Goal: Task Accomplishment & Management: Manage account settings

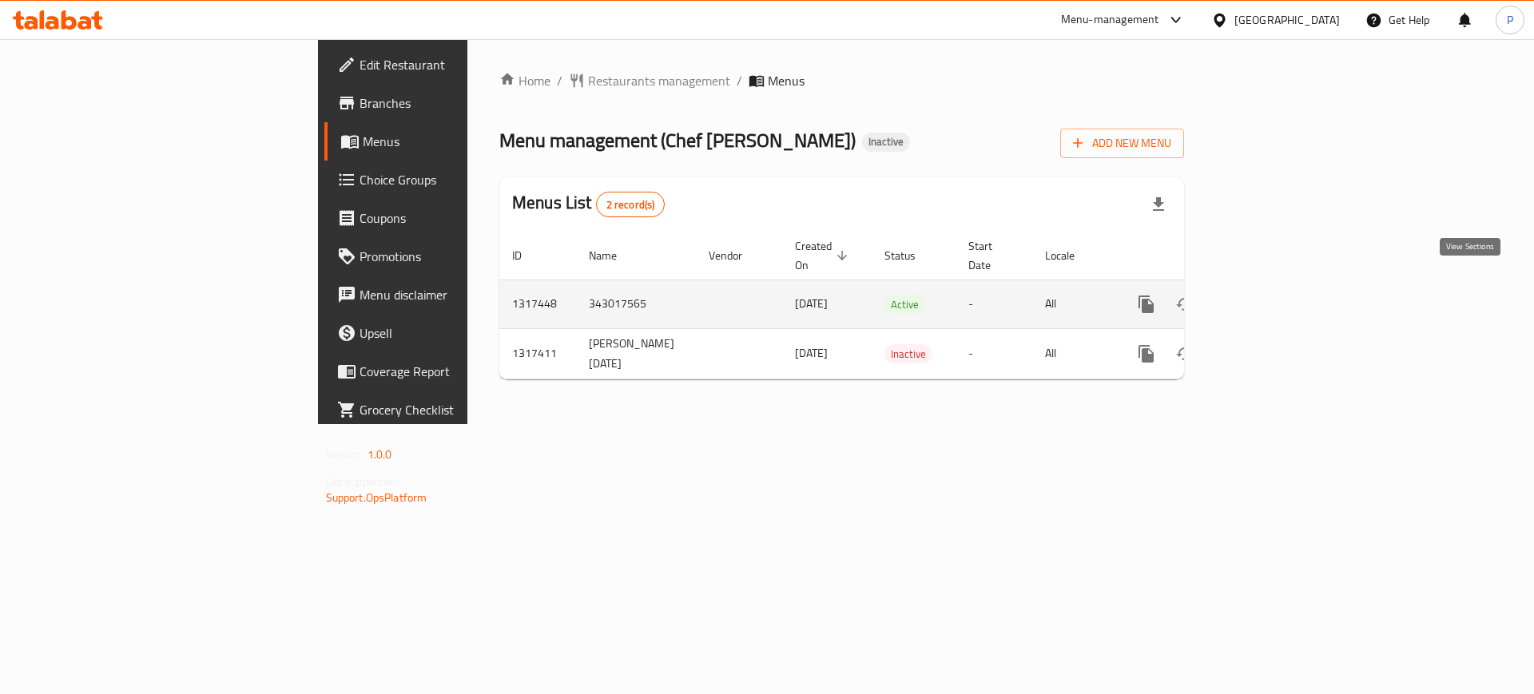
click at [1281, 285] on link "enhanced table" at bounding box center [1261, 304] width 38 height 38
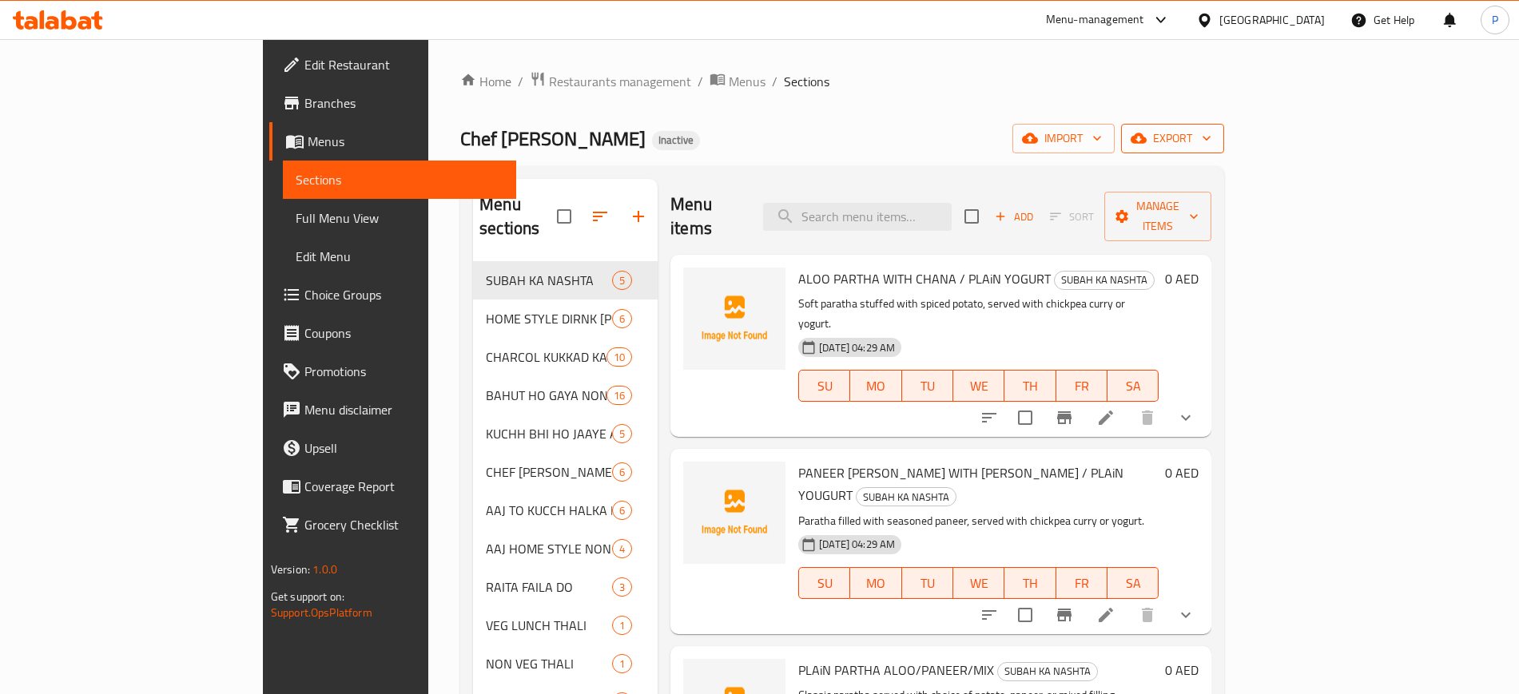
drag, startPoint x: 1493, startPoint y: 95, endPoint x: 1411, endPoint y: 137, distance: 92.2
click at [1256, 95] on div "Home / Restaurants management / Menus / Sections Chef JD Kitchen Inactive impor…" at bounding box center [842, 478] width 828 height 879
click at [1114, 152] on button "import" at bounding box center [1063, 139] width 102 height 30
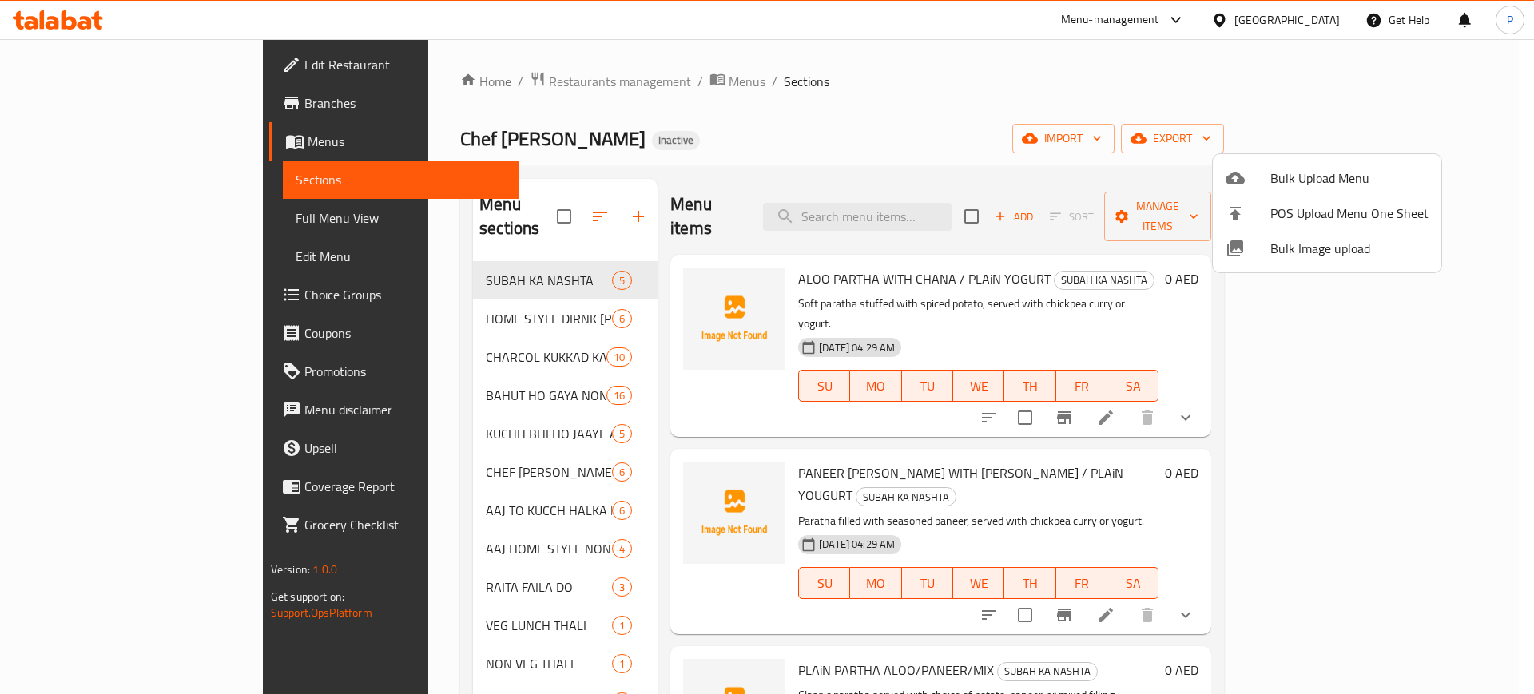
click at [1296, 253] on span "Bulk Image upload" at bounding box center [1349, 248] width 158 height 19
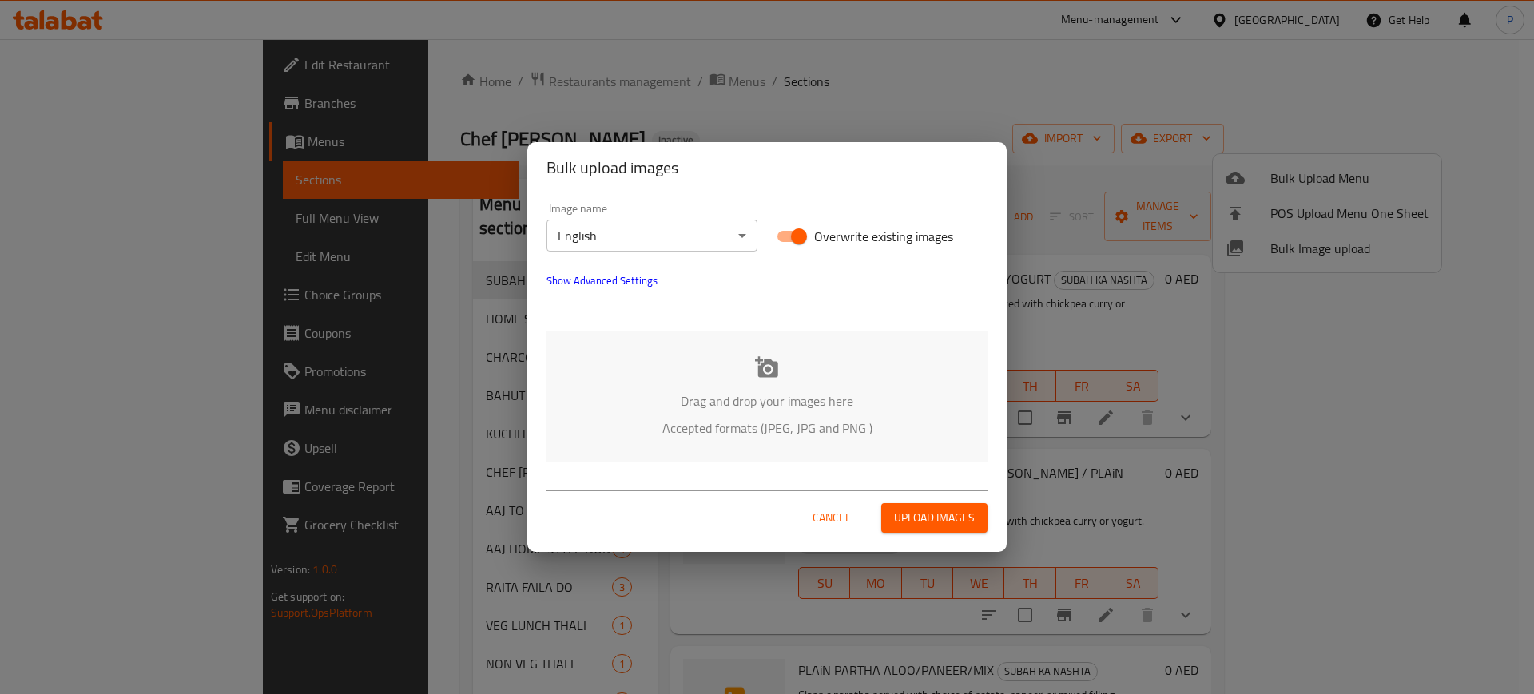
click at [791, 422] on p "Accepted formats (JPEG, JPG and PNG )" at bounding box center [766, 428] width 393 height 19
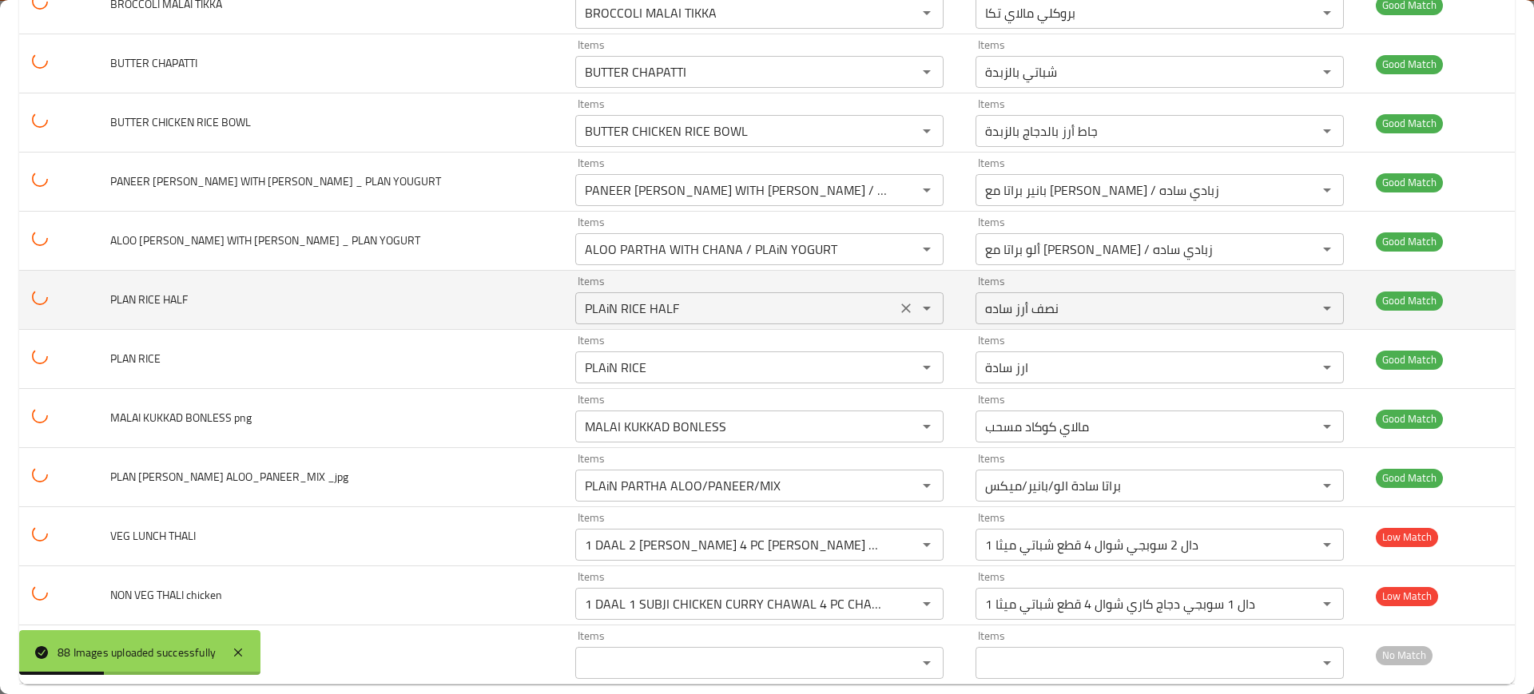
scroll to position [4784, 0]
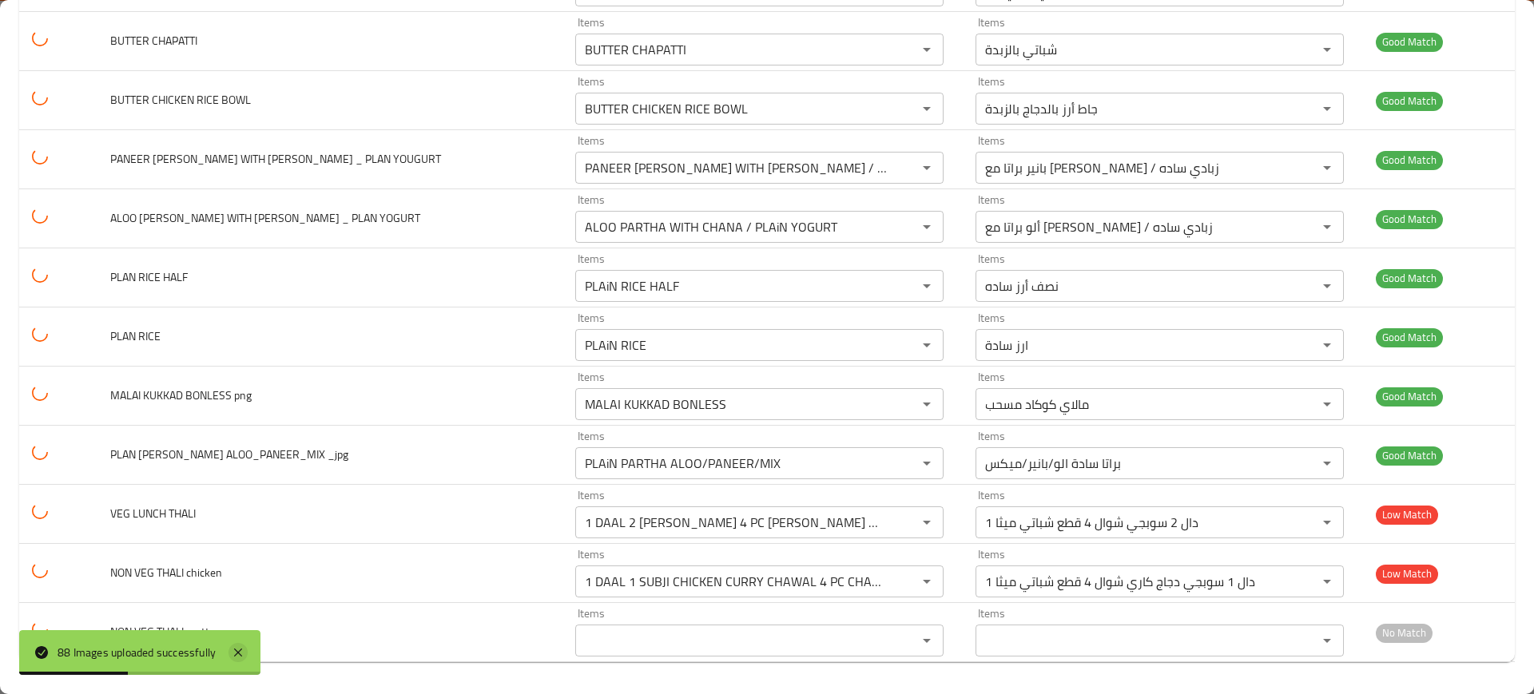
click at [240, 653] on icon at bounding box center [238, 653] width 8 height 8
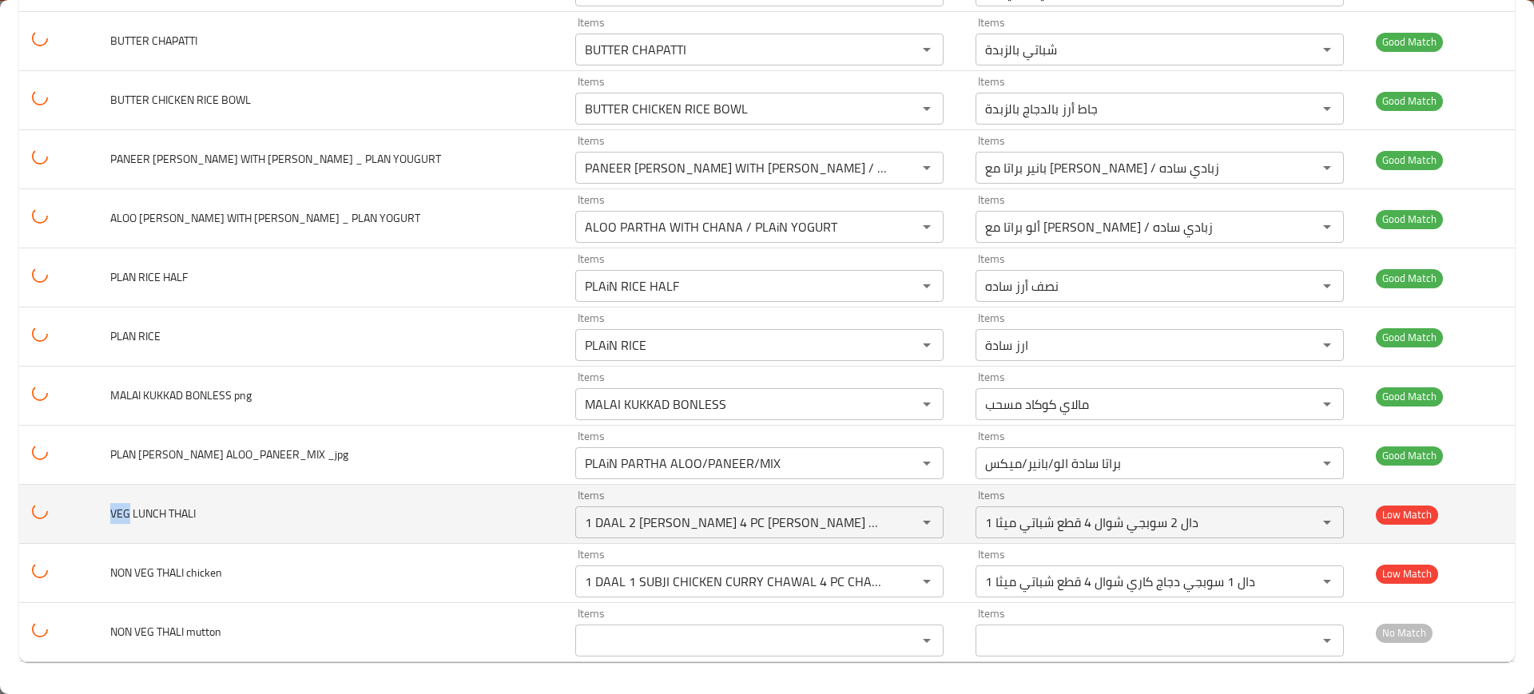
drag, startPoint x: 137, startPoint y: 513, endPoint x: 115, endPoint y: 508, distance: 22.1
click at [115, 508] on td "VEG LUNCH THALI" at bounding box center [330, 514] width 466 height 59
copy span "VEG"
click at [589, 529] on "1 DAAL 2 SUBJI CHAWAL 4 PC CHAPPATI MEETHA" at bounding box center [736, 522] width 312 height 22
paste "VEG"
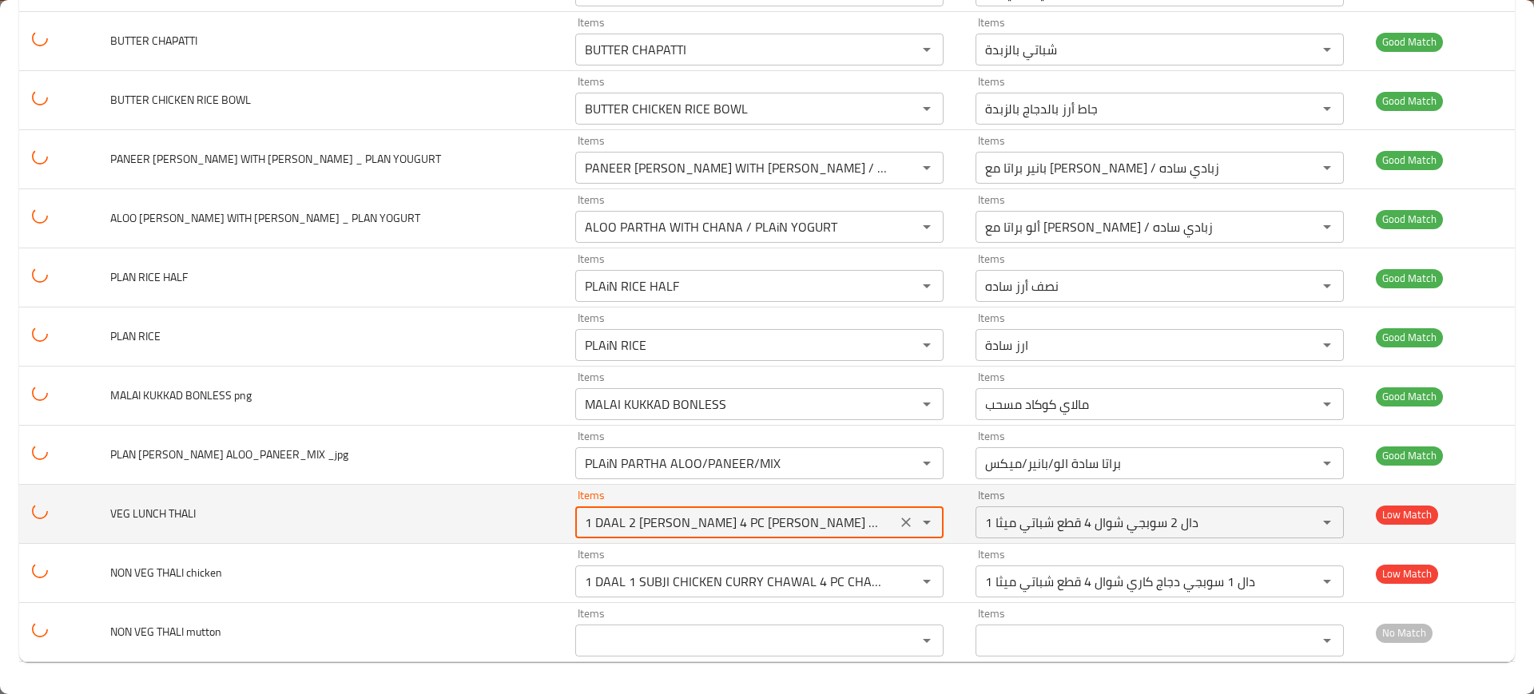
type "VEG"
click at [895, 513] on button "Clear" at bounding box center [906, 522] width 22 height 22
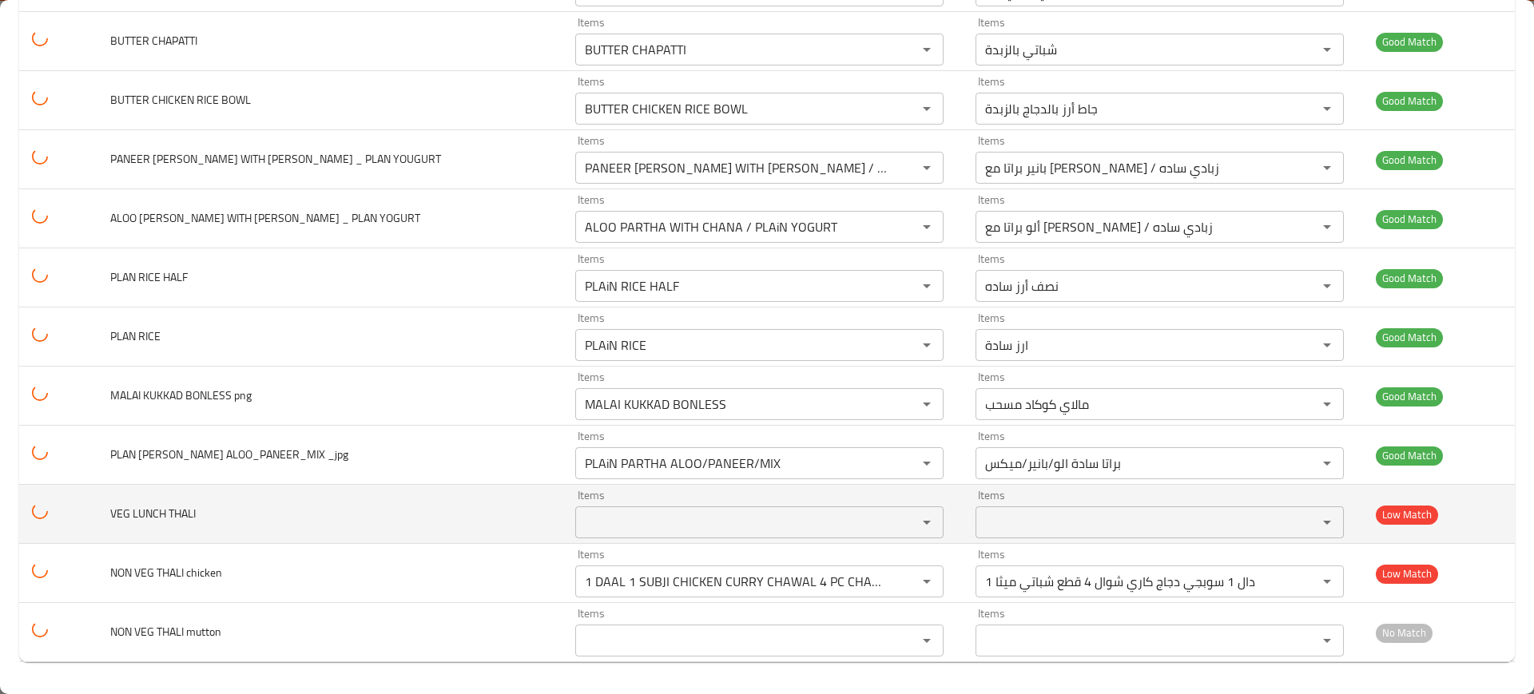
drag, startPoint x: 147, startPoint y: 514, endPoint x: 165, endPoint y: 510, distance: 18.8
click at [149, 514] on span "VEG LUNCH THALI" at bounding box center [152, 513] width 85 height 21
drag, startPoint x: 175, startPoint y: 506, endPoint x: 197, endPoint y: 502, distance: 22.7
click at [196, 503] on span "VEG LUNCH THALI" at bounding box center [152, 513] width 85 height 21
copy span "THA"
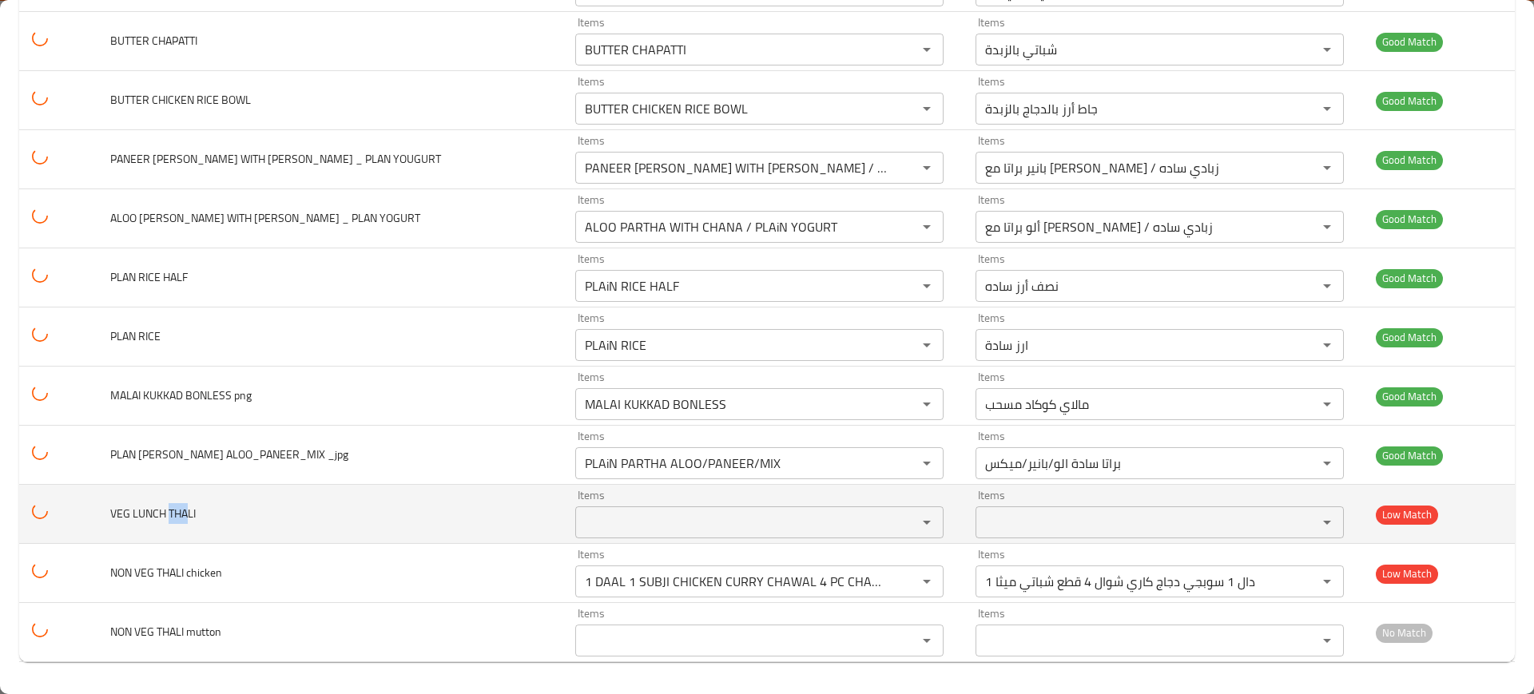
click at [580, 517] on "Items" at bounding box center [736, 522] width 312 height 22
paste "THA"
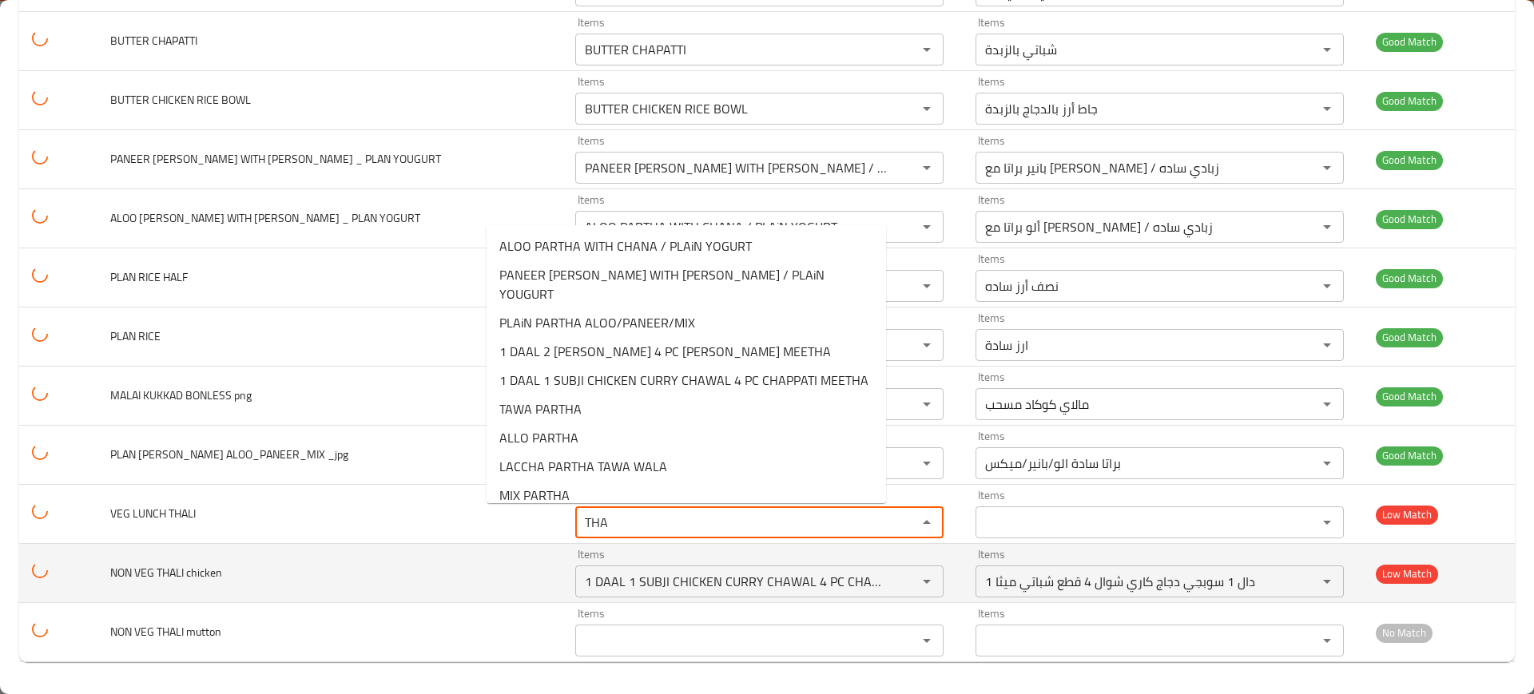
type "THA"
click at [390, 544] on td "NON VEG THALI chicken" at bounding box center [330, 573] width 466 height 59
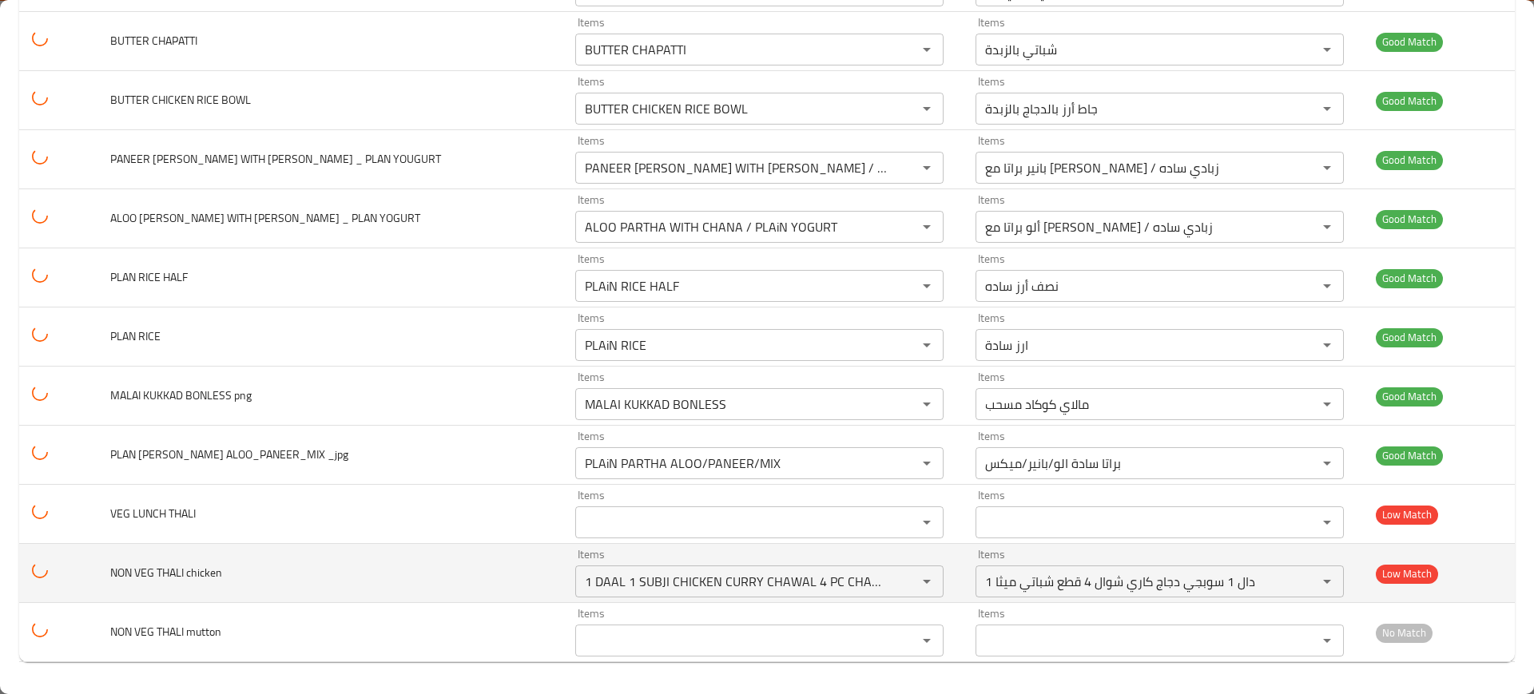
click at [898, 578] on icon "Clear" at bounding box center [906, 582] width 16 height 16
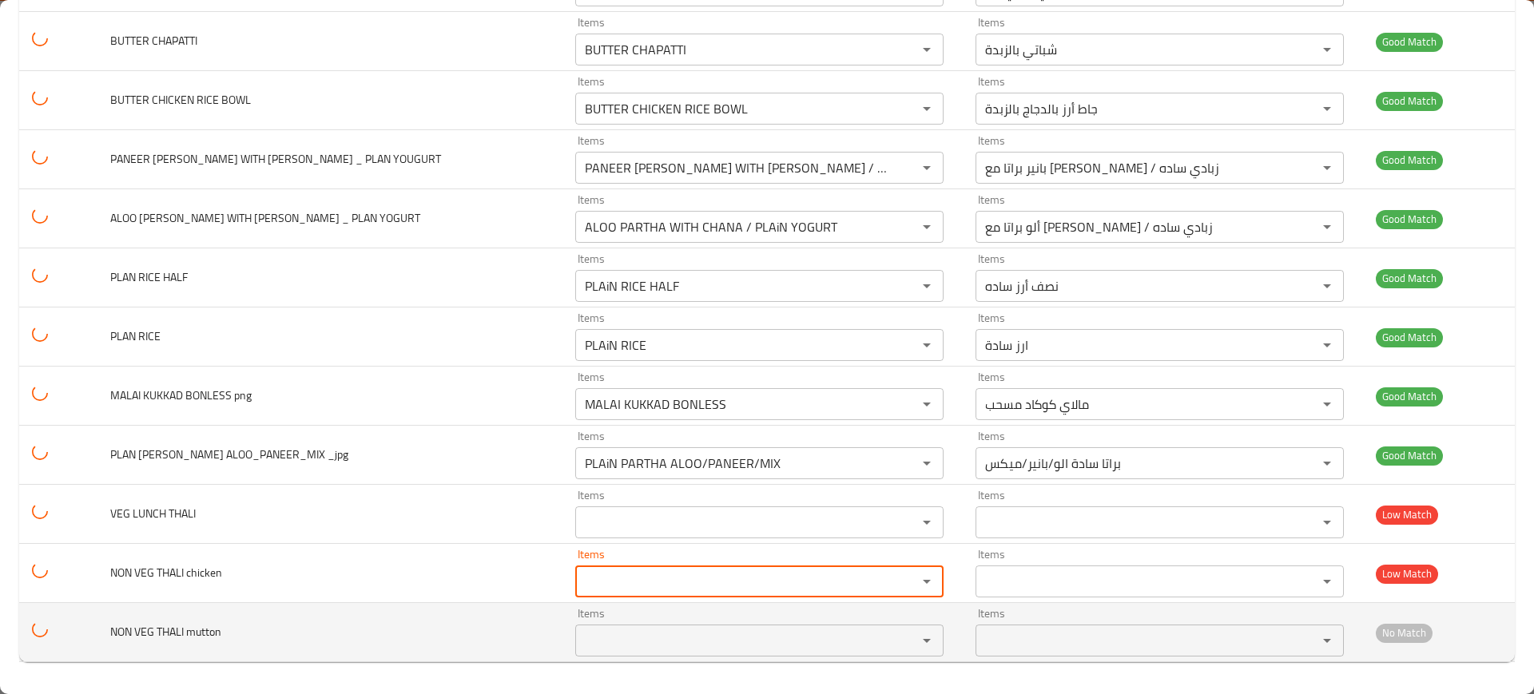
scroll to position [0, 0]
drag, startPoint x: 193, startPoint y: 638, endPoint x: 248, endPoint y: 634, distance: 55.3
click at [245, 634] on td "NON VEG THALI mutton" at bounding box center [330, 632] width 466 height 59
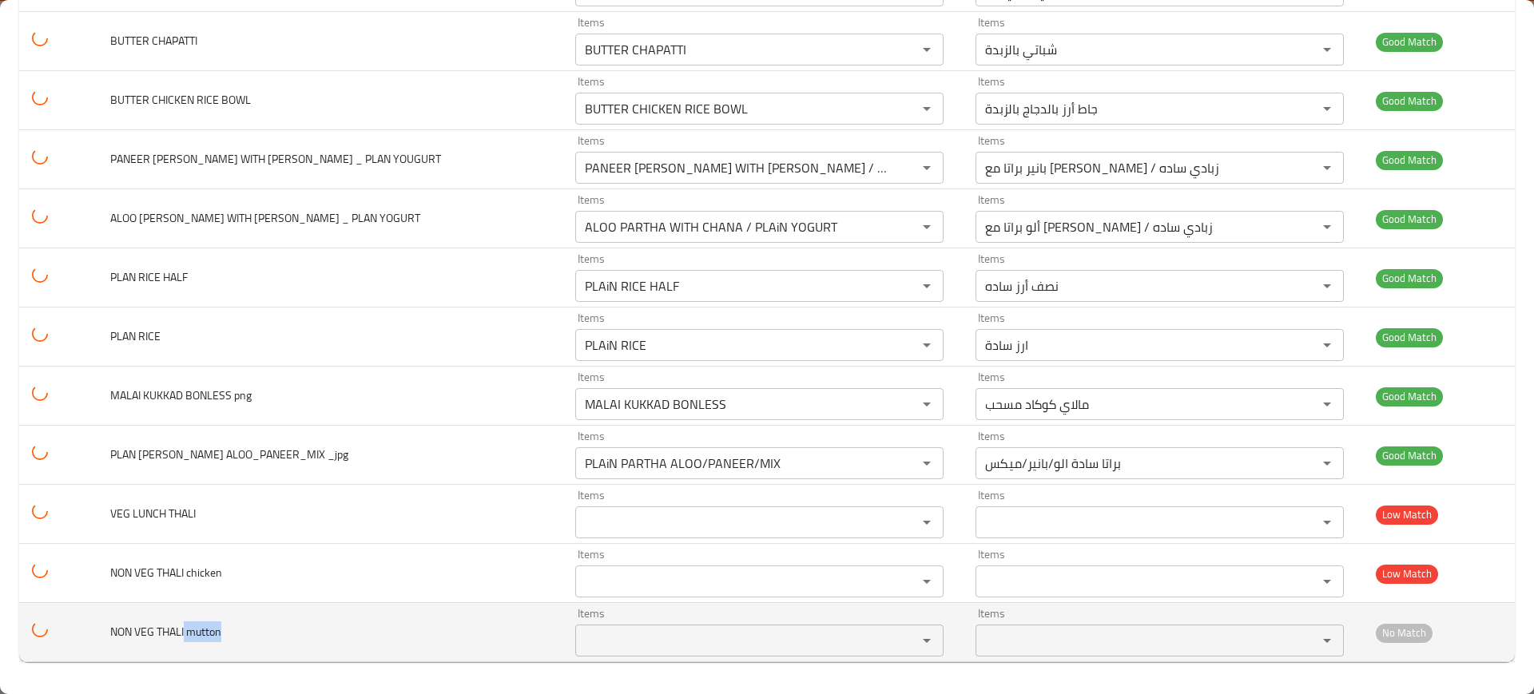
copy span "mutton"
click at [216, 610] on td "NON VEG THALI mutton" at bounding box center [330, 632] width 466 height 59
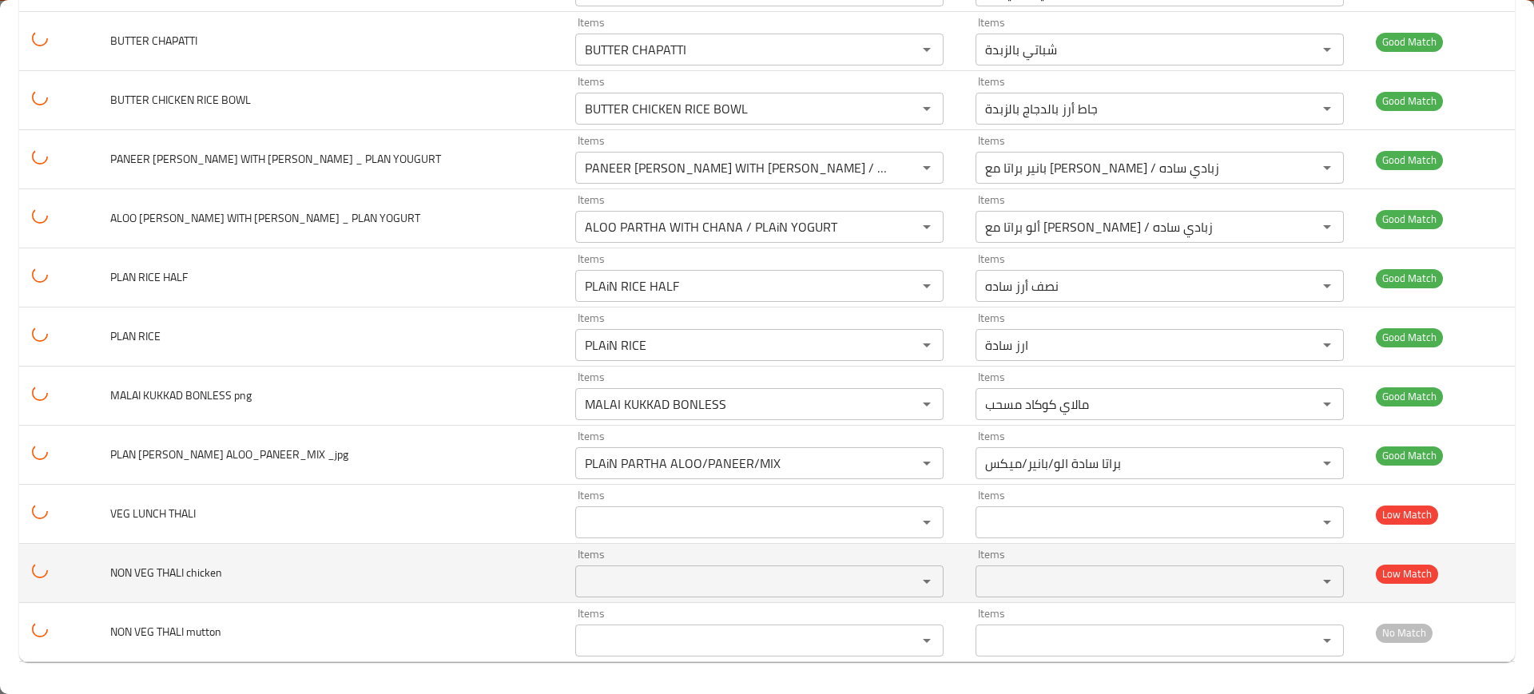
click at [580, 573] on chicken "Items" at bounding box center [736, 581] width 312 height 22
paste chicken "mutton"
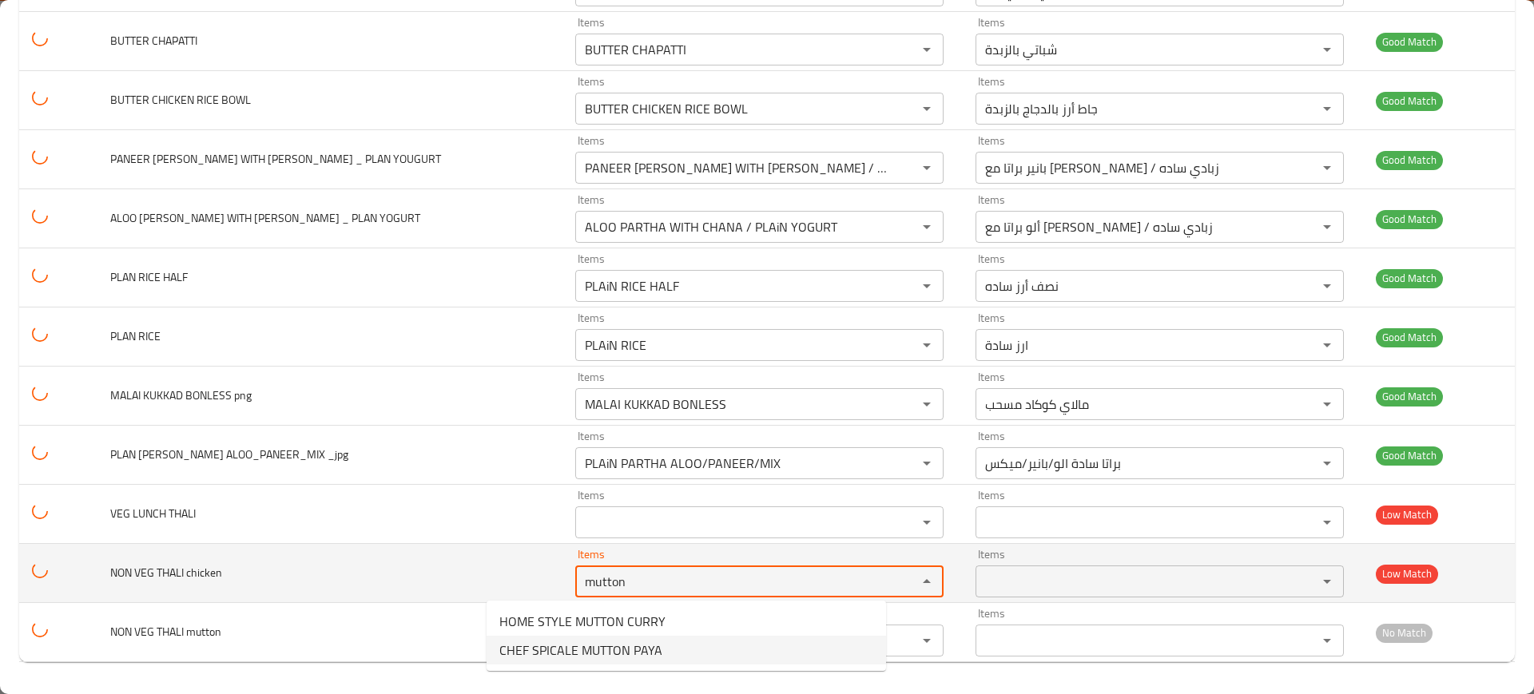
type chicken "mutton"
click at [315, 572] on td "NON VEG THALI chicken" at bounding box center [330, 573] width 466 height 59
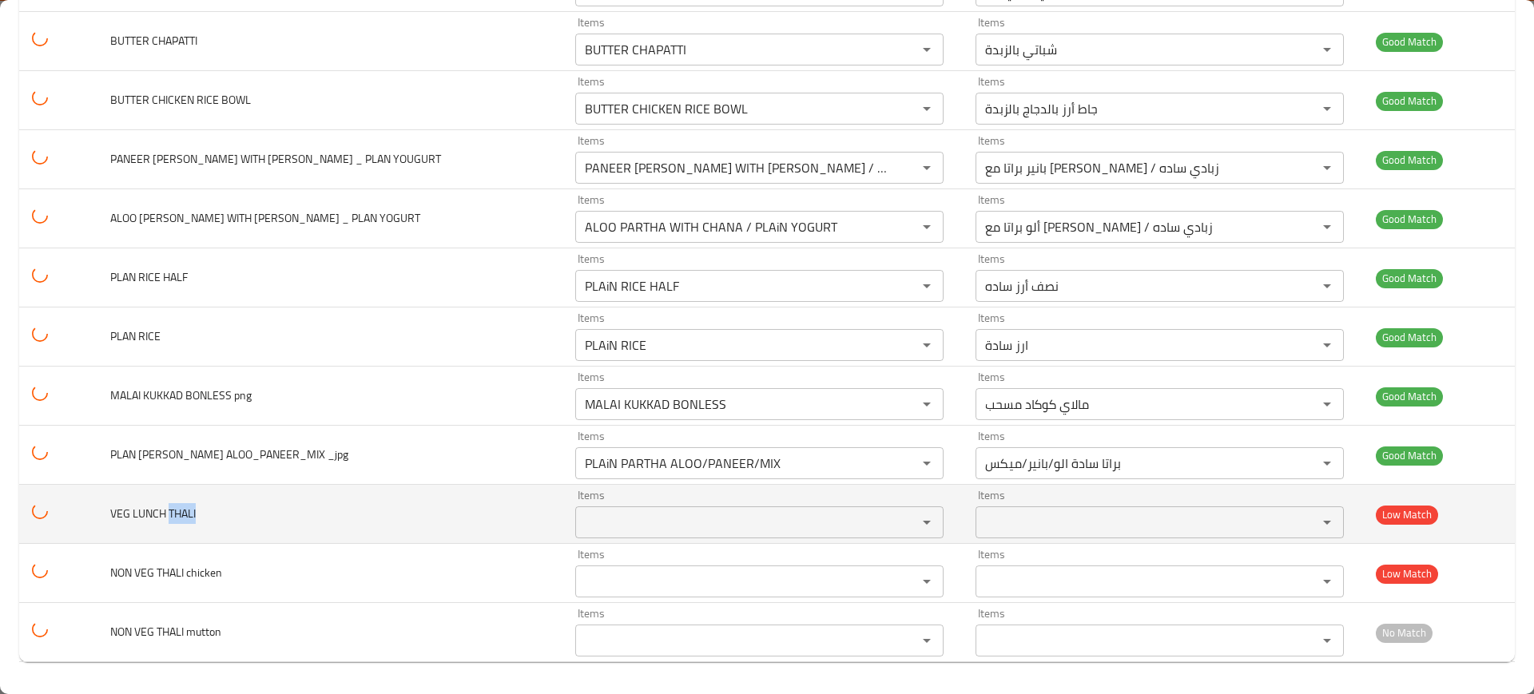
drag, startPoint x: 177, startPoint y: 513, endPoint x: 208, endPoint y: 515, distance: 32.0
click at [208, 516] on td "VEG LUNCH THALI" at bounding box center [330, 514] width 466 height 59
copy span "THALI"
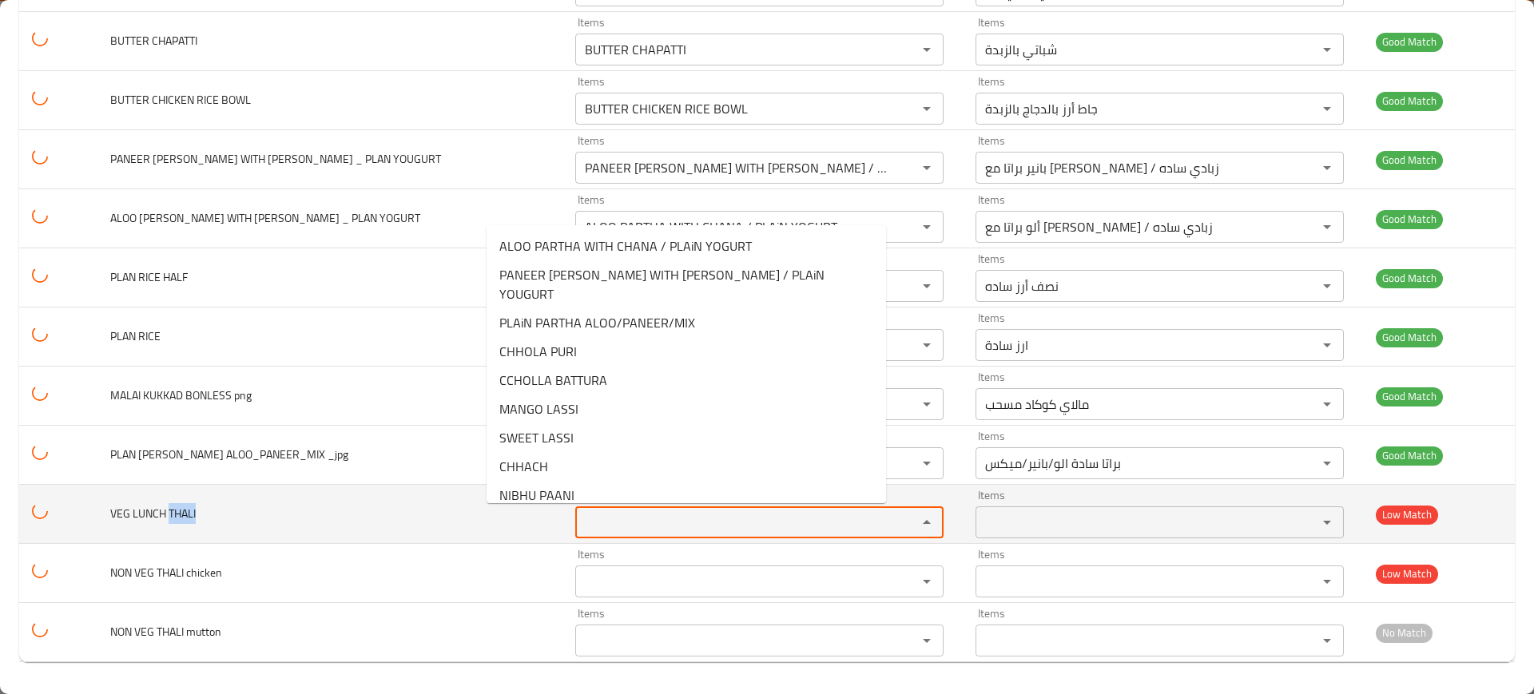
click at [580, 532] on "Items" at bounding box center [736, 522] width 312 height 22
paste "THALI"
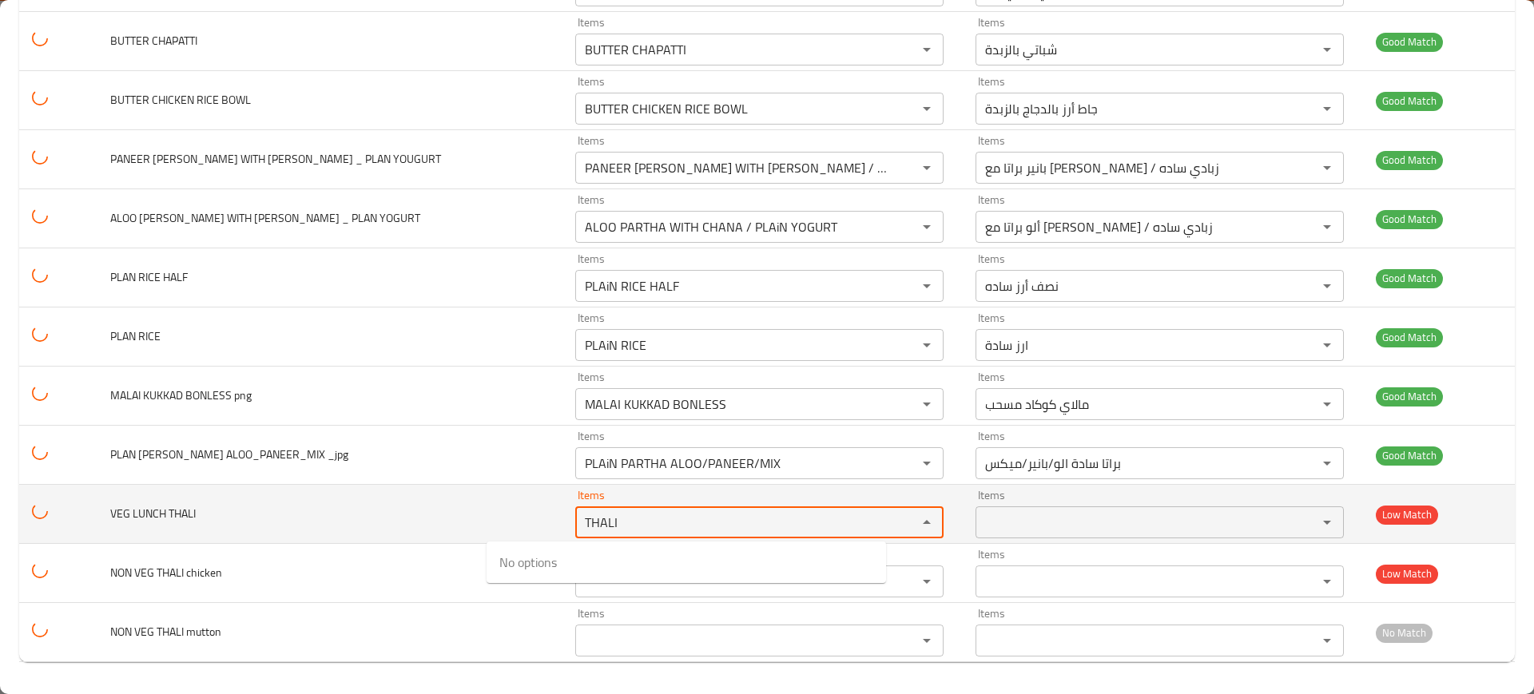
type "THALI"
click at [377, 535] on td "VEG LUNCH THALI" at bounding box center [330, 514] width 466 height 59
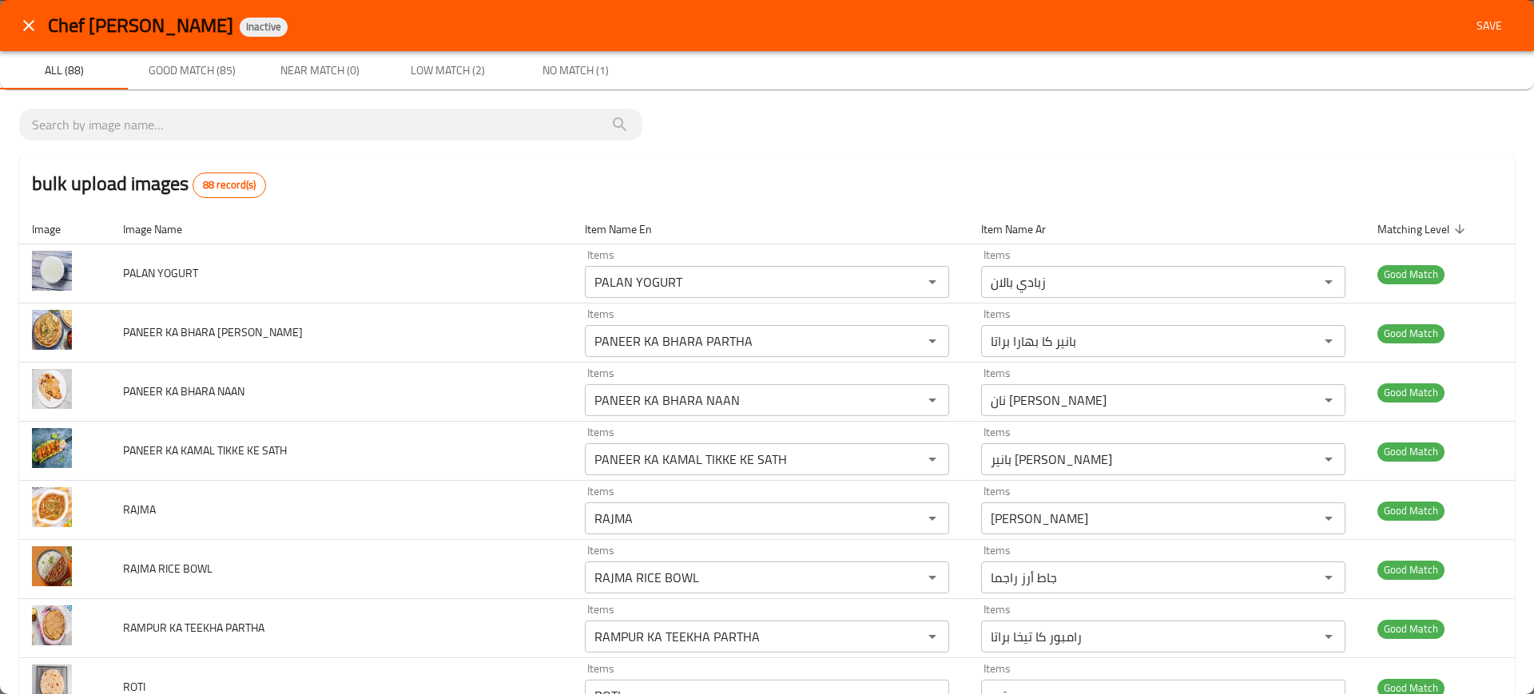
click at [1477, 16] on span "Save" at bounding box center [1489, 26] width 38 height 20
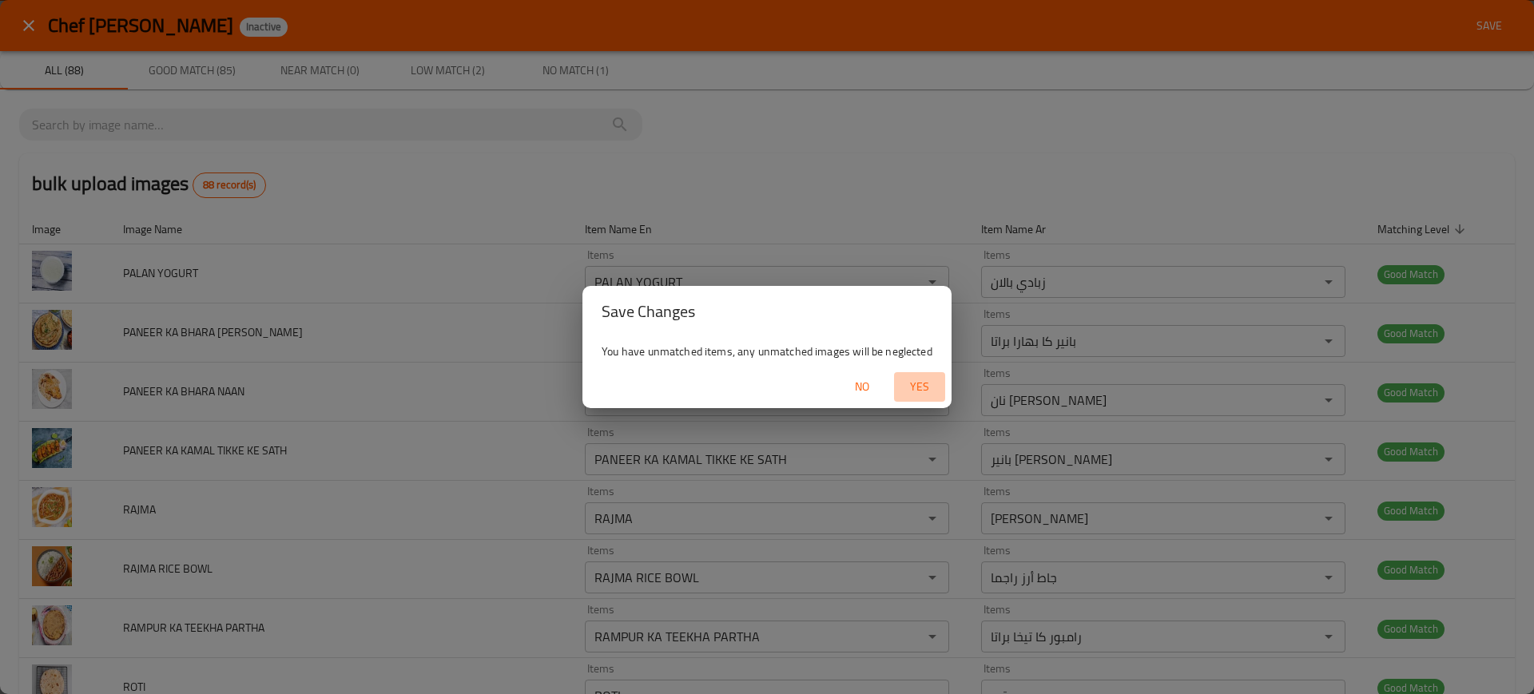
click at [931, 385] on span "Yes" at bounding box center [919, 387] width 38 height 20
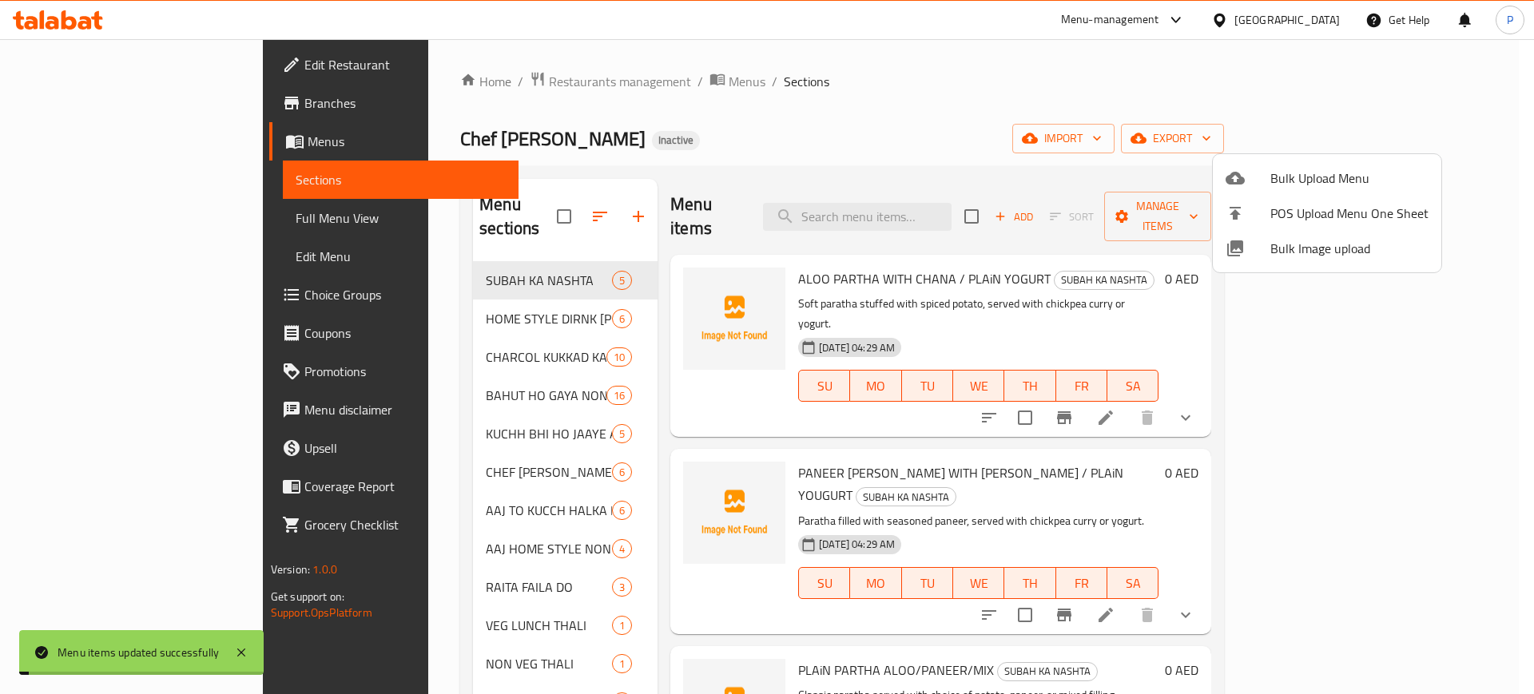
click at [1464, 141] on div at bounding box center [767, 347] width 1534 height 694
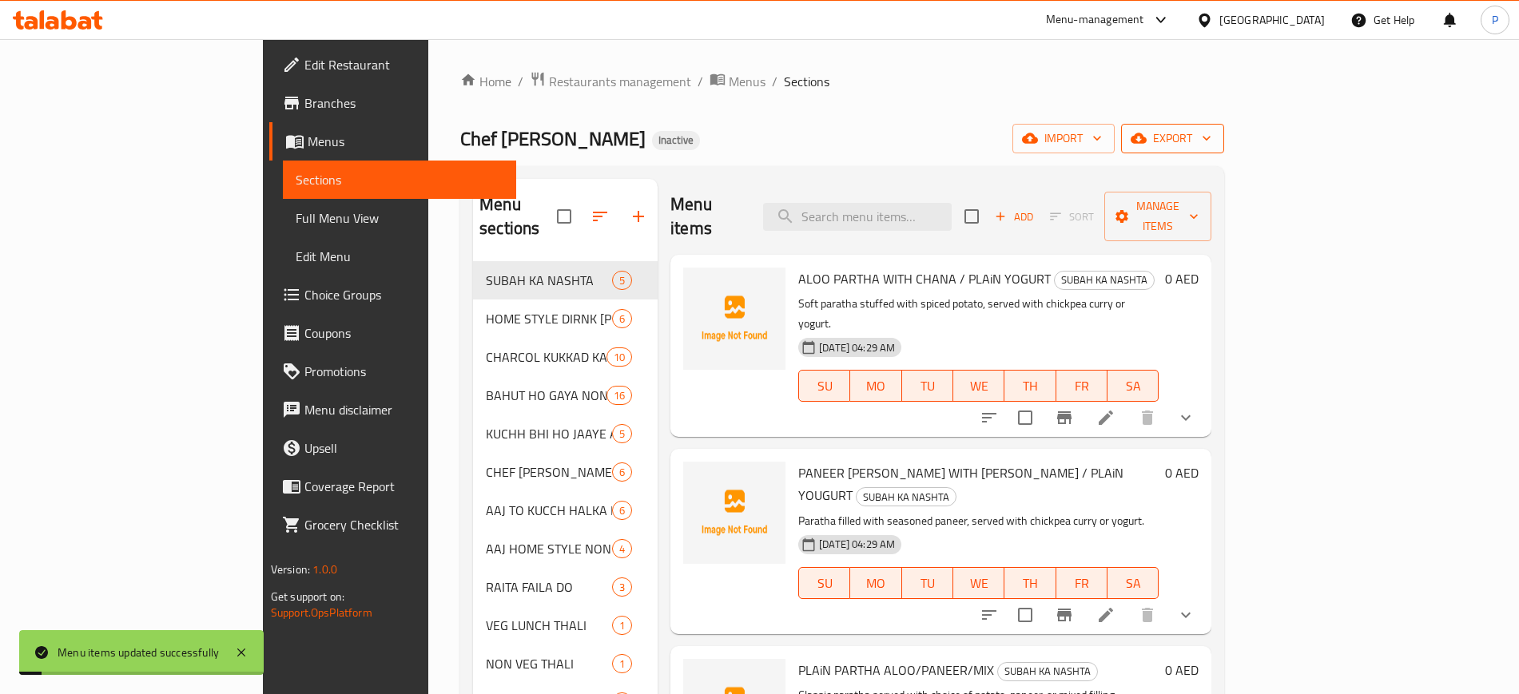
click at [1211, 137] on span "export" at bounding box center [1172, 139] width 77 height 20
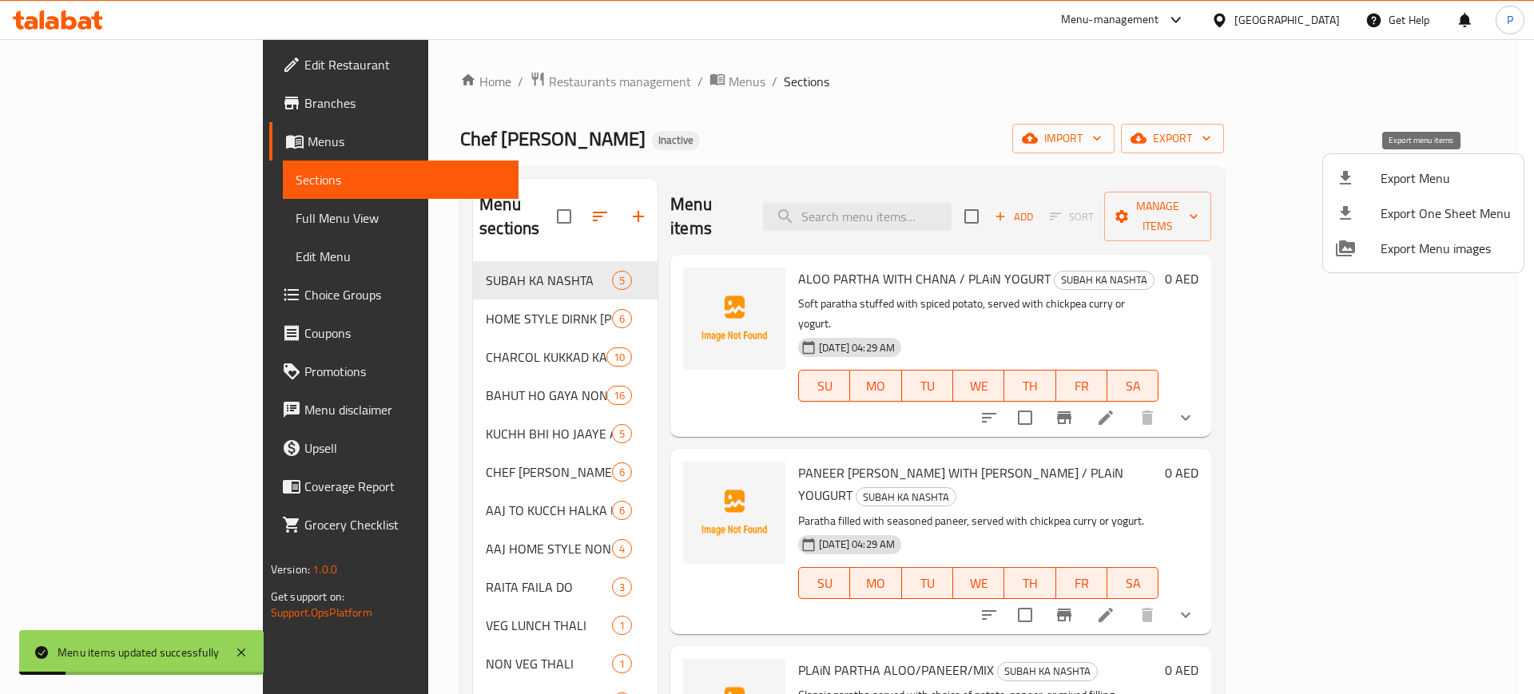
click at [1412, 177] on span "Export Menu" at bounding box center [1445, 178] width 130 height 19
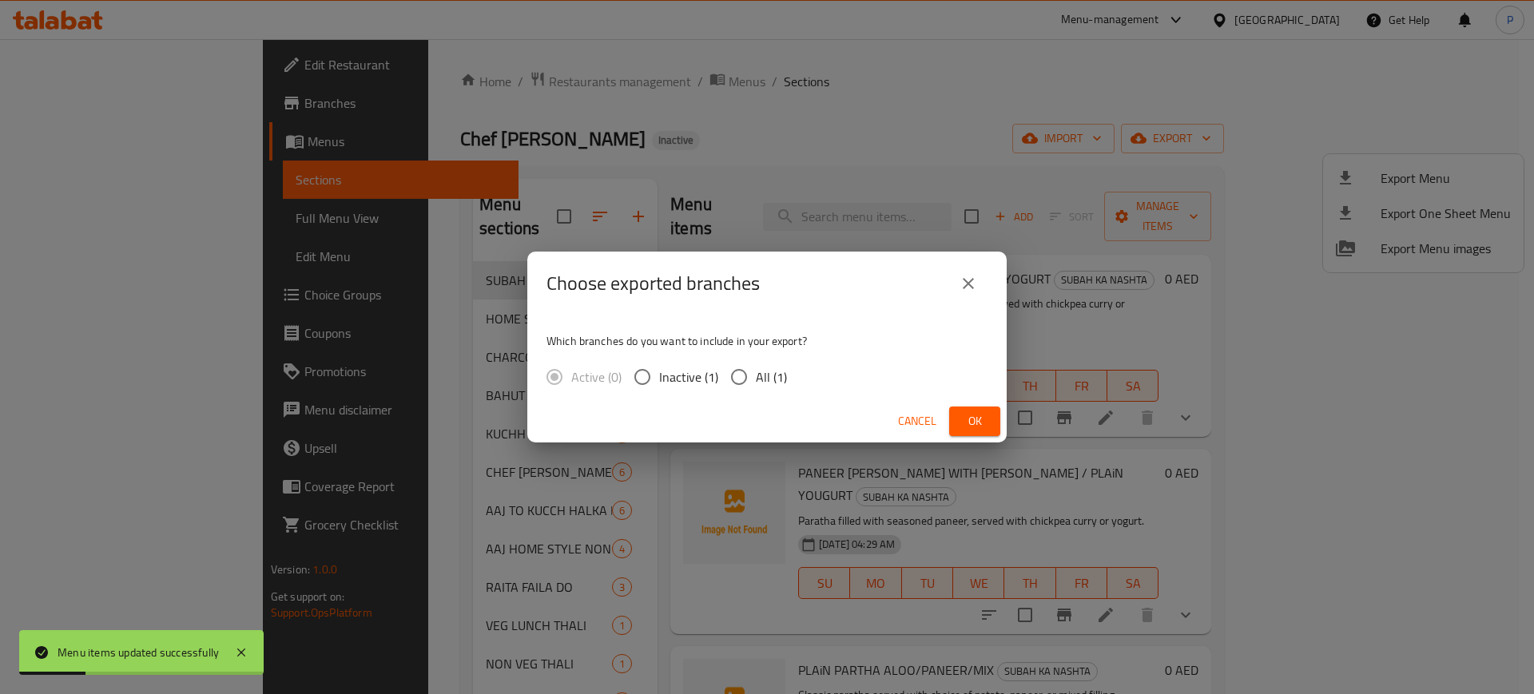
click at [785, 367] on div "Active (0) Inactive (1) All (1)" at bounding box center [672, 377] width 253 height 34
click at [778, 378] on span "All (1)" at bounding box center [771, 376] width 31 height 19
click at [756, 378] on input "All (1)" at bounding box center [739, 377] width 34 height 34
radio input "true"
click at [975, 411] on span "Ok" at bounding box center [975, 421] width 26 height 20
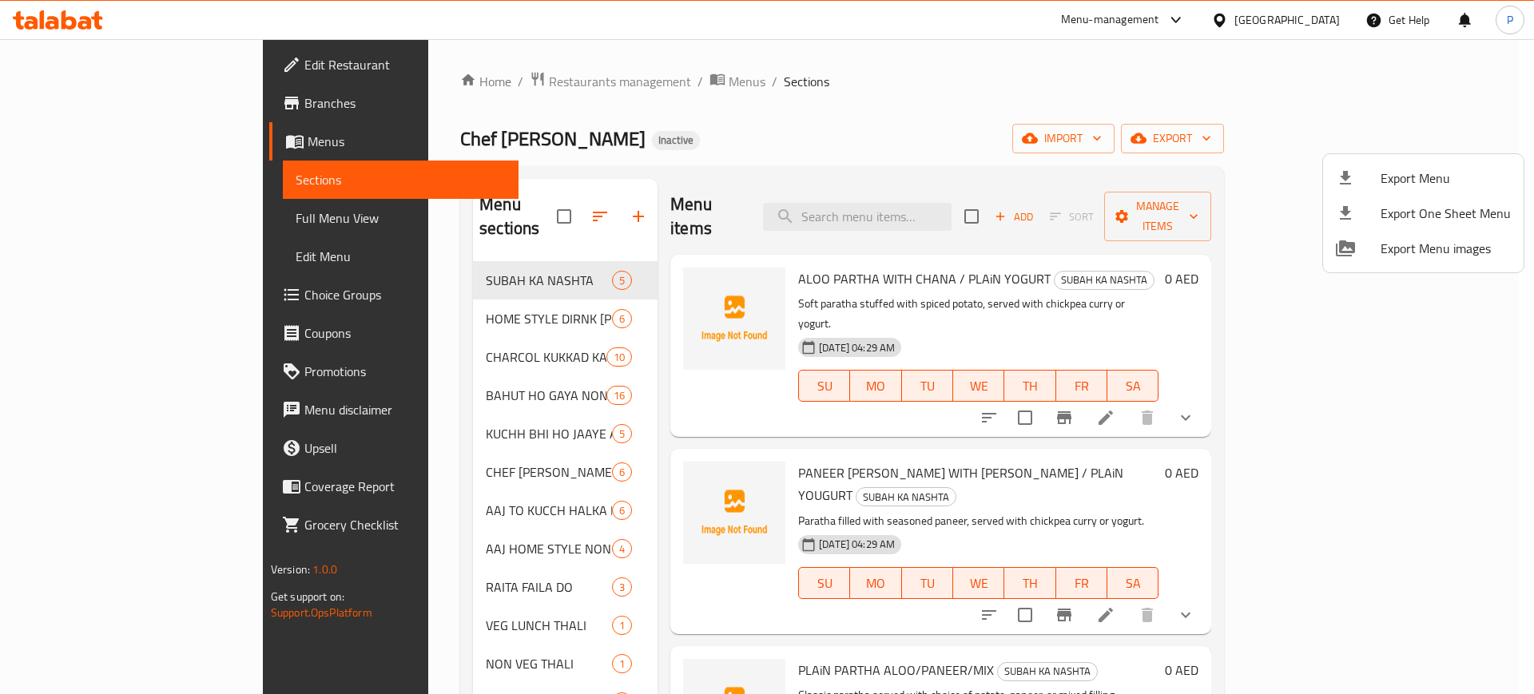
click at [564, 101] on div at bounding box center [767, 347] width 1534 height 694
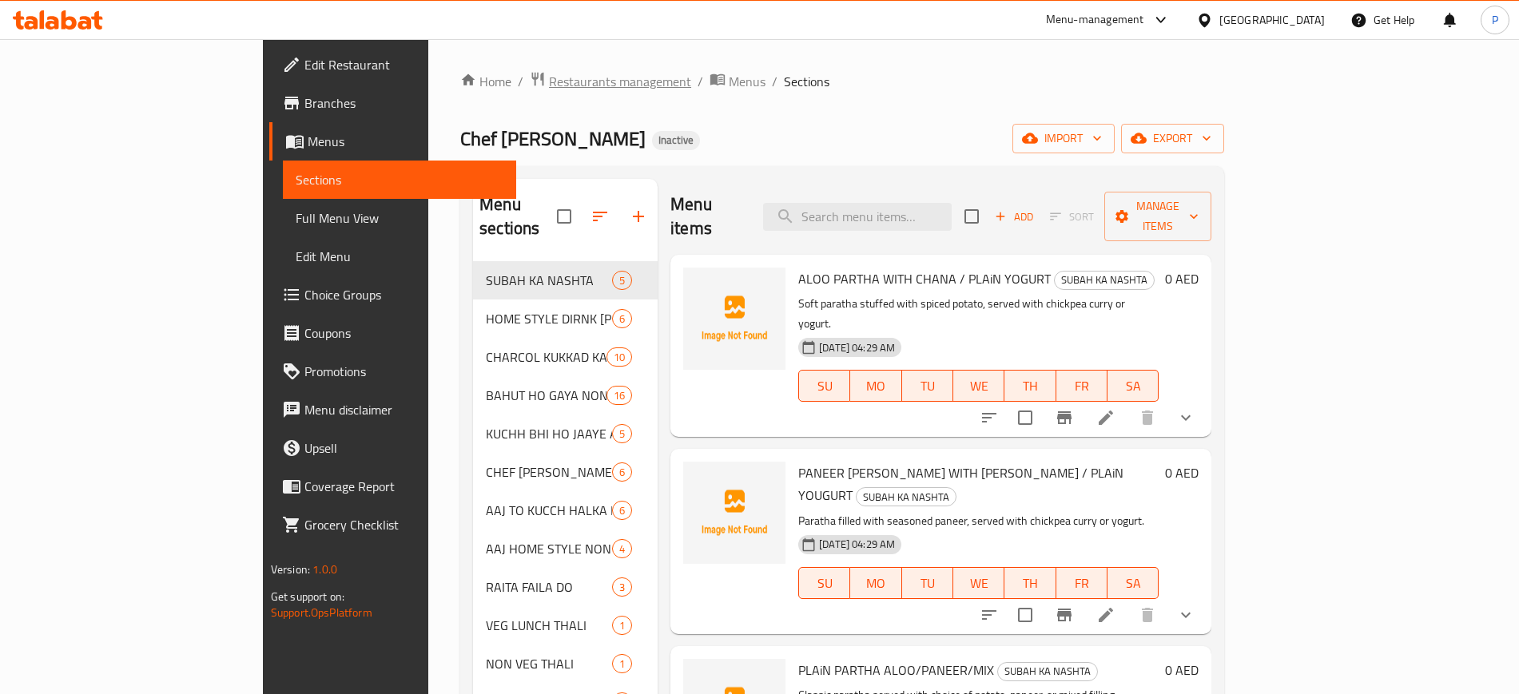
click at [549, 79] on span "Restaurants management" at bounding box center [620, 81] width 142 height 19
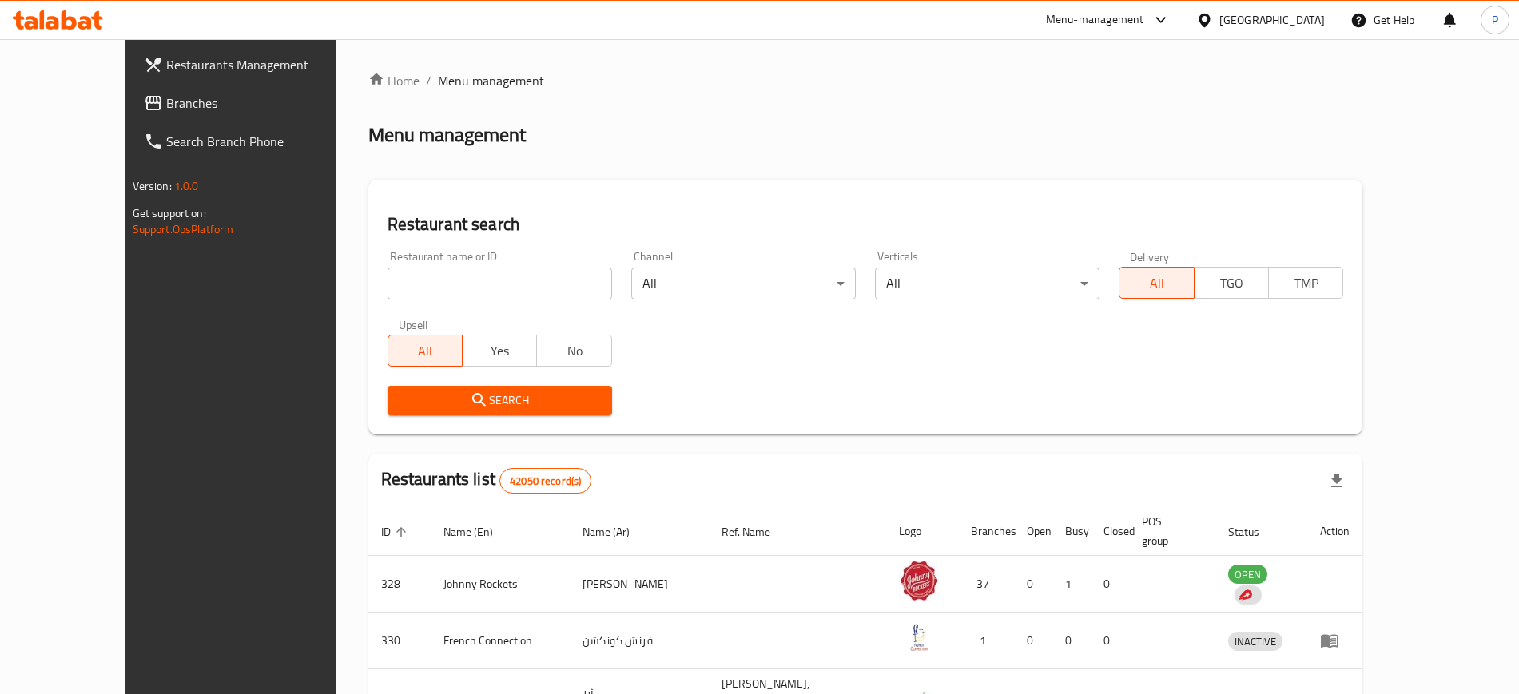
click at [532, 274] on input "search" at bounding box center [499, 284] width 224 height 32
paste input "Aballii burge"
click button "Search" at bounding box center [499, 401] width 224 height 30
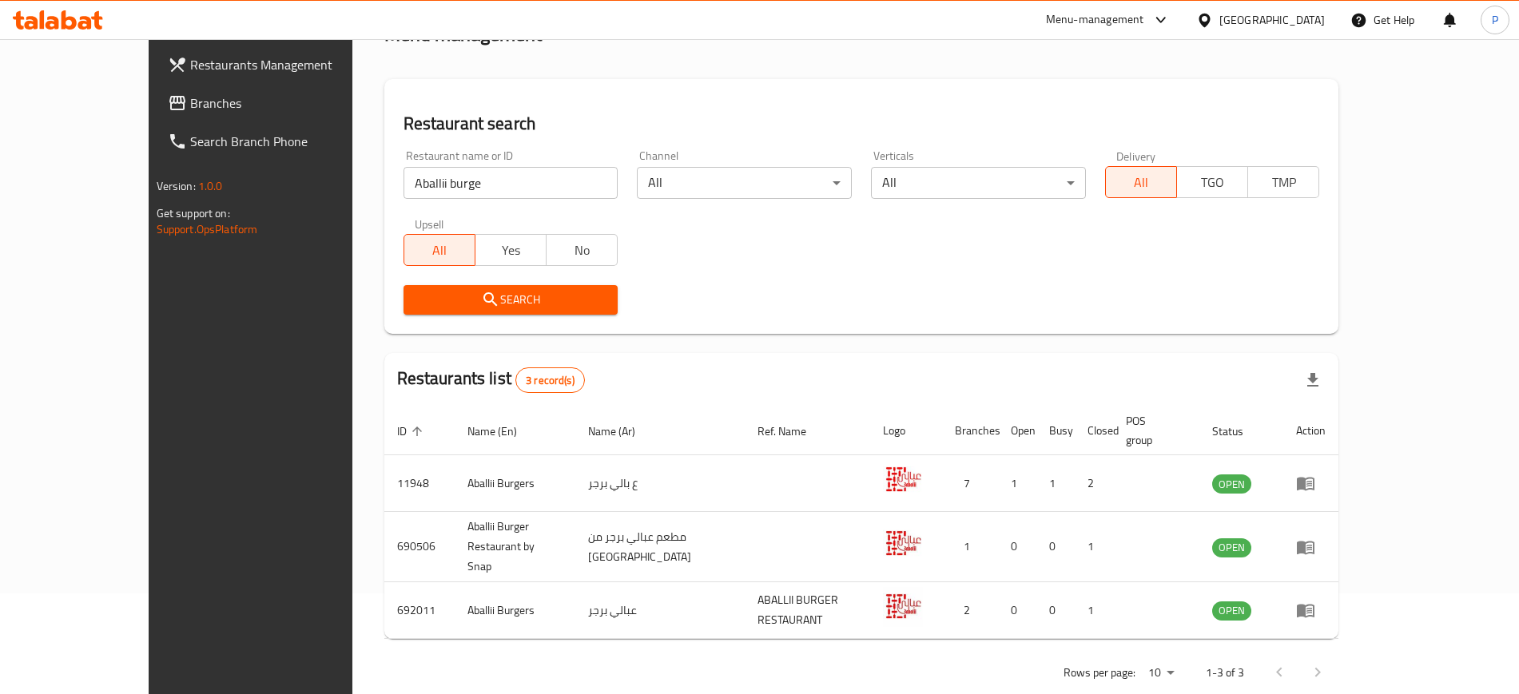
scroll to position [99, 0]
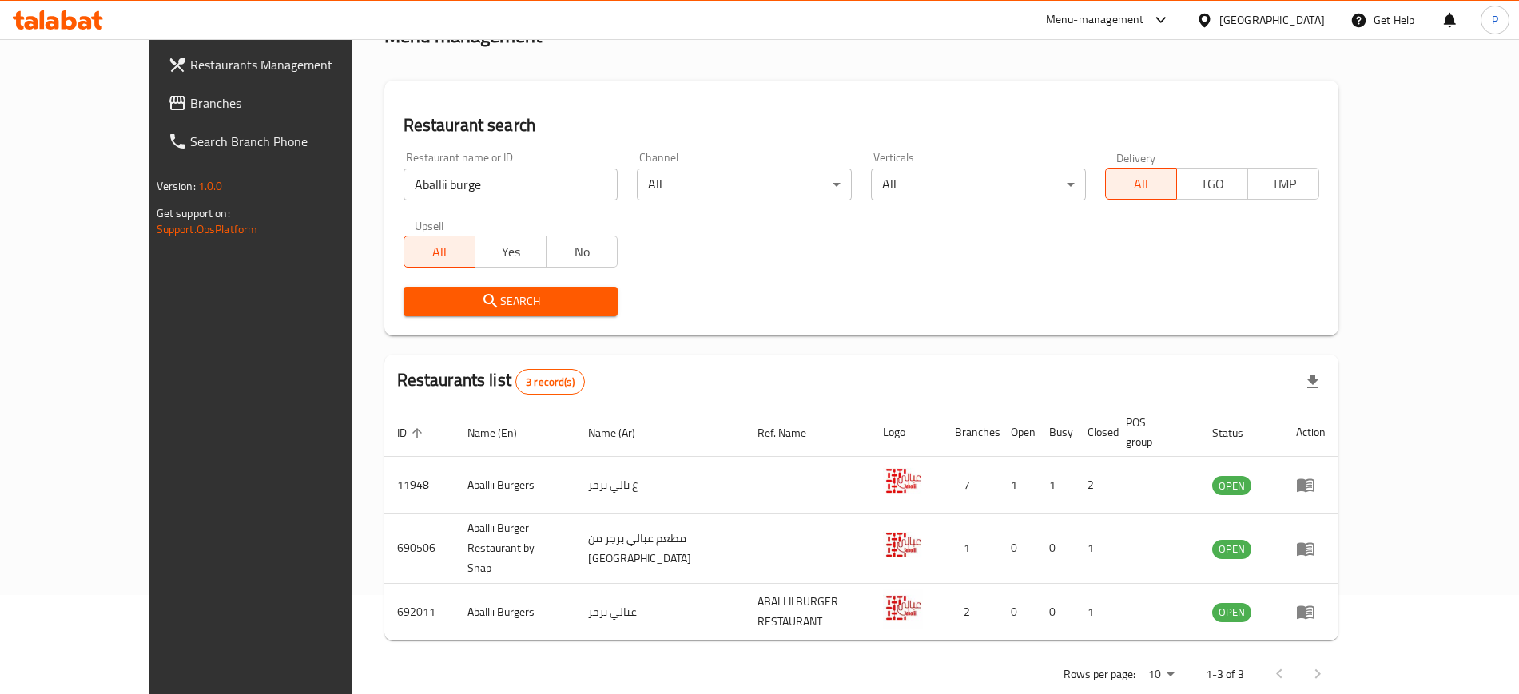
click at [517, 171] on input "Aballii burge" at bounding box center [510, 185] width 215 height 32
paste input "Chinese Empi"
type input "Chinese Empi"
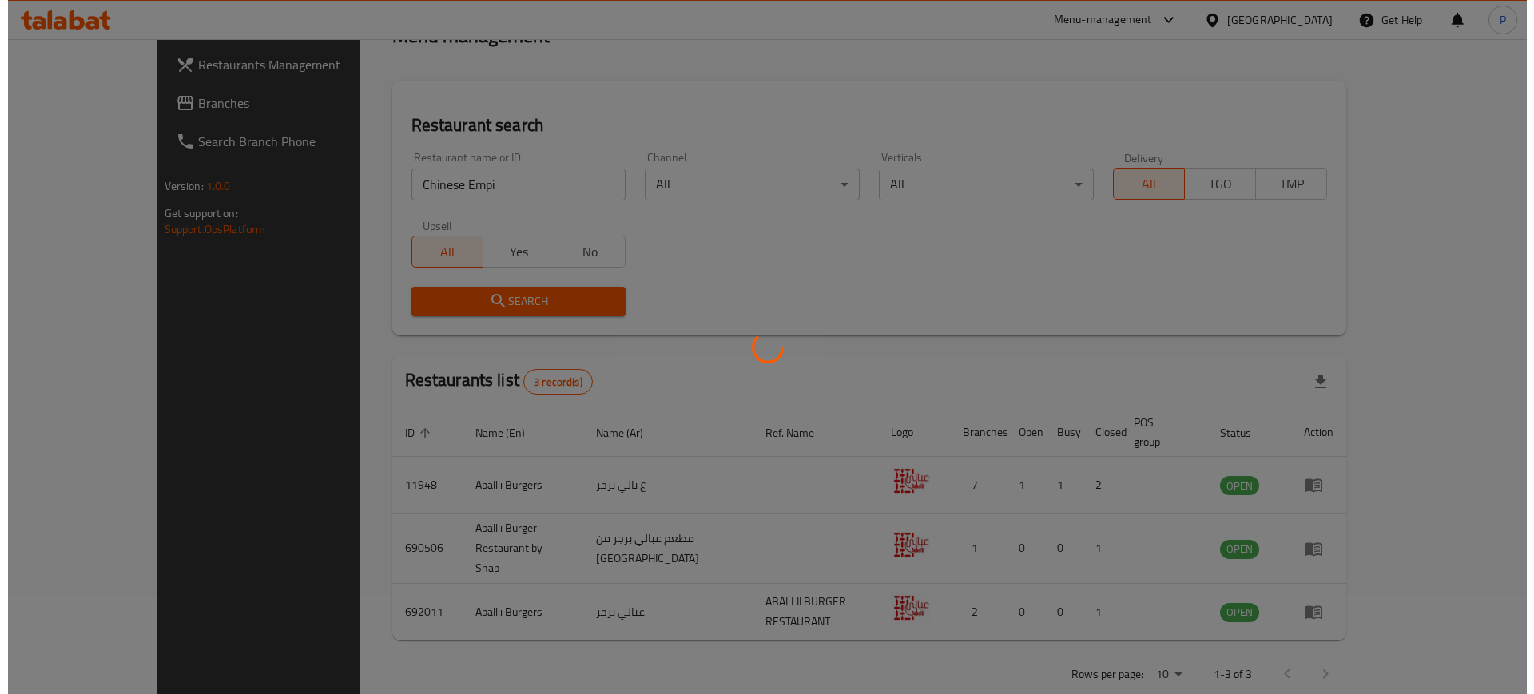
scroll to position [0, 0]
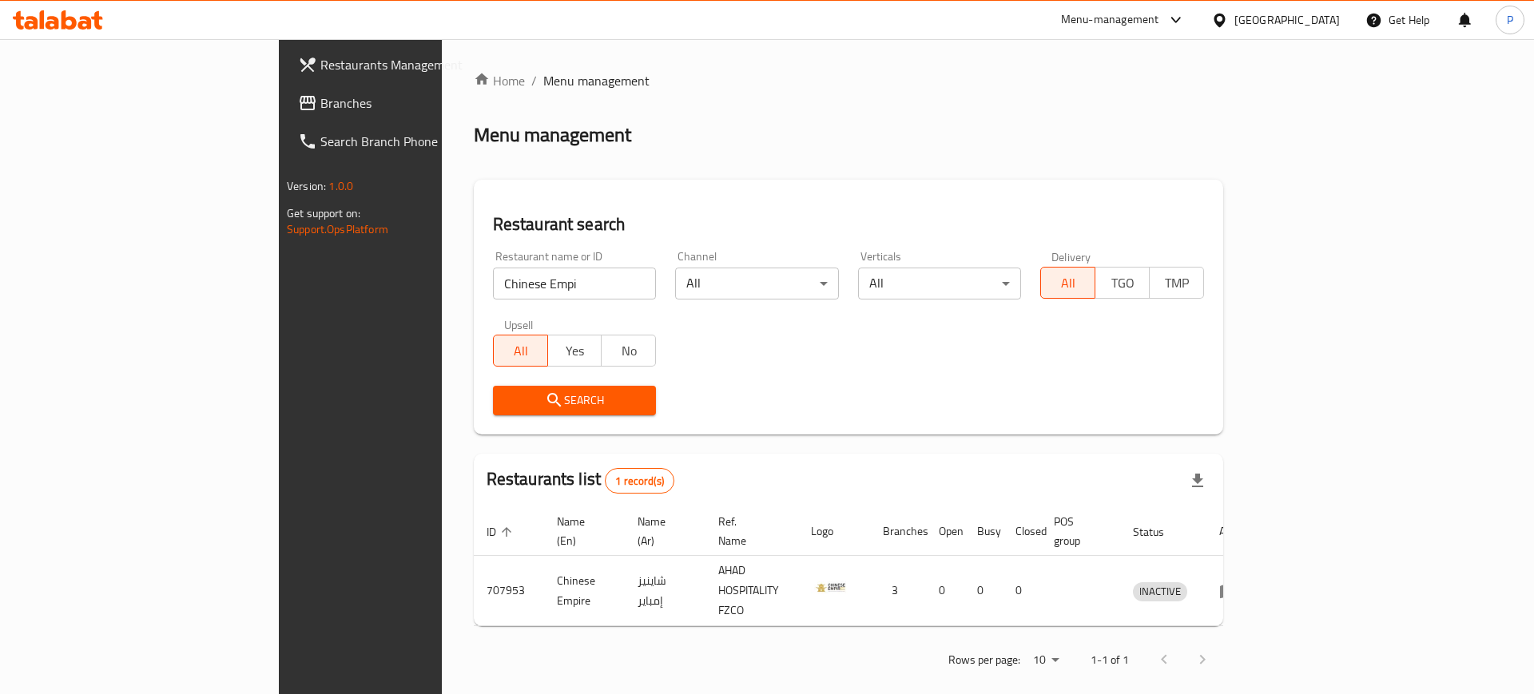
click at [493, 244] on div "Restaurant name or ID Chinese Empi Restaurant name or ID" at bounding box center [574, 275] width 183 height 68
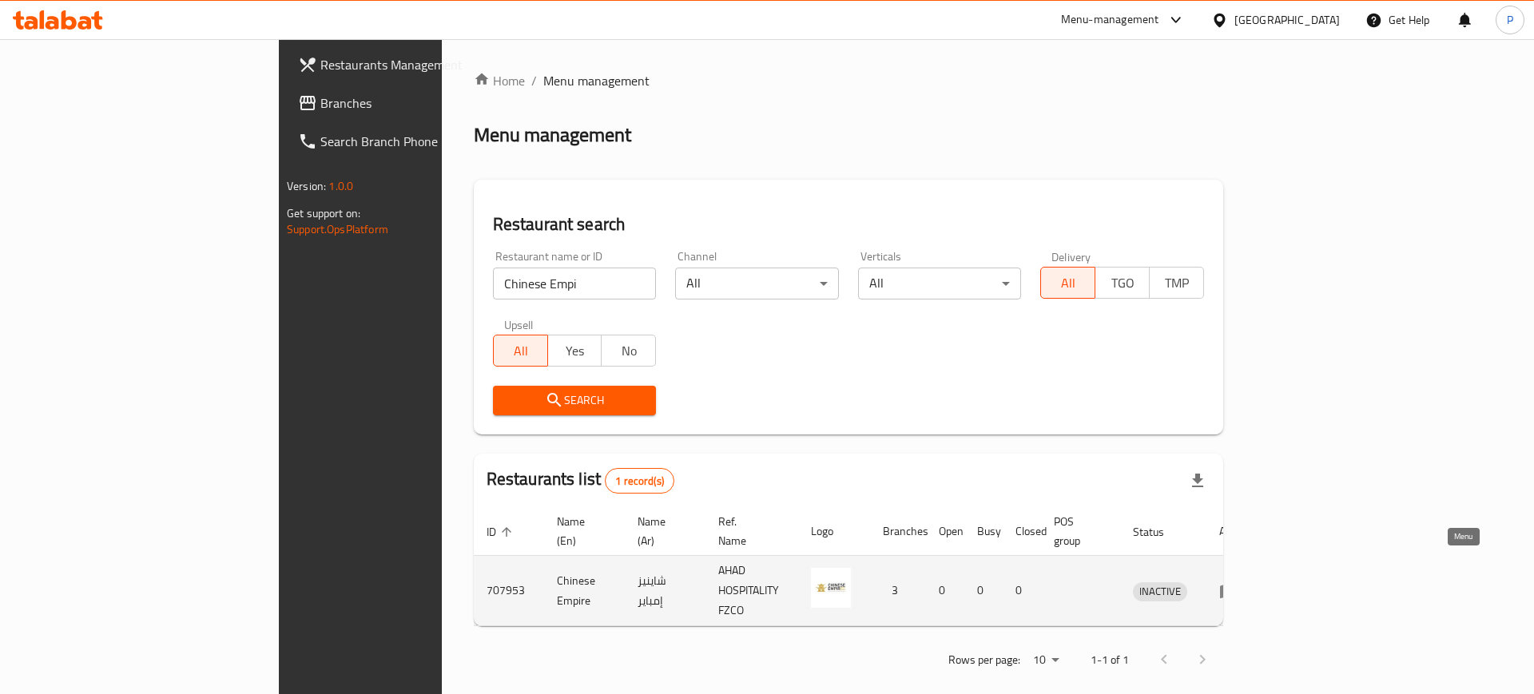
click at [1238, 582] on icon "enhanced table" at bounding box center [1228, 591] width 19 height 19
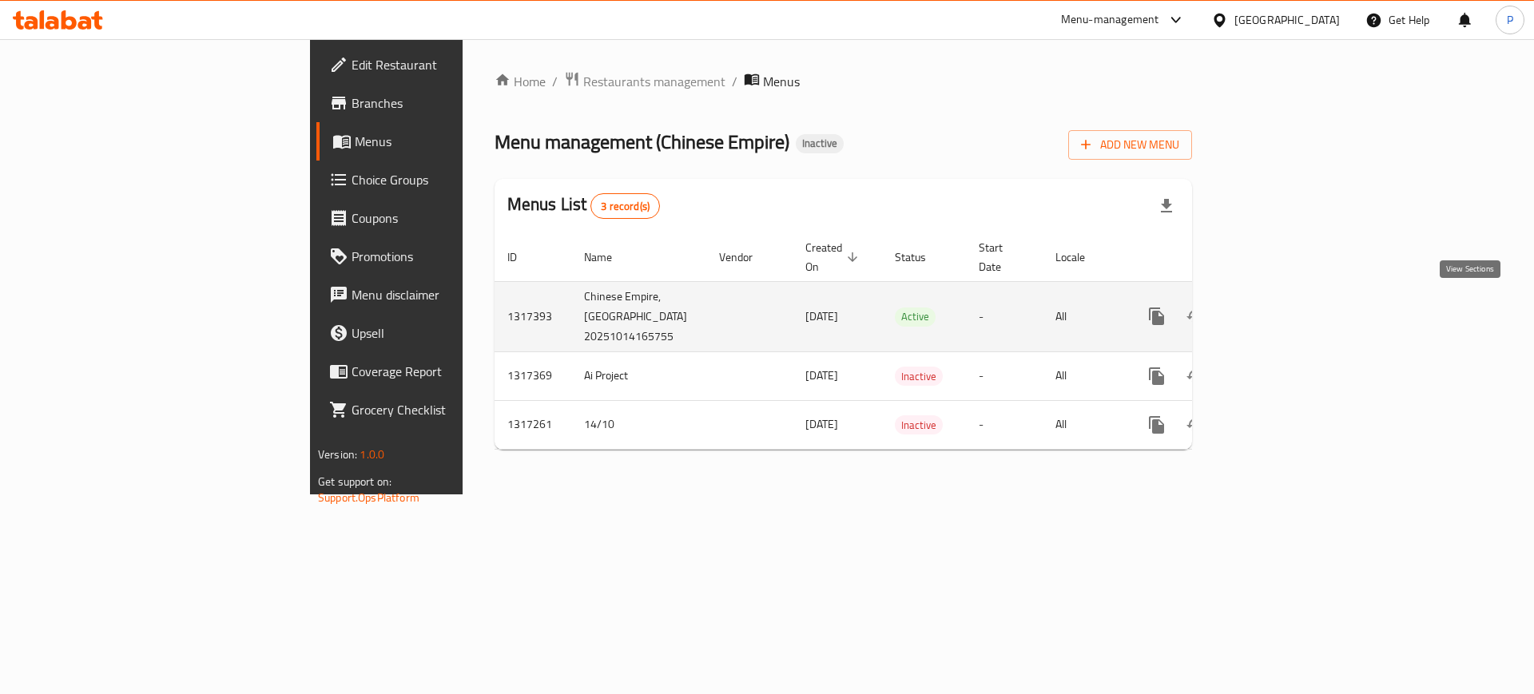
click at [1281, 308] on icon "enhanced table" at bounding box center [1271, 316] width 19 height 19
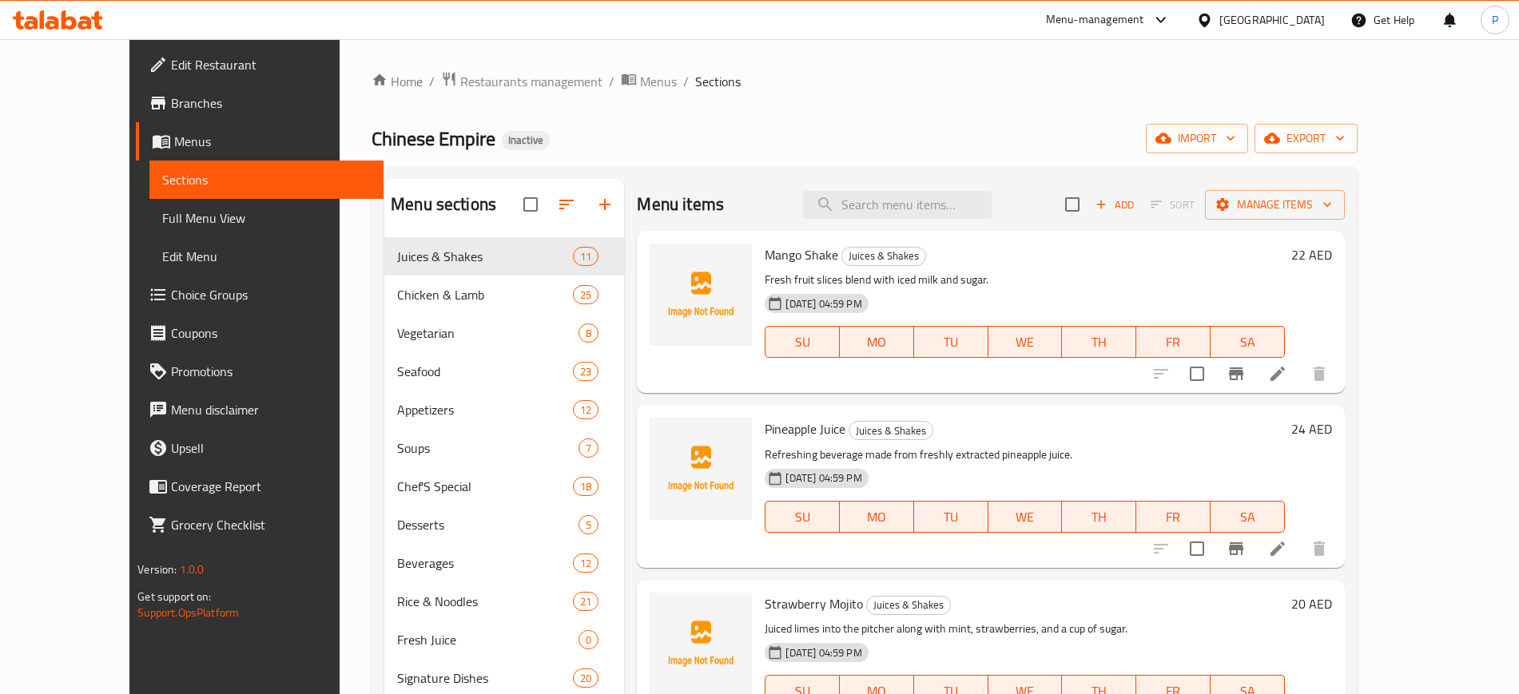
click at [516, 141] on div "Chinese Empire Inactive import export" at bounding box center [864, 139] width 986 height 30
click at [1357, 161] on div "Home / Restaurants management / Menus / Sections Chinese Empire Inactive import…" at bounding box center [864, 478] width 986 height 815
click at [1235, 141] on span "import" at bounding box center [1196, 139] width 77 height 20
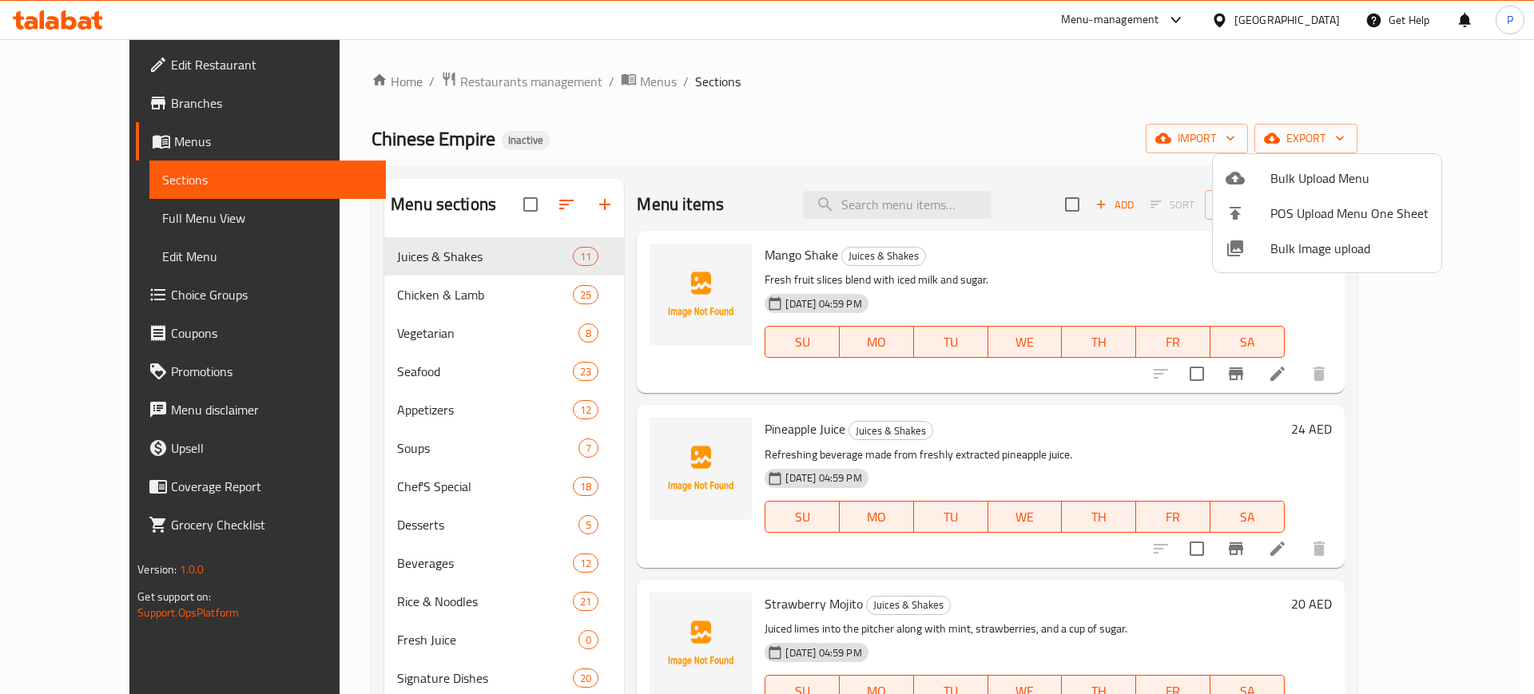
click at [1328, 244] on span "Bulk Image upload" at bounding box center [1349, 248] width 158 height 19
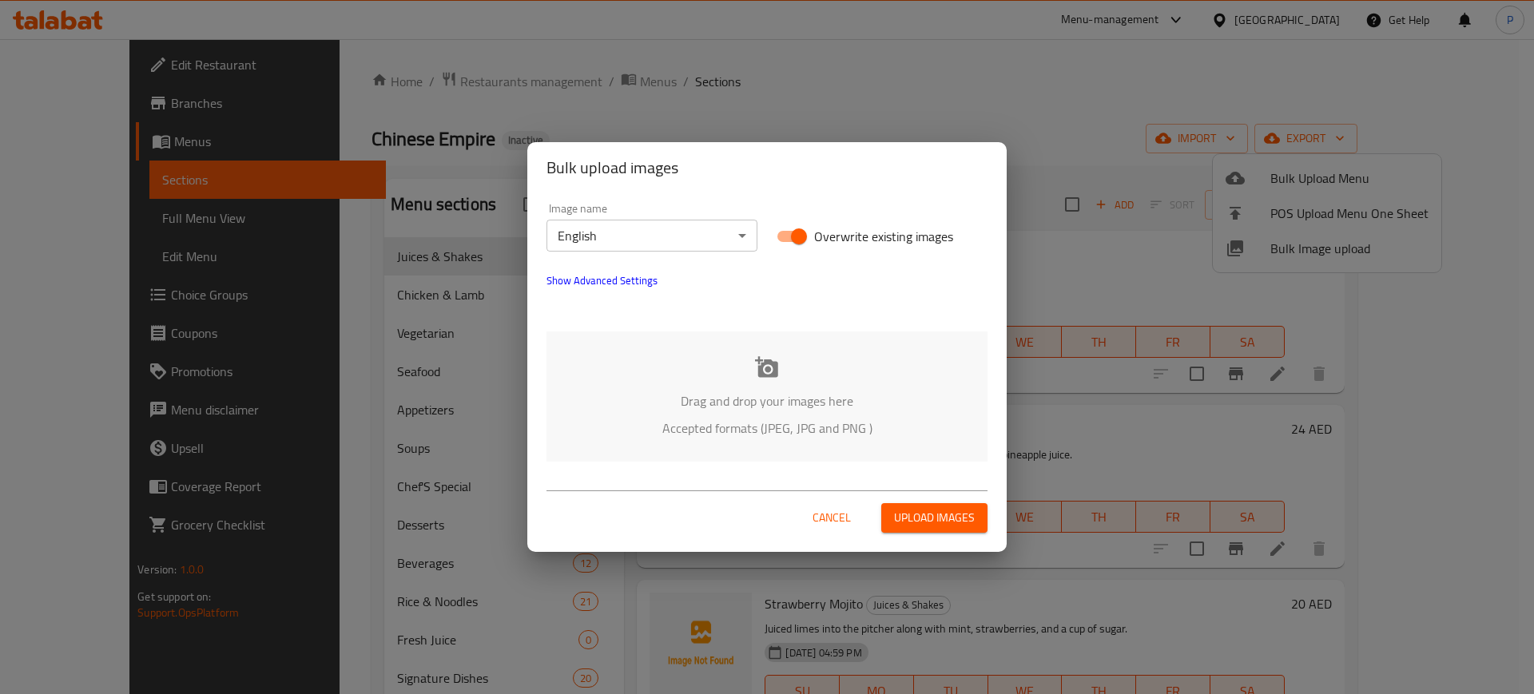
click at [628, 391] on p "Drag and drop your images here" at bounding box center [766, 400] width 393 height 19
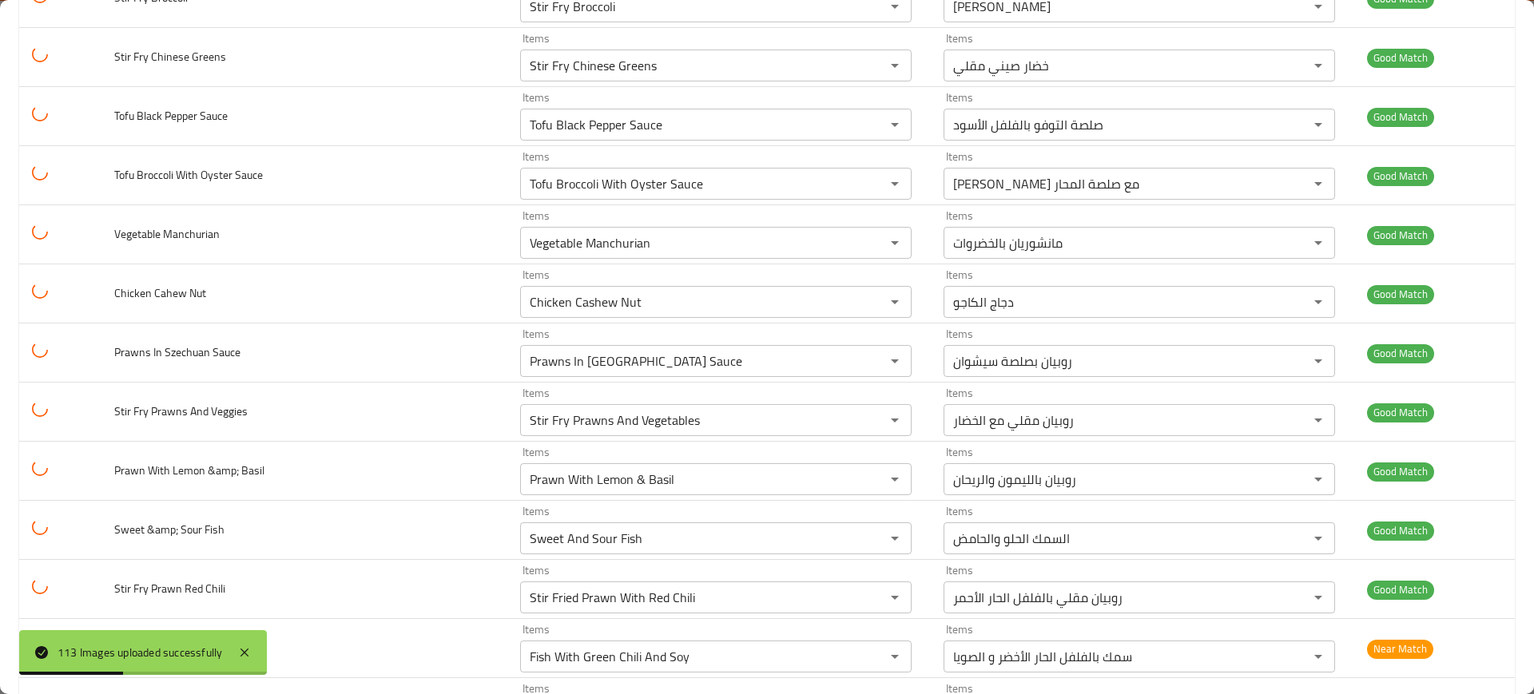
scroll to position [6262, 0]
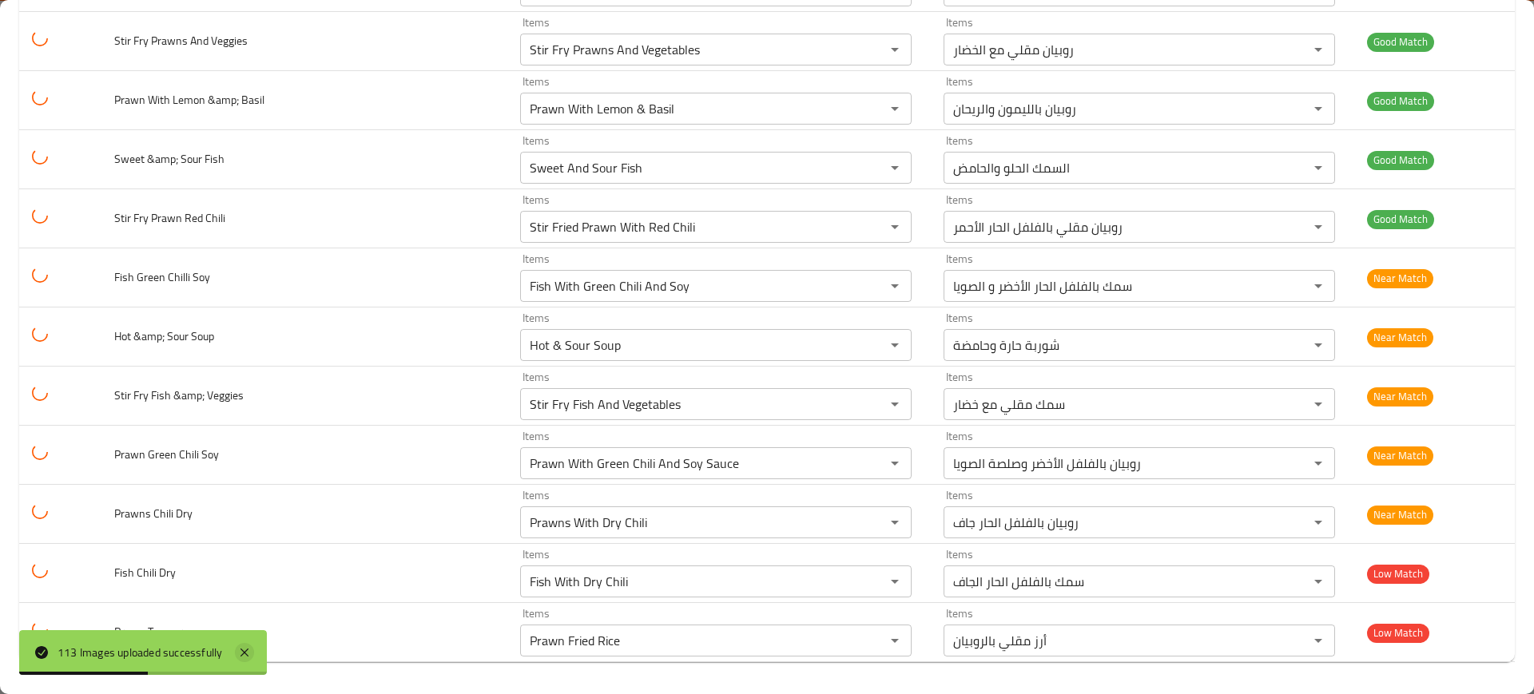
click at [242, 657] on icon at bounding box center [244, 652] width 19 height 19
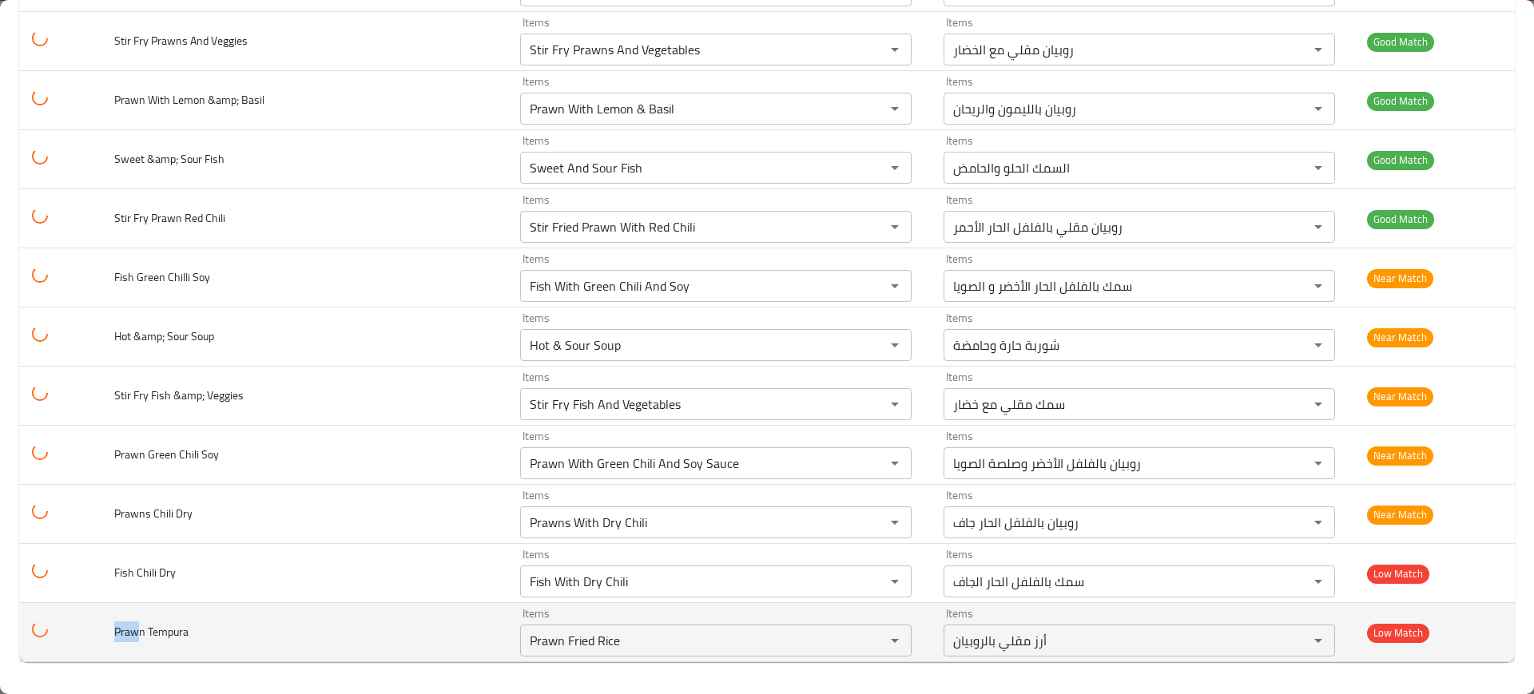
drag, startPoint x: 145, startPoint y: 634, endPoint x: 108, endPoint y: 637, distance: 37.6
click at [108, 637] on tr "Prawn Tempura Items Prawn Fried Rice Items Items أرز مقلي بالروبيان Items Low M…" at bounding box center [766, 632] width 1495 height 59
copy span "Praw"
click at [525, 629] on Tempura "Prawn Fried Rice" at bounding box center [692, 640] width 335 height 22
paste Tempura "enhanced table"
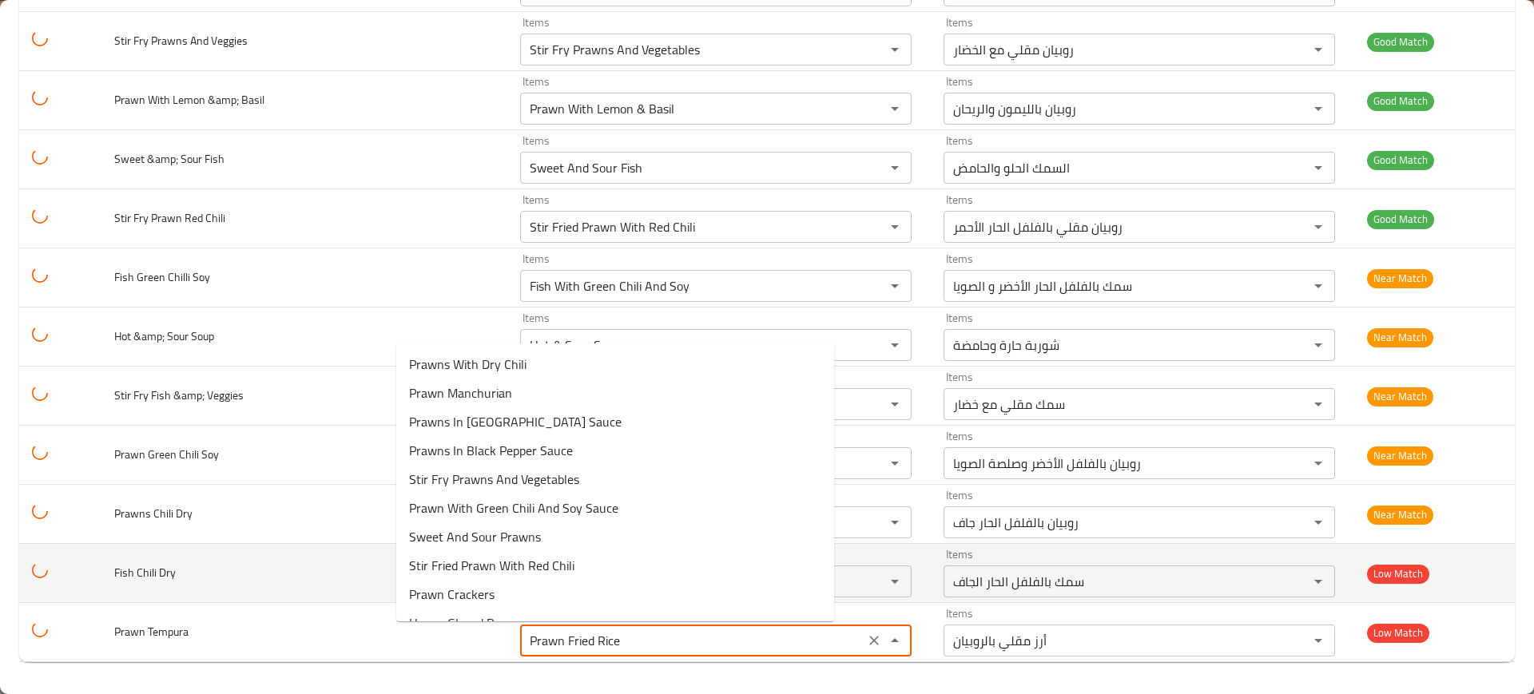
click at [206, 602] on td "Fish Chili Dry" at bounding box center [304, 573] width 406 height 59
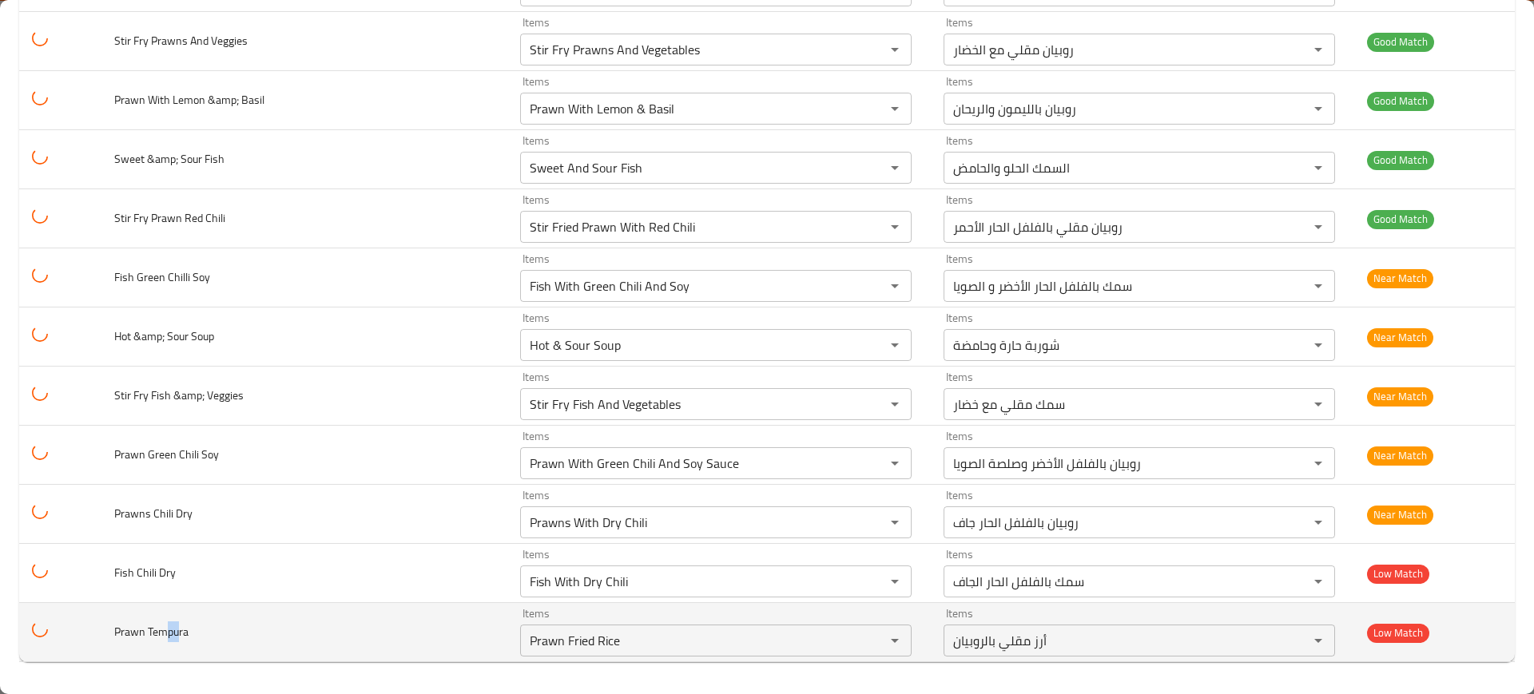
drag, startPoint x: 173, startPoint y: 630, endPoint x: 196, endPoint y: 632, distance: 22.4
click at [189, 632] on span "Prawn Tempura" at bounding box center [151, 631] width 74 height 21
copy span "pu"
click at [525, 641] on Tempura "Prawn Fried Rice" at bounding box center [692, 640] width 335 height 22
paste Tempura "pur"
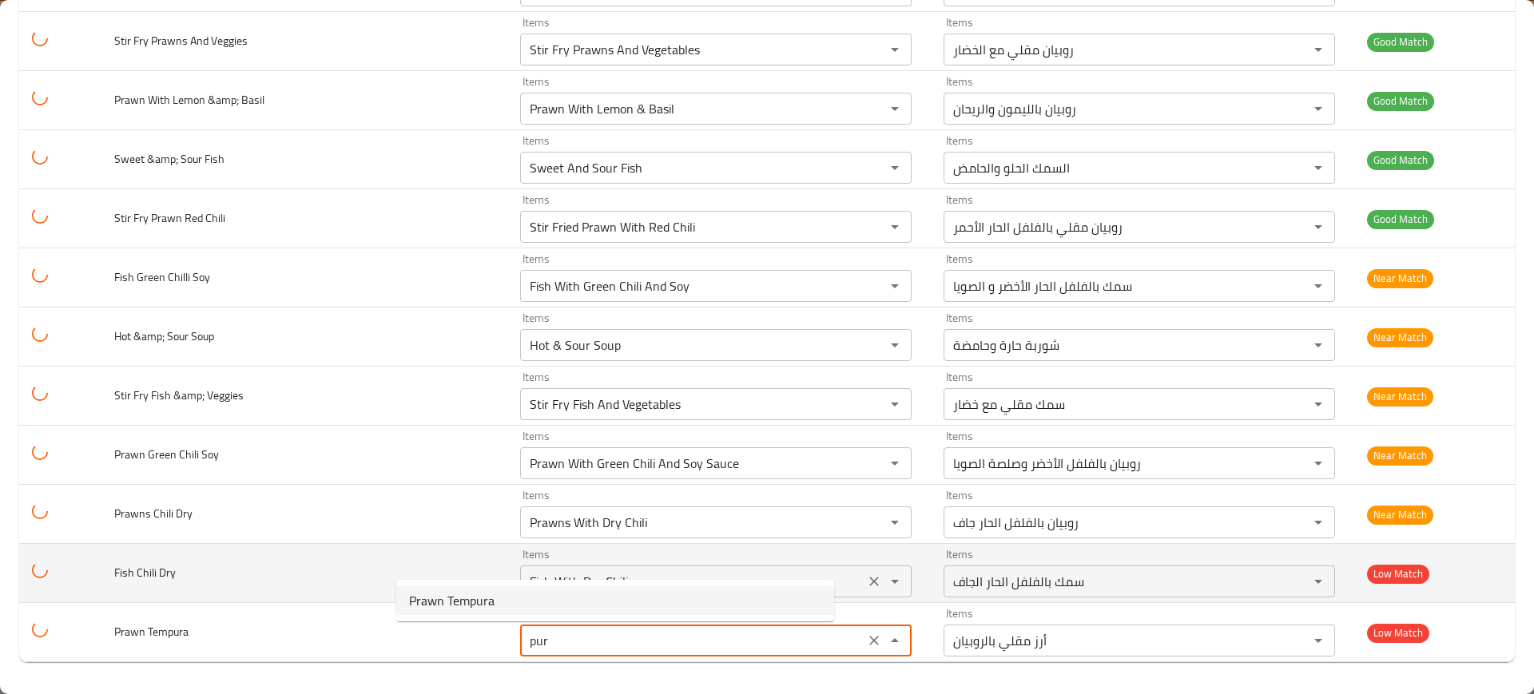
click at [666, 605] on Tempura-option-0 "Prawn Tempura" at bounding box center [615, 600] width 438 height 29
type Tempura "Prawn Tempura"
type Tempura-ar "روبيان تمبورا"
type Tempura "Prawn Tempura"
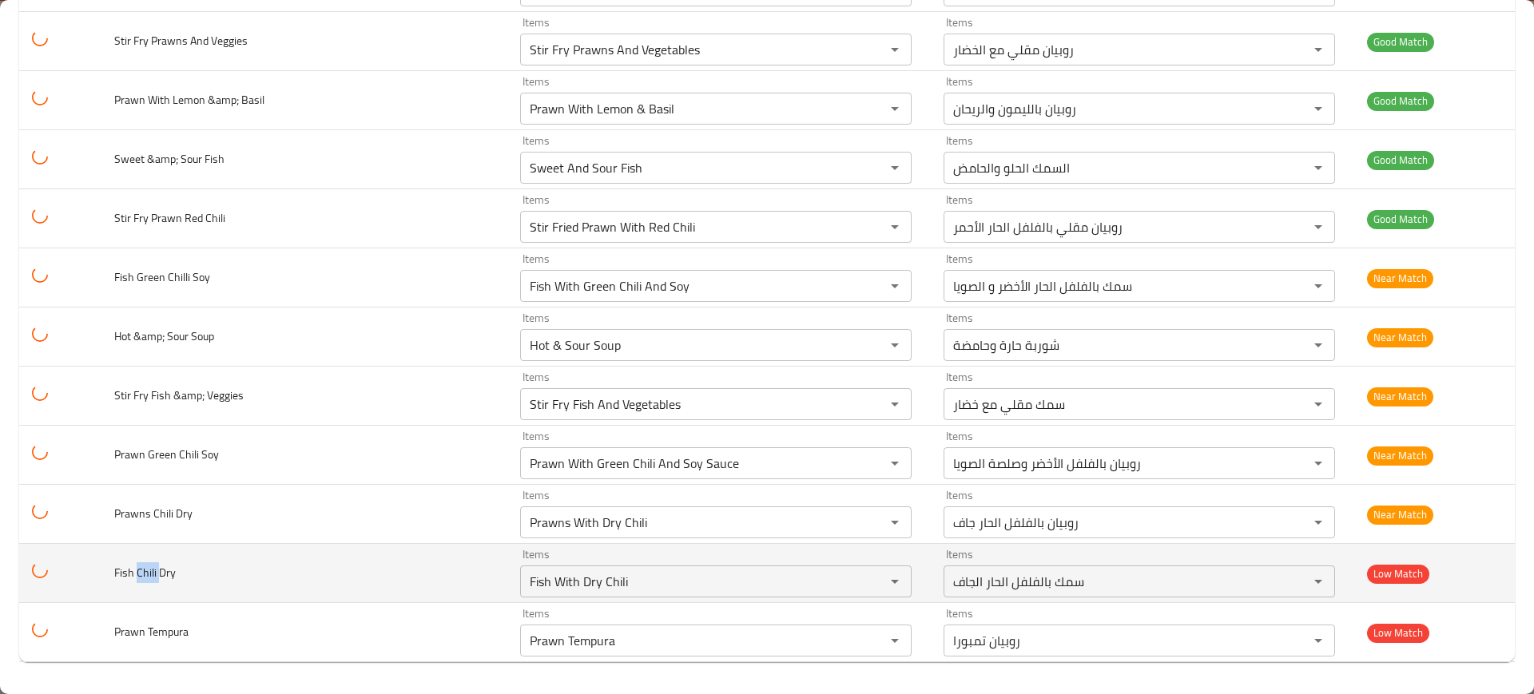
drag, startPoint x: 149, startPoint y: 576, endPoint x: 173, endPoint y: 568, distance: 25.3
click at [174, 569] on span "Fish Chili Dry" at bounding box center [145, 572] width 62 height 21
copy span "Chili"
click at [525, 578] on Dry "Fish With Dry Chili" at bounding box center [692, 581] width 335 height 22
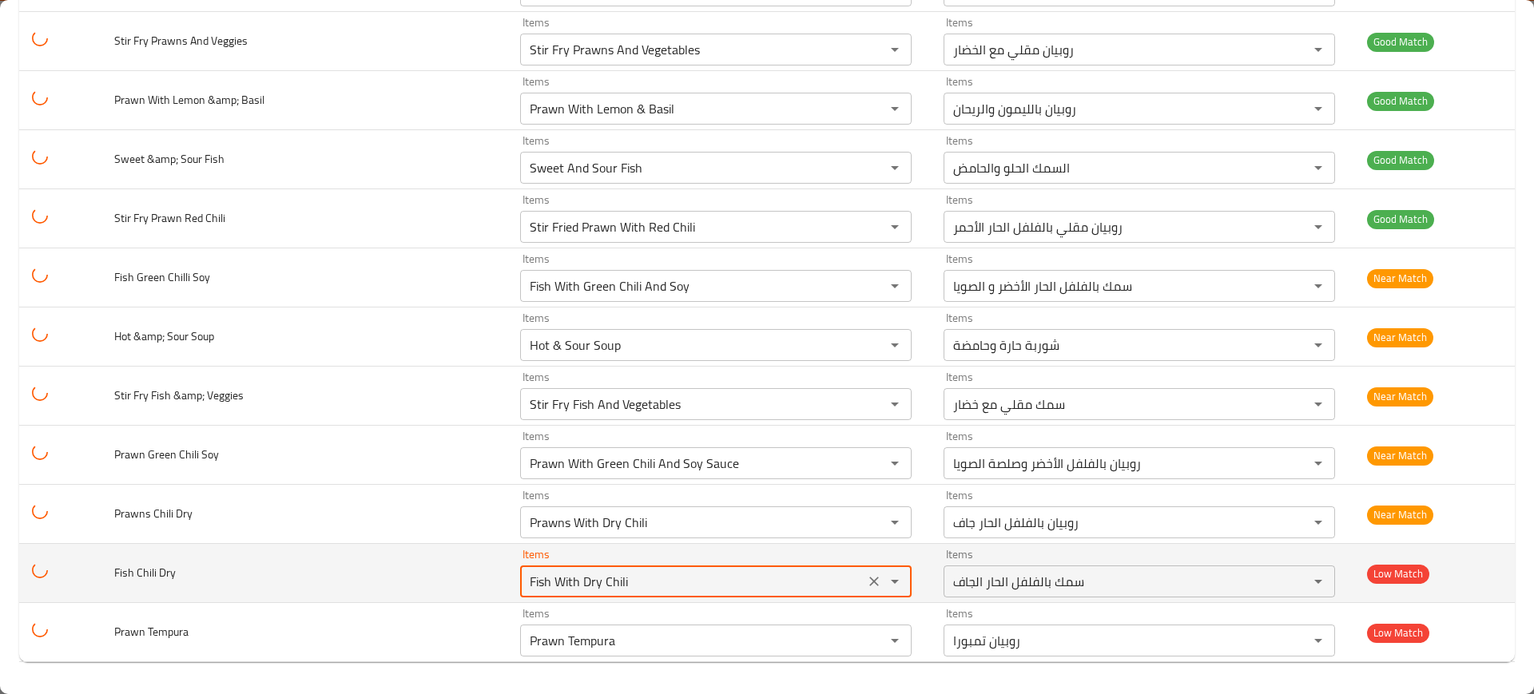
paste Dry "Chili D"
type Dry "Chili D"
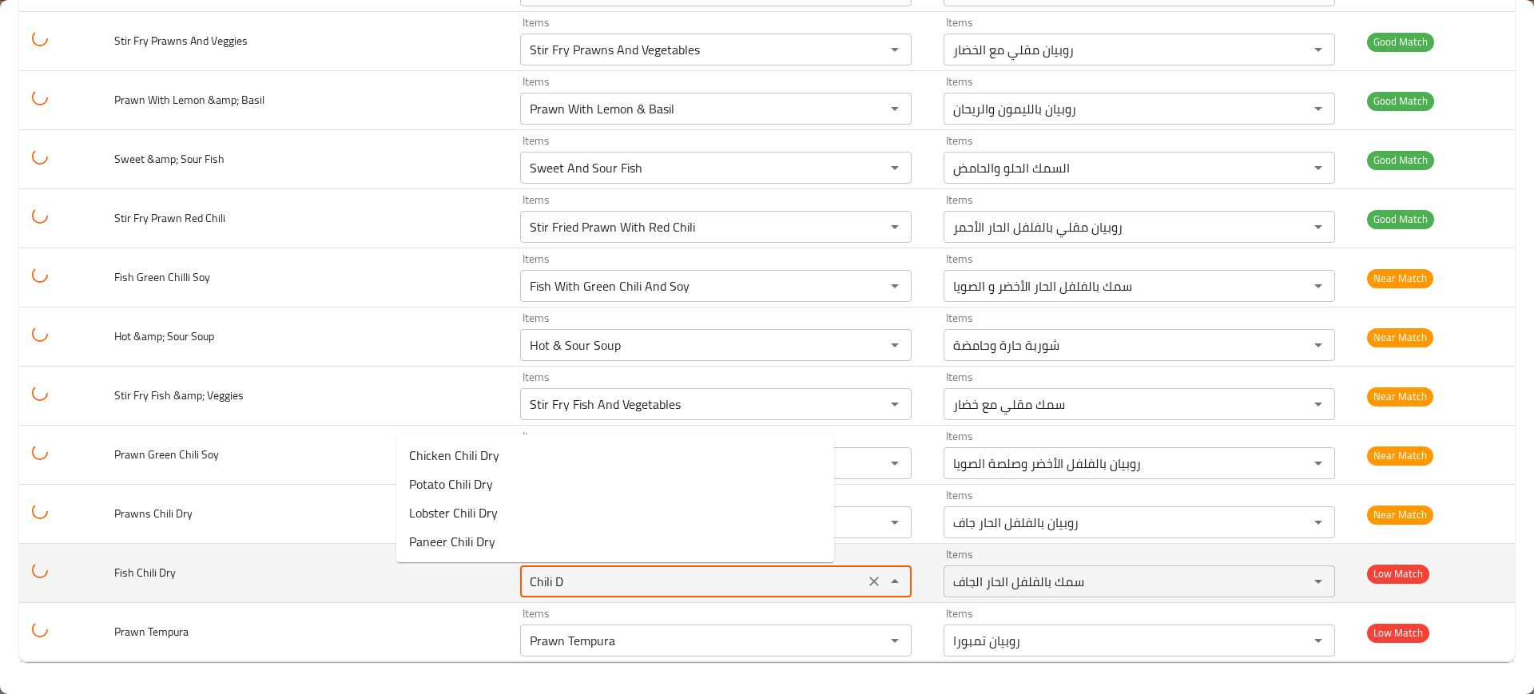
click at [718, 586] on Dry "Chili D" at bounding box center [692, 581] width 335 height 22
click at [717, 586] on Dry "Chili D" at bounding box center [692, 581] width 335 height 22
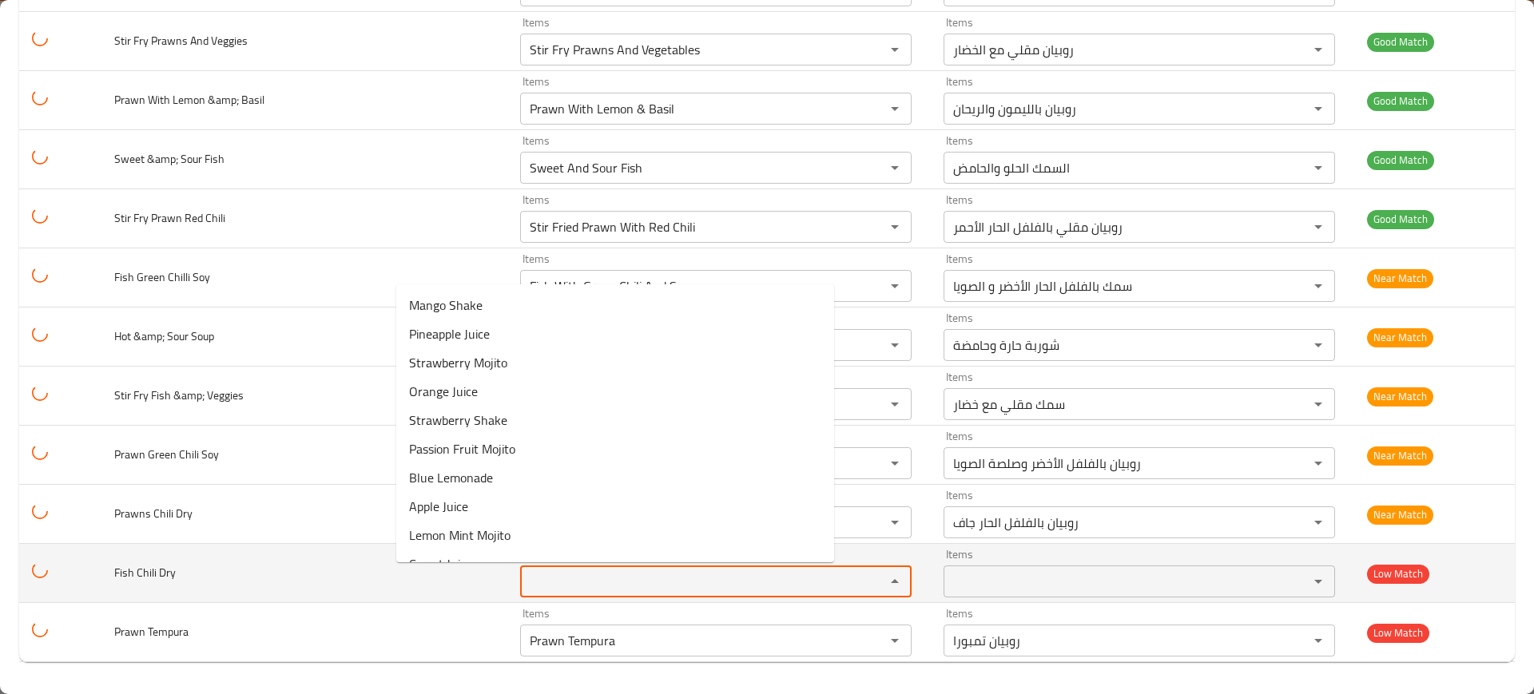
click at [223, 578] on td "Fish Chili Dry" at bounding box center [304, 573] width 406 height 59
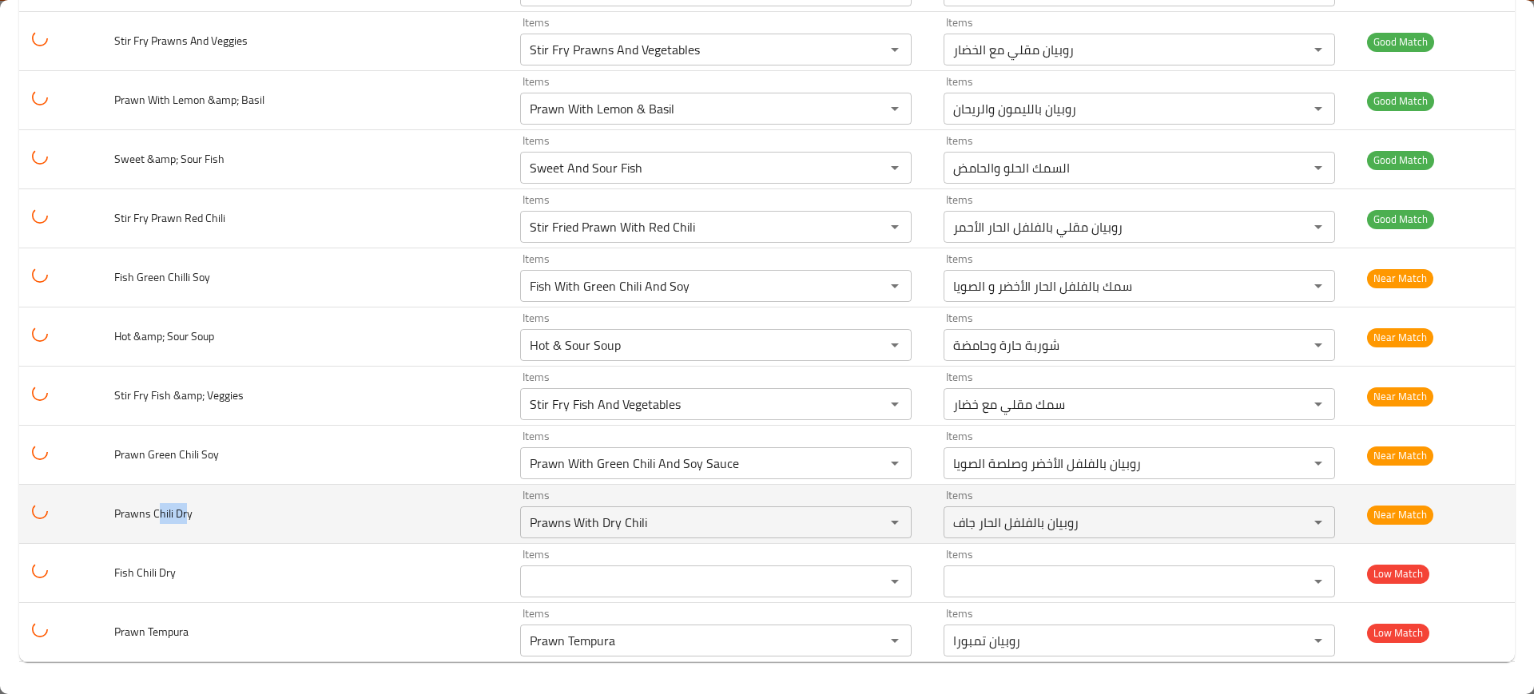
drag, startPoint x: 170, startPoint y: 518, endPoint x: 197, endPoint y: 518, distance: 27.2
click at [193, 518] on span "Prawns Chili Dry" at bounding box center [153, 513] width 78 height 21
copy span "hili Dr"
click at [575, 502] on div "Items Prawns With Dry Chili Items" at bounding box center [715, 514] width 391 height 49
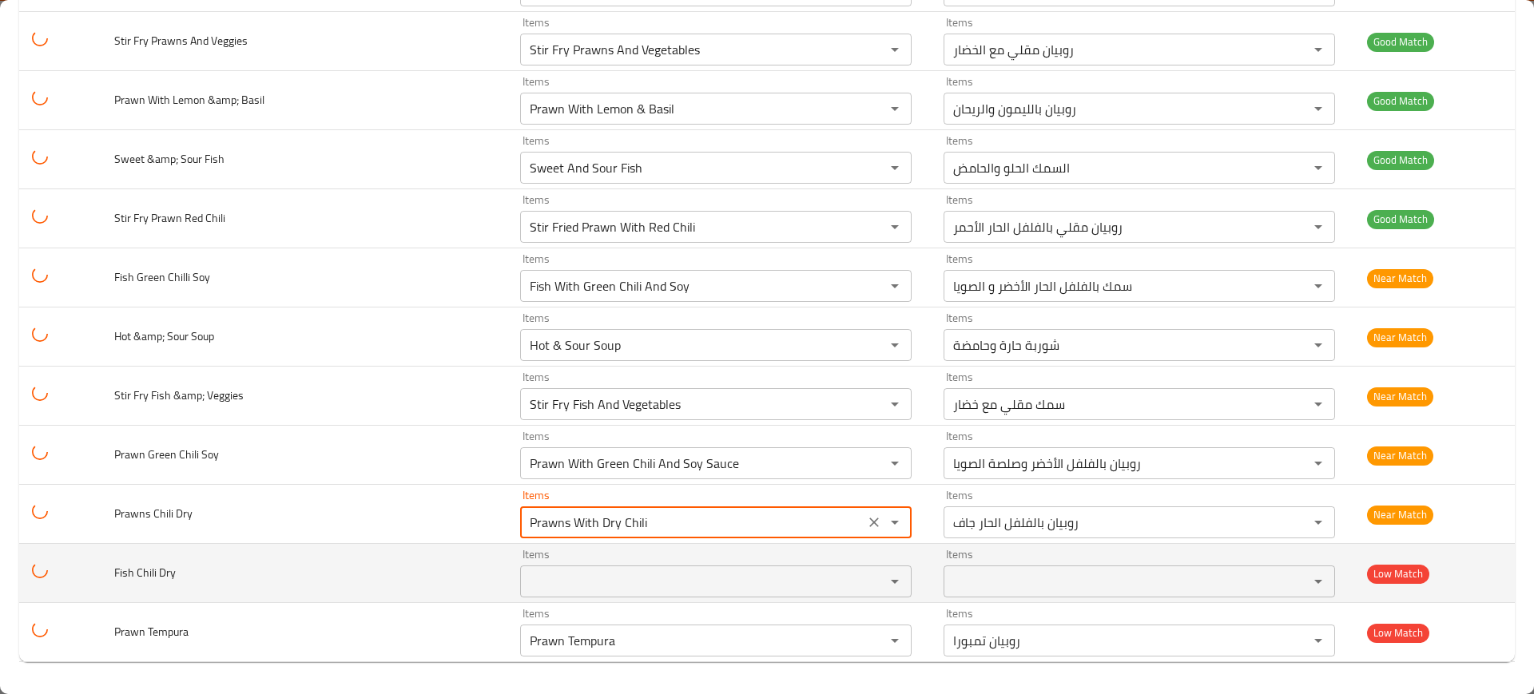
click at [300, 547] on td "Fish Chili Dry" at bounding box center [304, 573] width 406 height 59
click at [520, 564] on div "Items Items" at bounding box center [715, 573] width 391 height 49
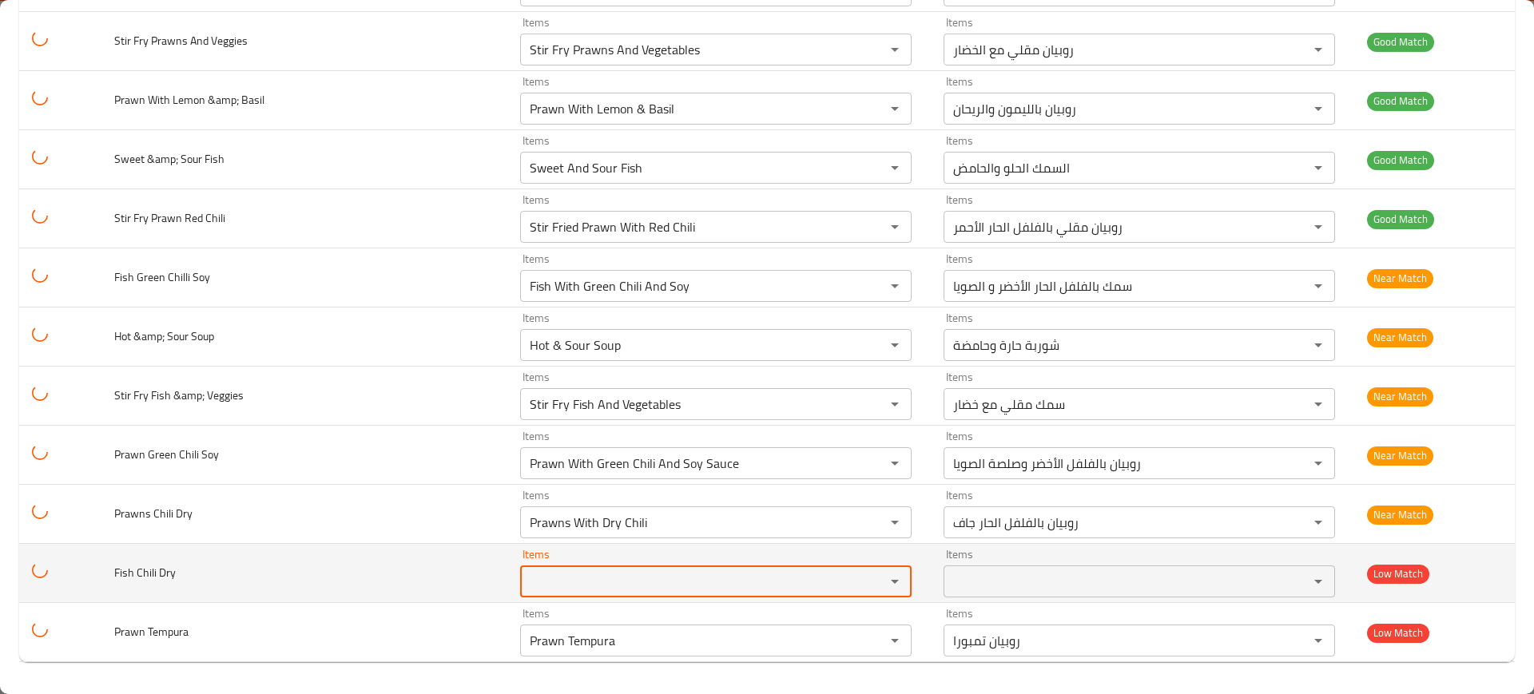
paste Dry "hili Dr"
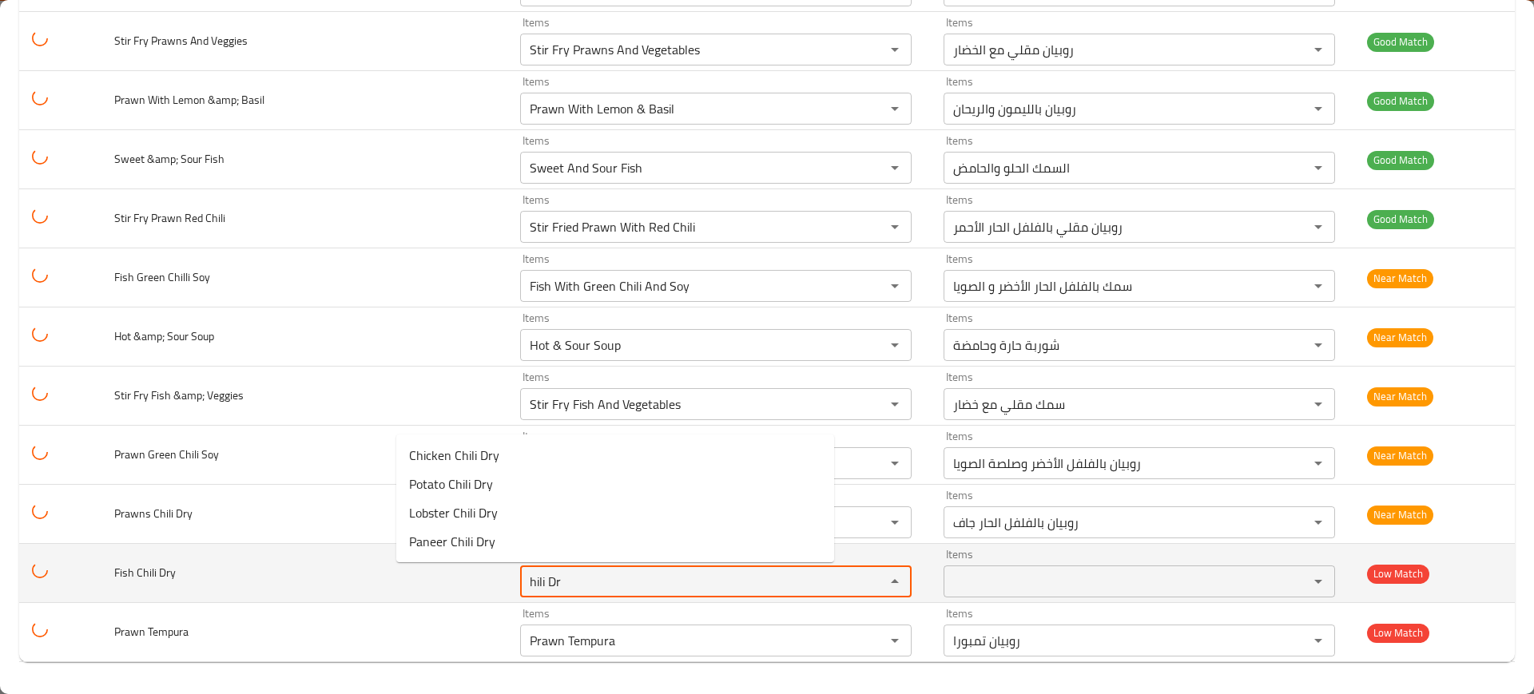
type Dry "hili Dr"
click at [329, 559] on td "Fish Chili Dry" at bounding box center [304, 573] width 406 height 59
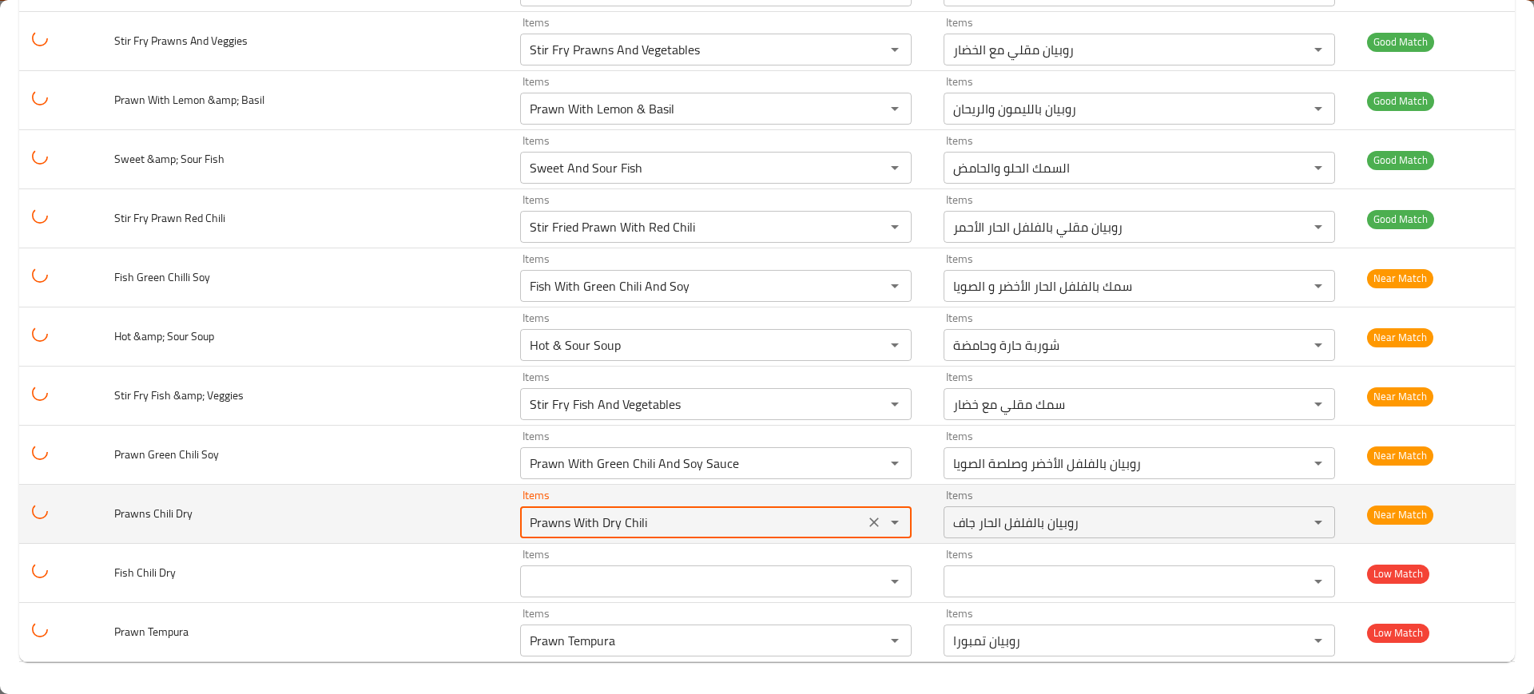
click at [525, 521] on Dry "Prawns With Dry Chili" at bounding box center [692, 522] width 335 height 22
click at [525, 523] on Dry "Prawns With Dry Chili" at bounding box center [692, 522] width 335 height 22
drag, startPoint x: 486, startPoint y: 521, endPoint x: 540, endPoint y: 526, distance: 54.6
click at [543, 527] on Dry "Prawns With Dry Chili" at bounding box center [692, 522] width 335 height 22
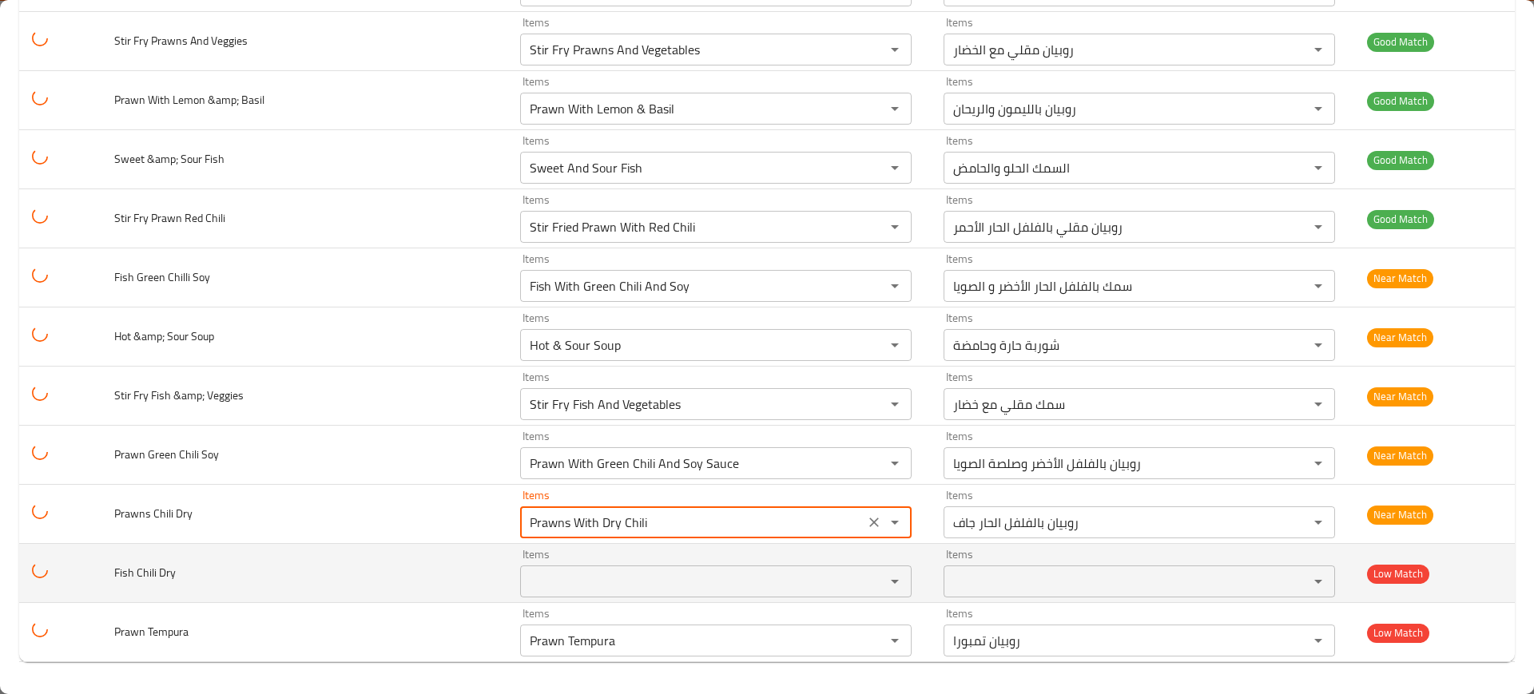
click at [525, 570] on Dry "Items" at bounding box center [692, 581] width 335 height 22
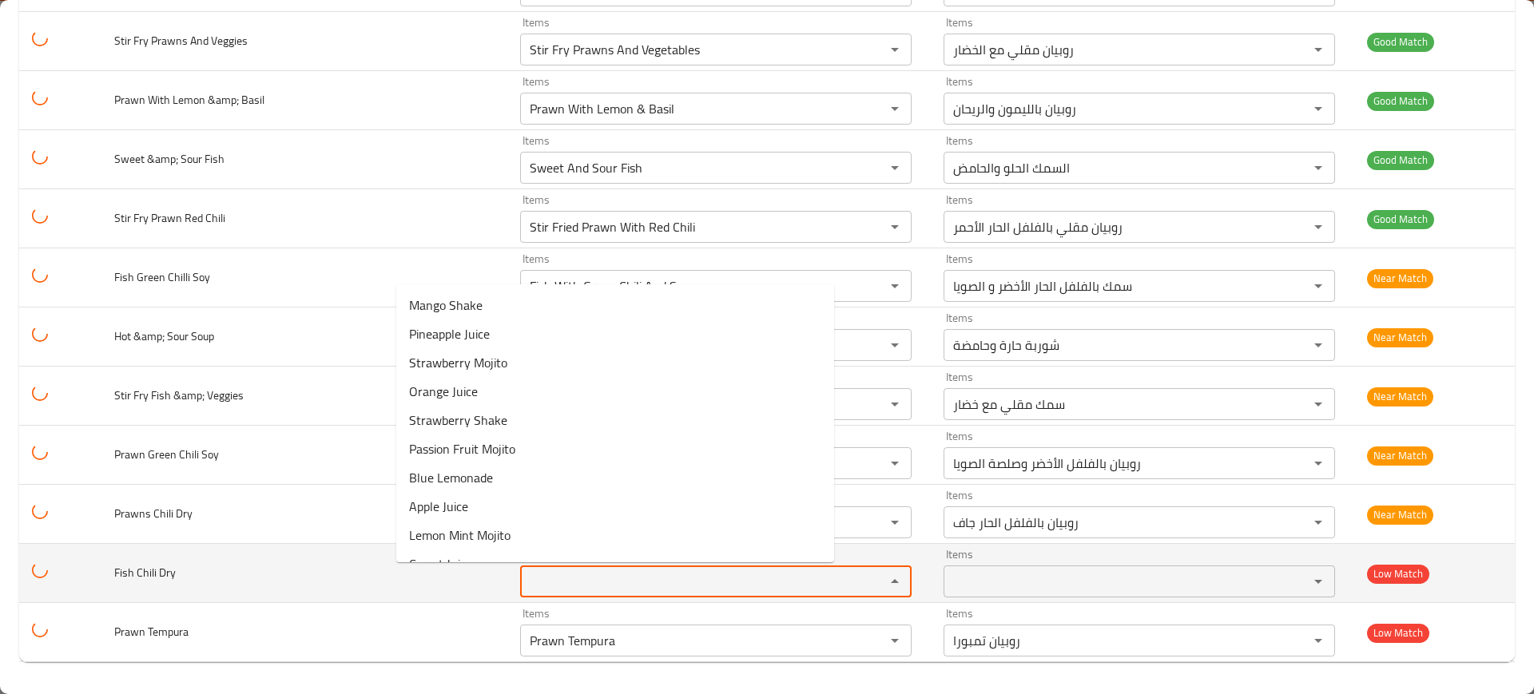
paste Dry "ry Chili"
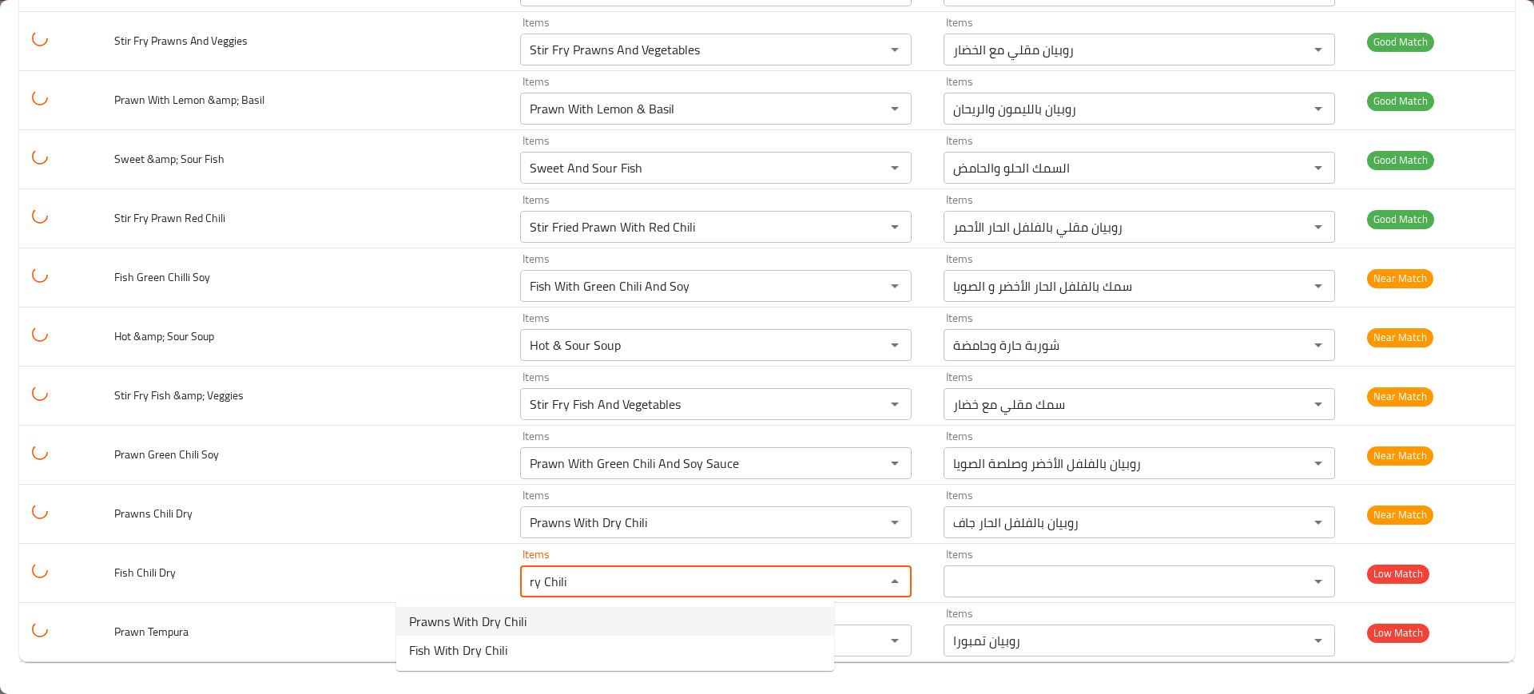
click at [486, 641] on span "Fish With Dry Chili" at bounding box center [458, 650] width 98 height 19
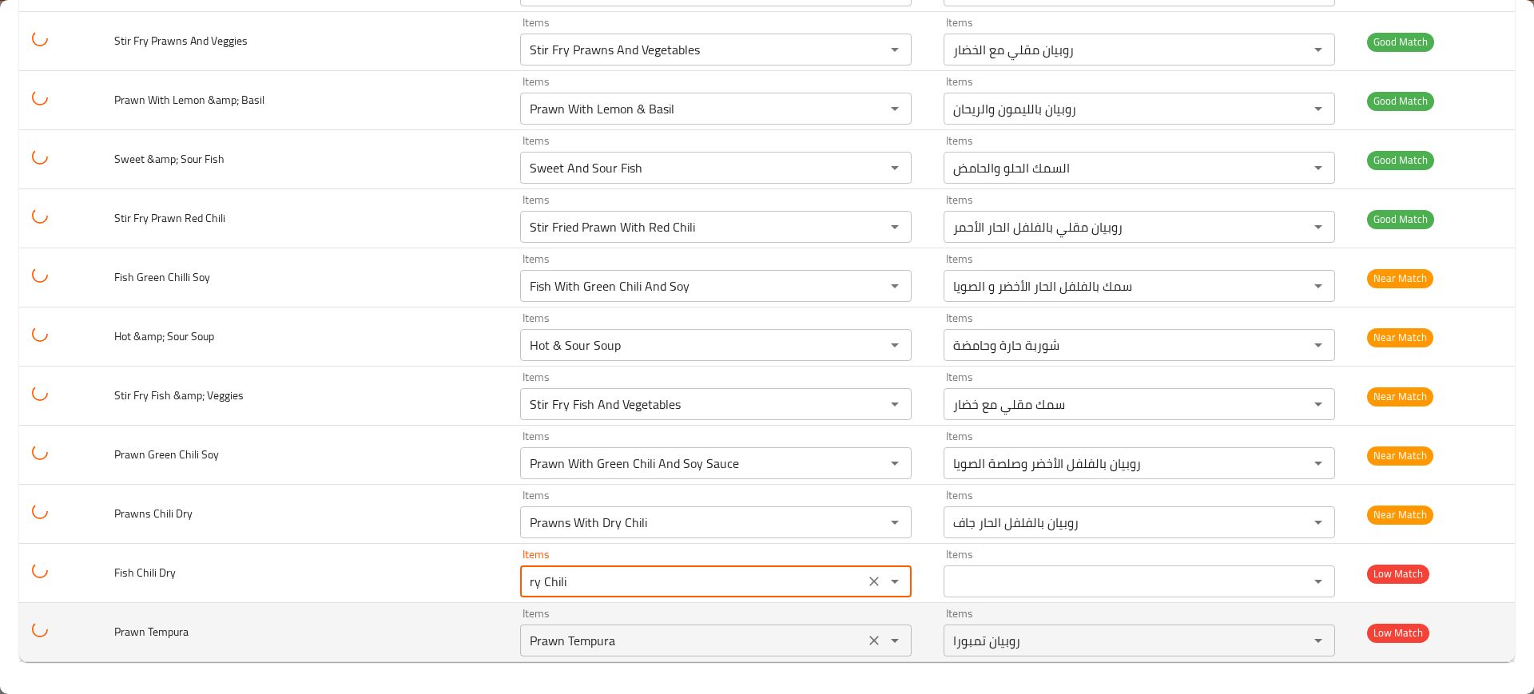
type Dry "Fish With Dry Chili"
type Dry-ar "سمك بالفلفل الحار الجاف"
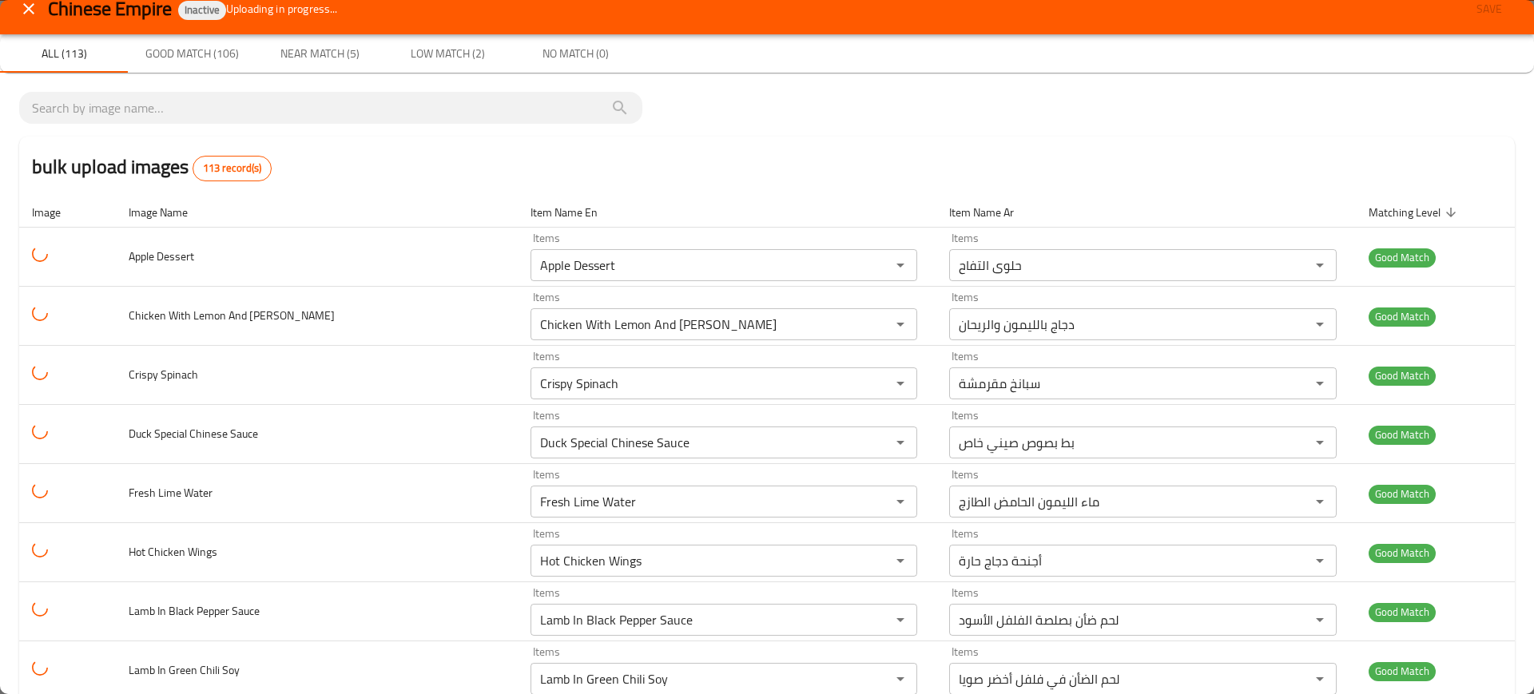
scroll to position [0, 0]
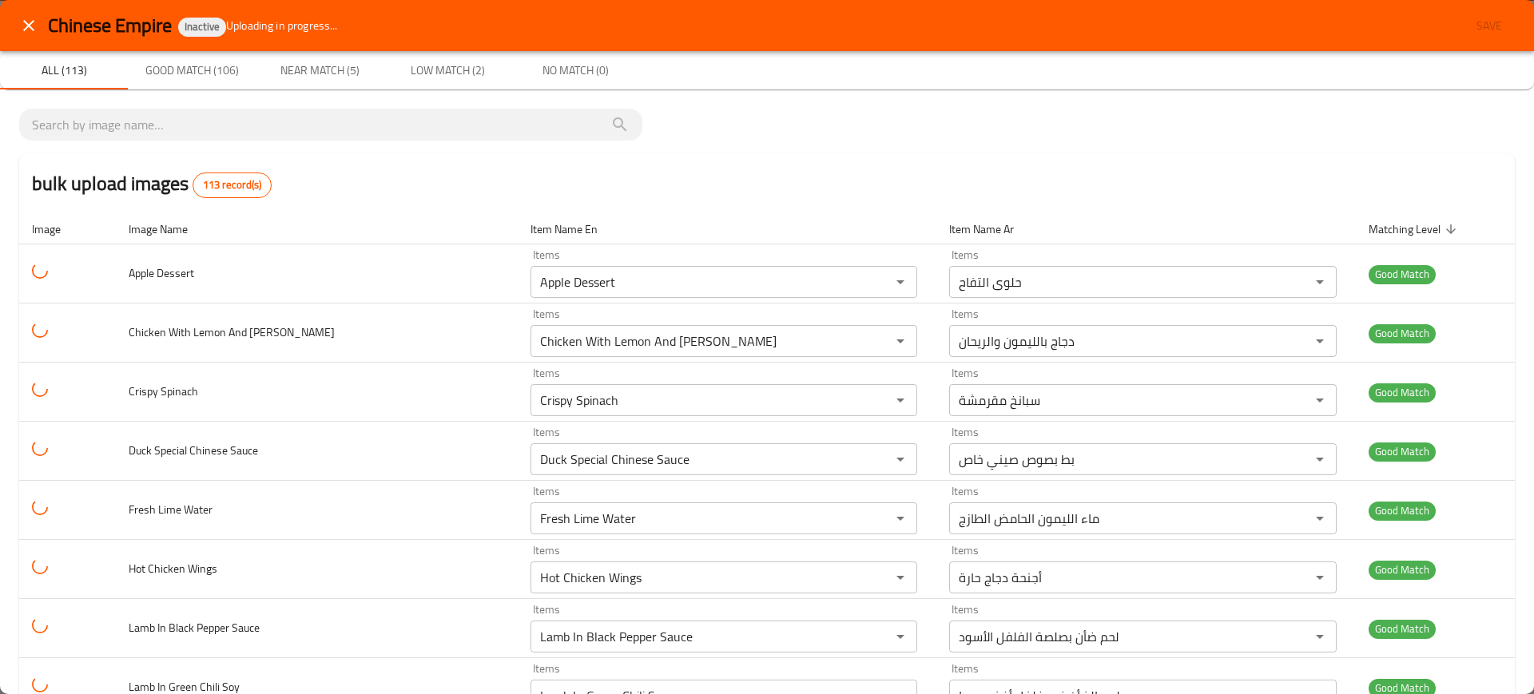
type Dry "Fish With Dry Chili"
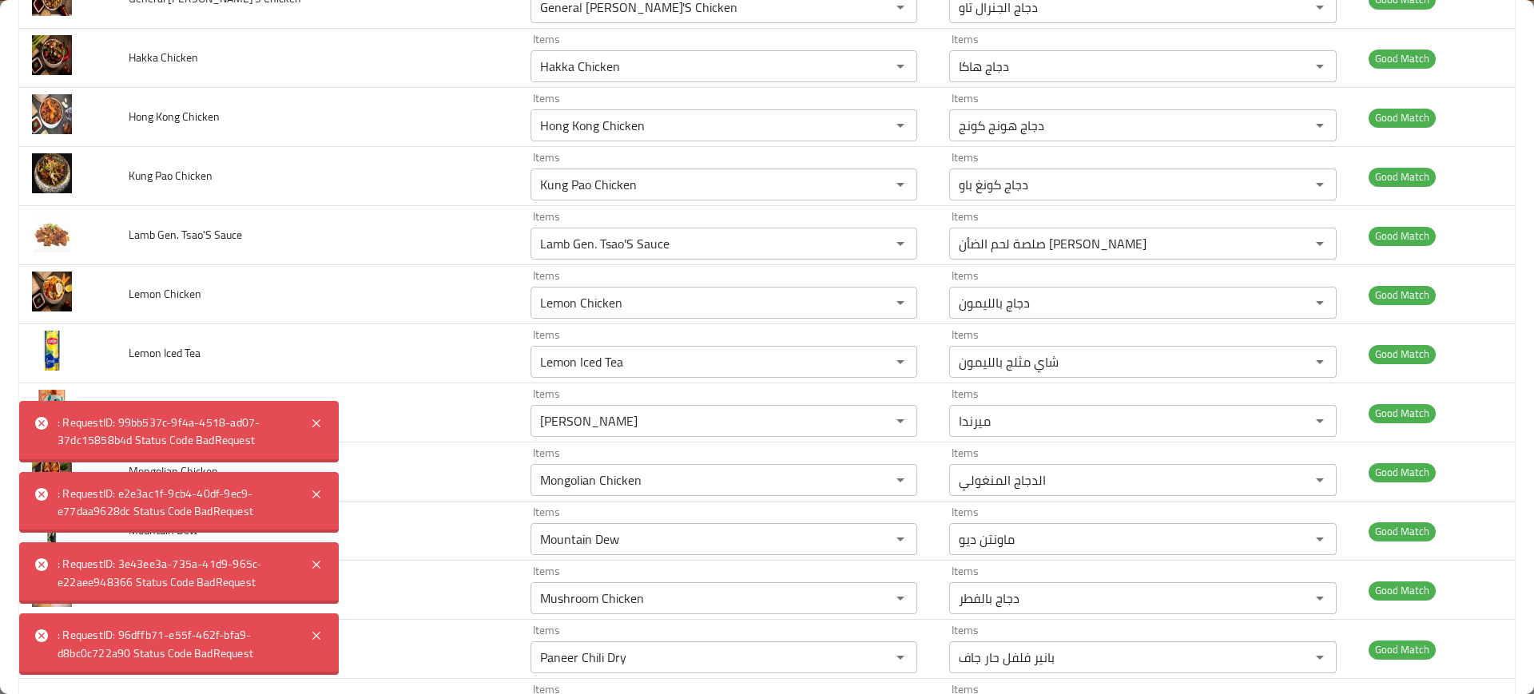
scroll to position [2097, 0]
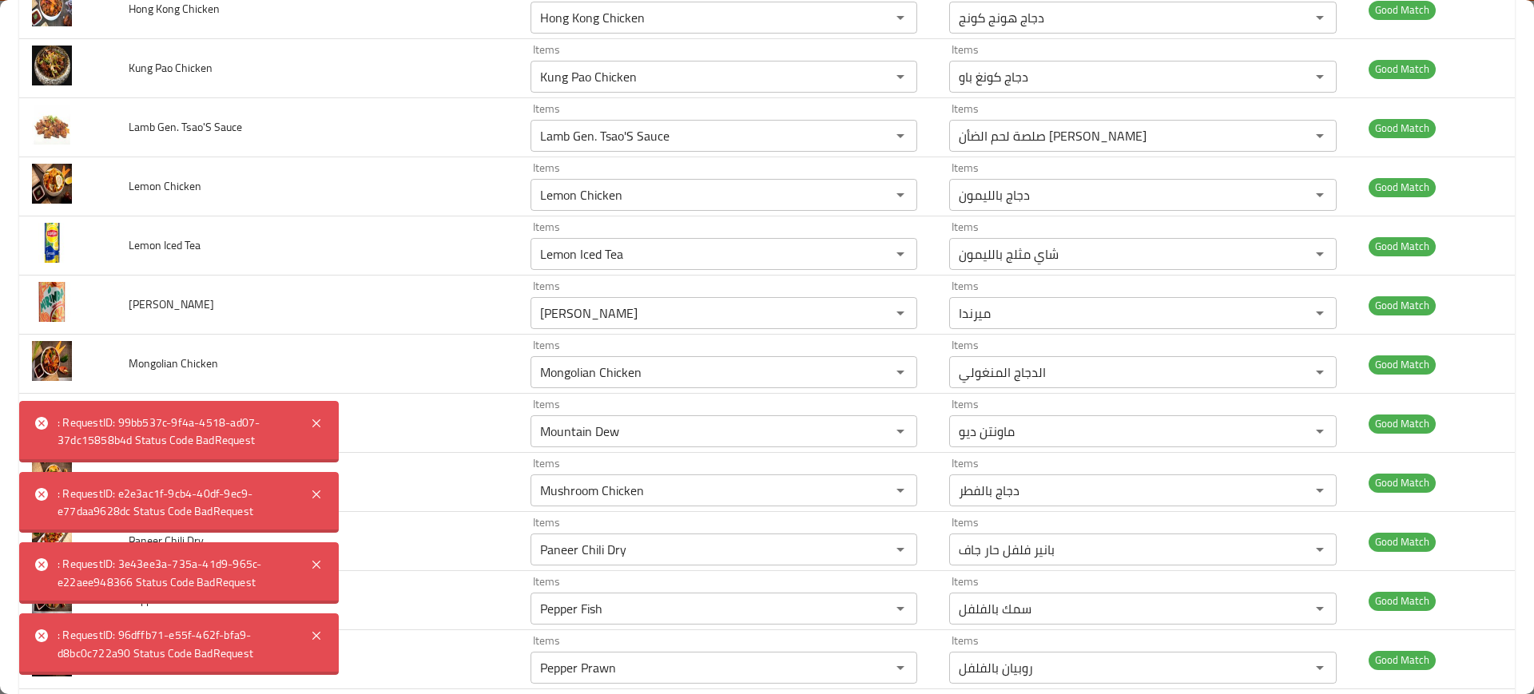
drag, startPoint x: 317, startPoint y: 633, endPoint x: 312, endPoint y: 622, distance: 12.2
click at [316, 634] on icon at bounding box center [316, 636] width 8 height 8
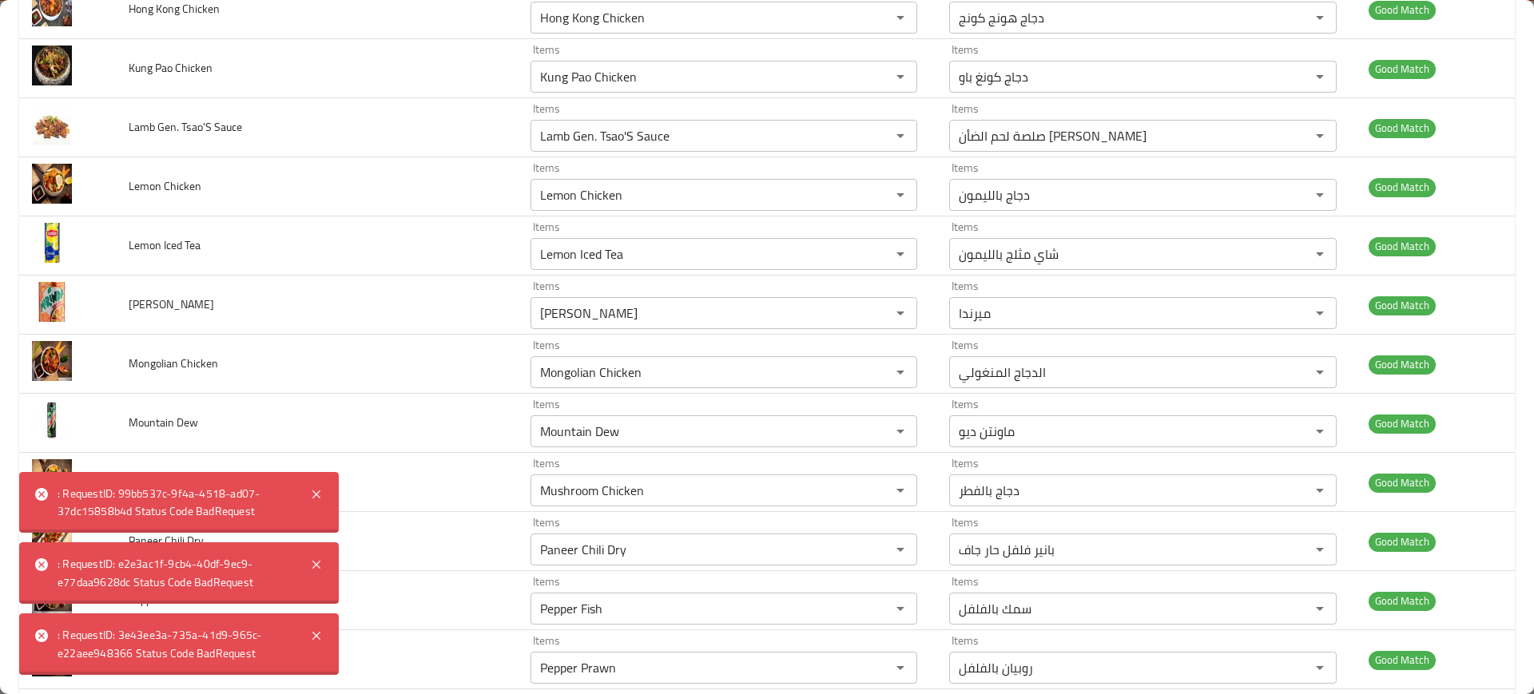
click at [321, 623] on div ": RequestID: 3e43ee3a-735a-41d9-965c-e22aee948366 Status Code BadRequest" at bounding box center [179, 645] width 320 height 62
click at [320, 632] on icon at bounding box center [316, 636] width 8 height 8
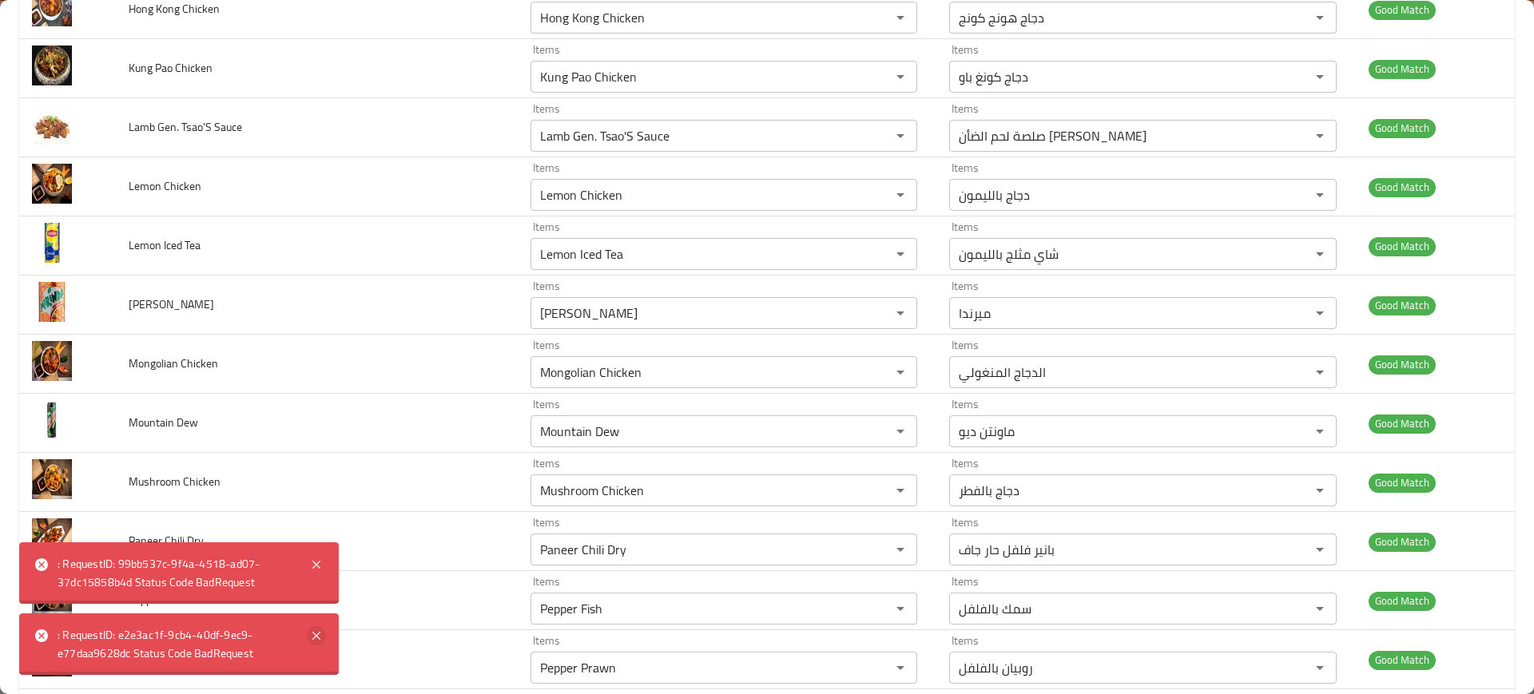
click at [310, 642] on icon at bounding box center [316, 635] width 19 height 19
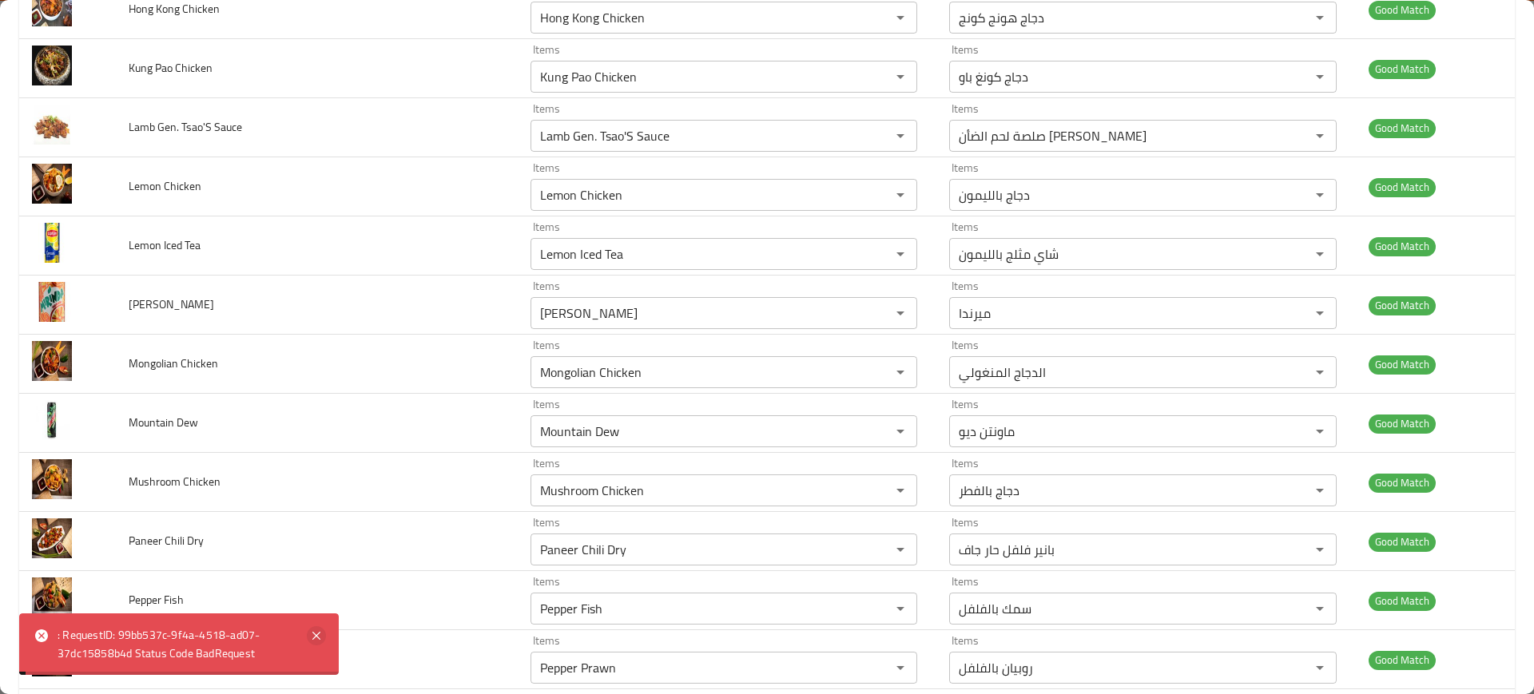
click at [320, 633] on icon at bounding box center [316, 636] width 8 height 8
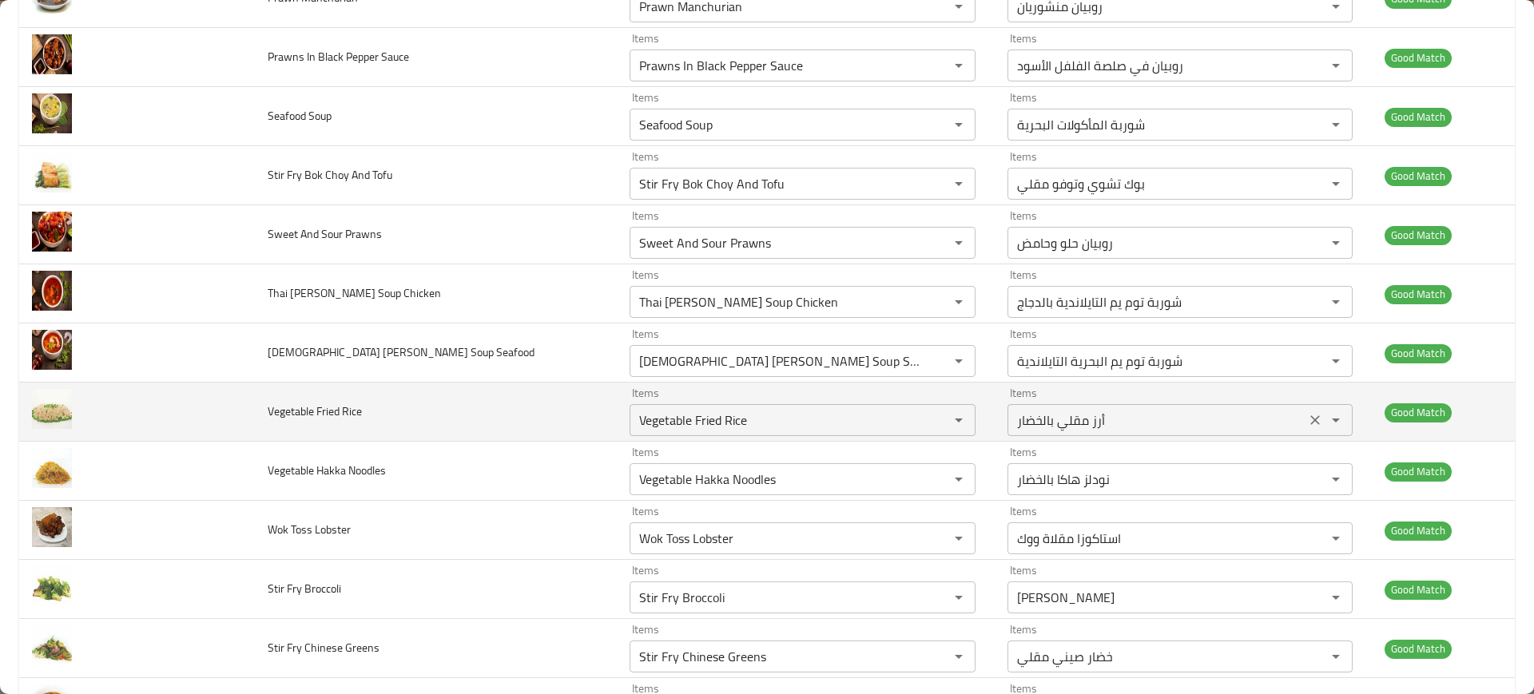
scroll to position [5263, 0]
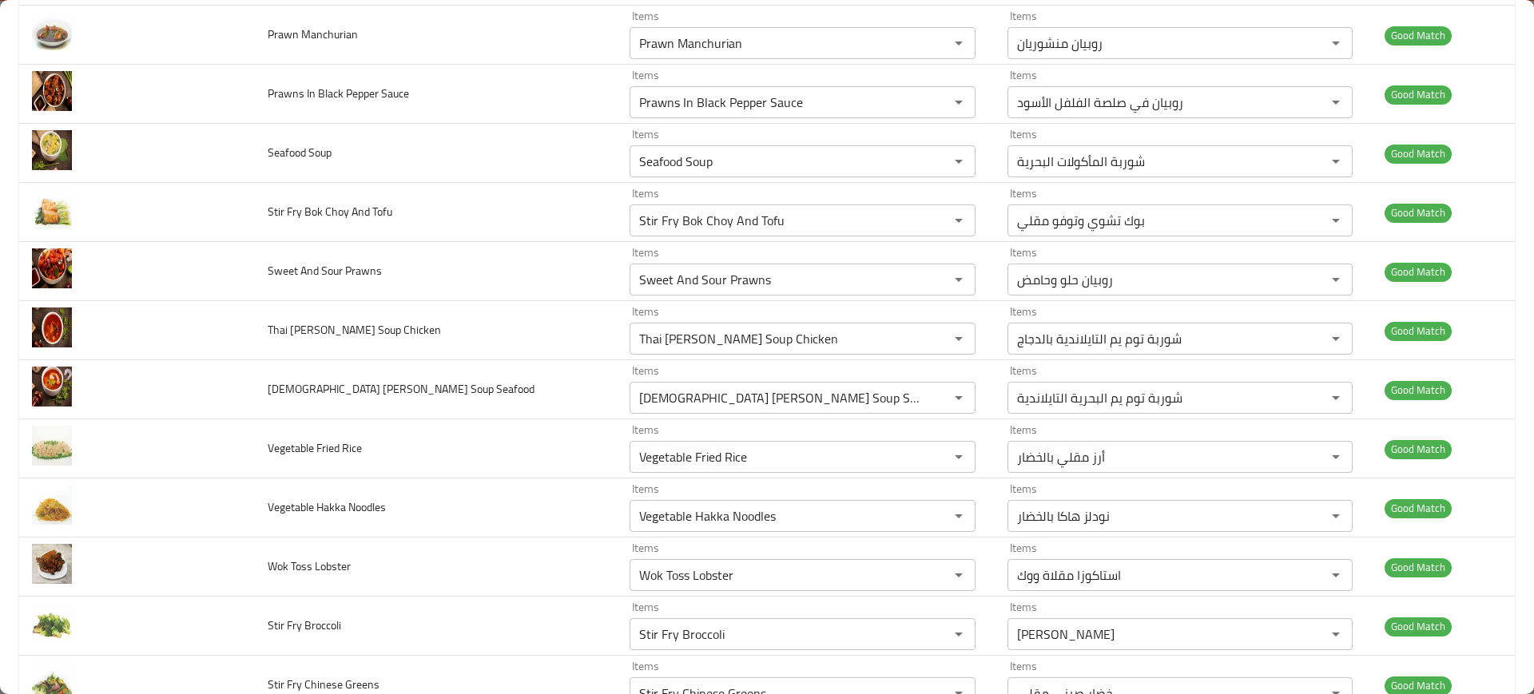
drag, startPoint x: 1515, startPoint y: 550, endPoint x: 1523, endPoint y: 129, distance: 421.9
click at [1523, 129] on div "Chinese Empire Inactive Save All (113) Good Match (106) Near Match (5) Low Matc…" at bounding box center [767, 347] width 1534 height 694
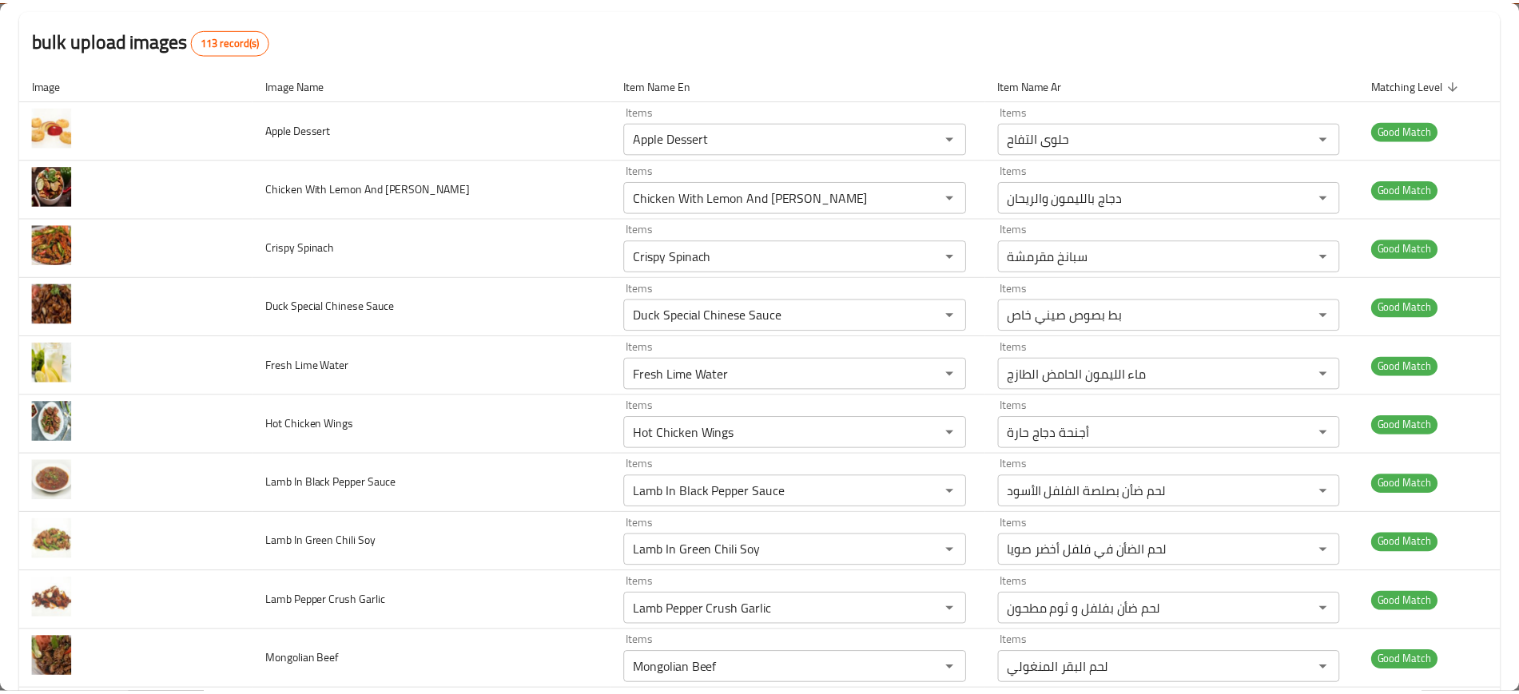
scroll to position [0, 0]
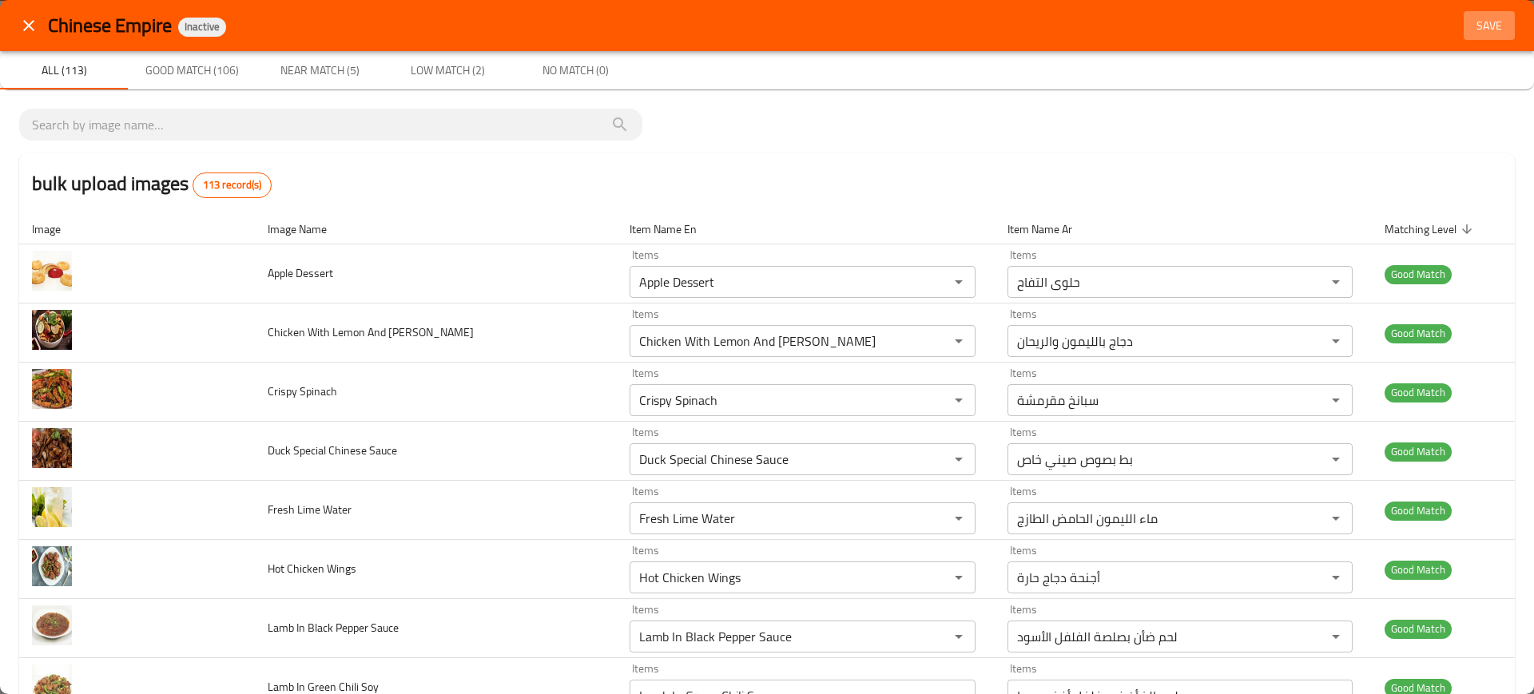
click at [1472, 23] on span "Save" at bounding box center [1489, 26] width 38 height 20
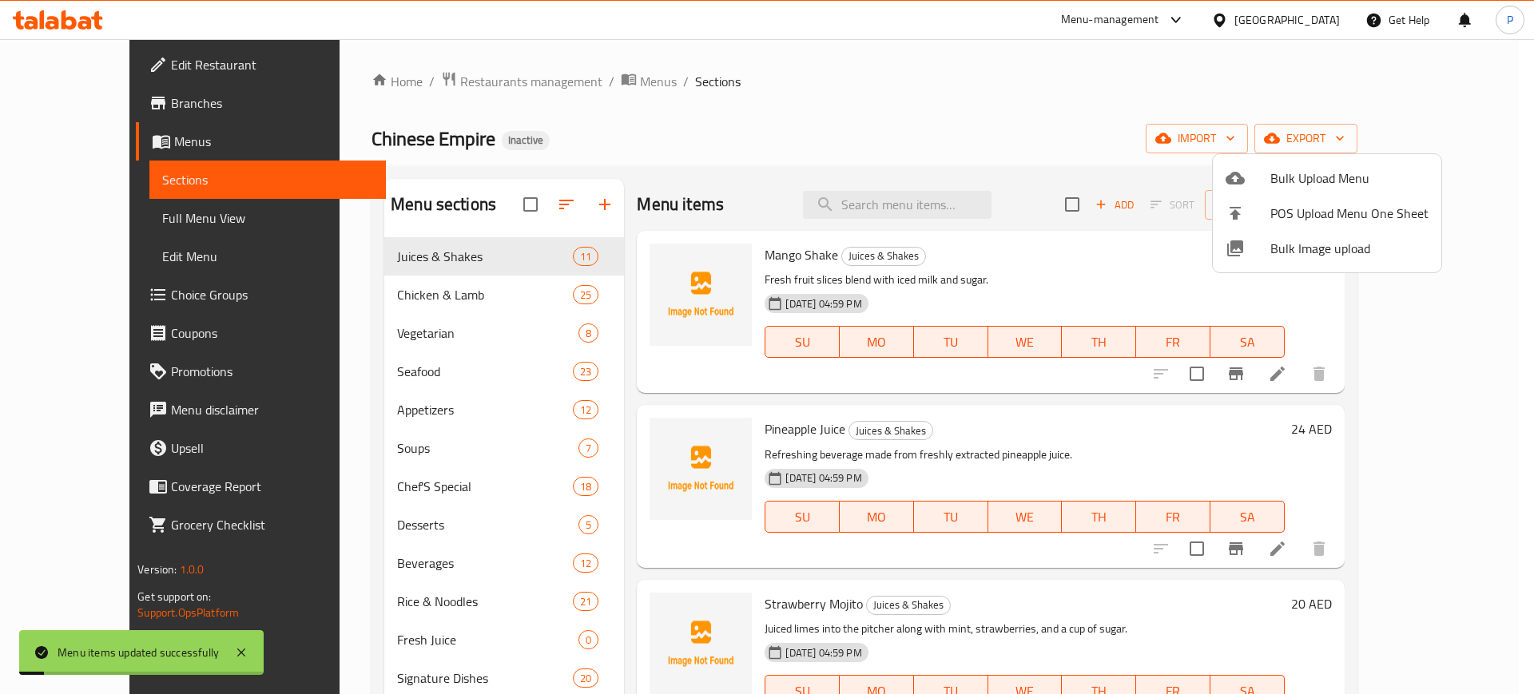
click at [375, 316] on div at bounding box center [767, 347] width 1534 height 694
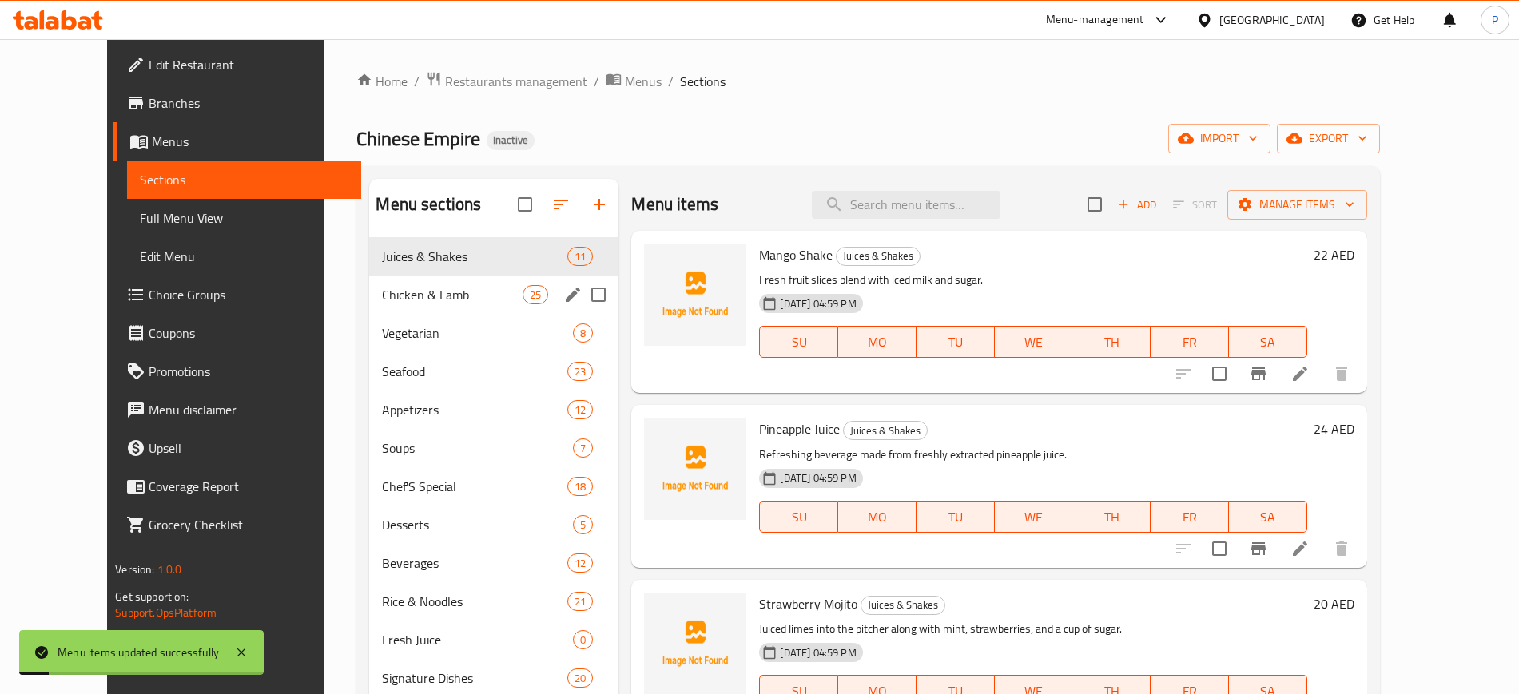
click at [402, 303] on span "Chicken & Lamb" at bounding box center [452, 294] width 141 height 19
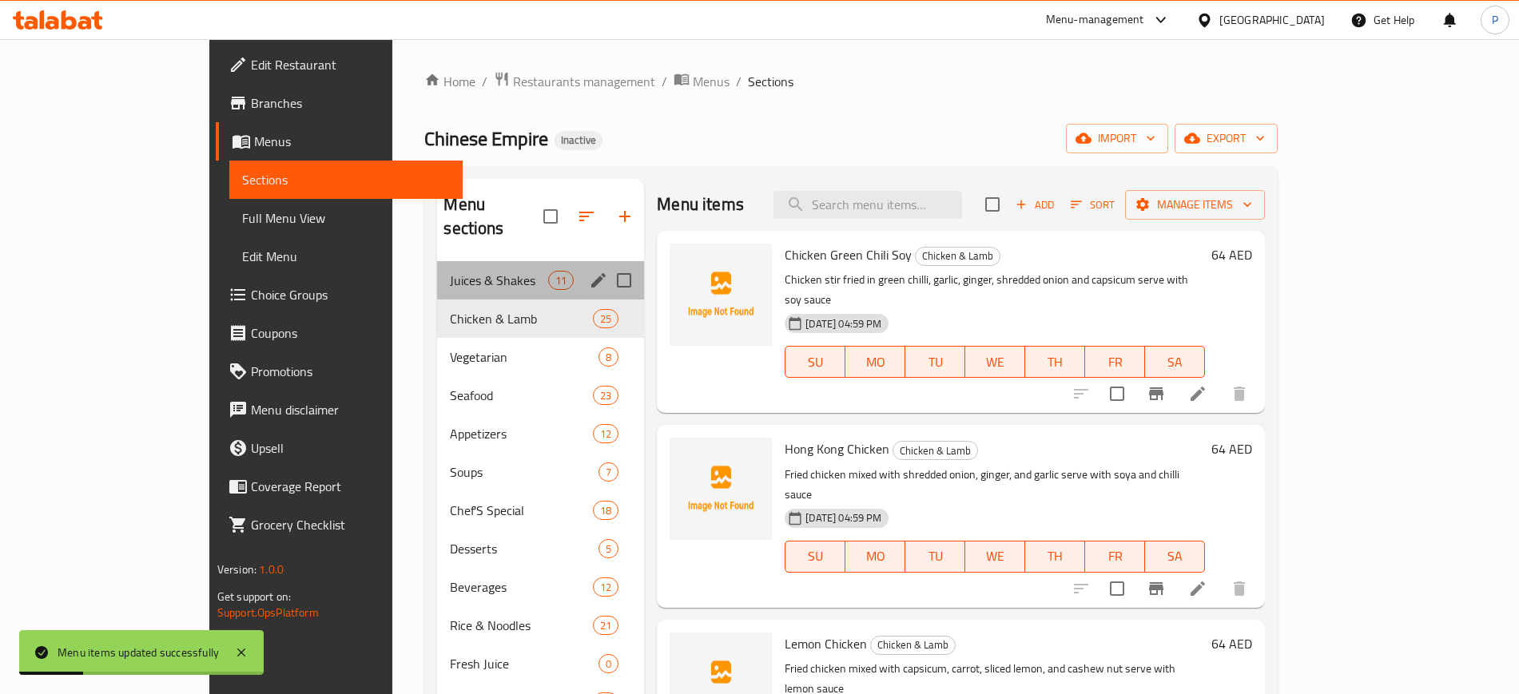
click at [477, 271] on span "Juices & Shakes" at bounding box center [499, 280] width 98 height 19
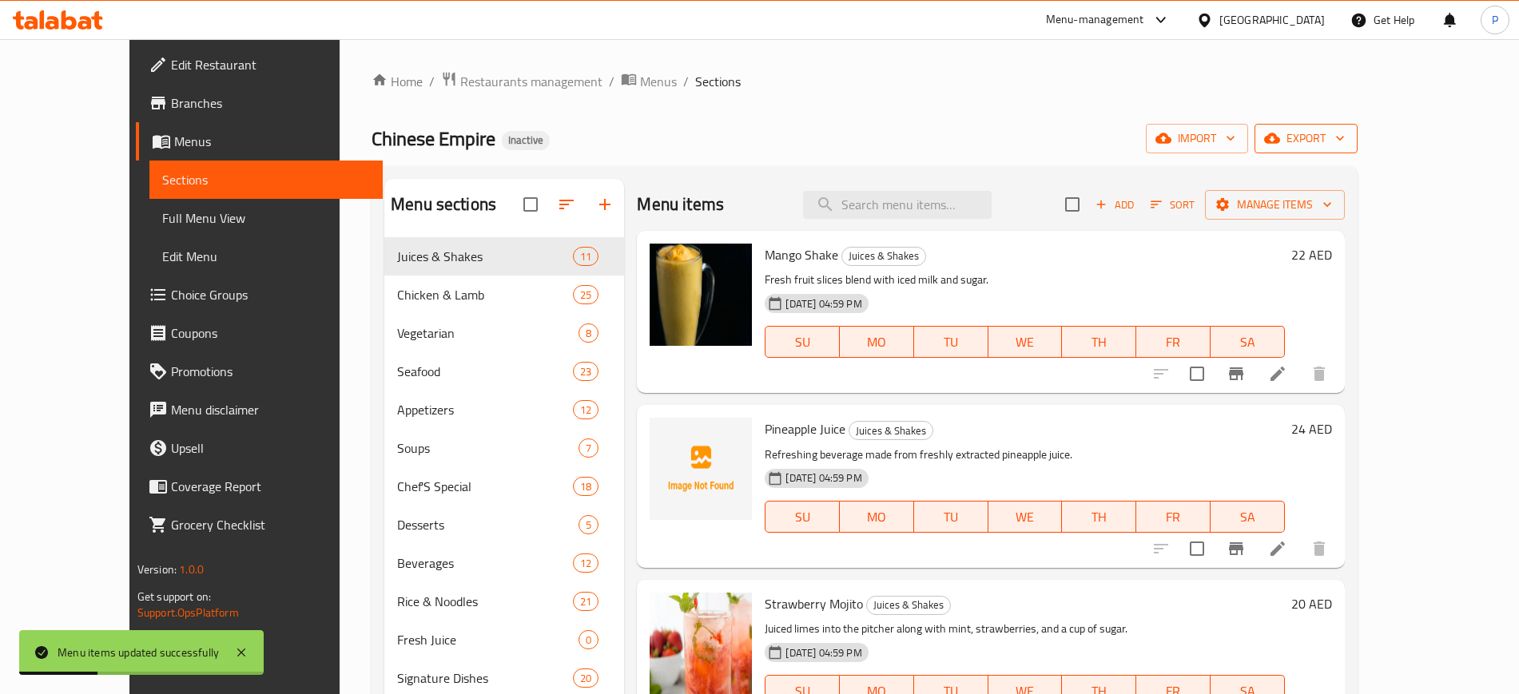
click at [1344, 129] on span "export" at bounding box center [1305, 139] width 77 height 20
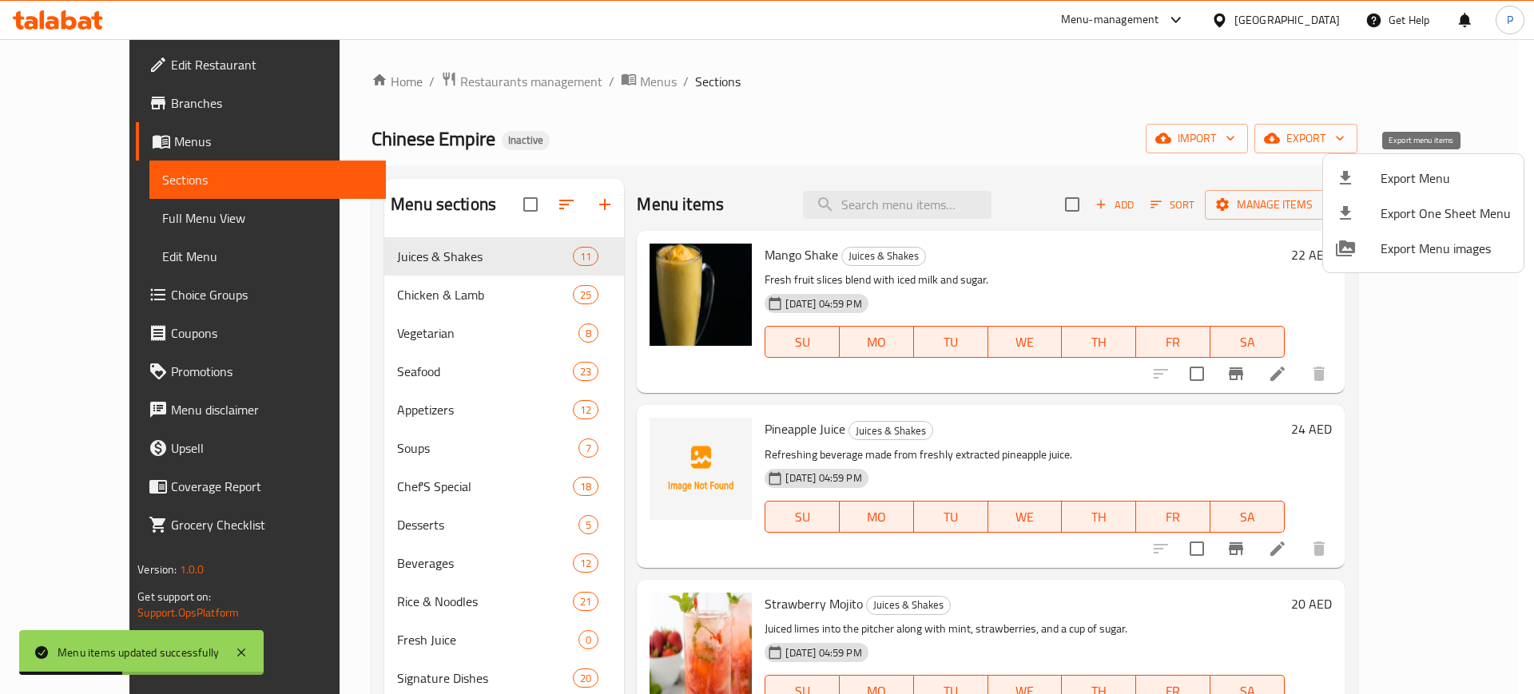
click at [1414, 181] on span "Export Menu" at bounding box center [1445, 178] width 130 height 19
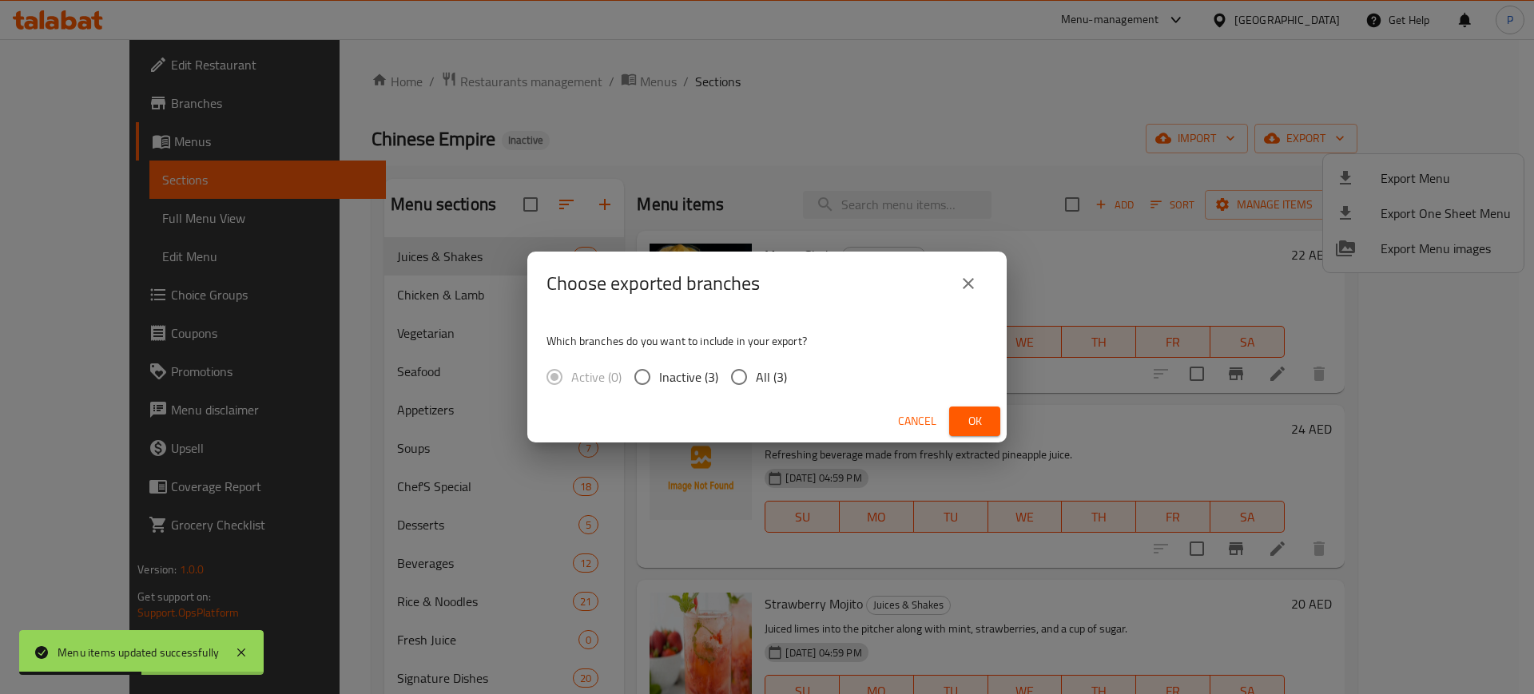
click at [752, 370] on input "All (3)" at bounding box center [739, 377] width 34 height 34
radio input "true"
click at [986, 414] on span "Ok" at bounding box center [975, 421] width 26 height 20
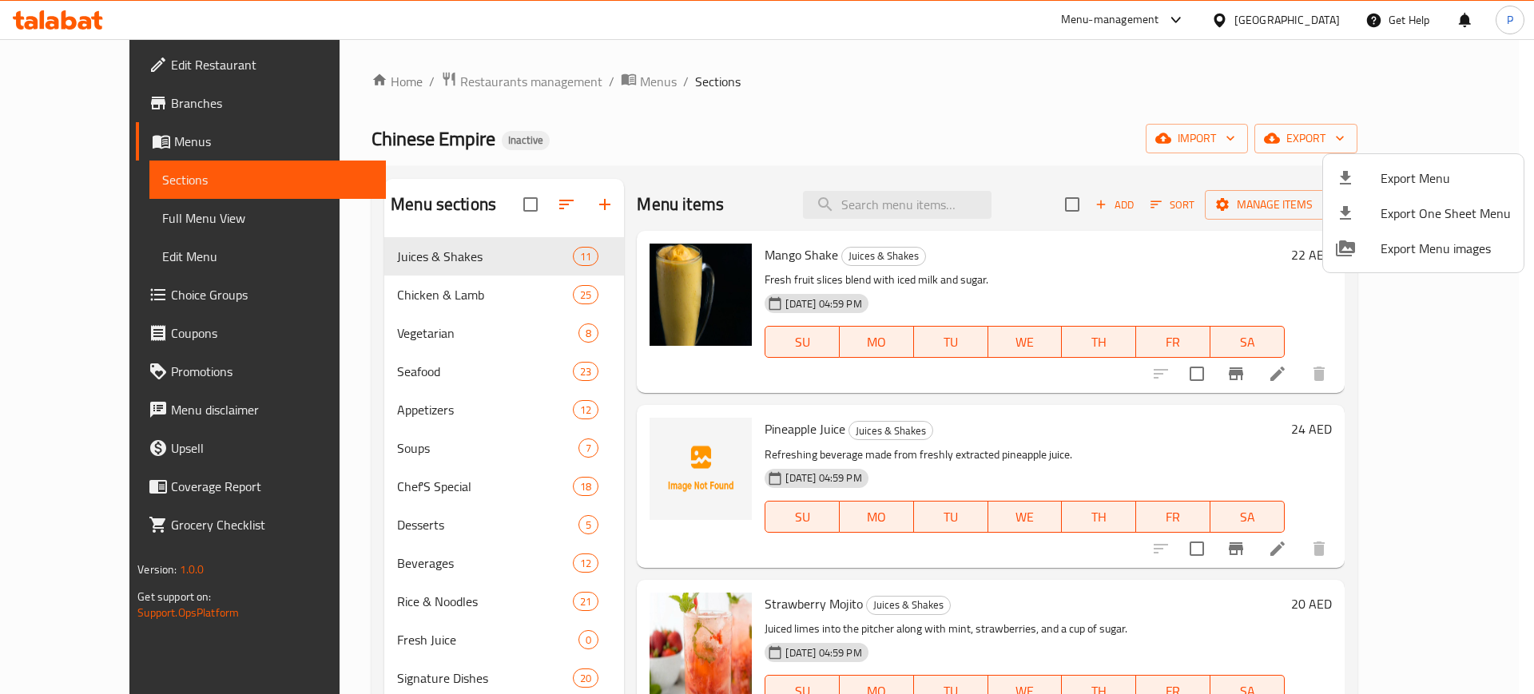
click at [466, 85] on div at bounding box center [767, 347] width 1534 height 694
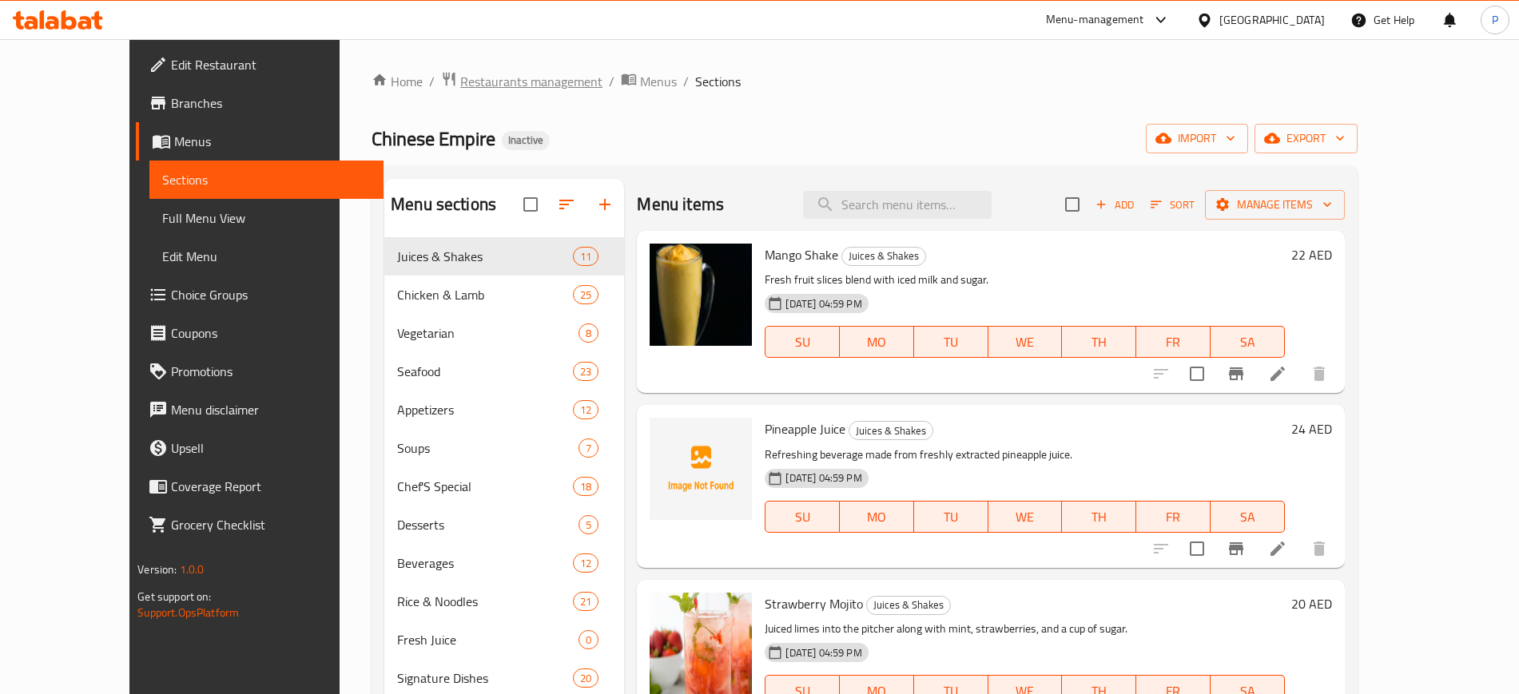
click at [465, 85] on span "Restaurants management" at bounding box center [531, 81] width 142 height 19
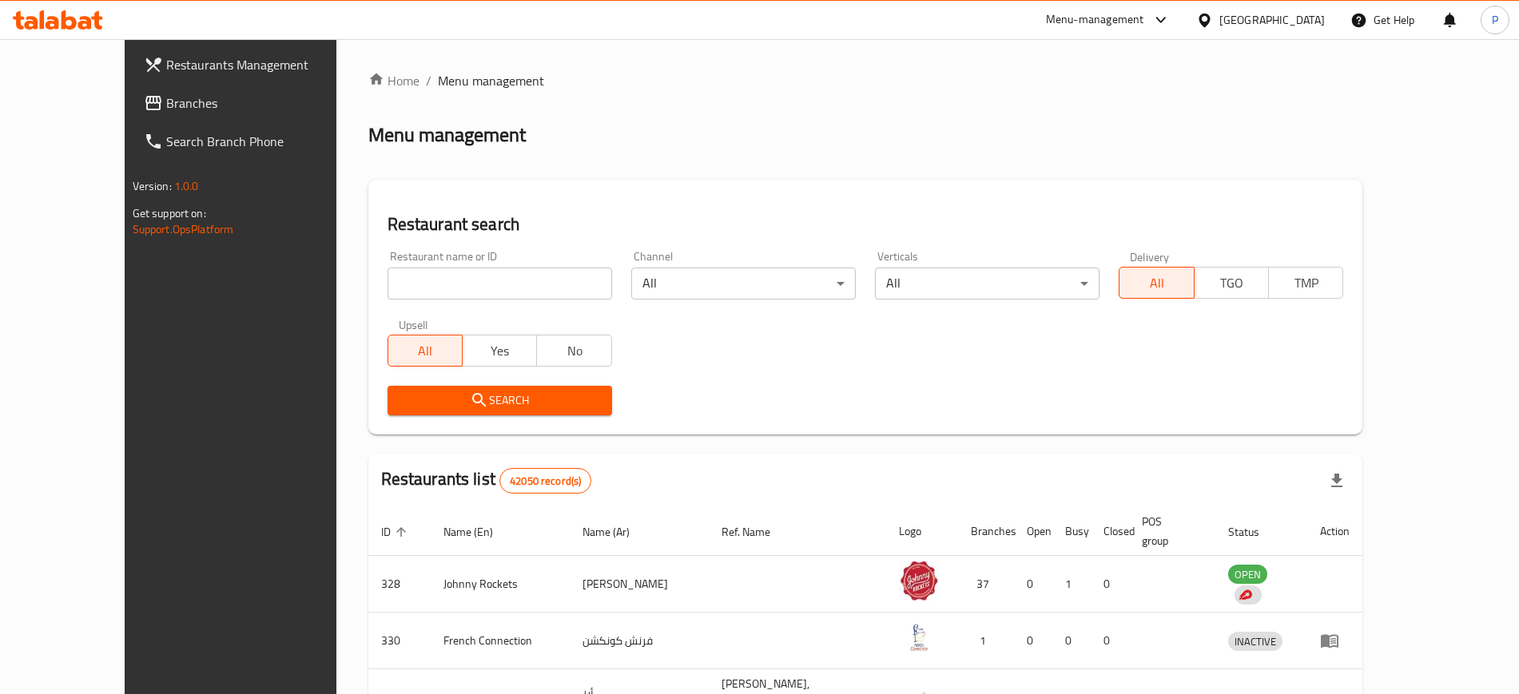
click at [488, 280] on input "search" at bounding box center [499, 284] width 224 height 32
paste input "11848"
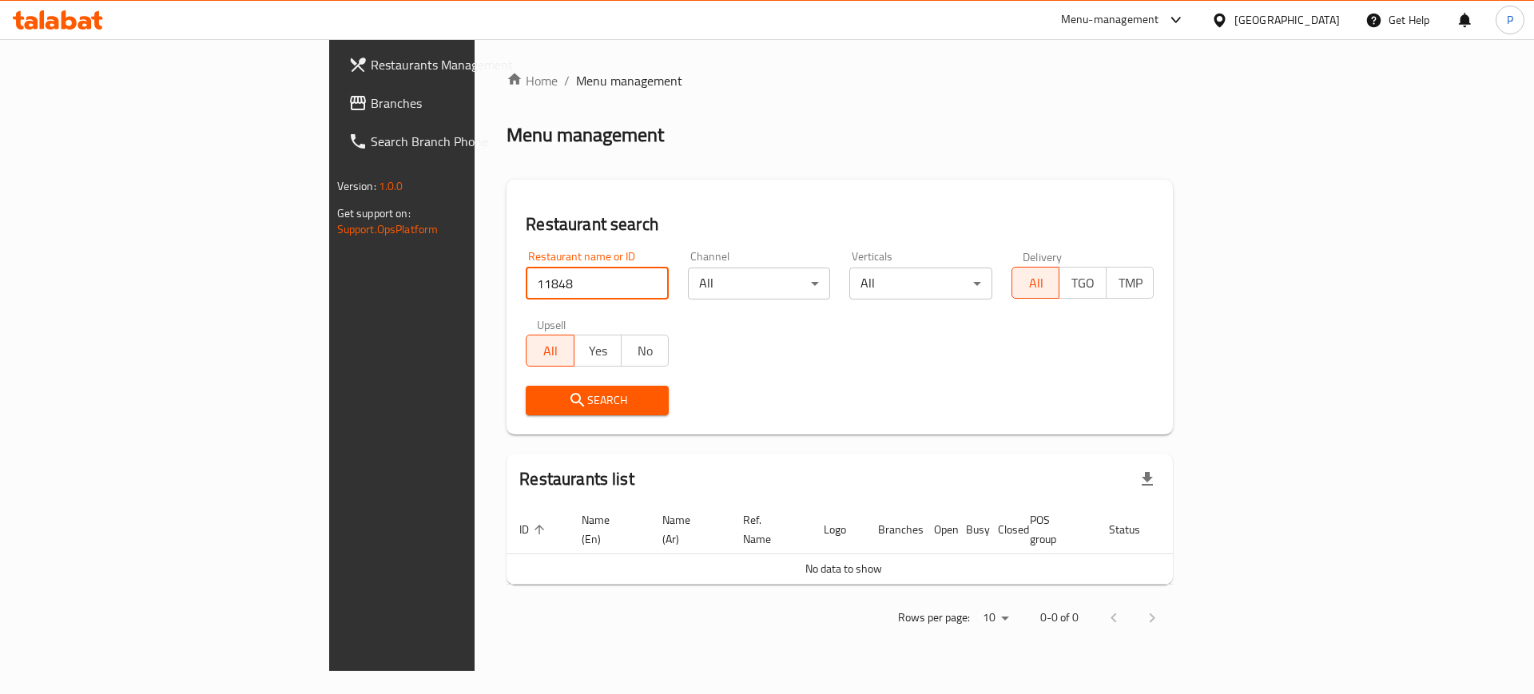
click at [526, 286] on input "11848" at bounding box center [597, 284] width 143 height 32
paste input "692011"
type input "692011"
click button "Search" at bounding box center [597, 401] width 143 height 30
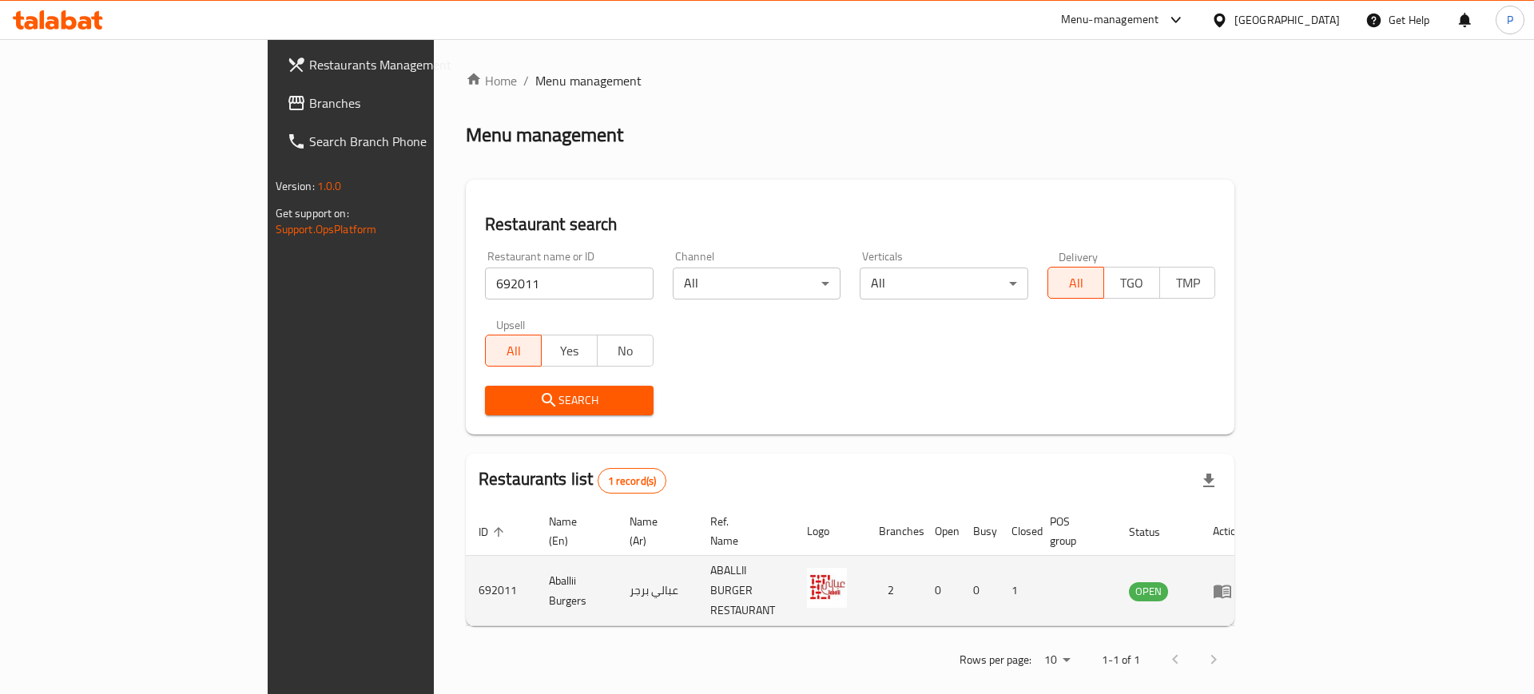
click at [1232, 582] on icon "enhanced table" at bounding box center [1222, 591] width 19 height 19
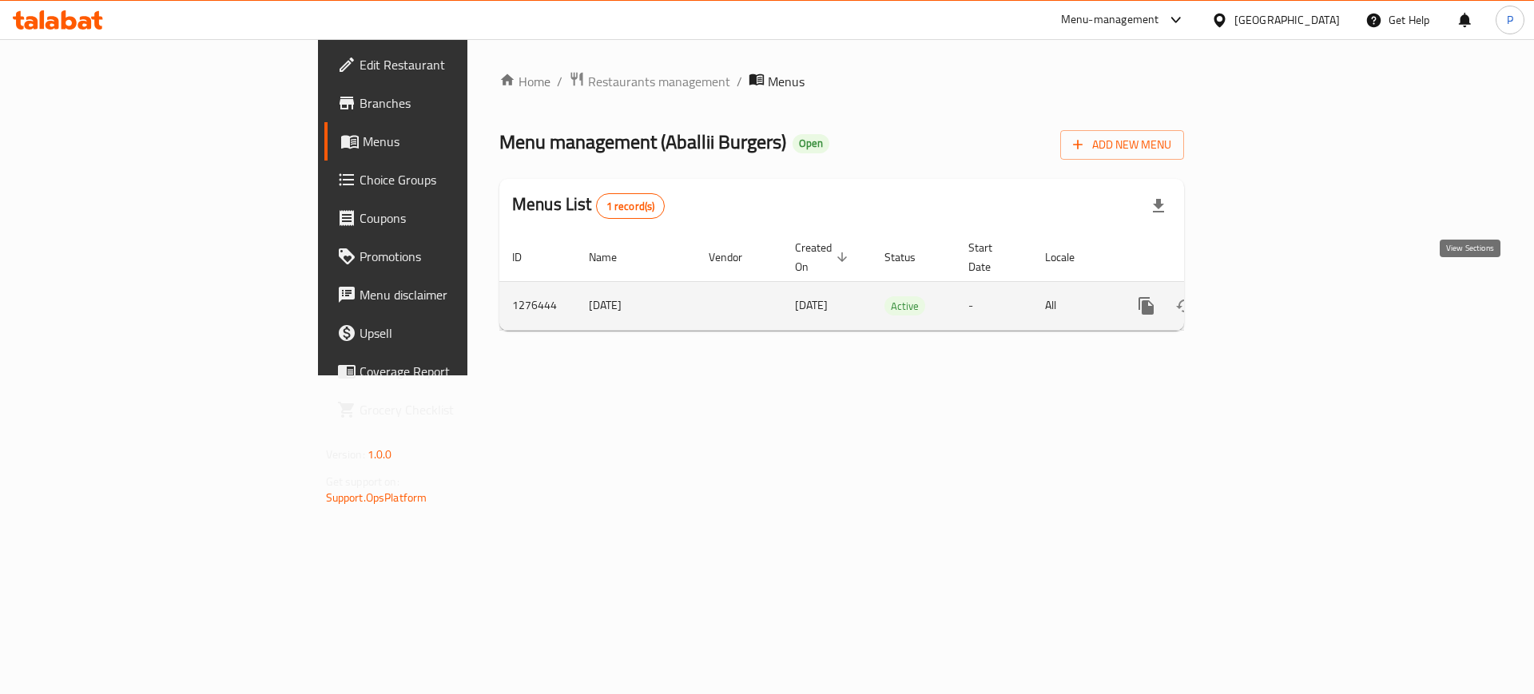
click at [1281, 287] on link "enhanced table" at bounding box center [1261, 306] width 38 height 38
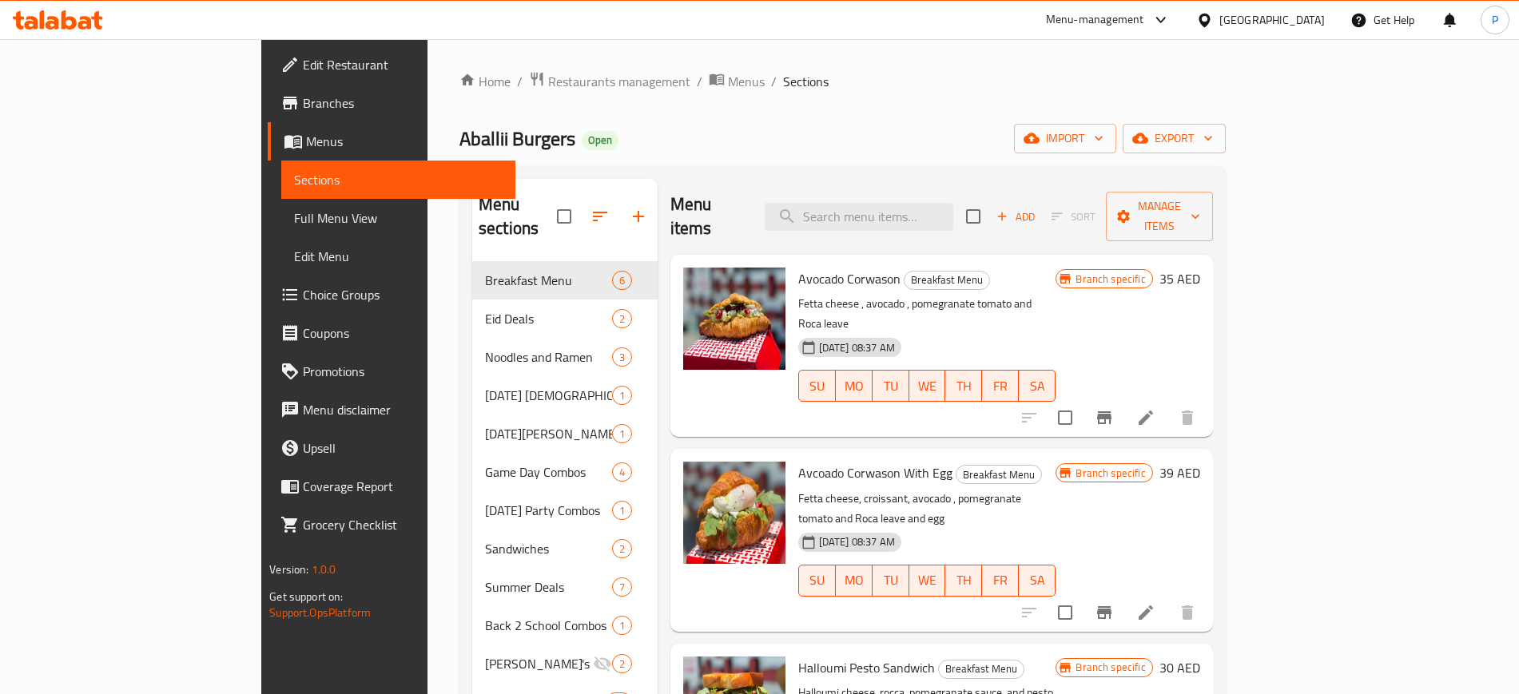
click at [505, 157] on div "Home / Restaurants management / Menus / Sections Aballii Burgers Open import ex…" at bounding box center [842, 482] width 766 height 823
click at [893, 203] on input "search" at bounding box center [858, 217] width 189 height 28
paste input "mozzarella stick"
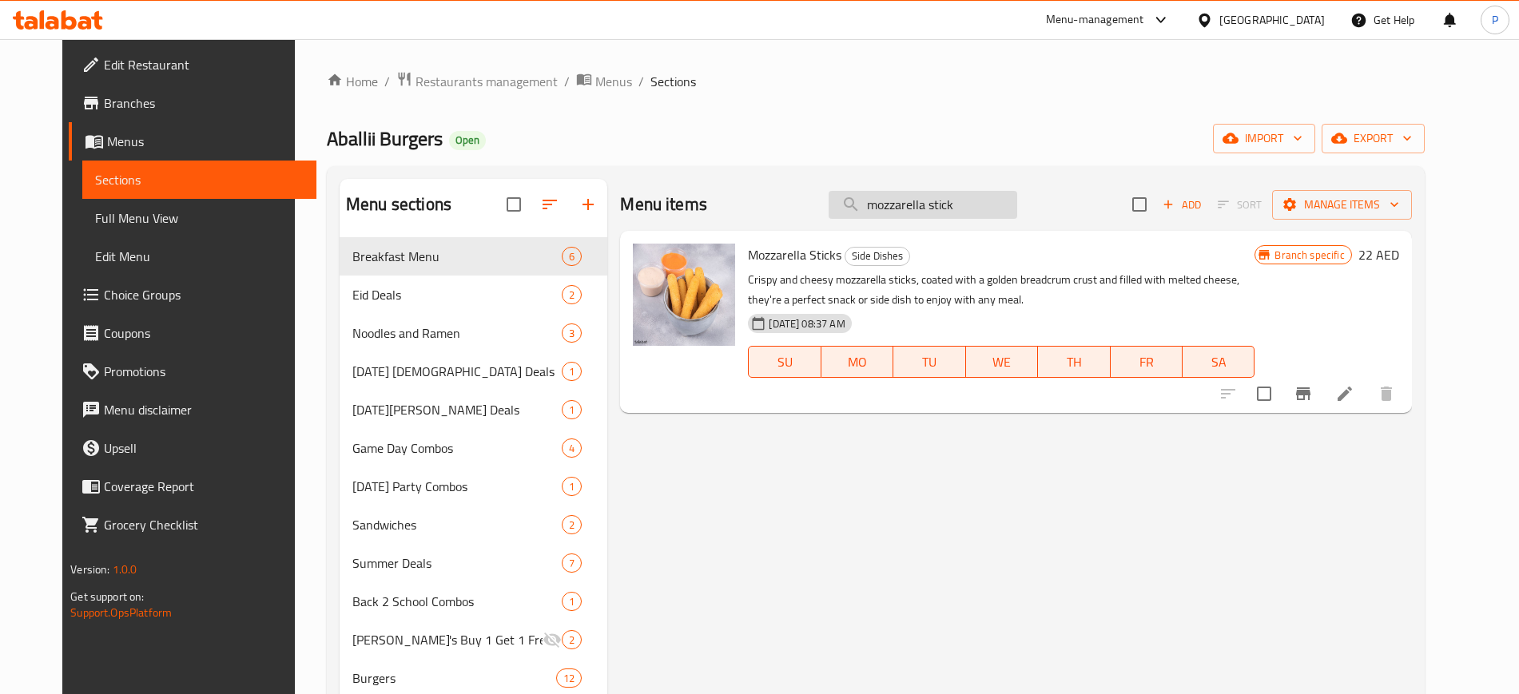
click at [980, 191] on input "mozzarella stick" at bounding box center [922, 205] width 189 height 28
paste input "aballii fri"
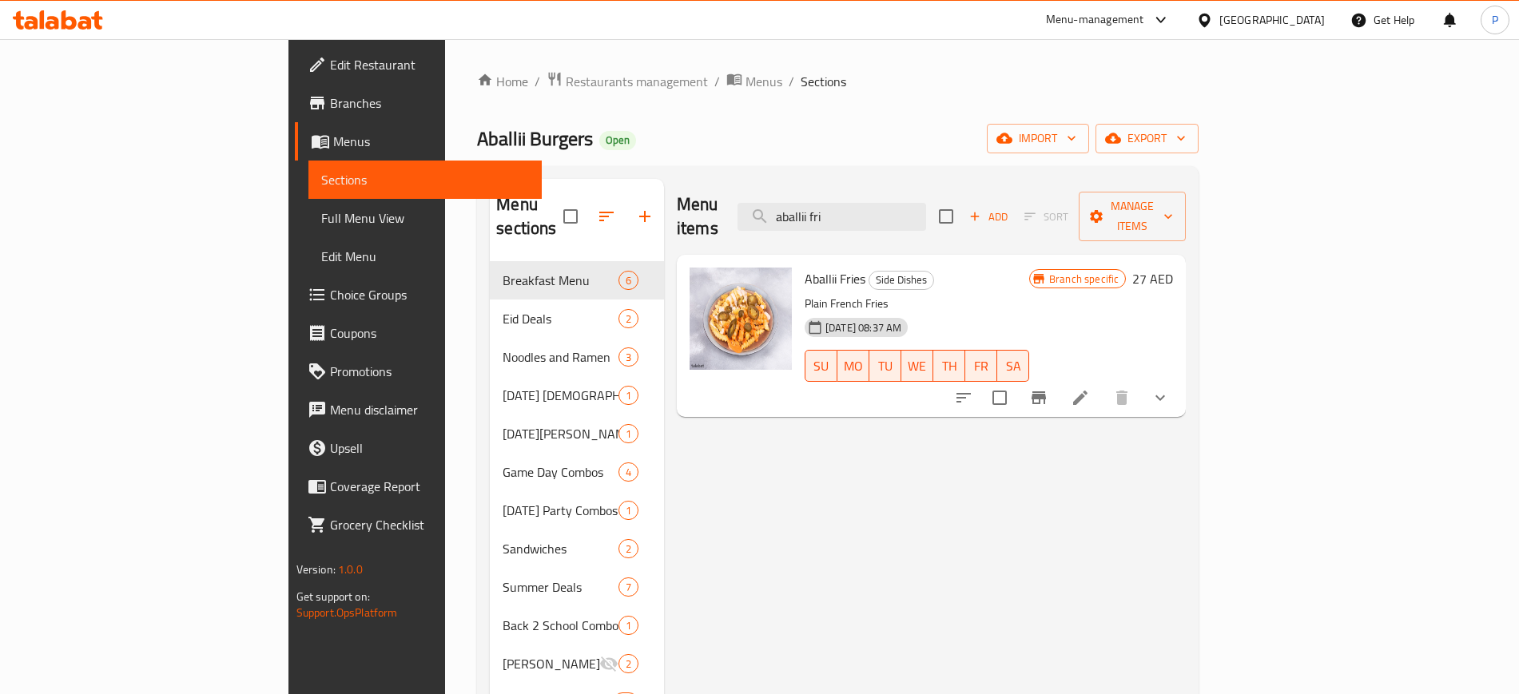
type input "aballii fri"
click at [566, 76] on span "Restaurants management" at bounding box center [637, 81] width 142 height 19
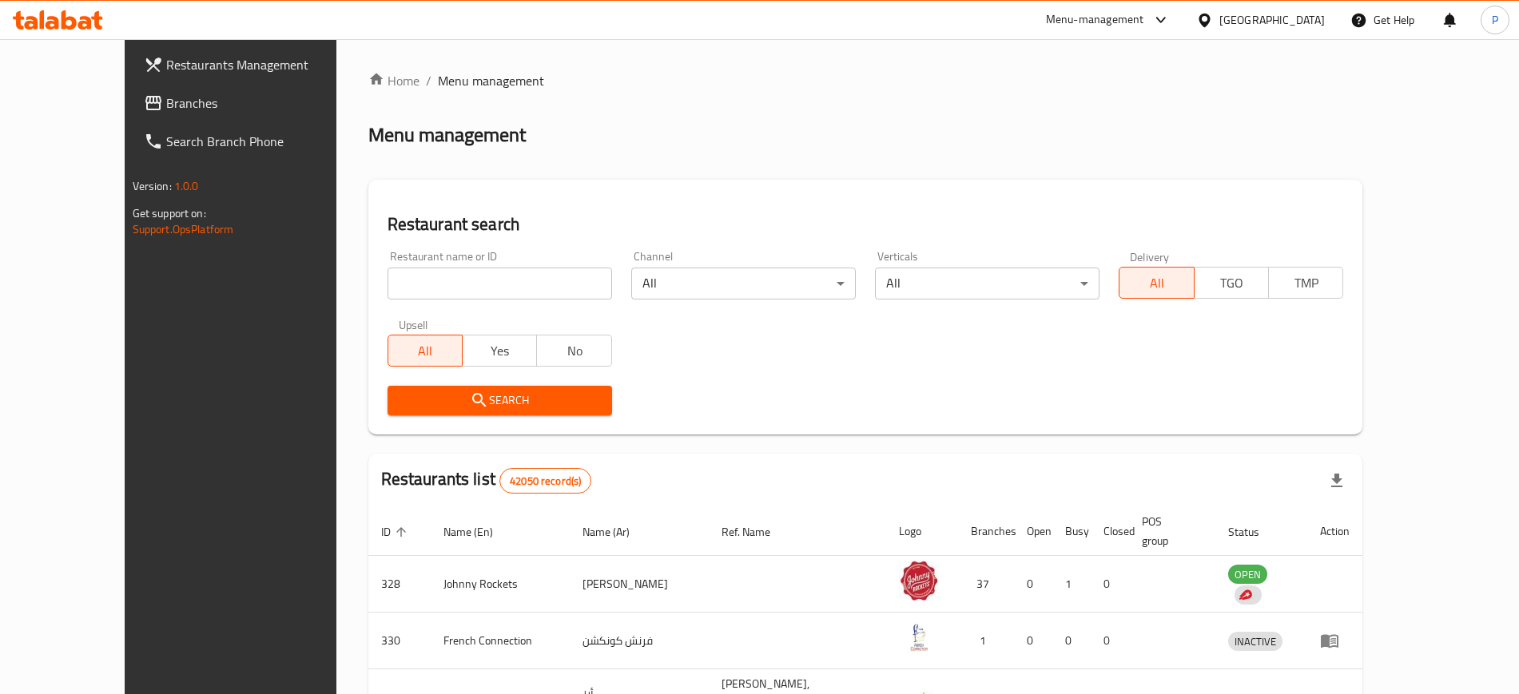
click at [447, 280] on input "search" at bounding box center [499, 284] width 224 height 32
paste input "Mumbai Fried Chic"
type input "Mumbai Fried Chic"
click button "Search" at bounding box center [499, 401] width 224 height 30
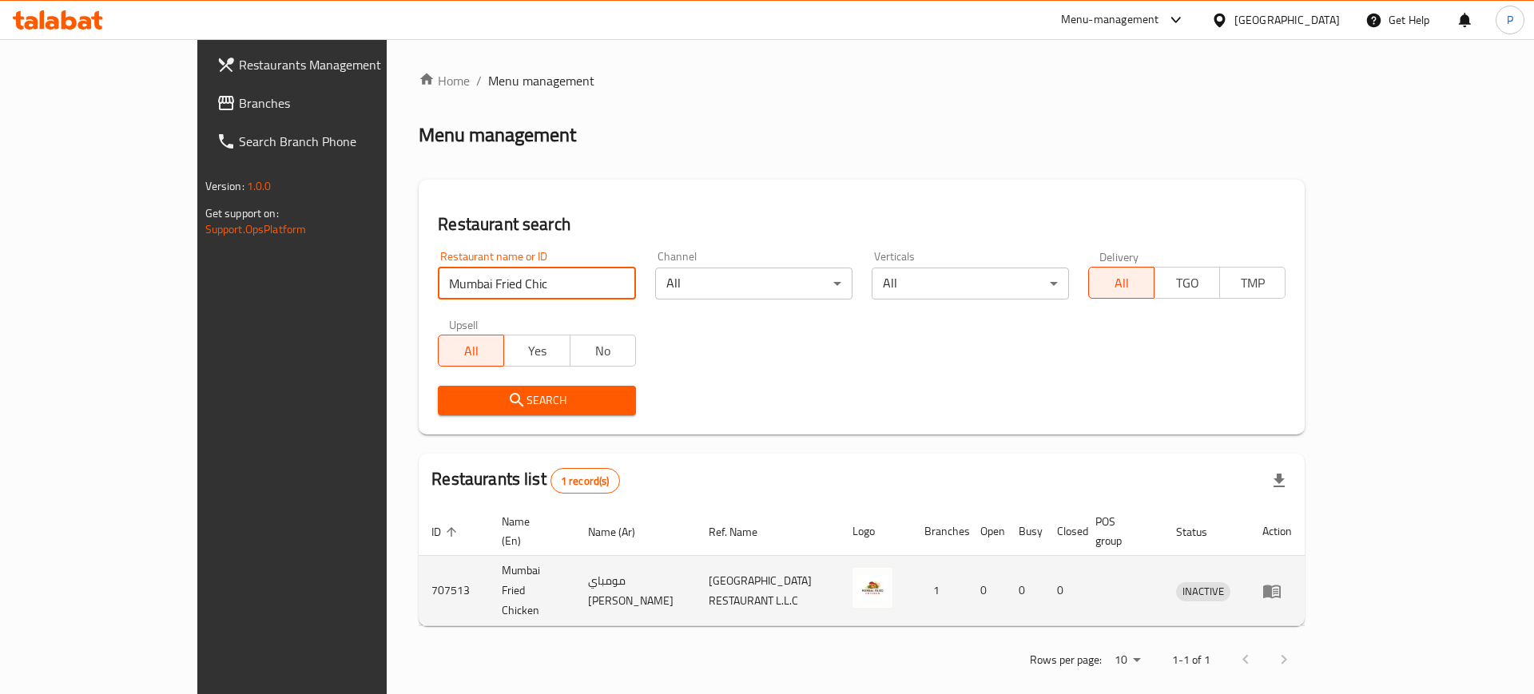
click at [1281, 585] on icon "enhanced table" at bounding box center [1272, 592] width 18 height 14
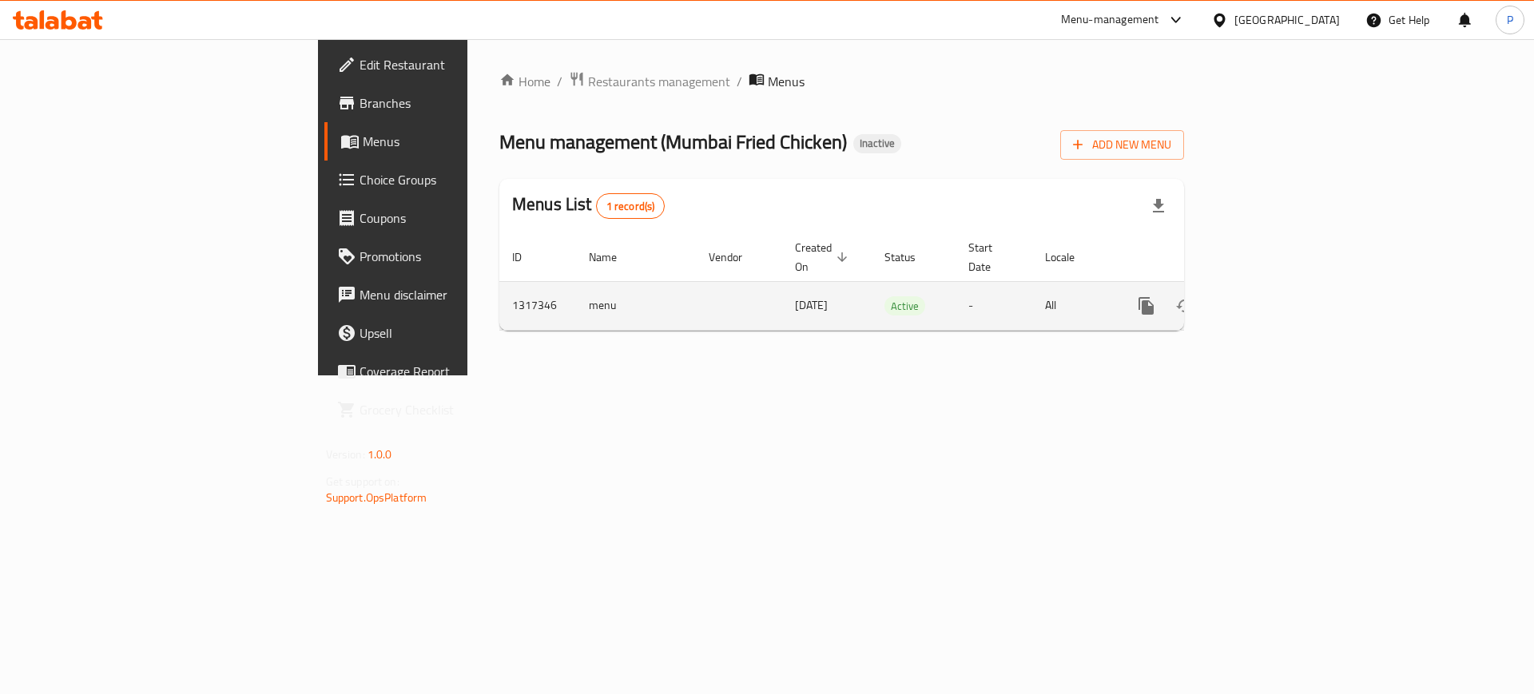
click at [1281, 287] on link "enhanced table" at bounding box center [1261, 306] width 38 height 38
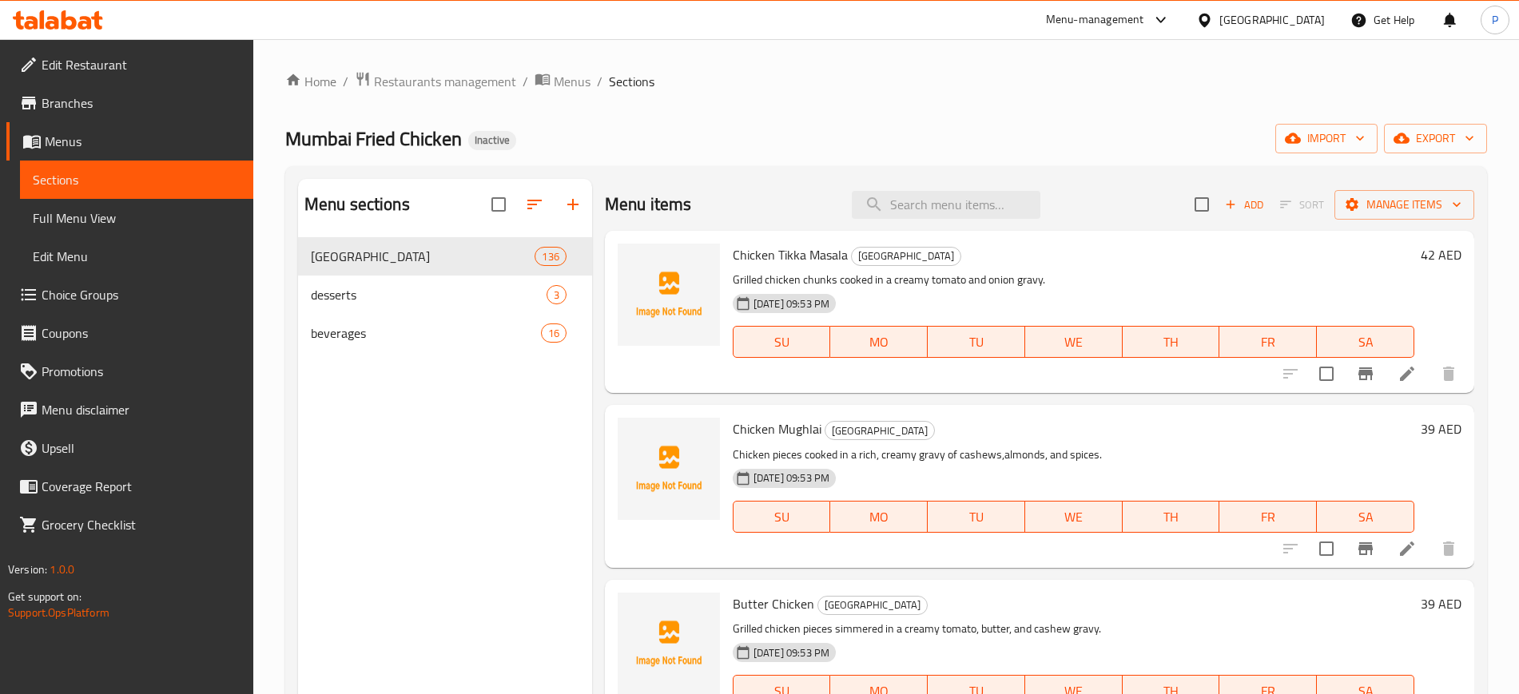
click at [1358, 137] on icon "button" at bounding box center [1360, 138] width 16 height 16
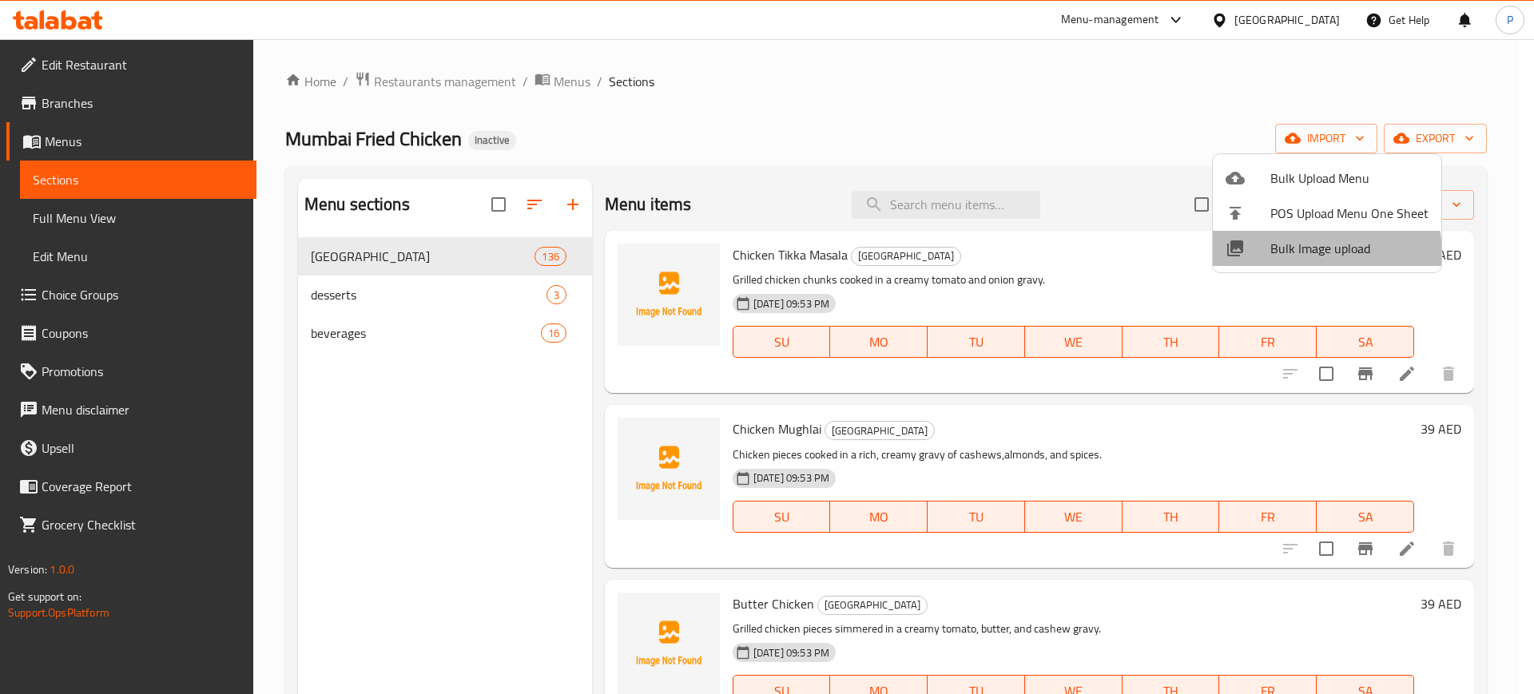
click at [1313, 254] on span "Bulk Image upload" at bounding box center [1349, 248] width 158 height 19
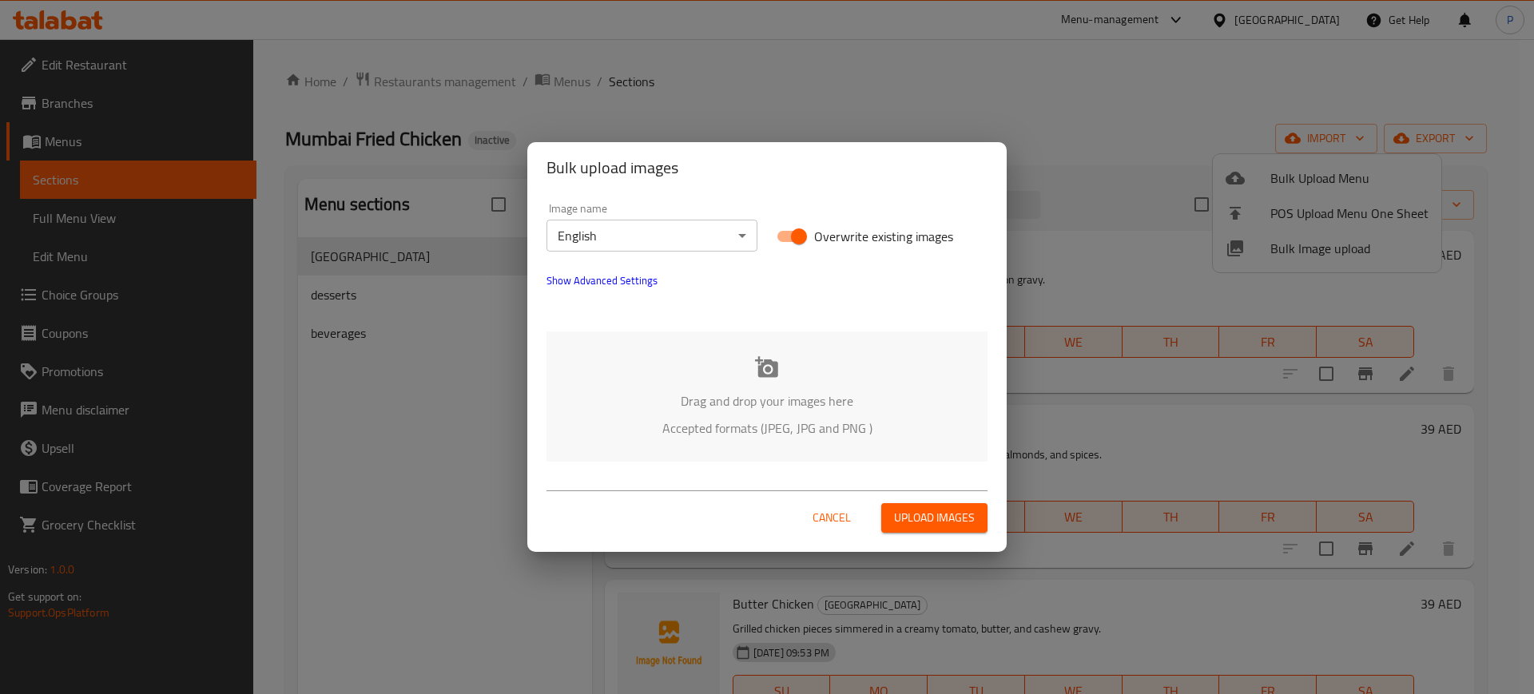
click at [772, 391] on p "Drag and drop your images here" at bounding box center [766, 400] width 393 height 19
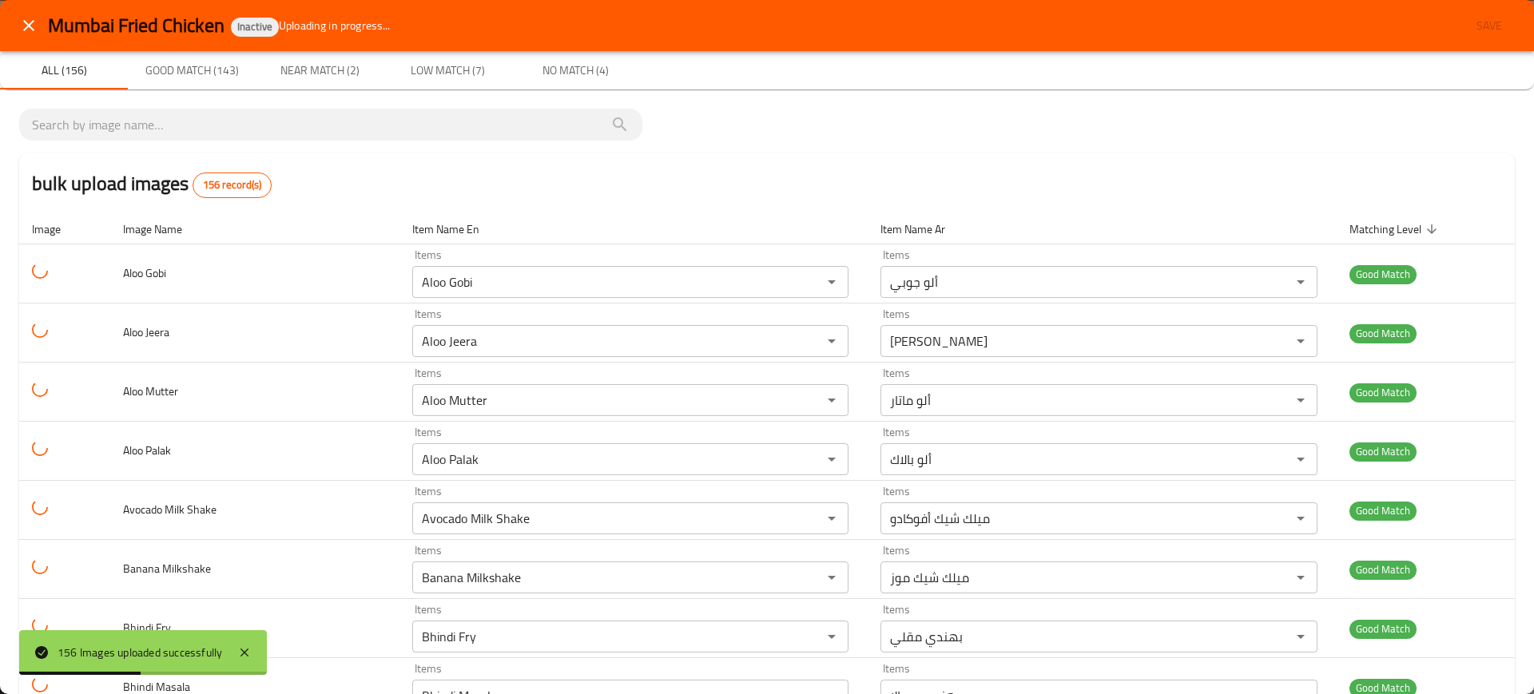
drag, startPoint x: 608, startPoint y: 308, endPoint x: 791, endPoint y: 80, distance: 292.7
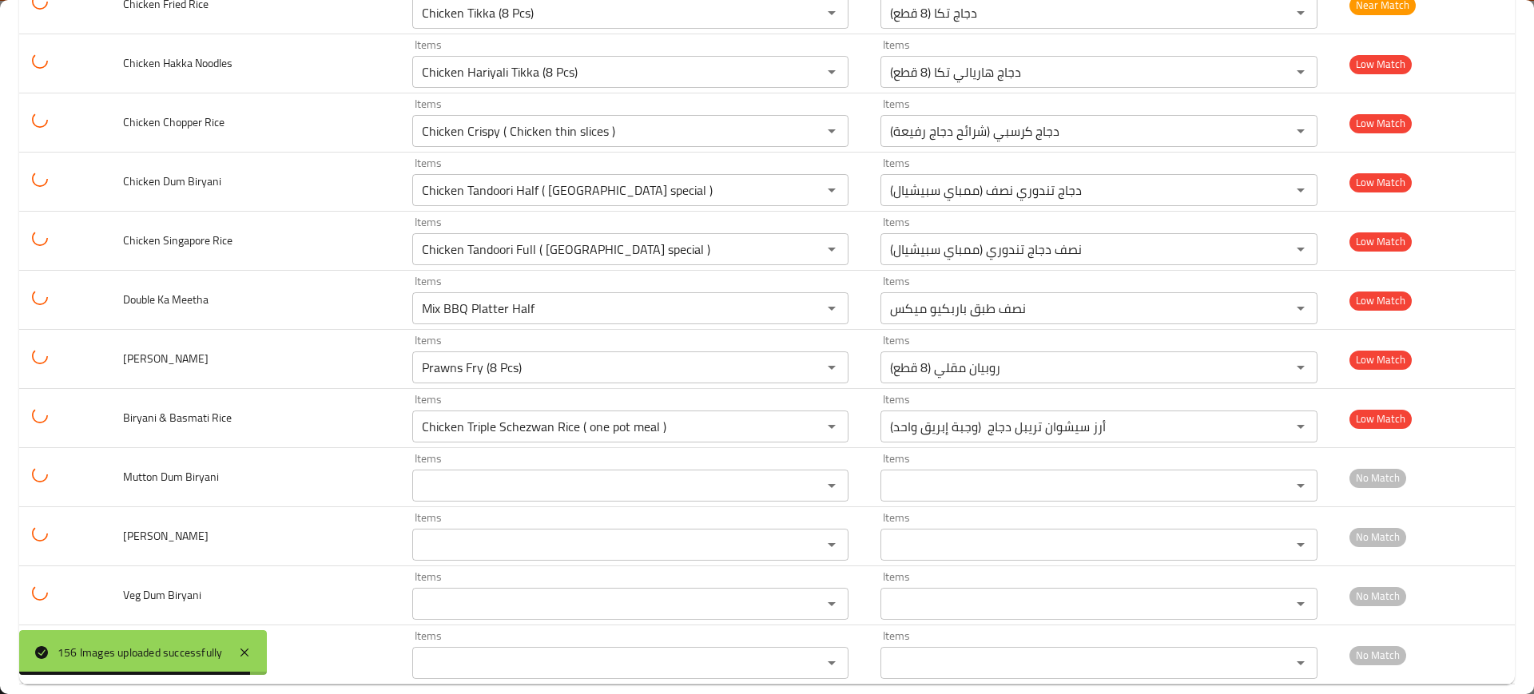
scroll to position [8804, 0]
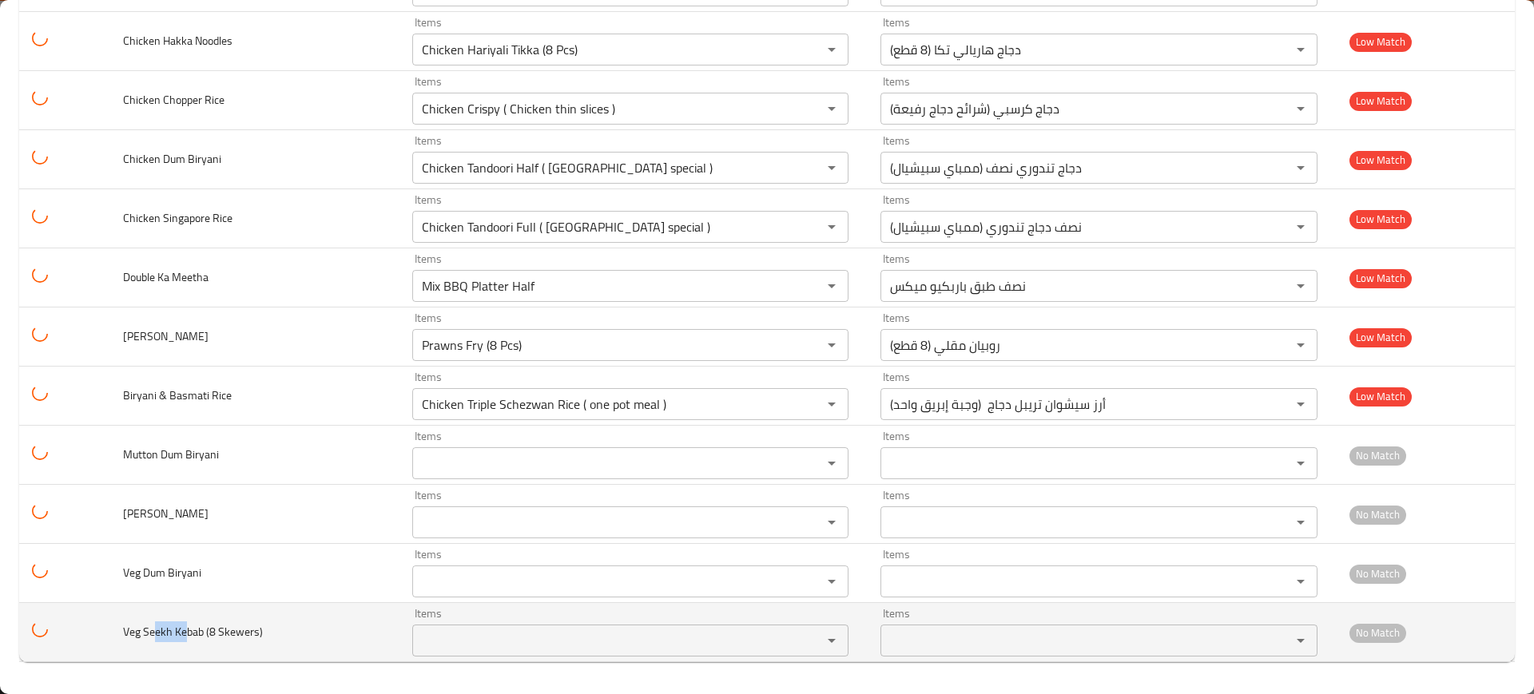
drag, startPoint x: 154, startPoint y: 625, endPoint x: 196, endPoint y: 622, distance: 41.7
click at [185, 629] on span "Veg Seekh Kebab (8 Skewers)" at bounding box center [193, 631] width 140 height 21
copy span "ekh Ke"
click at [498, 619] on div "Items Items" at bounding box center [630, 632] width 437 height 49
paste Skewers\) "ekh Ke"
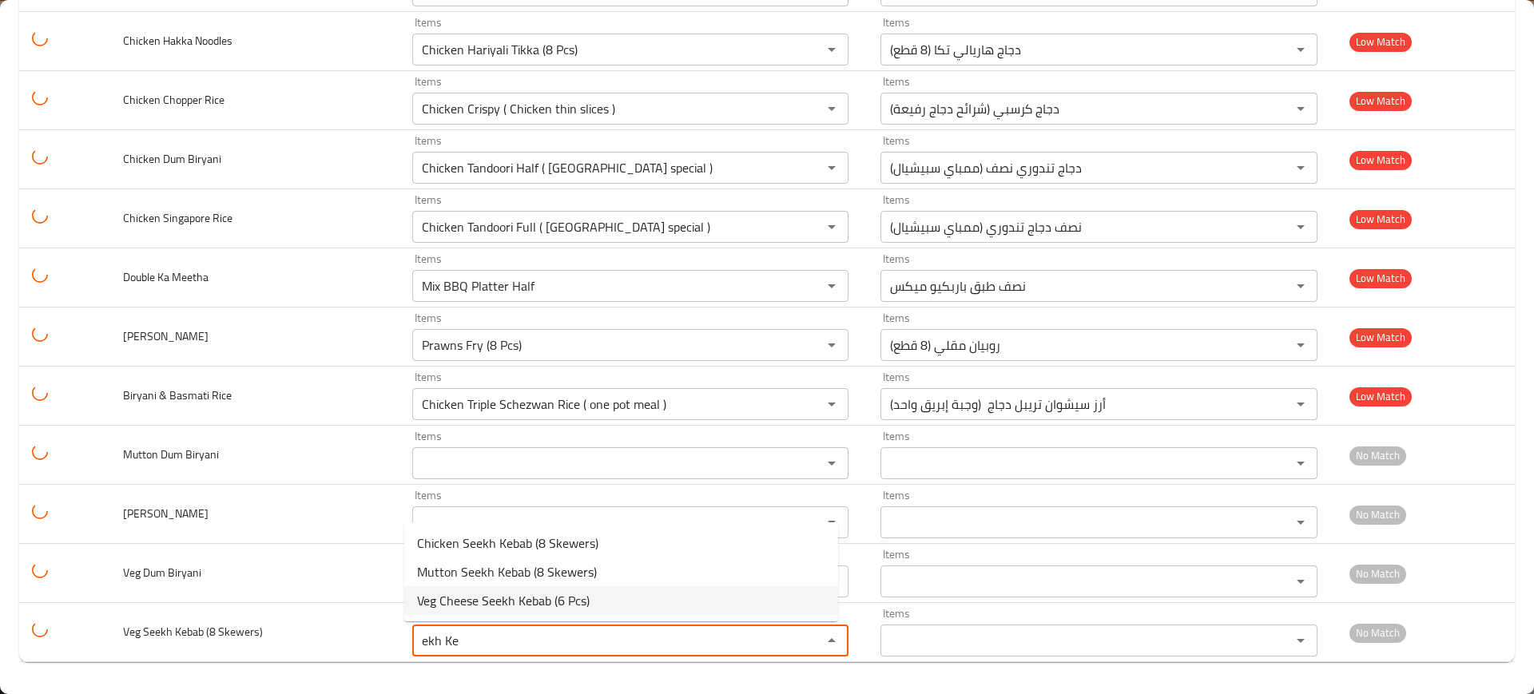
click at [466, 602] on span "Veg Cheese Seekh Kebab (6 Pcs)" at bounding box center [503, 600] width 173 height 19
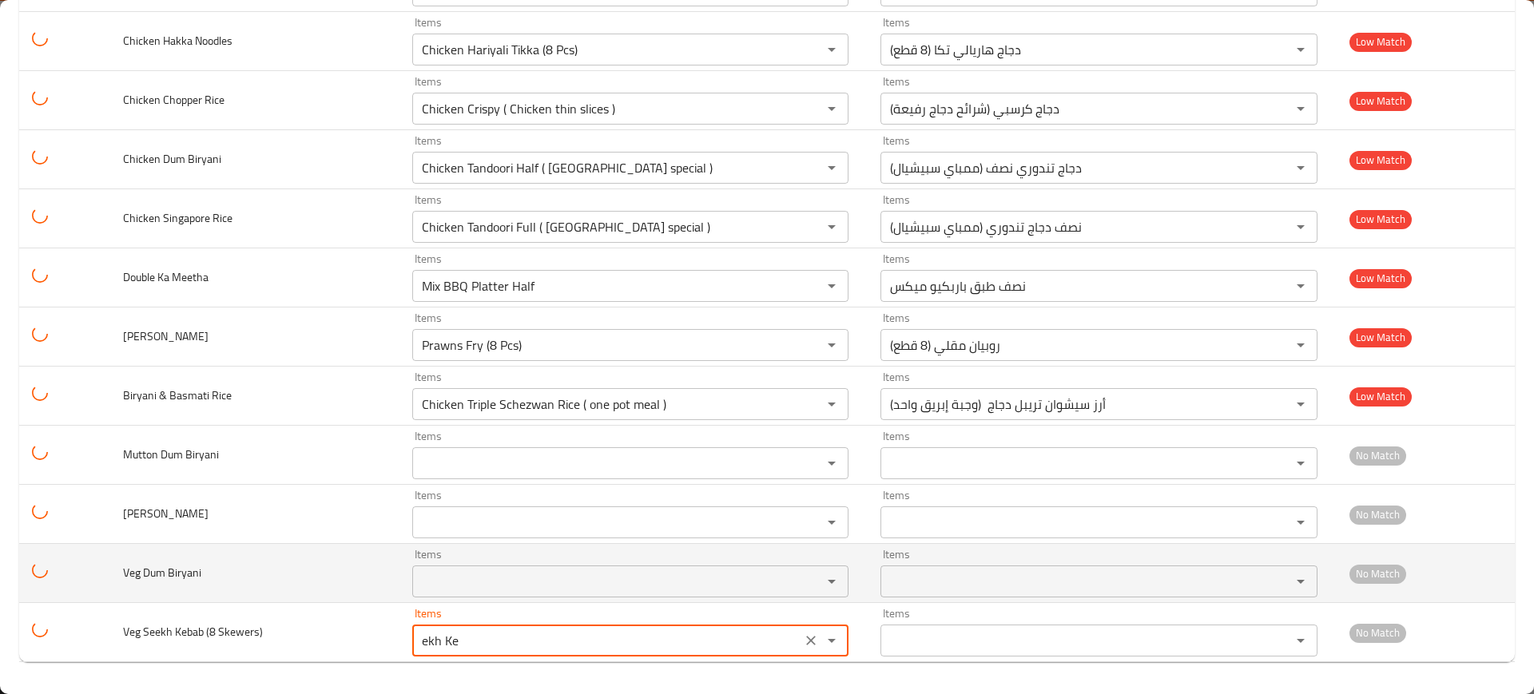
type Skewers\) "Veg Cheese Seekh Kebab (6 Pcs)"
type Skewers\)-ar "فيج جبنة سيخ كباب (6 قطع)"
type Skewers\) "Veg Cheese Seekh Kebab (6 Pcs)"
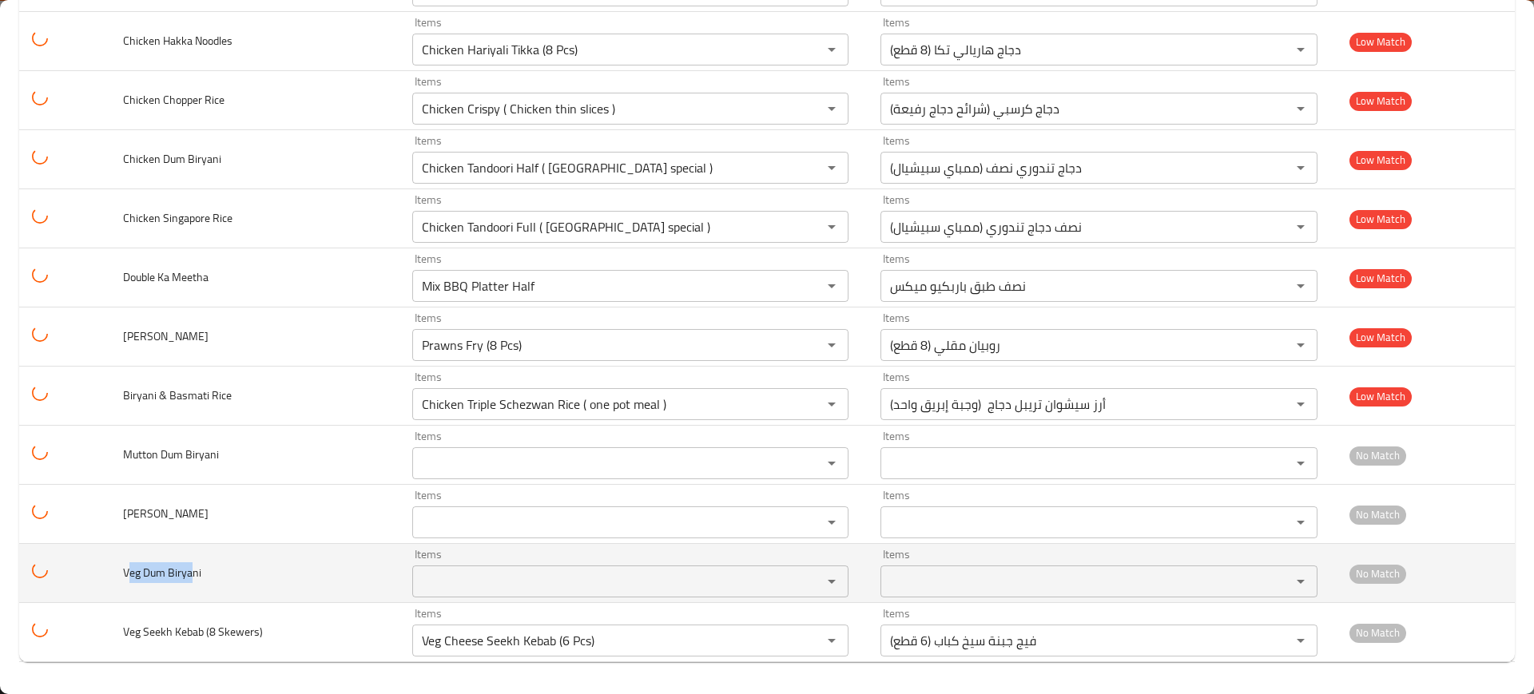
drag, startPoint x: 137, startPoint y: 571, endPoint x: 187, endPoint y: 573, distance: 49.6
click at [190, 578] on span "Veg Dum Biryani" at bounding box center [162, 572] width 78 height 21
copy span "eg Dum Birya"
click at [460, 580] on Biryani "Items" at bounding box center [607, 581] width 380 height 22
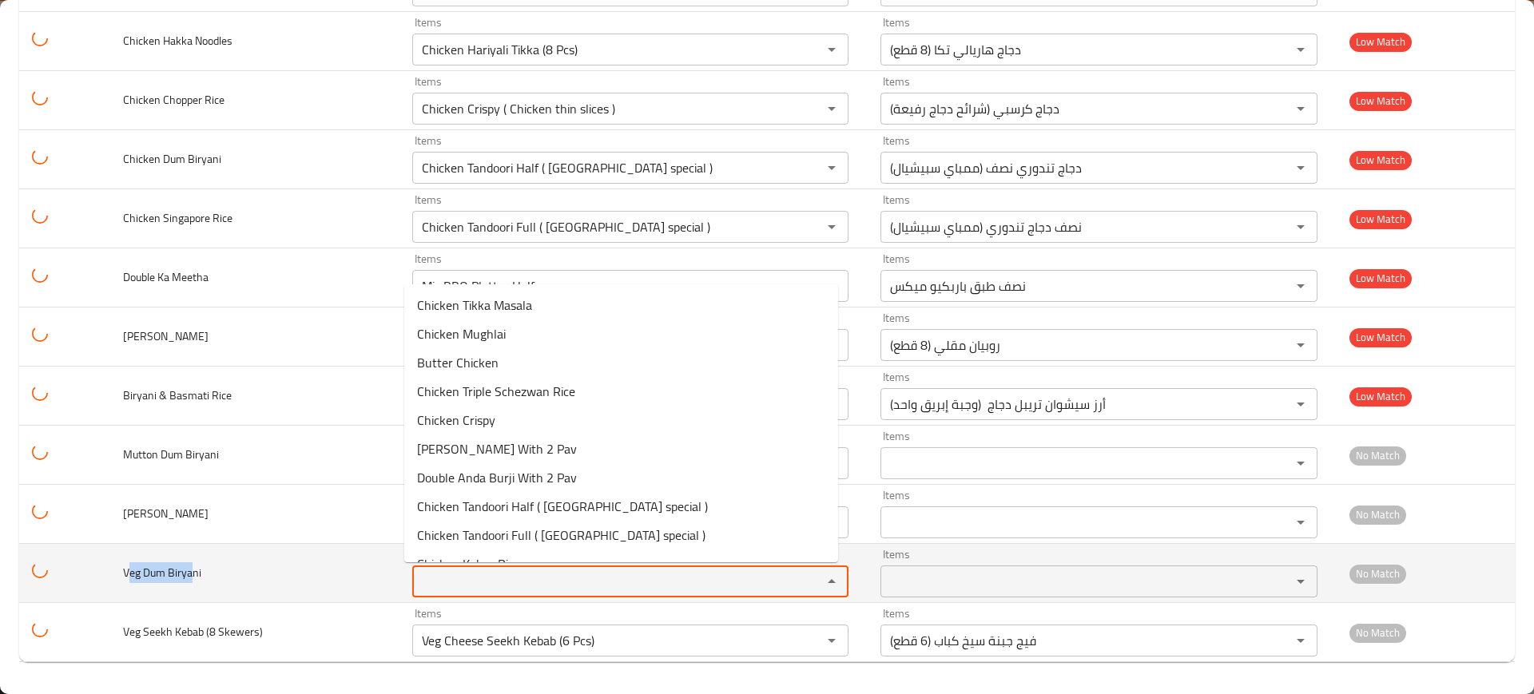
paste Biryani "eg Dum Birya"
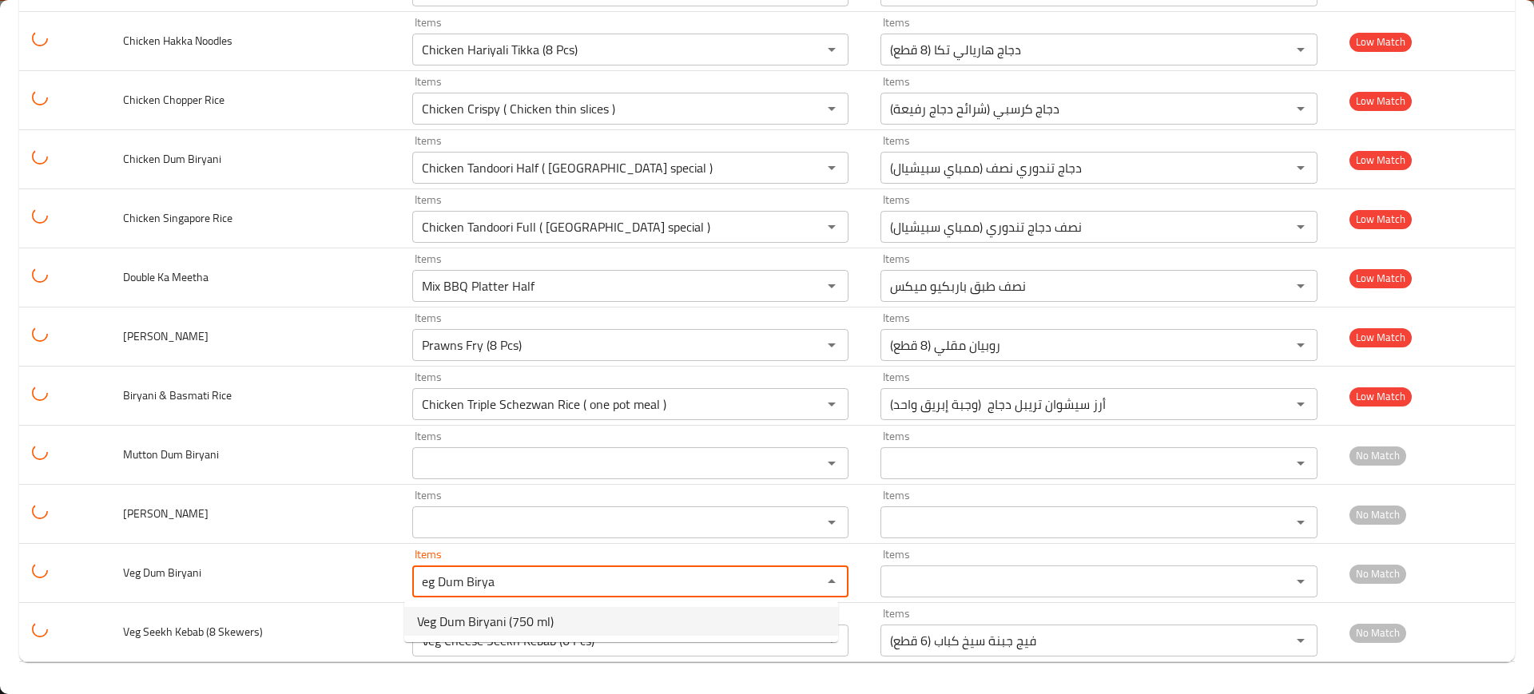
click at [476, 623] on span "Veg Dum Biryani (750 ml)" at bounding box center [485, 621] width 137 height 19
type Biryani "Veg Dum Biryani (750 ml)"
type Biryani-ar "برياني دوم فيج (750 مل)"
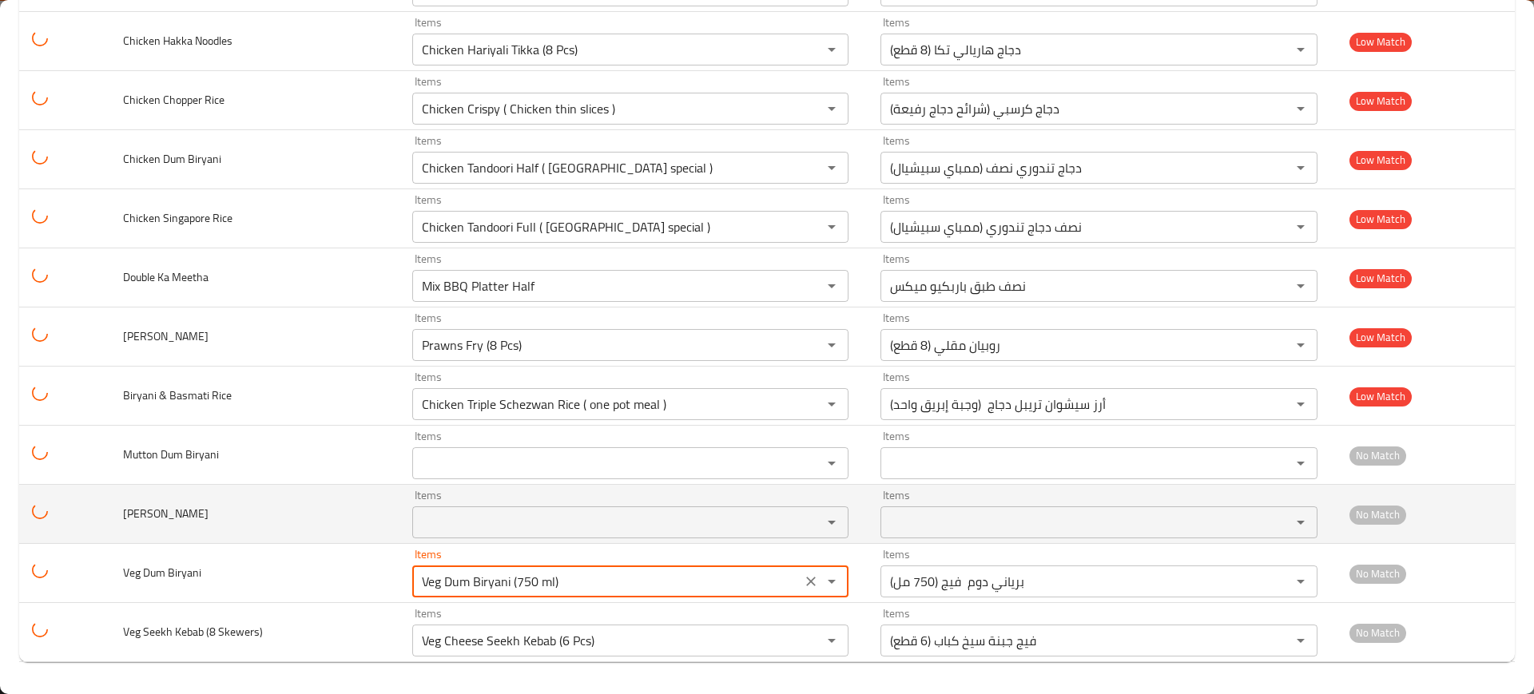
type Biryani "Veg Dum Biryani (750 ml)"
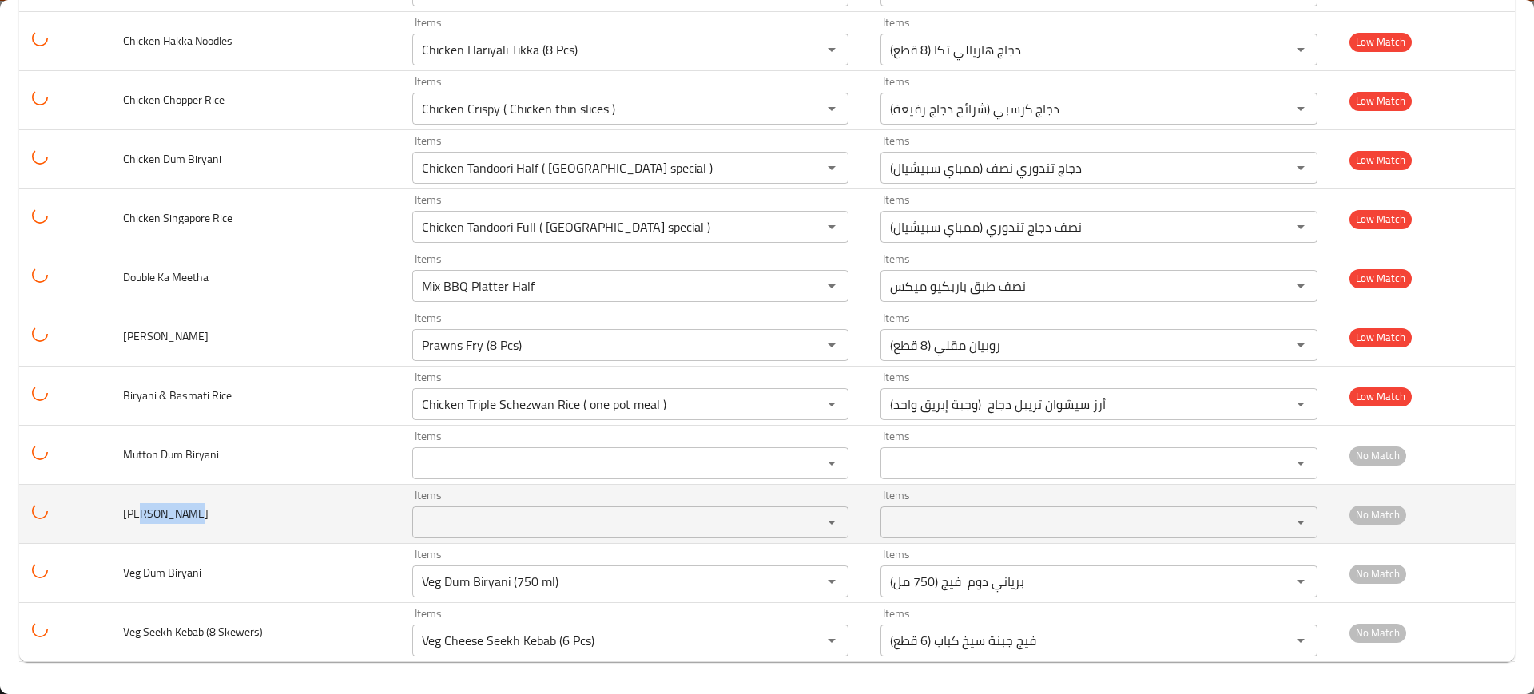
drag, startPoint x: 141, startPoint y: 510, endPoint x: 197, endPoint y: 525, distance: 57.9
click at [197, 526] on td "Mutton Yakhni Pulao" at bounding box center [254, 514] width 288 height 59
click at [420, 523] on Pulao "Items" at bounding box center [607, 522] width 380 height 22
paste Pulao "ton Yakhni"
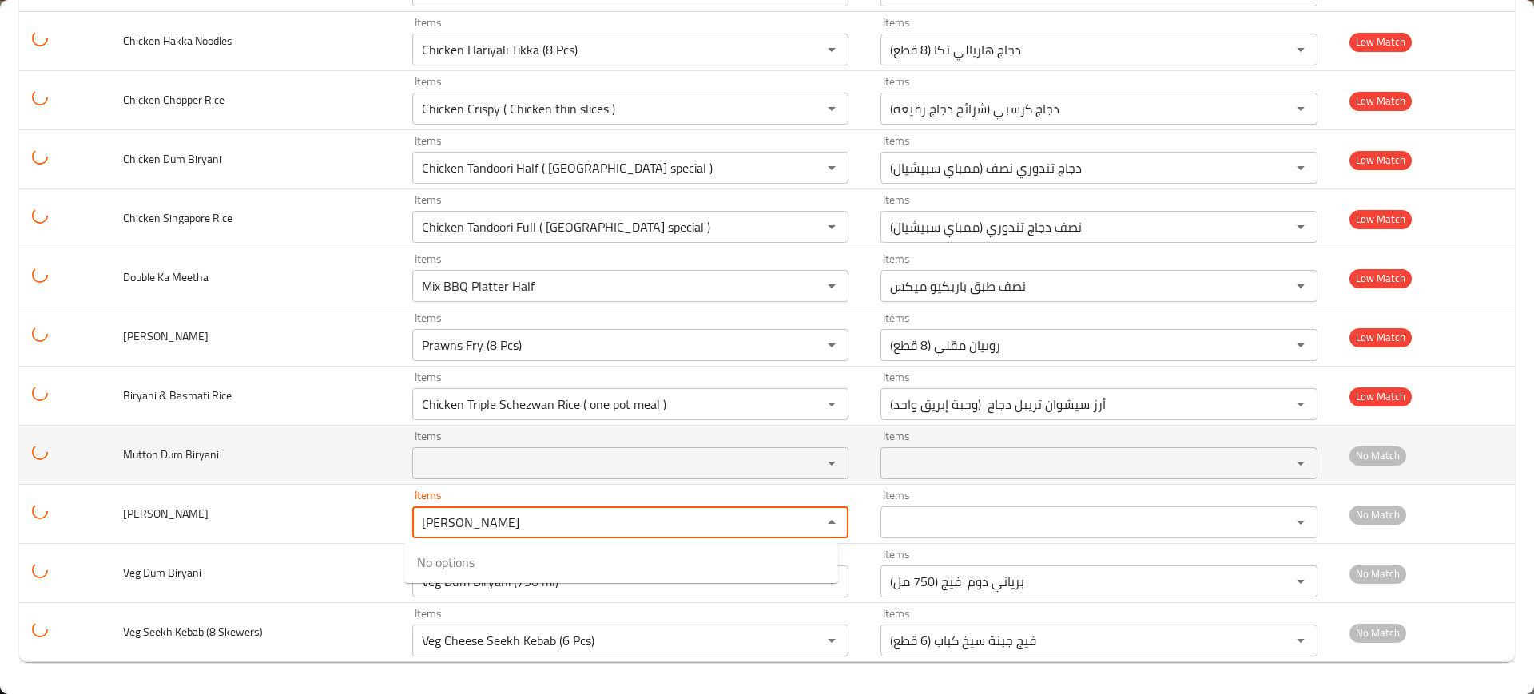
type Pulao "ton Yakhni"
click at [211, 470] on td "Mutton Dum Biryani" at bounding box center [254, 455] width 288 height 59
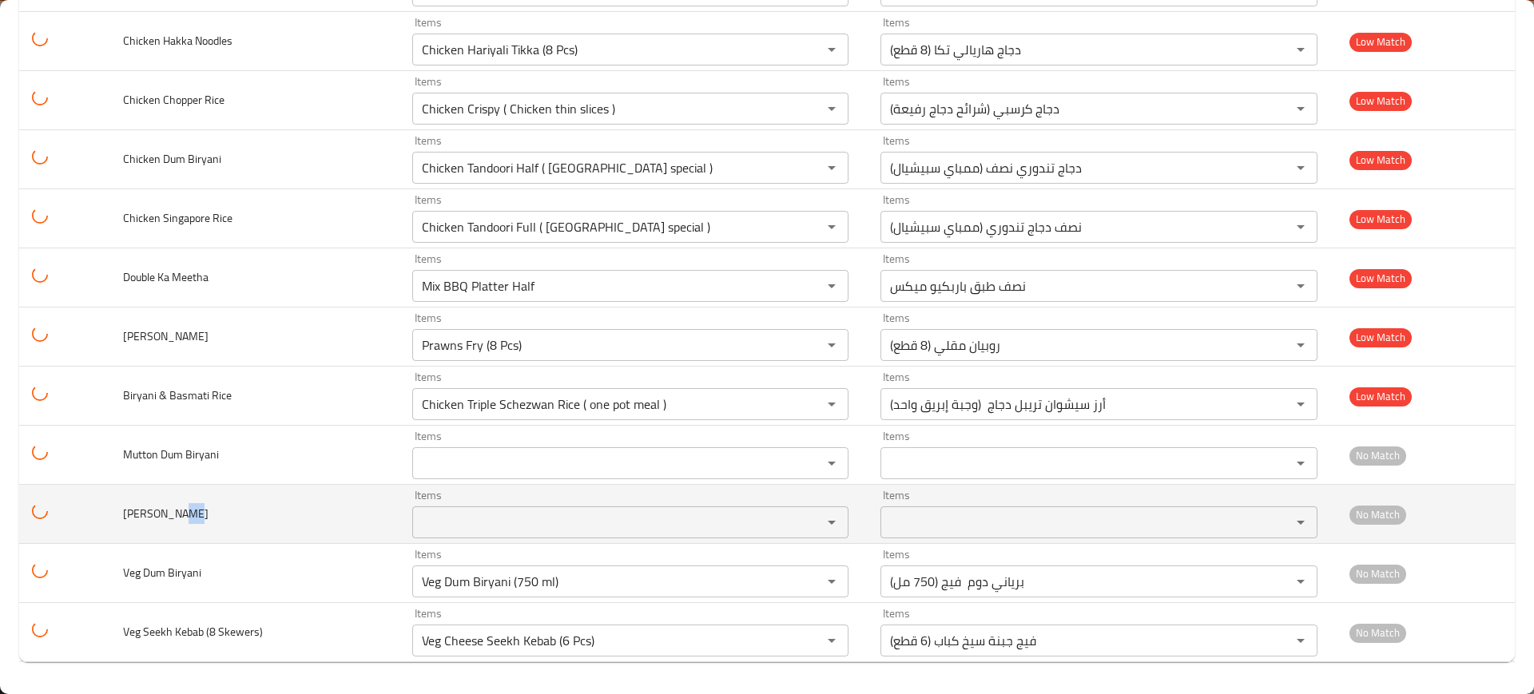
drag, startPoint x: 178, startPoint y: 514, endPoint x: 220, endPoint y: 515, distance: 41.5
click at [208, 515] on span "Mutton Yakhni Pulao" at bounding box center [165, 513] width 85 height 21
click at [461, 526] on Pulao "Items" at bounding box center [607, 522] width 380 height 22
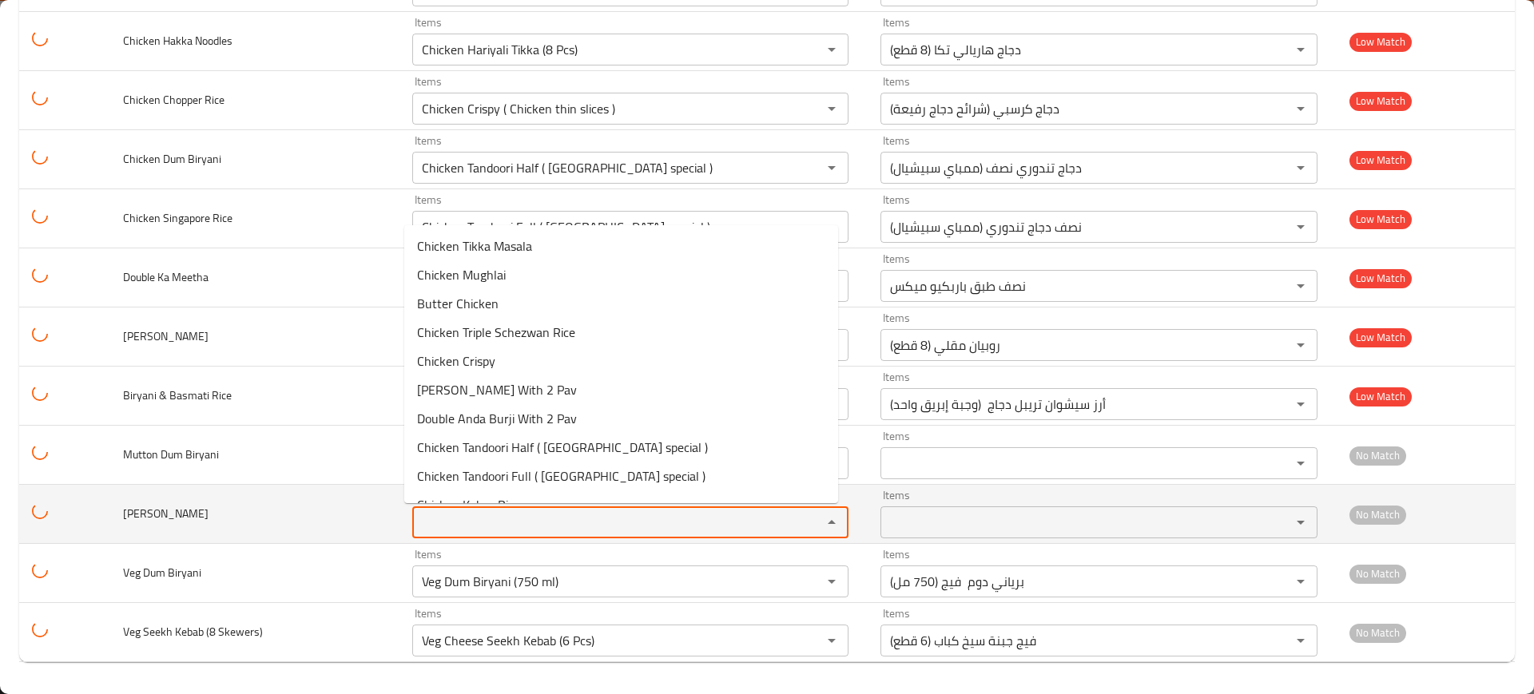
paste Pulao "hni Pulao"
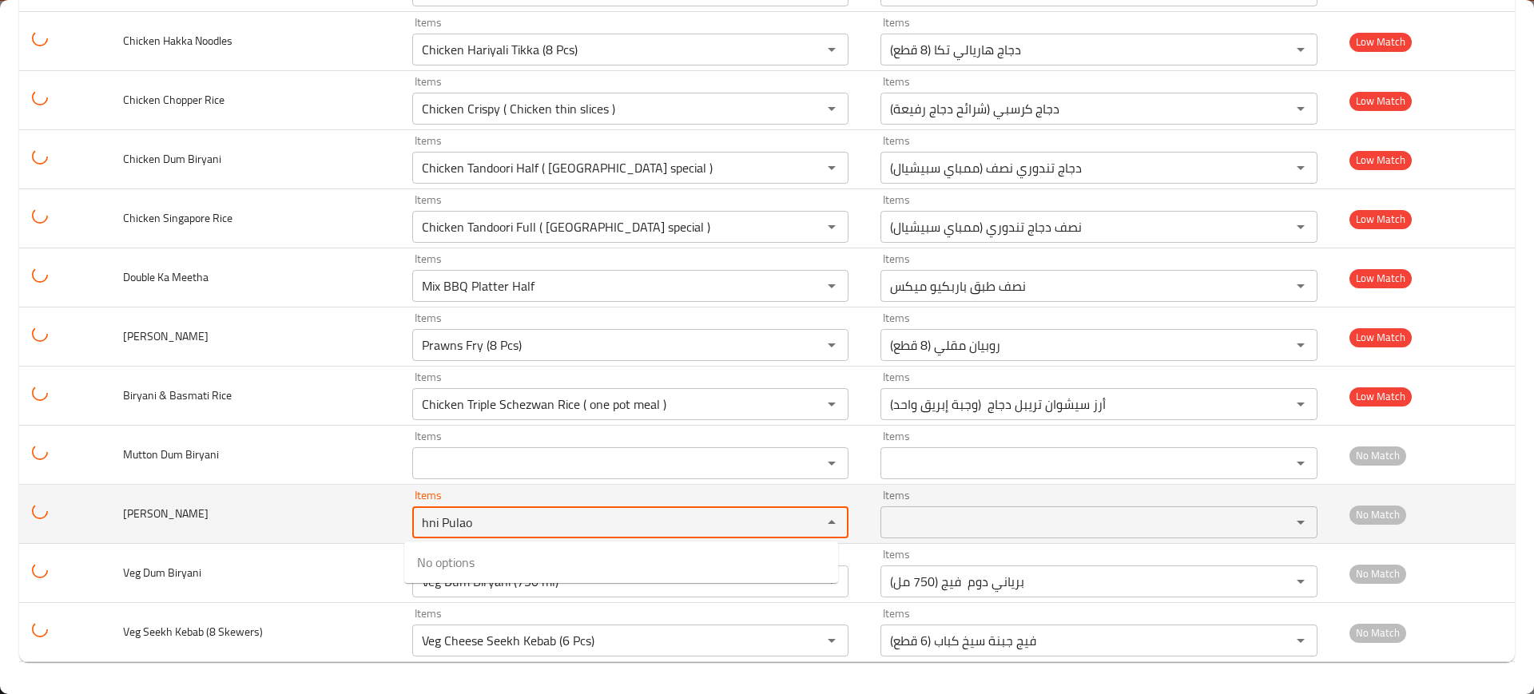
type Pulao "hni Pulao"
click at [284, 505] on td "Mutton Yakhni Pulao" at bounding box center [254, 514] width 288 height 59
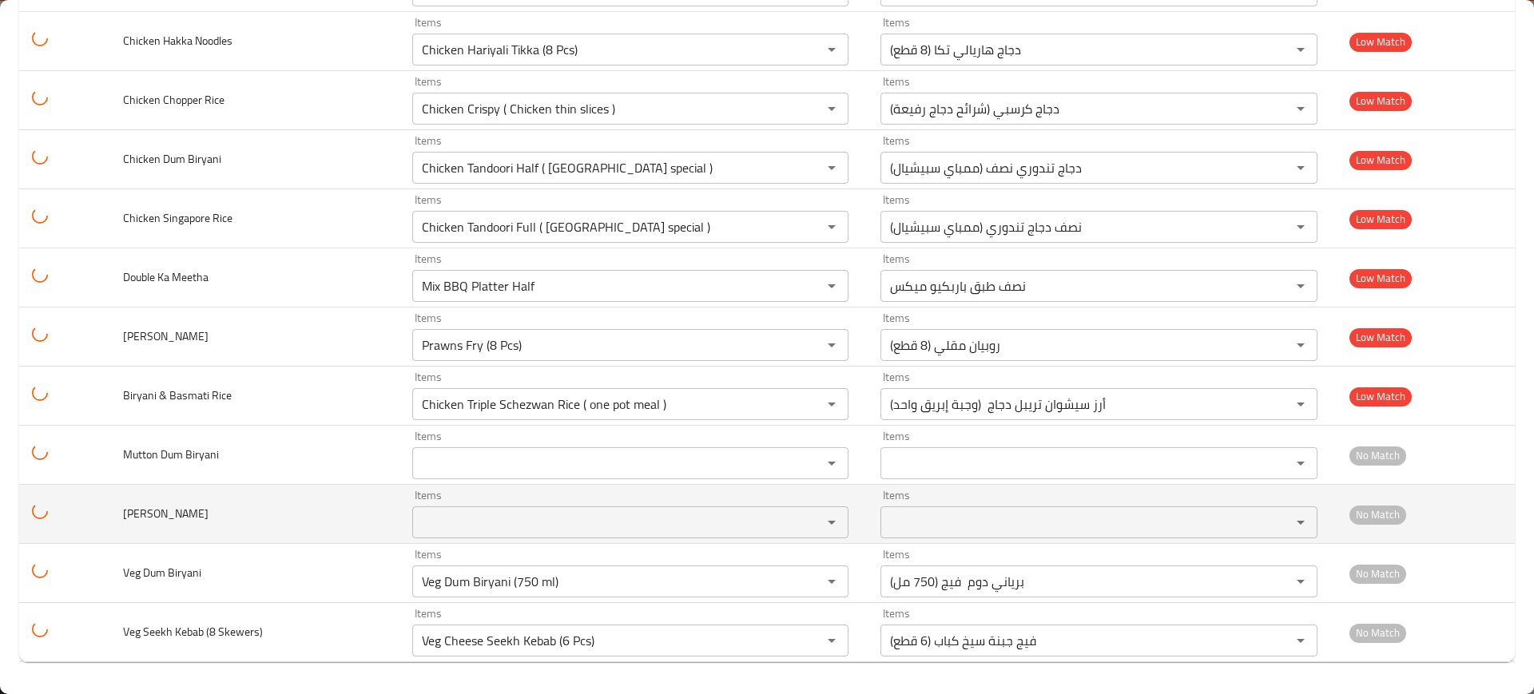
drag, startPoint x: 201, startPoint y: 507, endPoint x: 236, endPoint y: 516, distance: 37.0
click at [236, 516] on td "Mutton Yakhni Pulao" at bounding box center [254, 514] width 288 height 59
click at [493, 520] on Pulao "Items" at bounding box center [607, 522] width 380 height 22
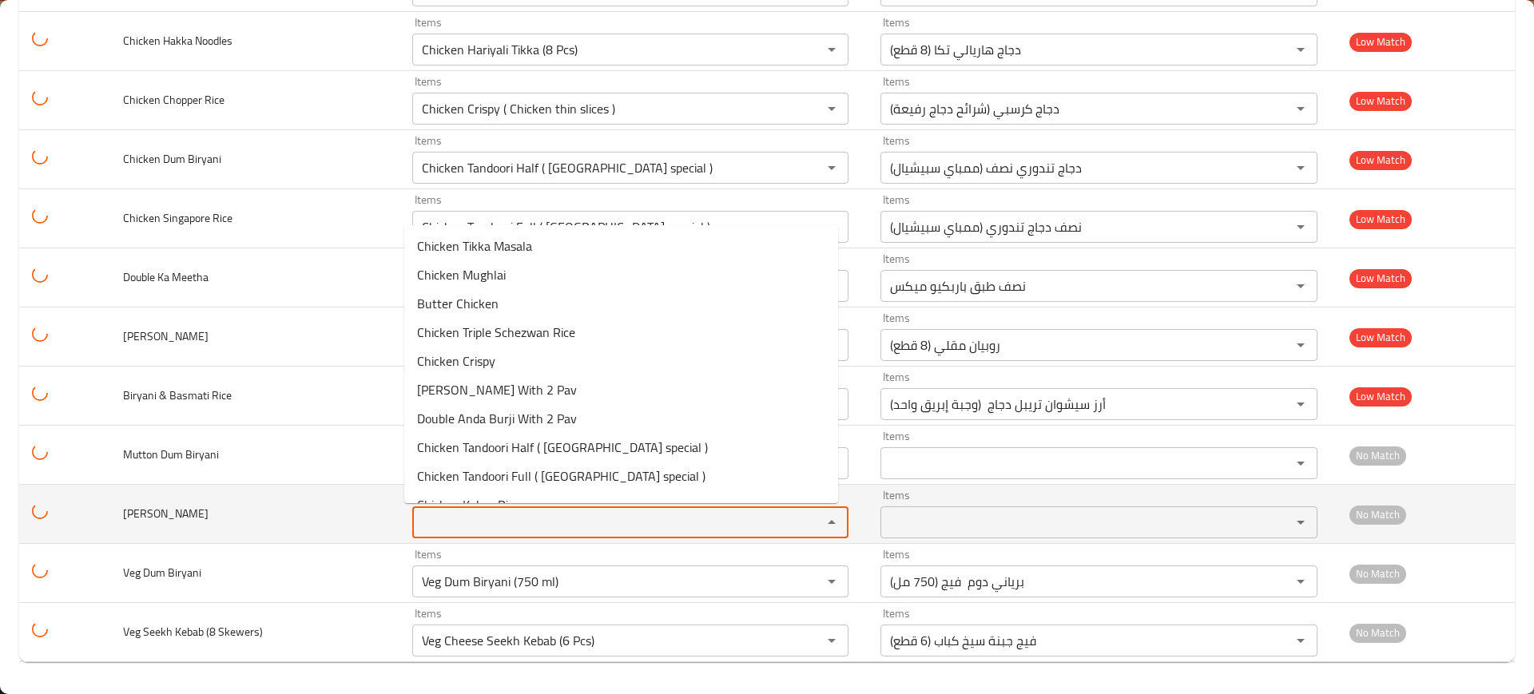
paste Pulao "ulao"
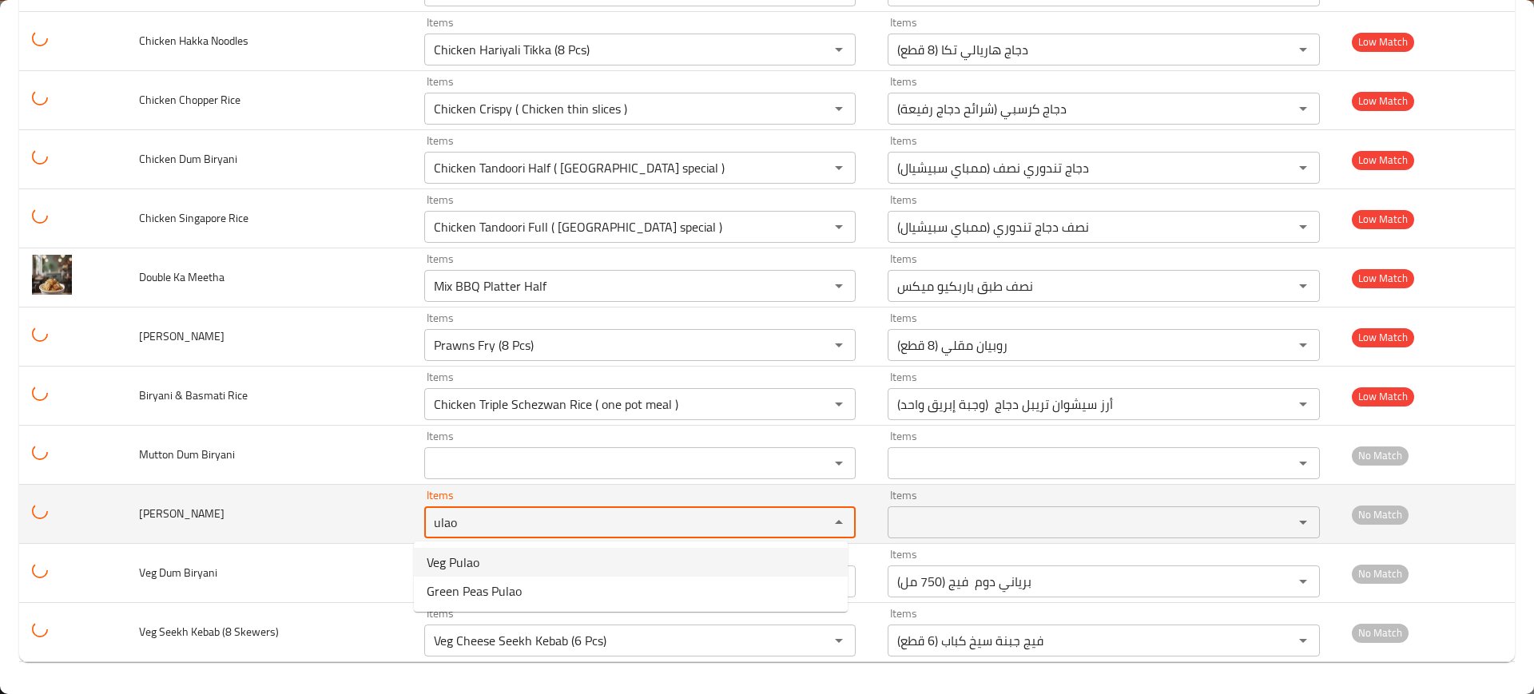
type Pulao "ulao"
click at [288, 491] on td "Mutton Yakhni Pulao" at bounding box center [268, 514] width 285 height 59
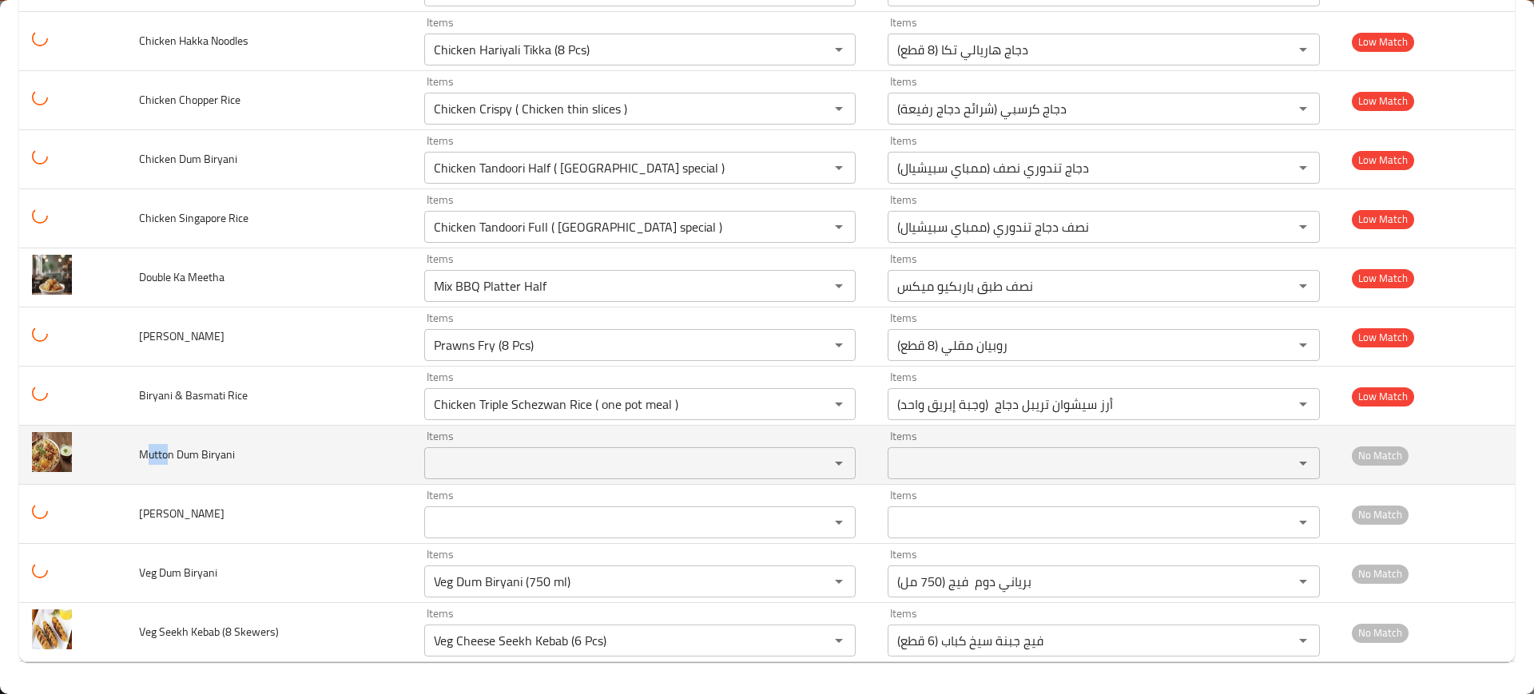
drag, startPoint x: 168, startPoint y: 452, endPoint x: 142, endPoint y: 448, distance: 25.9
click at [142, 448] on span "Mutton Dum Biryani" at bounding box center [187, 454] width 96 height 21
click at [530, 471] on Biryani "Items" at bounding box center [616, 463] width 375 height 22
paste Biryani "Mutto"
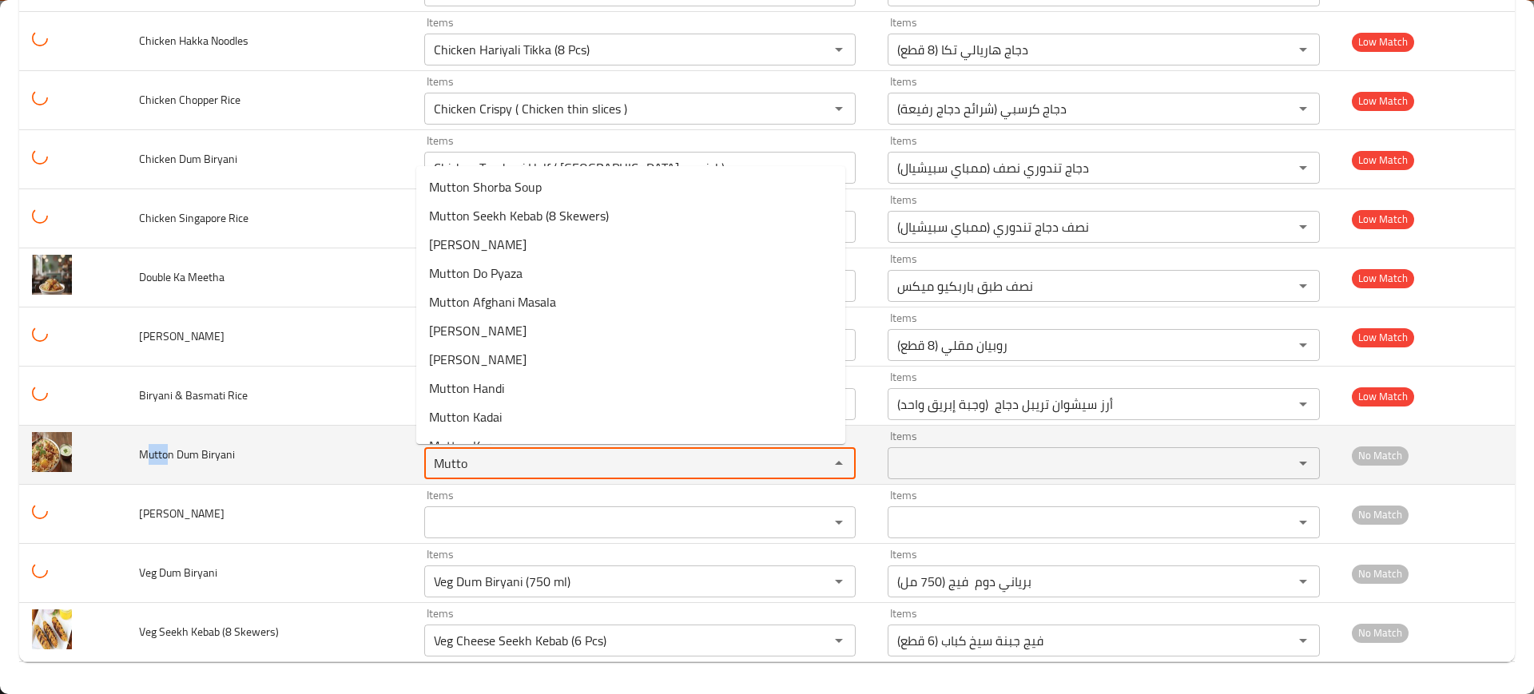
type Biryani "Mutto"
click at [312, 428] on td "Mutton Dum Biryani" at bounding box center [268, 455] width 285 height 59
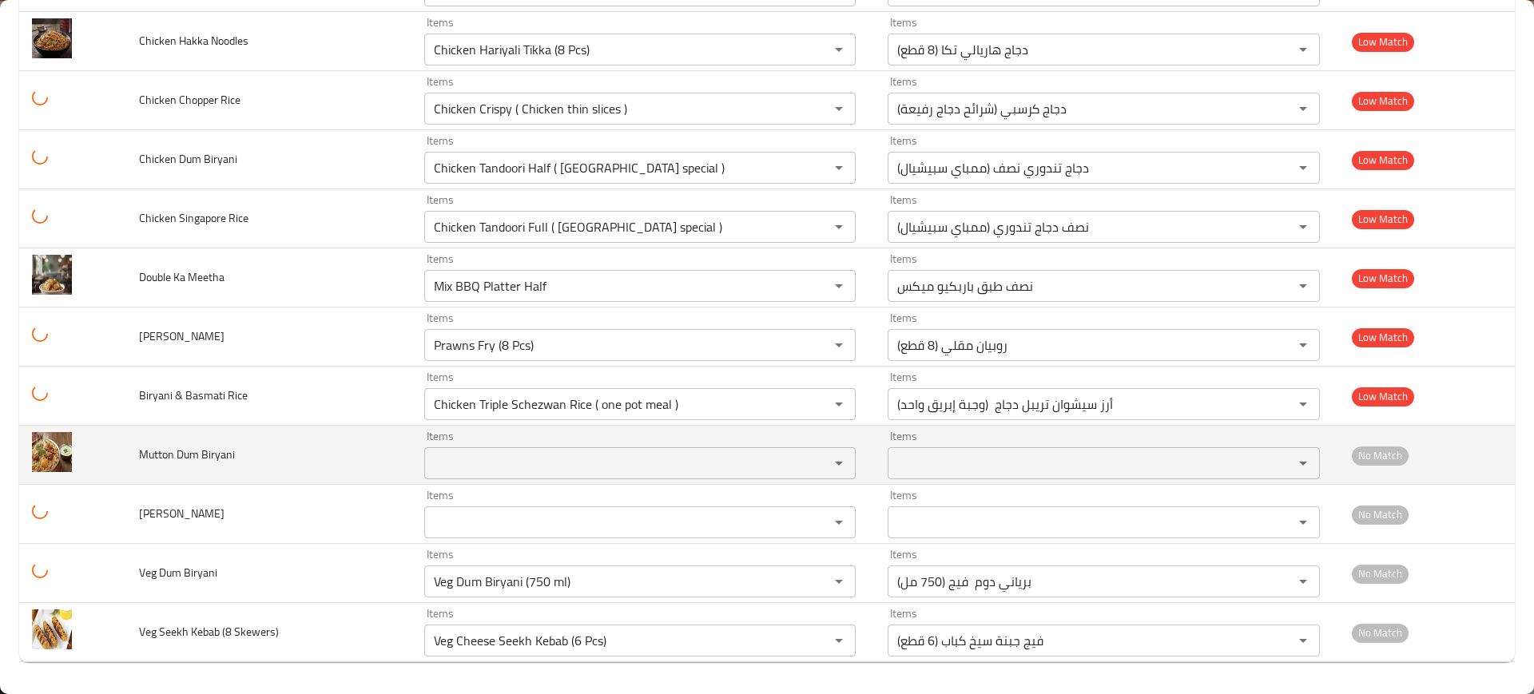
drag, startPoint x: 222, startPoint y: 448, endPoint x: 513, endPoint y: 469, distance: 291.5
click at [222, 447] on span "Mutton Dum Biryani" at bounding box center [187, 454] width 96 height 21
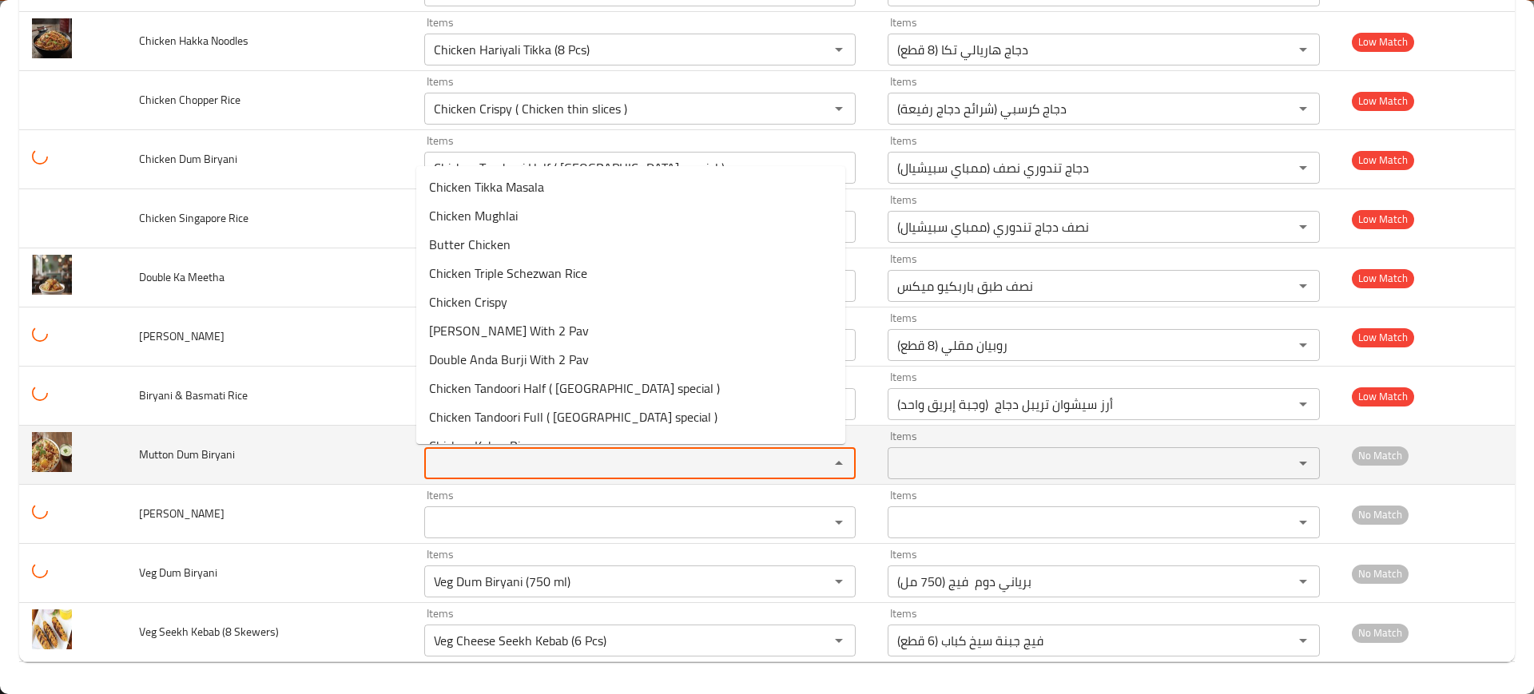
click at [513, 469] on Biryani "Items" at bounding box center [616, 463] width 375 height 22
paste Biryani "m Biry"
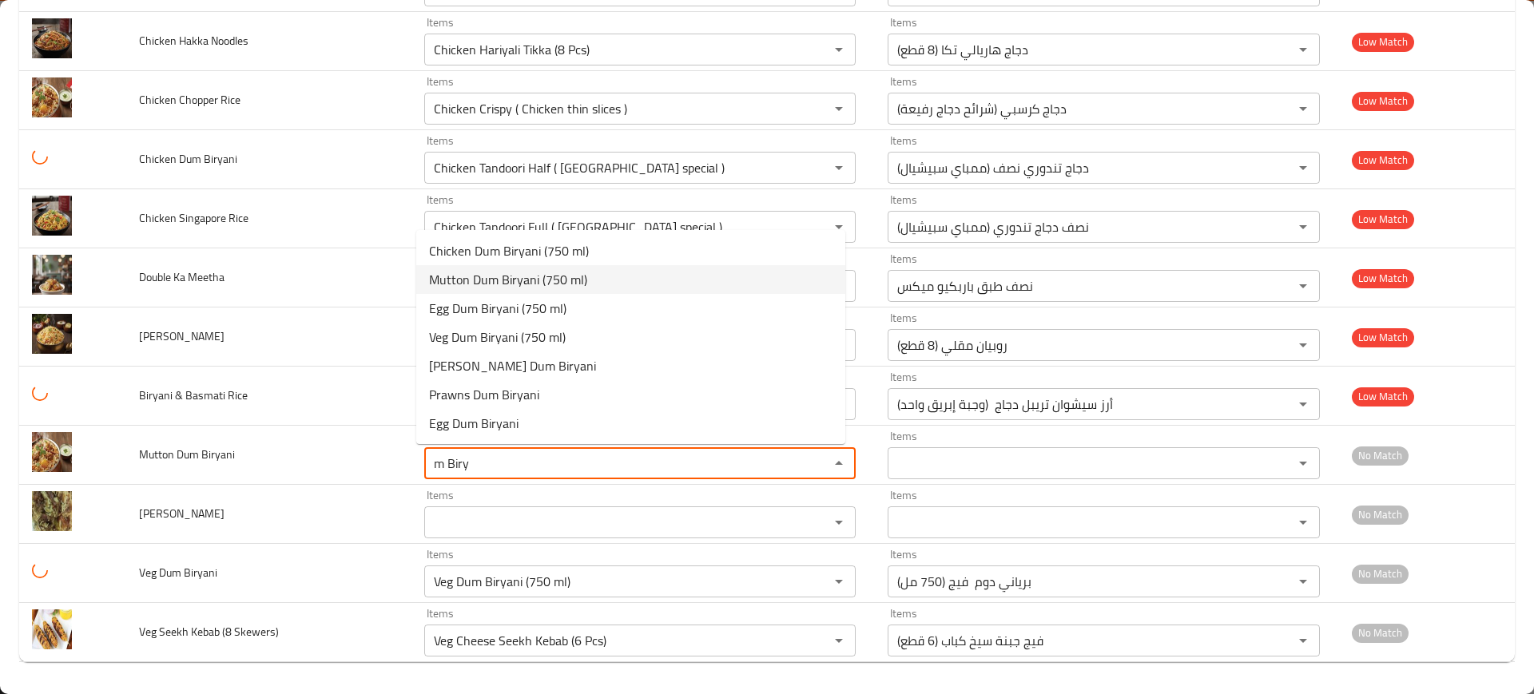
click at [483, 280] on span "Mutton Dum Biryani (750 ml)" at bounding box center [508, 279] width 158 height 19
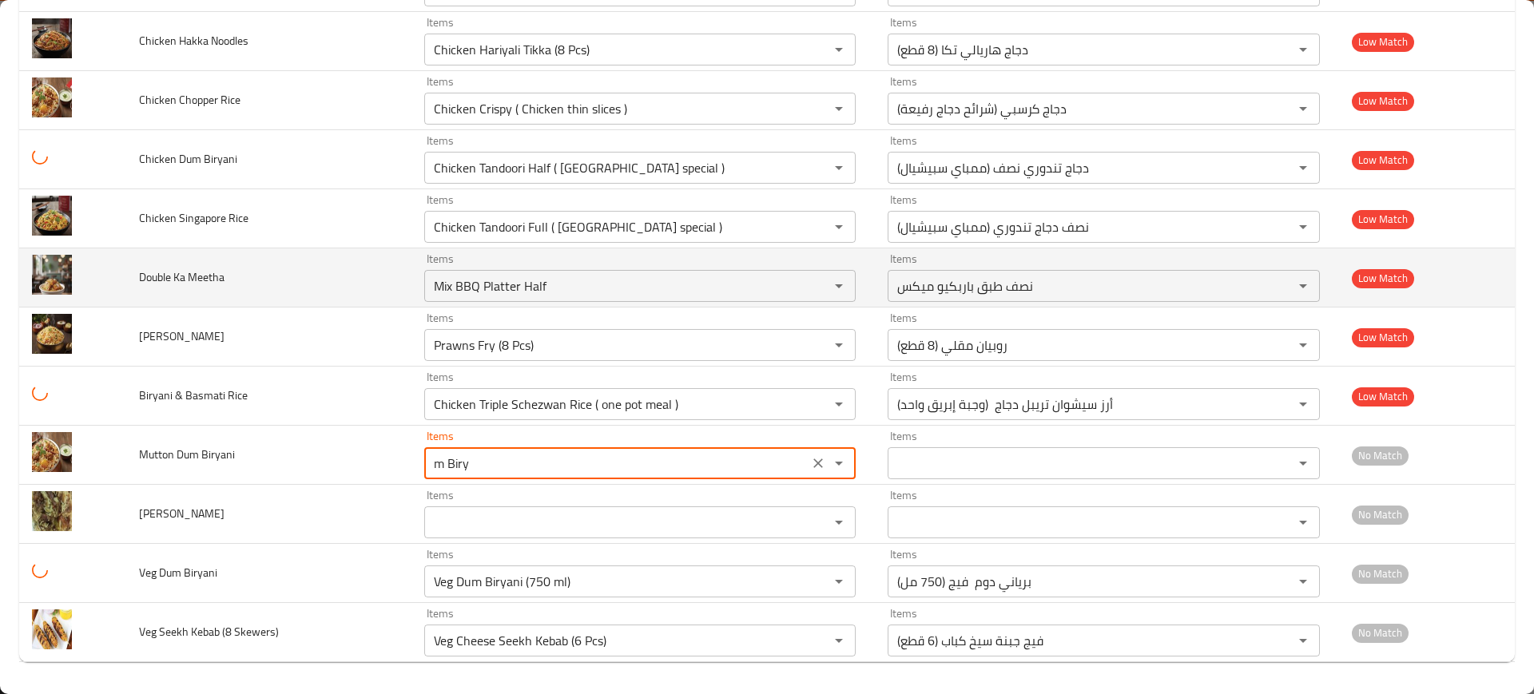
type Biryani "Mutton Dum Biryani (750 ml)"
type Biryani-ar "برياني دوم لحم ضأن (750 مل)"
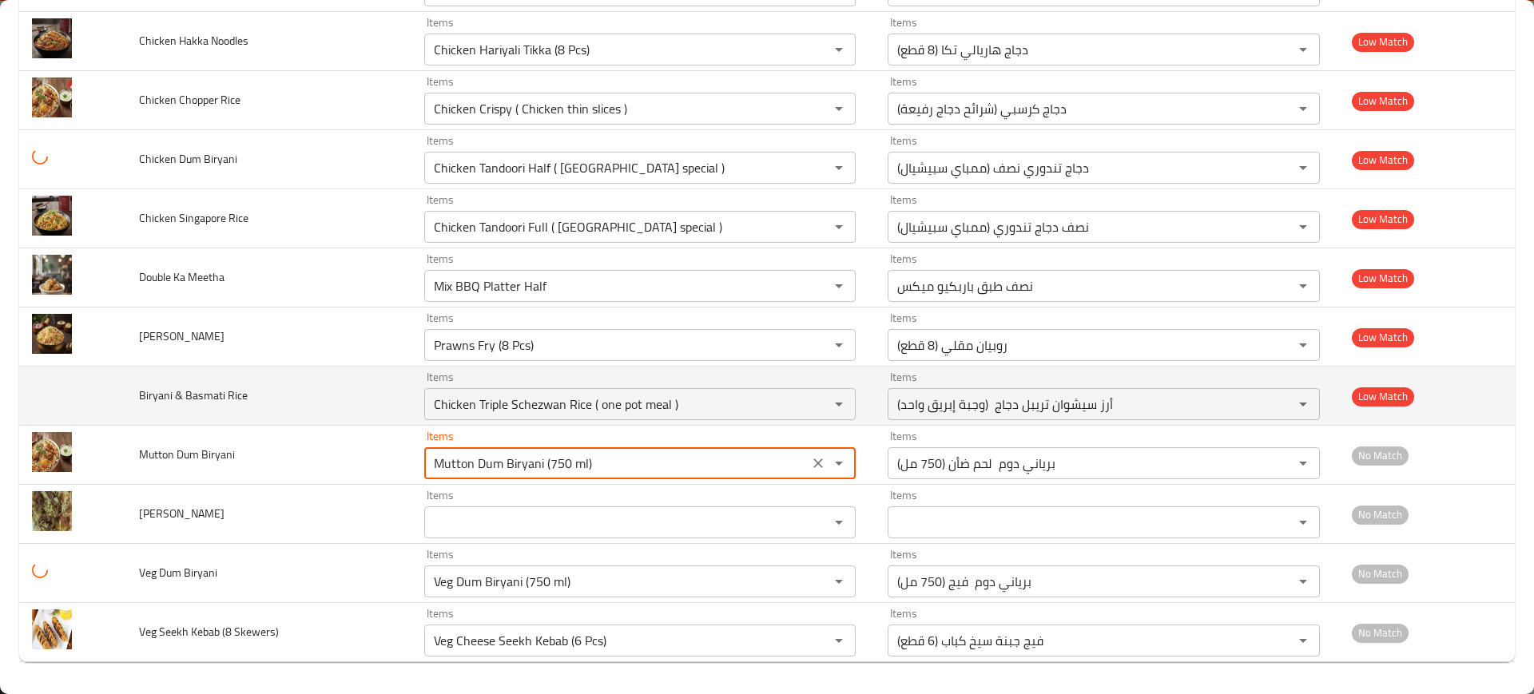
type Biryani "Mutton Dum Biryani (750 ml)"
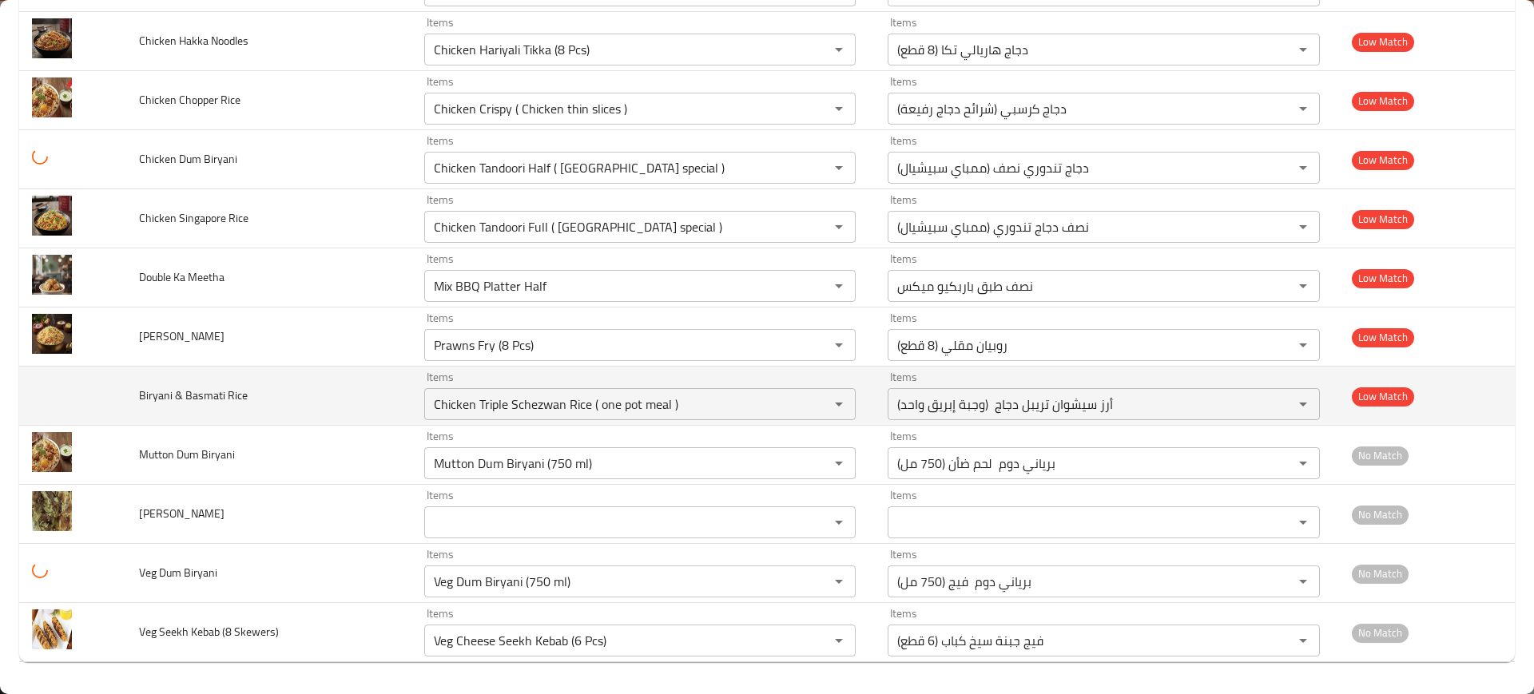
drag, startPoint x: 192, startPoint y: 390, endPoint x: 232, endPoint y: 390, distance: 39.9
click at [232, 390] on span "Biryani & Basmati Rice" at bounding box center [193, 395] width 109 height 21
click at [543, 407] on Rice "Chicken Triple Schezwan Rice ( one pot meal )" at bounding box center [616, 404] width 375 height 22
paste Rice "asmati R"
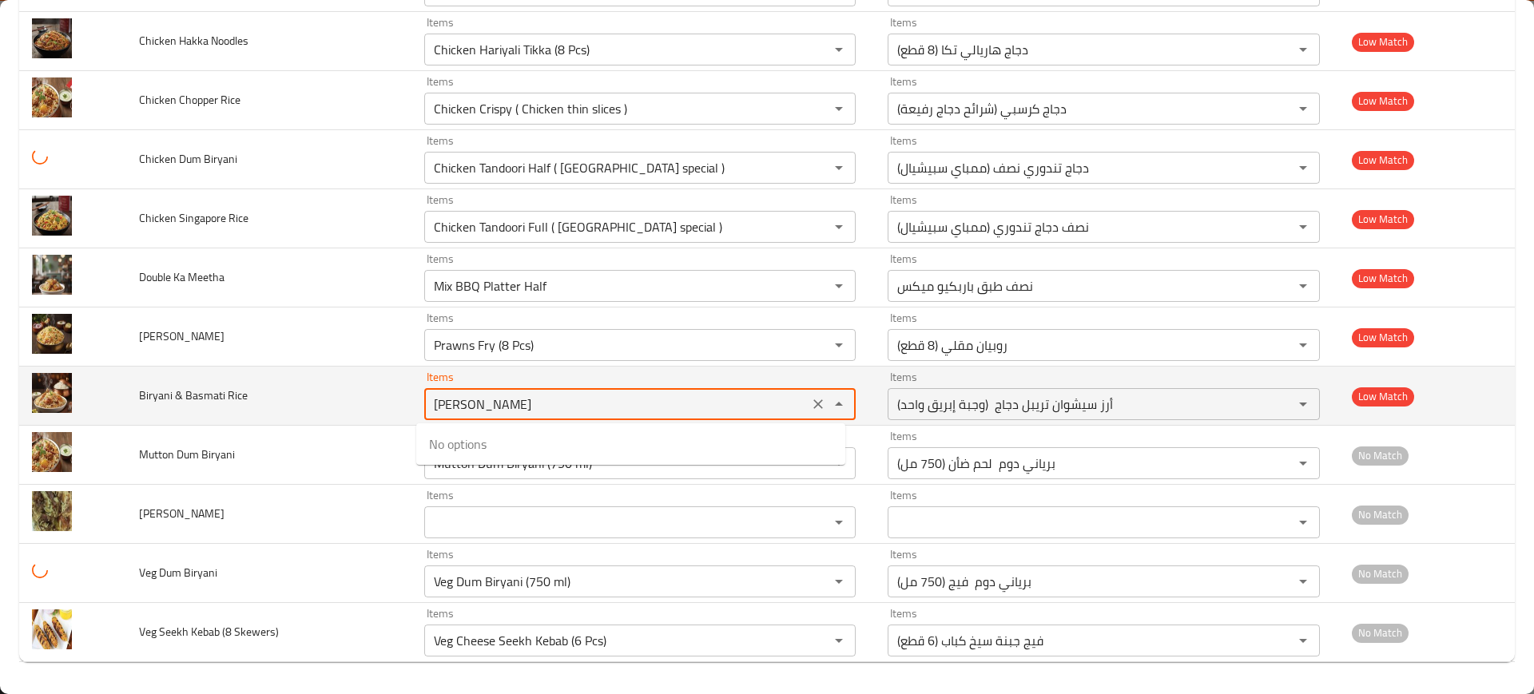
click at [439, 403] on Rice "asmati R" at bounding box center [616, 404] width 375 height 22
click at [451, 399] on Rice "asmati R" at bounding box center [616, 404] width 375 height 22
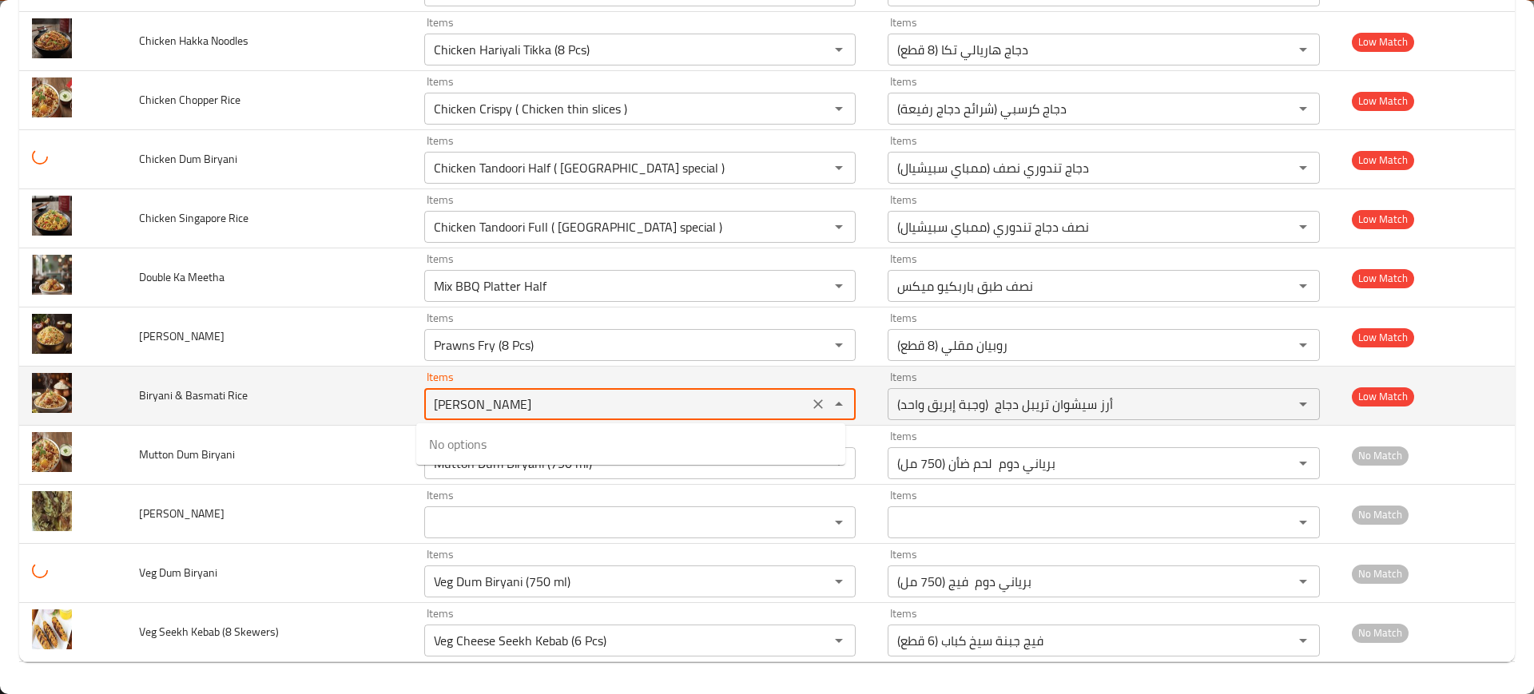
paste Rice "enhanced table"
click at [297, 392] on td "Biryani & Basmati Rice" at bounding box center [268, 396] width 285 height 59
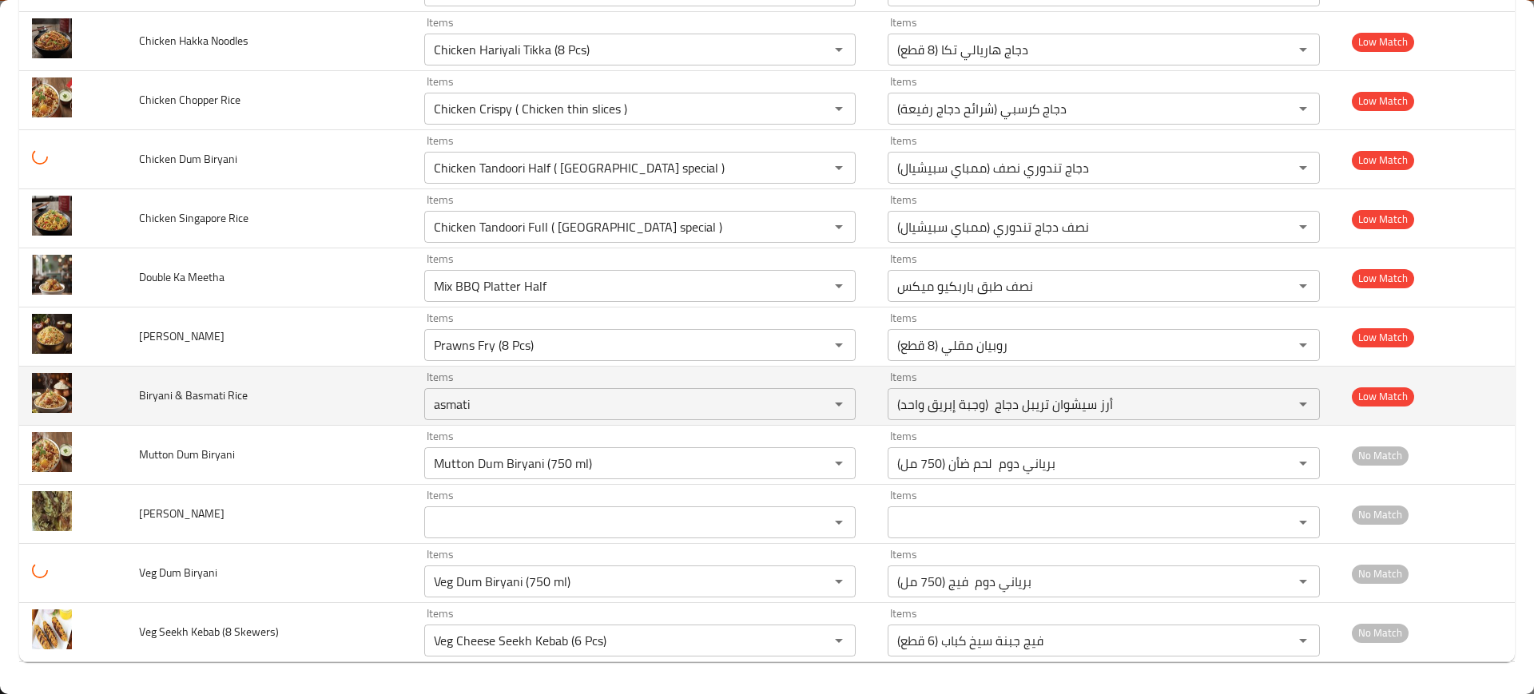
type Rice "Chicken Triple Schezwan Rice ( one pot meal )"
drag, startPoint x: 227, startPoint y: 389, endPoint x: 268, endPoint y: 393, distance: 40.9
click at [267, 393] on td "Biryani & Basmati Rice" at bounding box center [268, 396] width 285 height 59
click at [811, 403] on icon "Clear" at bounding box center [818, 404] width 16 height 16
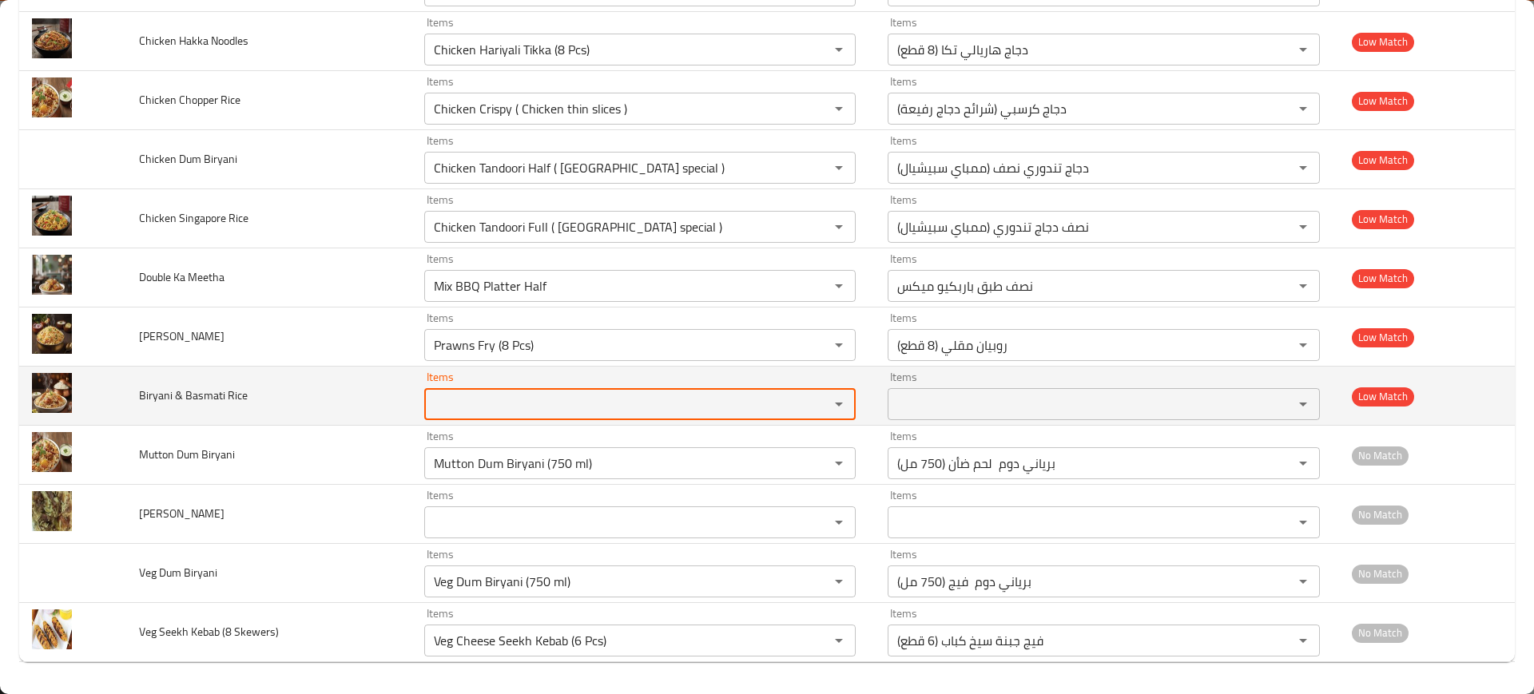
paste Rice "Rice"
type Rice "Rice"
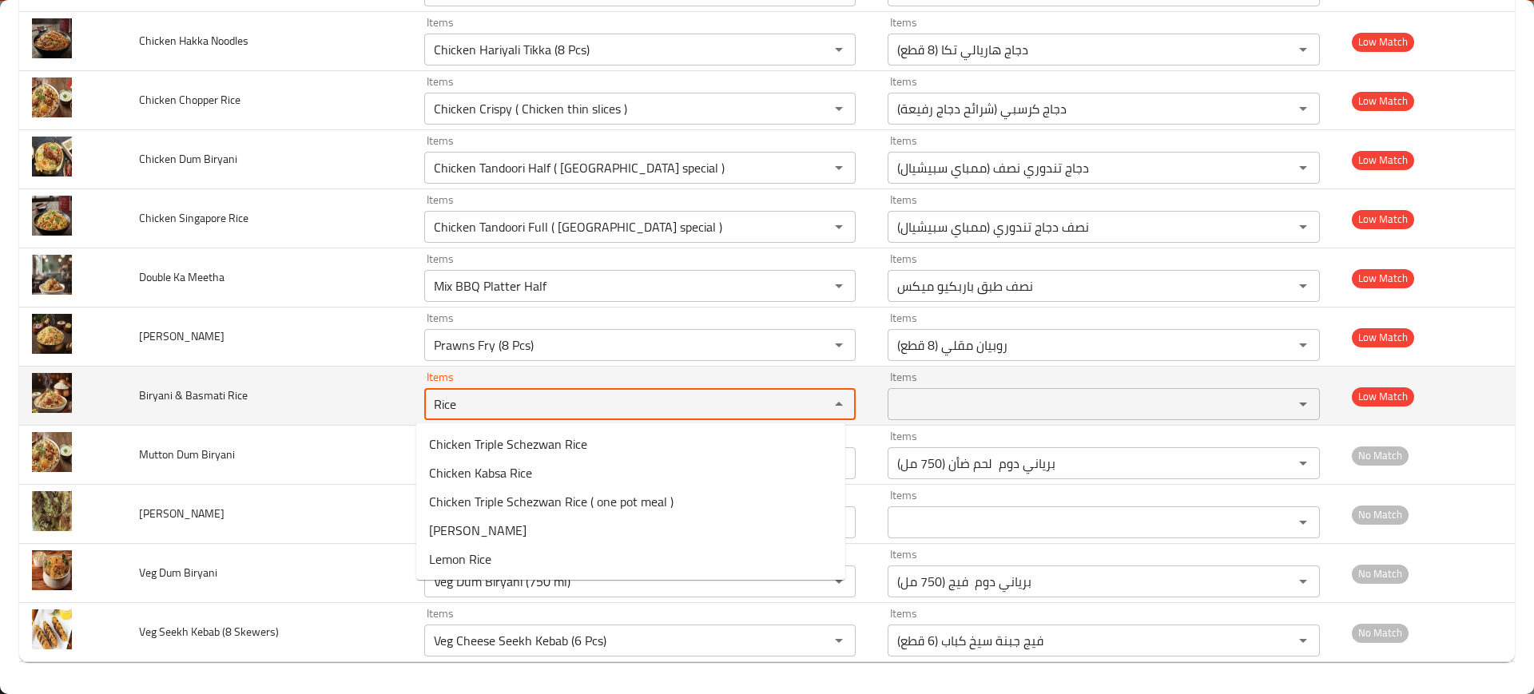
click at [424, 379] on div "Items Rice Items" at bounding box center [639, 395] width 431 height 49
click at [440, 397] on Rice "Rice" at bounding box center [616, 404] width 375 height 22
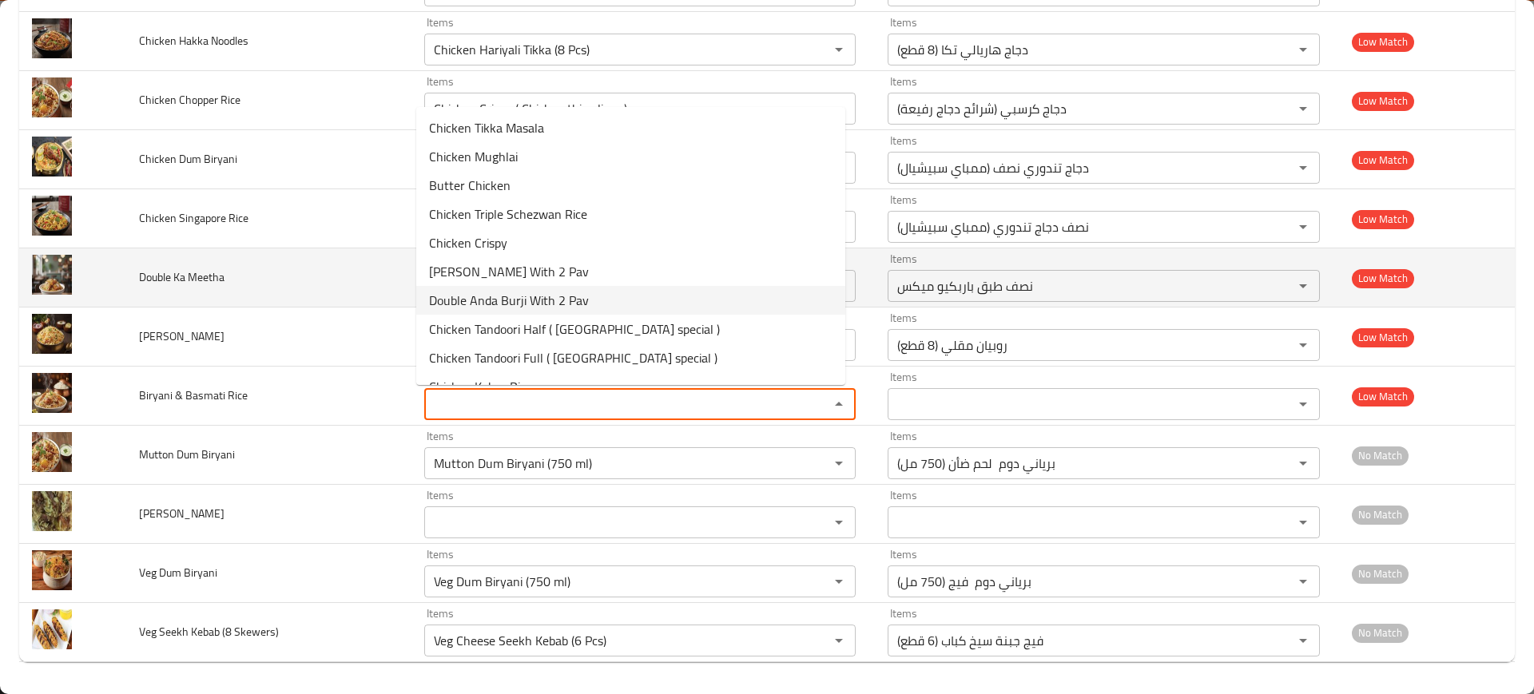
click at [292, 296] on td "Double Ka Meetha" at bounding box center [268, 277] width 285 height 59
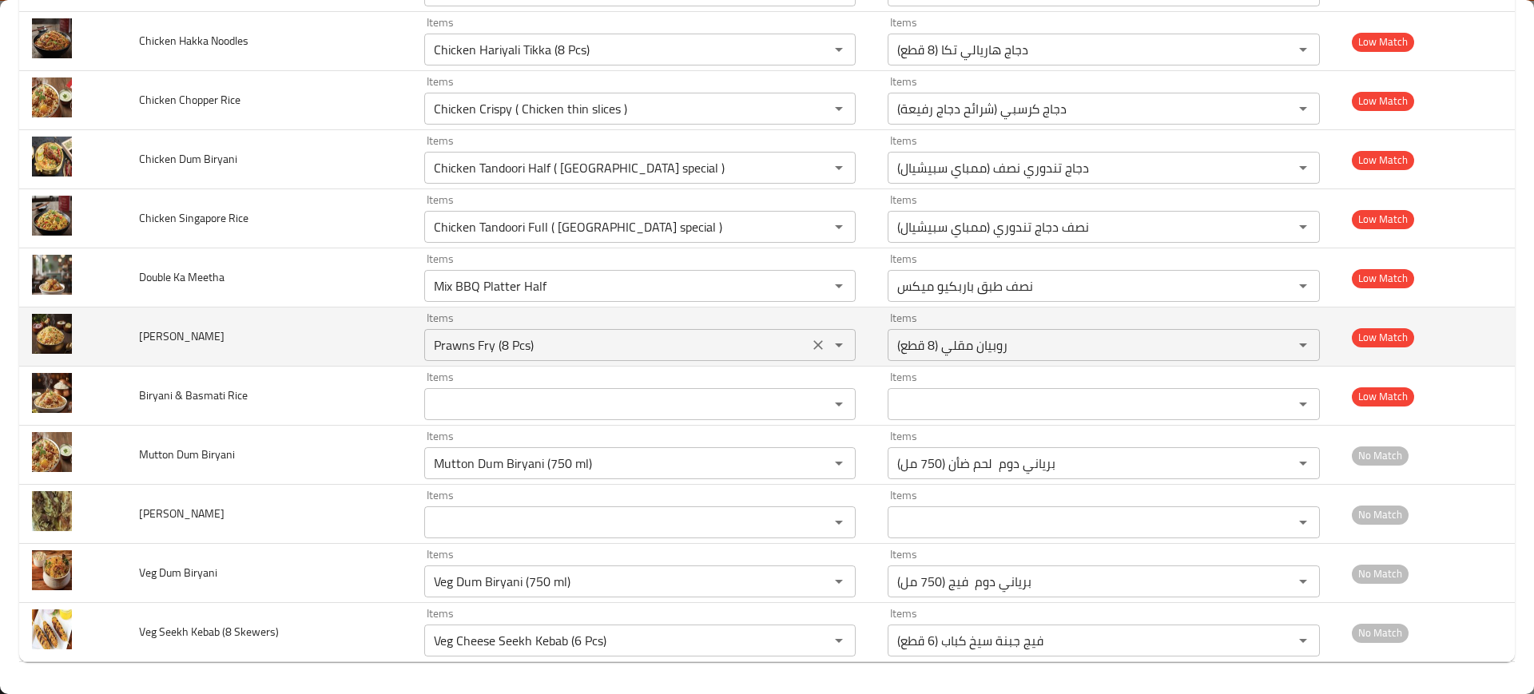
click at [810, 340] on icon "Clear" at bounding box center [818, 345] width 16 height 16
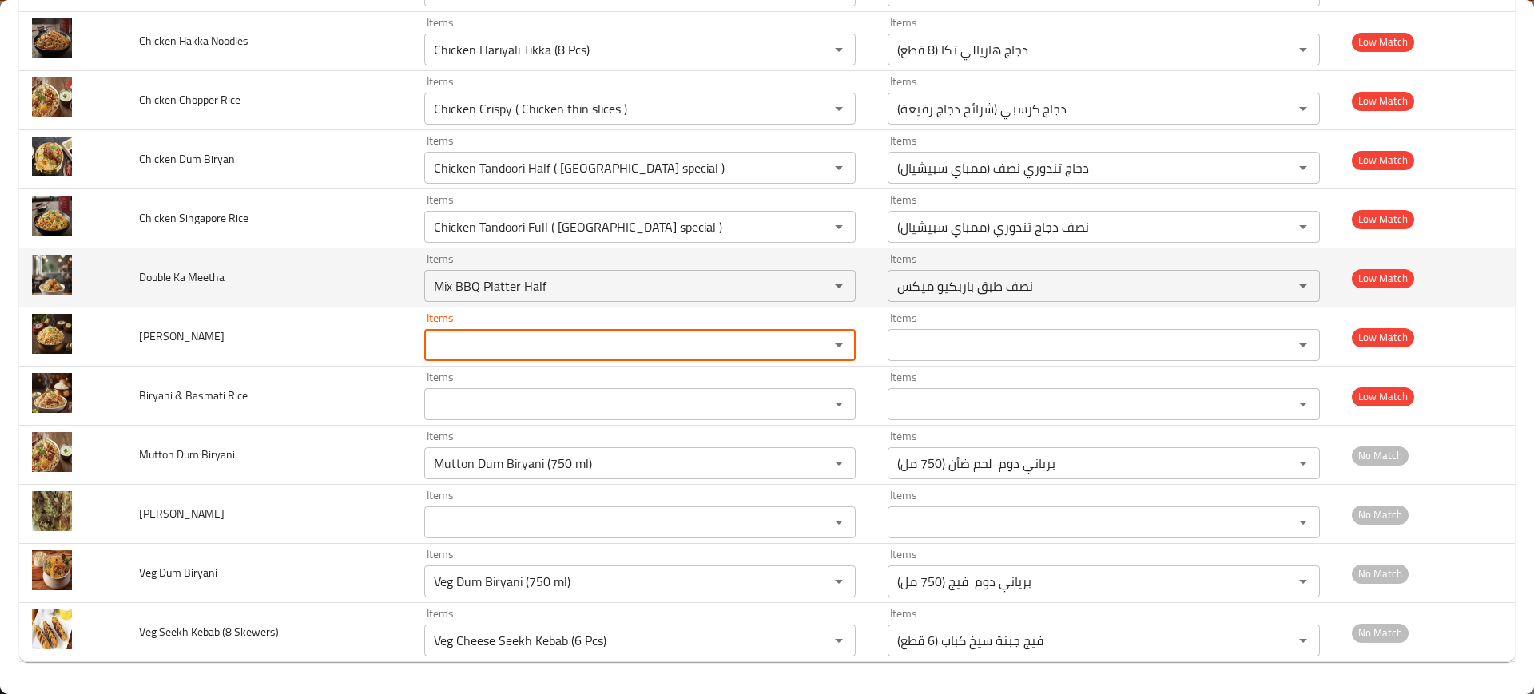
drag, startPoint x: 189, startPoint y: 276, endPoint x: 198, endPoint y: 280, distance: 9.4
click at [191, 276] on span "Double Ka Meetha" at bounding box center [181, 277] width 85 height 21
click at [199, 281] on span "Double Ka Meetha" at bounding box center [181, 277] width 85 height 21
click at [195, 277] on span "Double Ka Meetha" at bounding box center [181, 277] width 85 height 21
click at [197, 278] on span "Double Ka Meetha" at bounding box center [181, 277] width 85 height 21
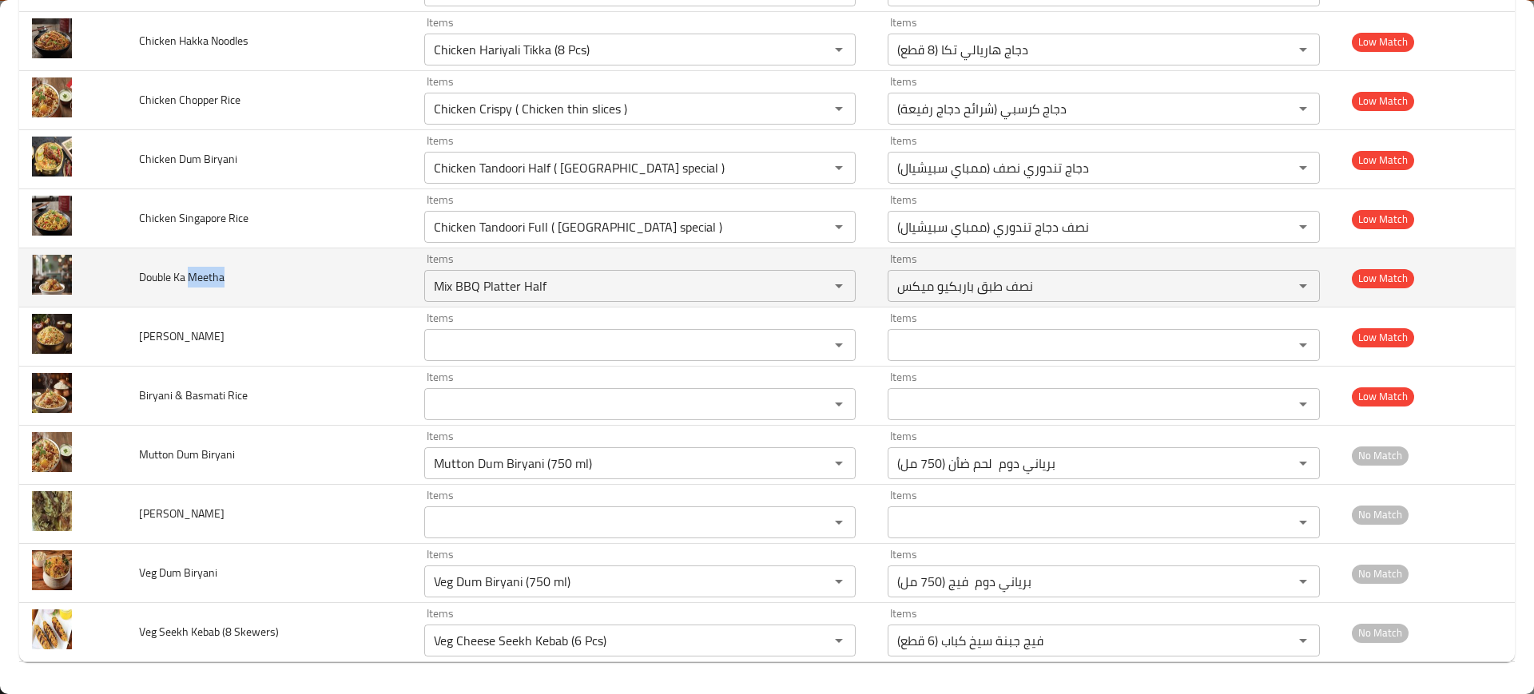
drag, startPoint x: 232, startPoint y: 269, endPoint x: 190, endPoint y: 278, distance: 42.5
click at [190, 278] on td "Double Ka Meetha" at bounding box center [268, 277] width 285 height 59
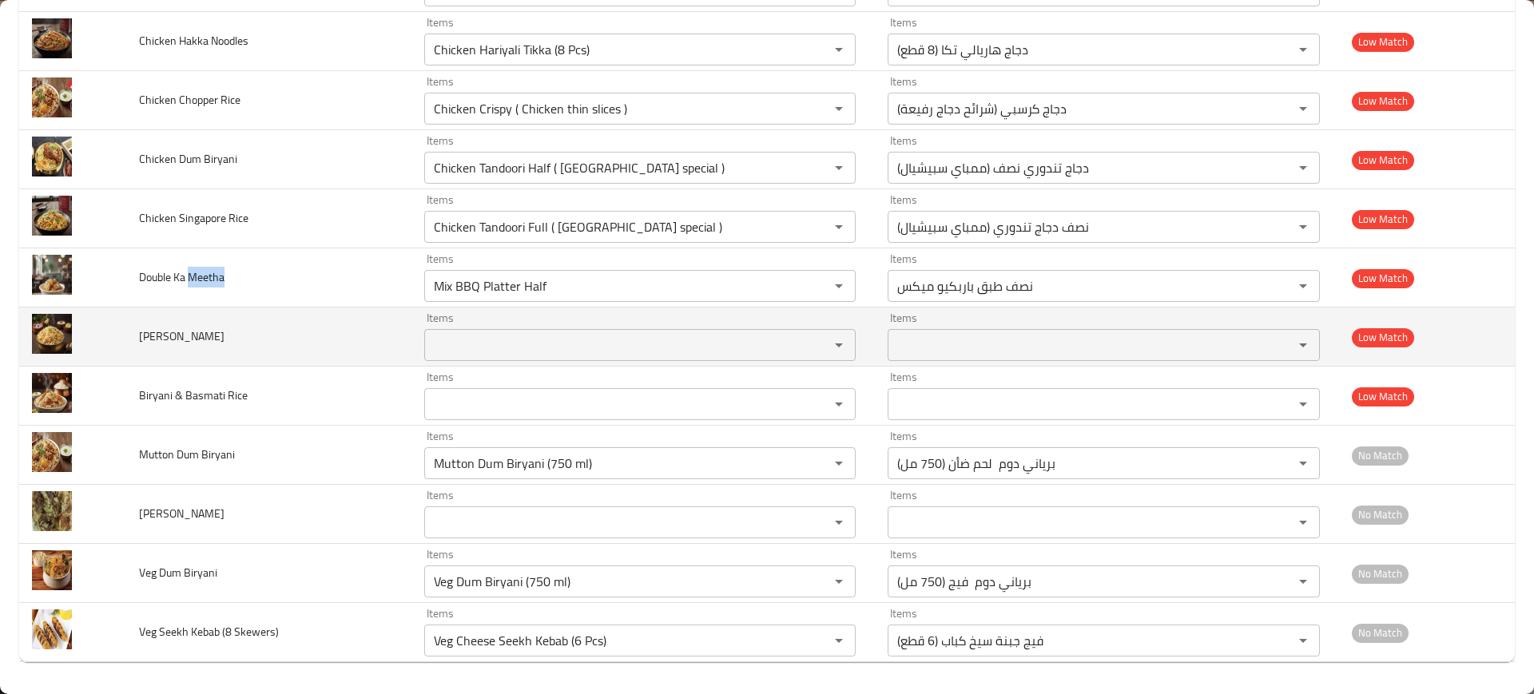
click at [683, 320] on div "Items Items" at bounding box center [639, 336] width 431 height 49
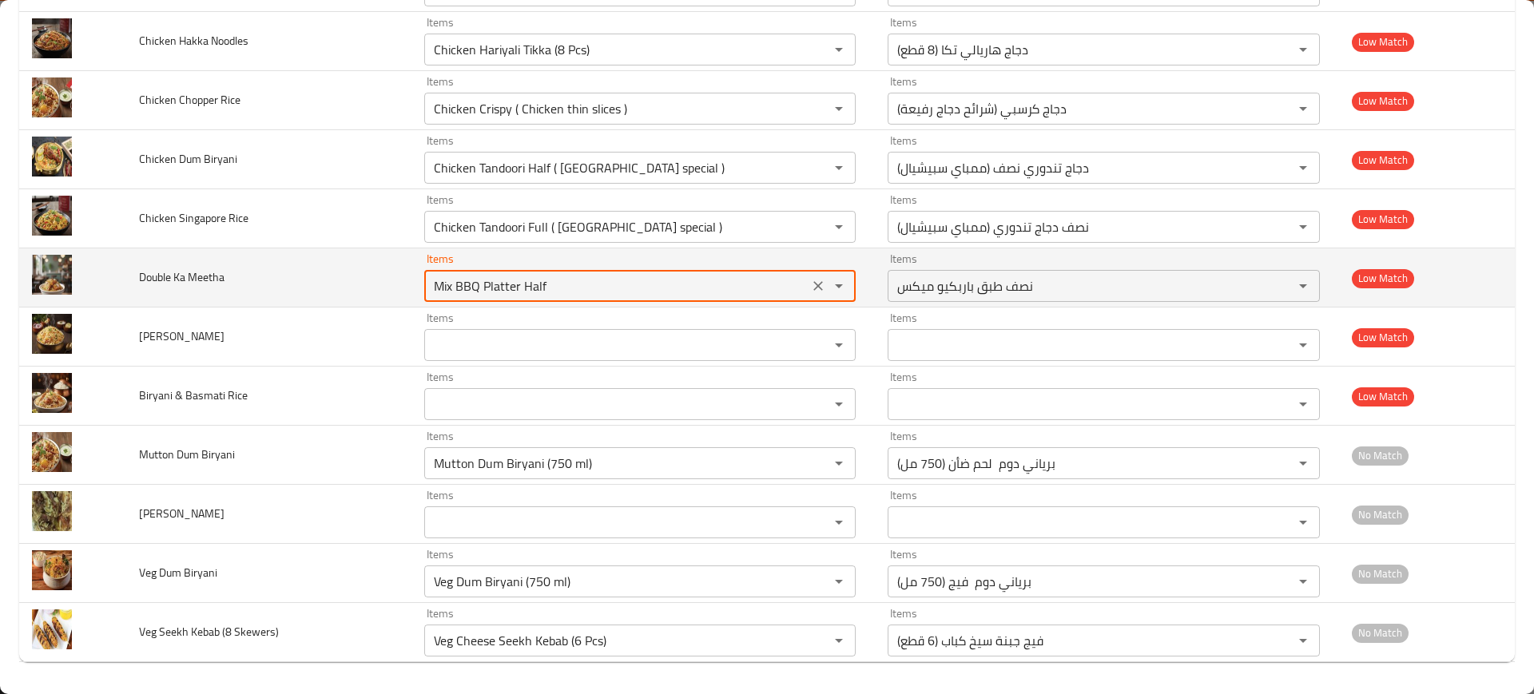
click at [667, 284] on Meetha "Mix BBQ Platter Half" at bounding box center [616, 286] width 375 height 22
paste Meetha "eetha"
type Meetha "Meetha"
click at [812, 284] on icon "Clear" at bounding box center [818, 286] width 16 height 16
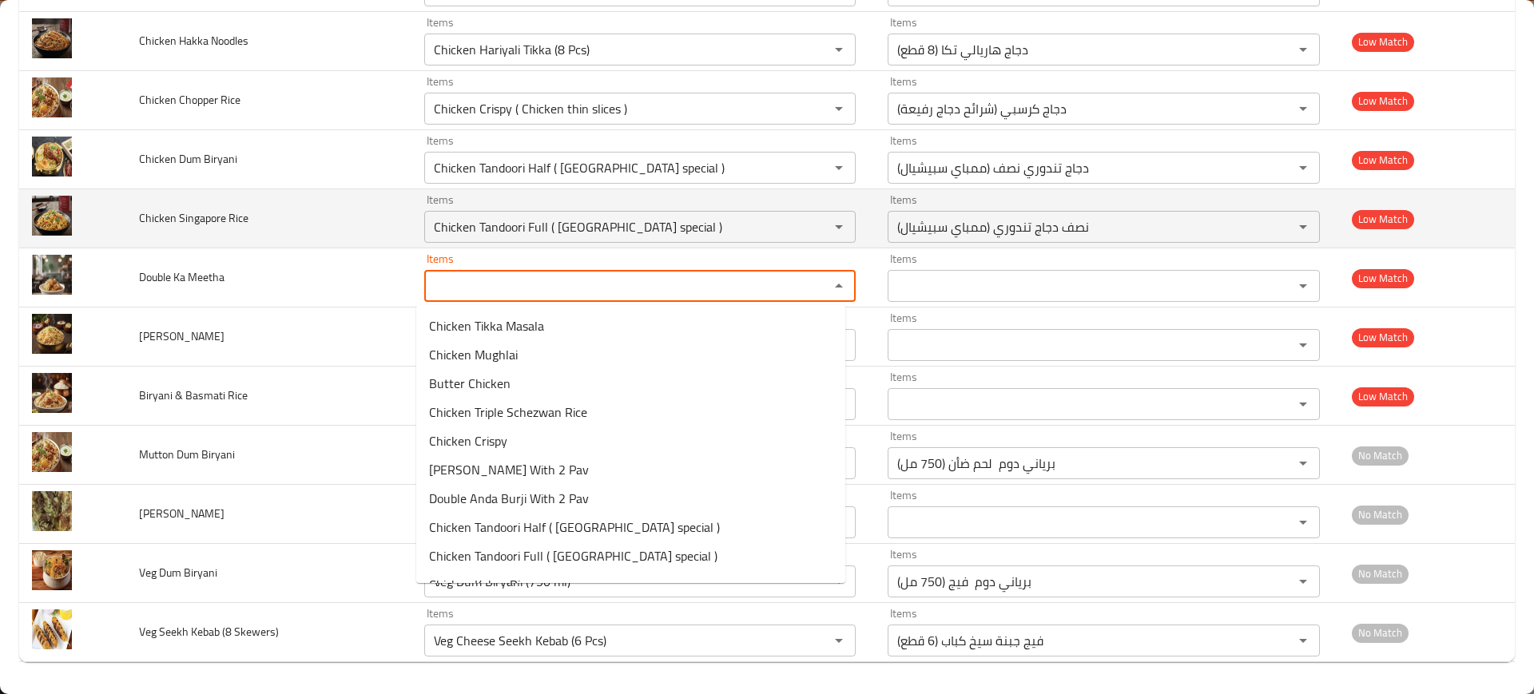
click at [233, 212] on span "Chicken Singapore Rice" at bounding box center [193, 218] width 109 height 21
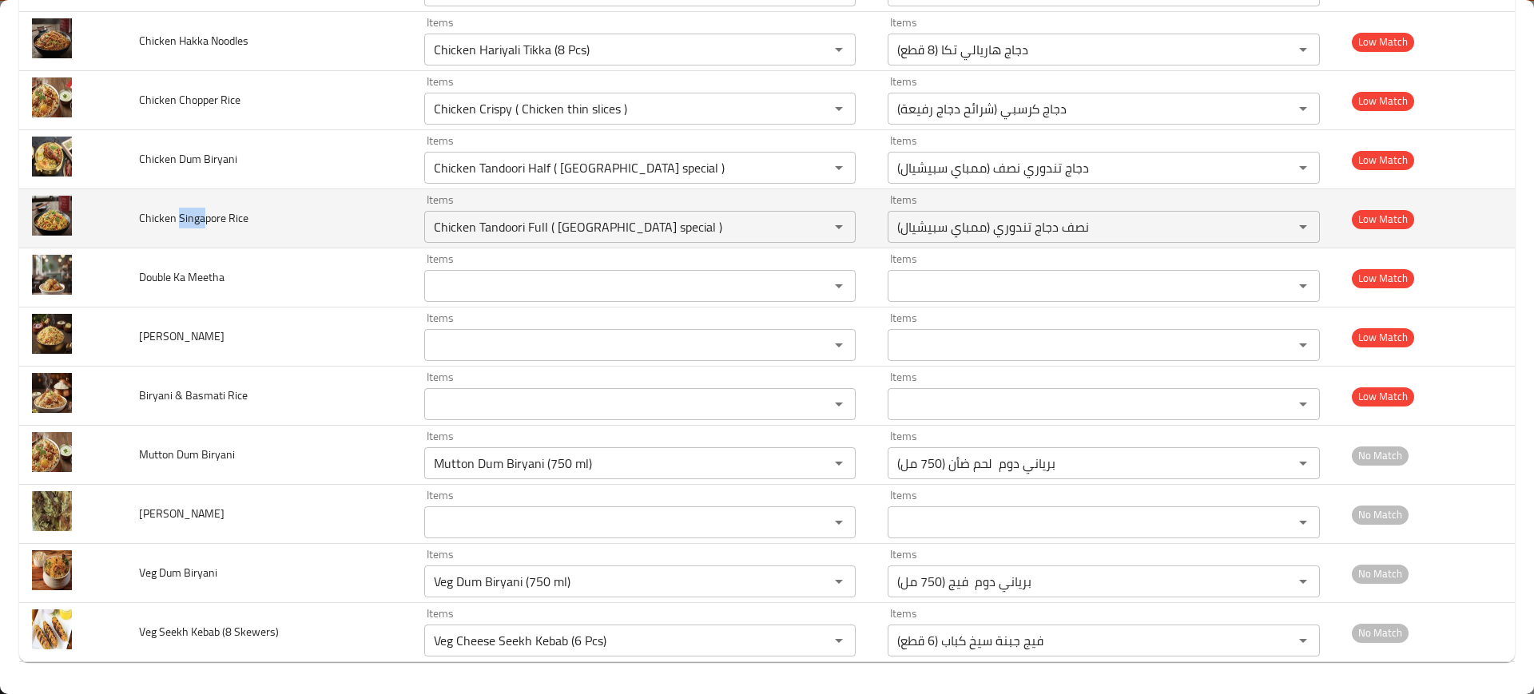
drag, startPoint x: 200, startPoint y: 219, endPoint x: 210, endPoint y: 213, distance: 11.8
click at [208, 215] on span "Chicken Singapore Rice" at bounding box center [193, 218] width 109 height 21
click at [519, 231] on Rice "Chicken Tandoori Full ( Mumbai special )" at bounding box center [616, 227] width 375 height 22
paste Rice "Singap"
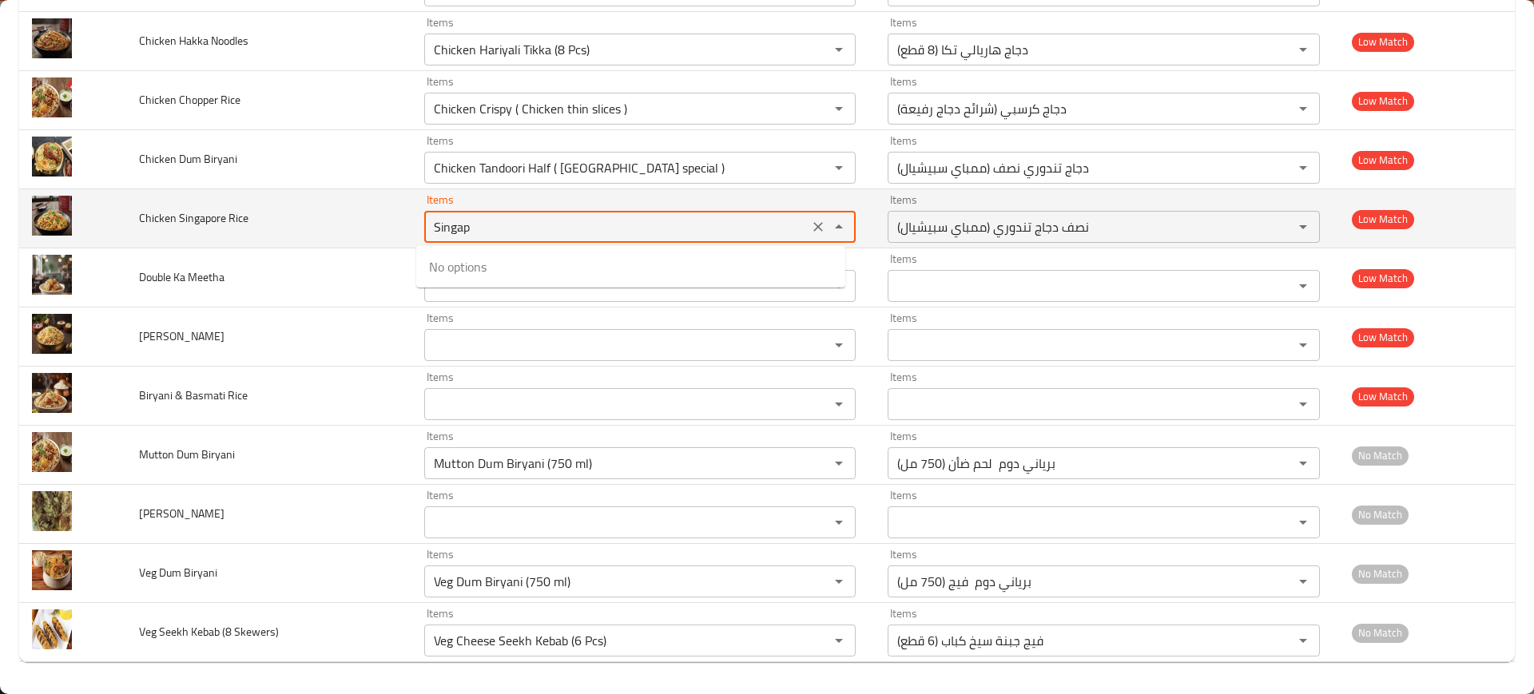
click at [228, 195] on td "Chicken Singapore Rice" at bounding box center [268, 218] width 285 height 59
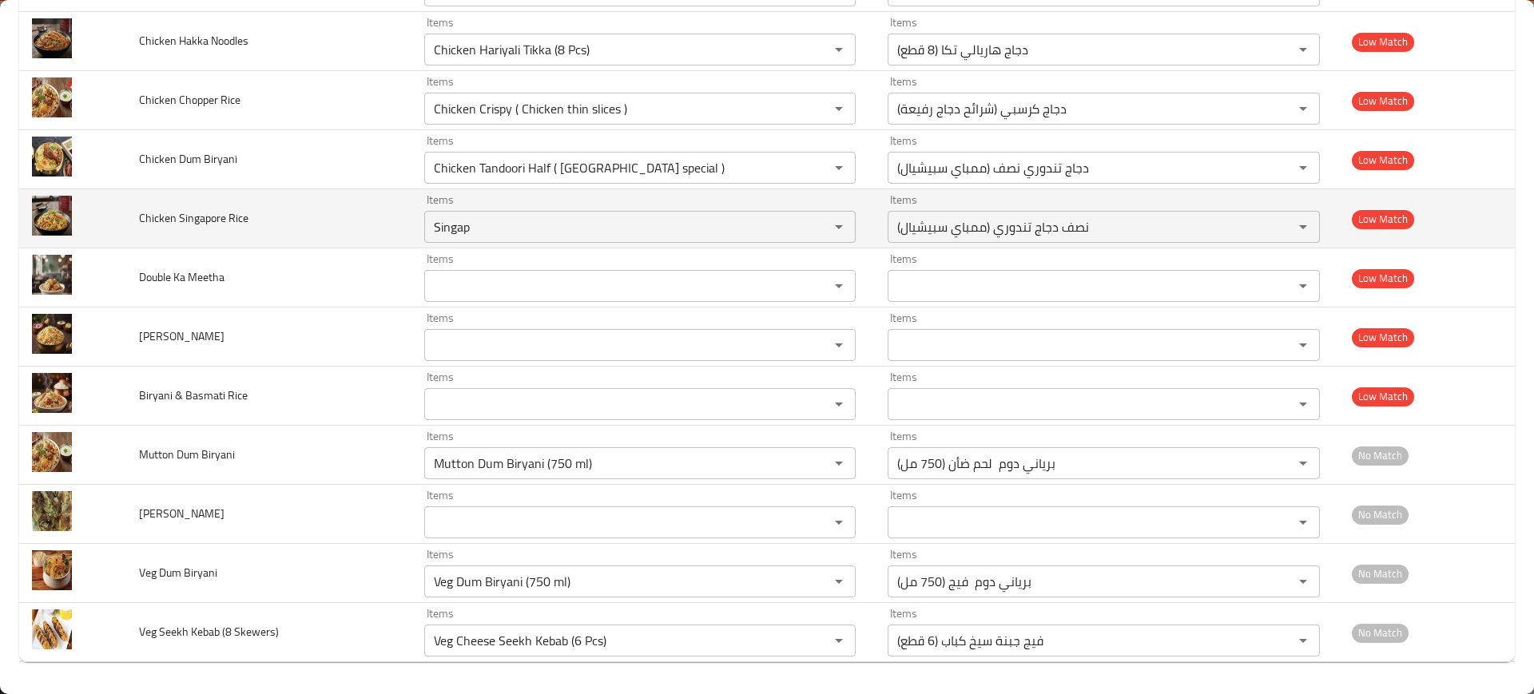
type Rice "Chicken Tandoori Full ( Mumbai special )"
drag, startPoint x: 803, startPoint y: 228, endPoint x: 803, endPoint y: 208, distance: 20.0
click at [810, 228] on icon "Clear" at bounding box center [818, 227] width 16 height 16
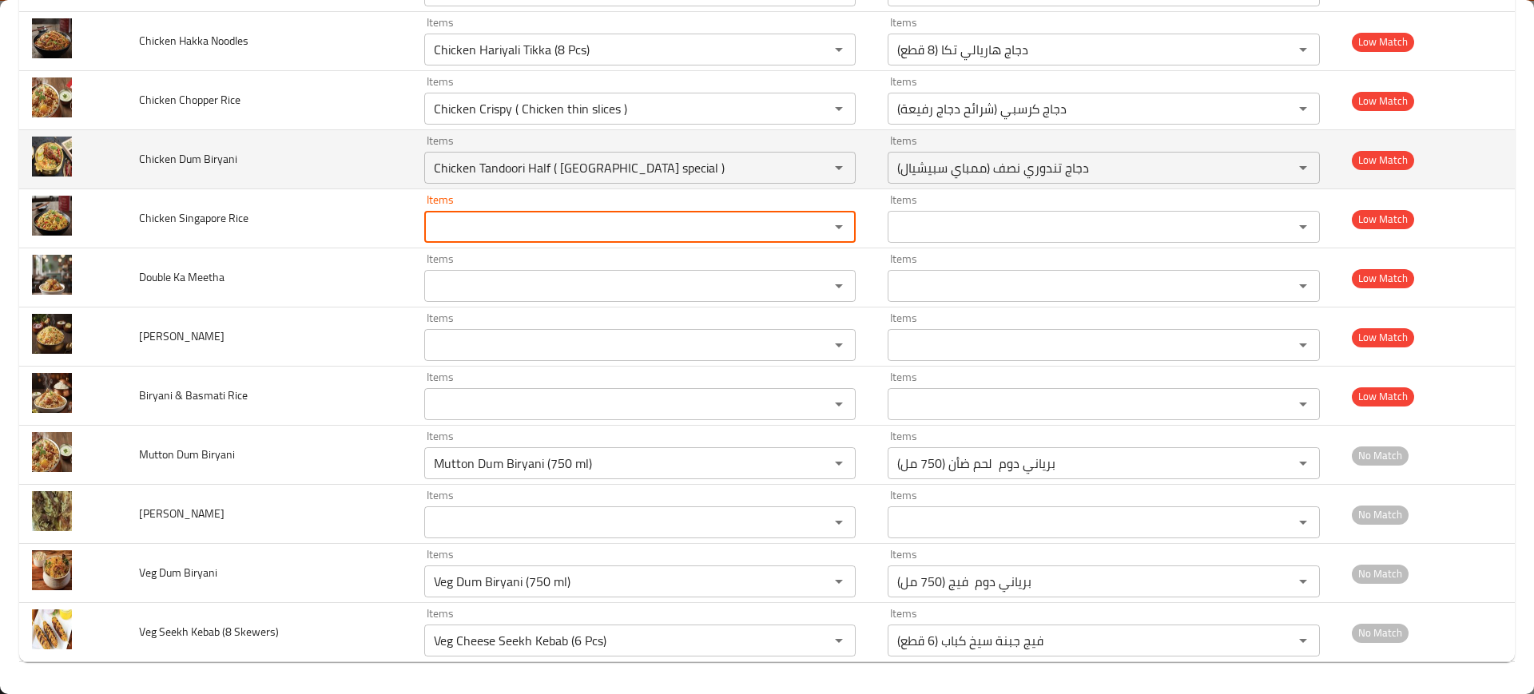
drag, startPoint x: 208, startPoint y: 161, endPoint x: 236, endPoint y: 158, distance: 27.3
click at [236, 158] on td "Chicken Dum Biryani" at bounding box center [268, 159] width 285 height 59
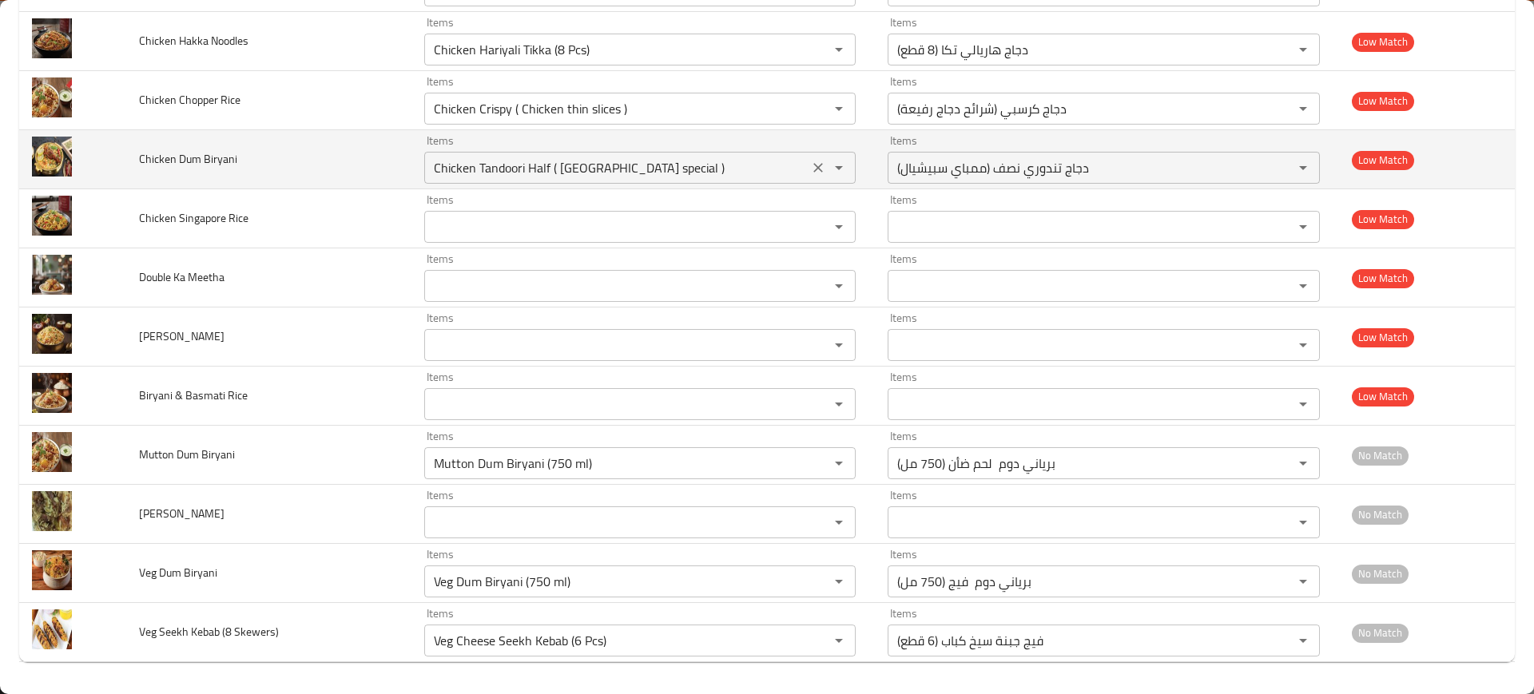
click at [532, 173] on Biryani "Chicken Tandoori Half ( Mumbai special )" at bounding box center [616, 168] width 375 height 22
paste Biryani "iryani"
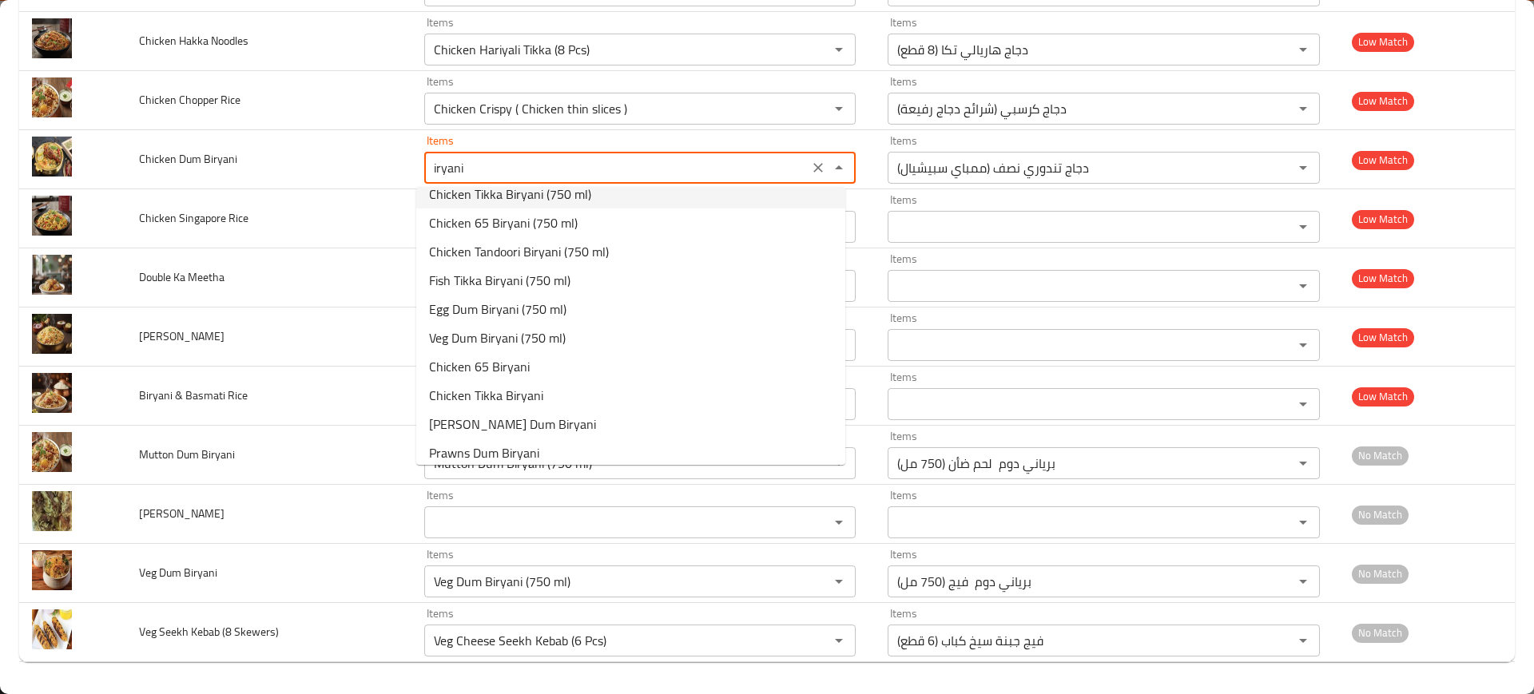
scroll to position [137, 0]
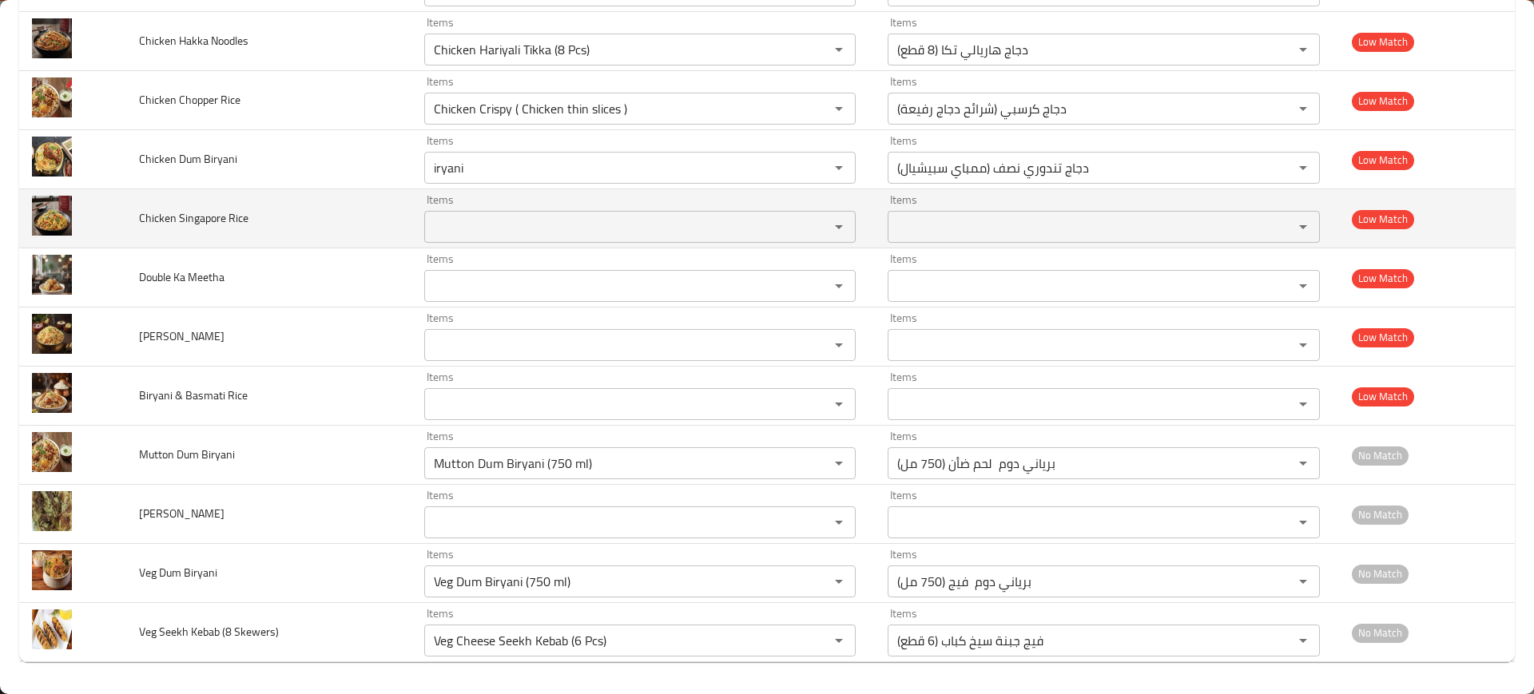
type Biryani "Chicken Tandoori Half ( Mumbai special )"
click at [389, 242] on td "Chicken Singapore Rice" at bounding box center [268, 218] width 285 height 59
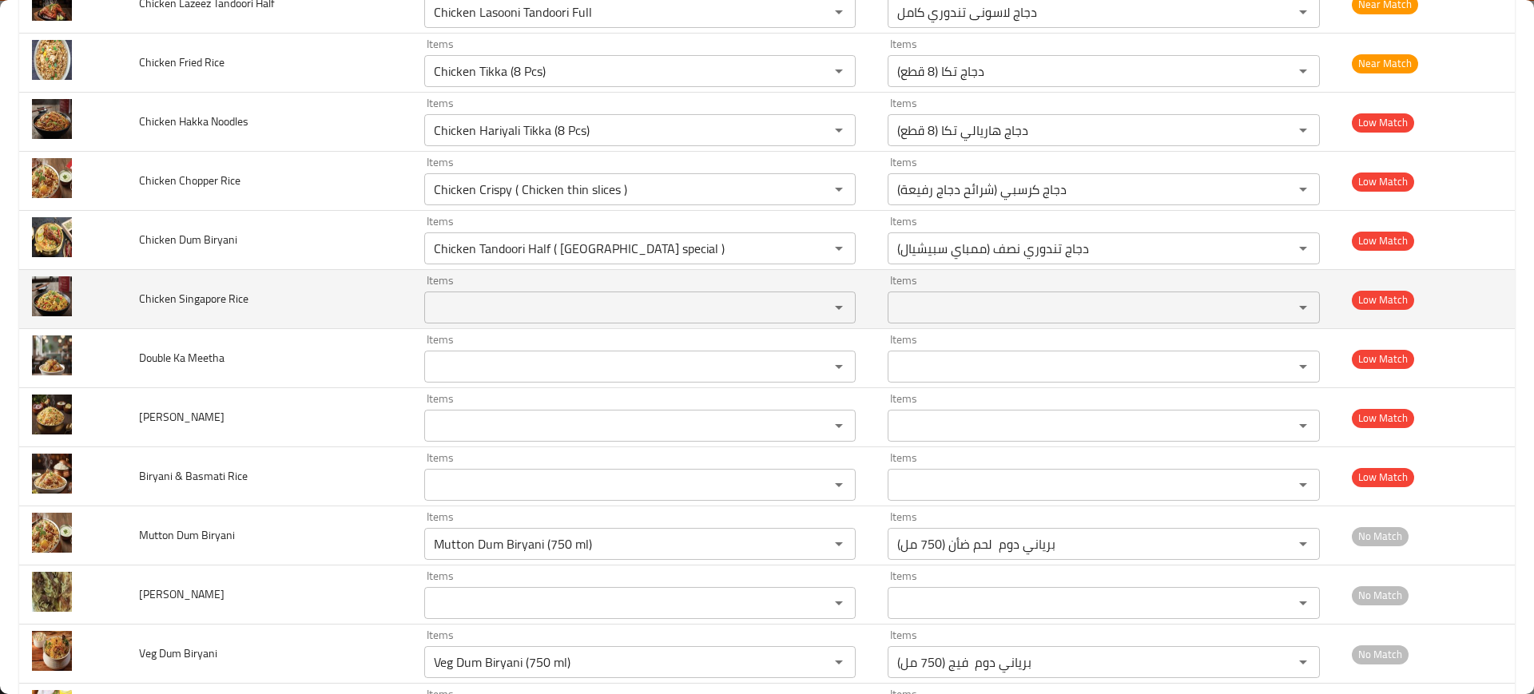
scroll to position [8704, 0]
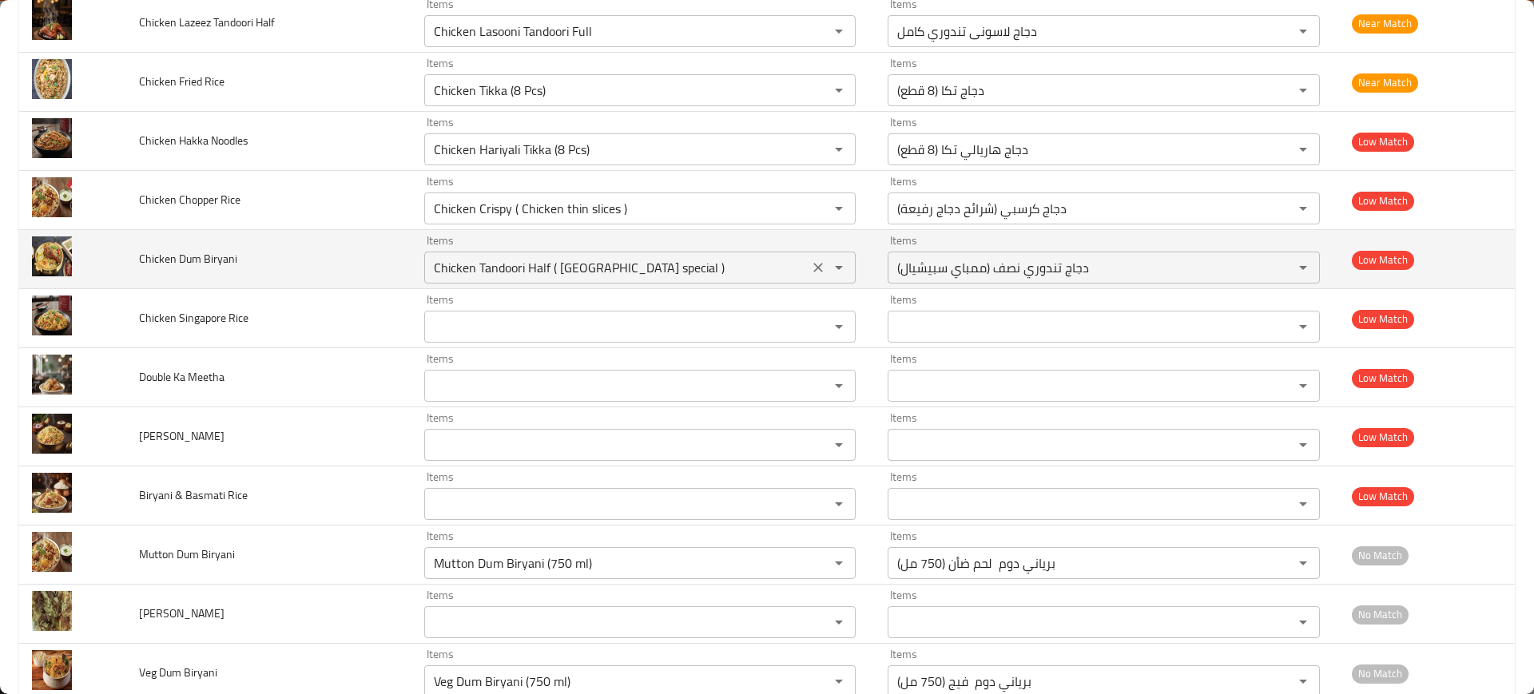
click at [807, 265] on button "Clear" at bounding box center [818, 267] width 22 height 22
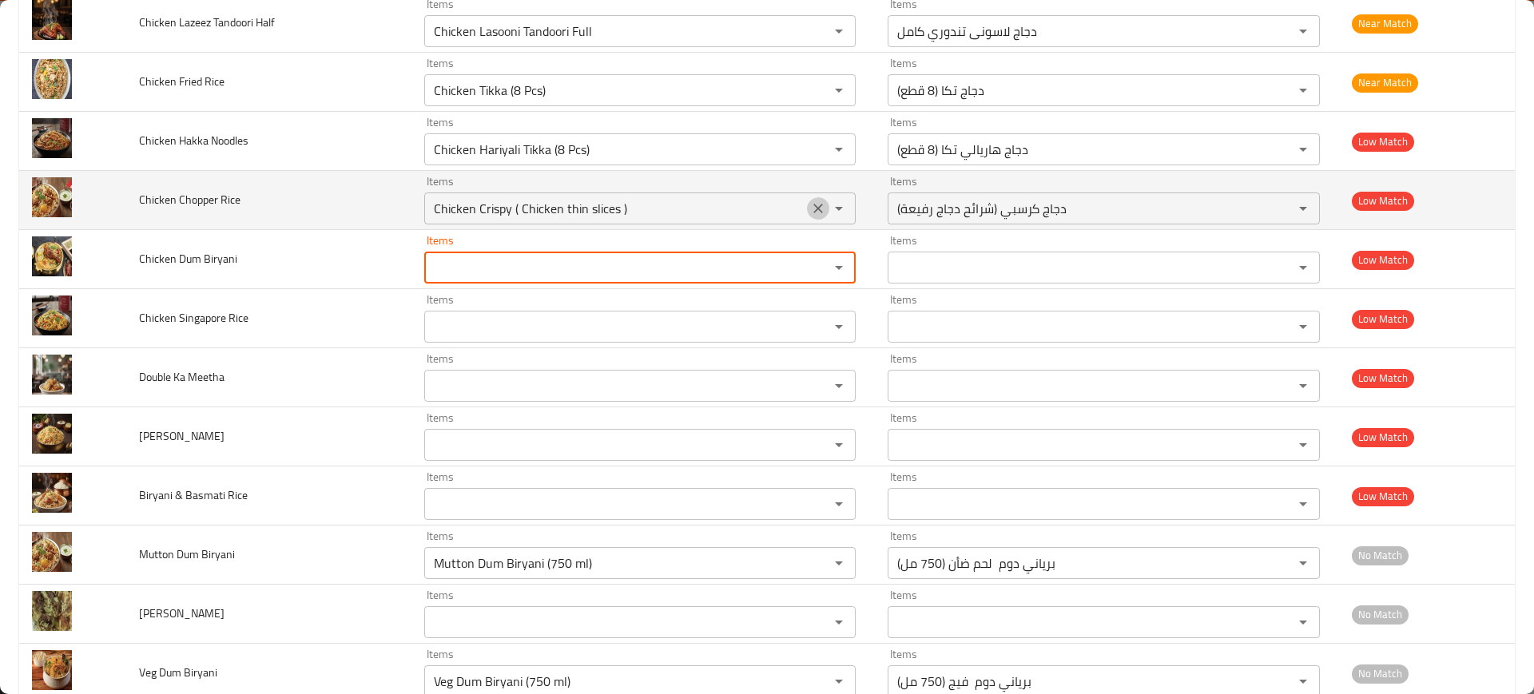
click at [810, 215] on icon "Clear" at bounding box center [818, 209] width 16 height 16
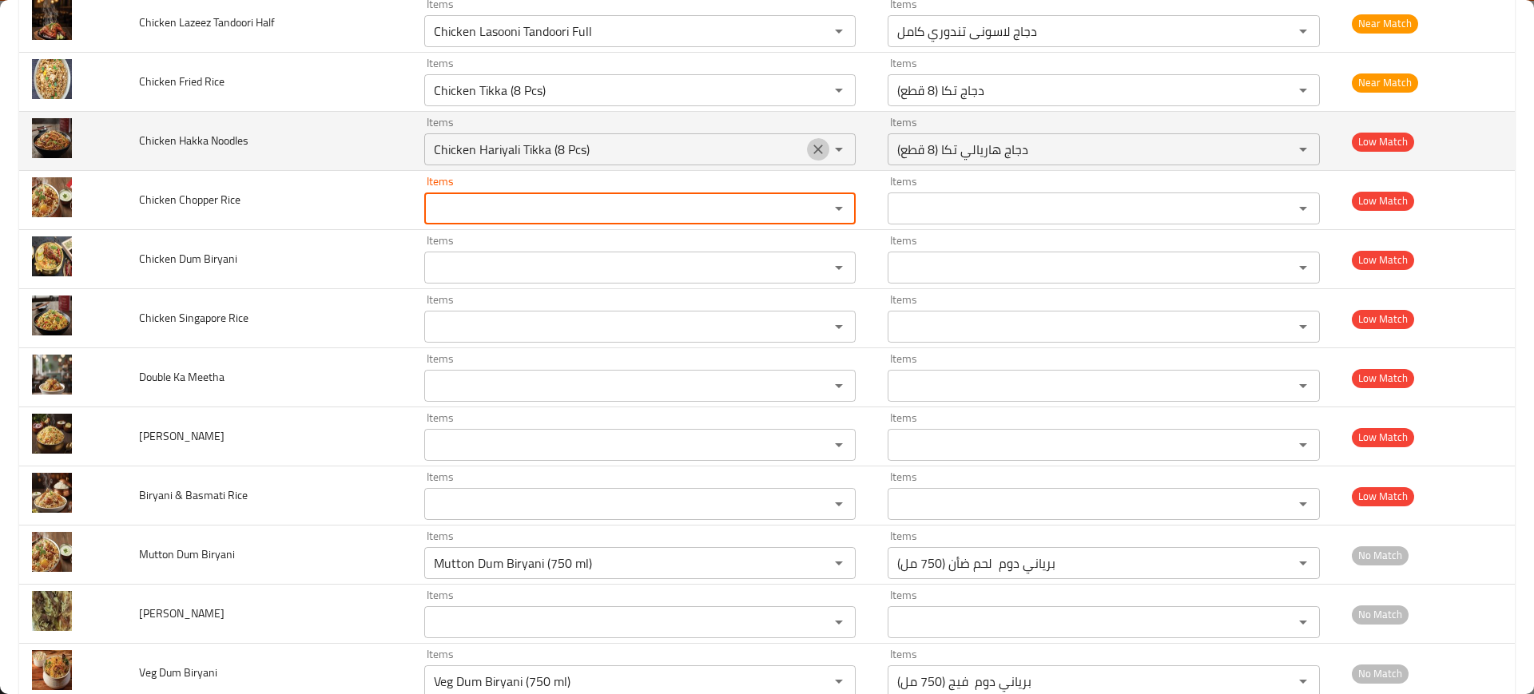
click at [814, 148] on icon "Clear" at bounding box center [819, 150] width 10 height 10
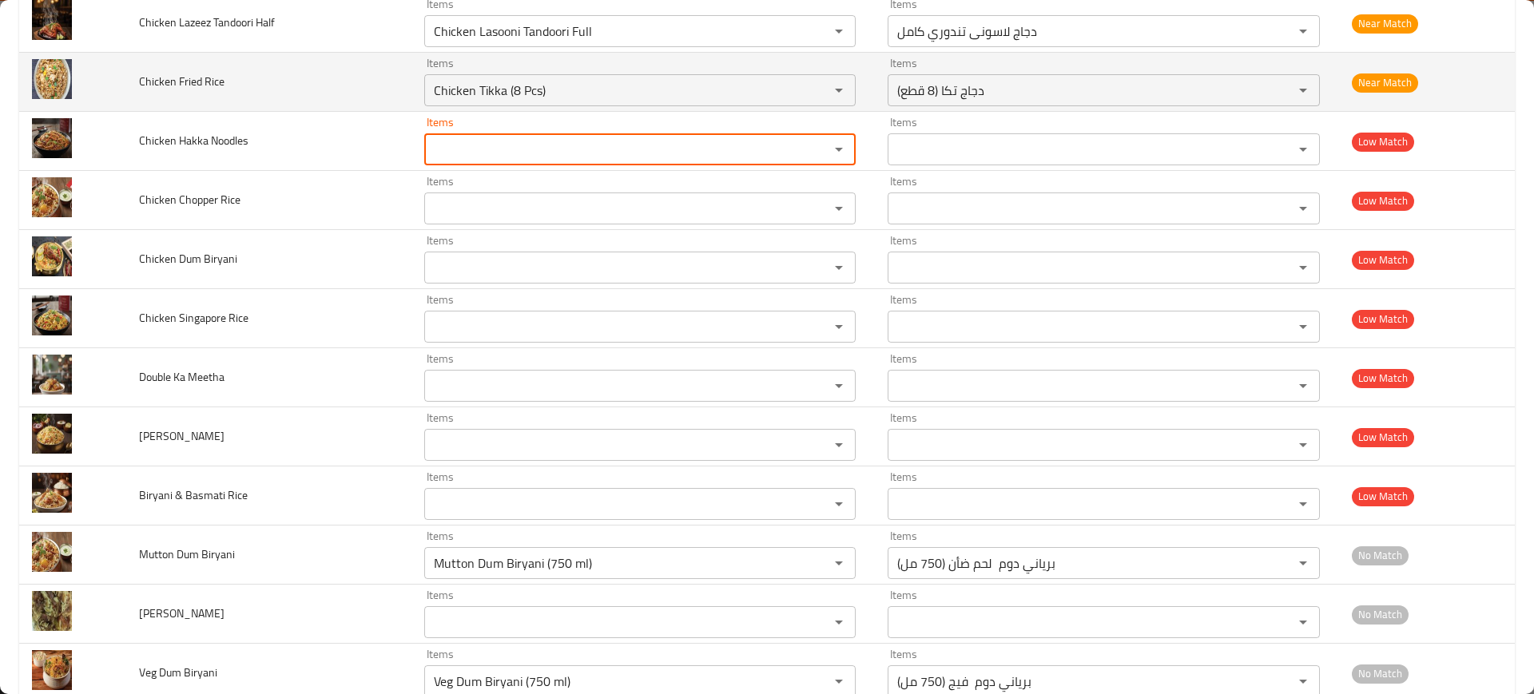
drag, startPoint x: 804, startPoint y: 89, endPoint x: 250, endPoint y: 68, distance: 554.0
click at [810, 89] on icon "Clear" at bounding box center [818, 90] width 16 height 16
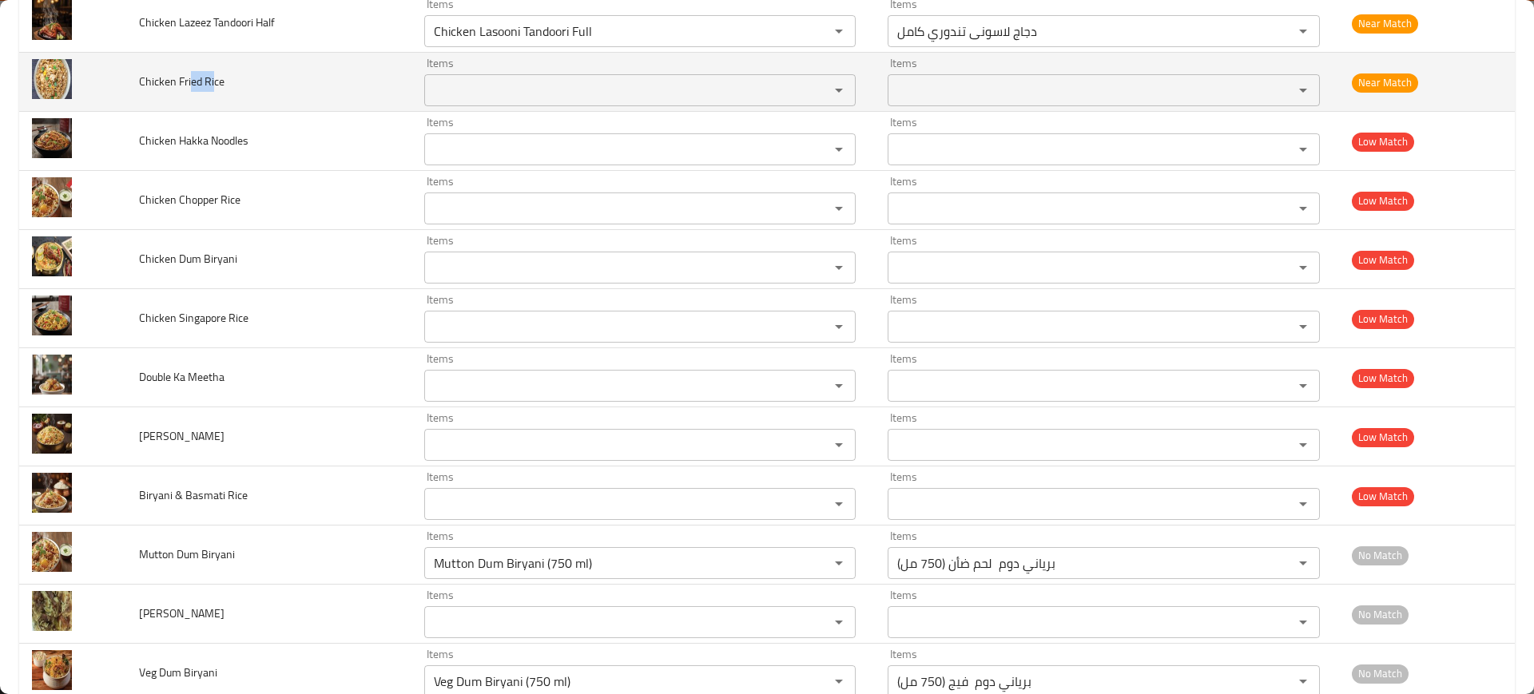
drag, startPoint x: 189, startPoint y: 87, endPoint x: 256, endPoint y: 80, distance: 66.7
click at [218, 85] on span "Chicken Fried Rice" at bounding box center [181, 81] width 85 height 21
click at [568, 79] on Rice "Items" at bounding box center [616, 90] width 375 height 22
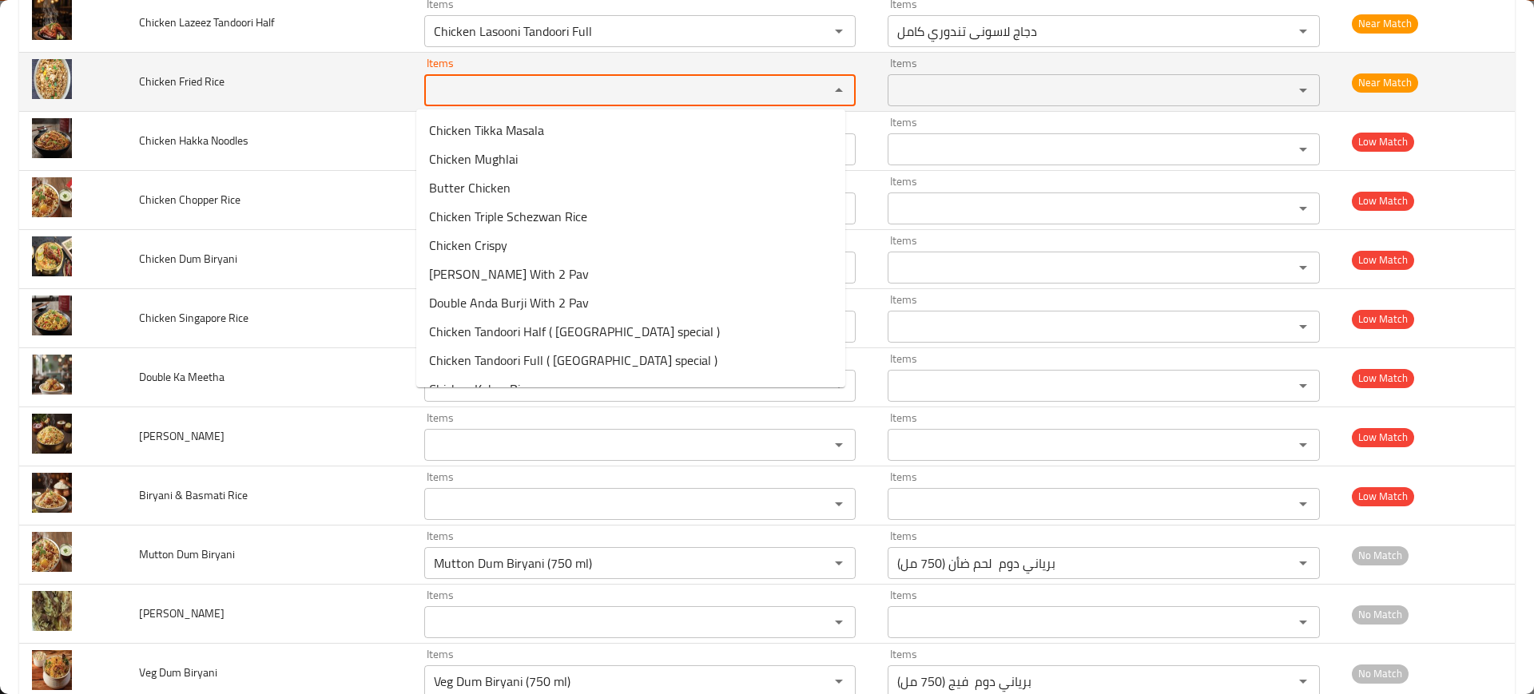
paste Rice "ed Ric"
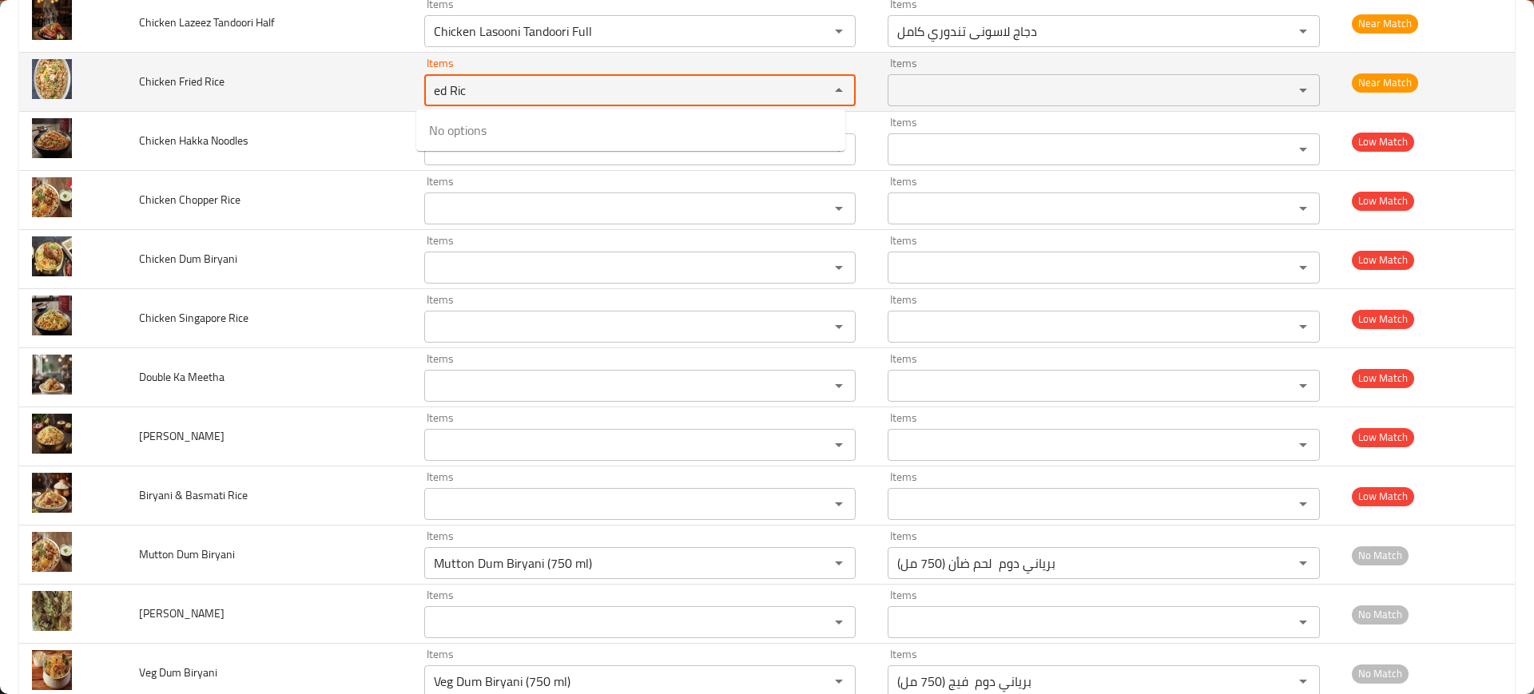
type Rice "ed Ric"
click at [280, 85] on td "Chicken Fried Rice" at bounding box center [268, 82] width 285 height 59
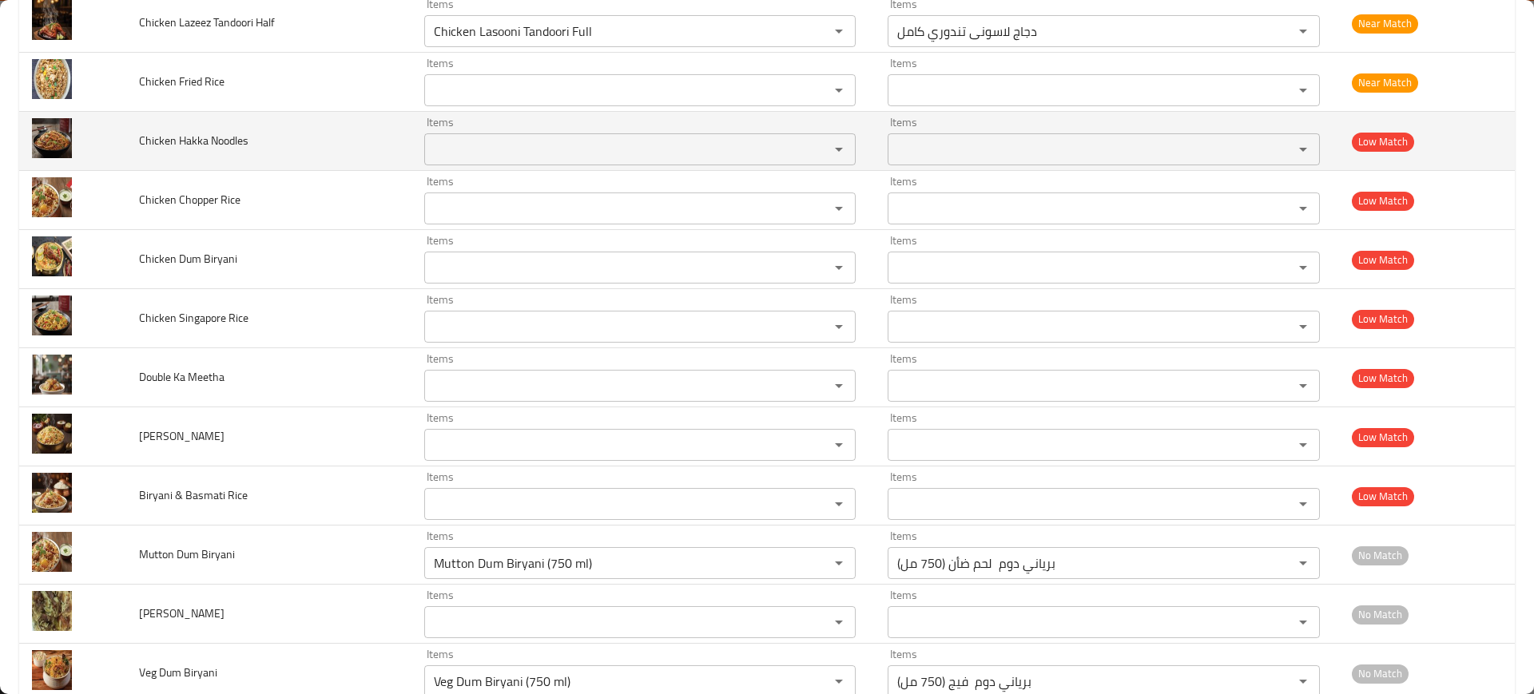
scroll to position [8504, 0]
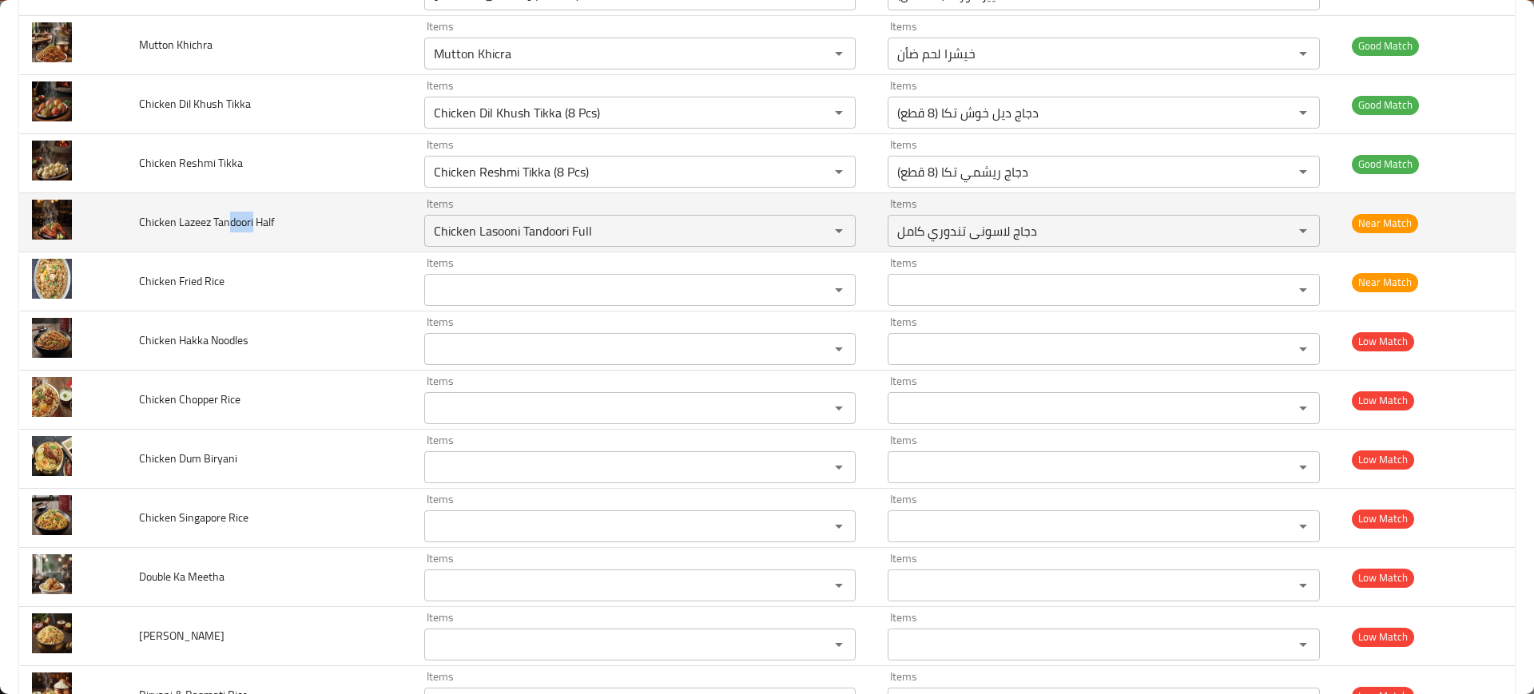
drag, startPoint x: 226, startPoint y: 217, endPoint x: 253, endPoint y: 216, distance: 27.2
click at [253, 216] on span "Chicken Lazeez Tandoori Half" at bounding box center [207, 222] width 136 height 21
click at [479, 228] on Half "Chicken Lasooni Tandoori Full" at bounding box center [616, 231] width 375 height 22
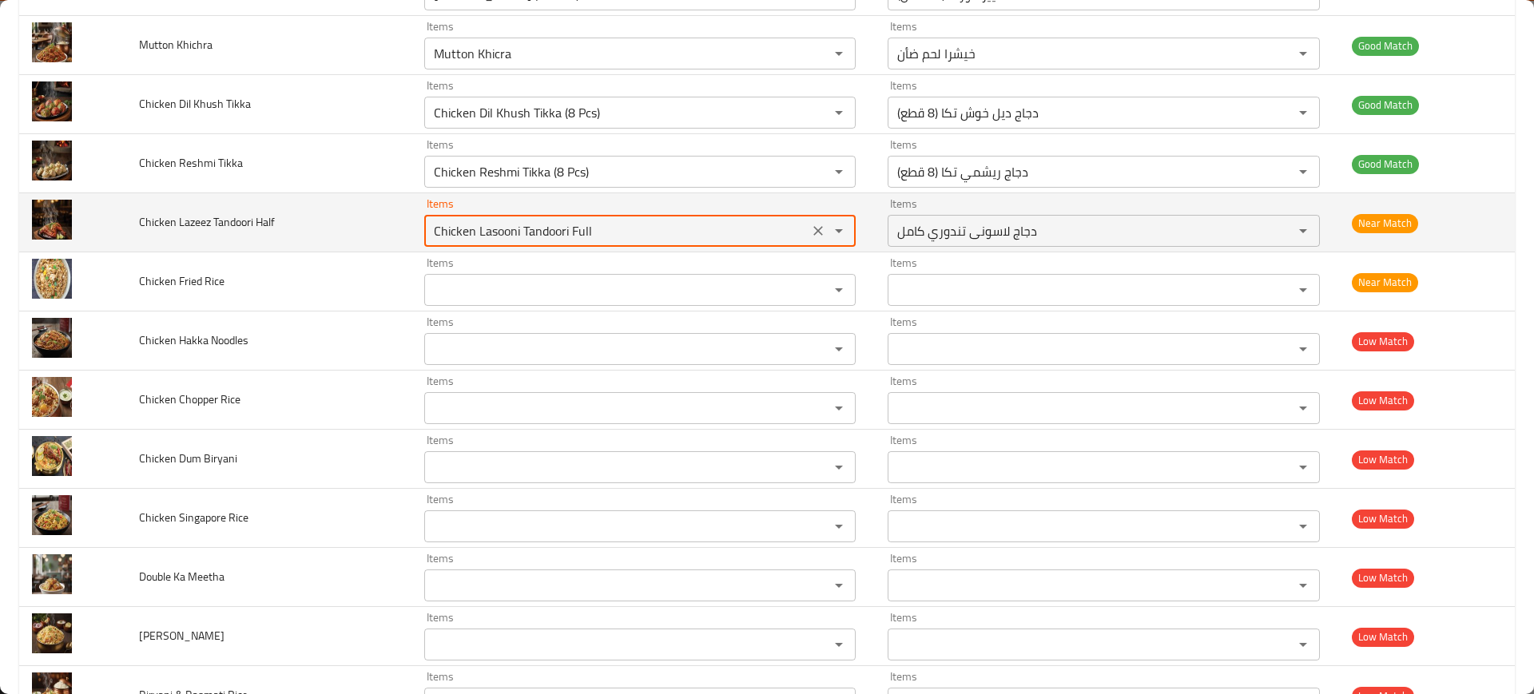
paste Half "doori"
type Half "doori"
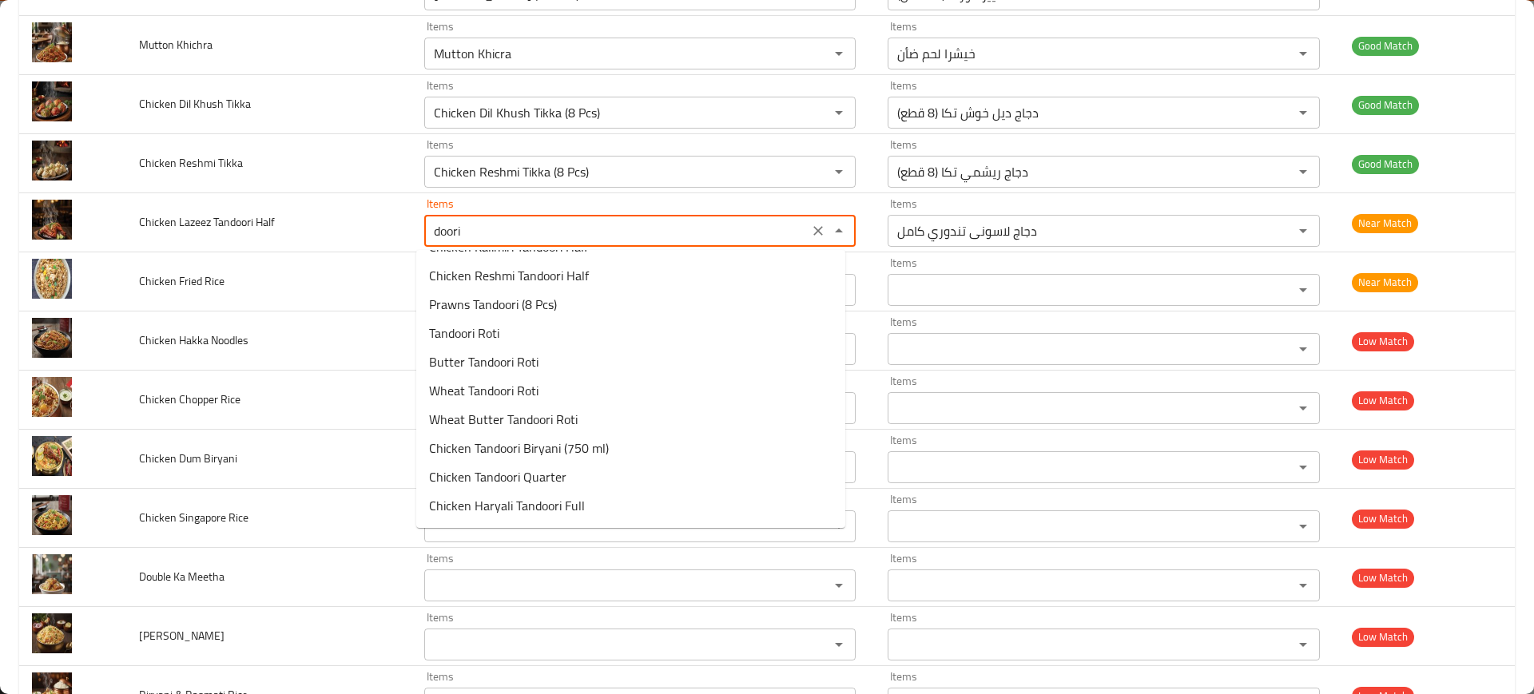
scroll to position [200, 0]
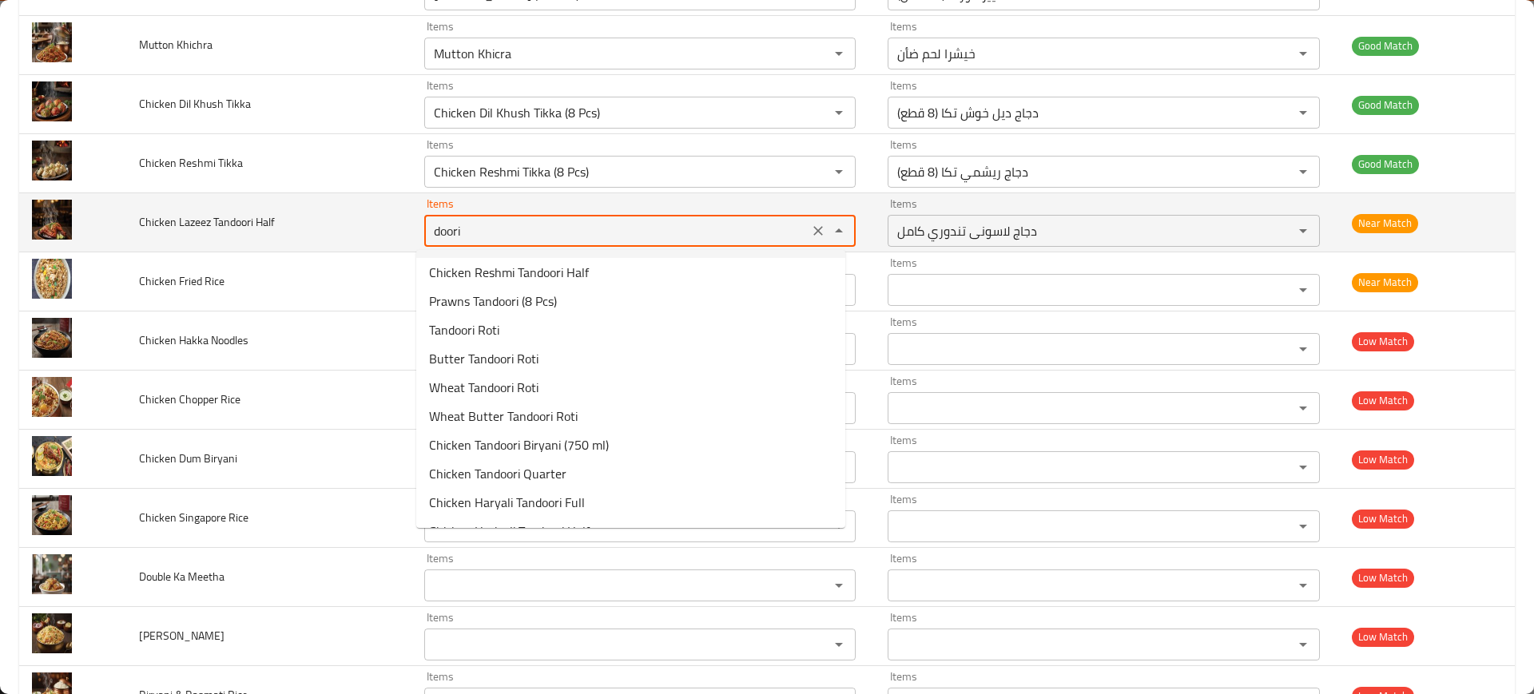
click at [814, 228] on icon "Clear" at bounding box center [819, 231] width 10 height 10
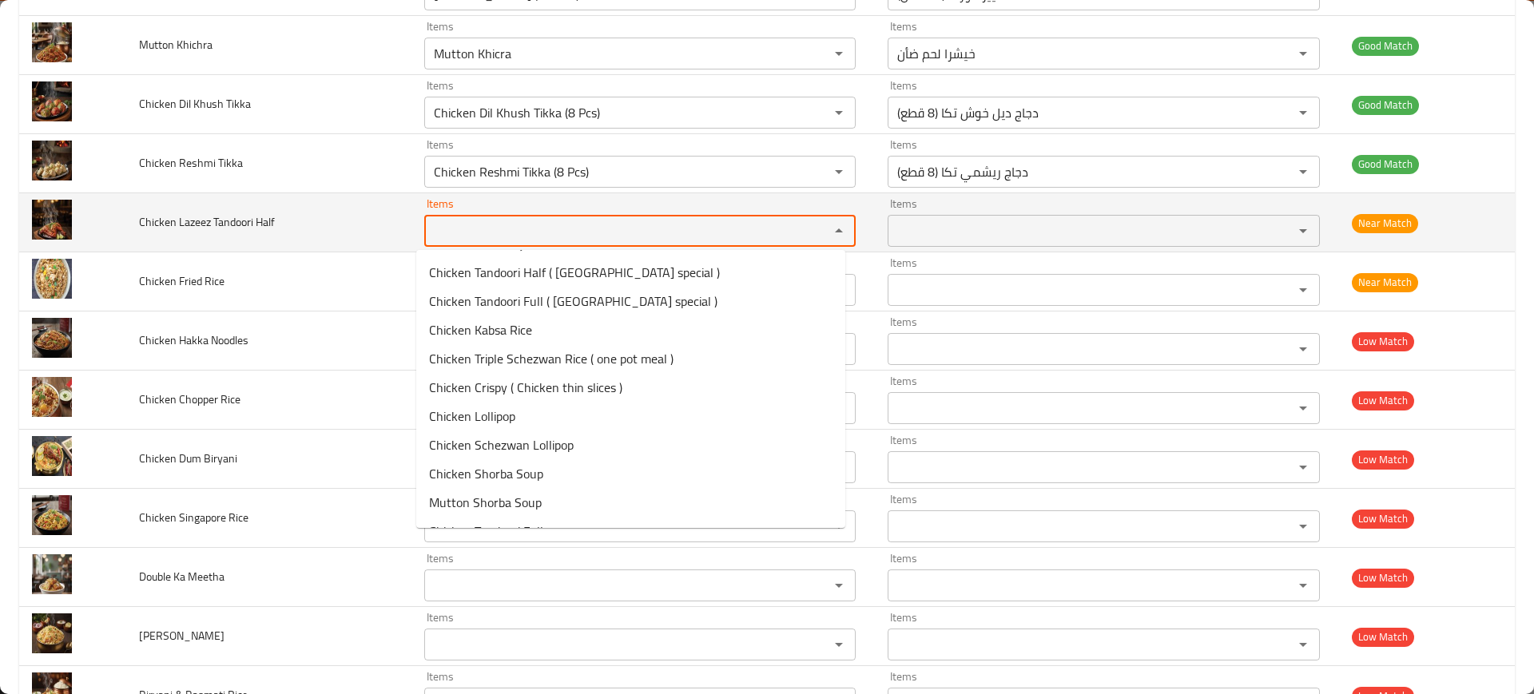
scroll to position [0, 0]
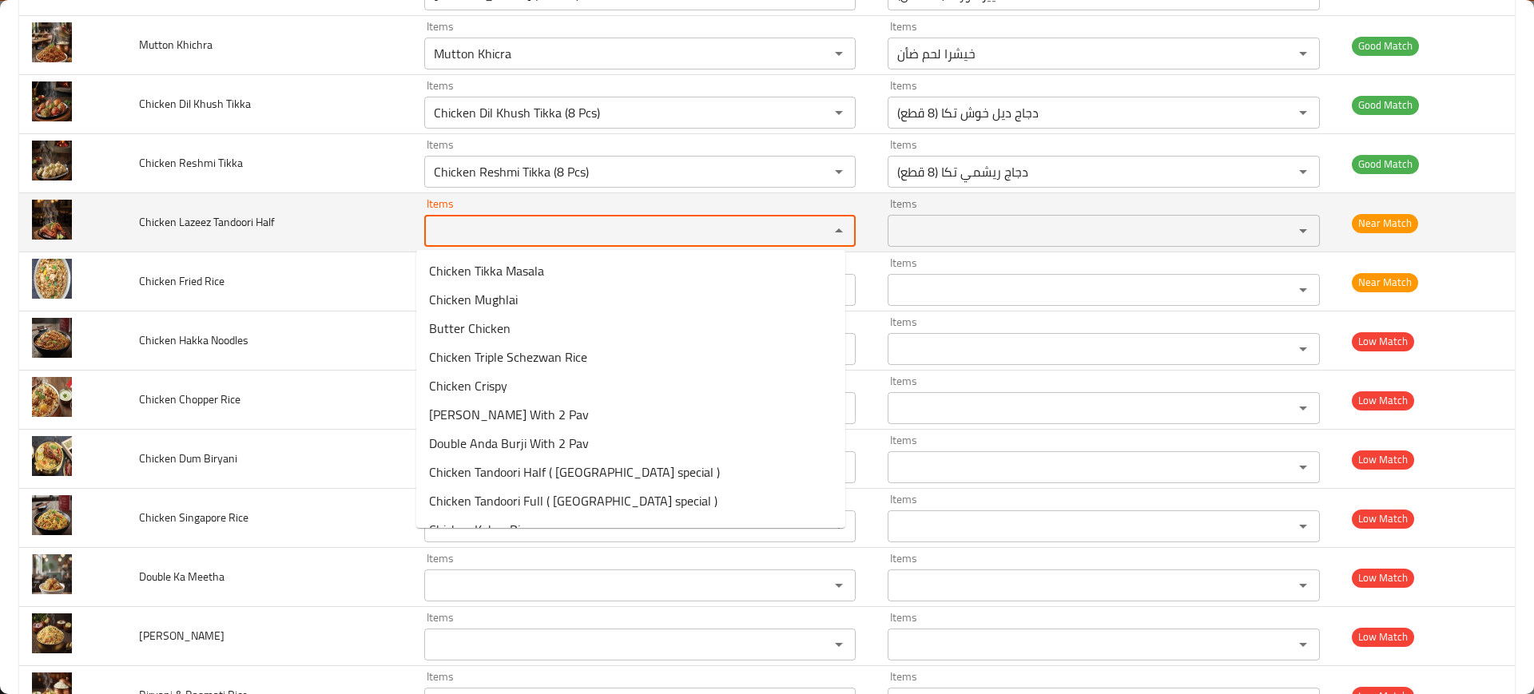
click at [345, 234] on td "Chicken Lazeez Tandoori Half" at bounding box center [268, 222] width 285 height 59
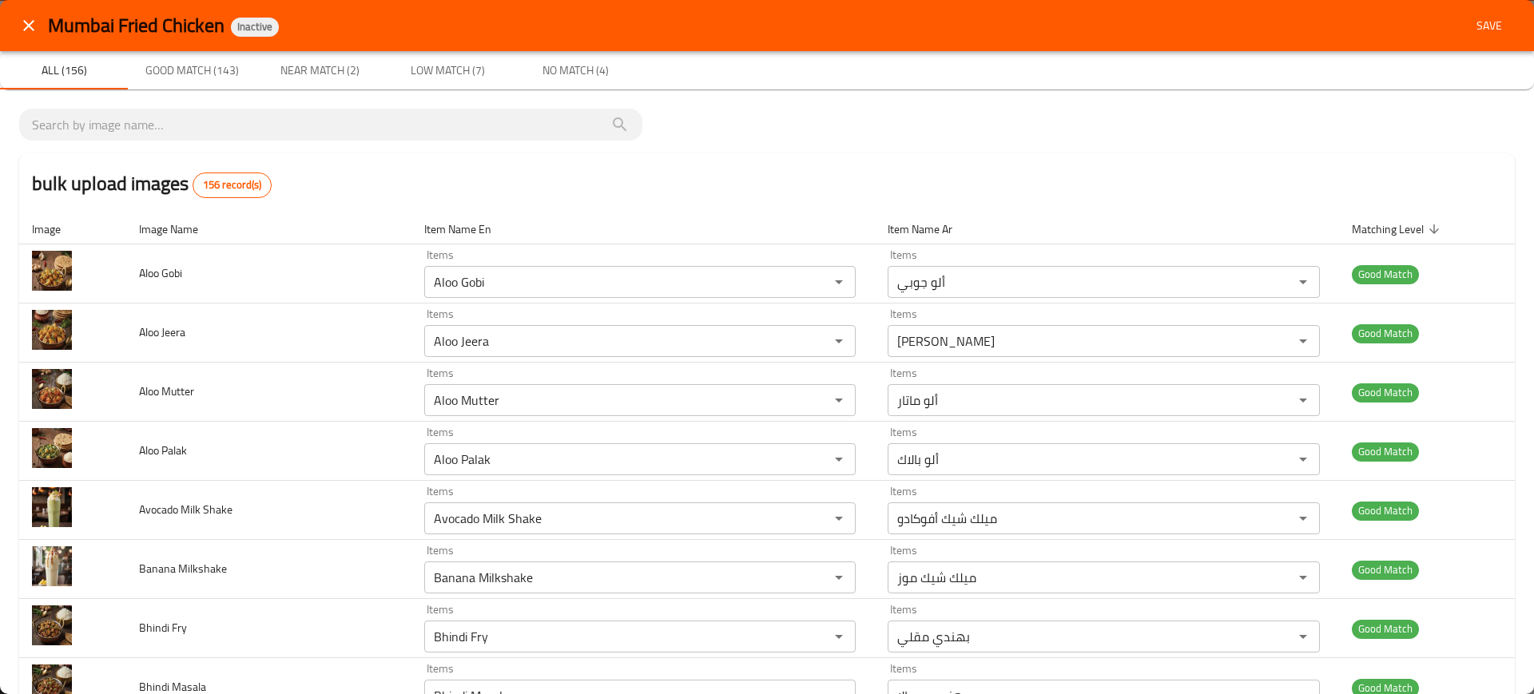
click at [1470, 34] on span "Save" at bounding box center [1489, 26] width 38 height 20
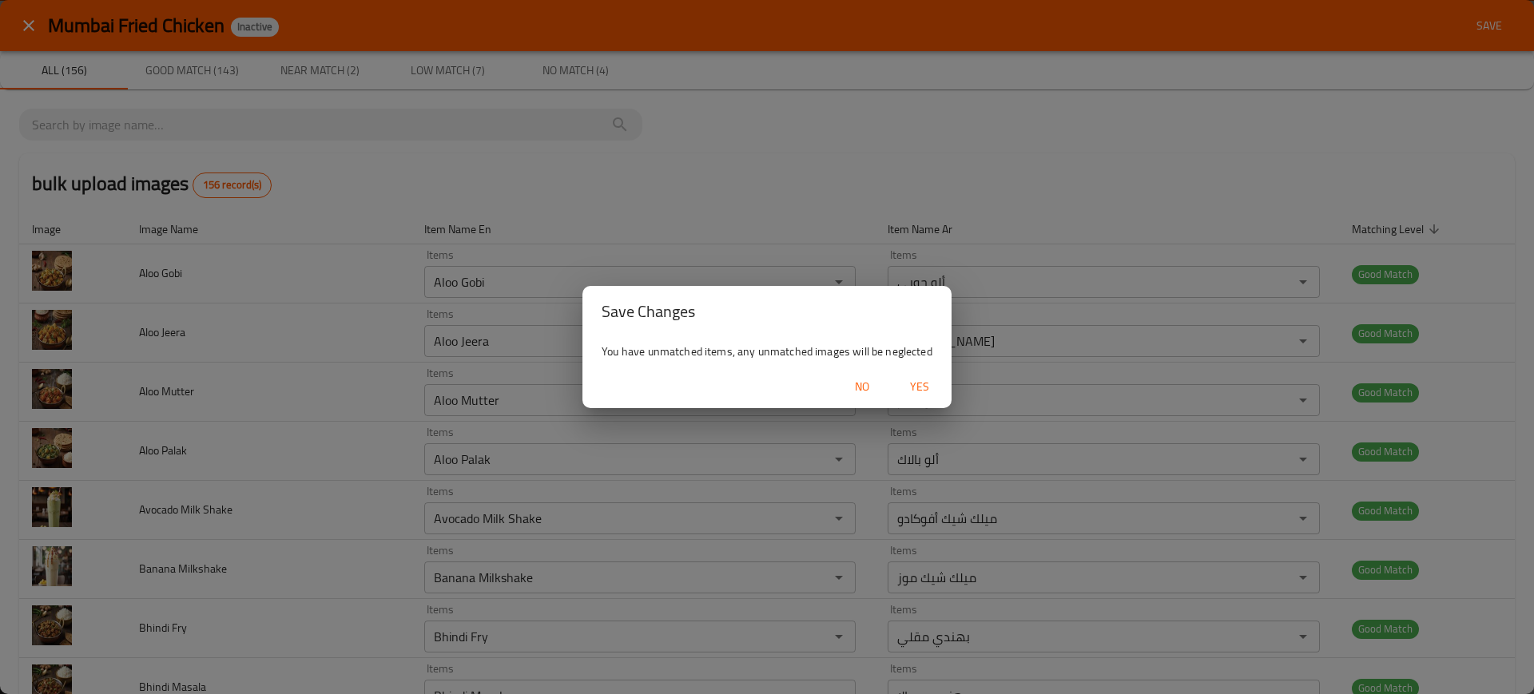
click at [901, 387] on span "Yes" at bounding box center [919, 387] width 38 height 20
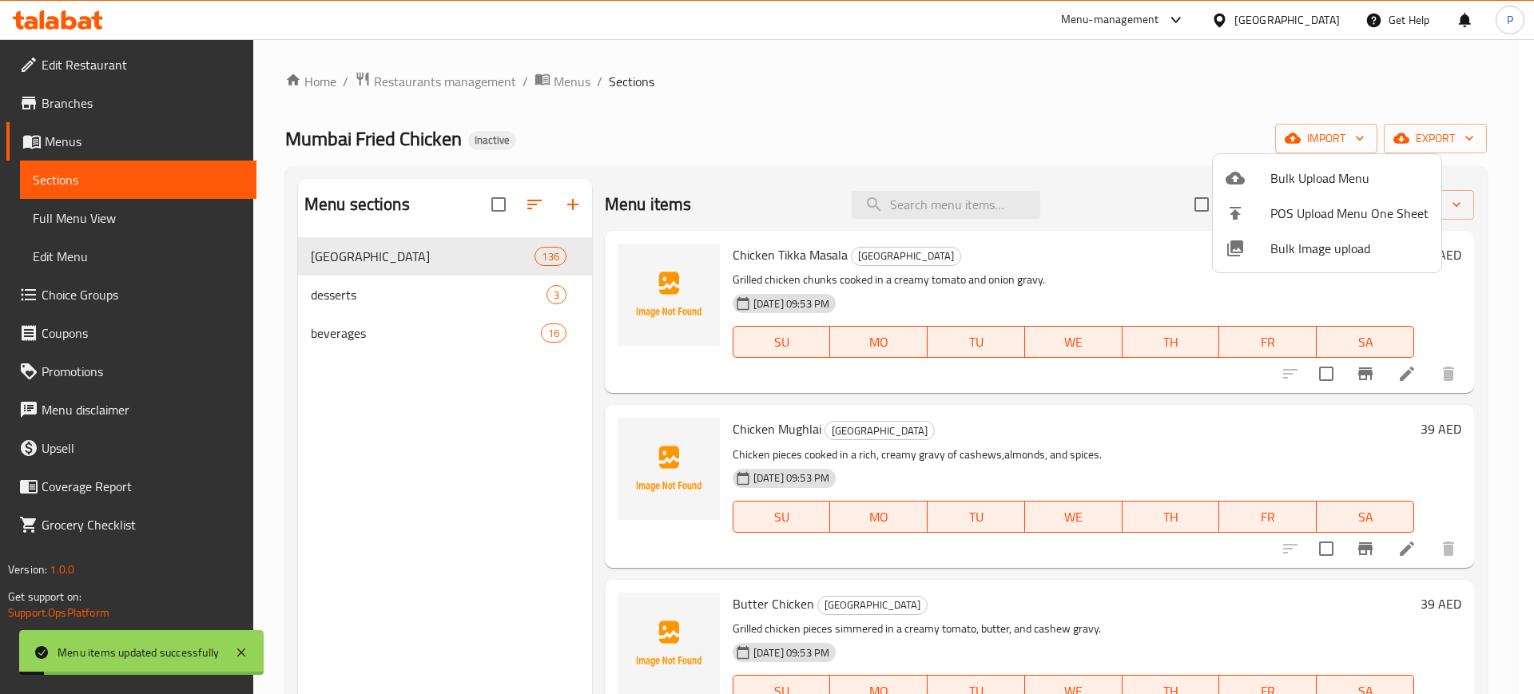
click at [1392, 96] on div at bounding box center [767, 347] width 1534 height 694
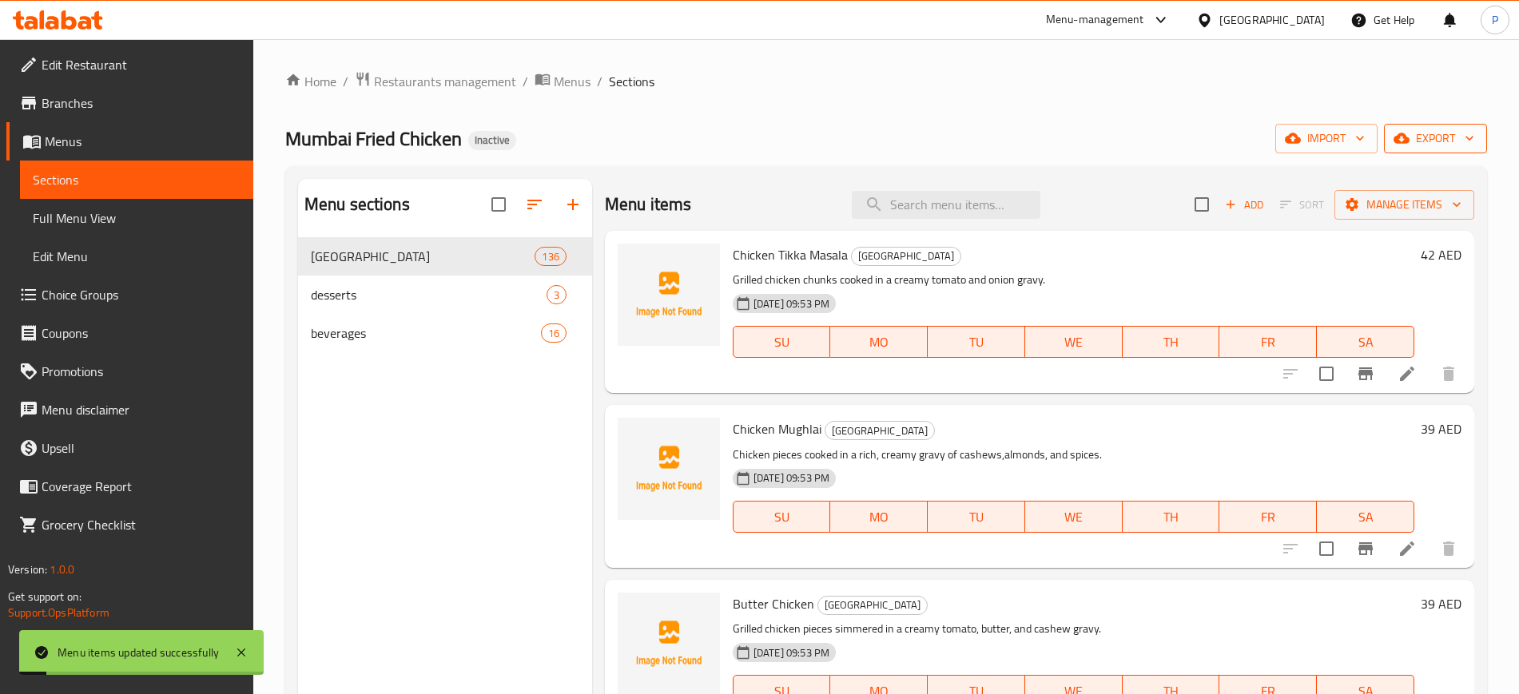
click at [1430, 135] on span "export" at bounding box center [1434, 139] width 77 height 20
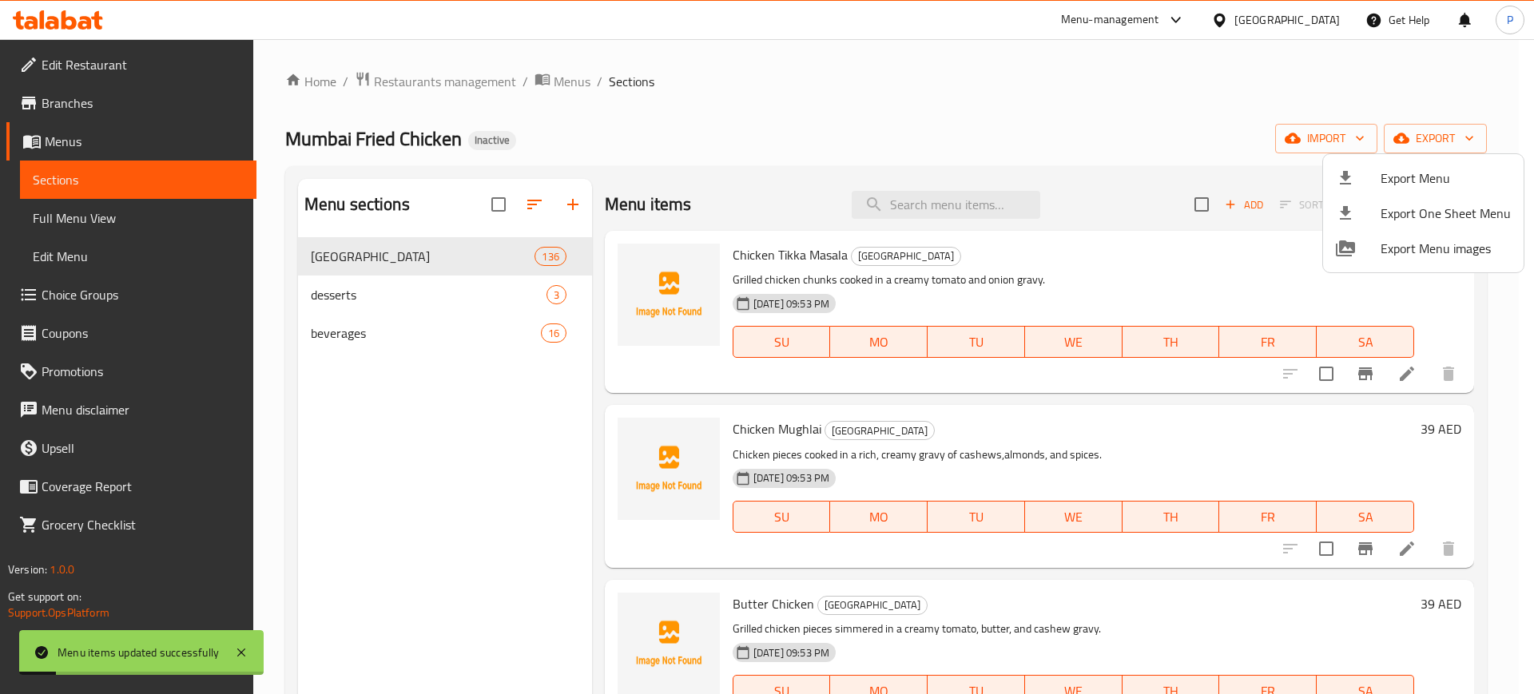
click at [1412, 176] on span "Export Menu" at bounding box center [1445, 178] width 130 height 19
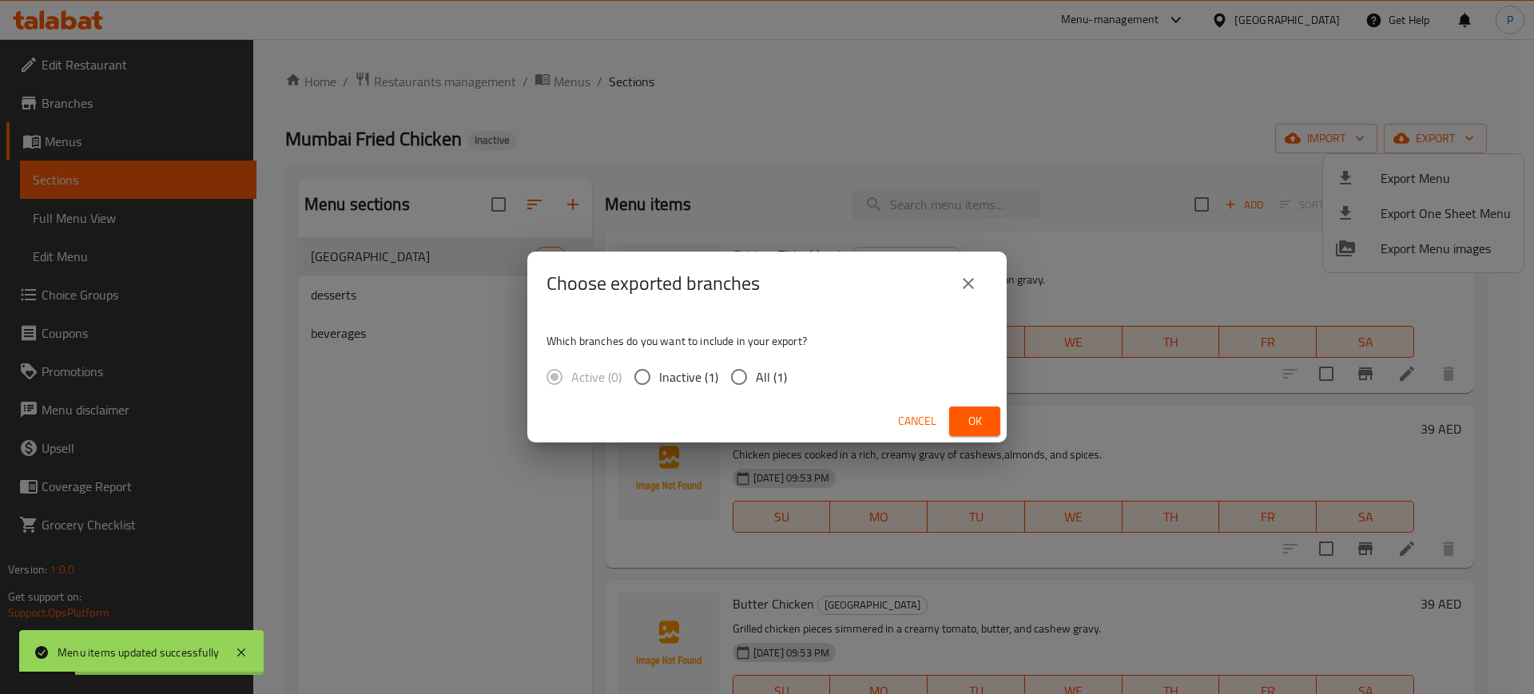
click at [754, 367] on input "All (1)" at bounding box center [739, 377] width 34 height 34
radio input "true"
click at [960, 419] on button "Ok" at bounding box center [974, 422] width 51 height 30
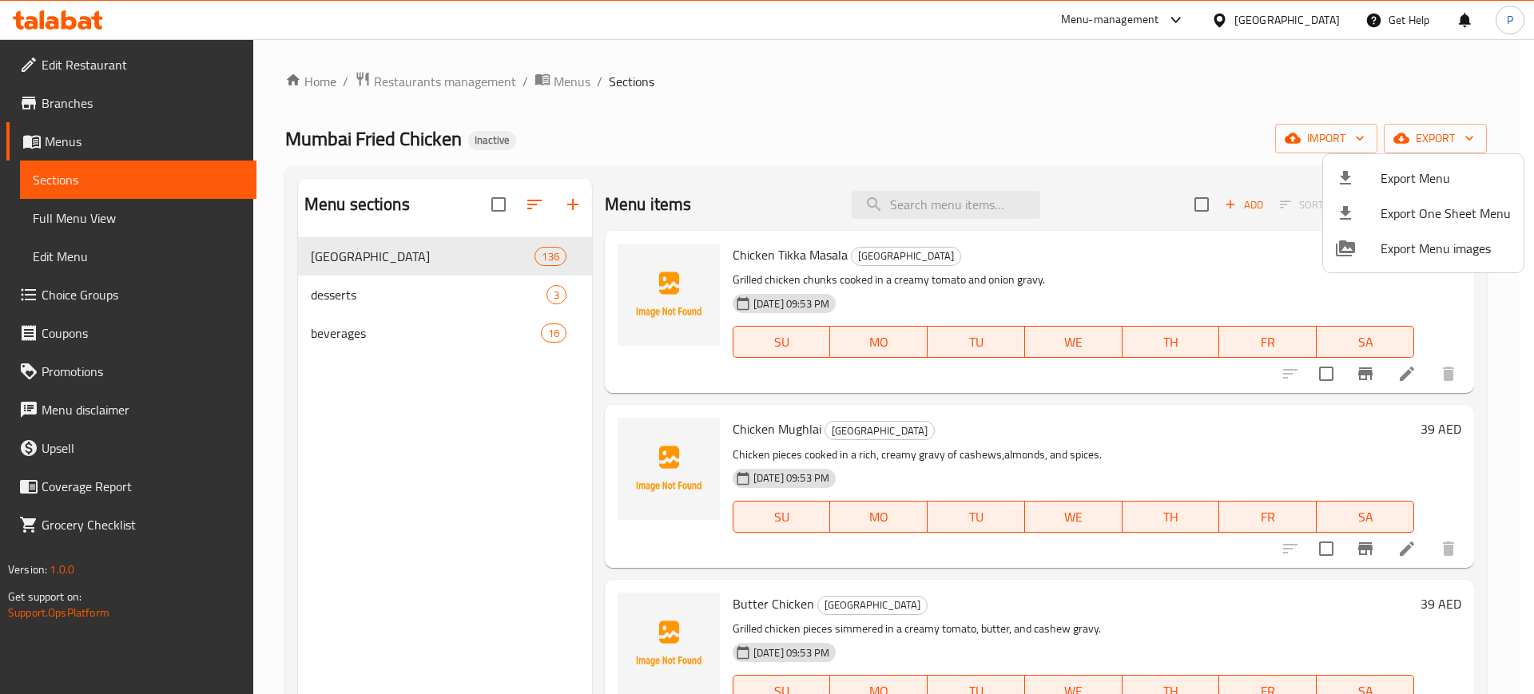
click at [455, 248] on div at bounding box center [767, 347] width 1534 height 694
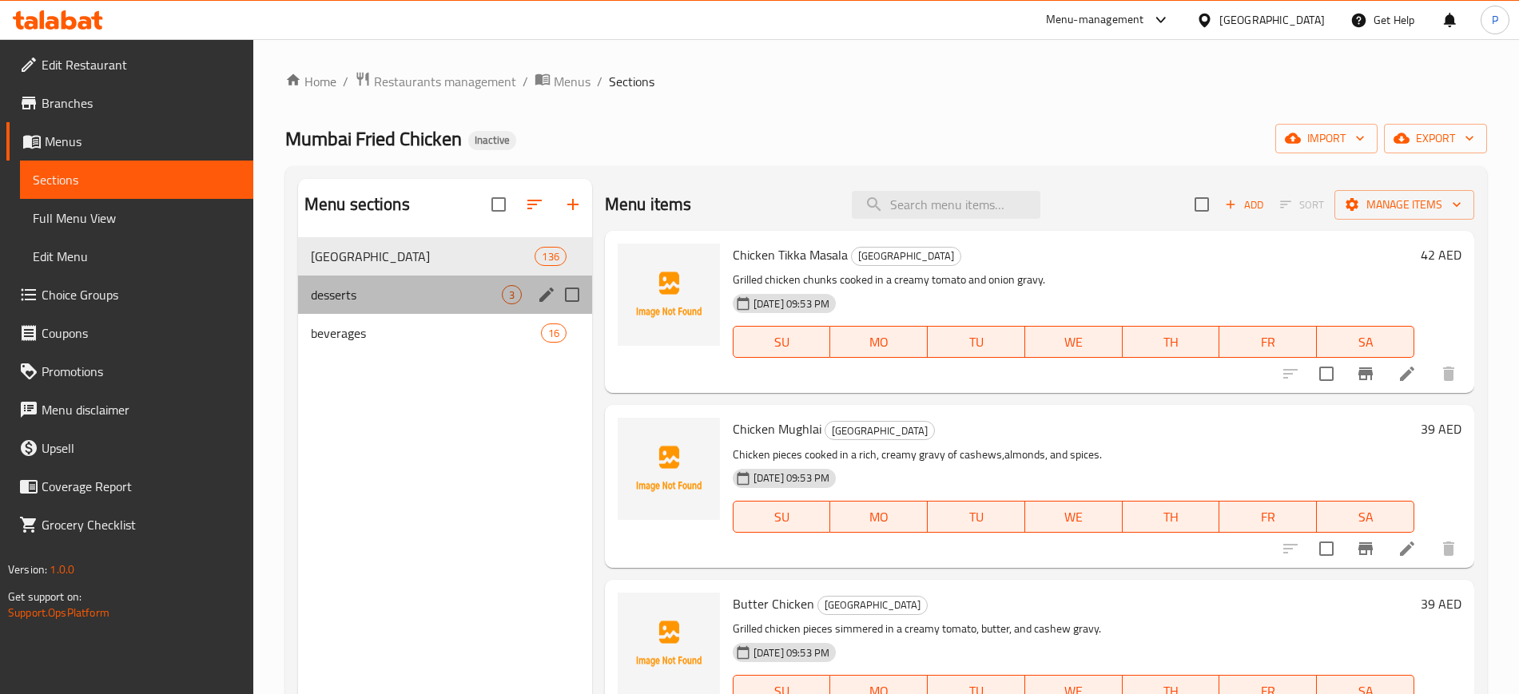
click at [455, 280] on div "desserts 3" at bounding box center [445, 295] width 294 height 38
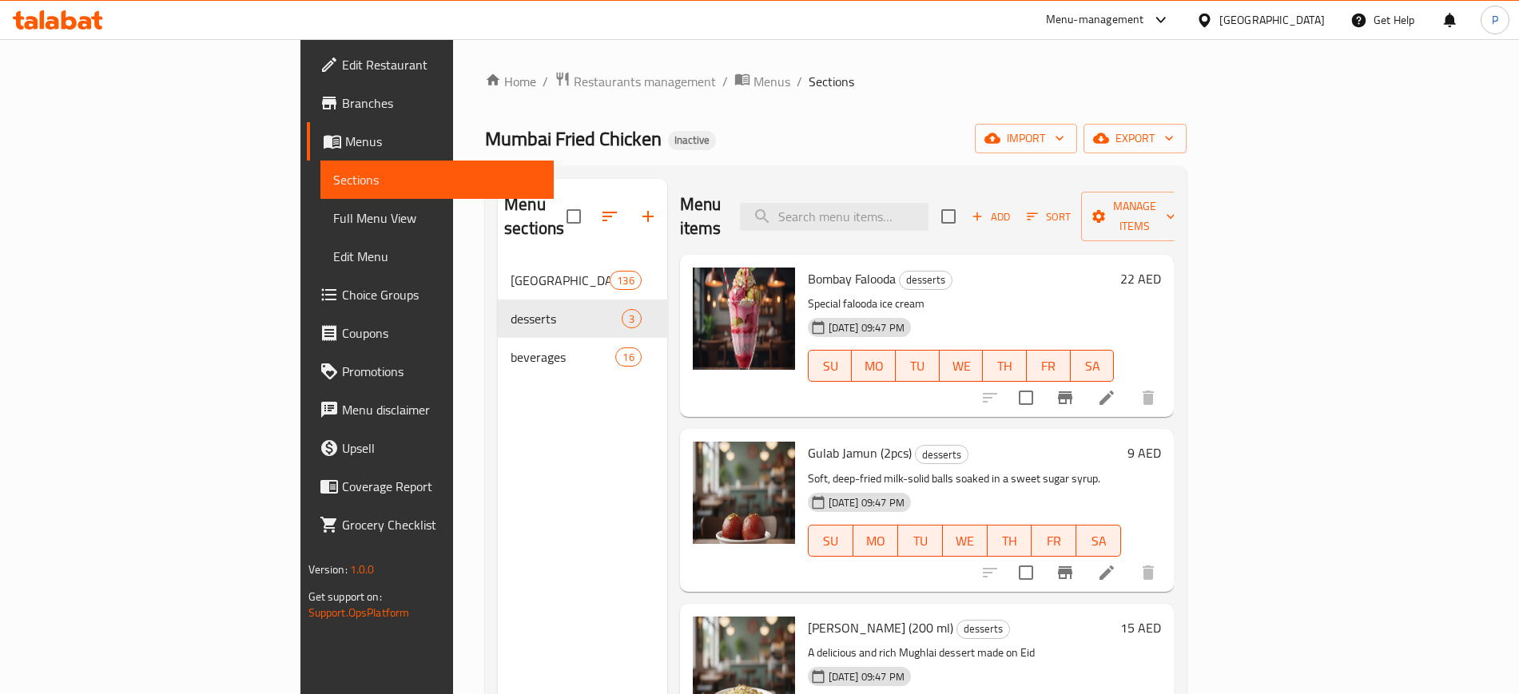
click at [1250, 17] on div "[GEOGRAPHIC_DATA]" at bounding box center [1271, 20] width 105 height 18
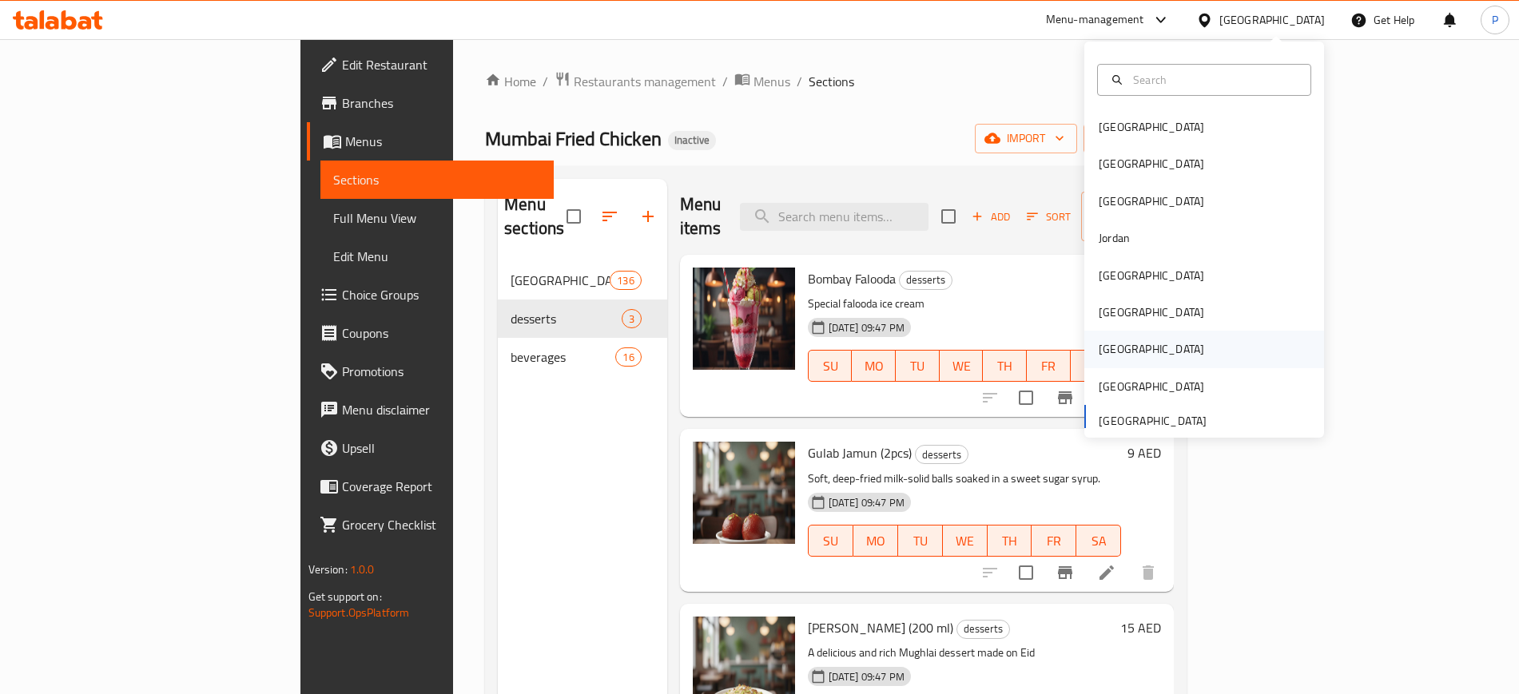
click at [1129, 344] on div "[GEOGRAPHIC_DATA]" at bounding box center [1204, 349] width 240 height 37
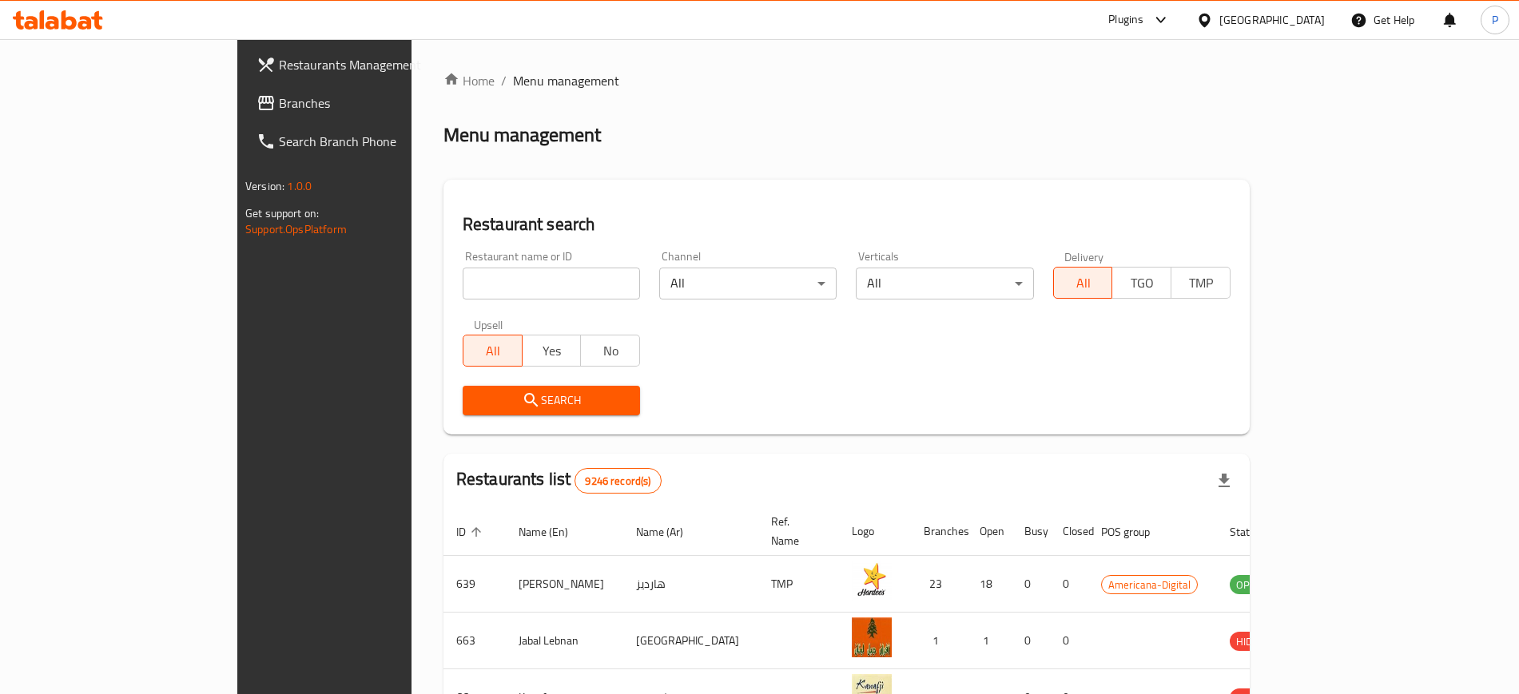
click at [530, 283] on input "search" at bounding box center [551, 284] width 177 height 32
paste input "SMART THE TUNN"
type input "SMART THE TUNN"
click button "Search" at bounding box center [551, 401] width 177 height 30
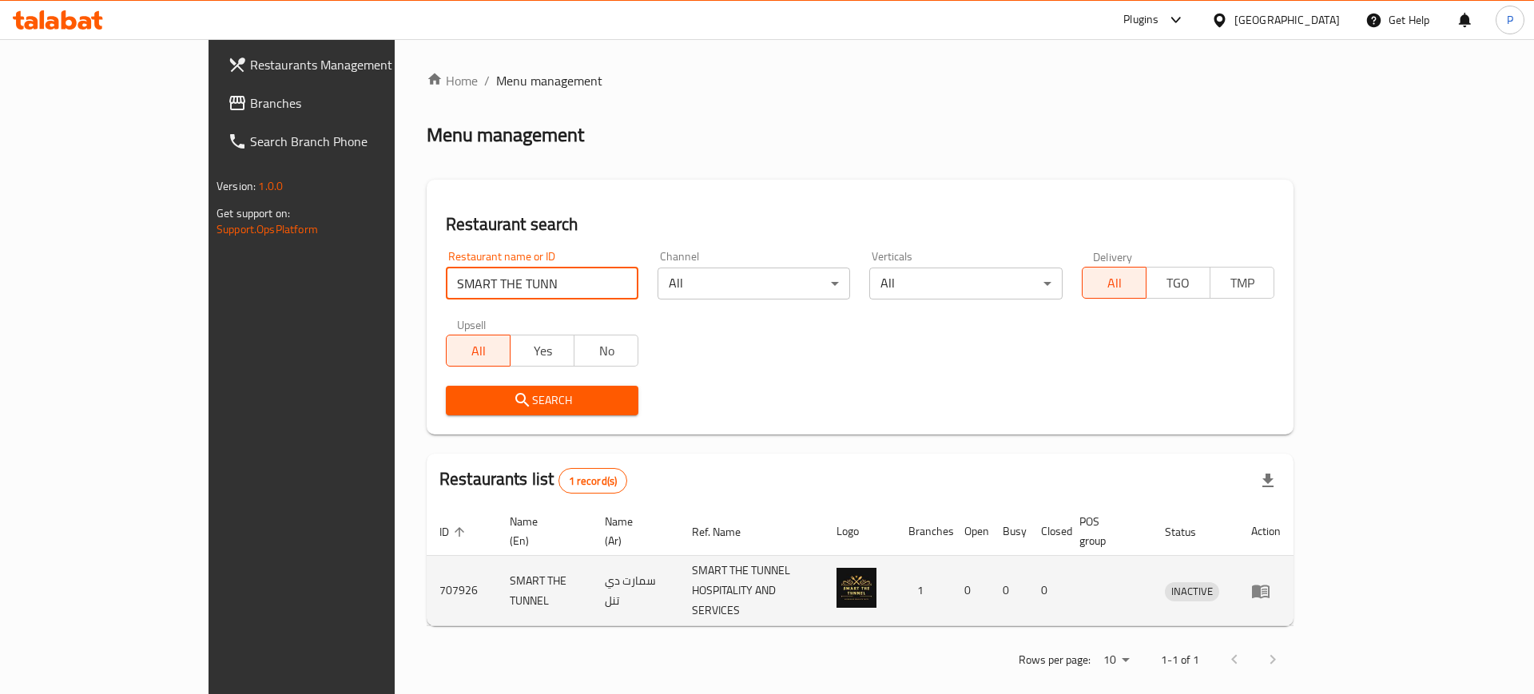
click at [1270, 582] on icon "enhanced table" at bounding box center [1260, 591] width 19 height 19
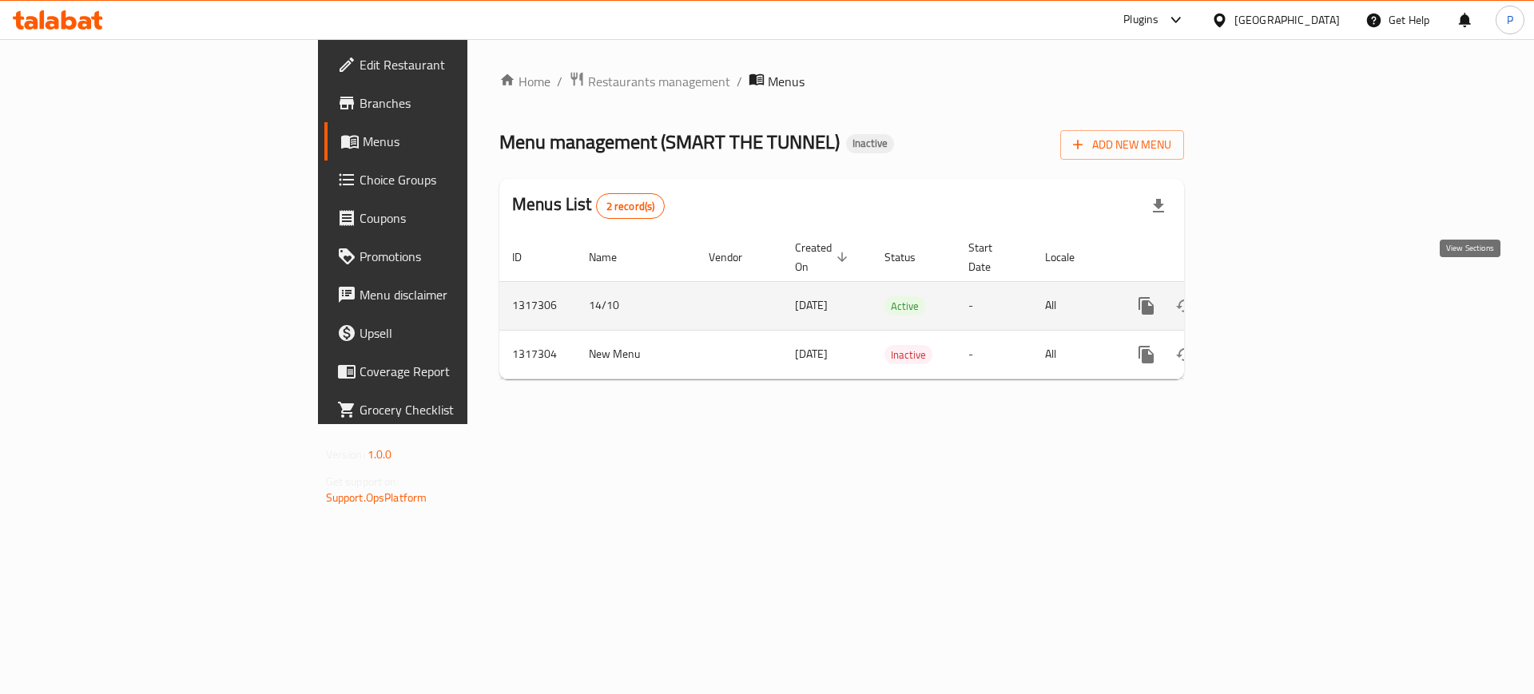
click at [1269, 299] on icon "enhanced table" at bounding box center [1261, 306] width 14 height 14
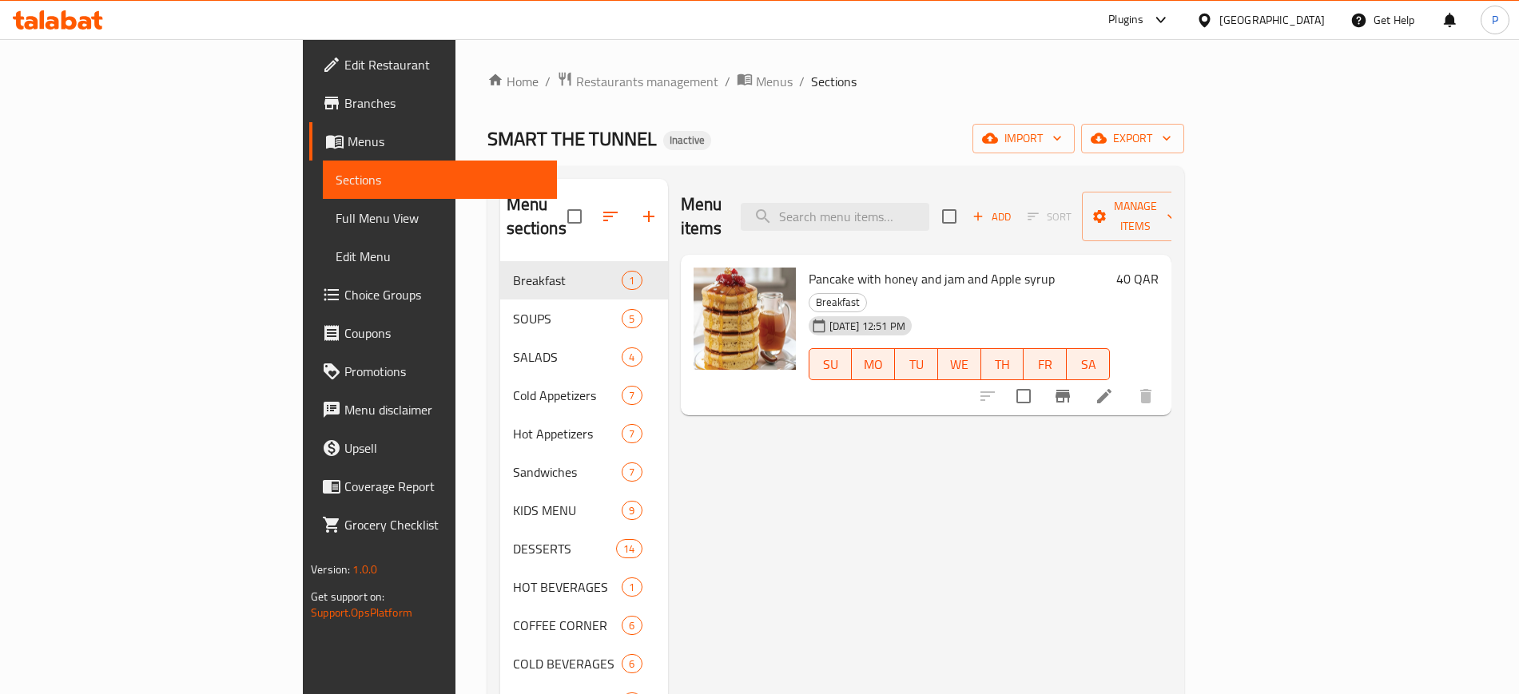
click at [1216, 67] on div "Home / Restaurants management / Menus / Sections SMART THE TUNNEL Inactive impo…" at bounding box center [835, 482] width 760 height 887
click at [1184, 118] on div "Home / Restaurants management / Menus / Sections SMART THE TUNNEL Inactive impo…" at bounding box center [835, 482] width 697 height 823
click at [1062, 145] on span "import" at bounding box center [1023, 139] width 77 height 20
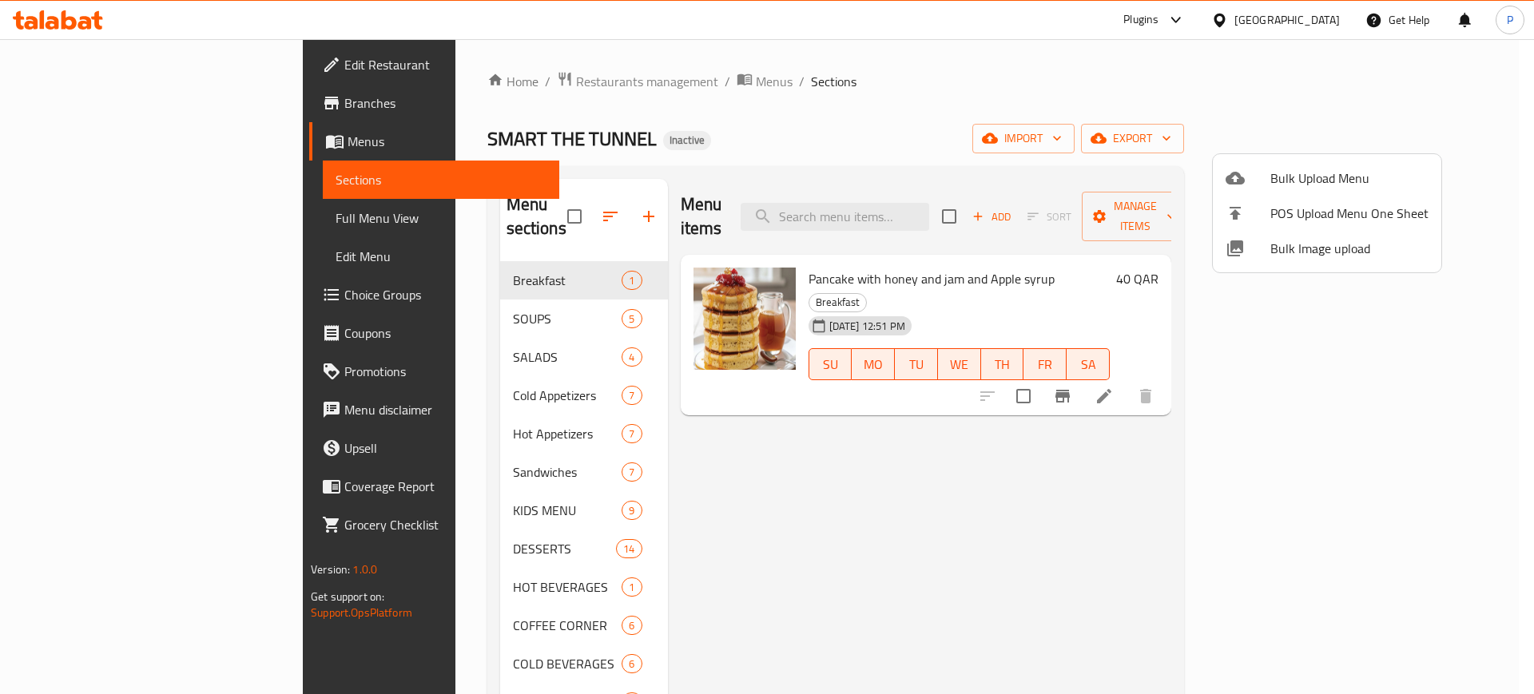
click at [1326, 251] on span "Bulk Image upload" at bounding box center [1349, 248] width 158 height 19
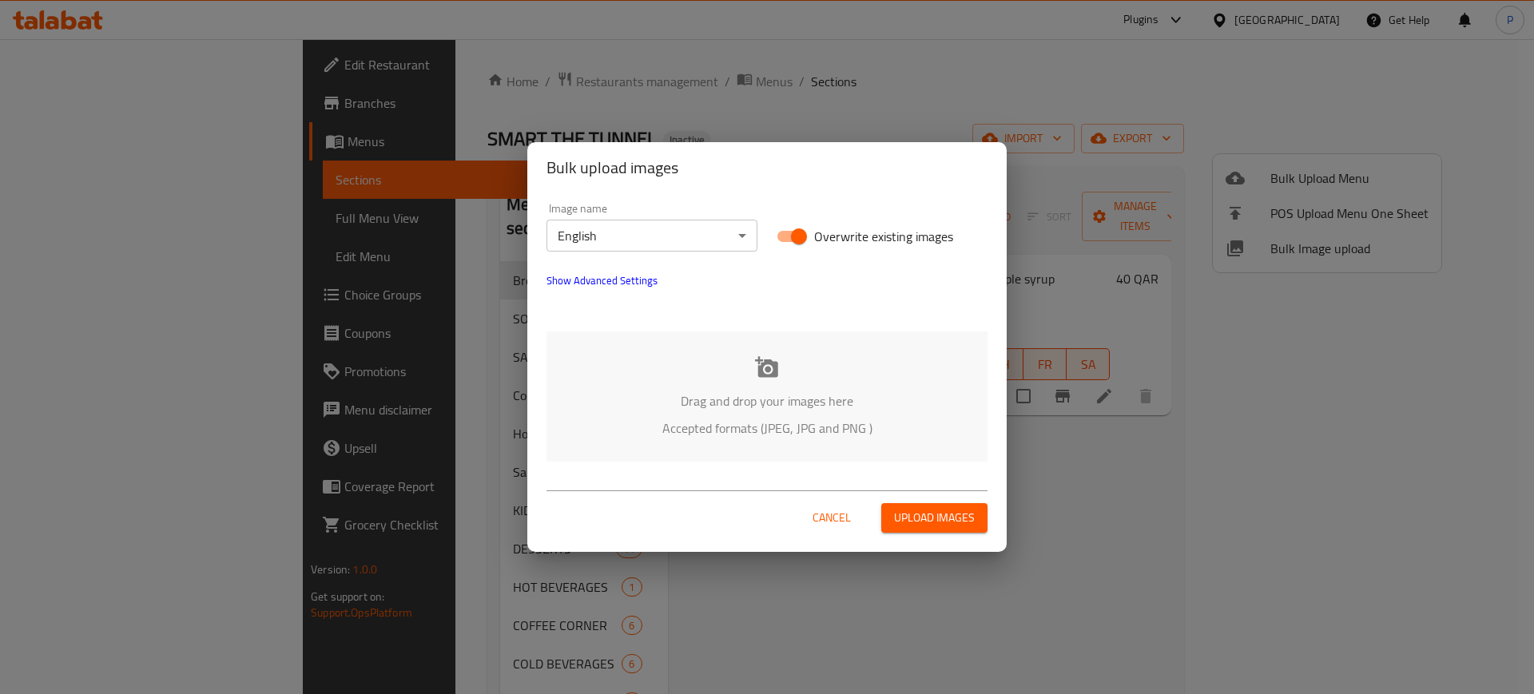
click at [846, 443] on div "Drag and drop your images here Accepted formats (JPEG, JPG and PNG )" at bounding box center [766, 397] width 441 height 130
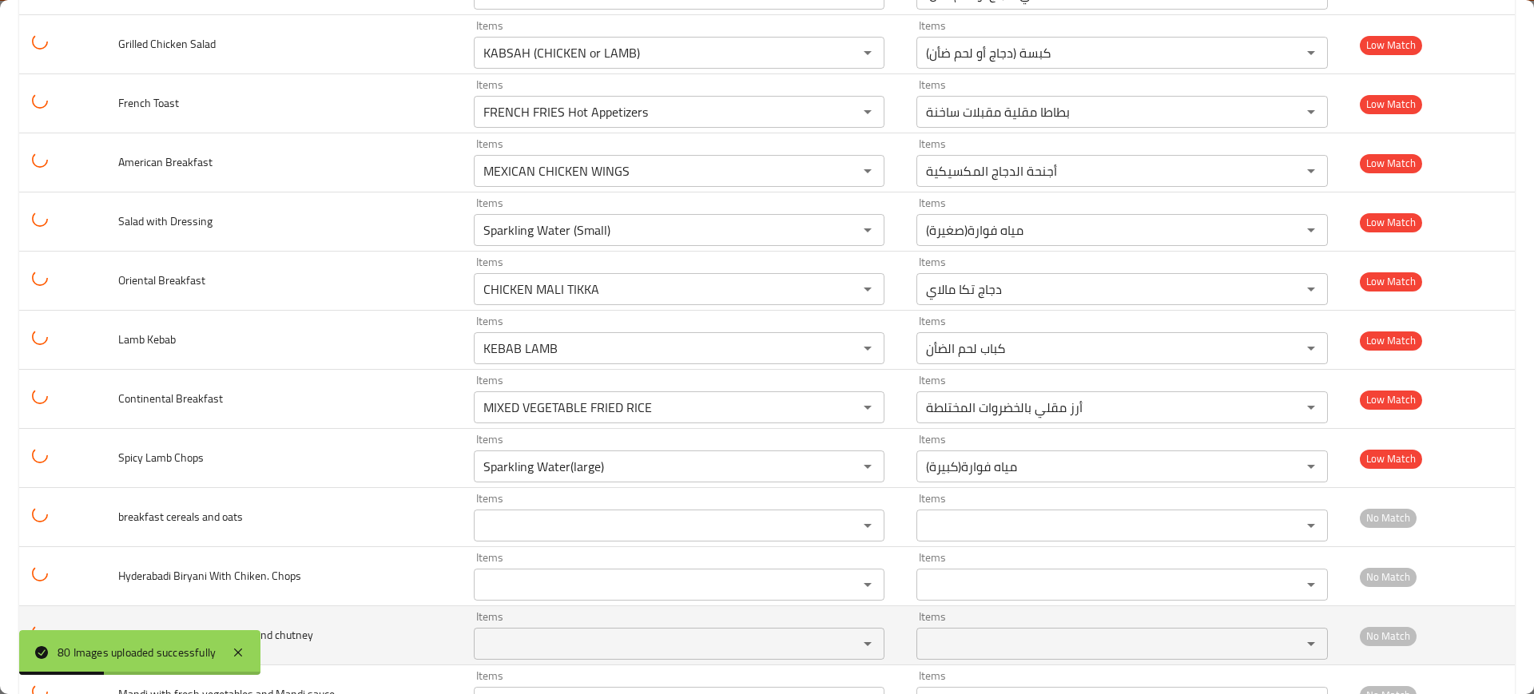
scroll to position [4311, 0]
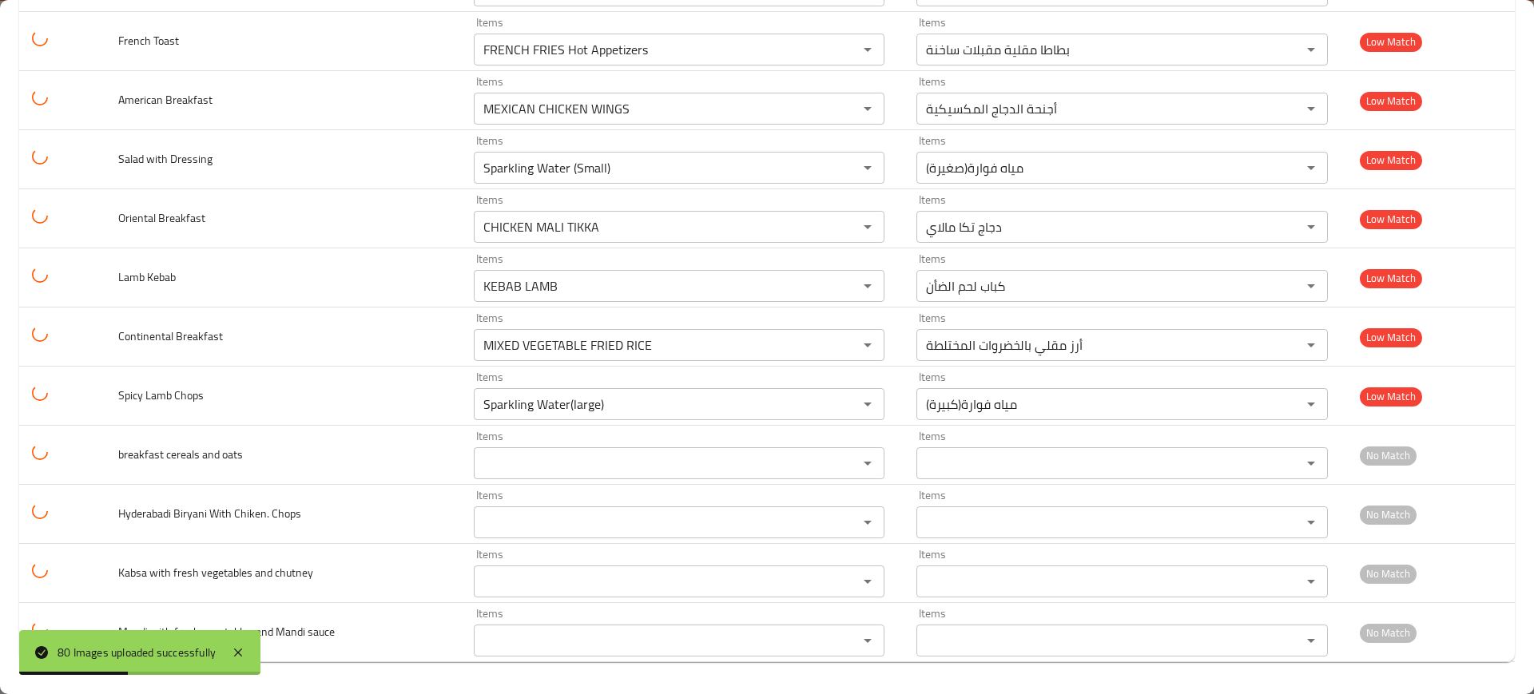
click at [216, 654] on div "80 Images uploaded successfully" at bounding box center [137, 653] width 158 height 18
click at [236, 645] on icon at bounding box center [237, 652] width 19 height 19
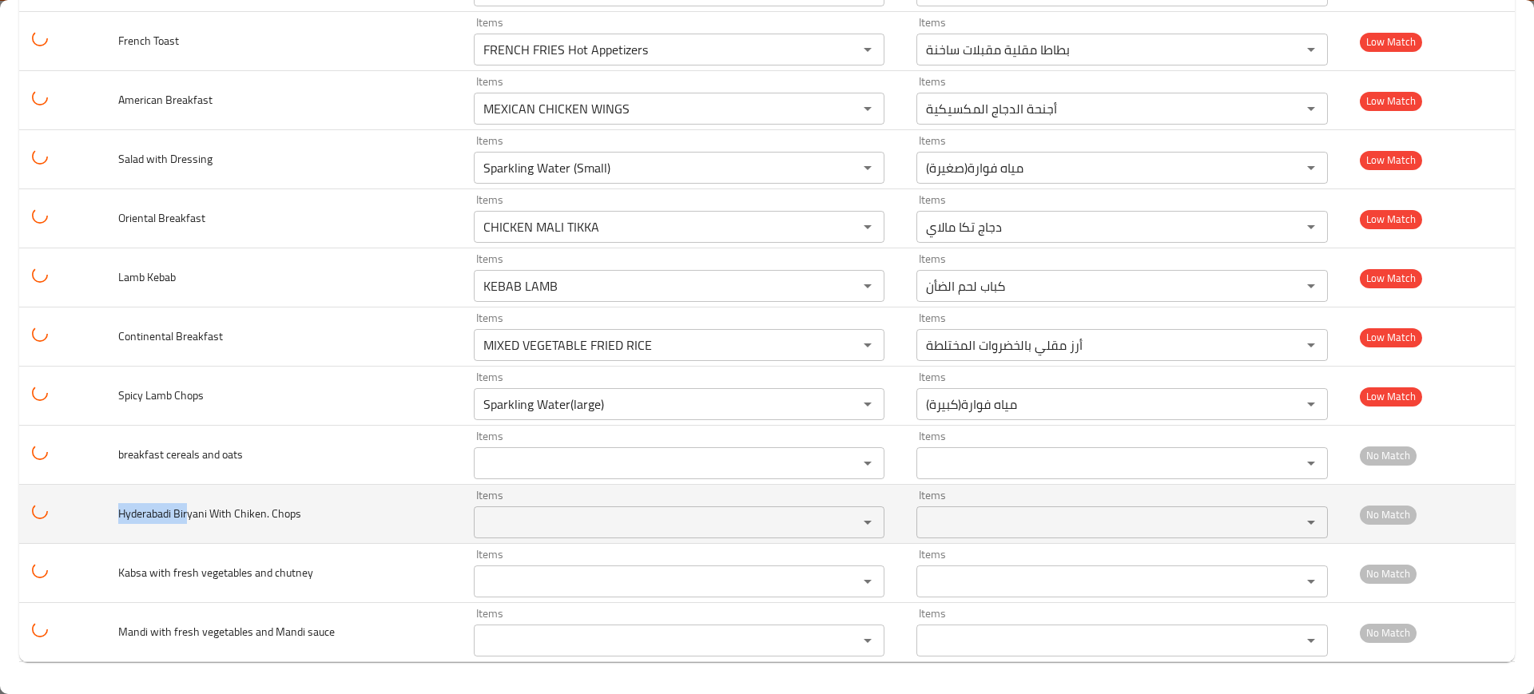
drag, startPoint x: 121, startPoint y: 514, endPoint x: 188, endPoint y: 520, distance: 67.3
click at [188, 520] on span "Hyderabadi Biryani With Chiken. Chops" at bounding box center [209, 513] width 183 height 21
click at [485, 490] on div "Items Items" at bounding box center [679, 514] width 411 height 49
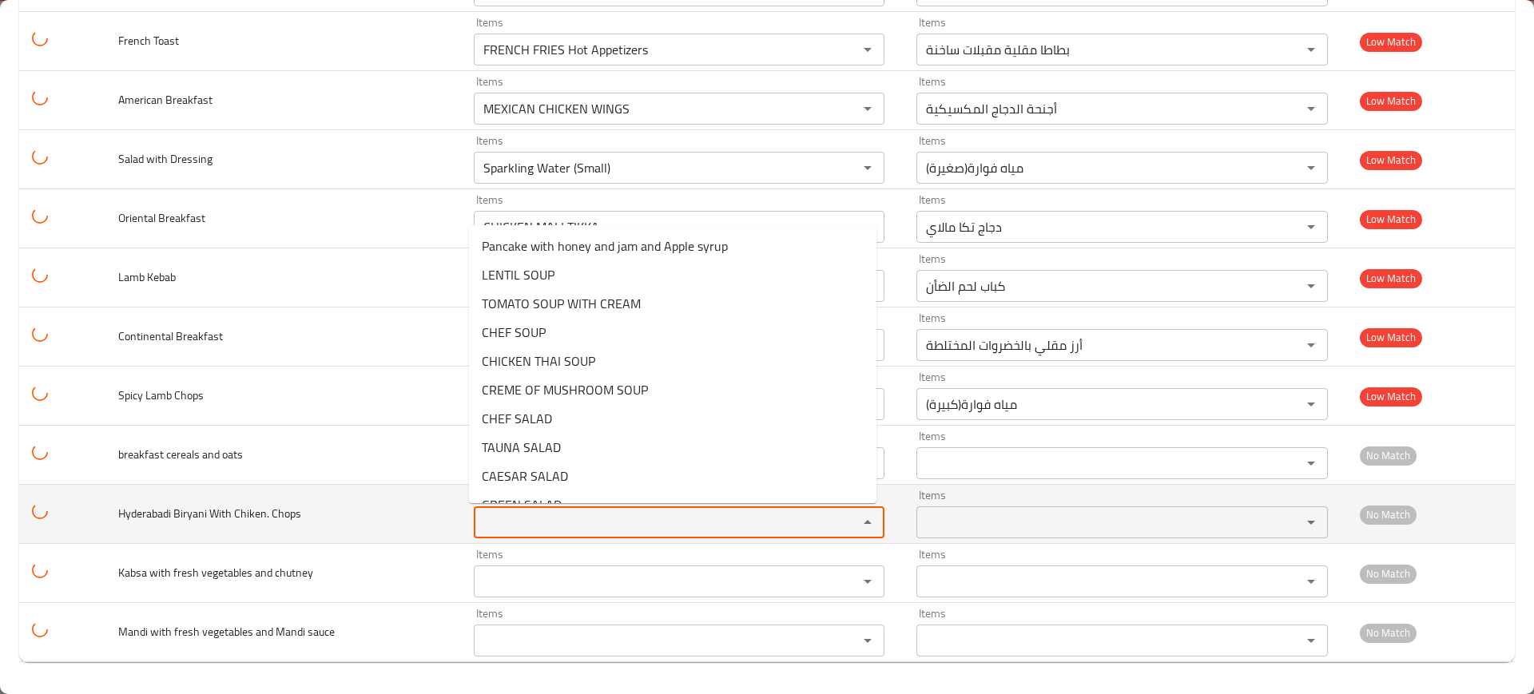
click at [500, 518] on Chops "Items" at bounding box center [655, 522] width 354 height 22
paste Chops "Hyderabadi Bir"
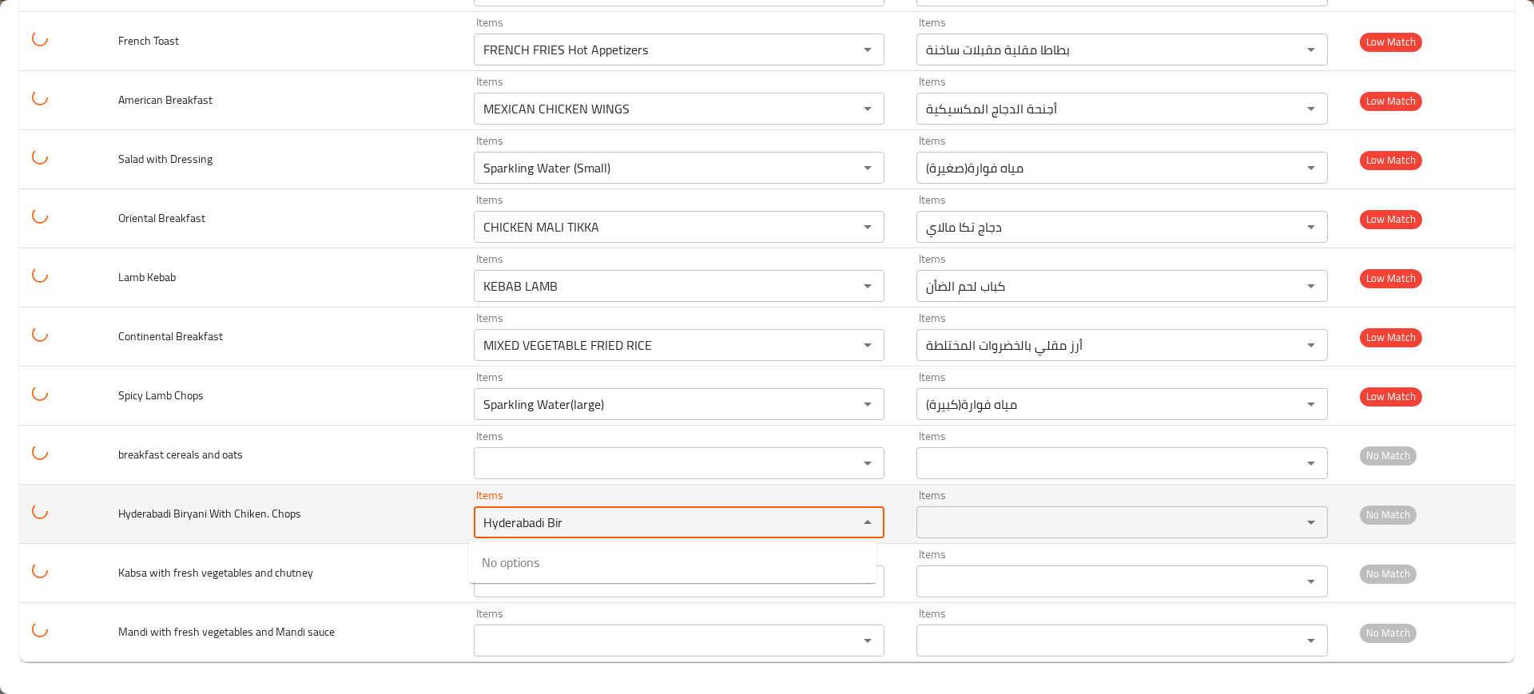
type Chops "Hyderabadi Bir"
click at [328, 514] on td "Hyderabadi Biryani With Chiken. Chops" at bounding box center [282, 514] width 355 height 59
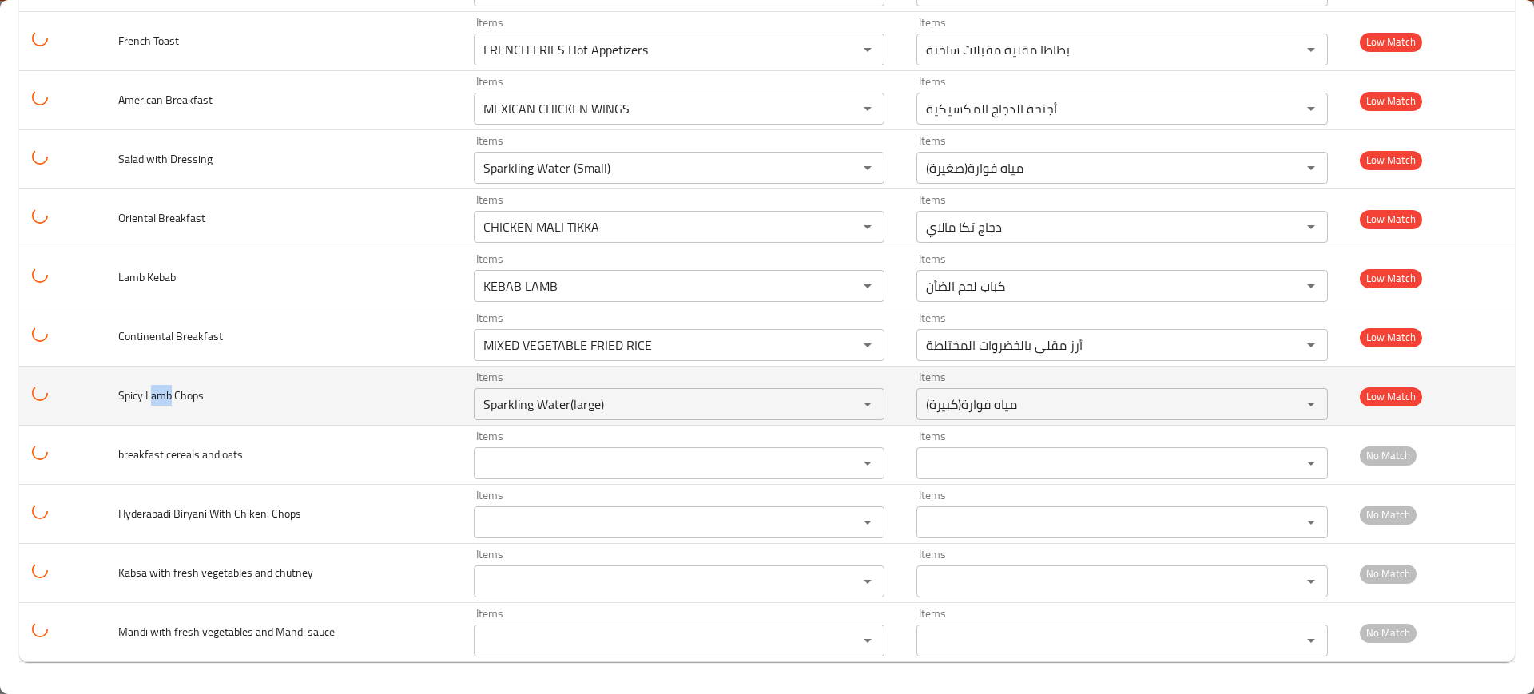
drag, startPoint x: 149, startPoint y: 400, endPoint x: 169, endPoint y: 404, distance: 20.4
click at [169, 404] on span "Spicy Lamb Chops" at bounding box center [160, 395] width 85 height 21
click at [593, 419] on div "Sparkling Water(large) Items" at bounding box center [679, 404] width 411 height 32
paste Chops "amb"
type Chops "amb"
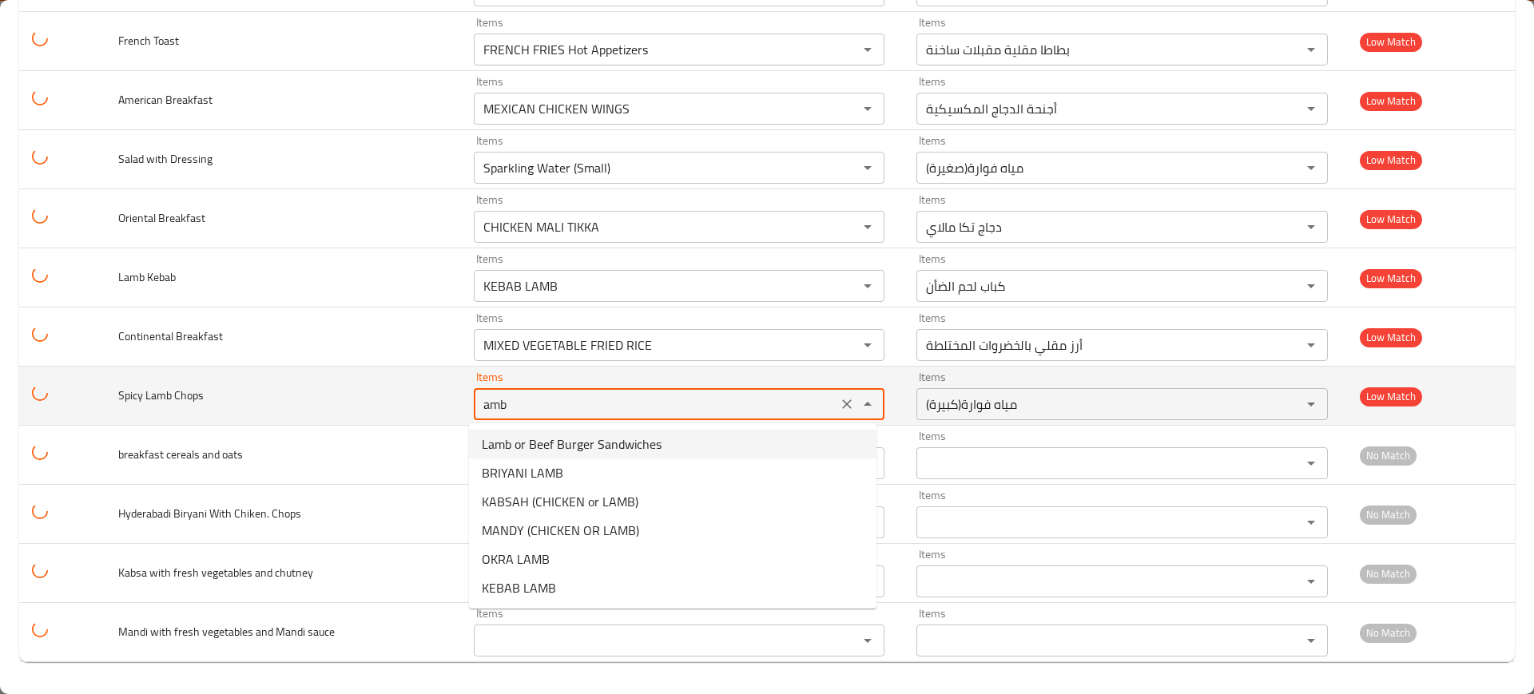
click at [842, 403] on icon "Clear" at bounding box center [847, 404] width 10 height 10
click at [837, 403] on div "enhanced table" at bounding box center [857, 404] width 42 height 22
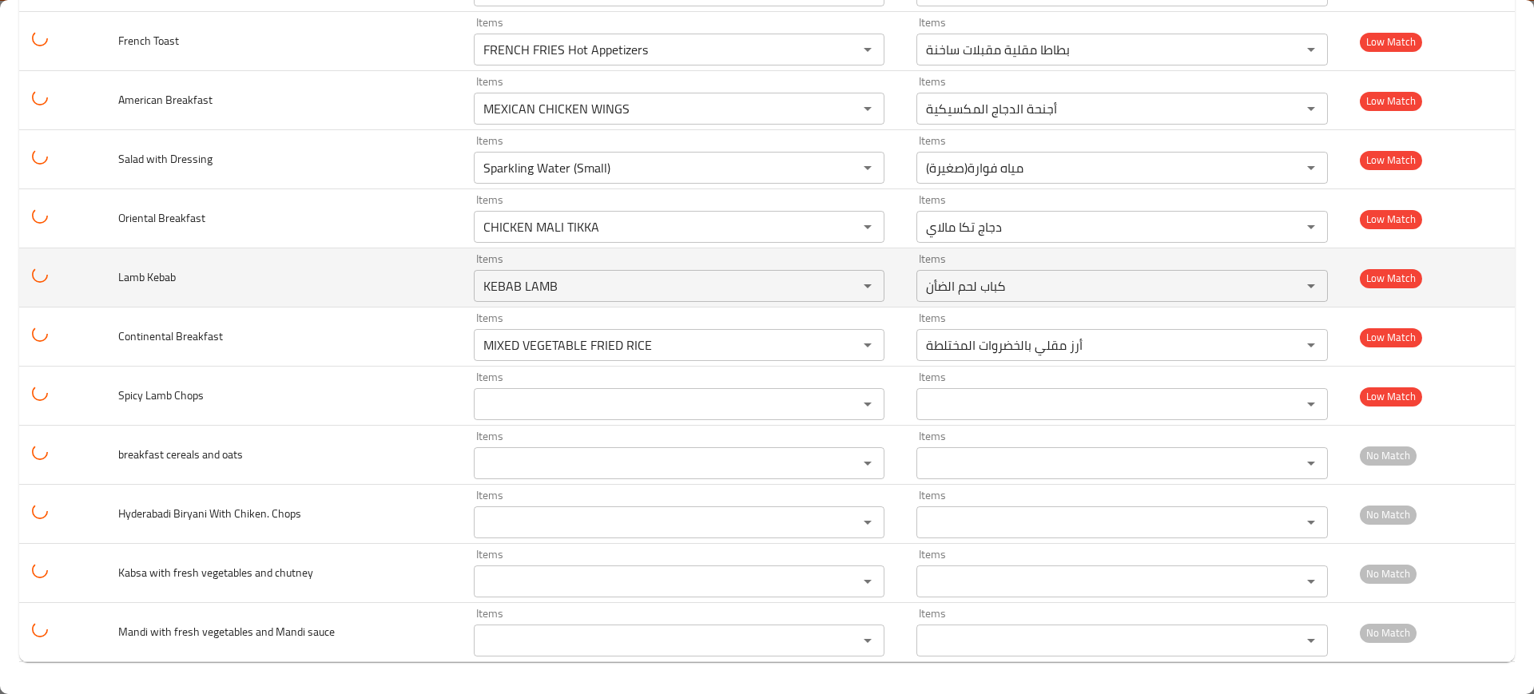
click at [274, 296] on td "Lamb Kebab" at bounding box center [282, 277] width 355 height 59
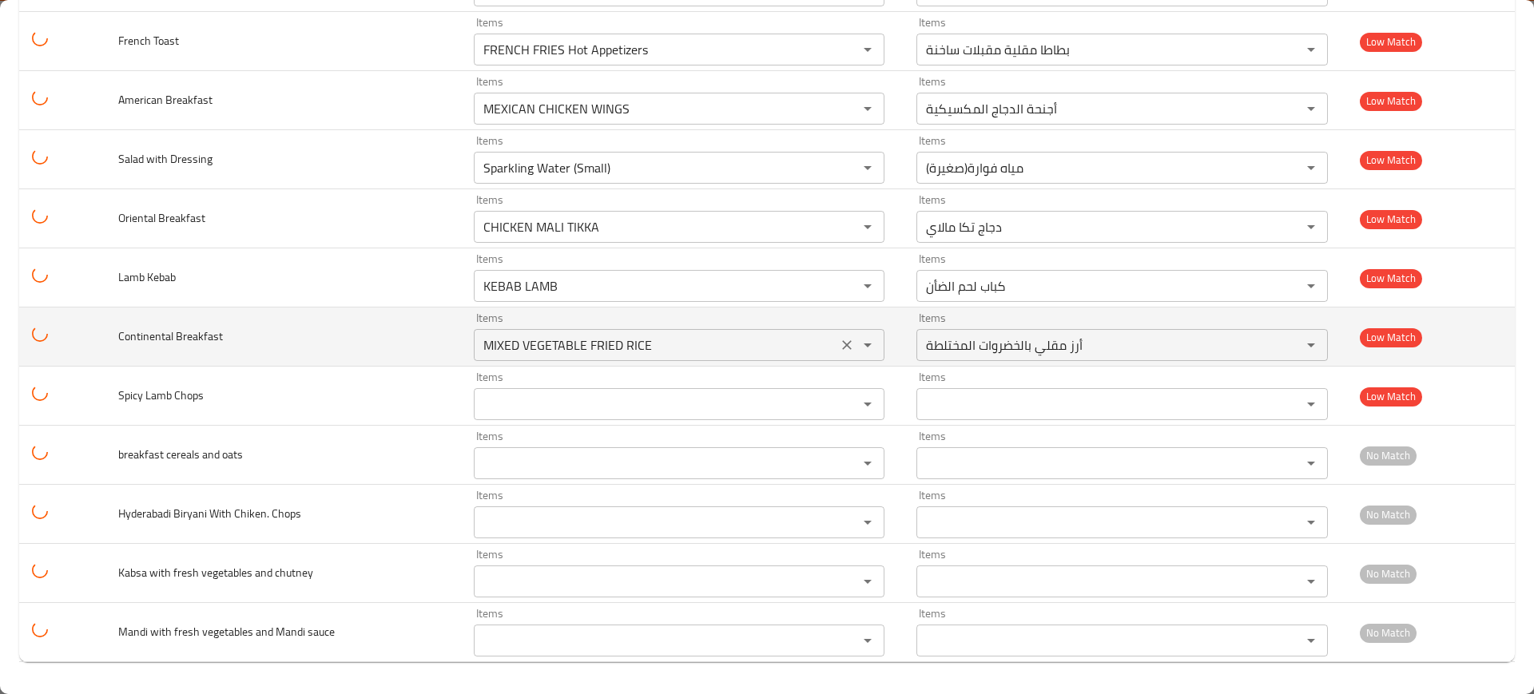
click at [839, 343] on icon "Clear" at bounding box center [847, 345] width 16 height 16
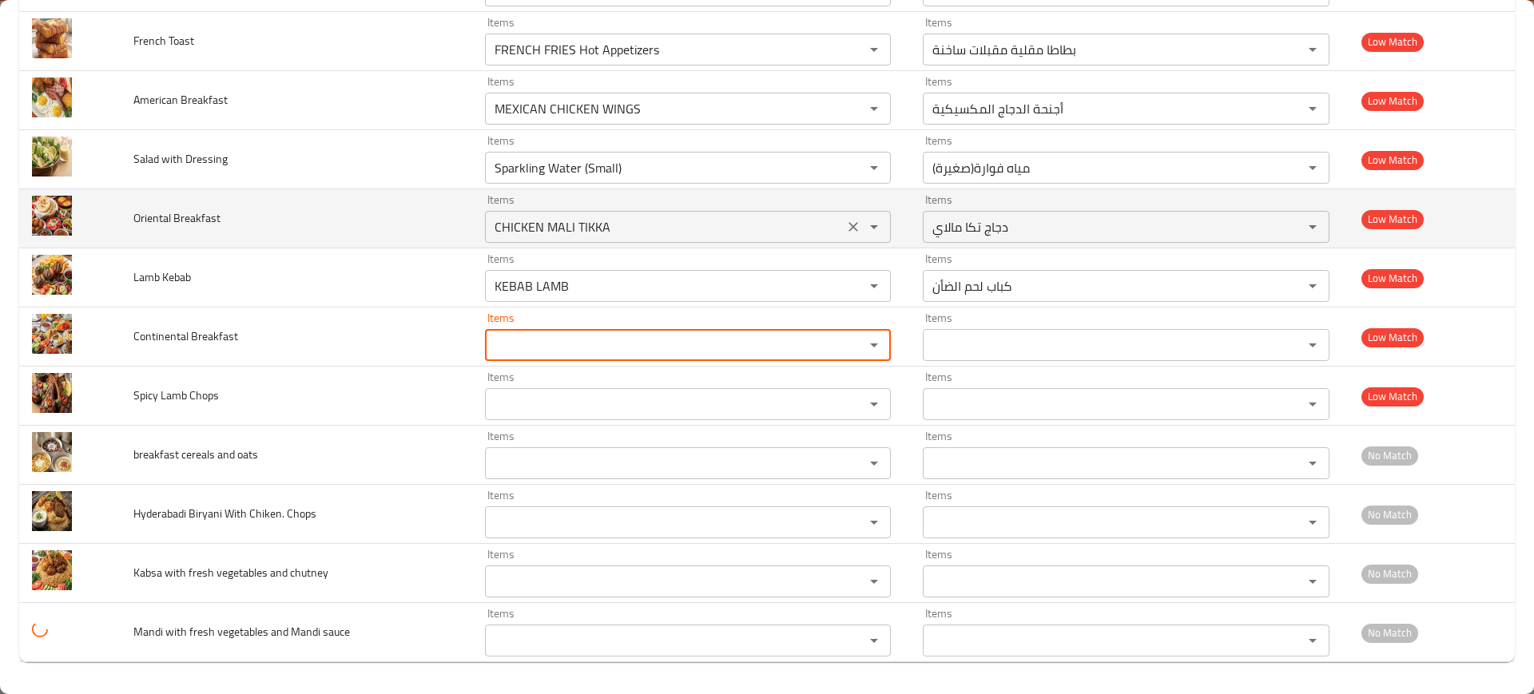
click at [845, 227] on icon "Clear" at bounding box center [853, 227] width 16 height 16
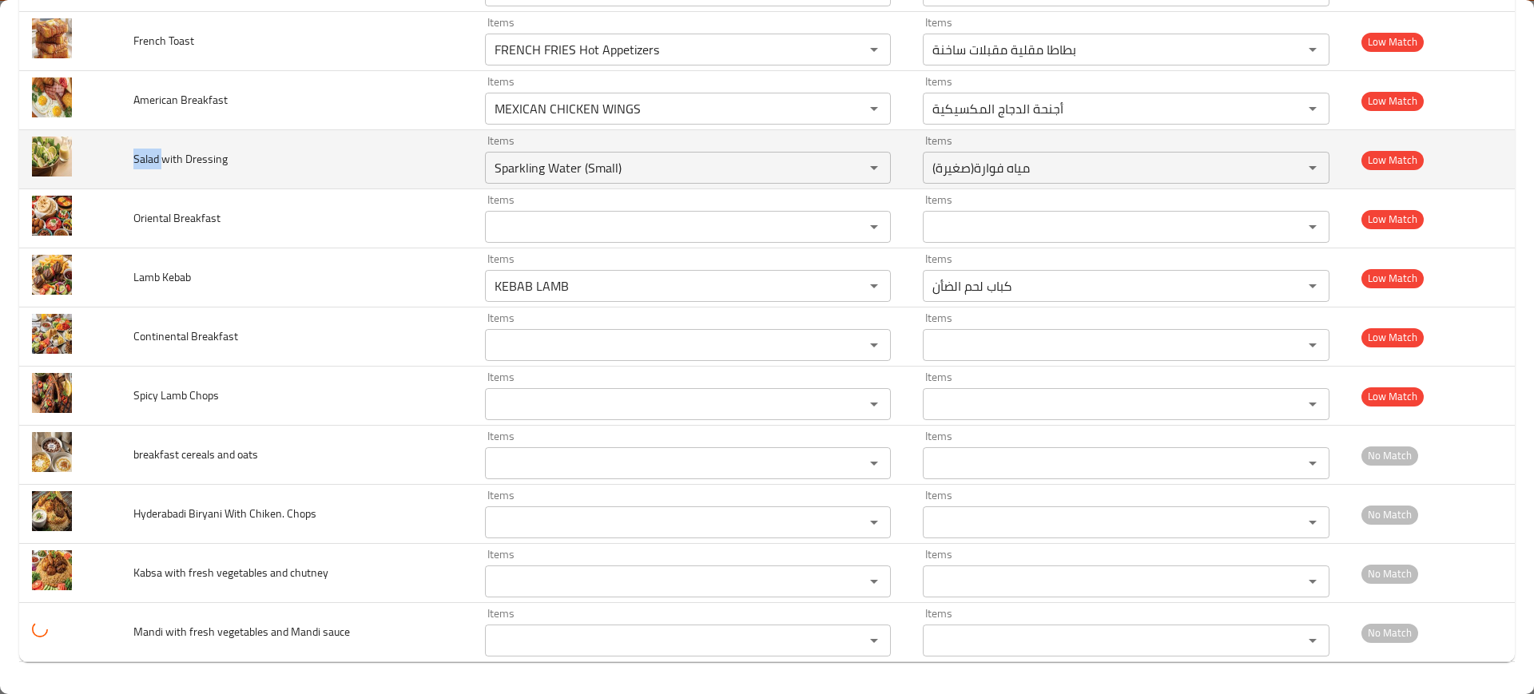
drag, startPoint x: 160, startPoint y: 161, endPoint x: 133, endPoint y: 149, distance: 29.7
click at [133, 149] on span "Salad with Dressing" at bounding box center [180, 159] width 94 height 21
click at [845, 161] on icon "Clear" at bounding box center [853, 168] width 16 height 16
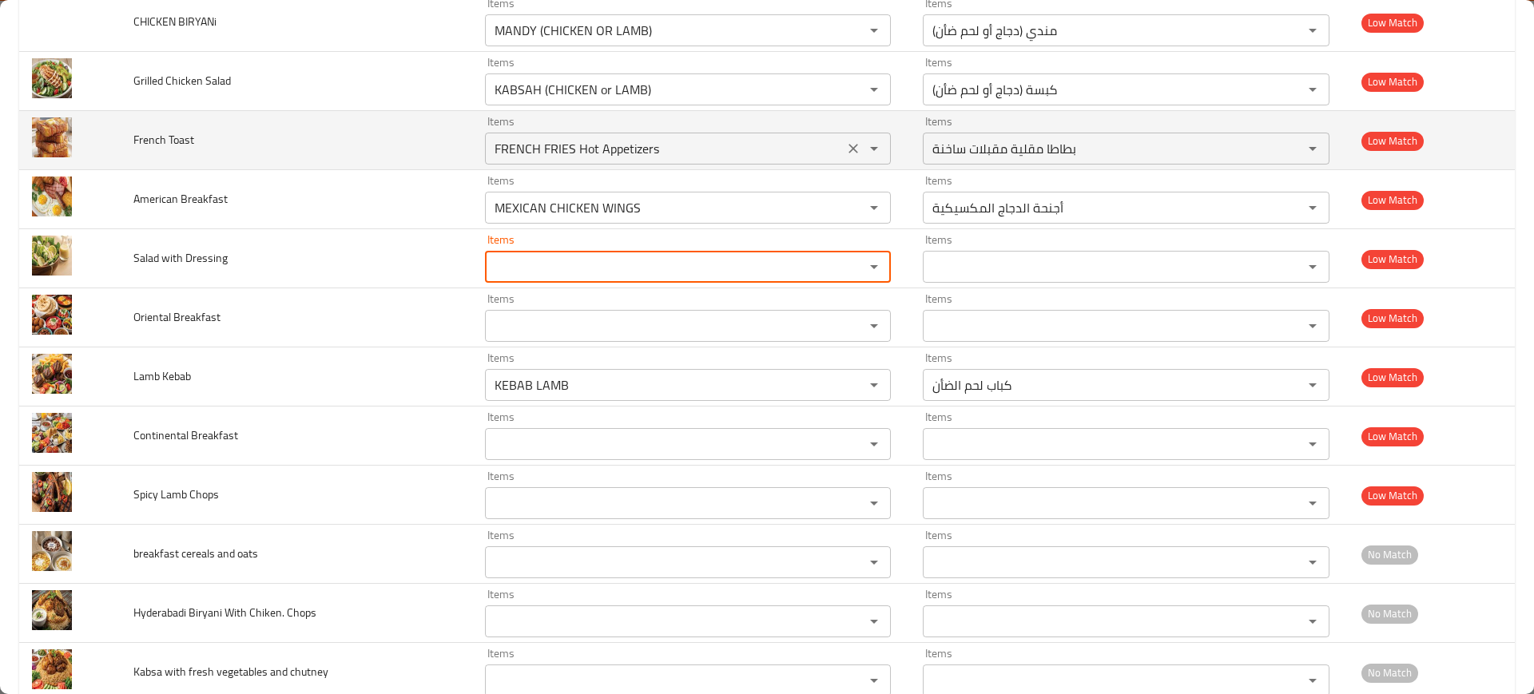
scroll to position [4211, 0]
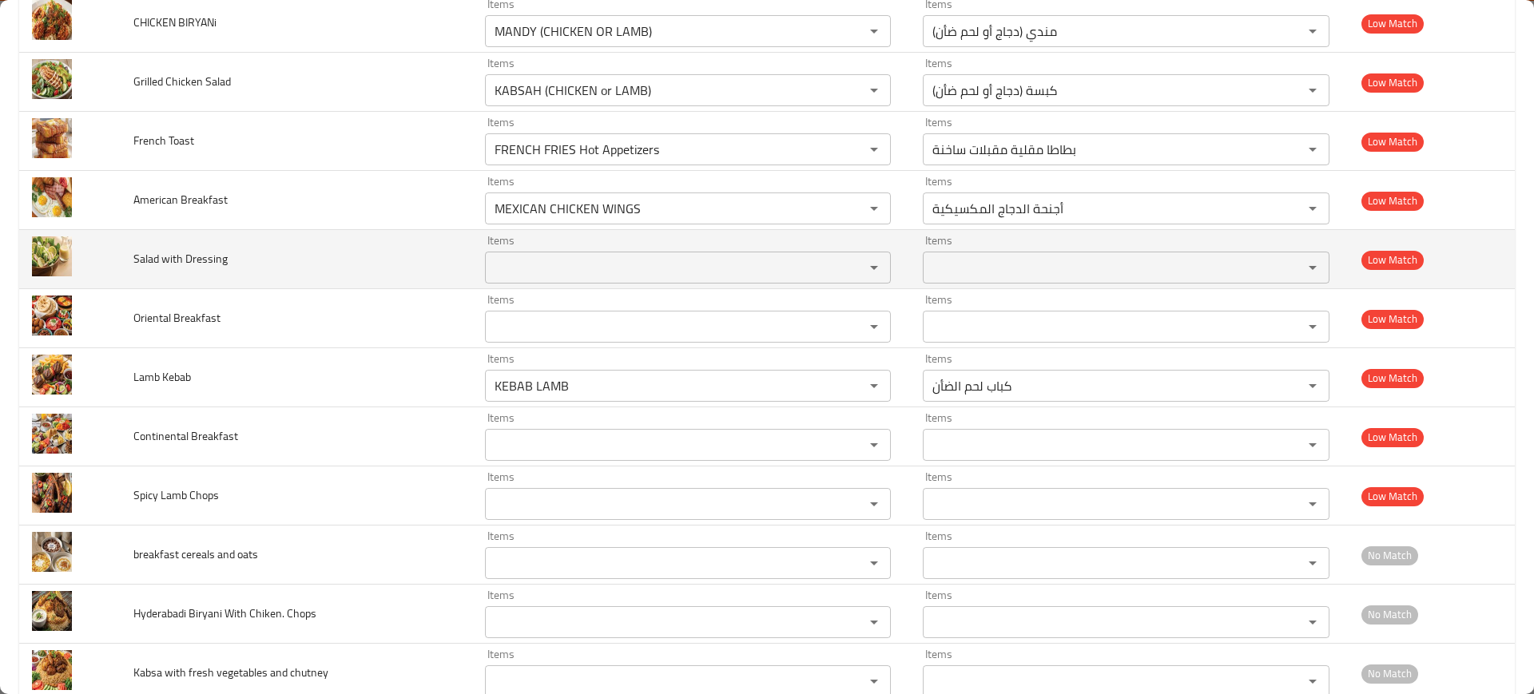
click at [411, 241] on td "Salad with Dressing" at bounding box center [296, 259] width 351 height 59
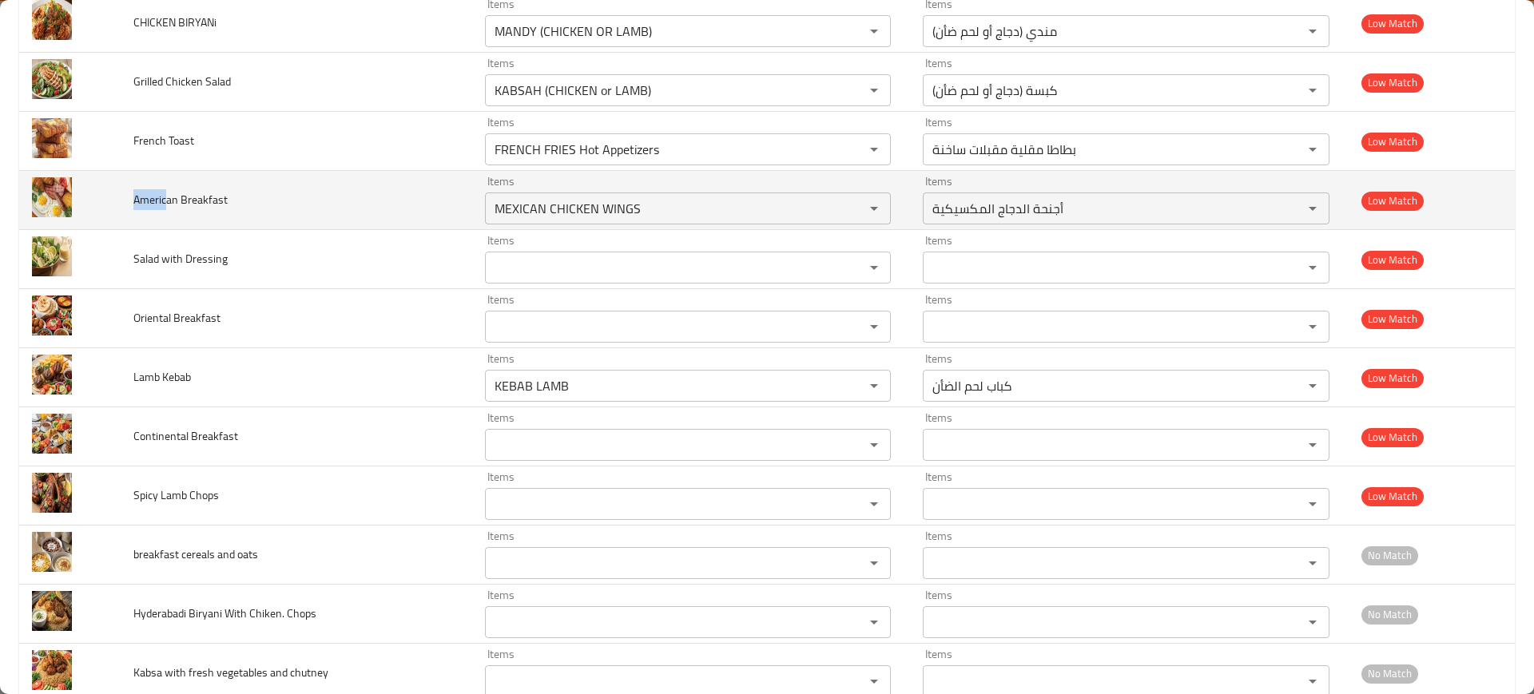
drag, startPoint x: 165, startPoint y: 208, endPoint x: 129, endPoint y: 203, distance: 36.3
click at [129, 203] on td "American Breakfast" at bounding box center [296, 200] width 351 height 59
click at [556, 212] on Breakfast "MEXICAN CHICKEN WINGS" at bounding box center [665, 208] width 350 height 22
paste Breakfast "Americ"
type Breakfast "Americ"
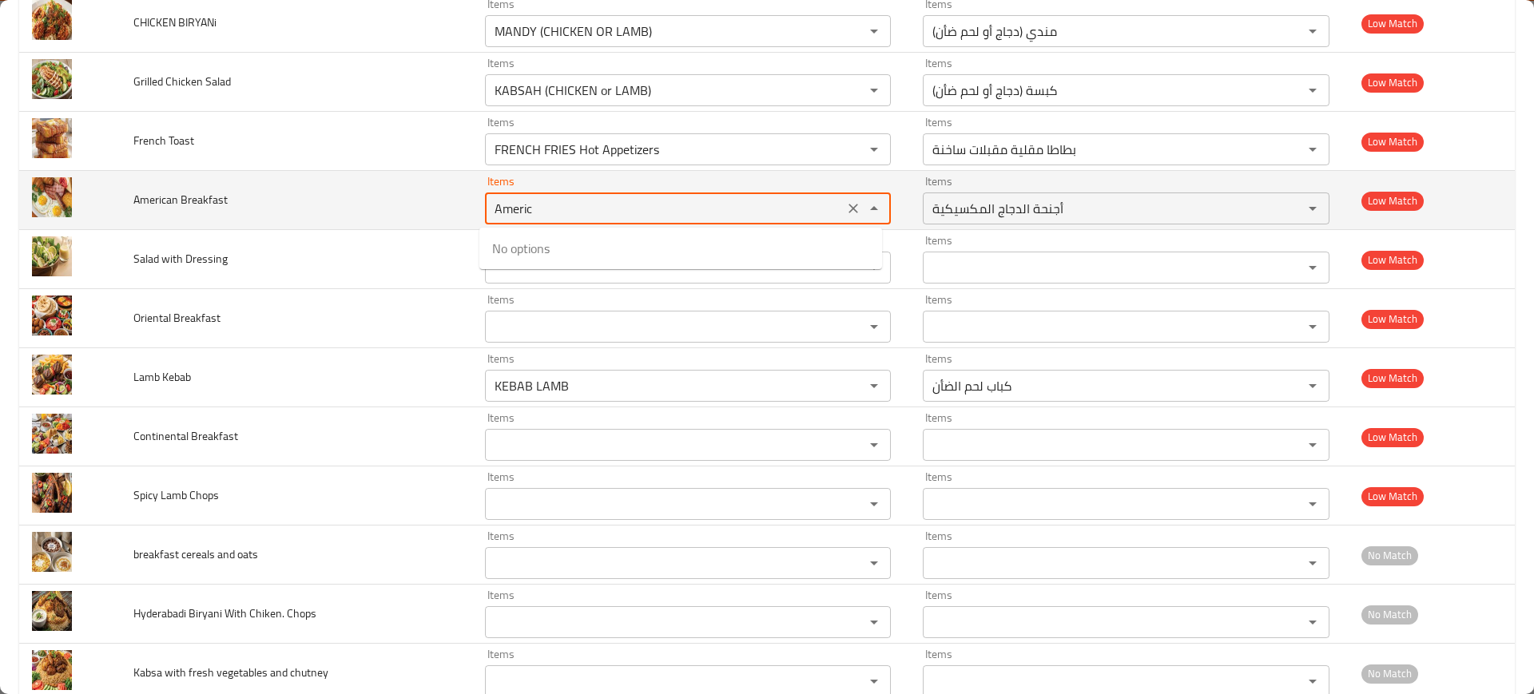
click at [847, 215] on icon "Clear" at bounding box center [853, 209] width 16 height 16
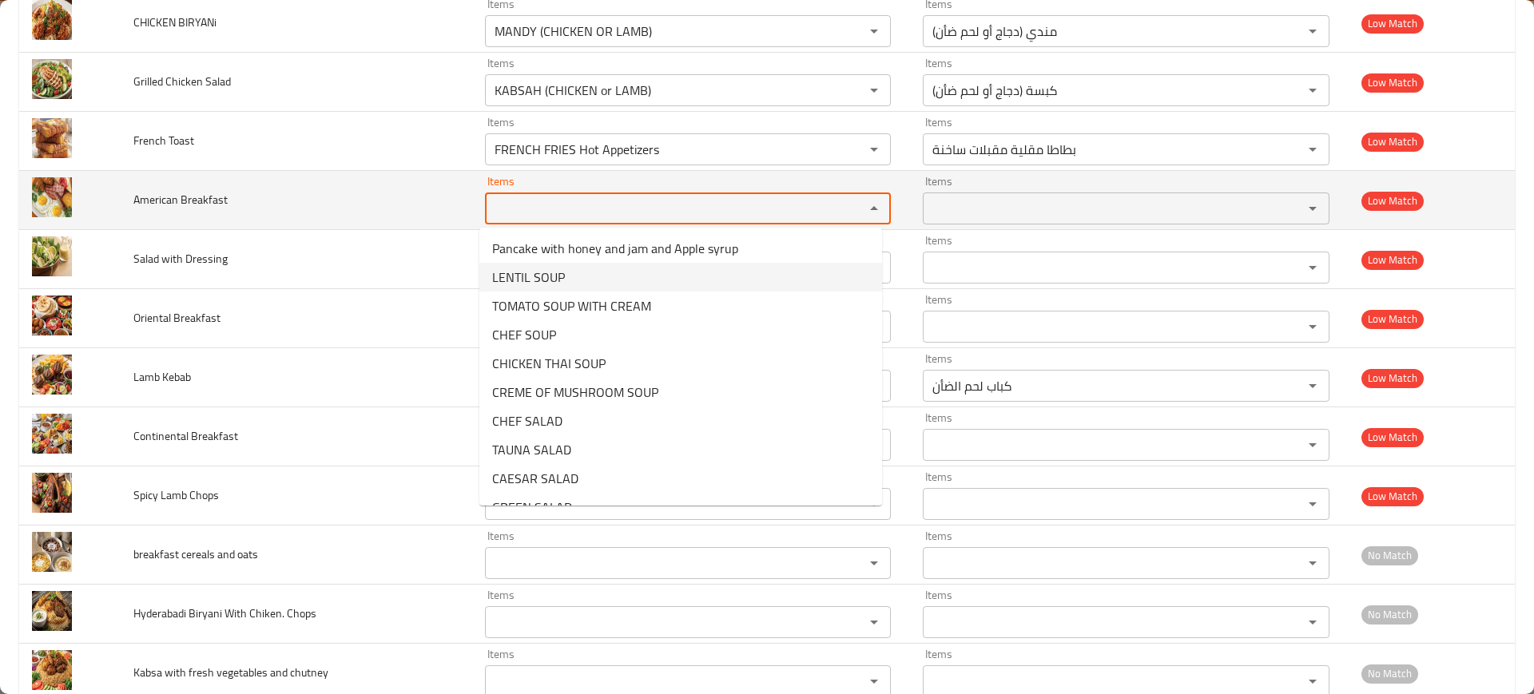
paste Breakfast "Americ"
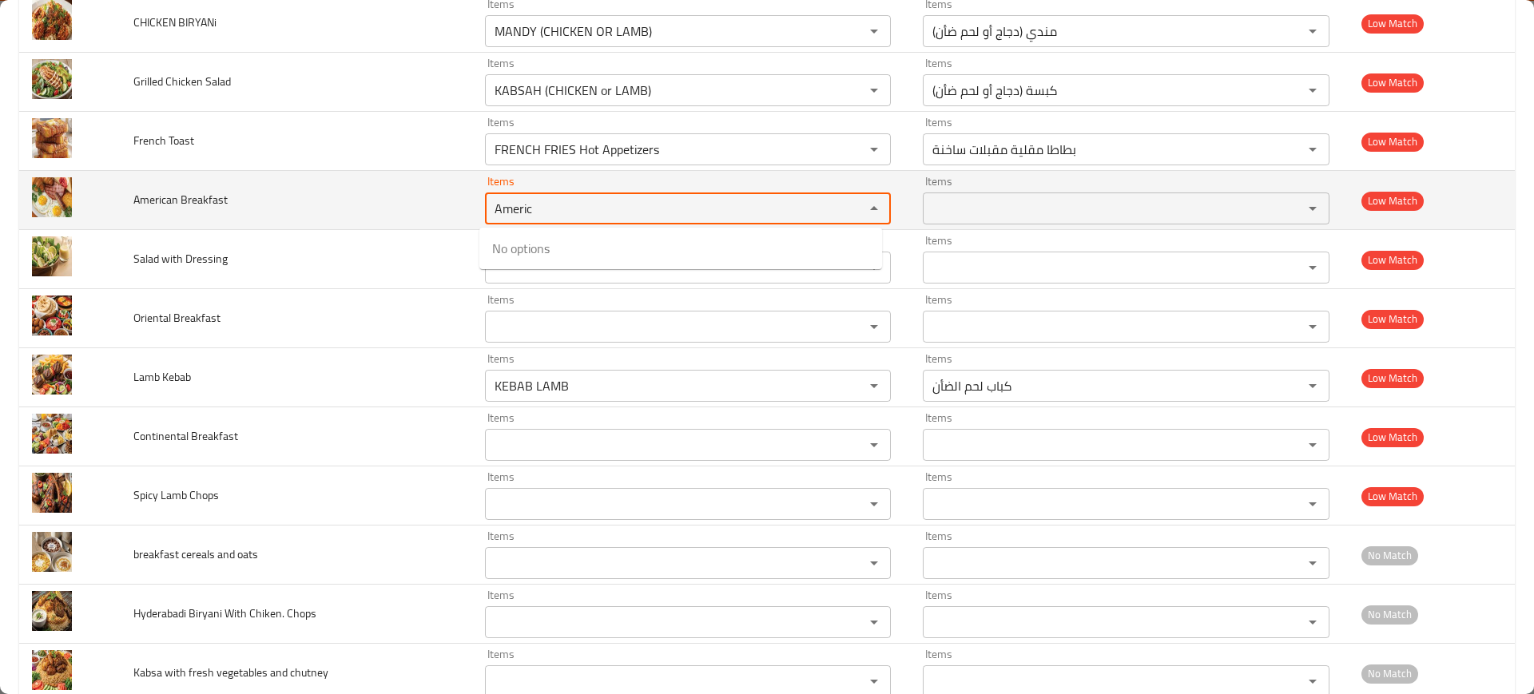
type Breakfast "Americ"
click at [314, 181] on td "American Breakfast" at bounding box center [296, 200] width 351 height 59
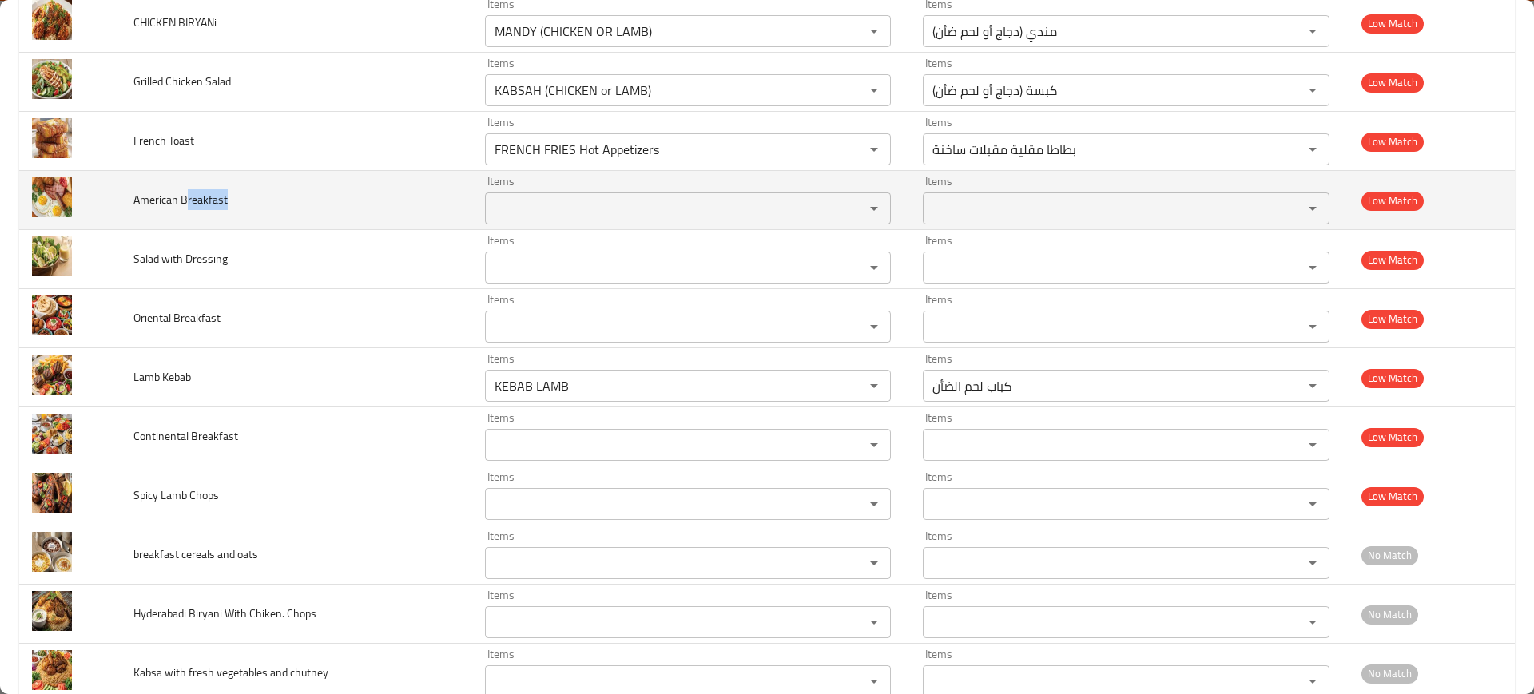
drag, startPoint x: 184, startPoint y: 193, endPoint x: 251, endPoint y: 193, distance: 67.1
click at [231, 196] on td "American Breakfast" at bounding box center [296, 200] width 351 height 59
click at [587, 185] on div "Items Items" at bounding box center [688, 200] width 407 height 49
paste Breakfast "reakfast"
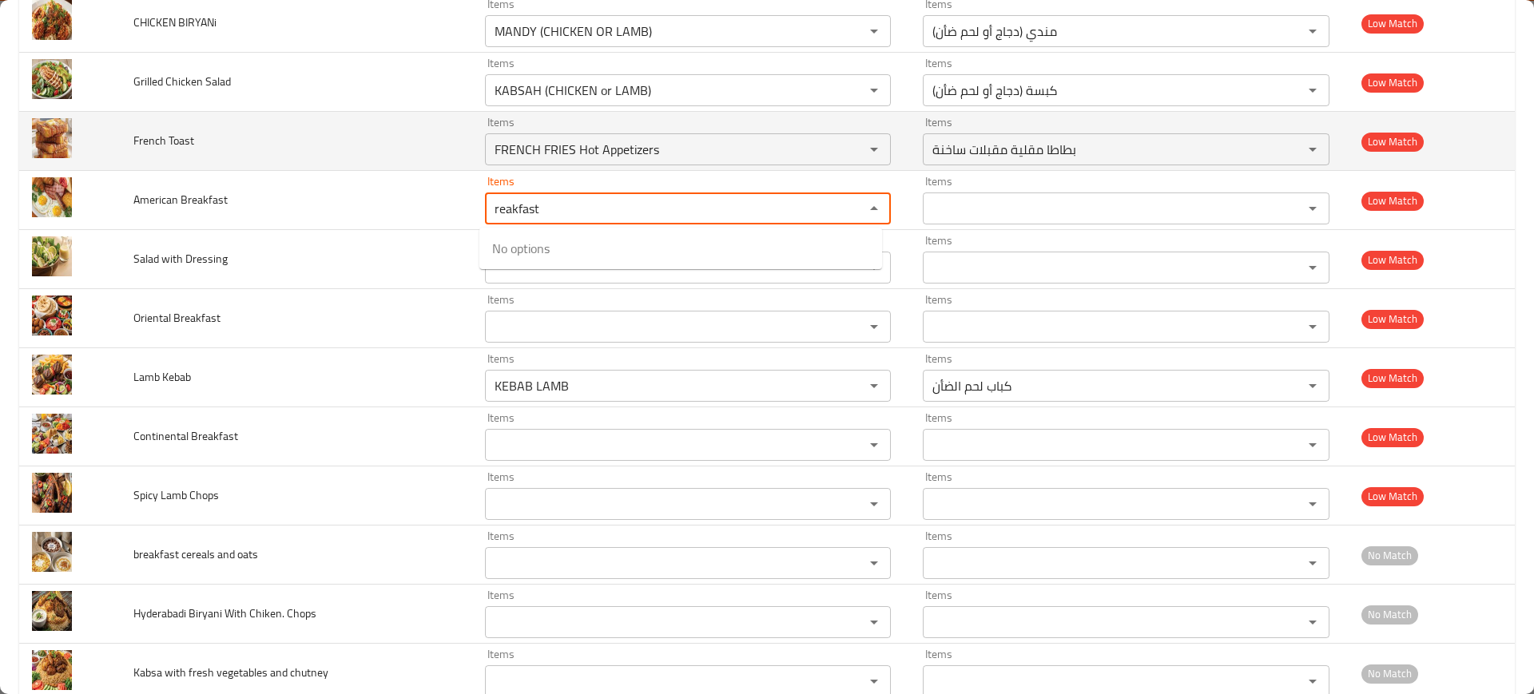
type Breakfast "reakfast"
click at [307, 165] on td "French Toast" at bounding box center [296, 141] width 351 height 59
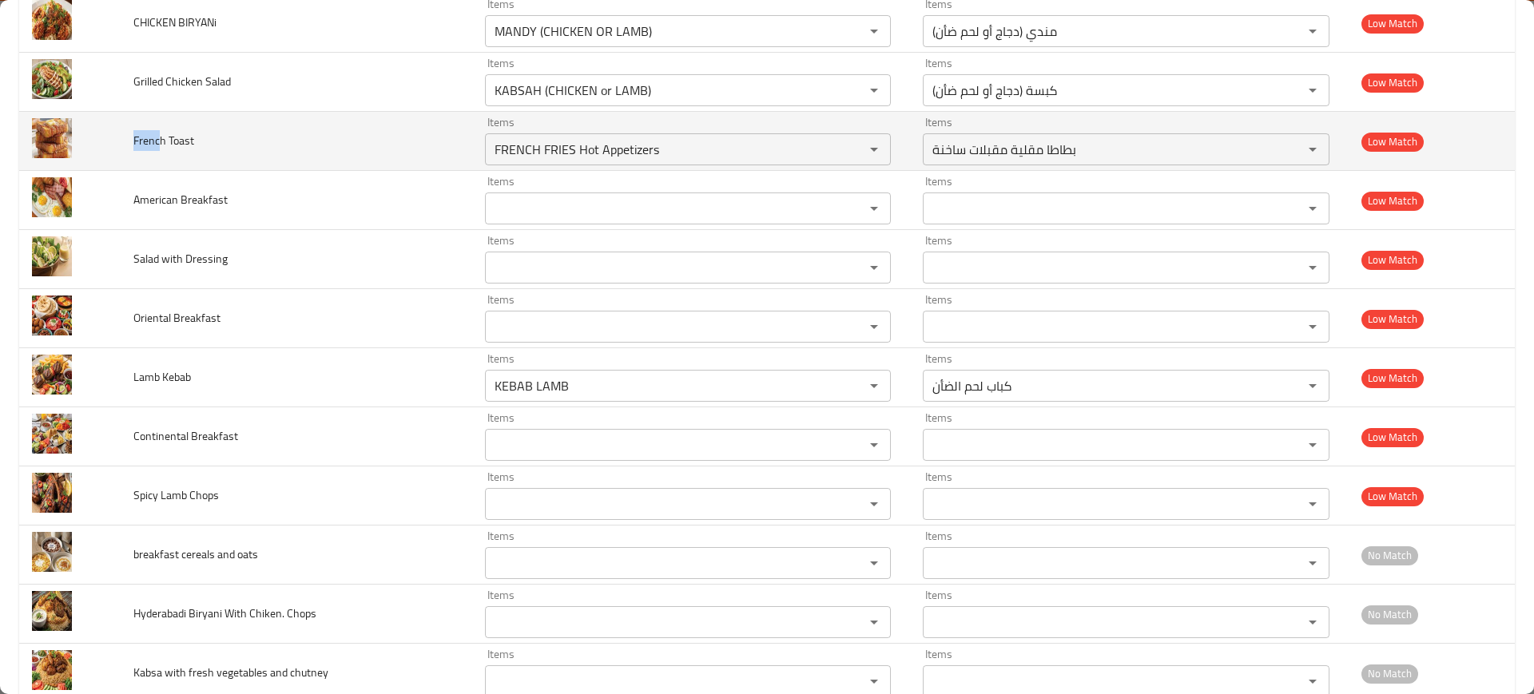
drag, startPoint x: 156, startPoint y: 141, endPoint x: 131, endPoint y: 136, distance: 25.4
click at [131, 137] on td "French Toast" at bounding box center [296, 141] width 351 height 59
click at [505, 166] on td "Items FRENCH FRIES Hot Appetizers Items" at bounding box center [691, 141] width 439 height 59
click at [506, 156] on Toast "FRENCH FRIES Hot Appetizers" at bounding box center [665, 149] width 350 height 22
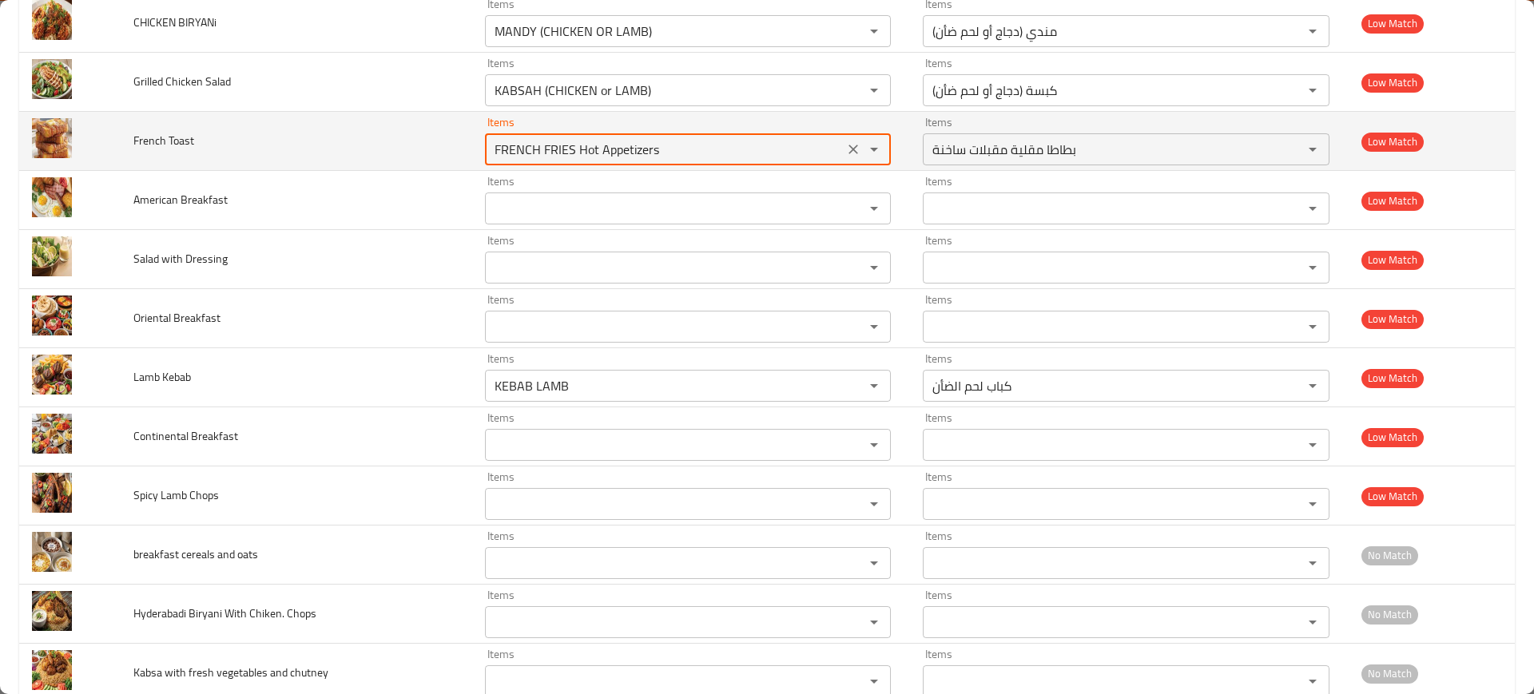
paste Toast "renc"
type Toast "Frenc"
click at [848, 142] on icon "Clear" at bounding box center [853, 149] width 16 height 16
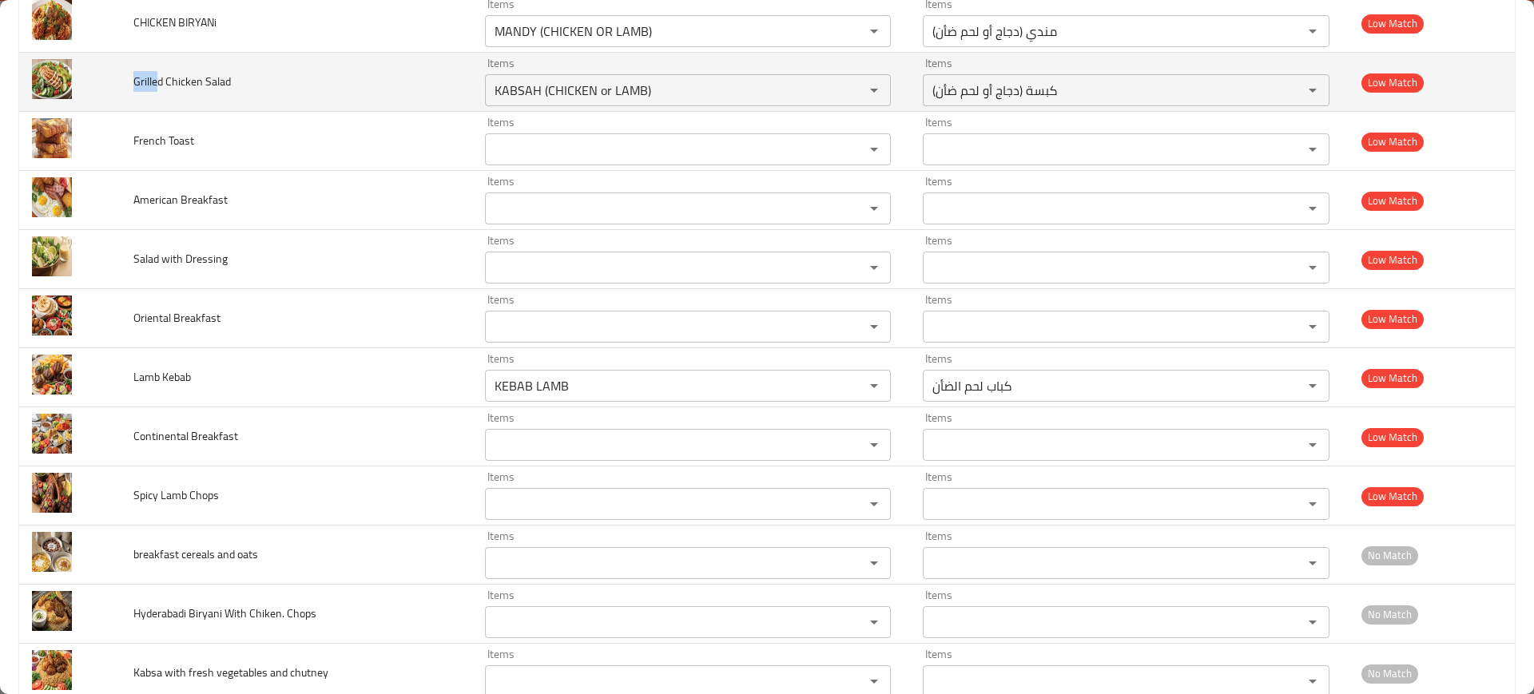
drag, startPoint x: 147, startPoint y: 82, endPoint x: 157, endPoint y: 75, distance: 12.0
click at [155, 78] on td "Grilled Chicken Salad" at bounding box center [296, 82] width 351 height 59
click at [510, 79] on Salad "KABSAH (CHICKEN or LAMB)" at bounding box center [665, 90] width 350 height 22
paste Salad "Grille"
type Salad "Grille"
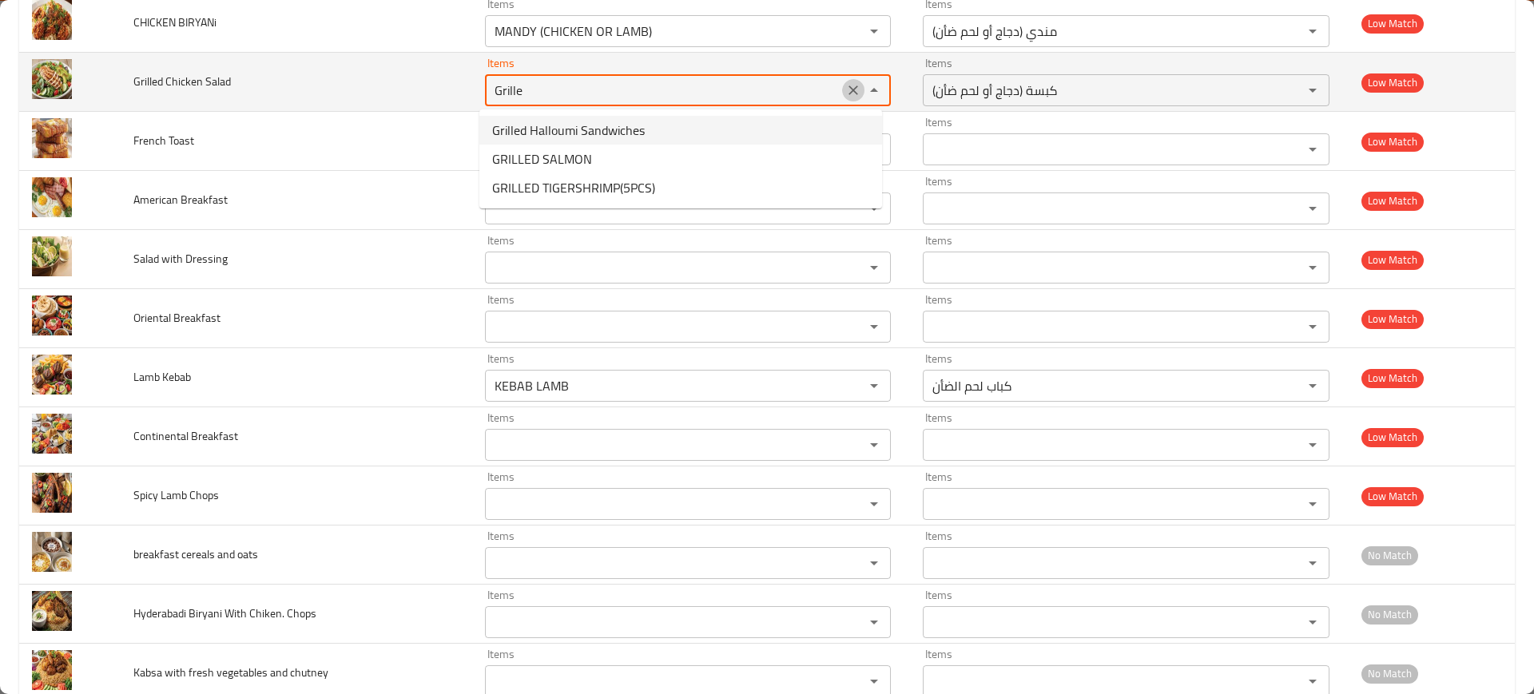
click at [845, 96] on icon "Clear" at bounding box center [853, 90] width 16 height 16
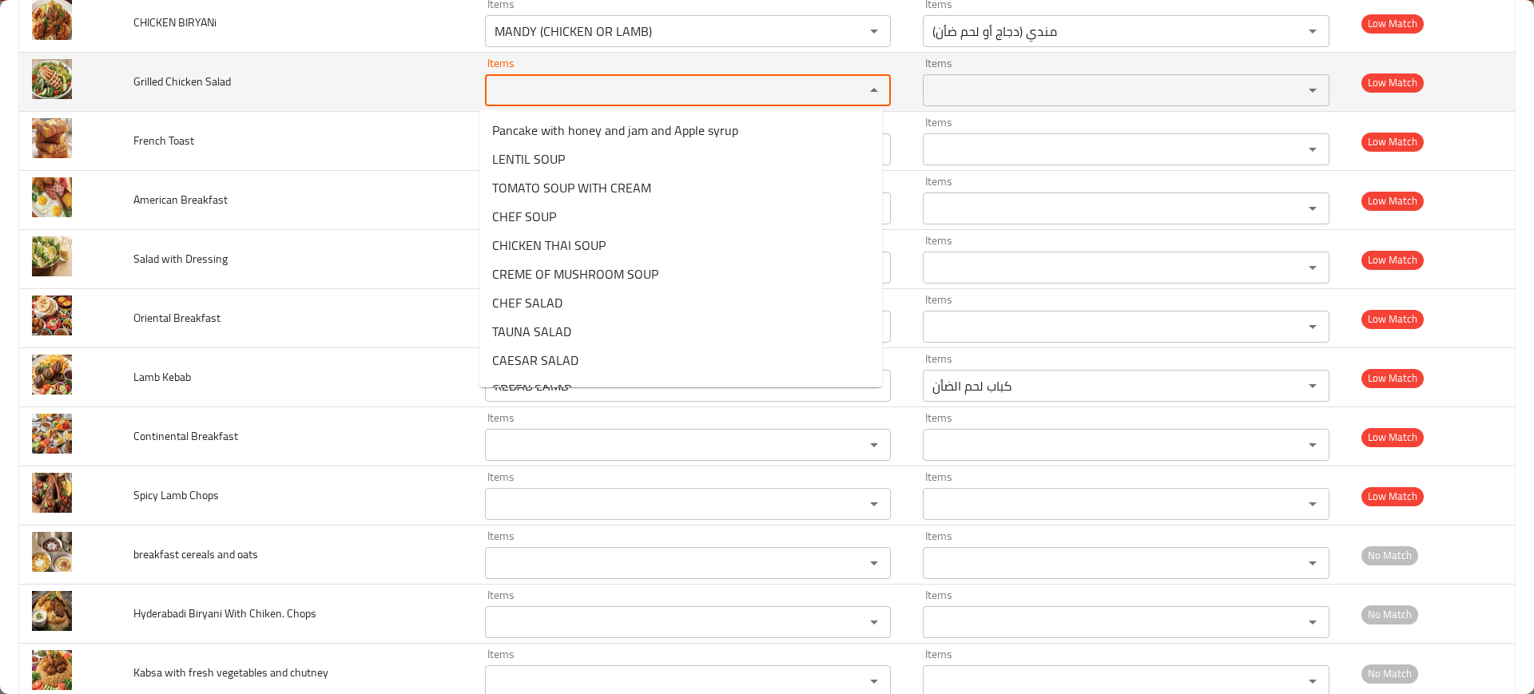
click at [244, 96] on td "Grilled Chicken Salad" at bounding box center [296, 82] width 351 height 59
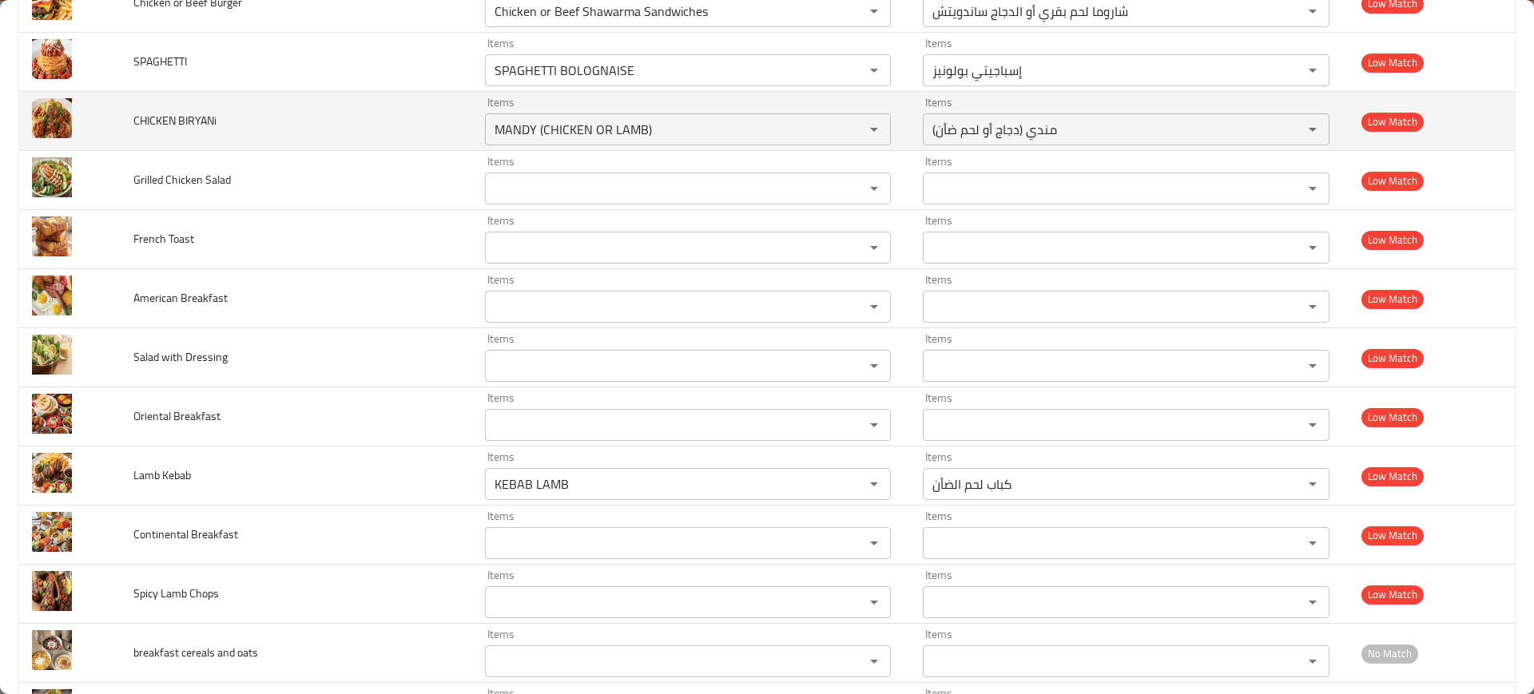
scroll to position [4112, 0]
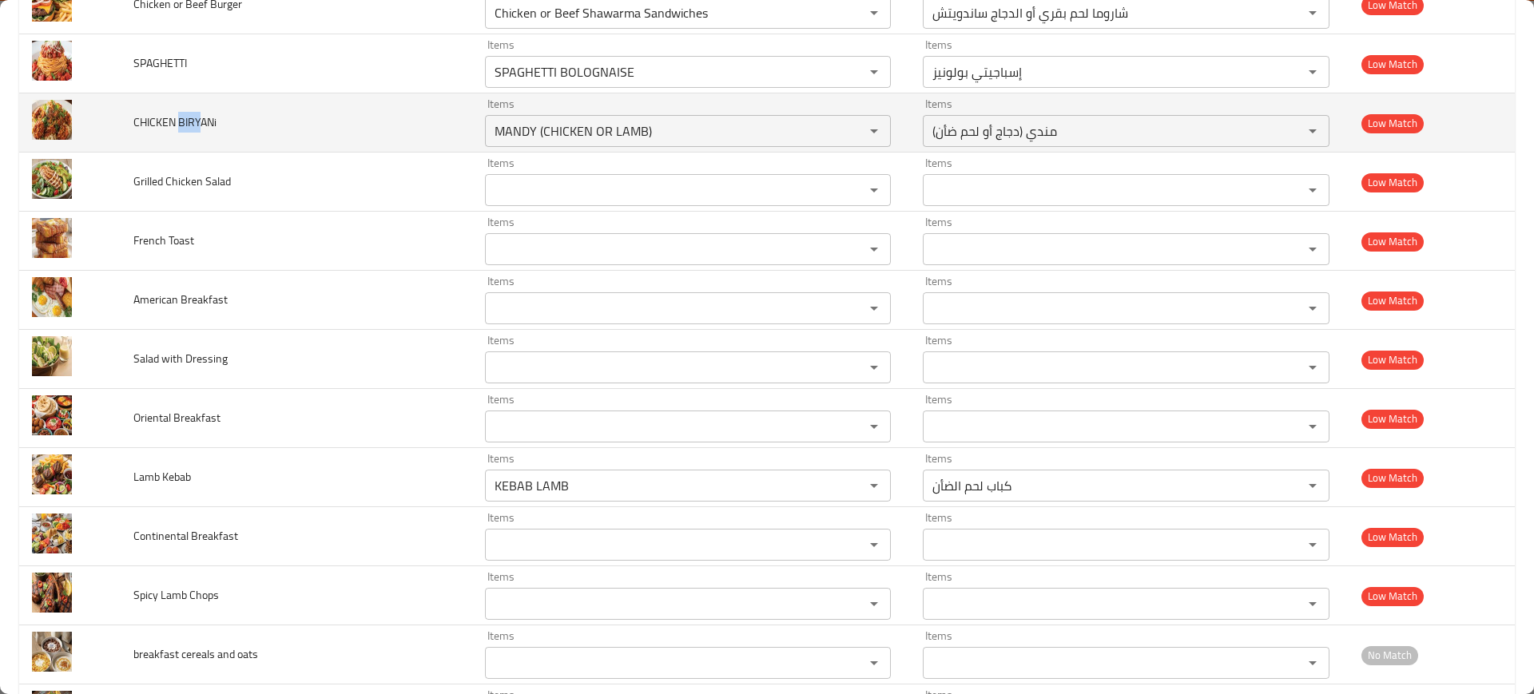
drag, startPoint x: 181, startPoint y: 113, endPoint x: 199, endPoint y: 119, distance: 19.2
click at [199, 119] on span "CHICKEN BIRYANi" at bounding box center [174, 122] width 83 height 21
click at [586, 117] on div "MANDY (CHICKEN OR LAMB) Items" at bounding box center [688, 131] width 407 height 32
paste BIRYANi "BIRY"
type BIRYANi "BIRY"
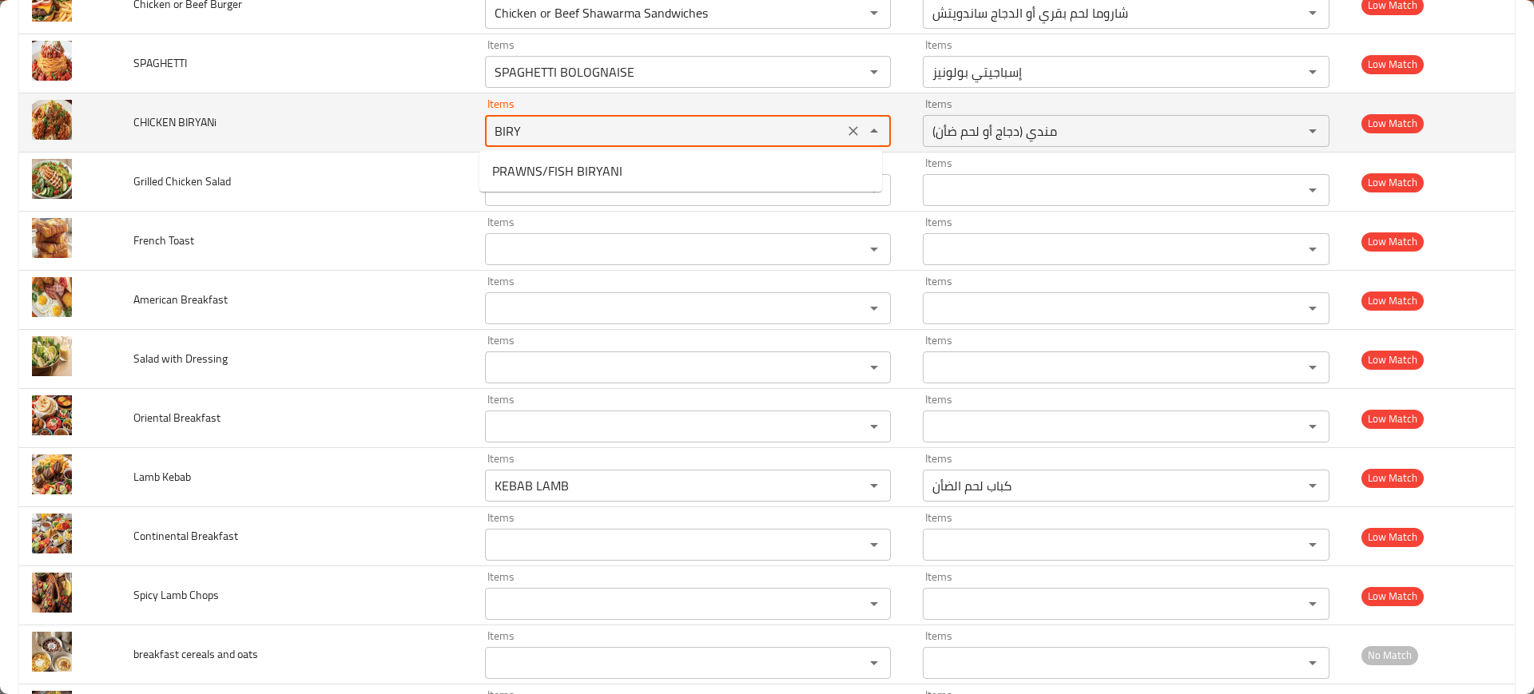
click at [845, 133] on icon "Clear" at bounding box center [853, 131] width 16 height 16
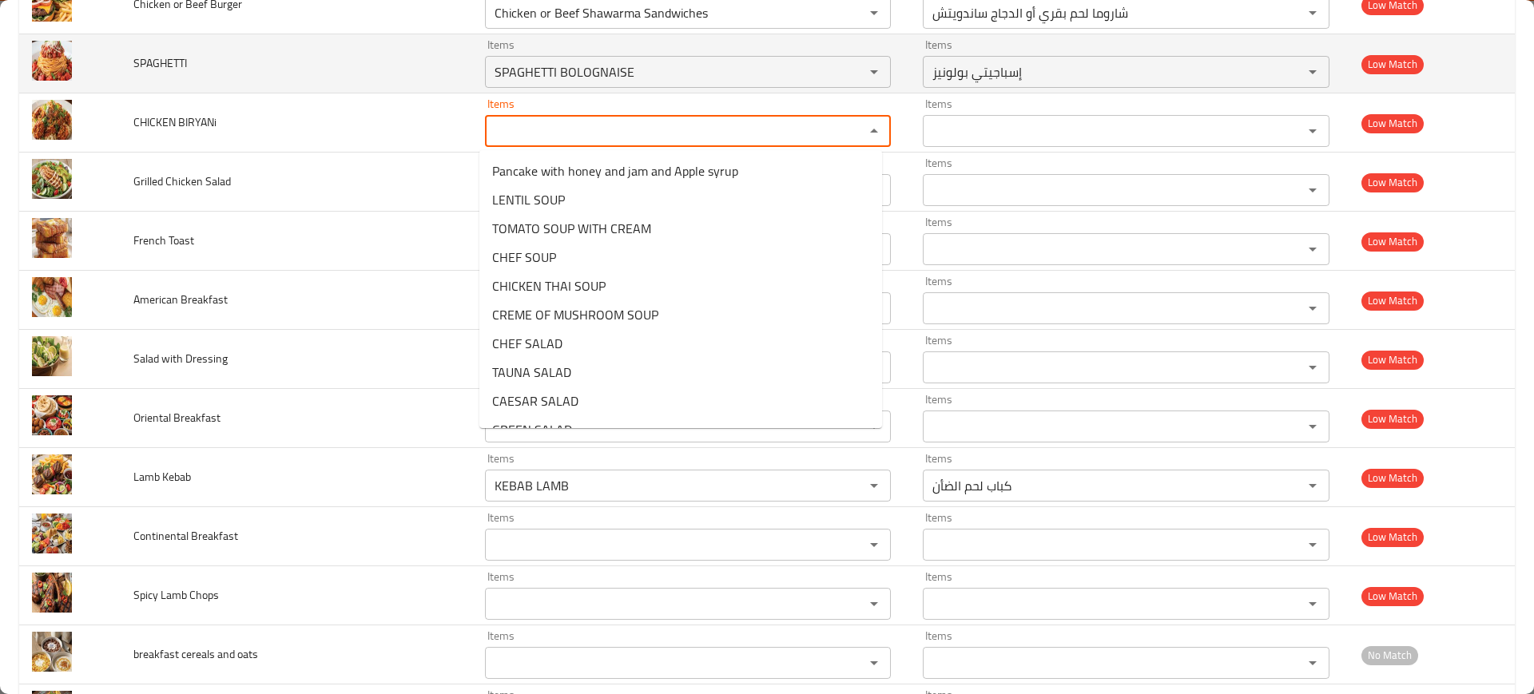
click at [411, 85] on td "SPAGHETTI" at bounding box center [296, 63] width 351 height 59
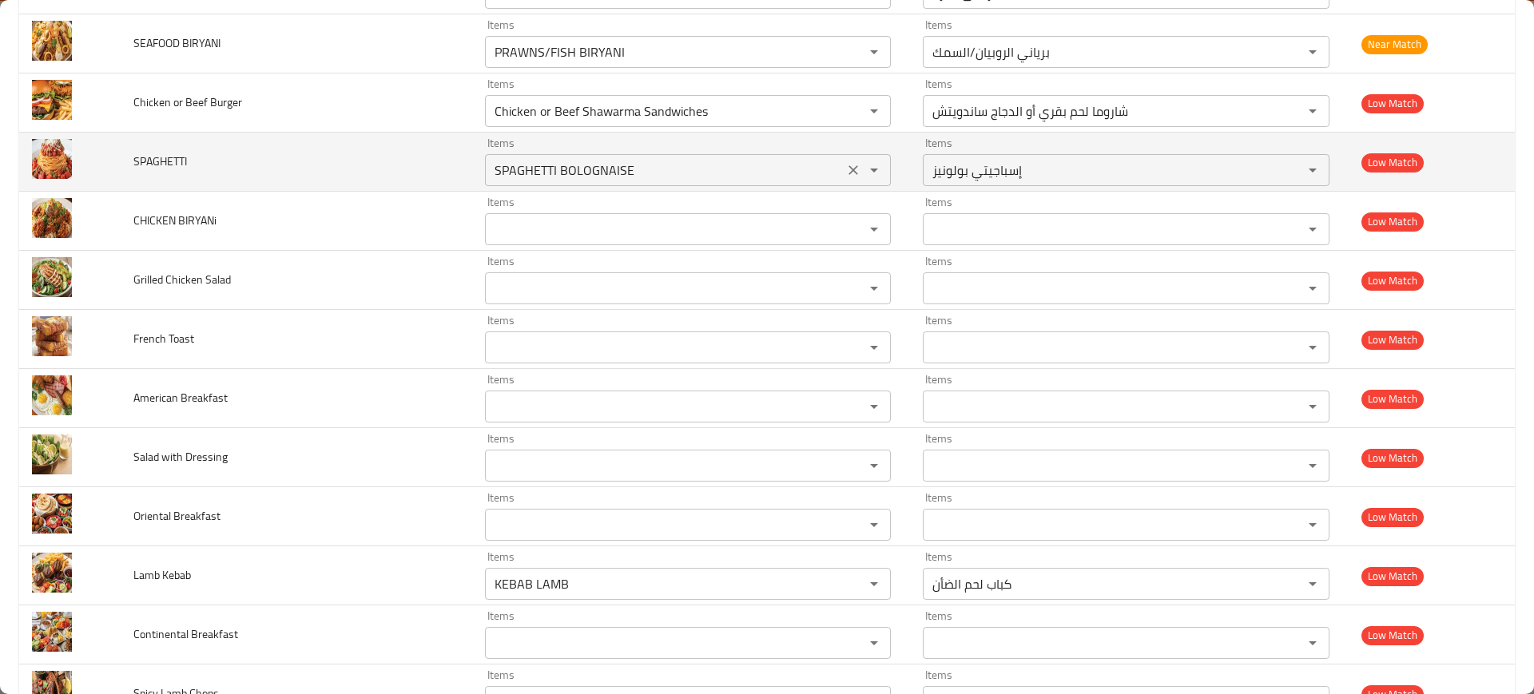
scroll to position [4012, 0]
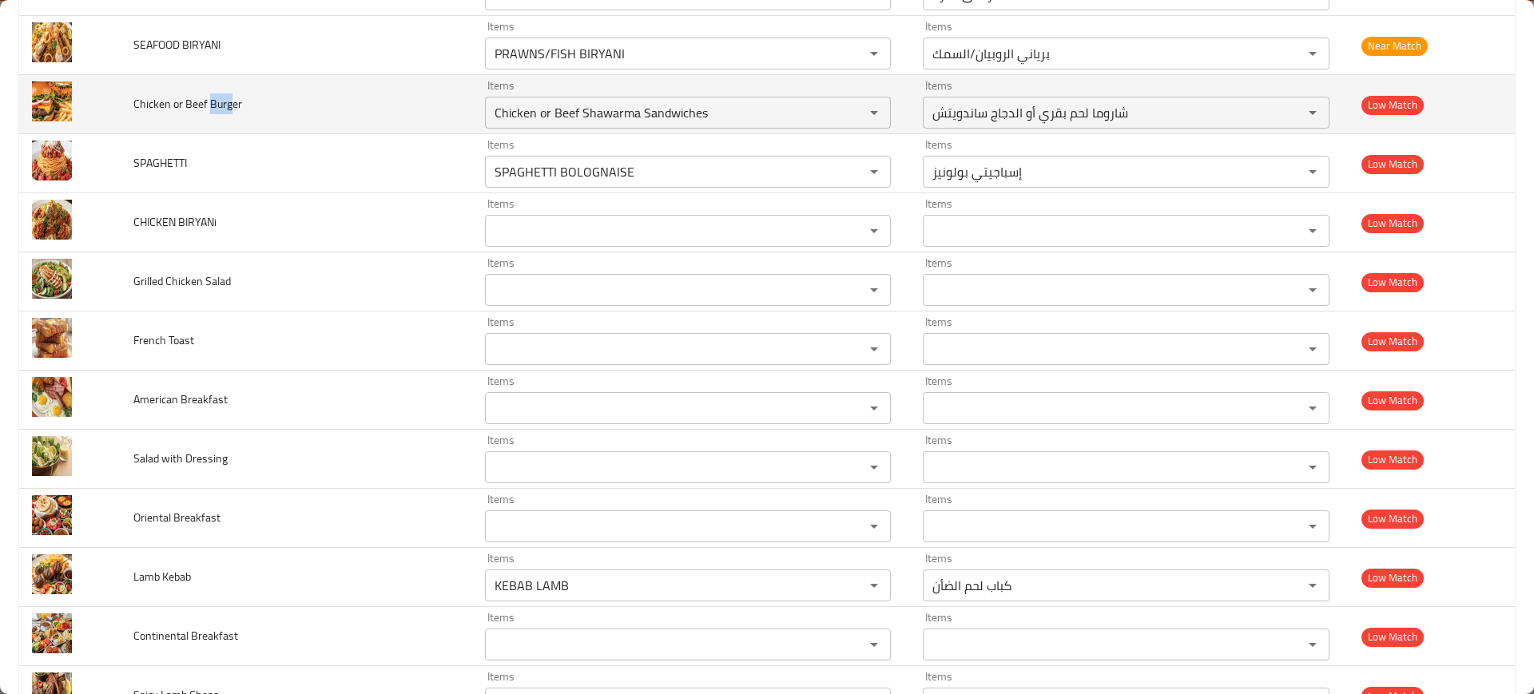
drag, startPoint x: 210, startPoint y: 98, endPoint x: 231, endPoint y: 106, distance: 22.3
click at [231, 106] on span "Chicken or Beef Burger" at bounding box center [187, 103] width 109 height 21
click at [530, 103] on Burger "Chicken or Beef Shawarma Sandwiches" at bounding box center [665, 112] width 350 height 22
paste Burger "Burg"
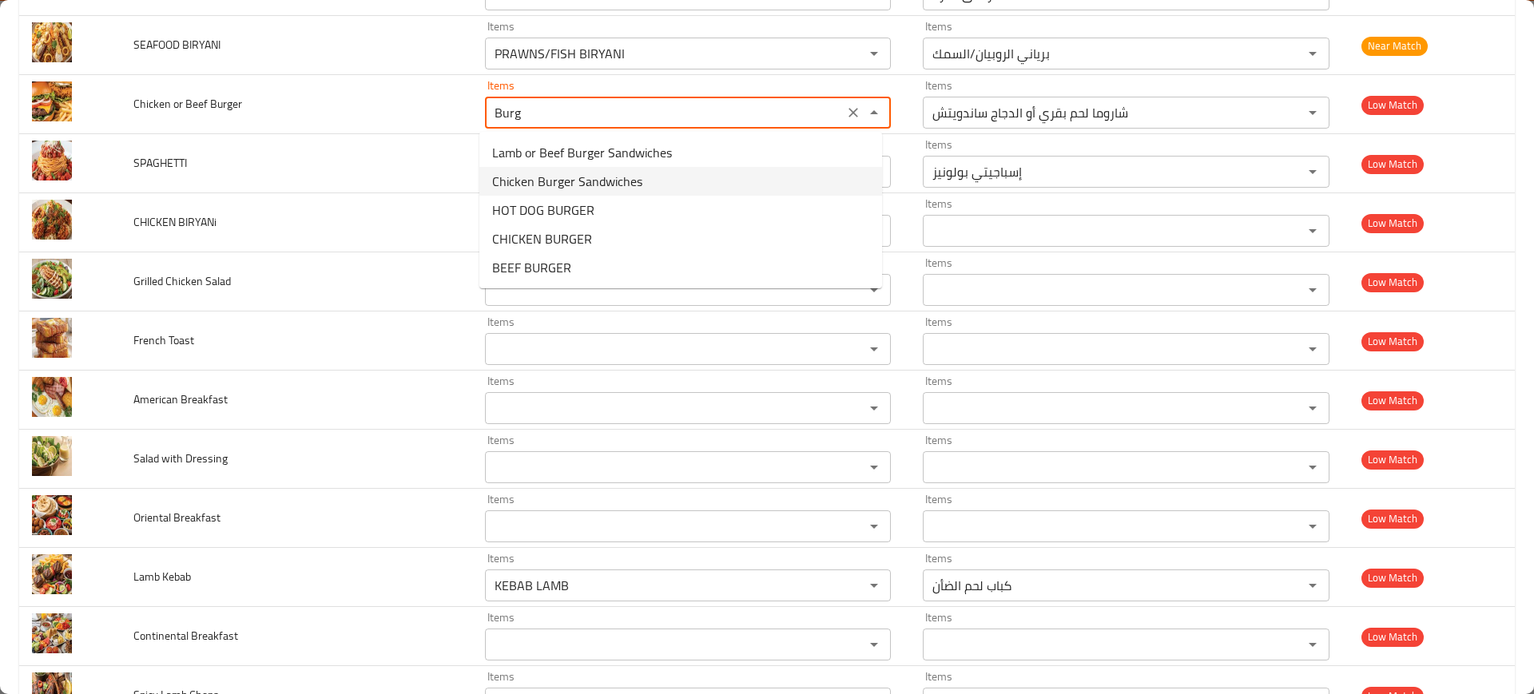
click at [625, 185] on span "Chicken Burger Sandwiches" at bounding box center [567, 181] width 150 height 19
type Burger "Chicken Burger Sandwiches"
type Burger-ar "برجر الدجاج ساندويتش"
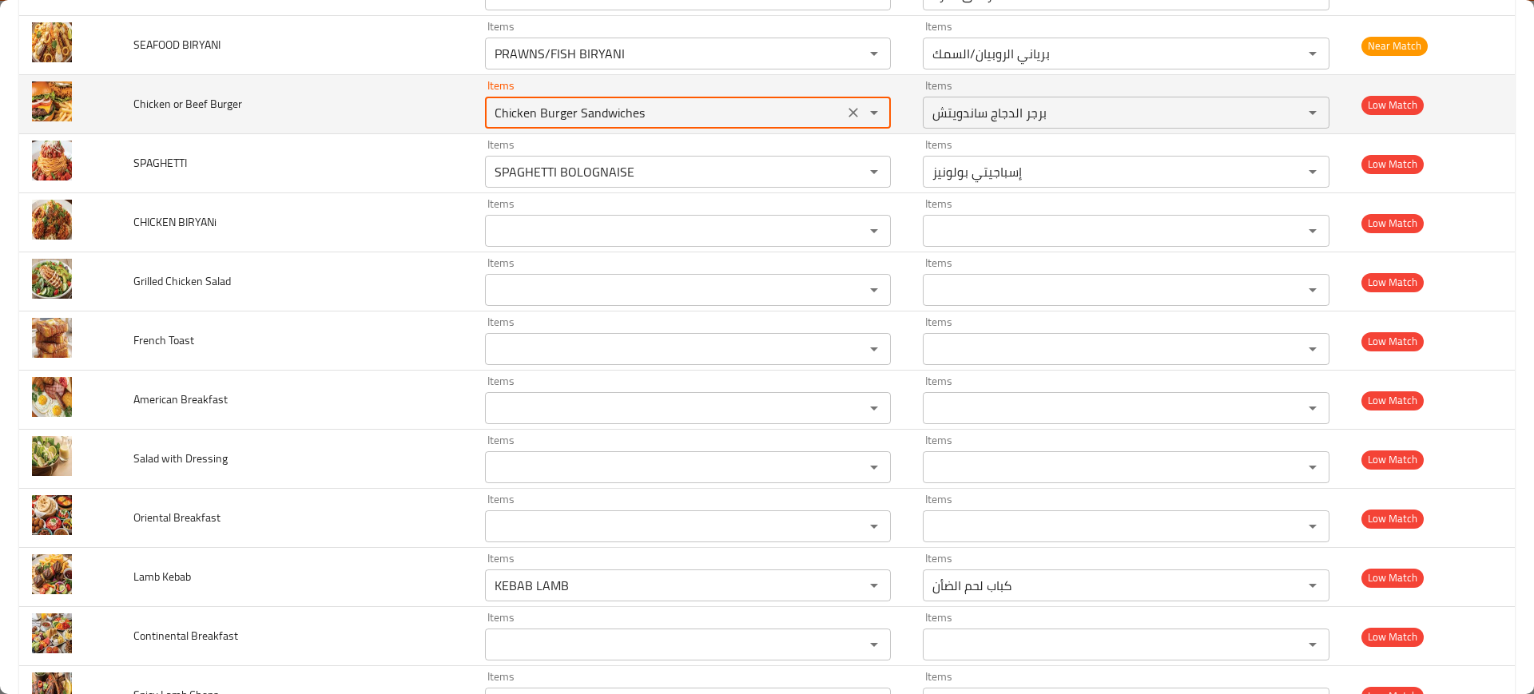
type Burger "Chicken Burger Sandwiches"
click at [192, 108] on span "Chicken or Beef Burger" at bounding box center [187, 103] width 109 height 21
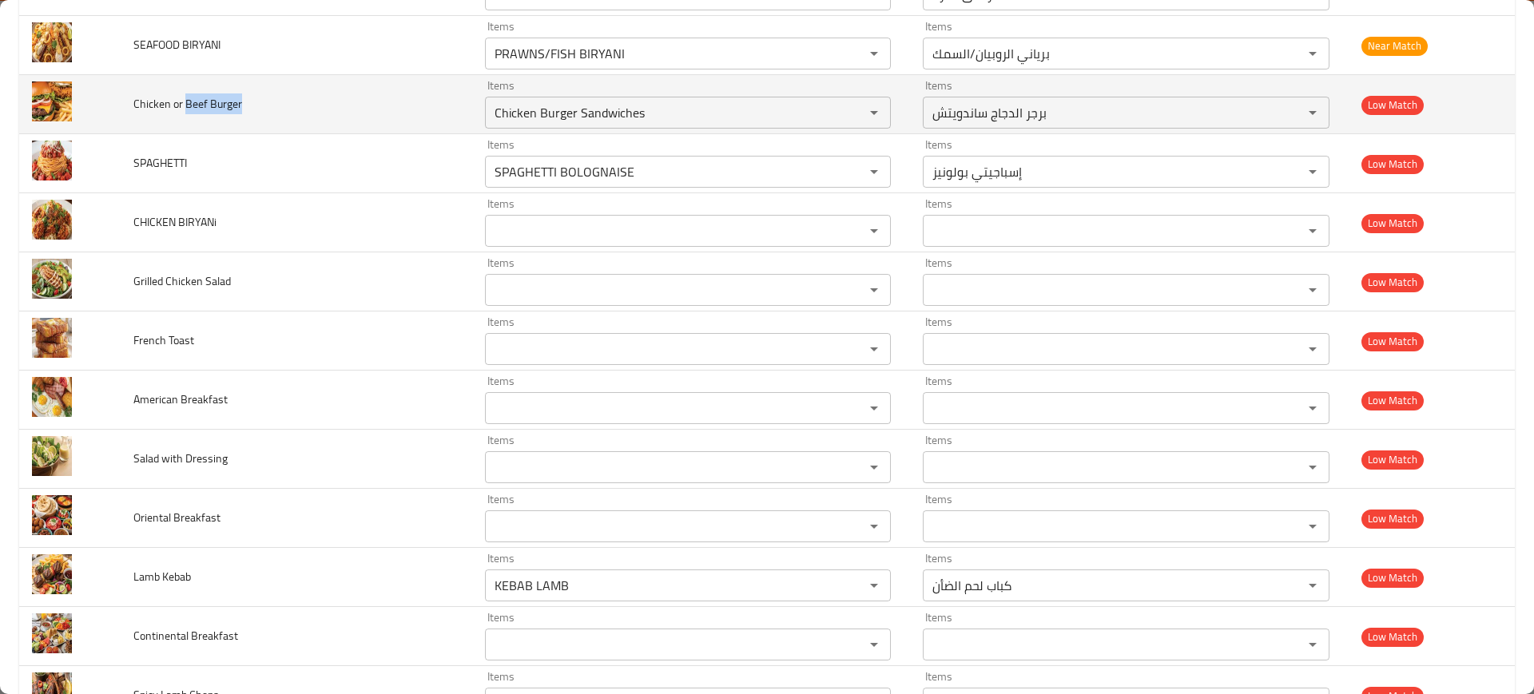
drag, startPoint x: 192, startPoint y: 108, endPoint x: 222, endPoint y: 110, distance: 30.5
click at [222, 110] on span "Chicken or Beef Burger" at bounding box center [187, 103] width 109 height 21
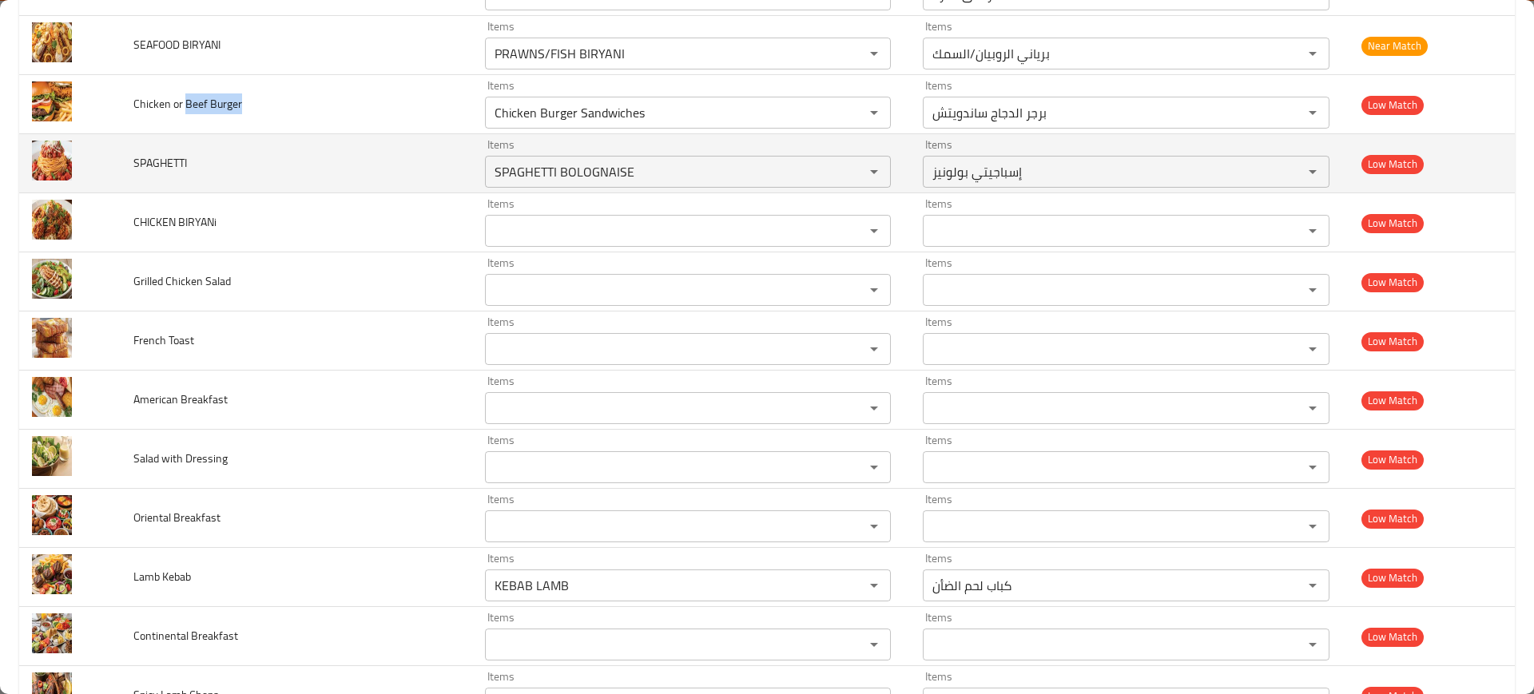
click at [373, 173] on td "SPAGHETTI" at bounding box center [296, 163] width 351 height 59
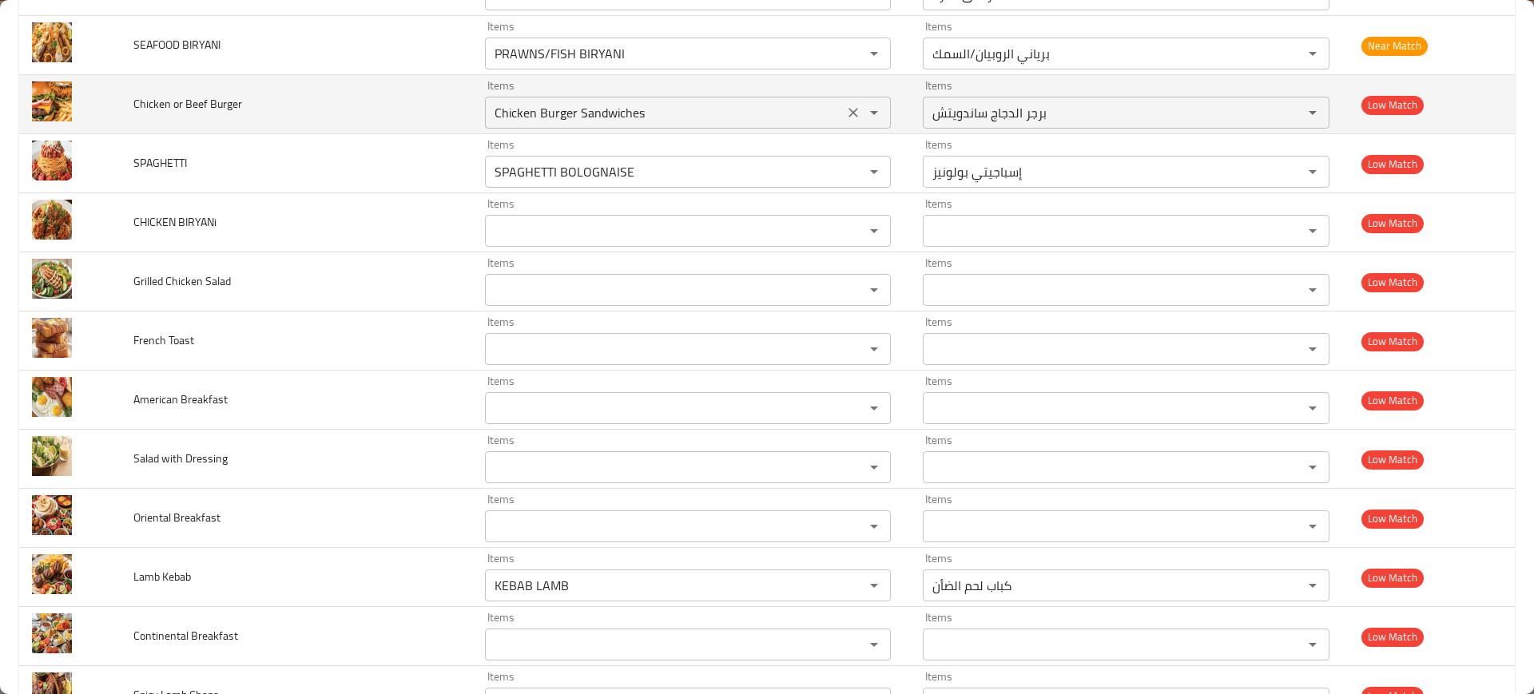
click at [847, 105] on icon "Clear" at bounding box center [853, 113] width 16 height 16
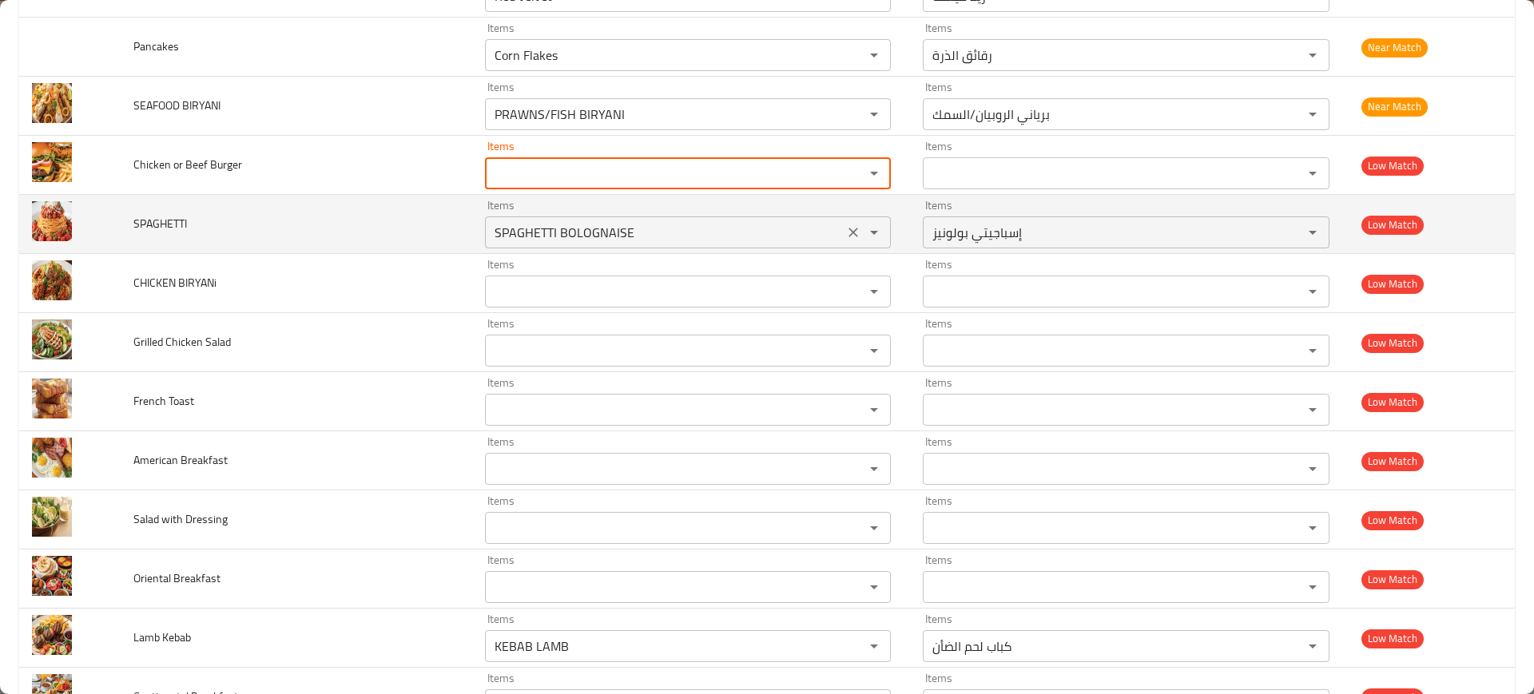
scroll to position [3912, 0]
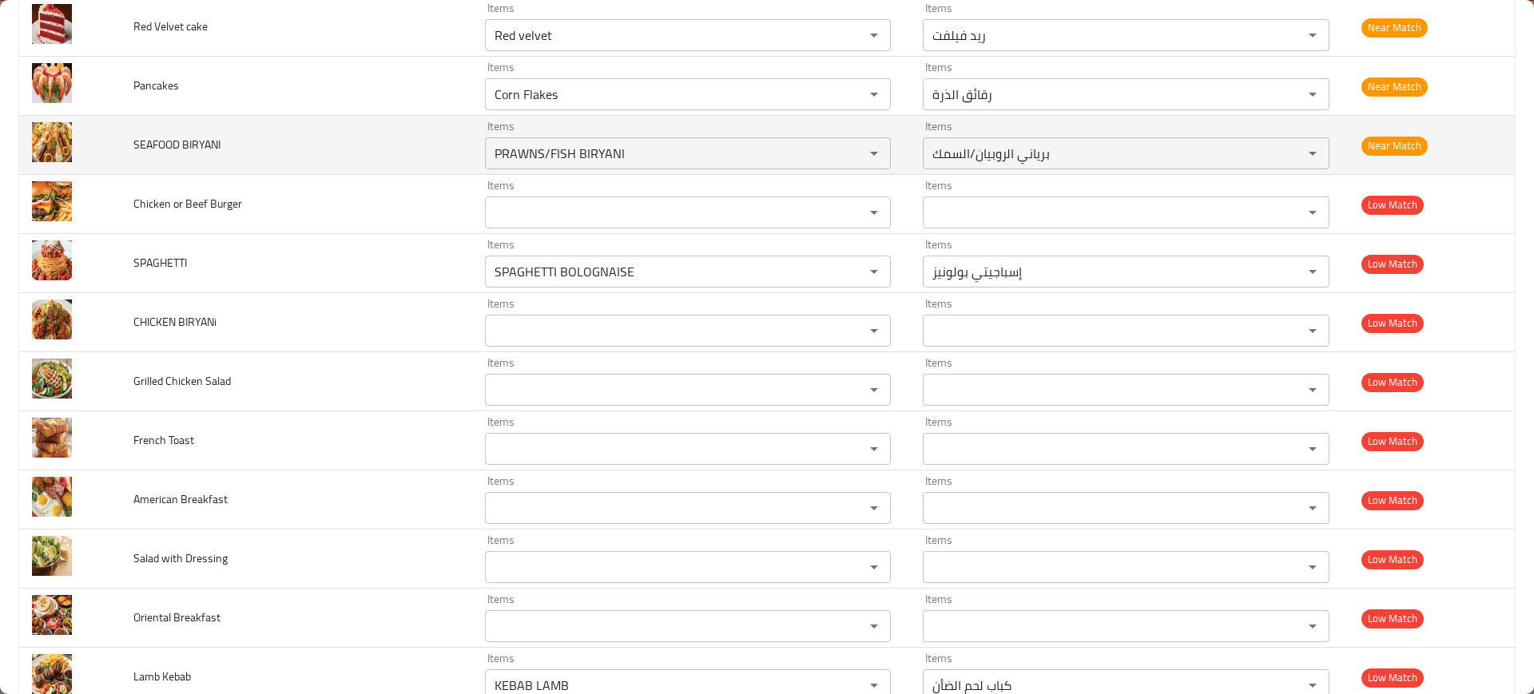
click at [181, 147] on span "SEAFOOD BIRYANI" at bounding box center [176, 144] width 87 height 21
click at [182, 149] on span "SEAFOOD BIRYANI" at bounding box center [176, 144] width 87 height 21
drag, startPoint x: 189, startPoint y: 147, endPoint x: 214, endPoint y: 145, distance: 25.6
click at [215, 145] on span "SEAFOOD BIRYANI" at bounding box center [176, 144] width 87 height 21
click at [542, 146] on BIRYANI "PRAWNS/FISH BIRYANI" at bounding box center [665, 153] width 350 height 22
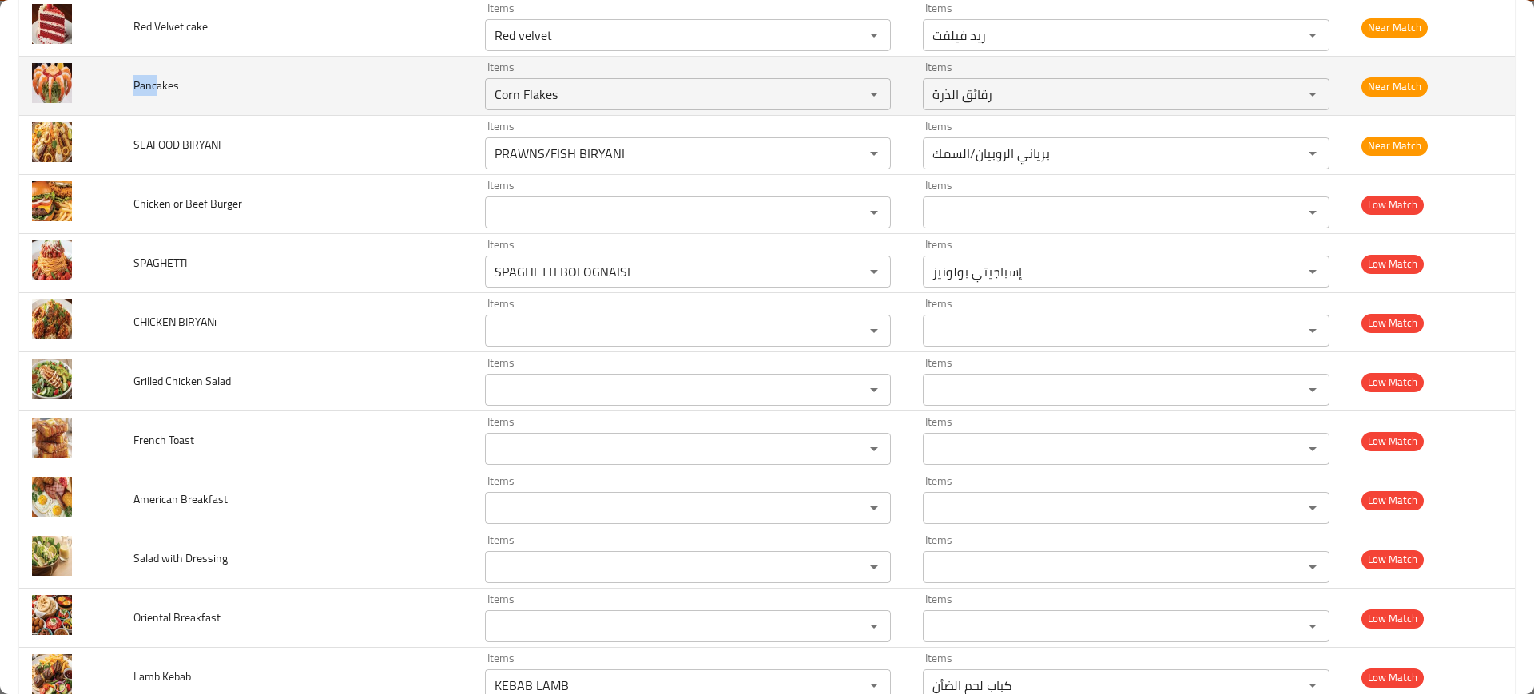
drag, startPoint x: 154, startPoint y: 85, endPoint x: 122, endPoint y: 73, distance: 34.1
click at [122, 73] on td "Pancakes" at bounding box center [296, 86] width 351 height 59
click at [589, 91] on input "Corn Flakes" at bounding box center [665, 94] width 350 height 22
paste input "Panc"
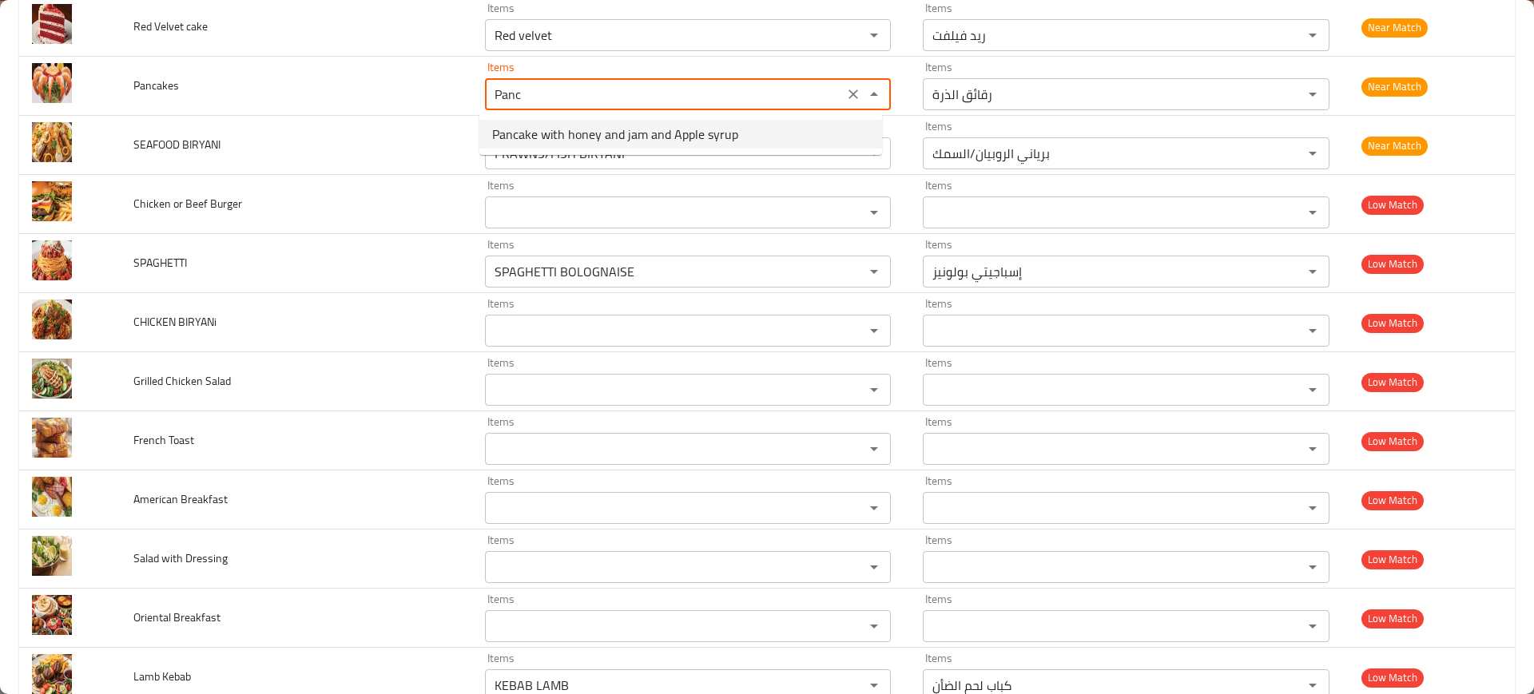
click at [606, 133] on span "Pancake with honey and jam and Apple syrup" at bounding box center [615, 134] width 246 height 19
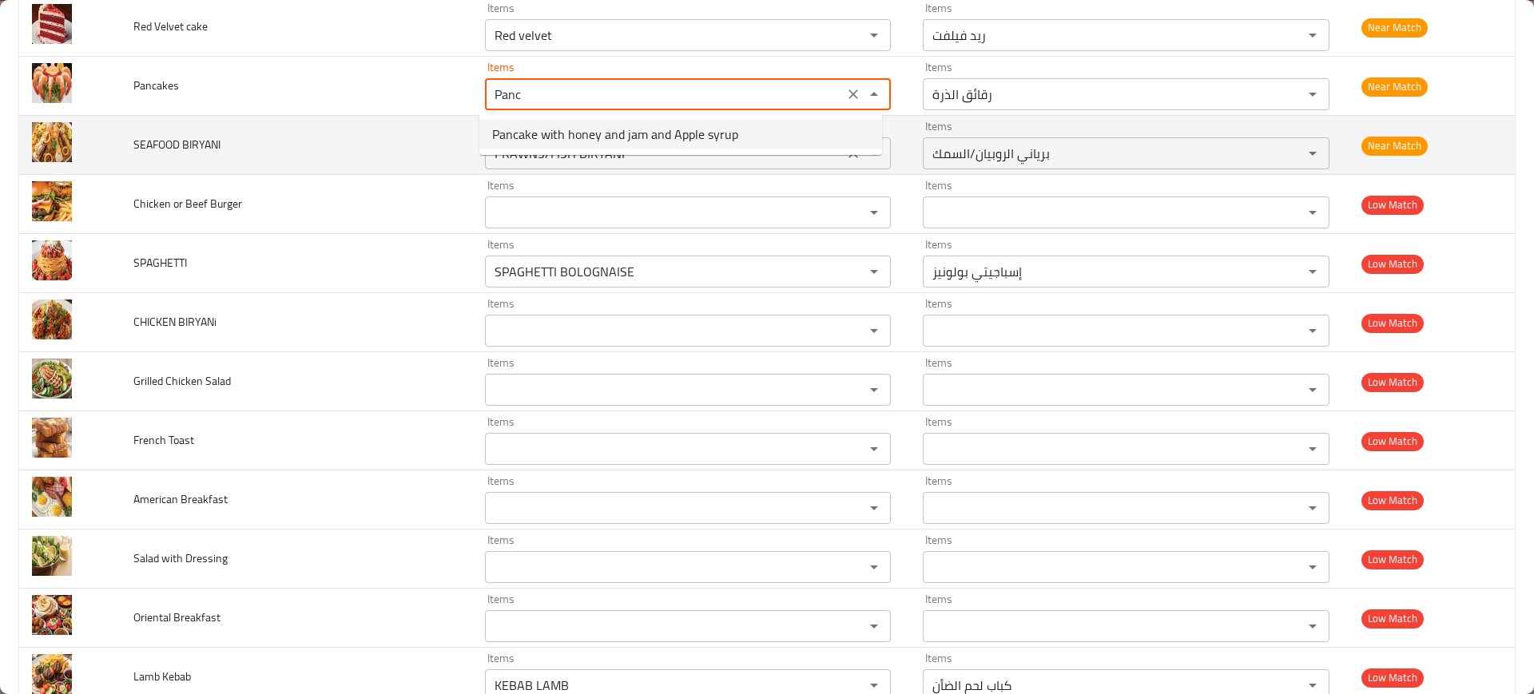
type input "Pancake with honey and jam and Apple syrup"
type input "بان كيك مع العسل والمربي وشراب التفاح"
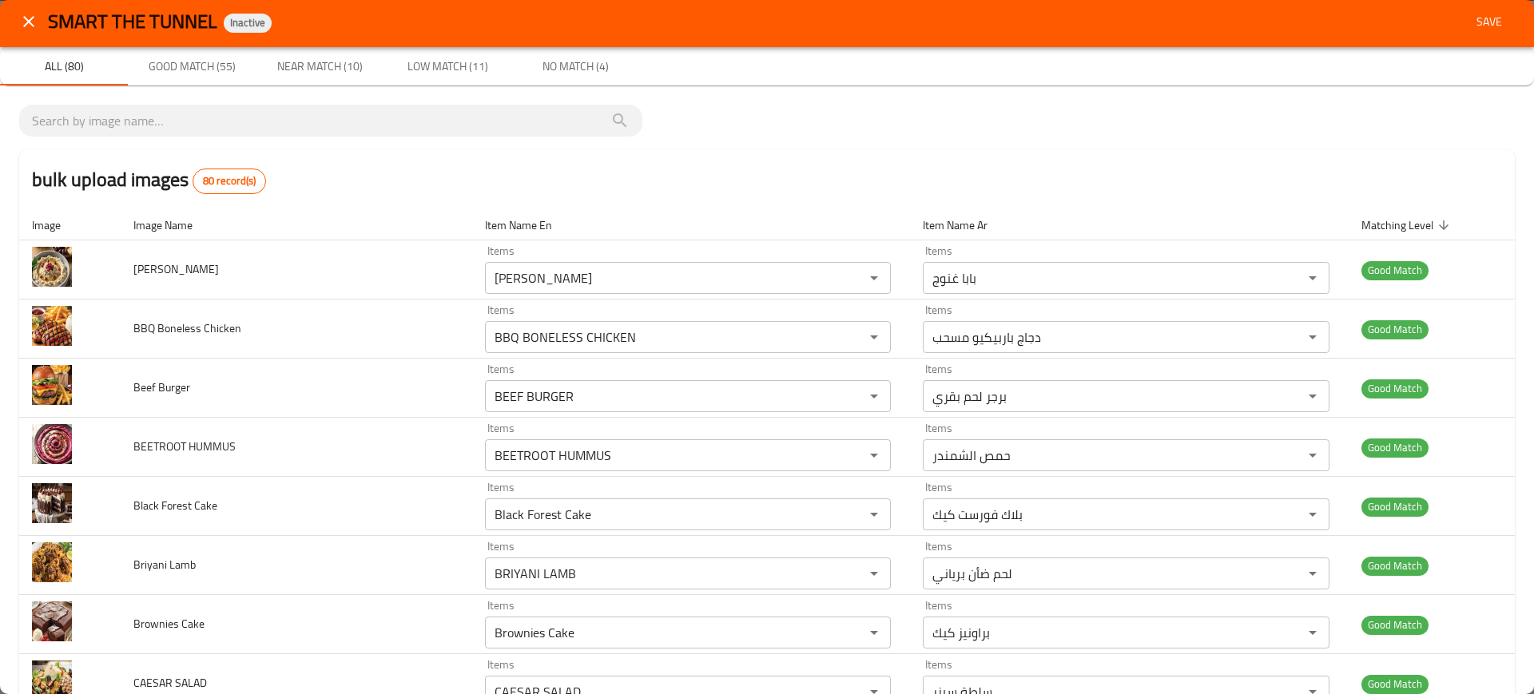
scroll to position [0, 0]
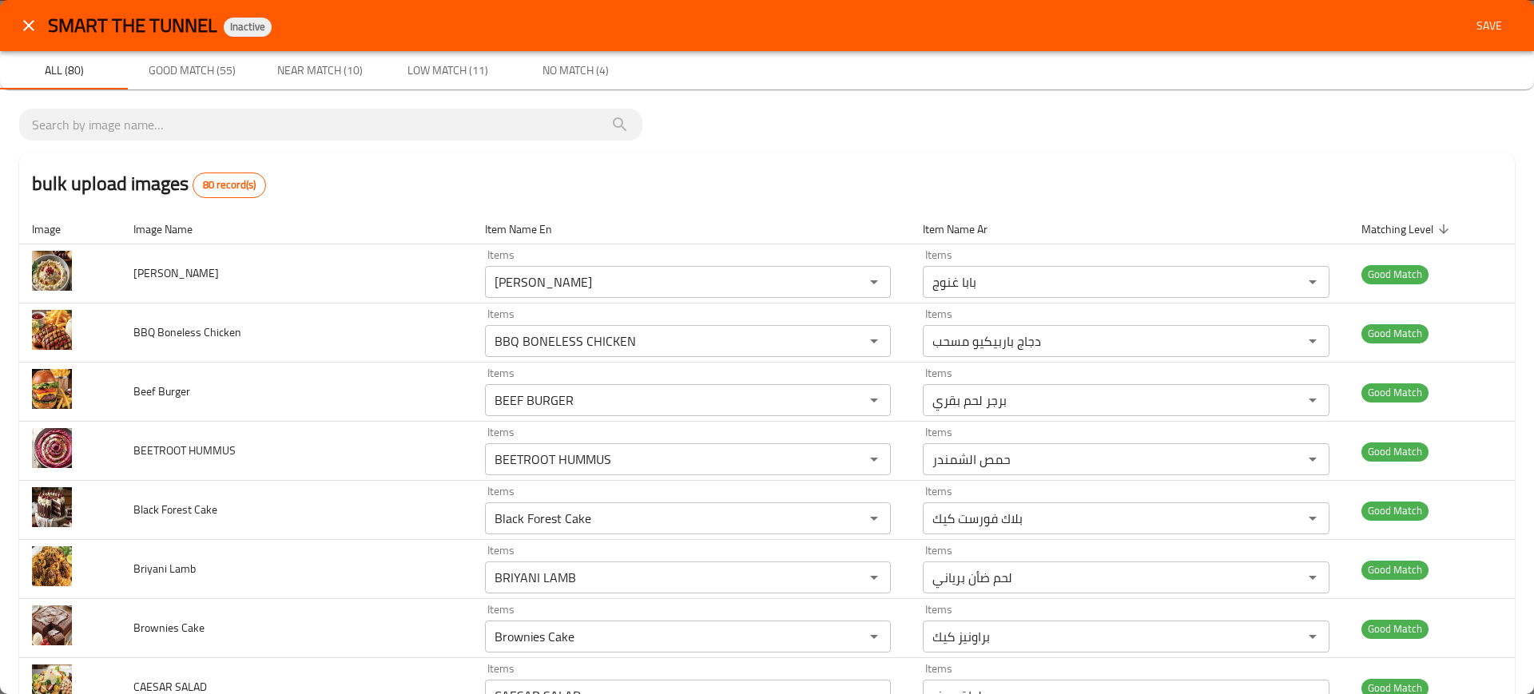
type input "Pancake with honey and jam and Apple syrup"
click at [1470, 26] on span "Save" at bounding box center [1489, 26] width 38 height 20
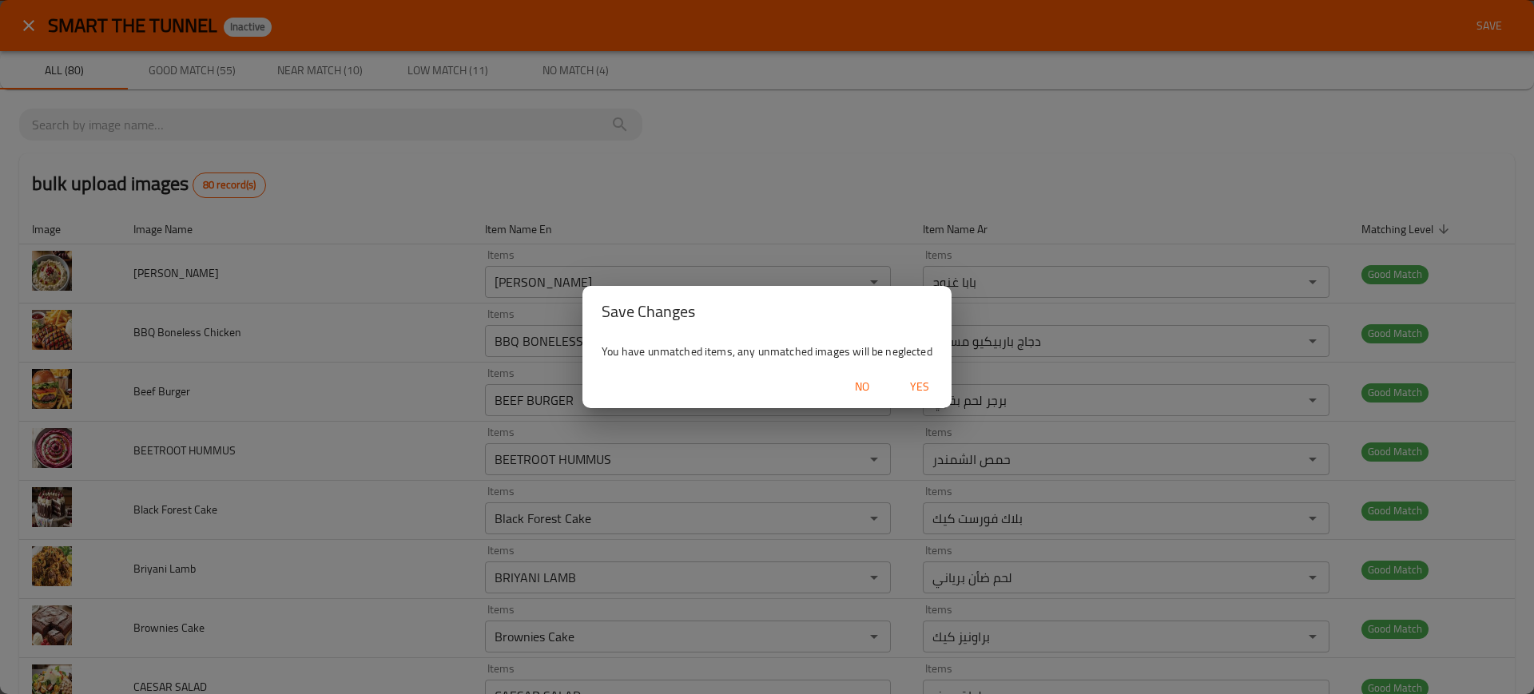
click at [922, 382] on span "Yes" at bounding box center [919, 387] width 38 height 20
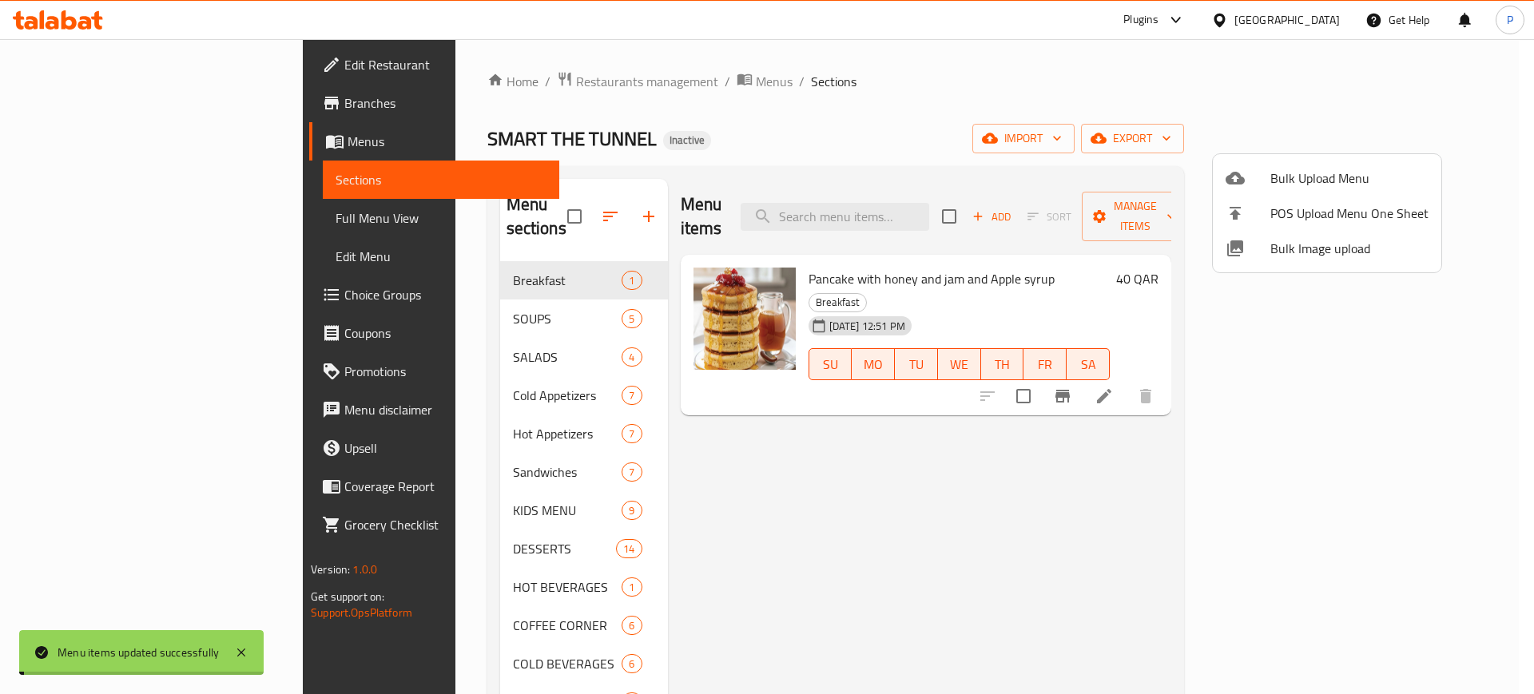
click at [777, 558] on div at bounding box center [767, 347] width 1534 height 694
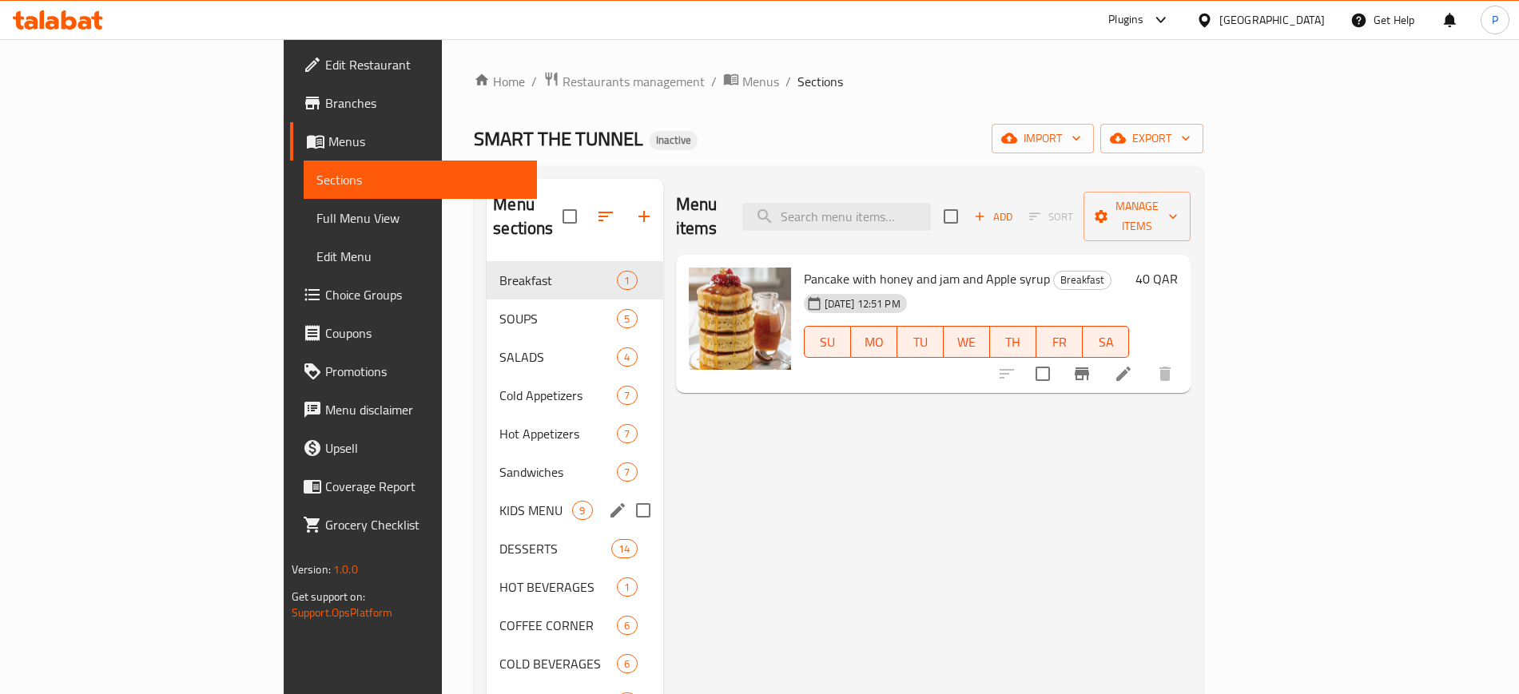
click at [517, 340] on div "SALADS 4" at bounding box center [574, 357] width 176 height 38
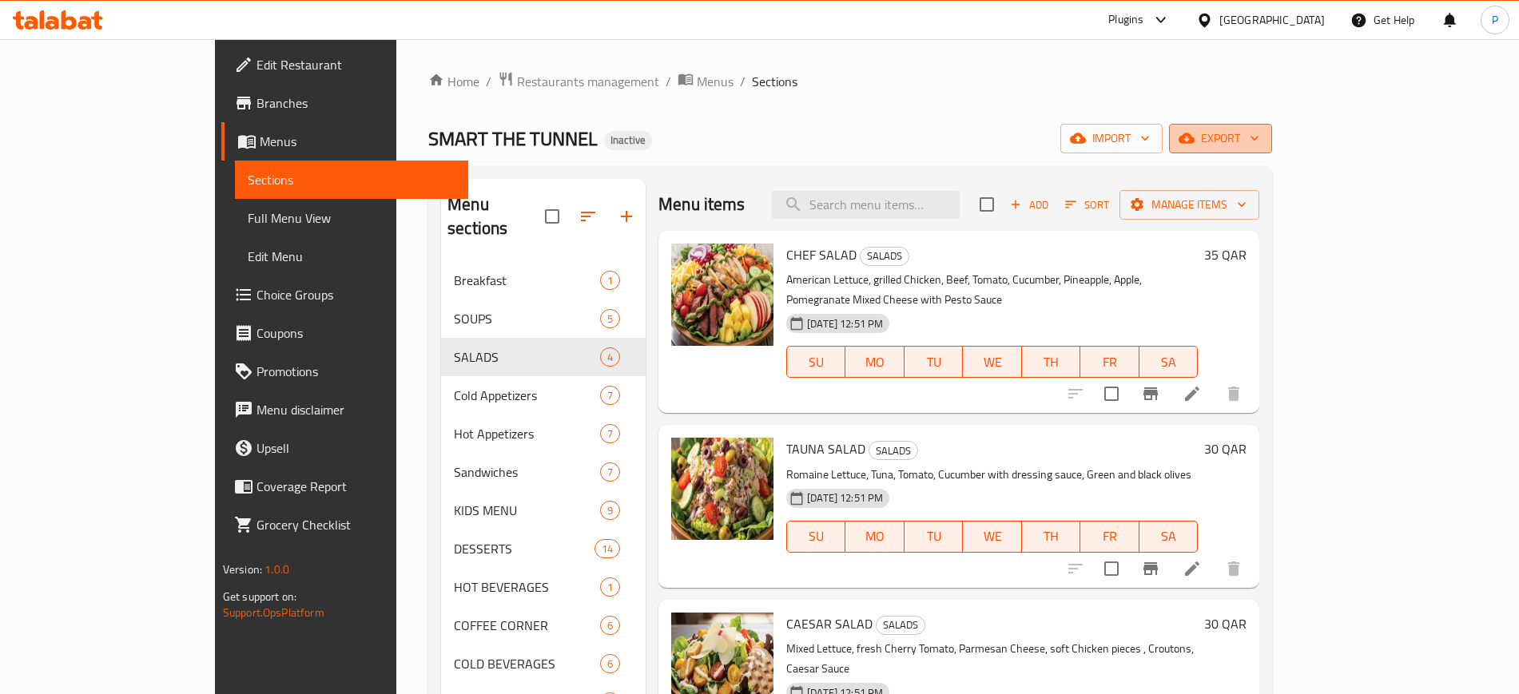
click at [1272, 124] on button "export" at bounding box center [1220, 139] width 103 height 30
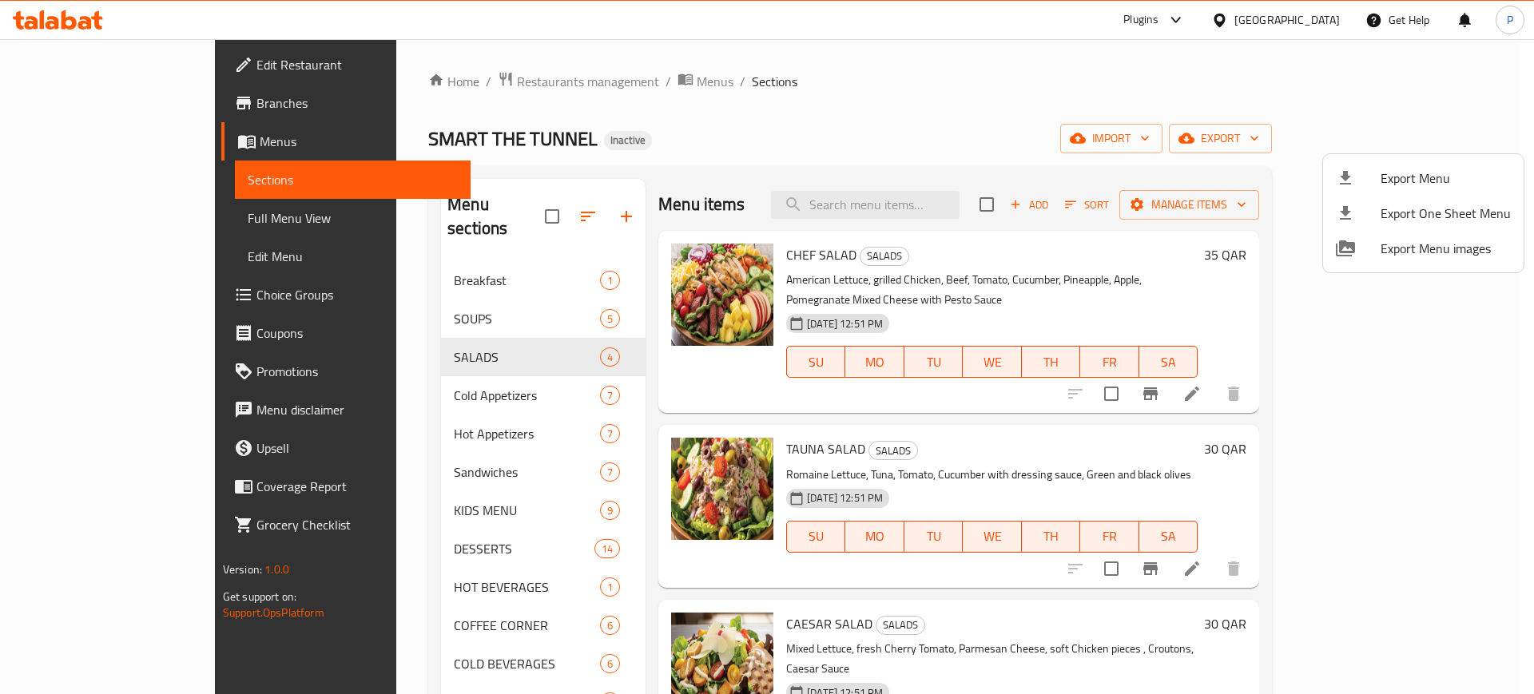
click at [1424, 165] on li "Export Menu" at bounding box center [1423, 178] width 201 height 35
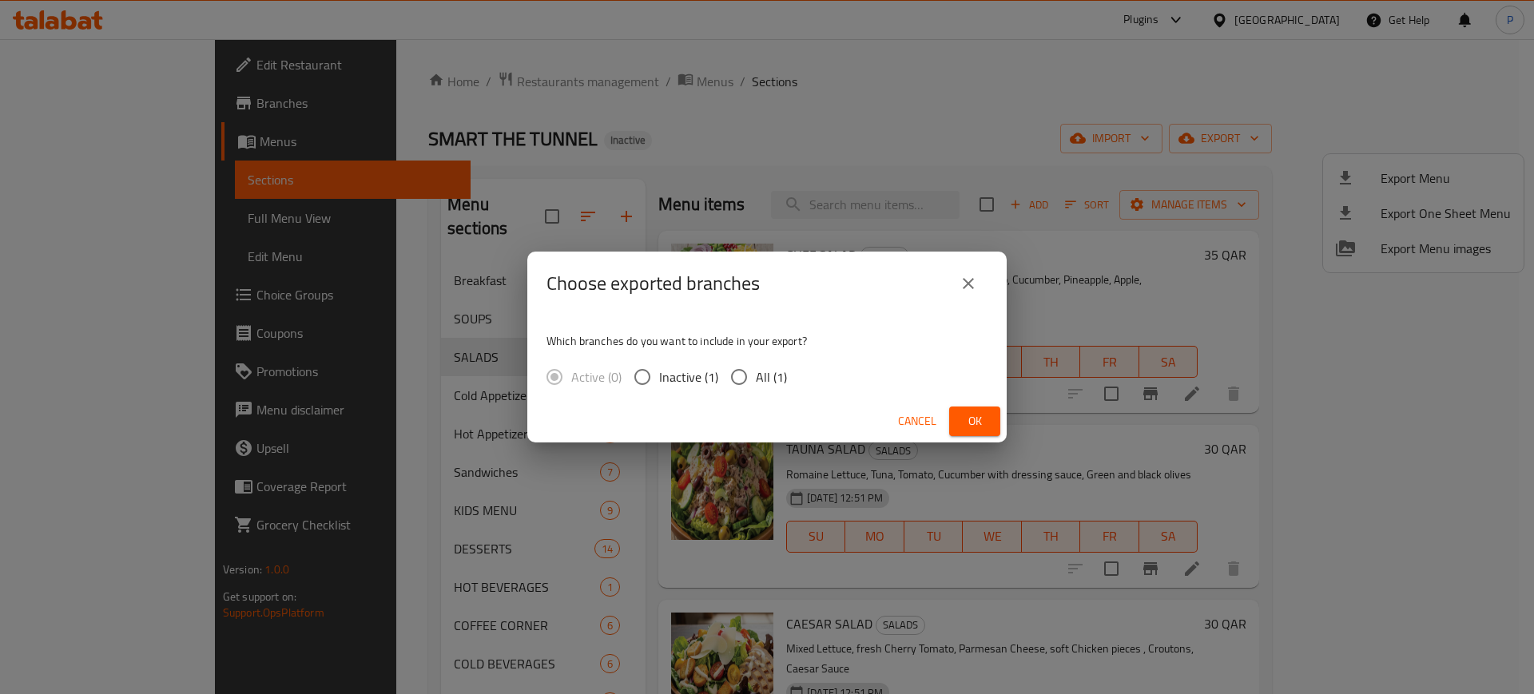
click at [790, 372] on div "Active (0) Inactive (1) All (1)" at bounding box center [672, 377] width 253 height 34
click at [764, 380] on span "All (1)" at bounding box center [771, 376] width 31 height 19
click at [756, 380] on input "All (1)" at bounding box center [739, 377] width 34 height 34
radio input "true"
click at [943, 424] on div "Cancel Ok" at bounding box center [766, 421] width 479 height 42
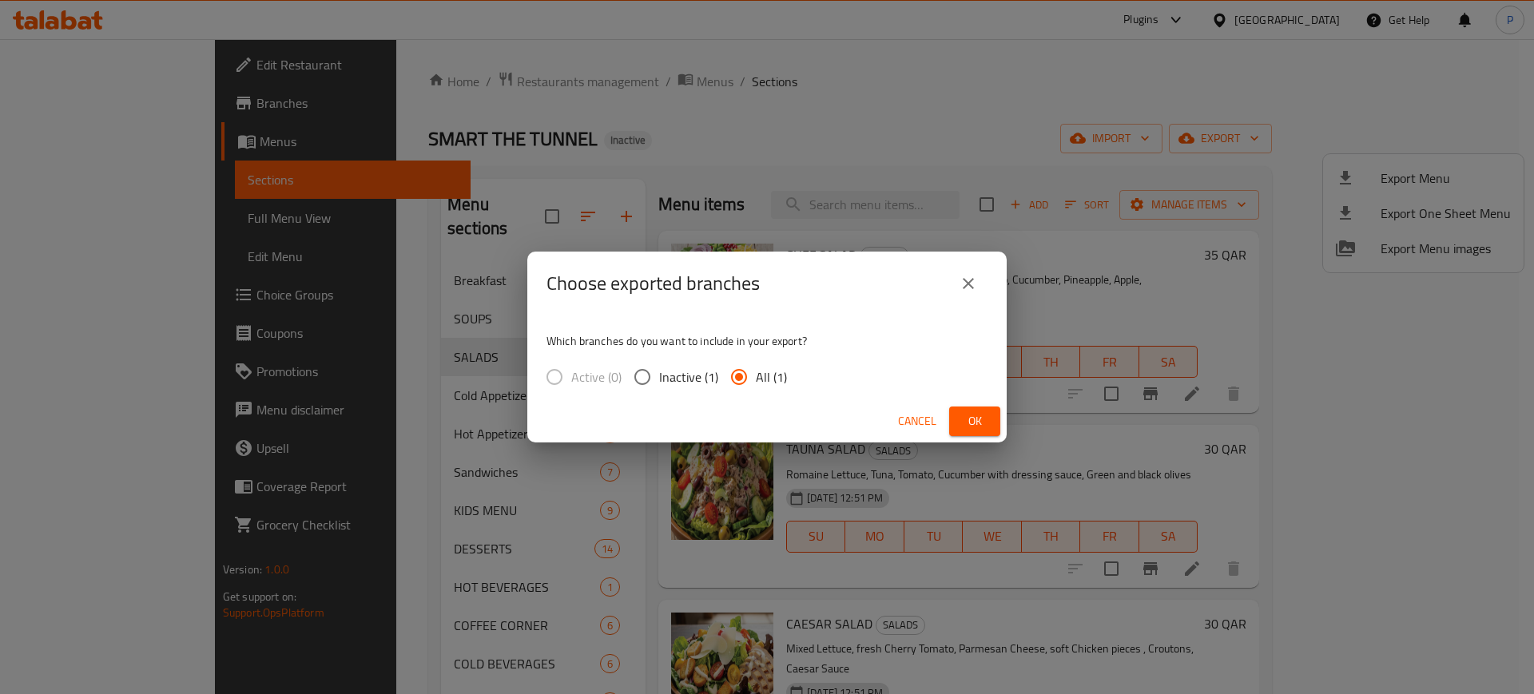
click at [963, 419] on span "Ok" at bounding box center [975, 421] width 26 height 20
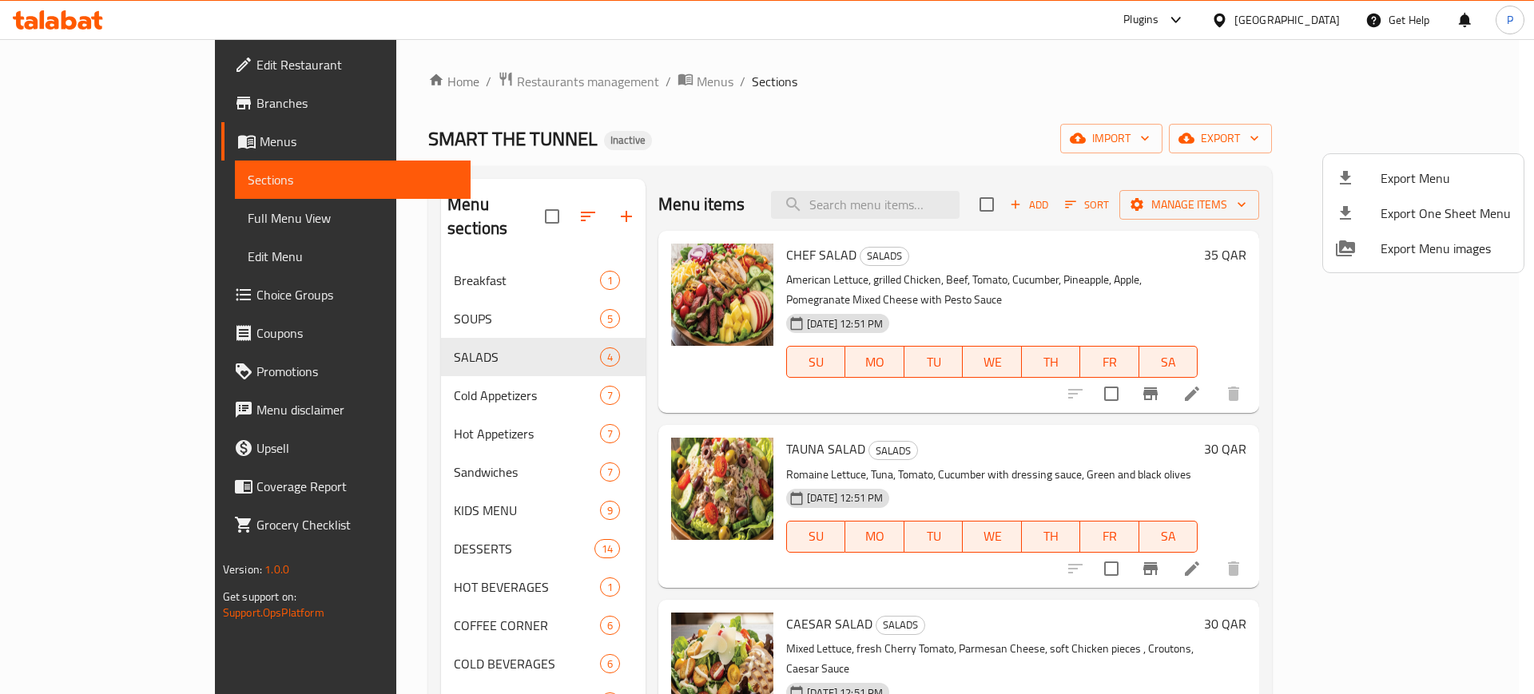
click at [1289, 21] on div at bounding box center [767, 347] width 1534 height 694
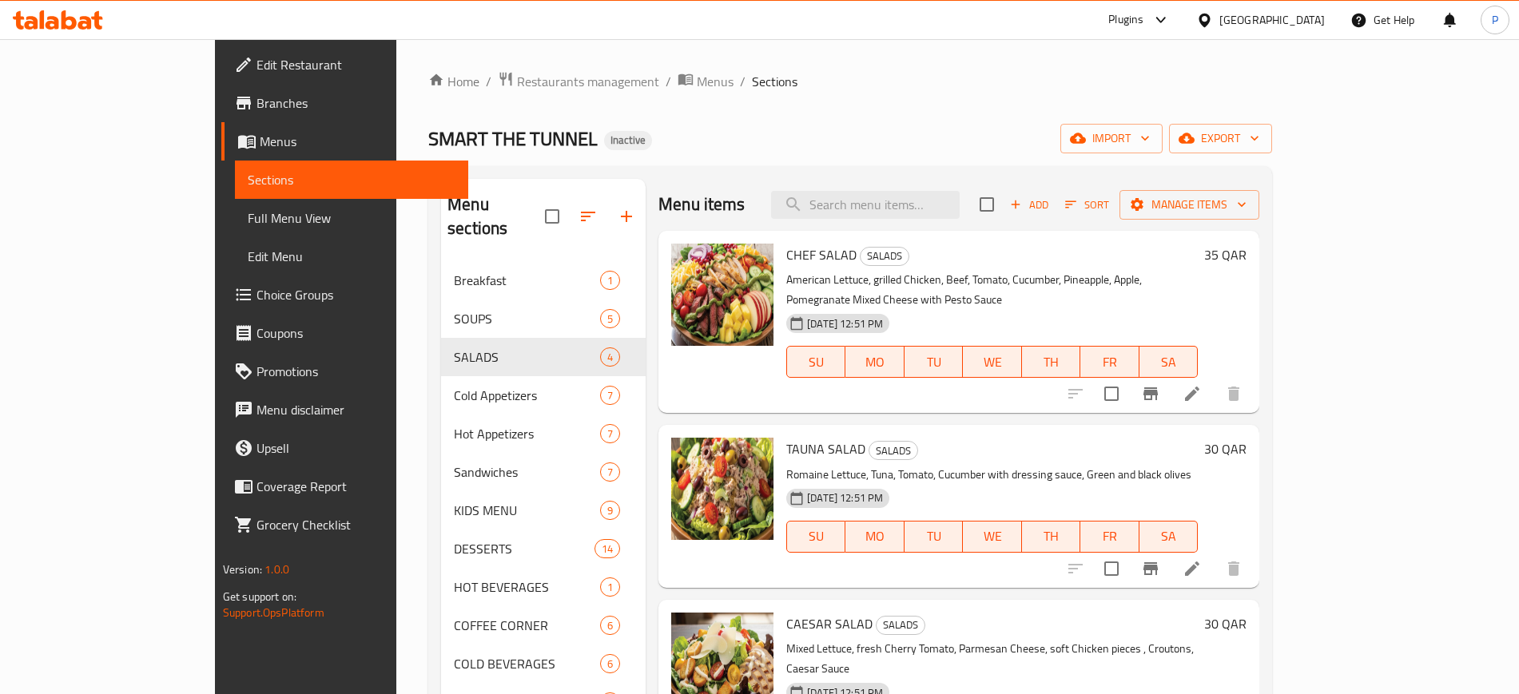
click at [1308, 15] on div "[GEOGRAPHIC_DATA]" at bounding box center [1271, 20] width 105 height 18
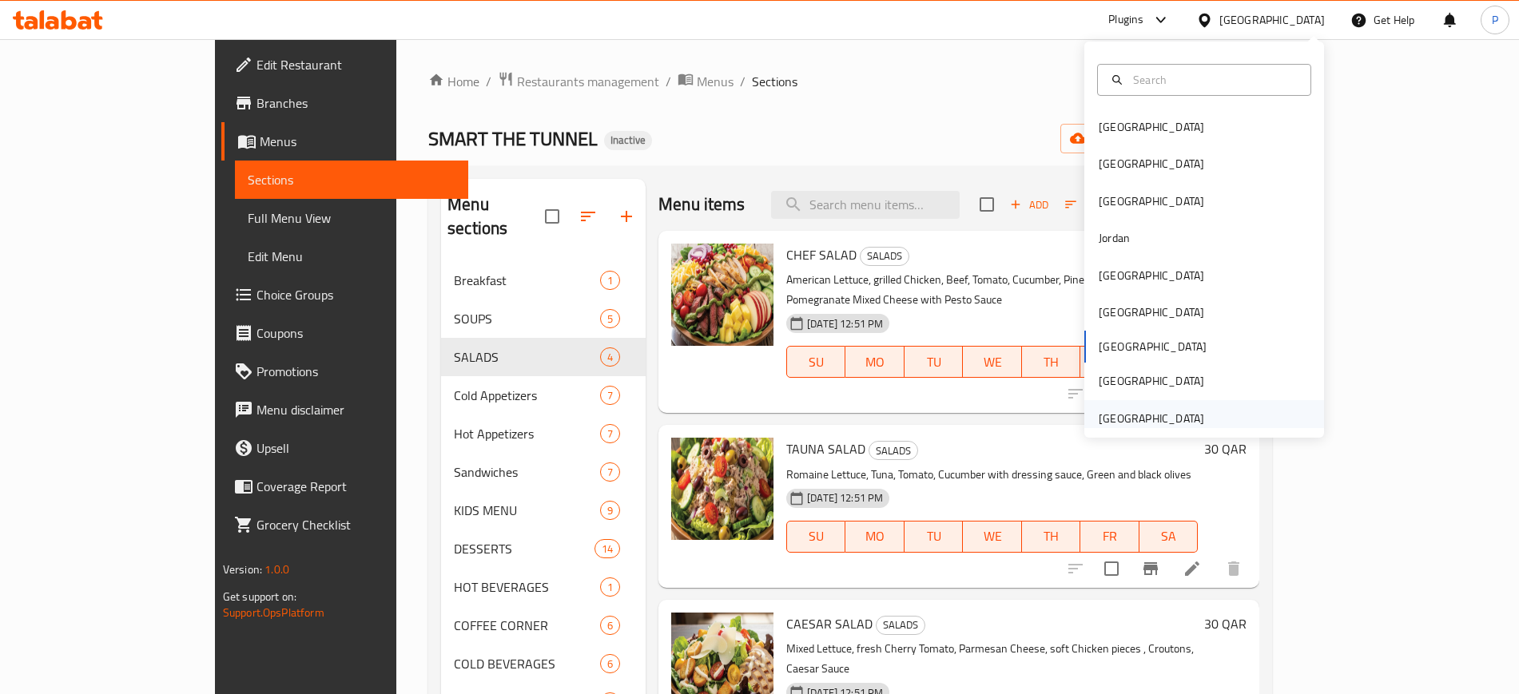
click at [1150, 416] on div "[GEOGRAPHIC_DATA]" at bounding box center [1150, 419] width 105 height 18
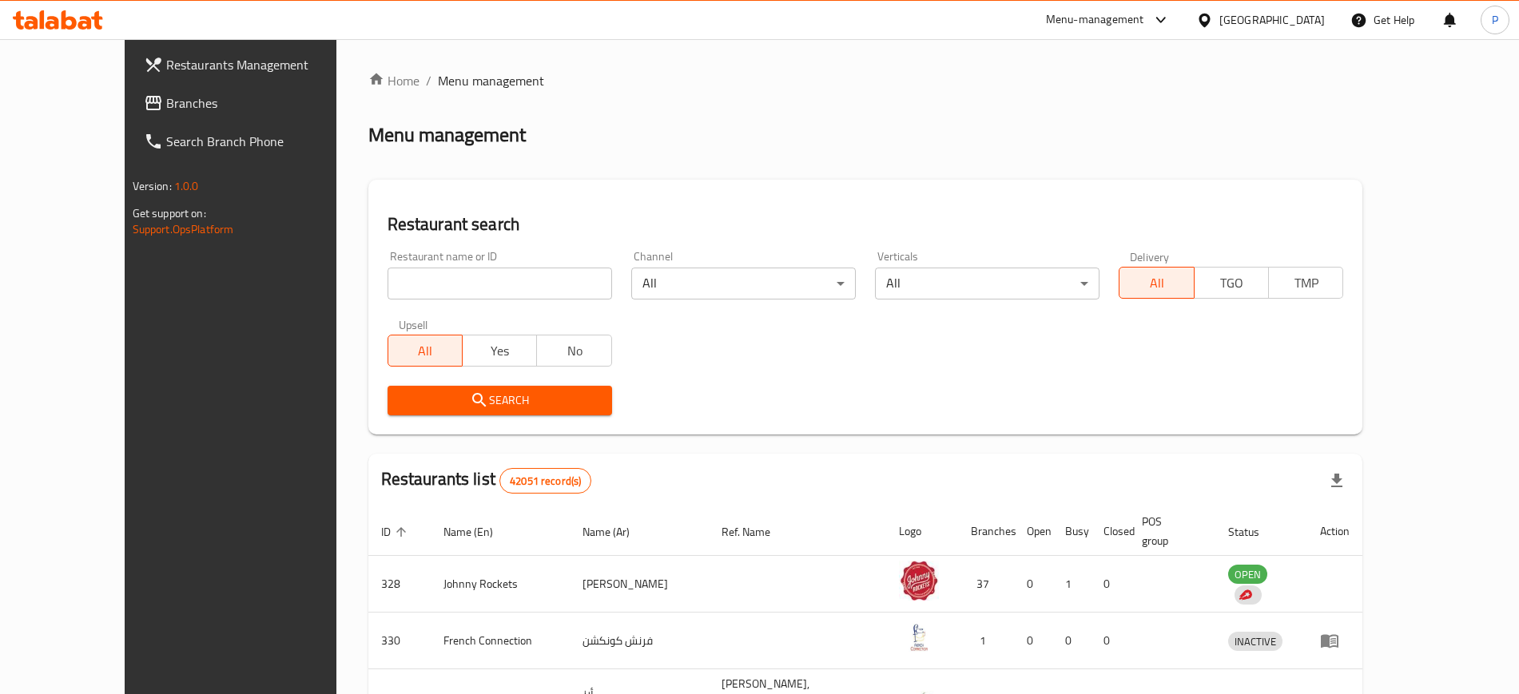
click at [477, 294] on input "search" at bounding box center [499, 284] width 224 height 32
paste input "AL DOUQ ALMAGHRI"
type input "AL DOUQ ALMAGHRI"
click button "Search" at bounding box center [499, 401] width 224 height 30
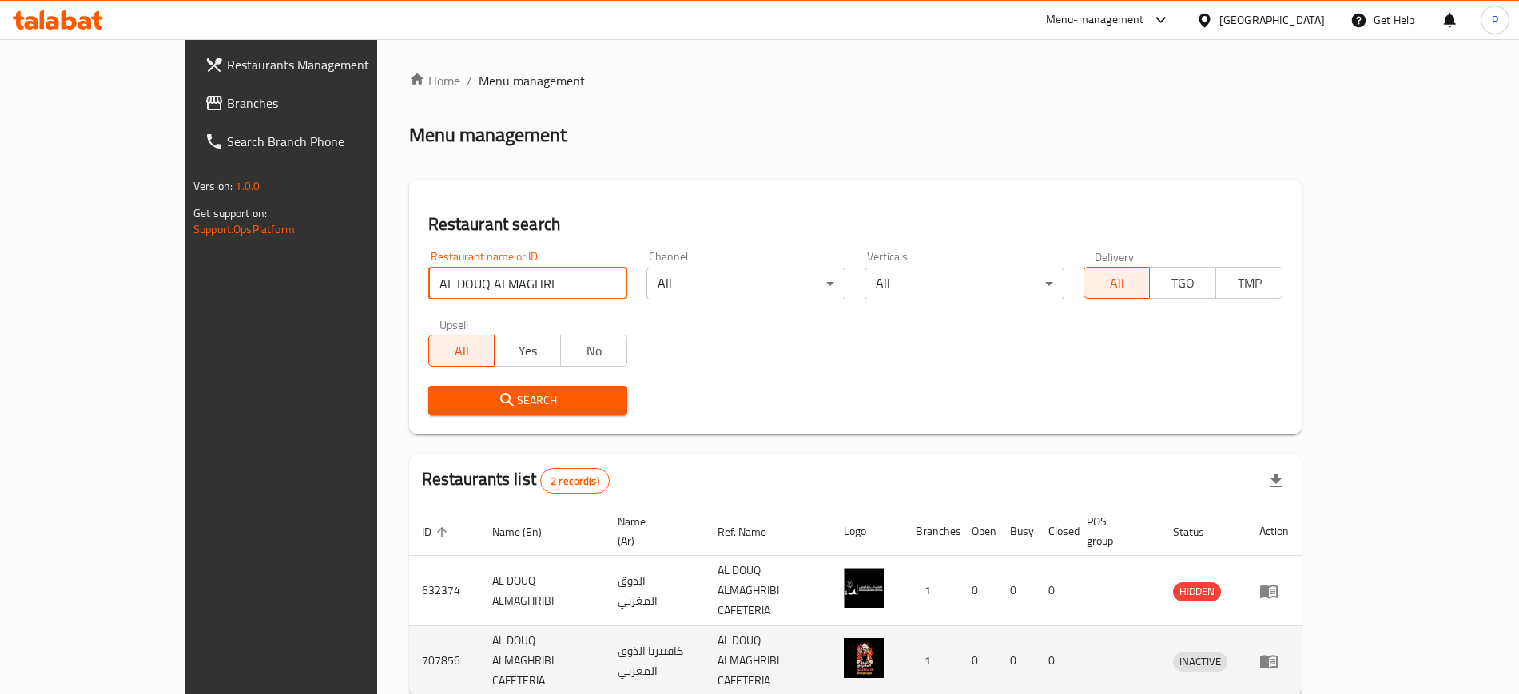
click at [1278, 652] on icon "enhanced table" at bounding box center [1268, 661] width 19 height 19
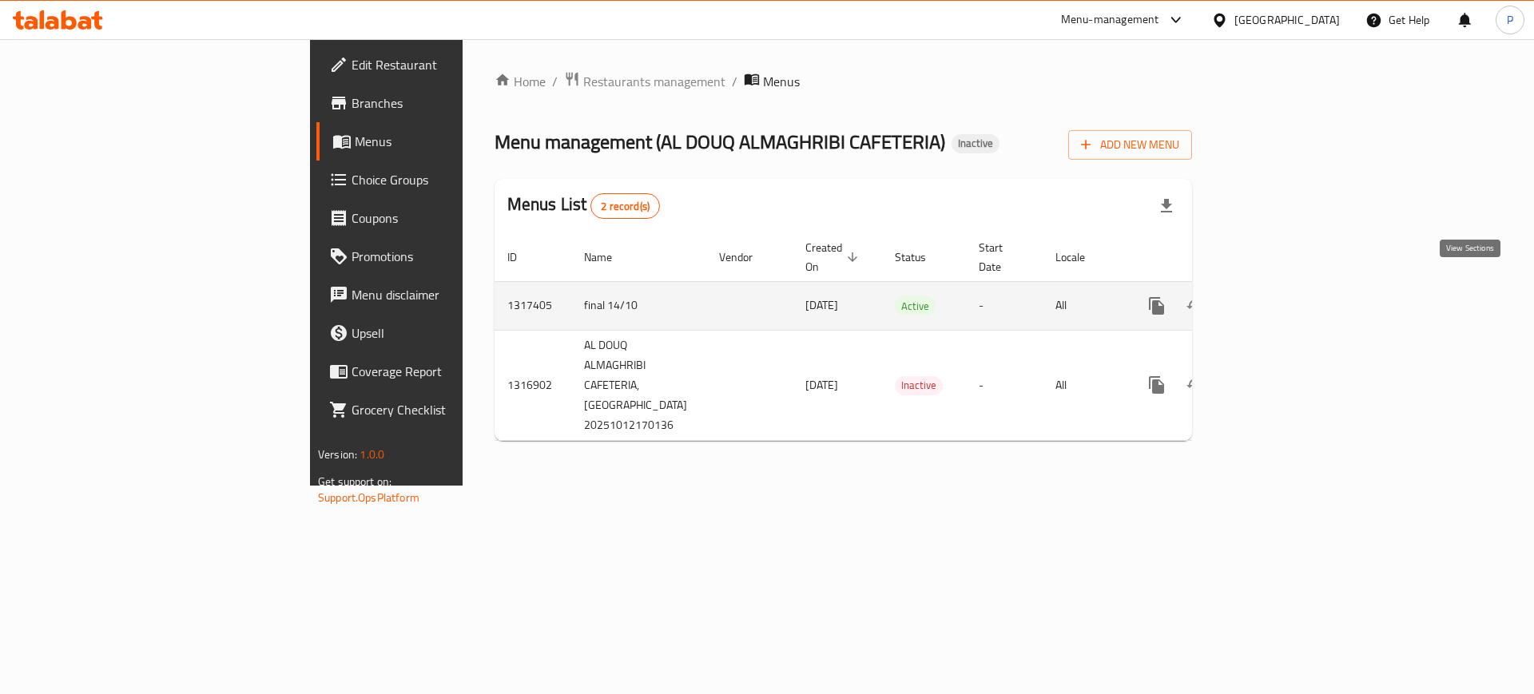
click at [1281, 296] on icon "enhanced table" at bounding box center [1271, 305] width 19 height 19
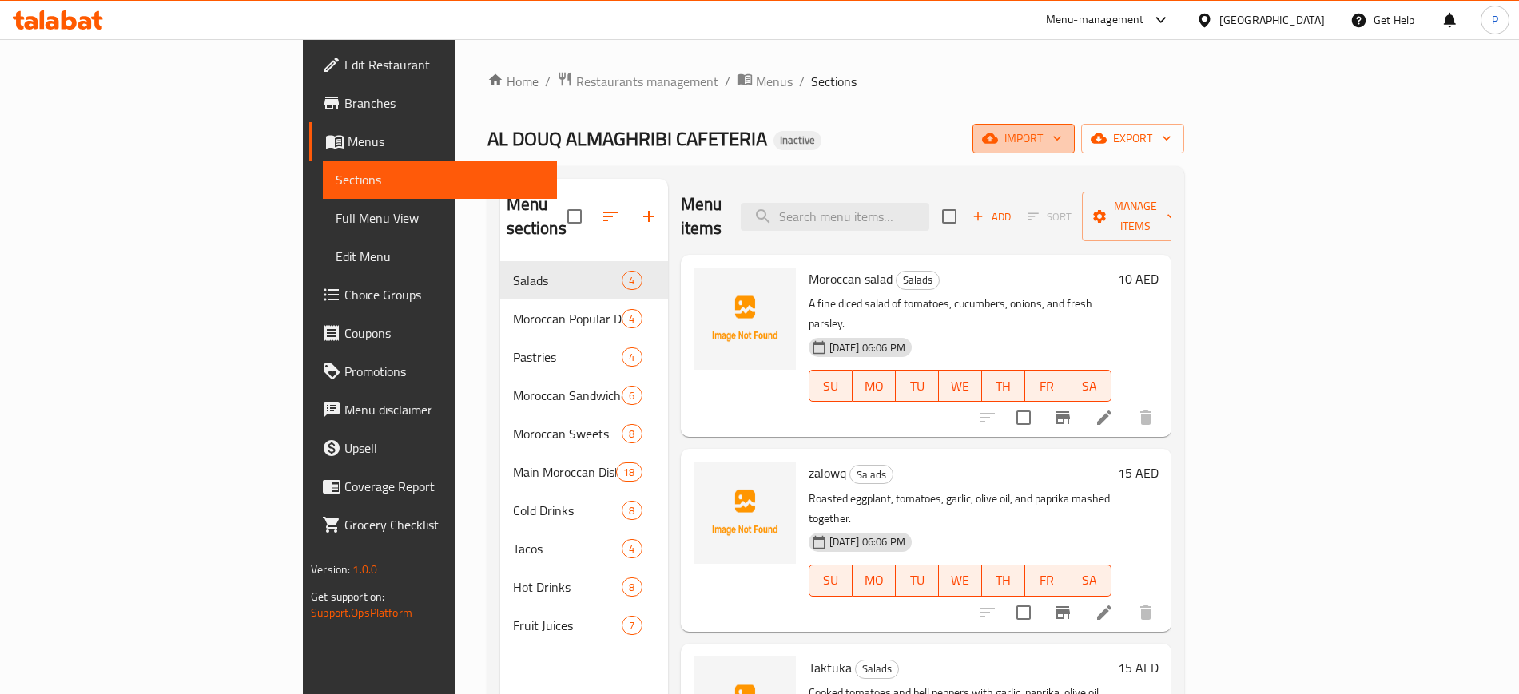
click at [1062, 129] on span "import" at bounding box center [1023, 139] width 77 height 20
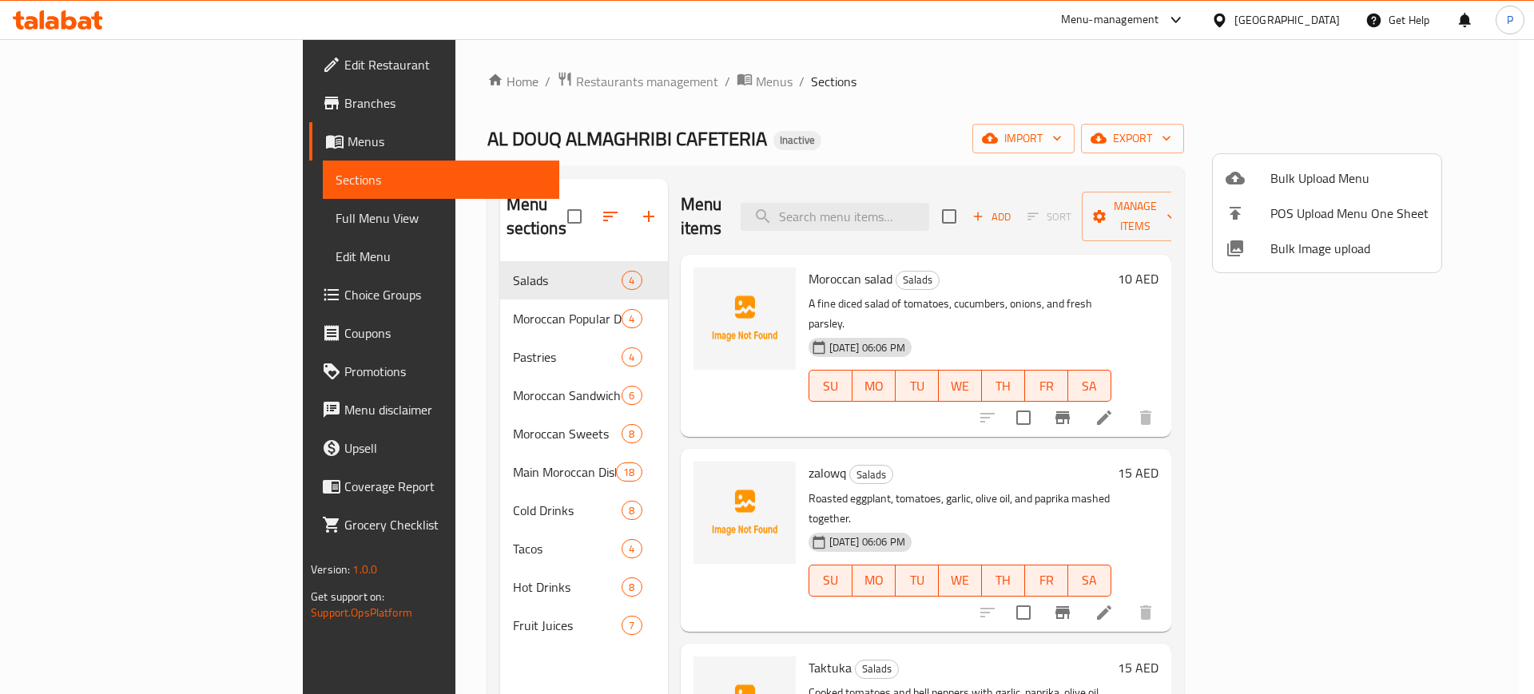
click at [1308, 243] on span "Bulk Image upload" at bounding box center [1349, 248] width 158 height 19
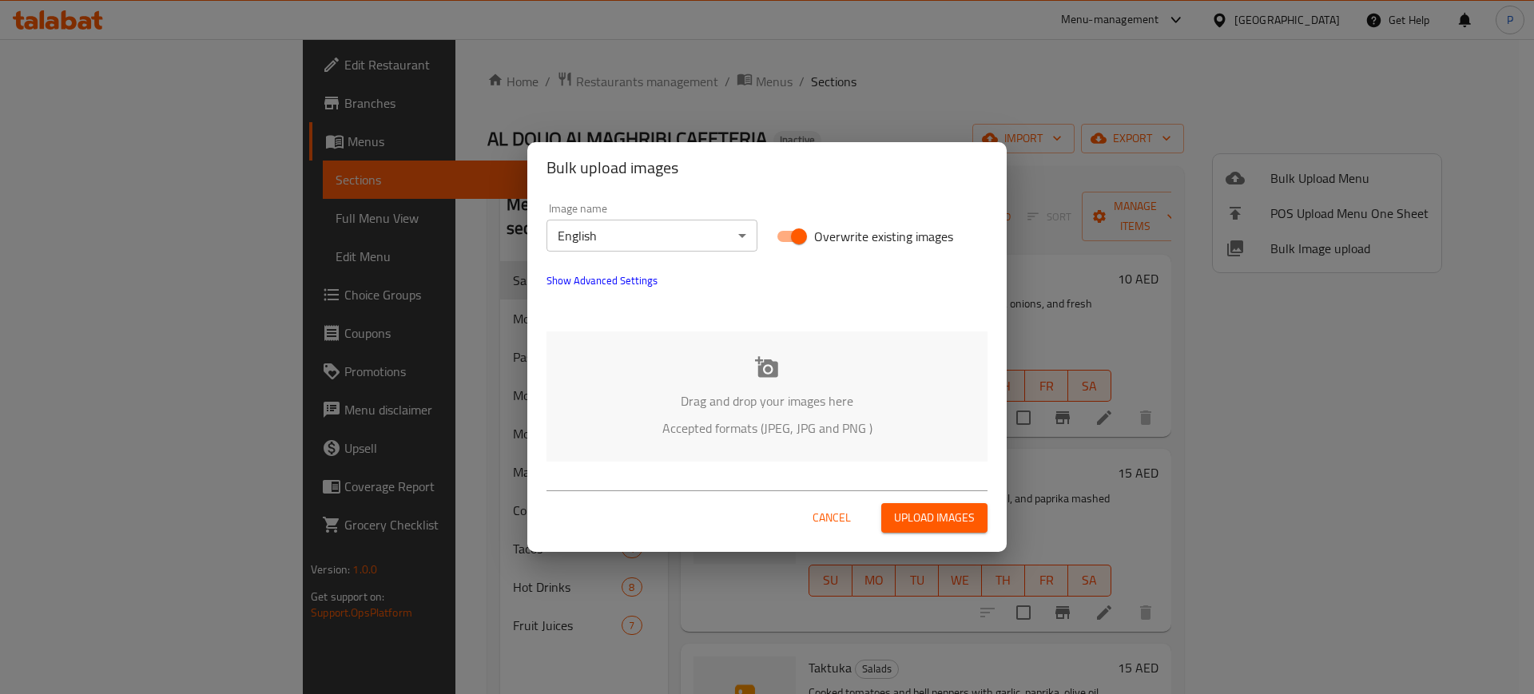
click at [900, 364] on div "Drag and drop your images here Accepted formats (JPEG, JPG and PNG )" at bounding box center [766, 397] width 441 height 130
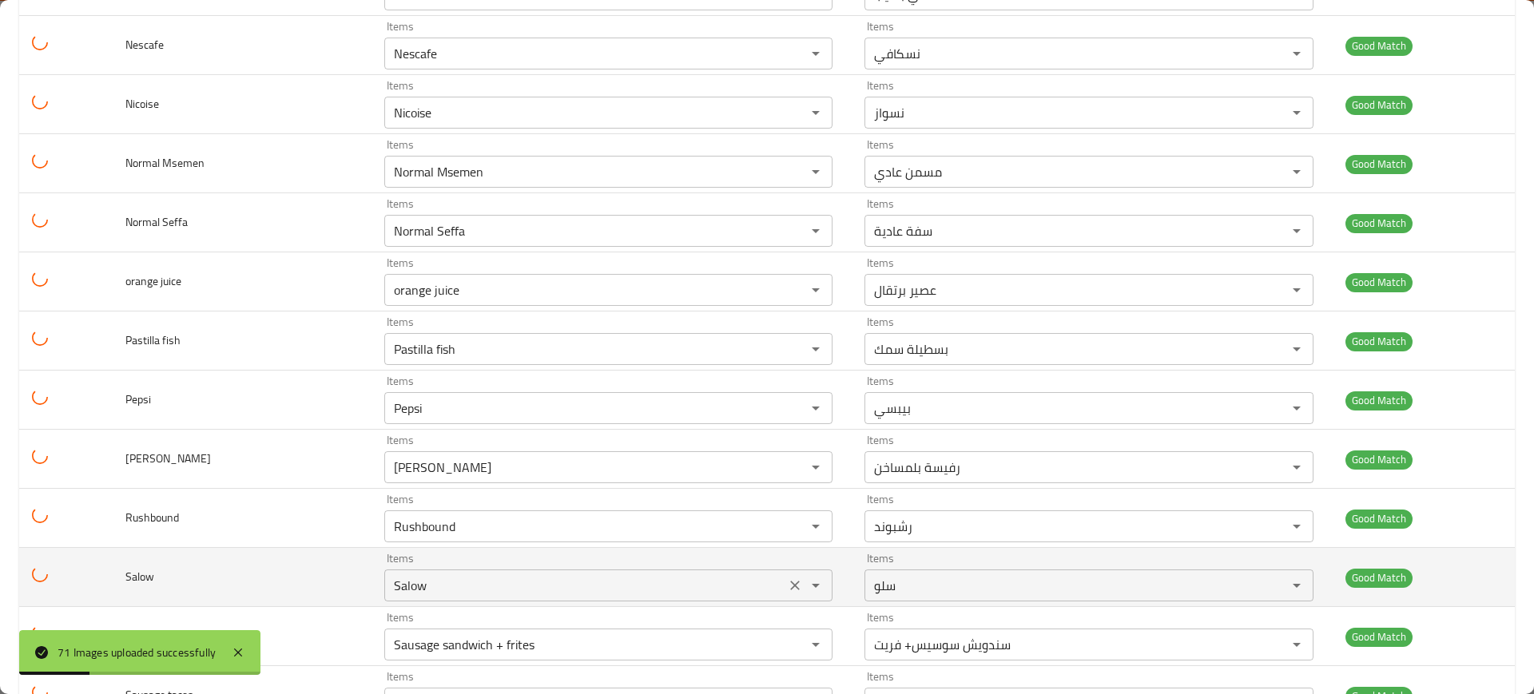
scroll to position [3779, 0]
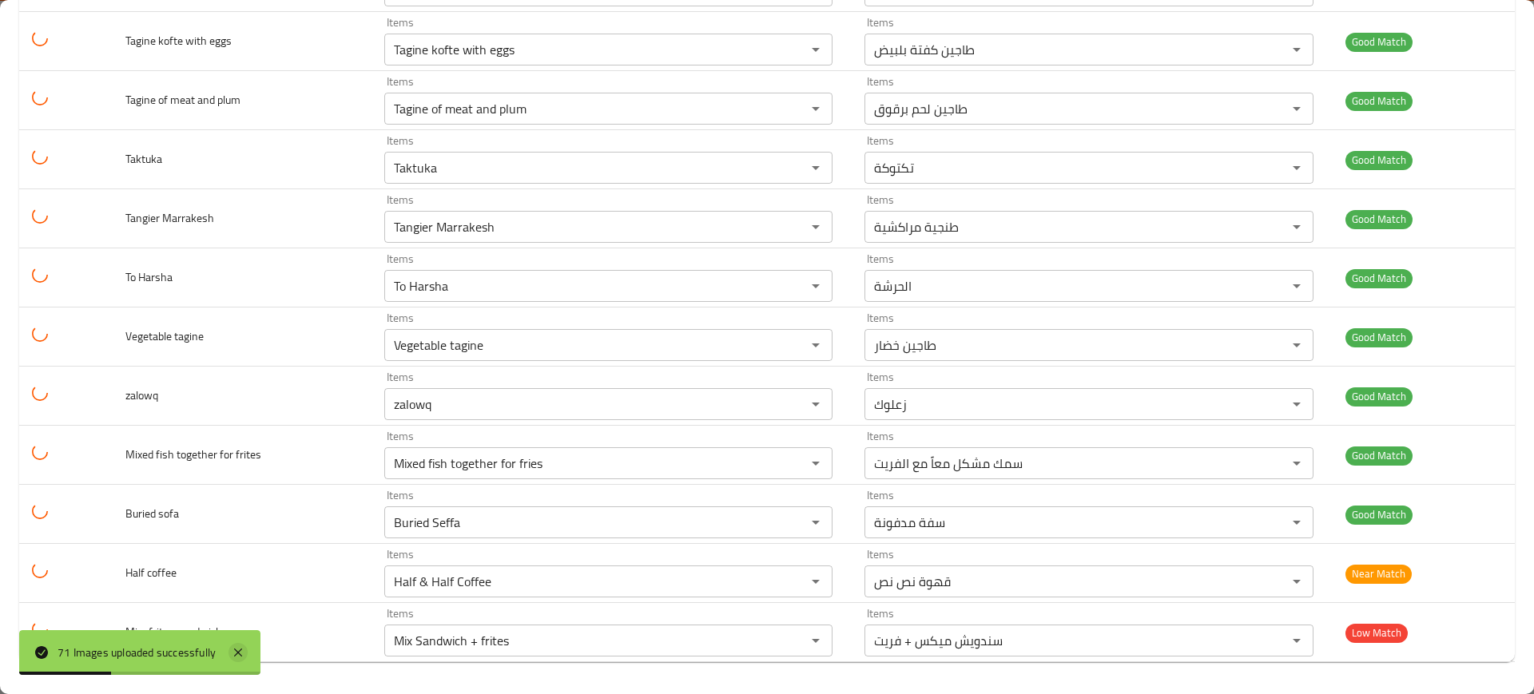
click at [246, 643] on icon at bounding box center [237, 652] width 19 height 19
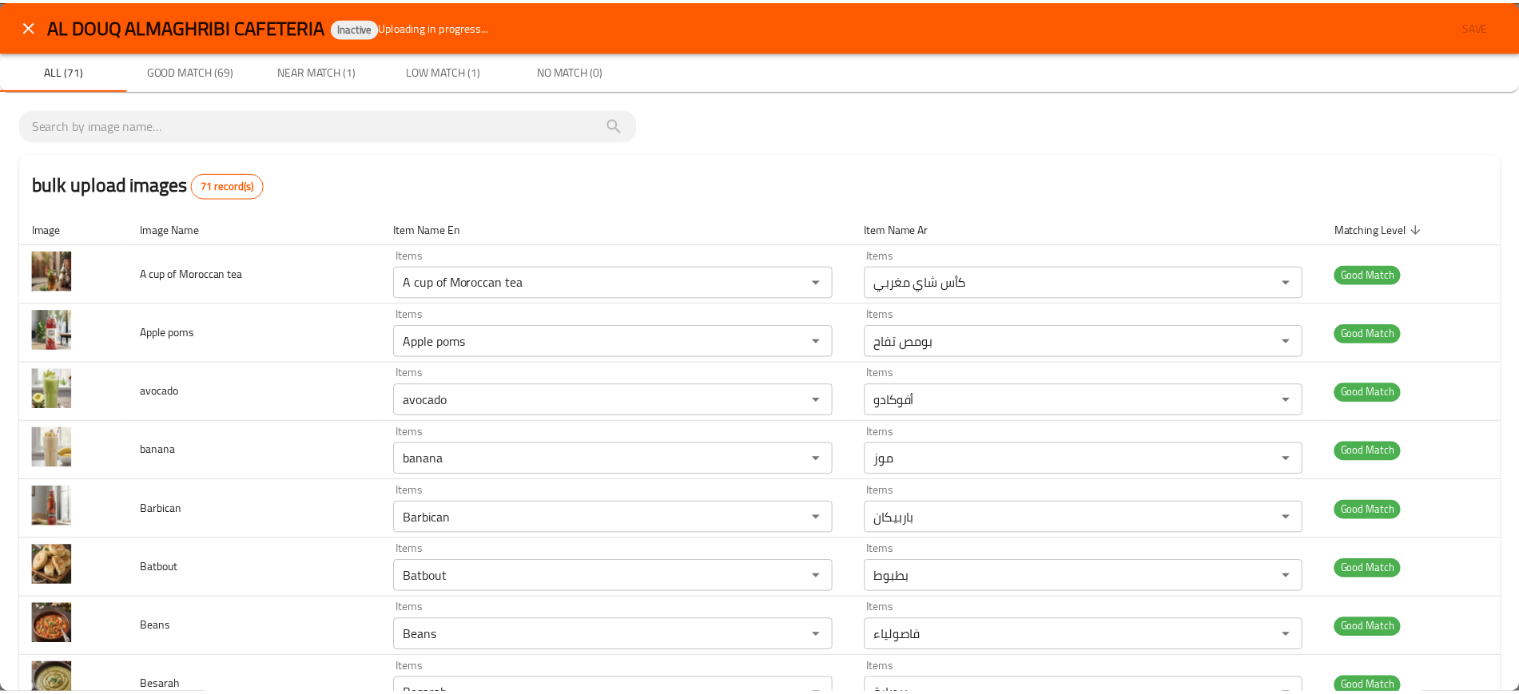
scroll to position [0, 0]
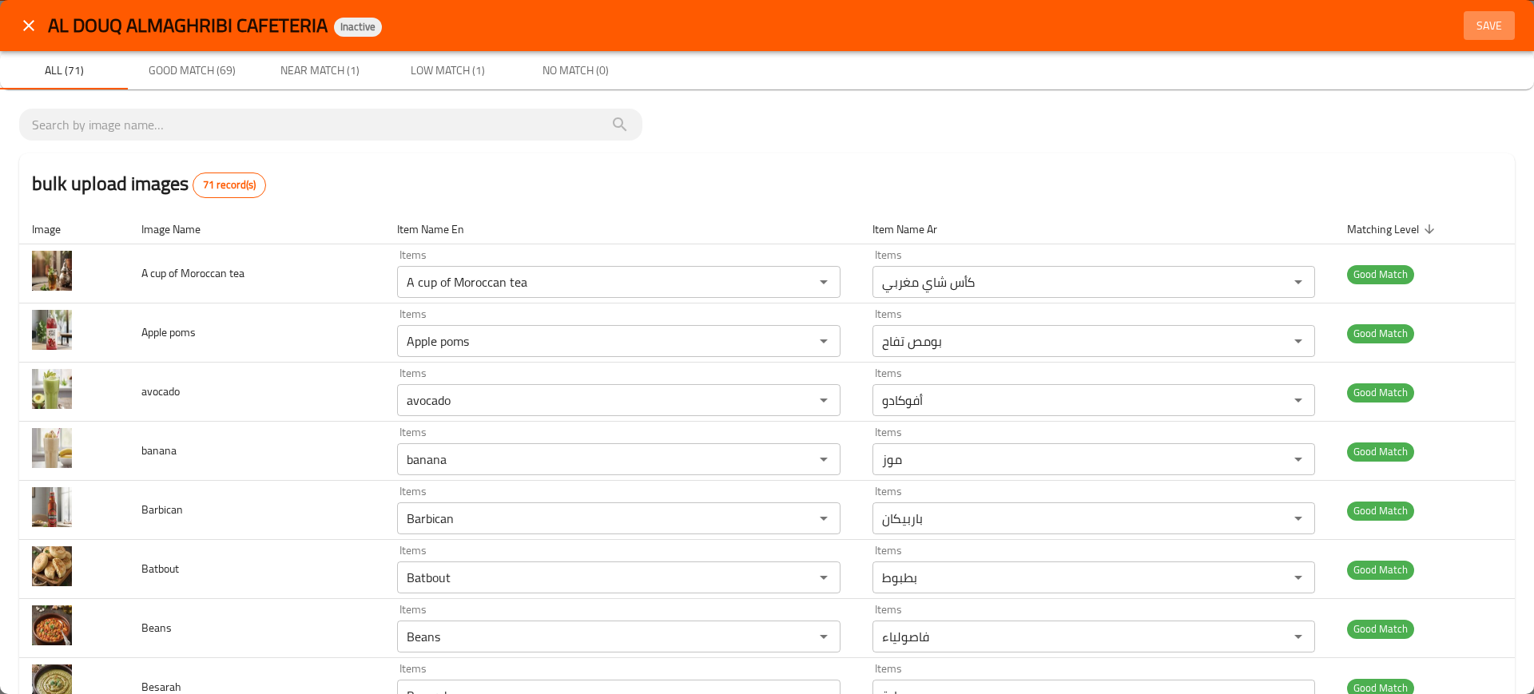
click at [1480, 11] on button "Save" at bounding box center [1488, 26] width 51 height 30
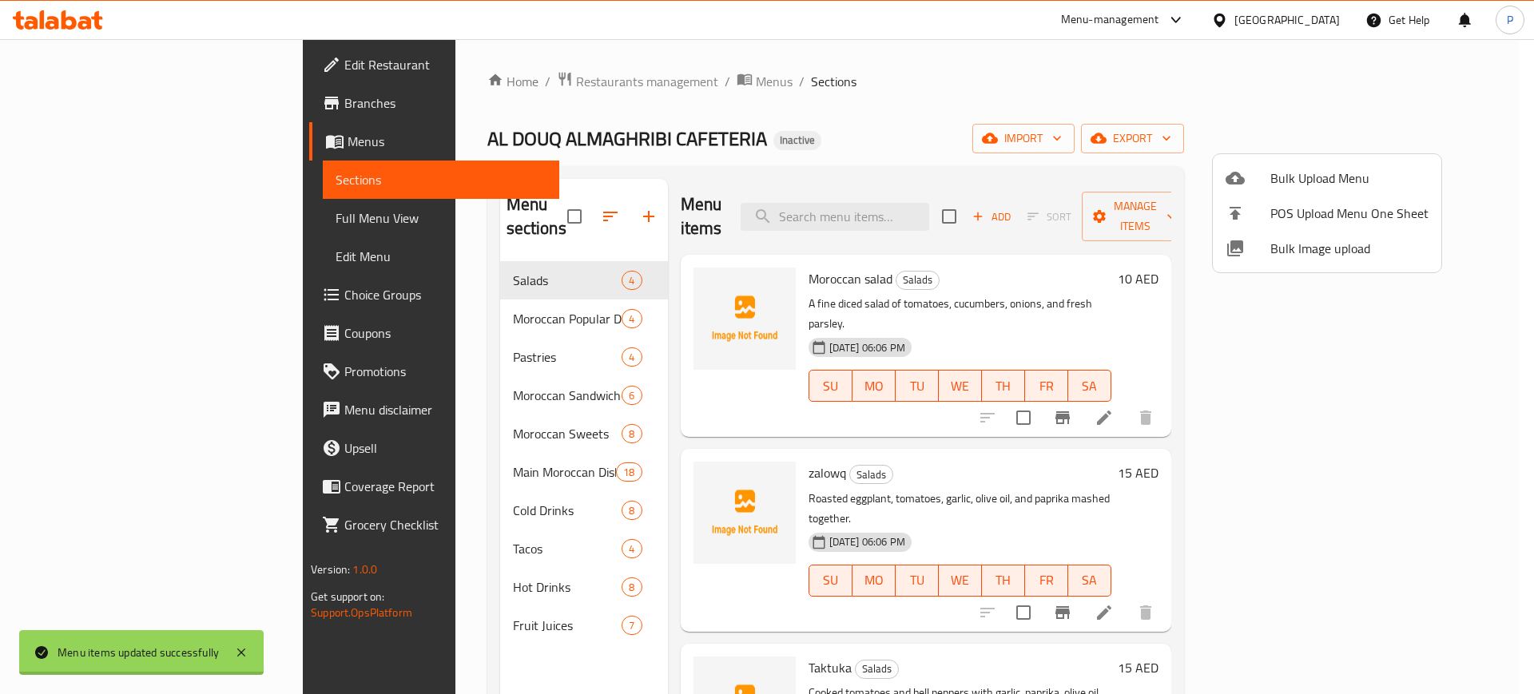
click at [382, 314] on div at bounding box center [767, 347] width 1534 height 694
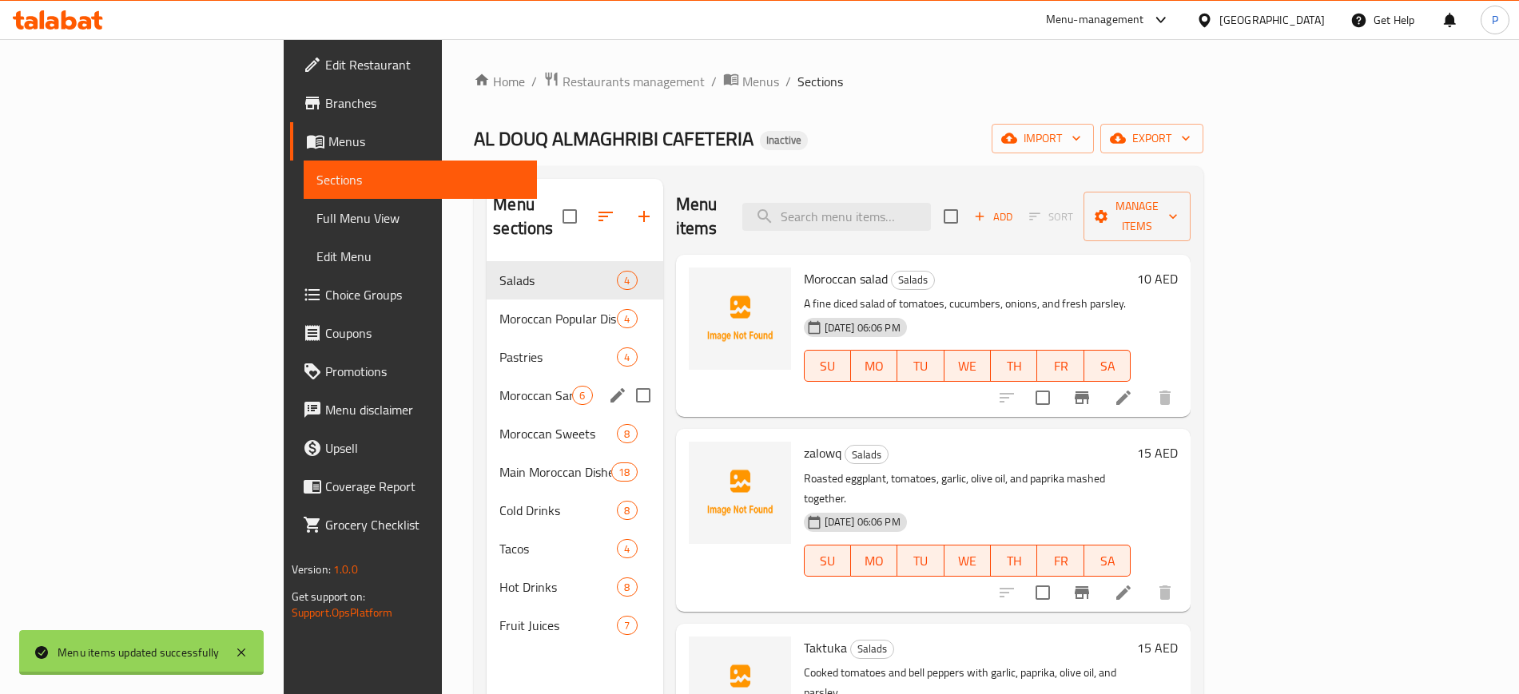
click at [499, 386] on span "Moroccan Sandwiches" at bounding box center [535, 395] width 73 height 19
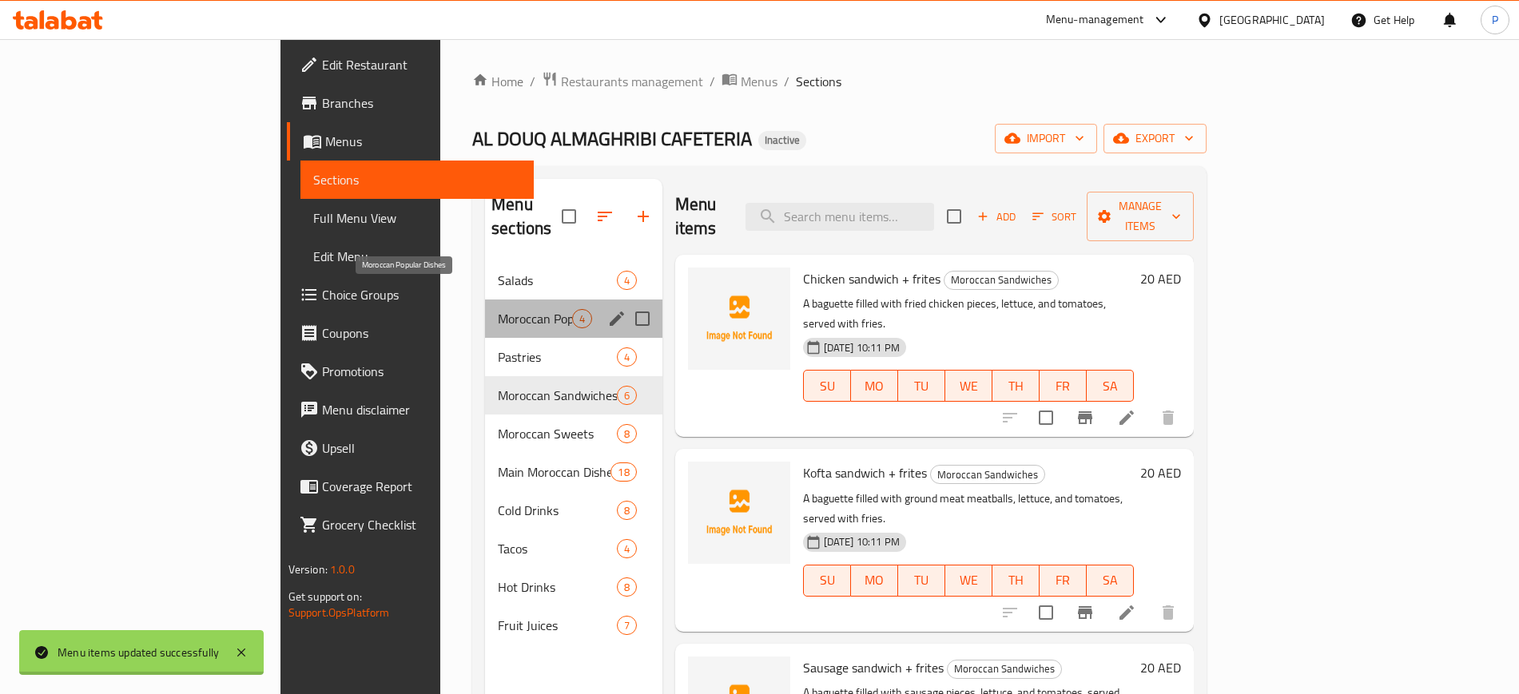
click at [498, 309] on span "Moroccan Popular Dishes" at bounding box center [534, 318] width 73 height 19
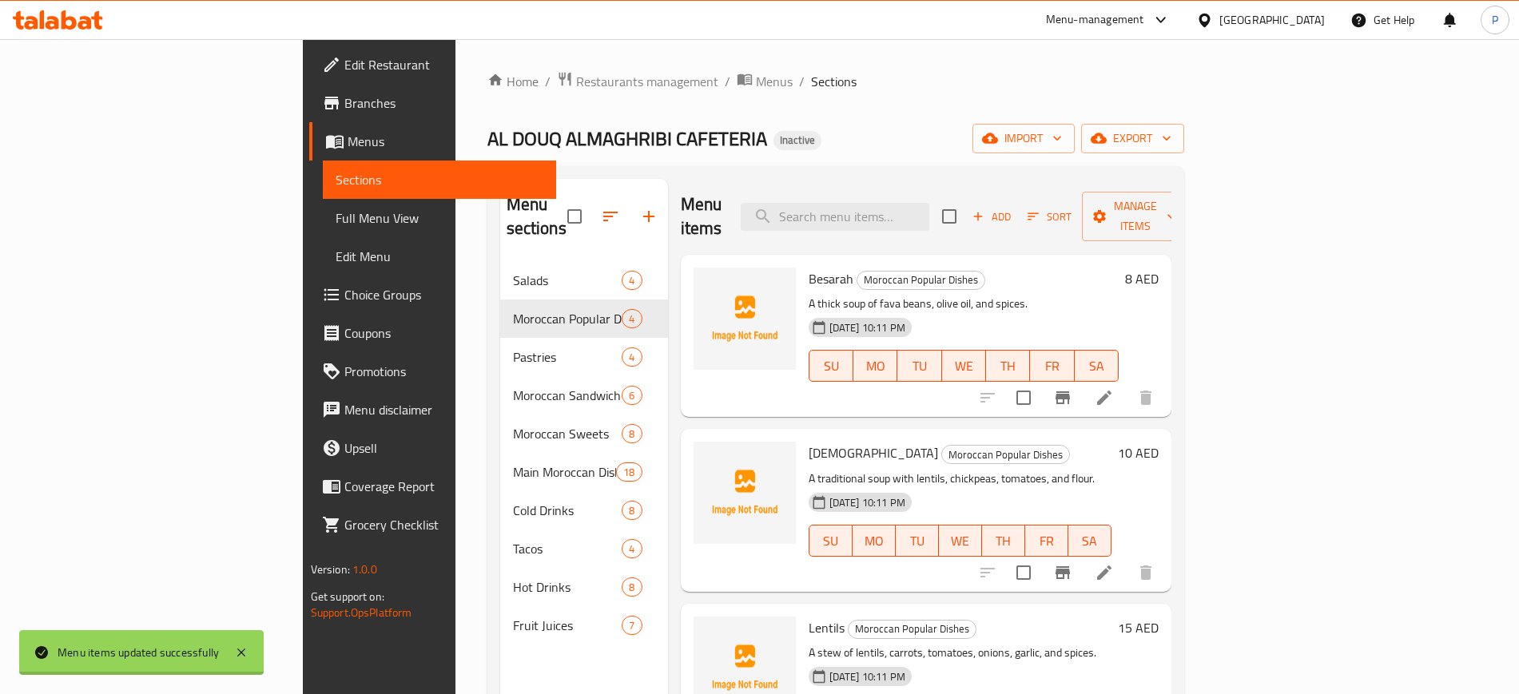
click at [500, 255] on nav "Salads 4 Moroccan Popular Dishes 4 Pastries 4 Moroccan Sandwiches 6 Moroccan Sw…" at bounding box center [584, 453] width 168 height 396
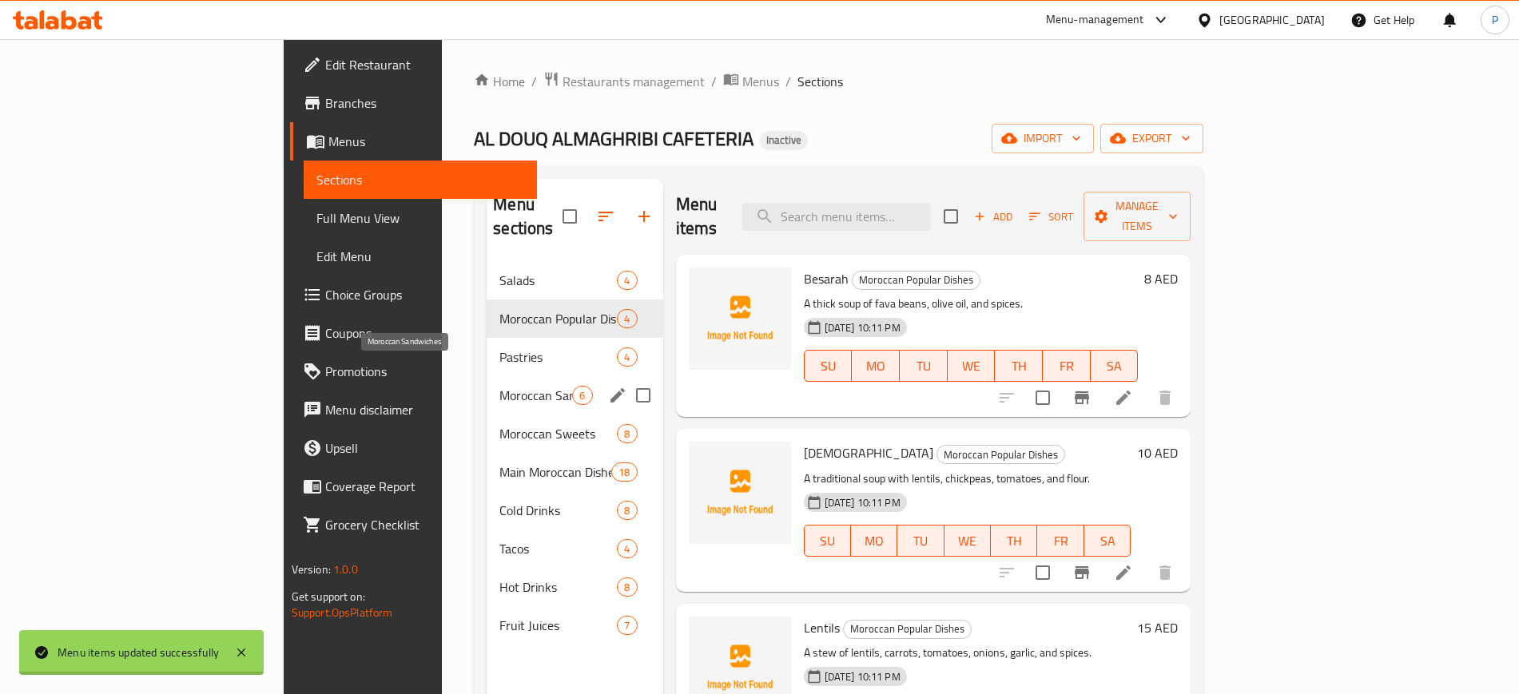
click at [499, 386] on span "Moroccan Sandwiches" at bounding box center [535, 395] width 73 height 19
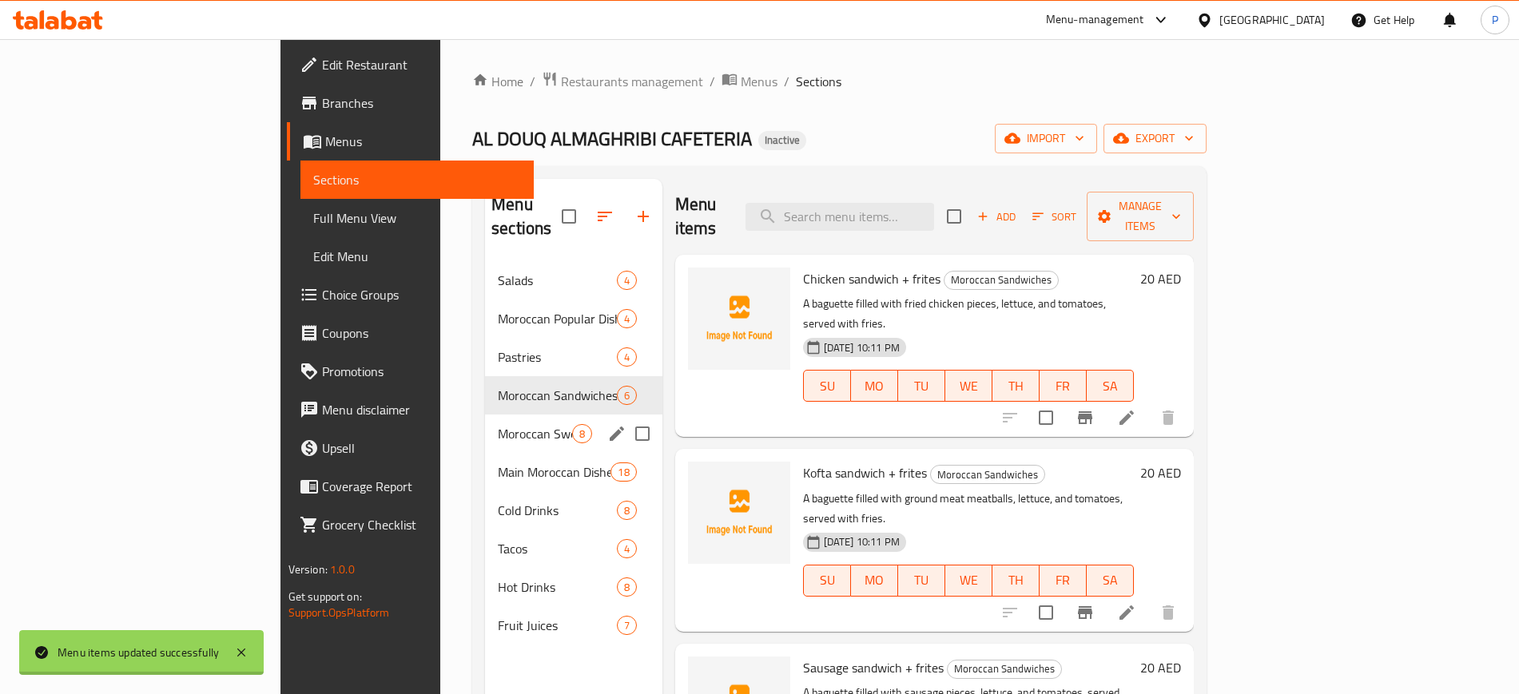
click at [498, 539] on span "Tacos" at bounding box center [557, 548] width 118 height 19
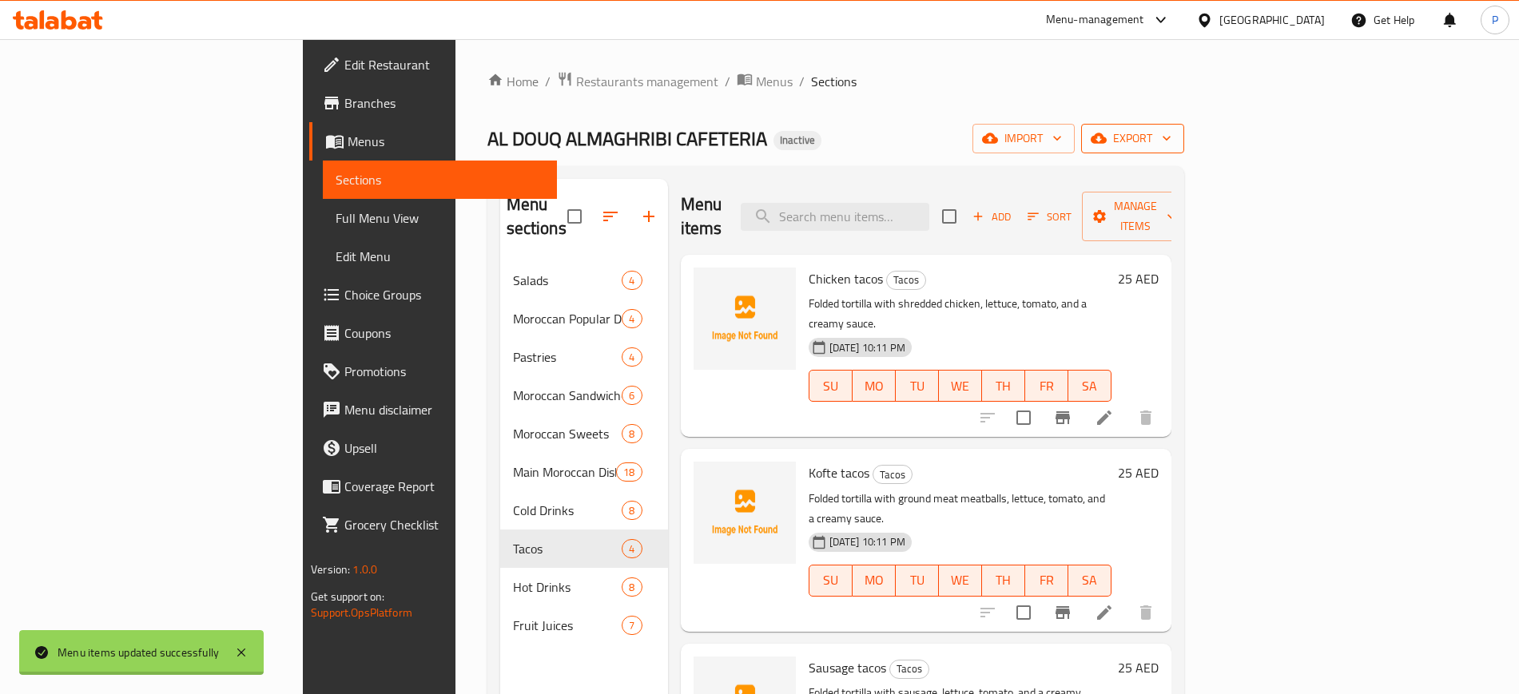
click at [1171, 147] on span "export" at bounding box center [1132, 139] width 77 height 20
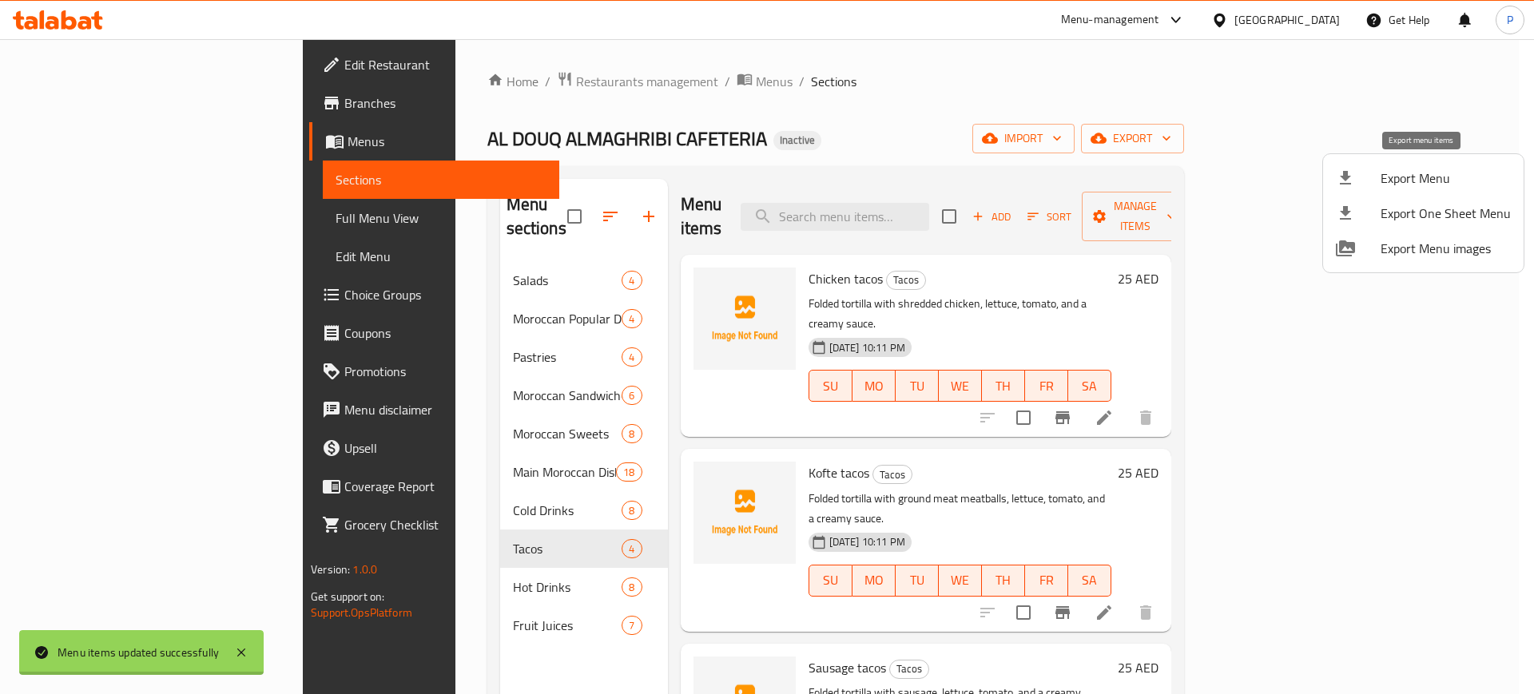
click at [1411, 185] on span "Export Menu" at bounding box center [1445, 178] width 130 height 19
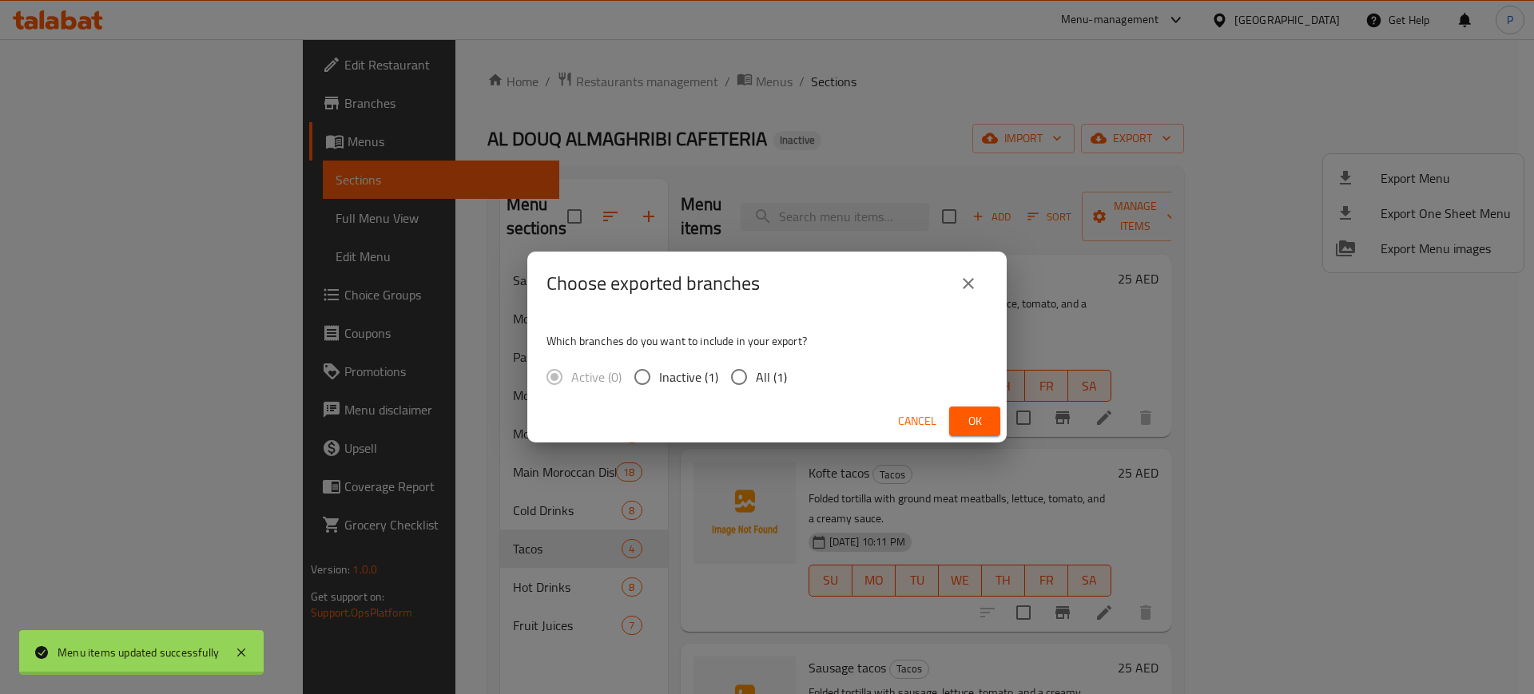
click at [776, 373] on span "All (1)" at bounding box center [771, 376] width 31 height 19
click at [756, 373] on input "All (1)" at bounding box center [739, 377] width 34 height 34
radio input "true"
click at [948, 419] on div "Cancel Ok" at bounding box center [766, 421] width 479 height 42
click at [983, 427] on span "Ok" at bounding box center [975, 421] width 26 height 20
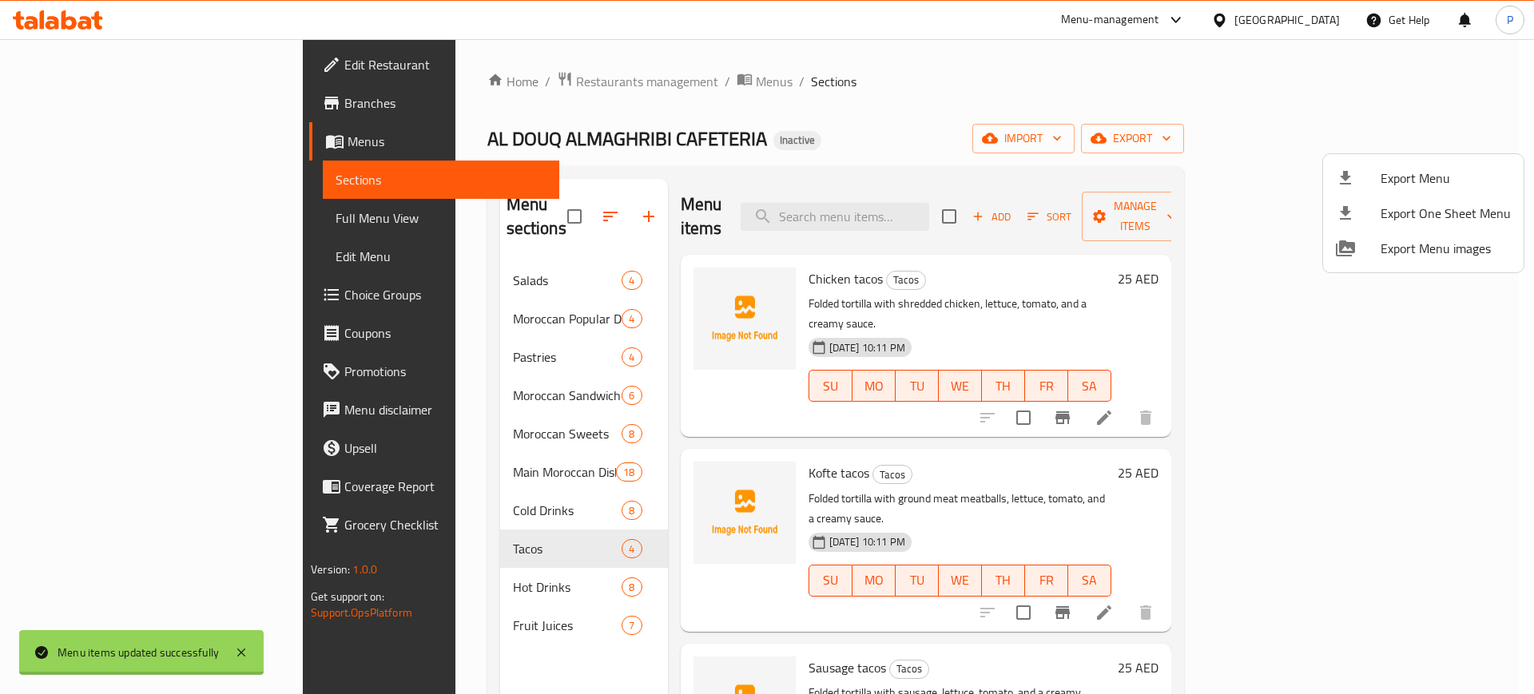
click at [411, 310] on div at bounding box center [767, 347] width 1534 height 694
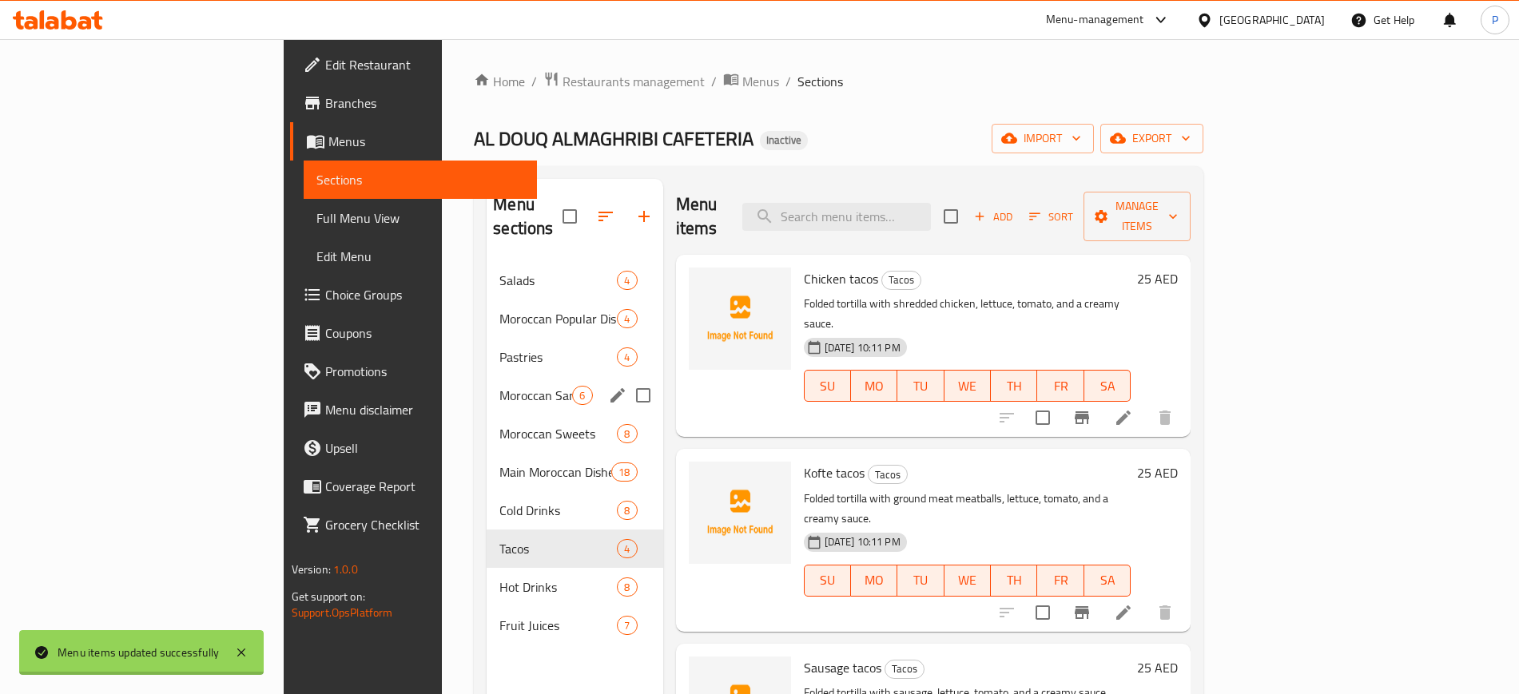
click at [499, 386] on span "Moroccan Sandwiches" at bounding box center [535, 395] width 73 height 19
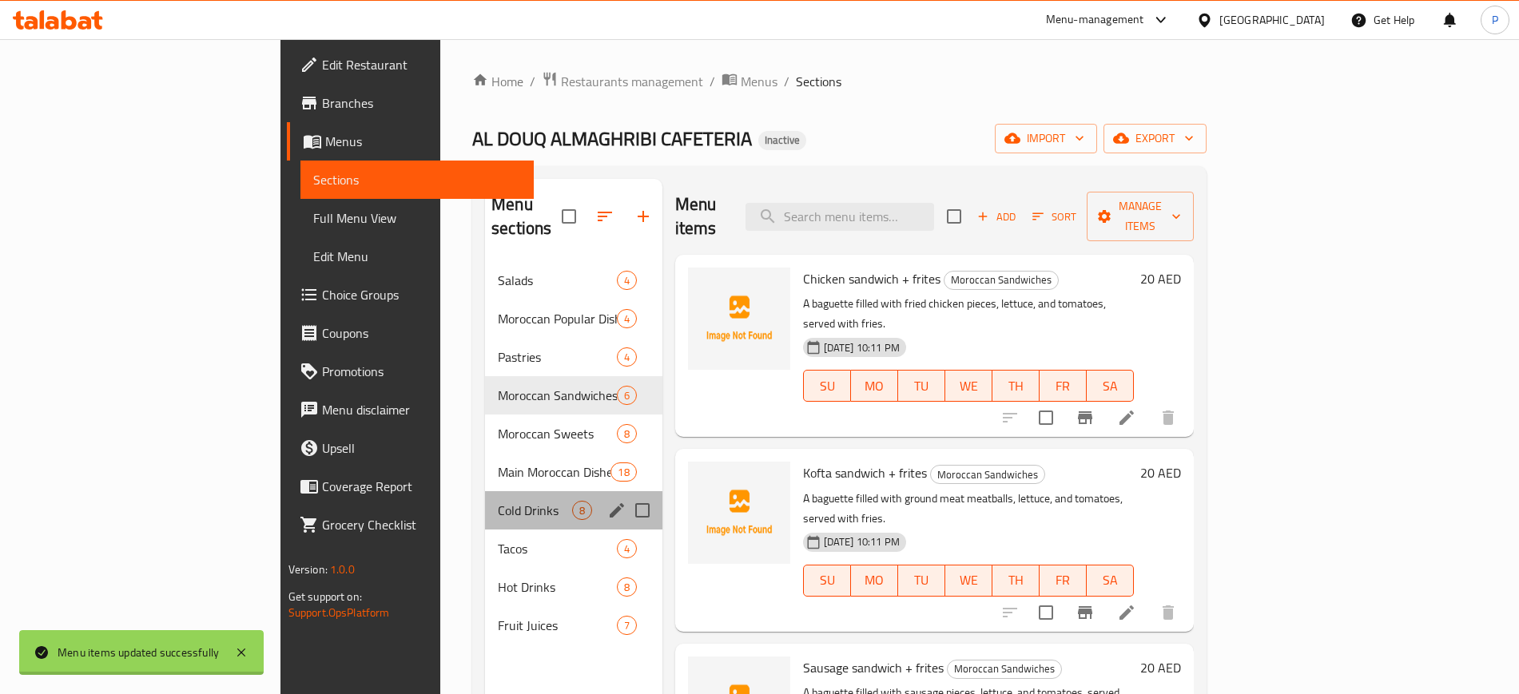
drag, startPoint x: 442, startPoint y: 472, endPoint x: 447, endPoint y: 421, distance: 51.4
click at [485, 491] on div "Cold Drinks 8" at bounding box center [573, 510] width 177 height 38
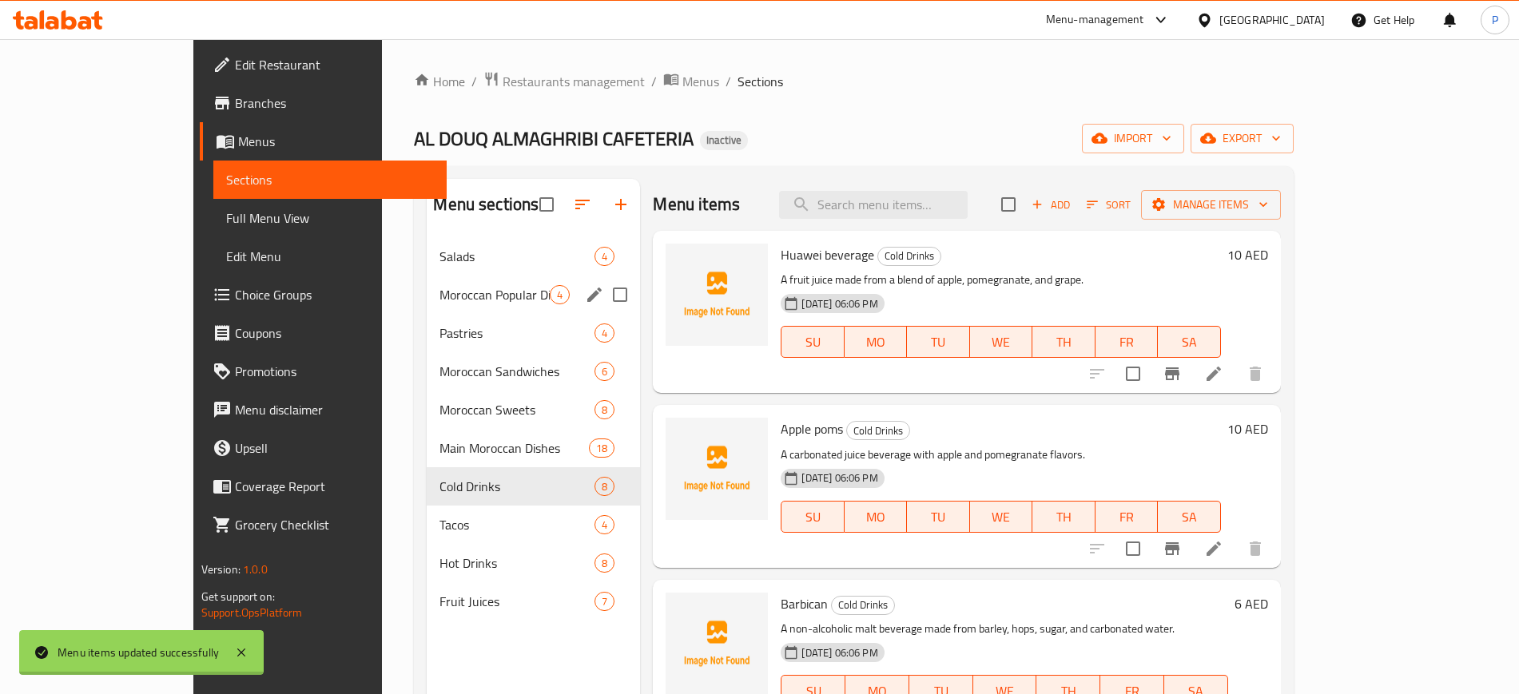
click at [443, 277] on div "Moroccan Popular Dishes 4" at bounding box center [533, 295] width 213 height 38
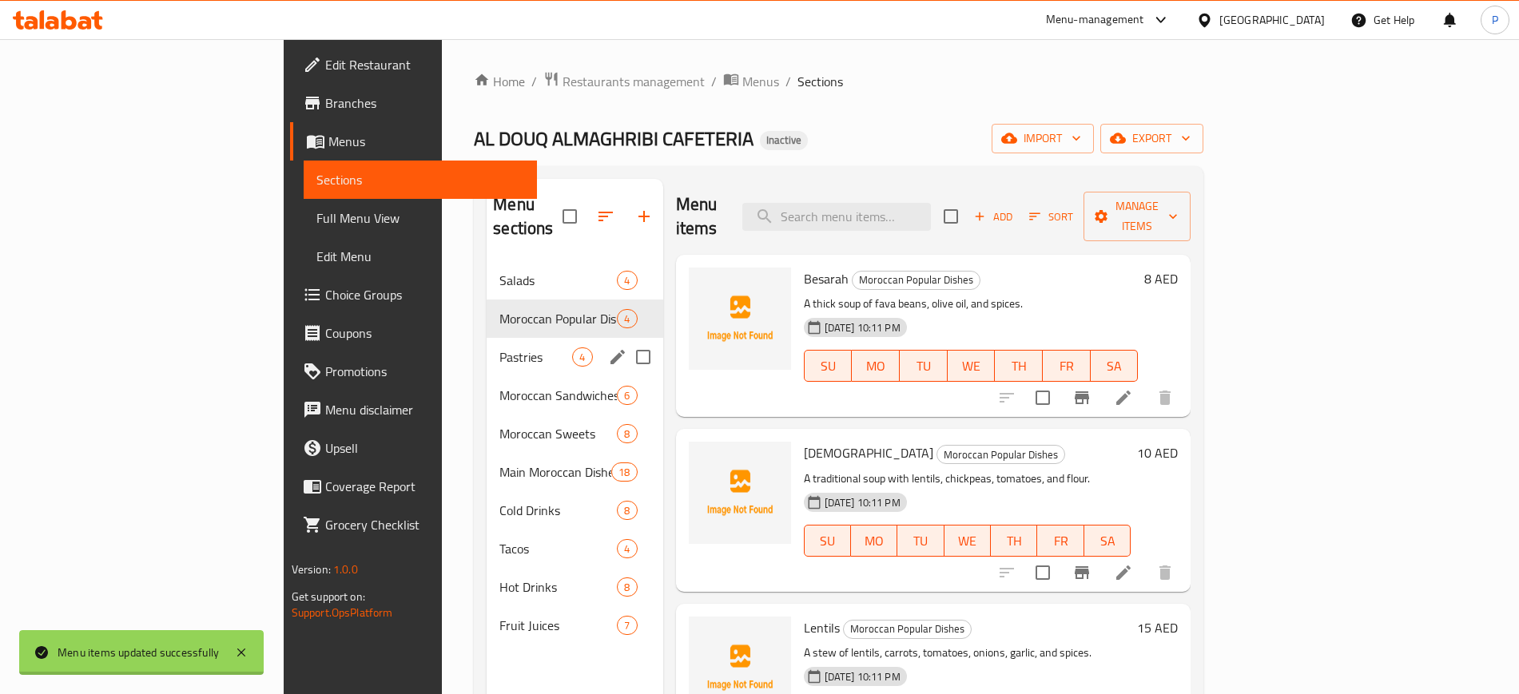
click at [499, 347] on span "Pastries" at bounding box center [535, 356] width 73 height 19
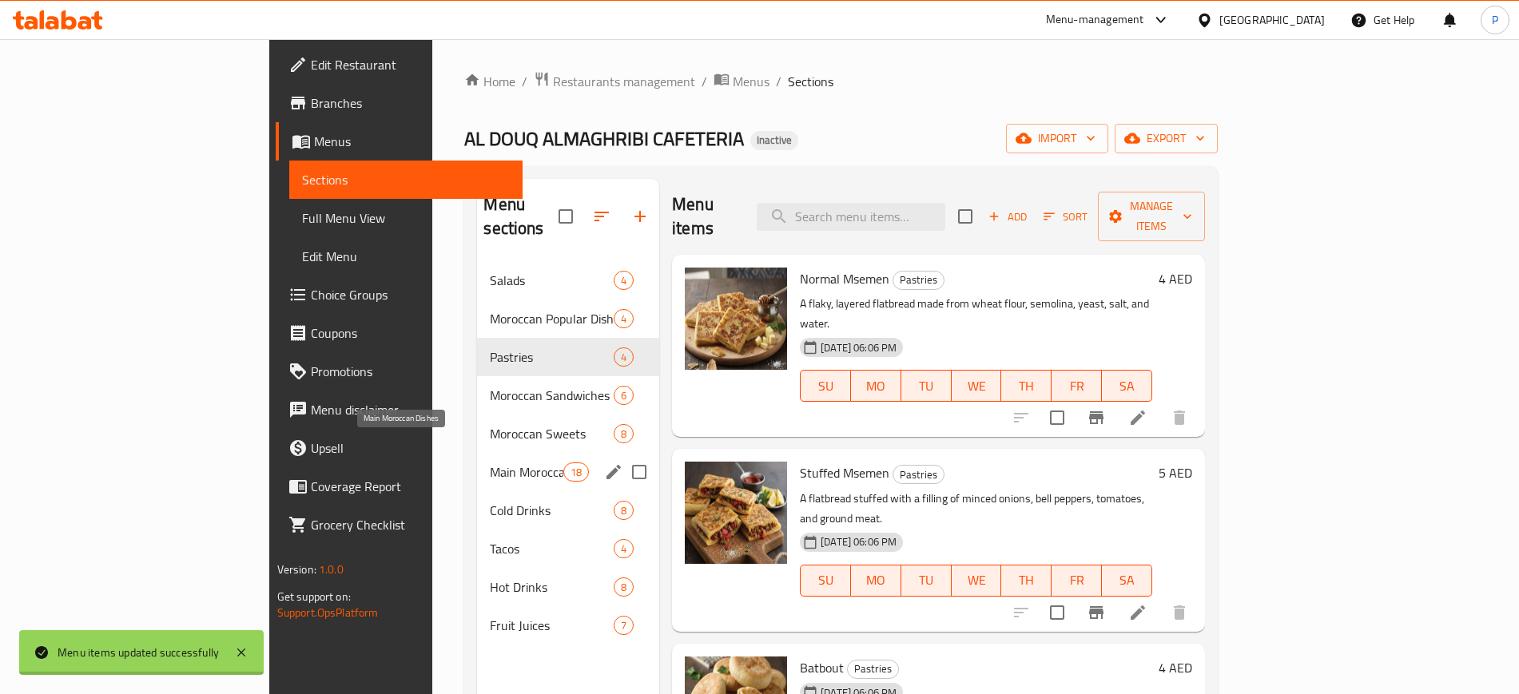
click at [490, 463] on span "Main Moroccan Dishes" at bounding box center [526, 472] width 73 height 19
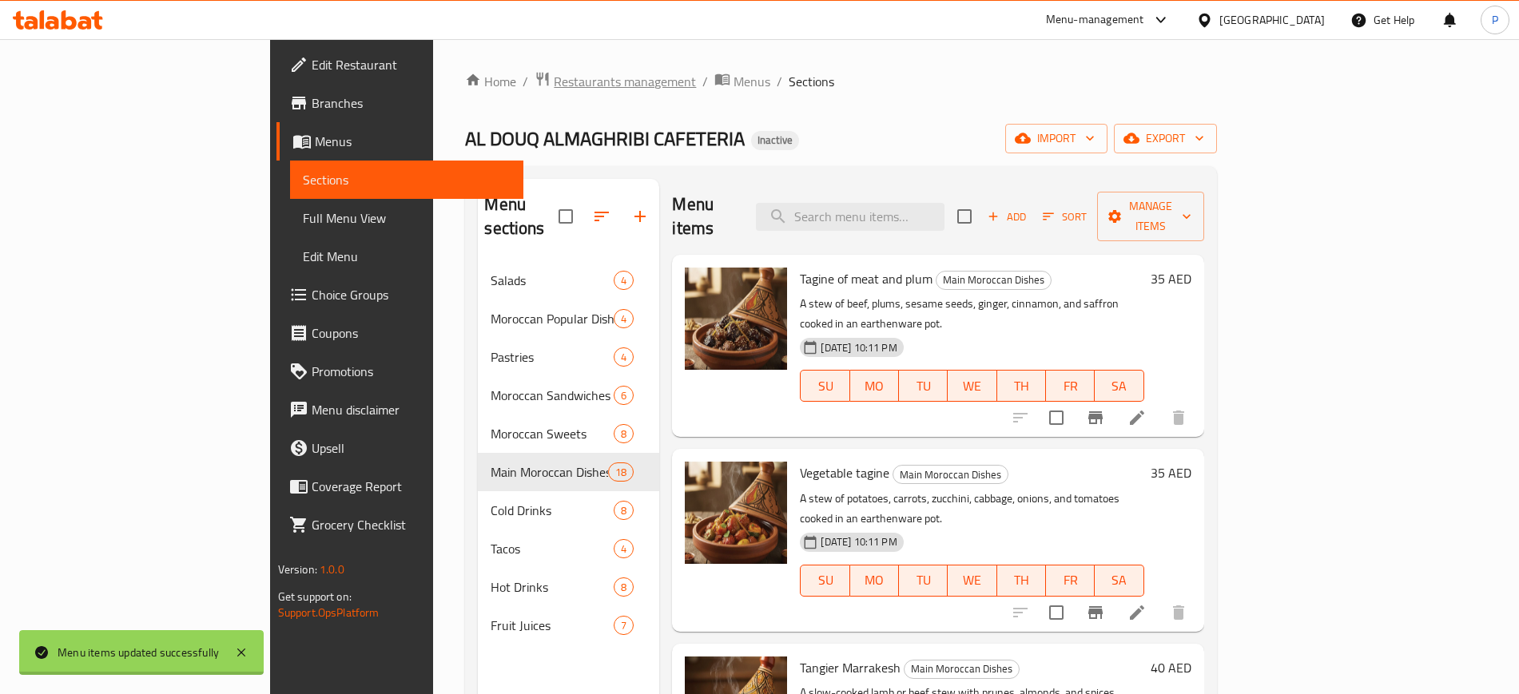
click at [554, 77] on span "Restaurants management" at bounding box center [625, 81] width 142 height 19
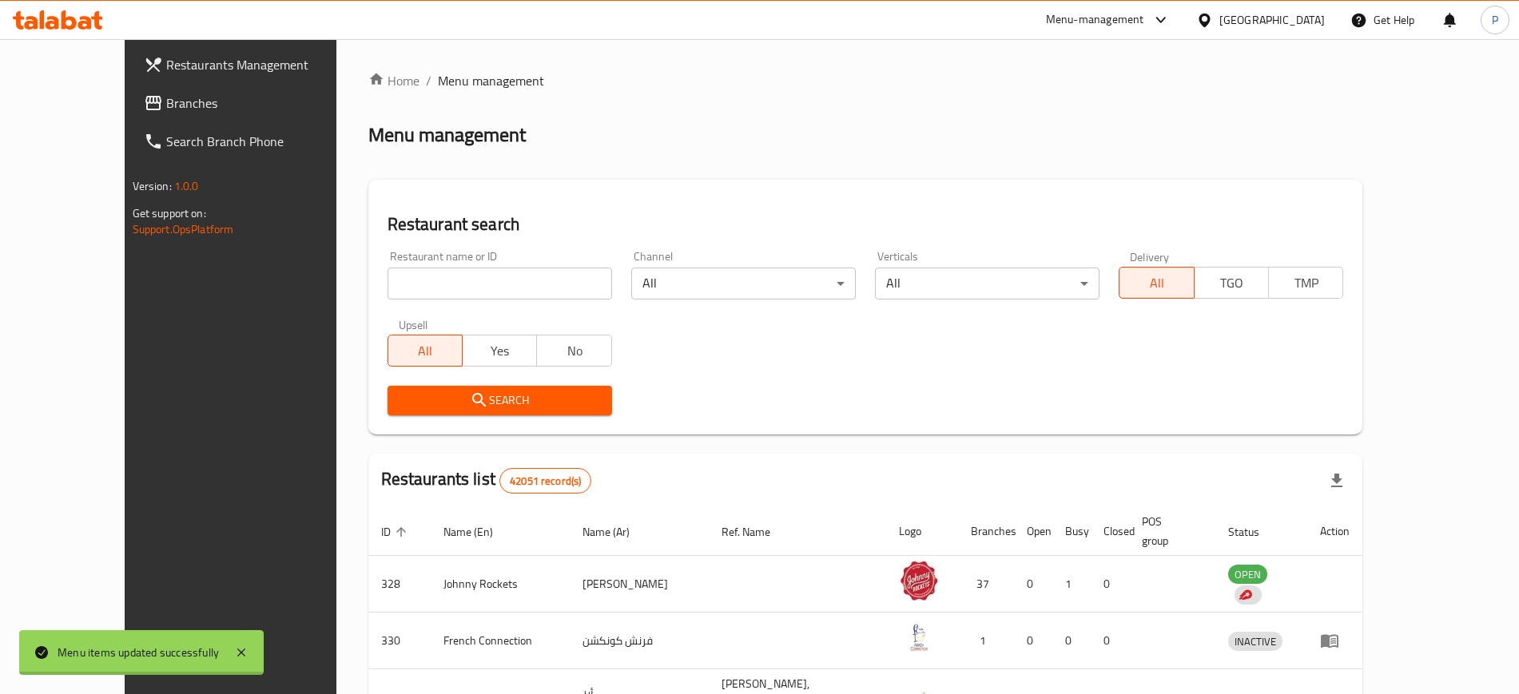
click at [451, 270] on input "search" at bounding box center [499, 284] width 224 height 32
paste input "Crispy King"
type input "Crispy King"
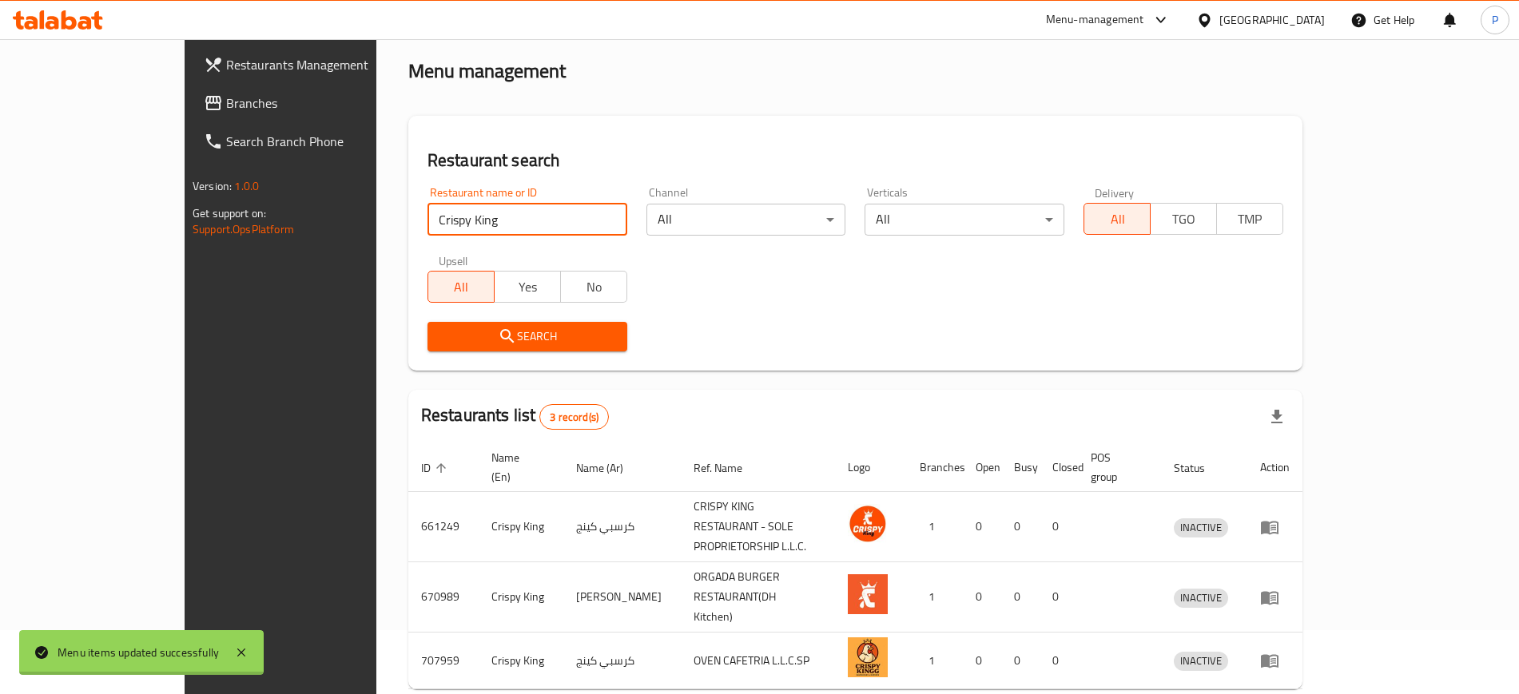
scroll to position [101, 0]
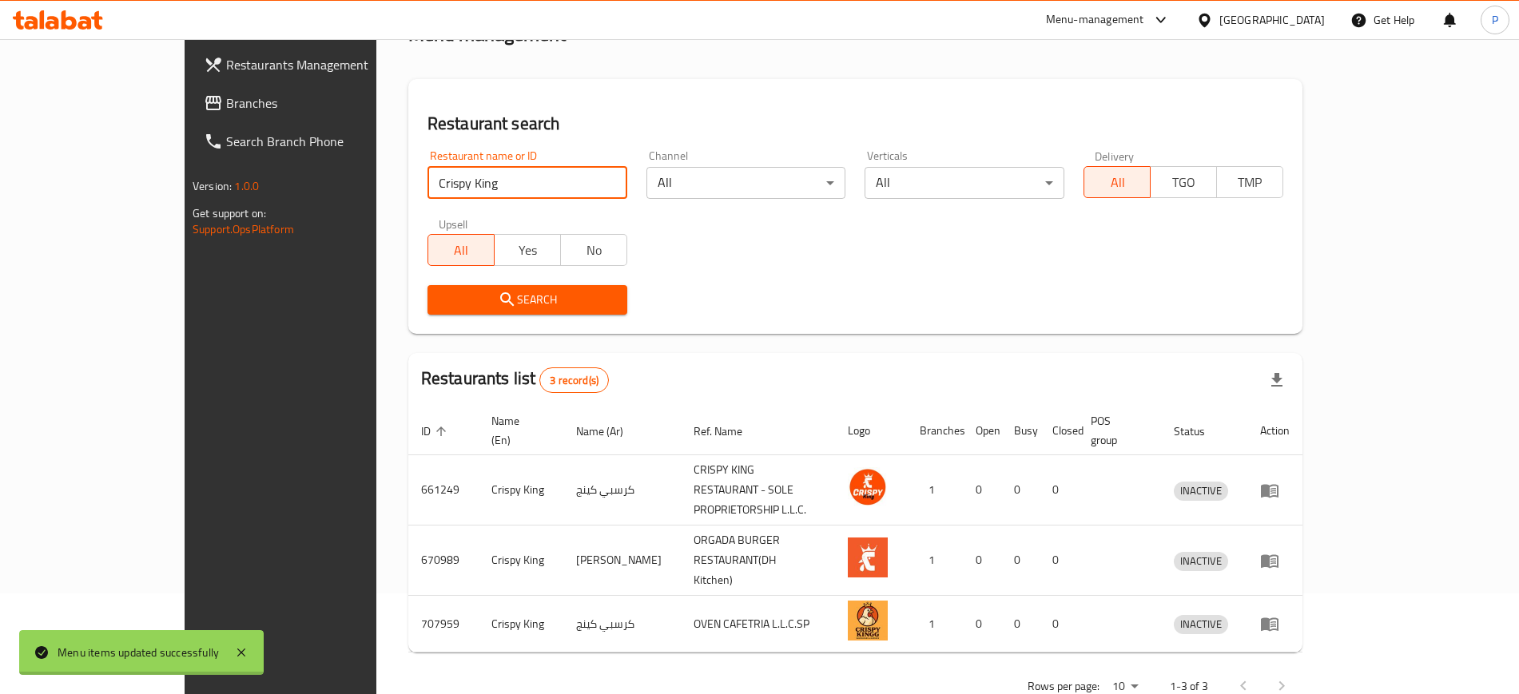
click at [226, 105] on span "Branches" at bounding box center [325, 102] width 199 height 19
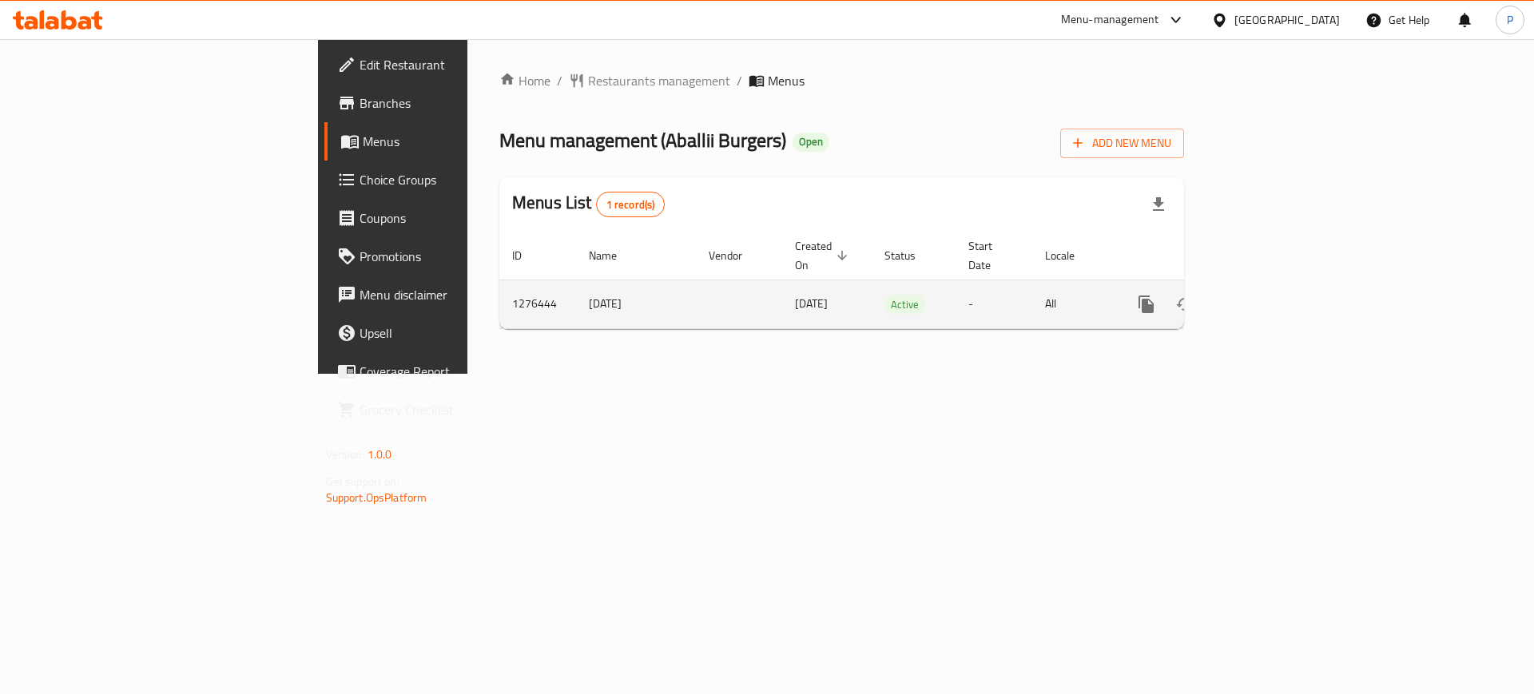
click at [1271, 295] on icon "enhanced table" at bounding box center [1261, 304] width 19 height 19
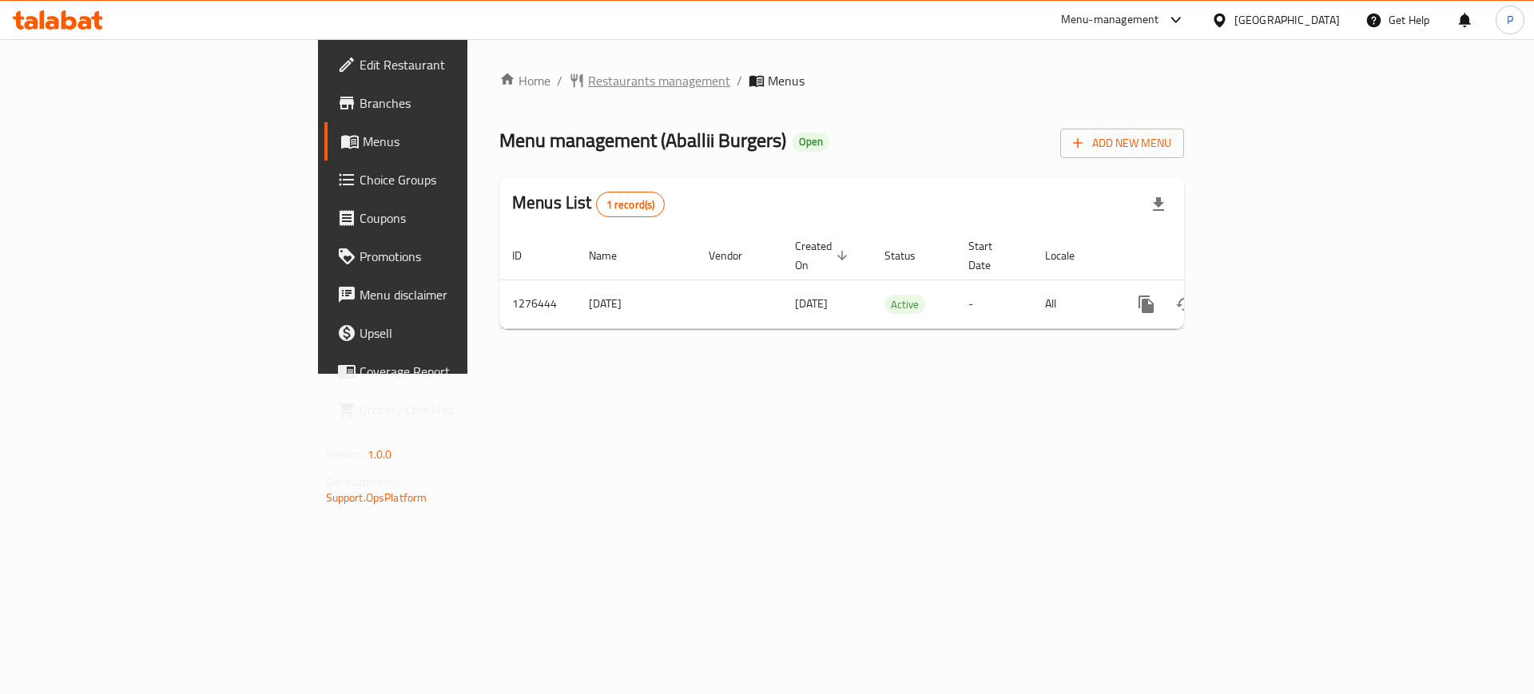
click at [588, 76] on span "Restaurants management" at bounding box center [659, 80] width 142 height 19
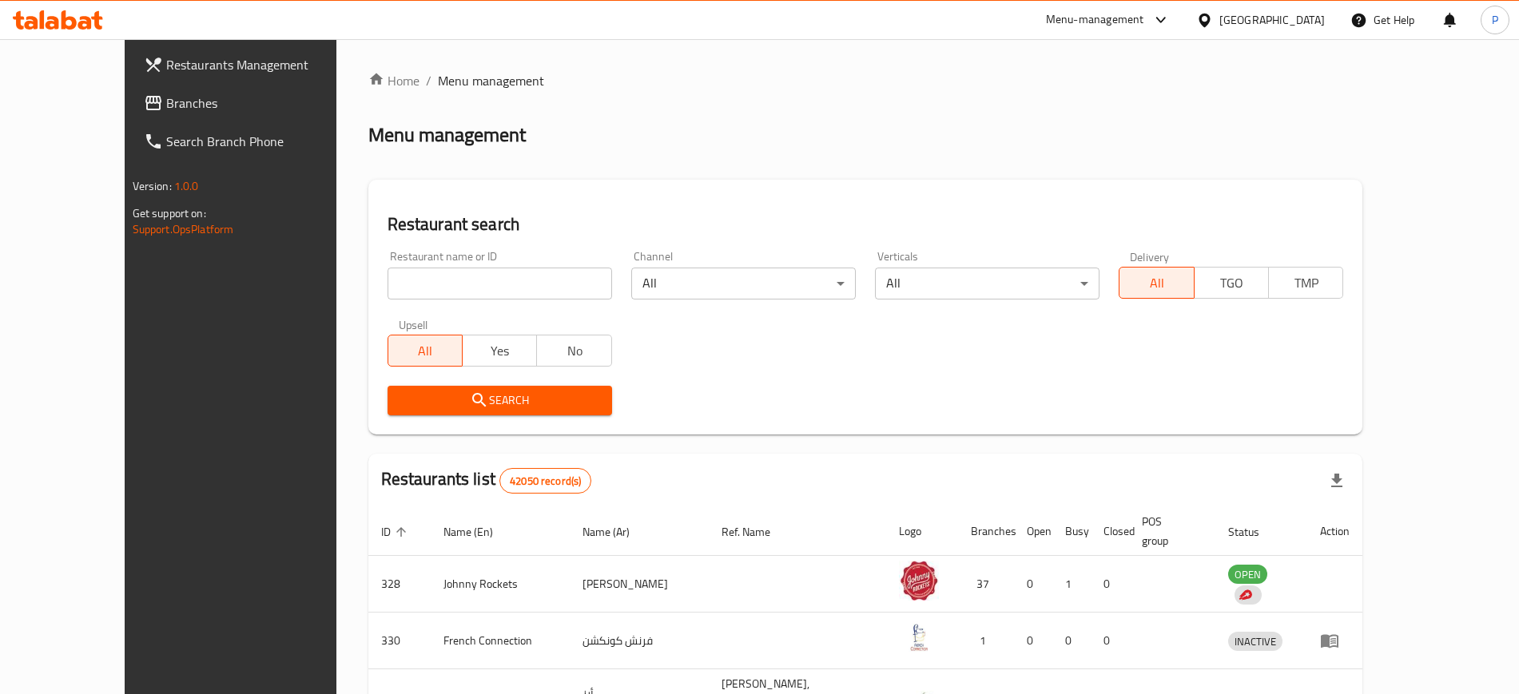
click at [405, 281] on input "search" at bounding box center [499, 284] width 224 height 32
paste input "692011"
click button "Search" at bounding box center [499, 401] width 224 height 30
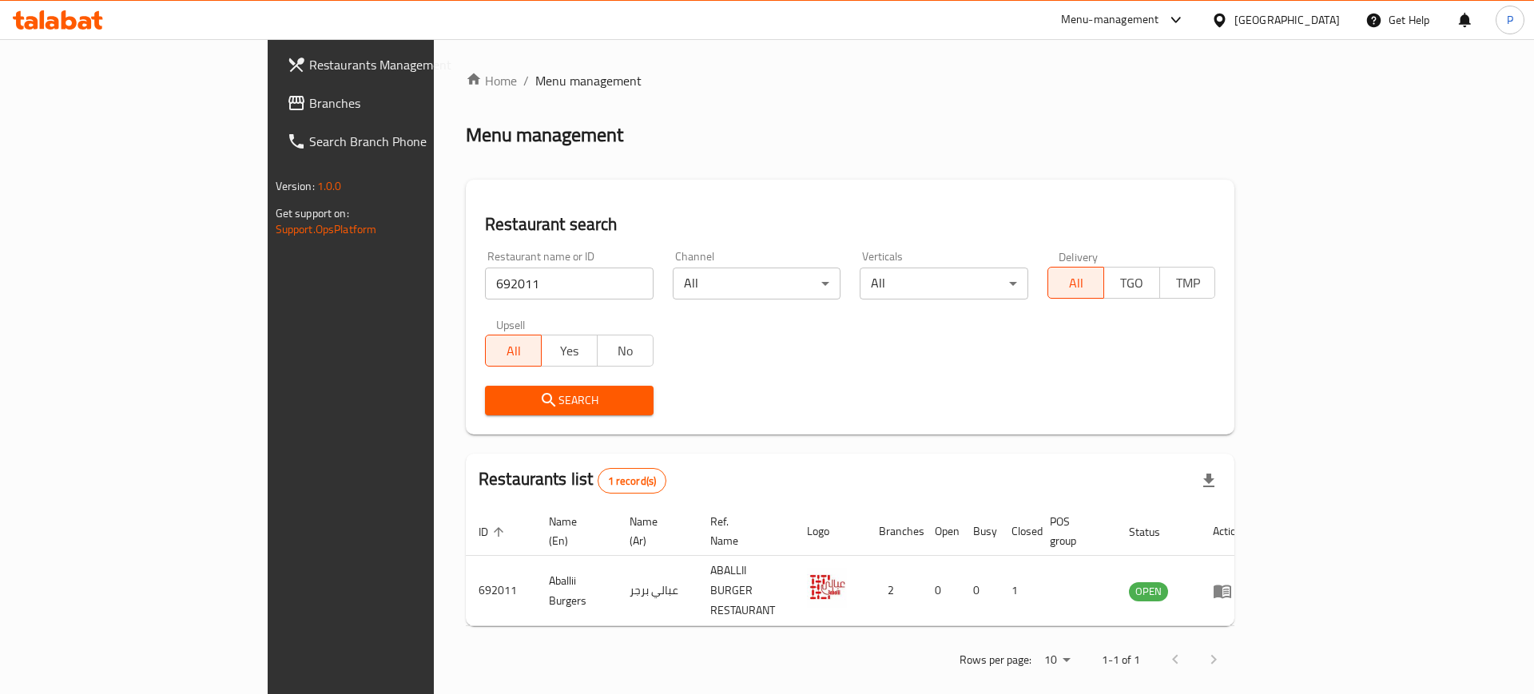
click at [475, 309] on div "Upsell All Yes No" at bounding box center [569, 342] width 188 height 67
click at [485, 296] on input "692011" at bounding box center [569, 284] width 169 height 32
paste input "11848"
click button "Search" at bounding box center [569, 401] width 169 height 30
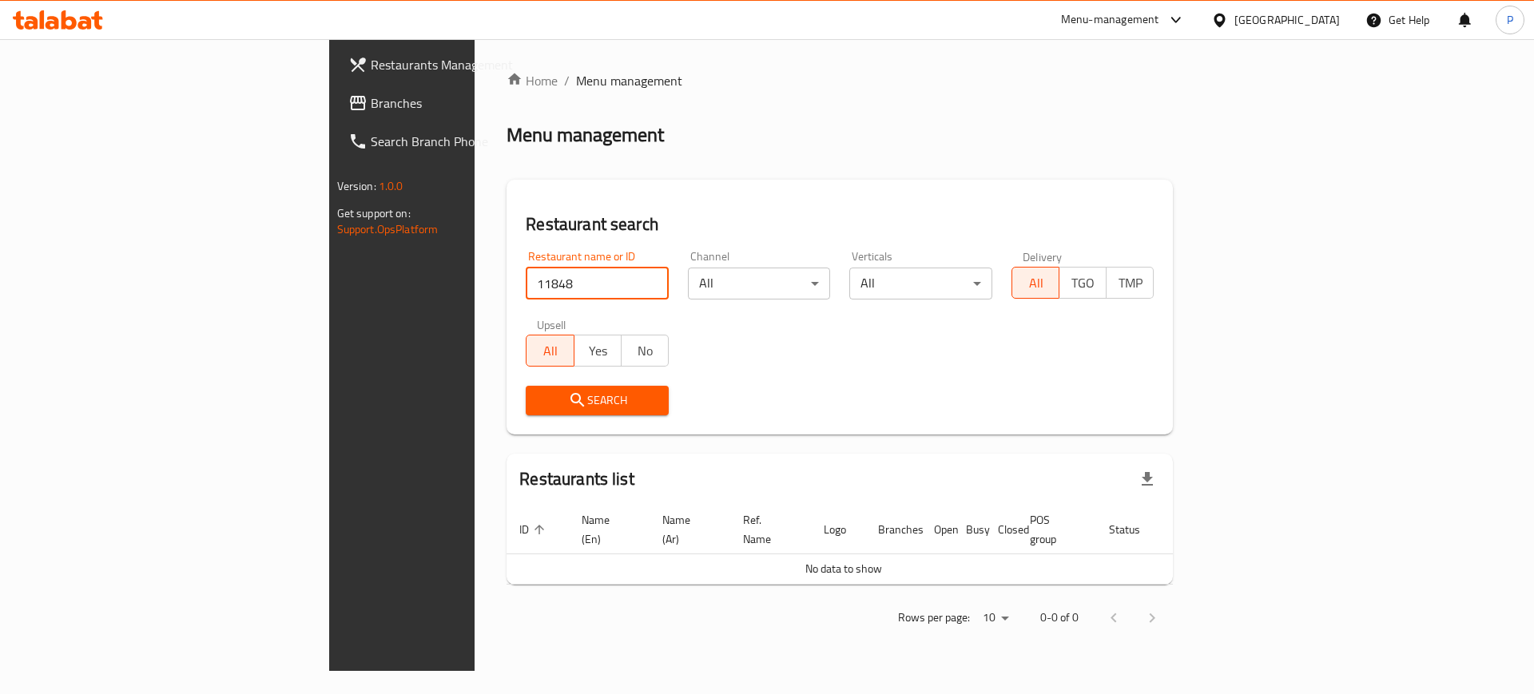
click at [526, 271] on input "11848" at bounding box center [597, 284] width 143 height 32
paste input "Aballii burger"
type input "Aballii burger"
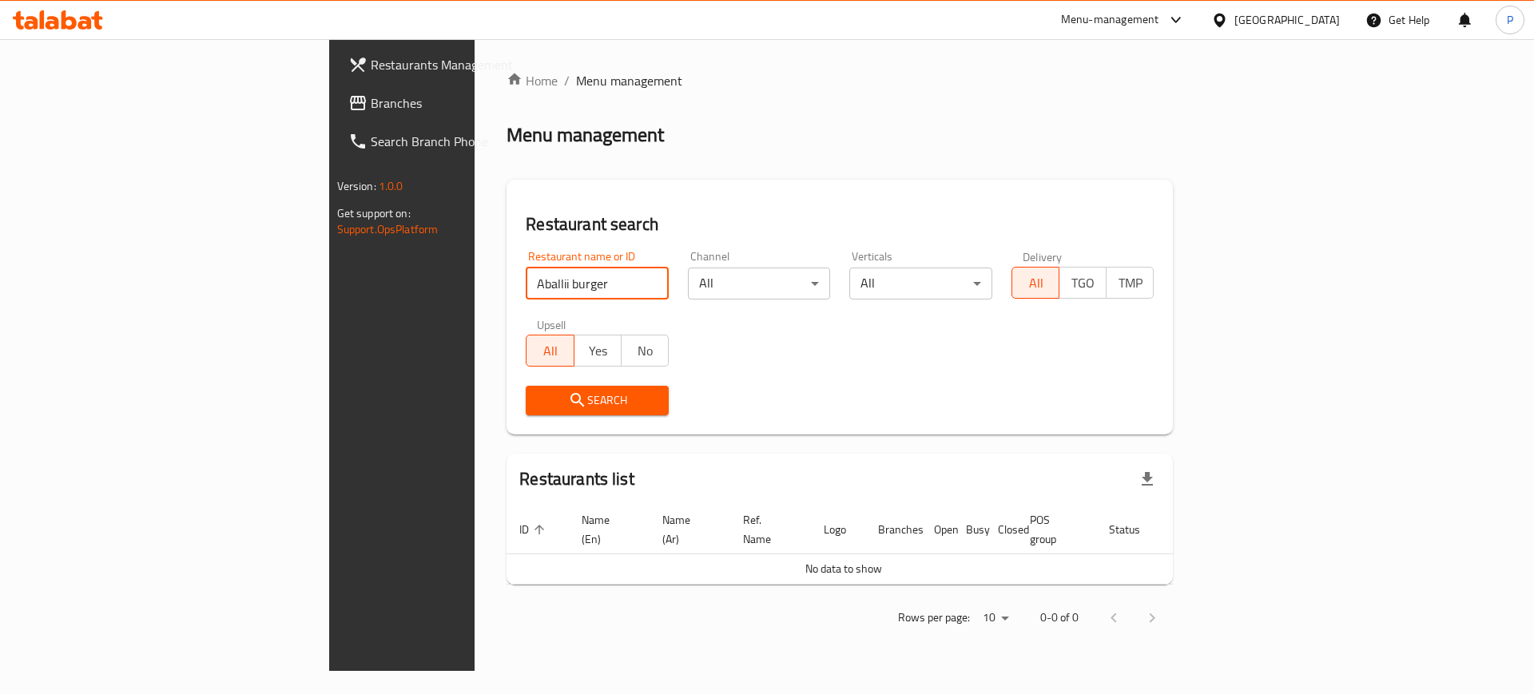
click button "Search" at bounding box center [597, 401] width 143 height 30
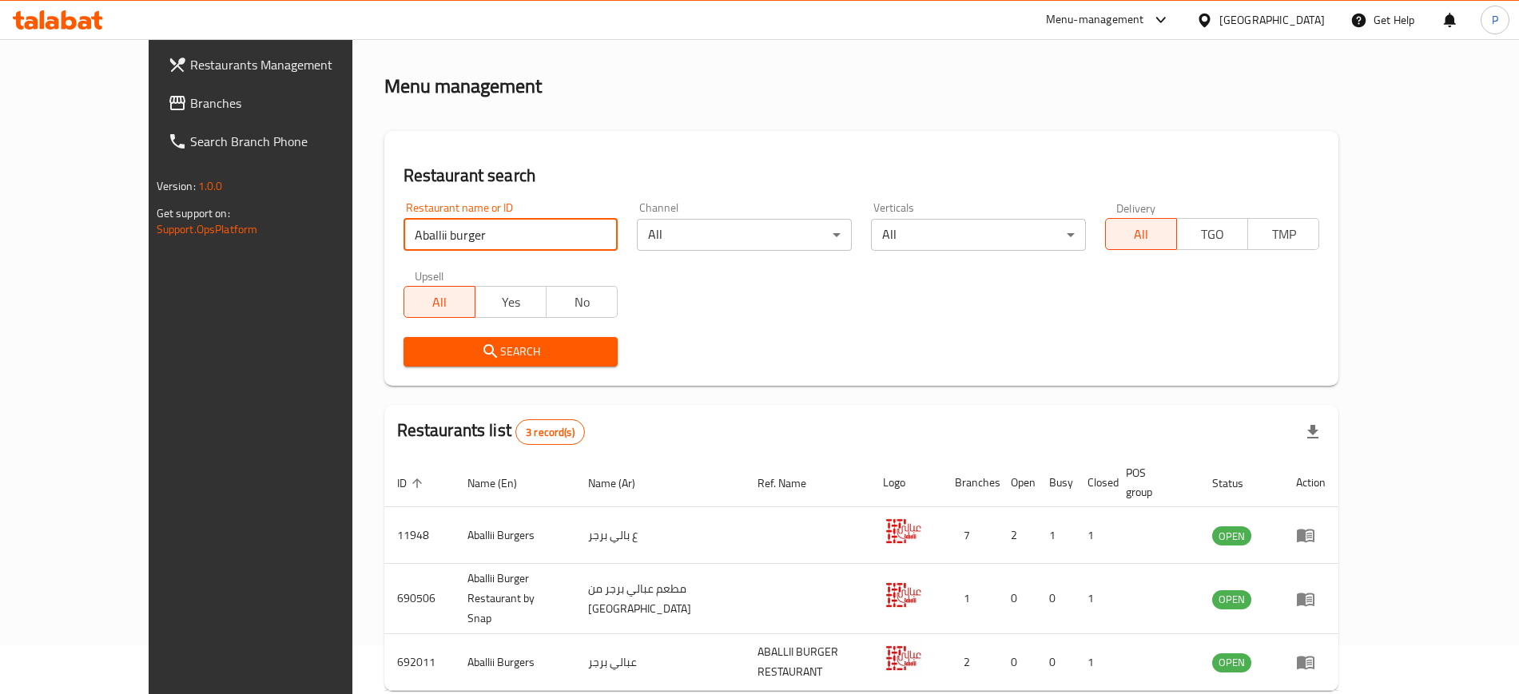
scroll to position [101, 0]
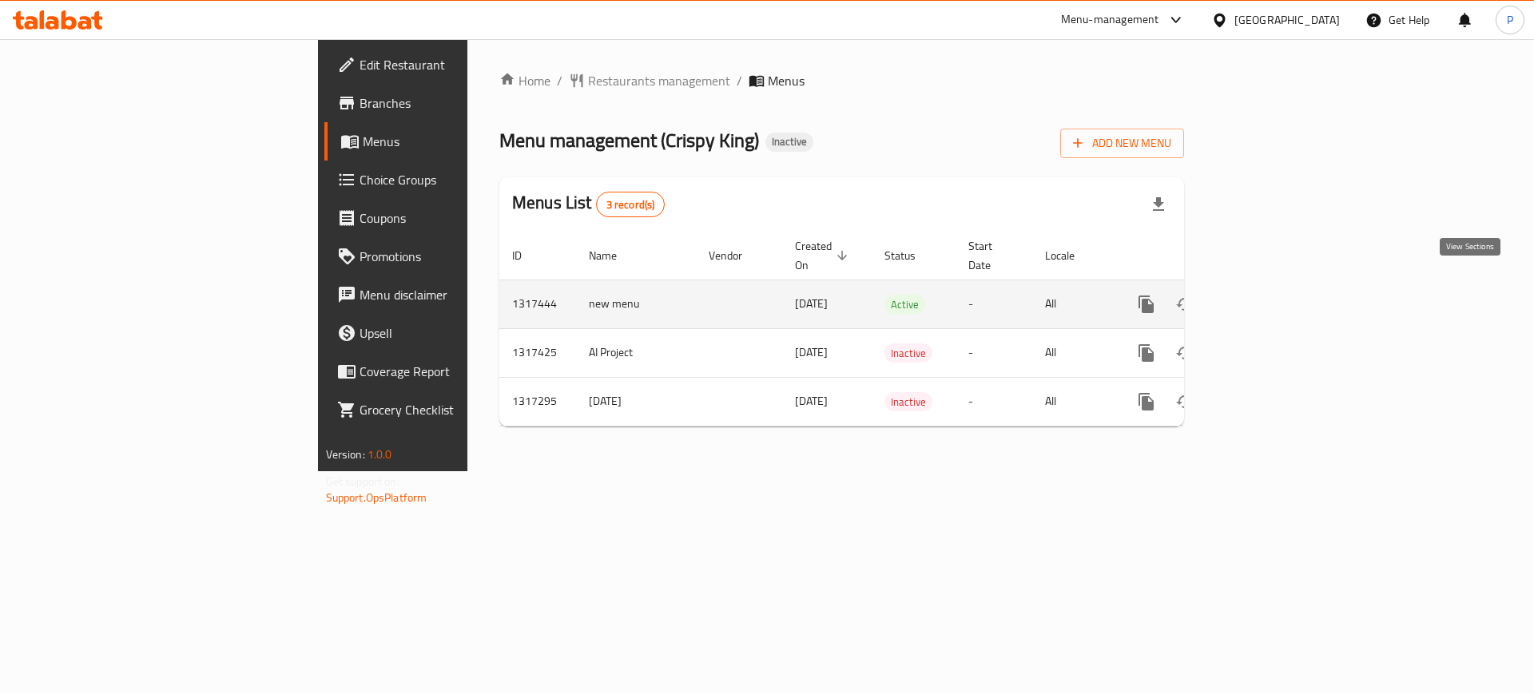
click at [1281, 300] on link "enhanced table" at bounding box center [1261, 304] width 38 height 38
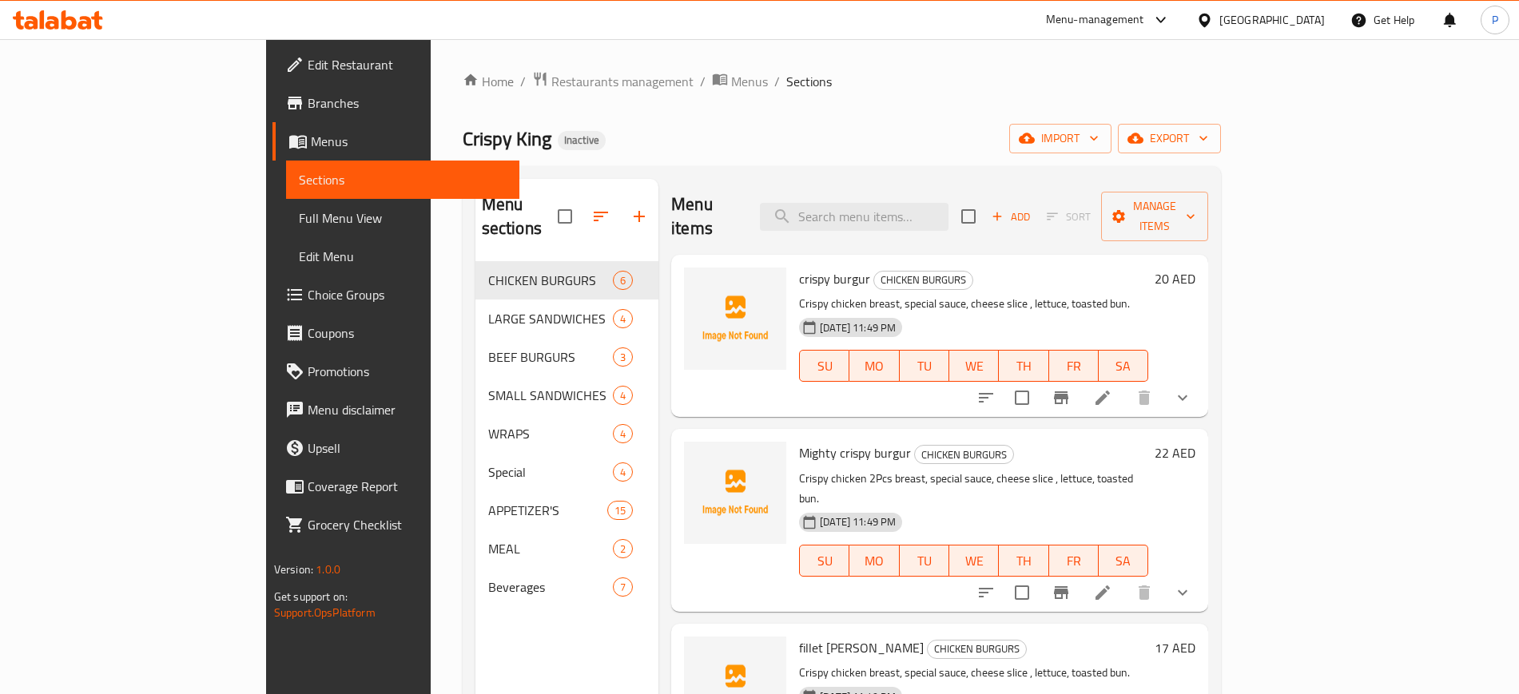
drag, startPoint x: 1505, startPoint y: 97, endPoint x: 1452, endPoint y: 106, distance: 53.6
click at [1253, 97] on div "Home / Restaurants management / Menus / Sections Crispy King Inactive import ex…" at bounding box center [842, 478] width 822 height 879
click at [1098, 142] on span "import" at bounding box center [1060, 139] width 77 height 20
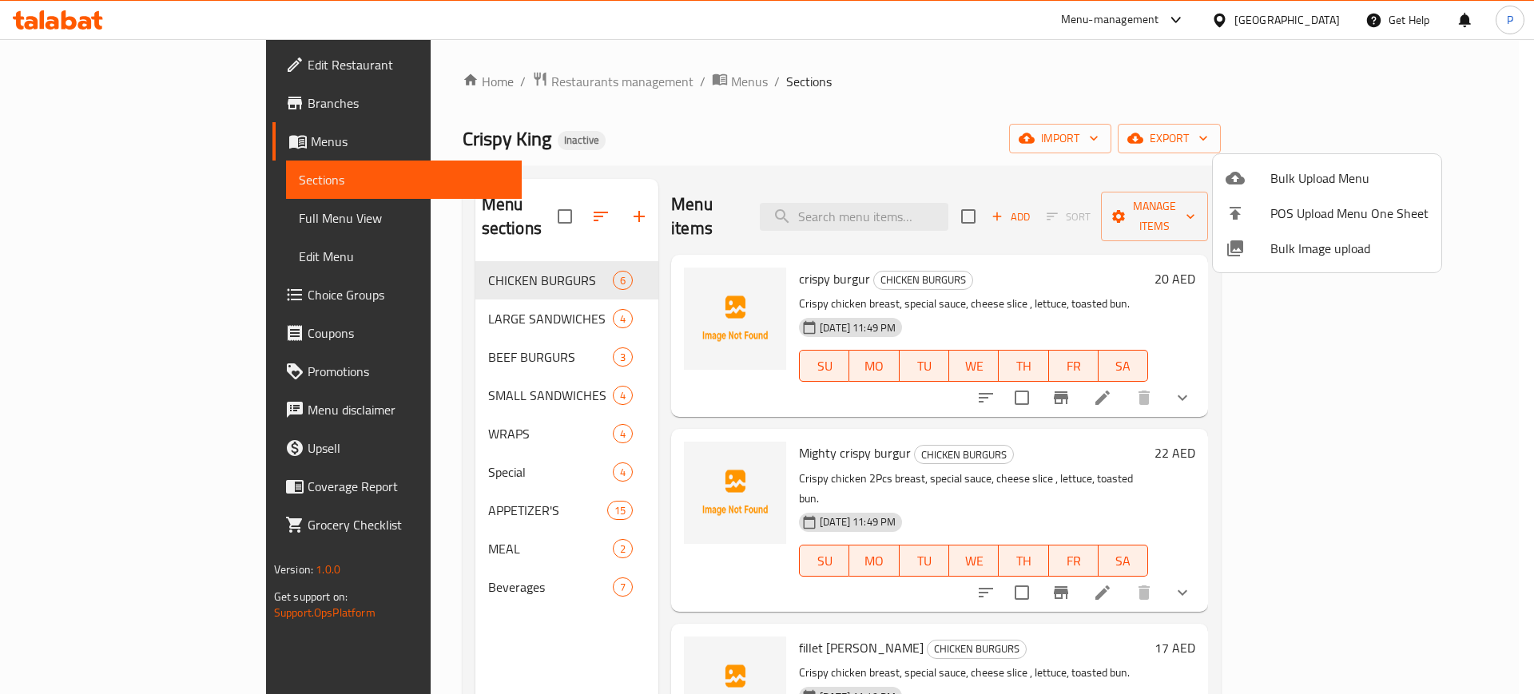
click at [1294, 245] on span "Bulk Image upload" at bounding box center [1349, 248] width 158 height 19
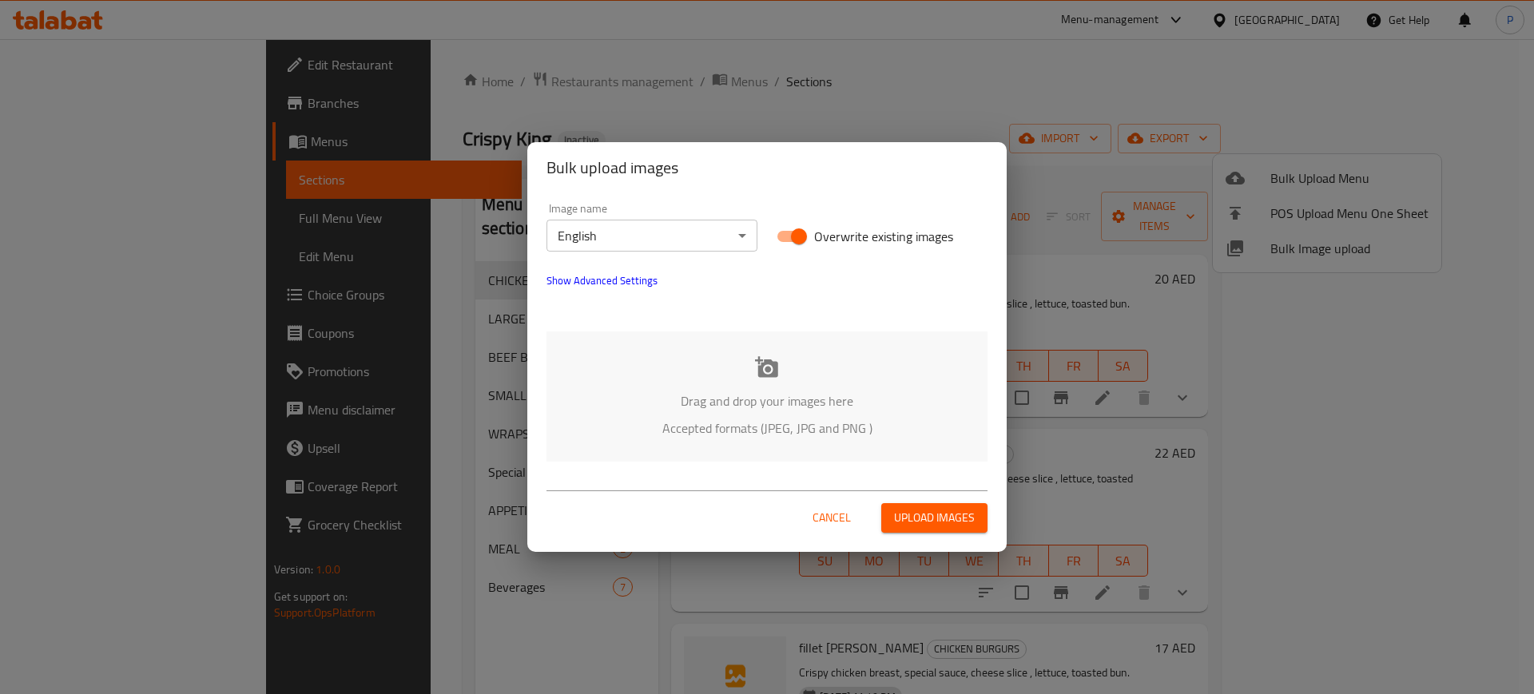
click at [859, 324] on div "Image name English ​ Overwrite existing images Show Advanced Settings Drag and …" at bounding box center [766, 332] width 479 height 278
click at [662, 362] on div "Drag and drop your images here Accepted formats (JPEG, JPG and PNG )" at bounding box center [766, 397] width 441 height 130
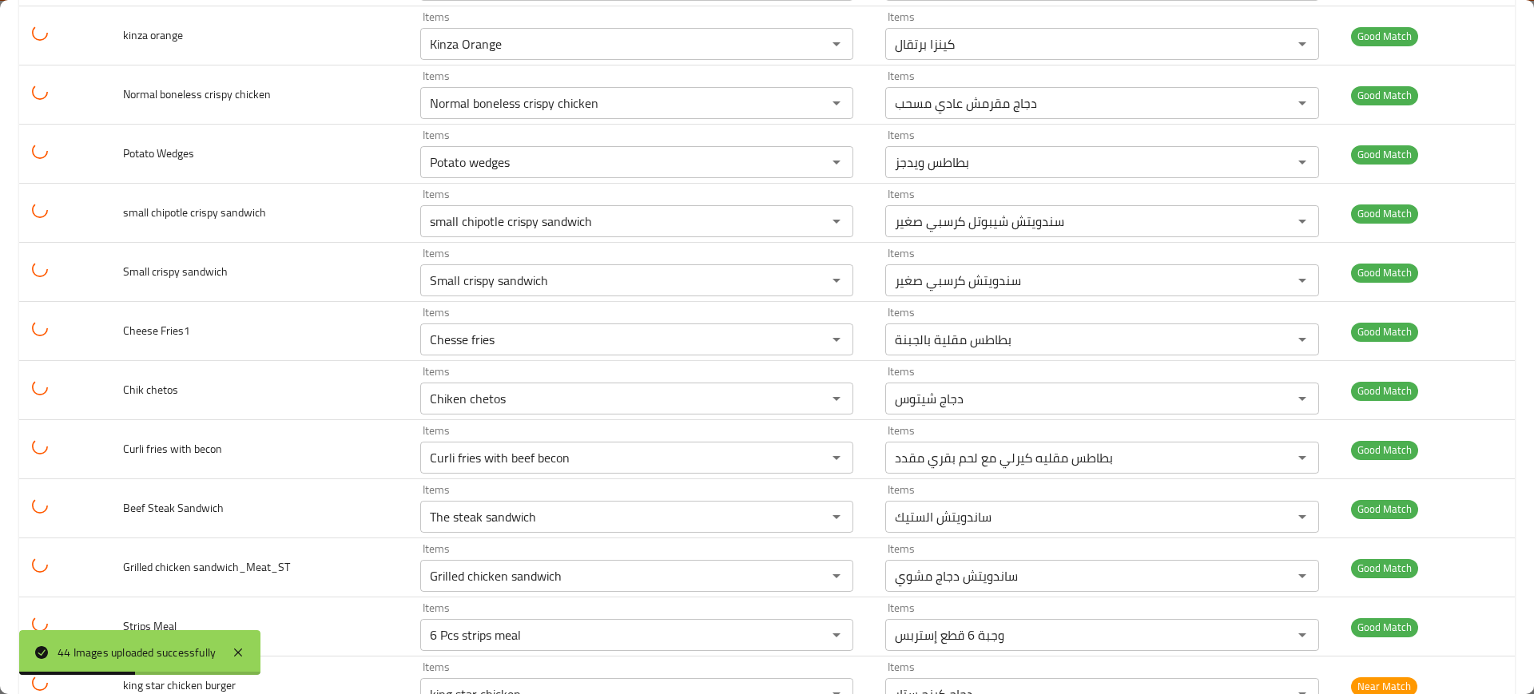
scroll to position [2183, 0]
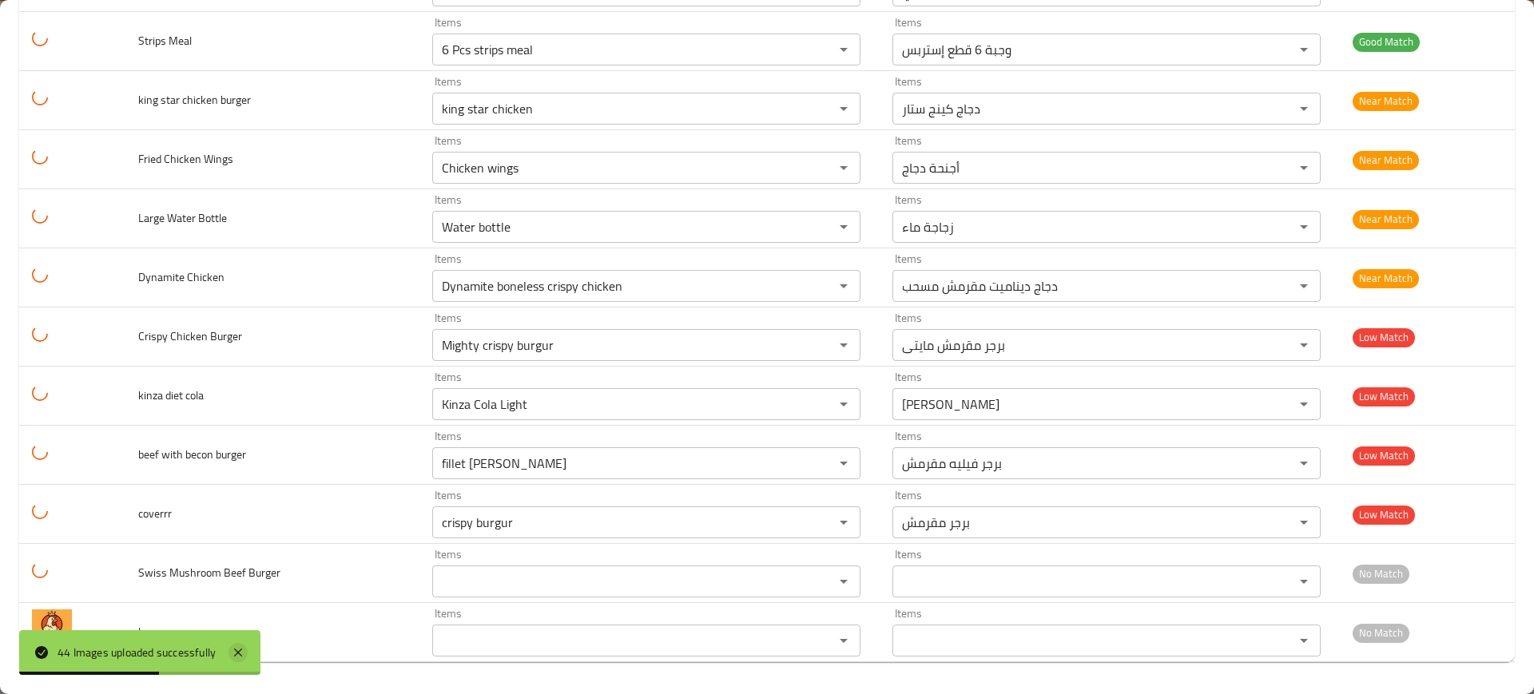
click at [247, 647] on icon at bounding box center [237, 652] width 19 height 19
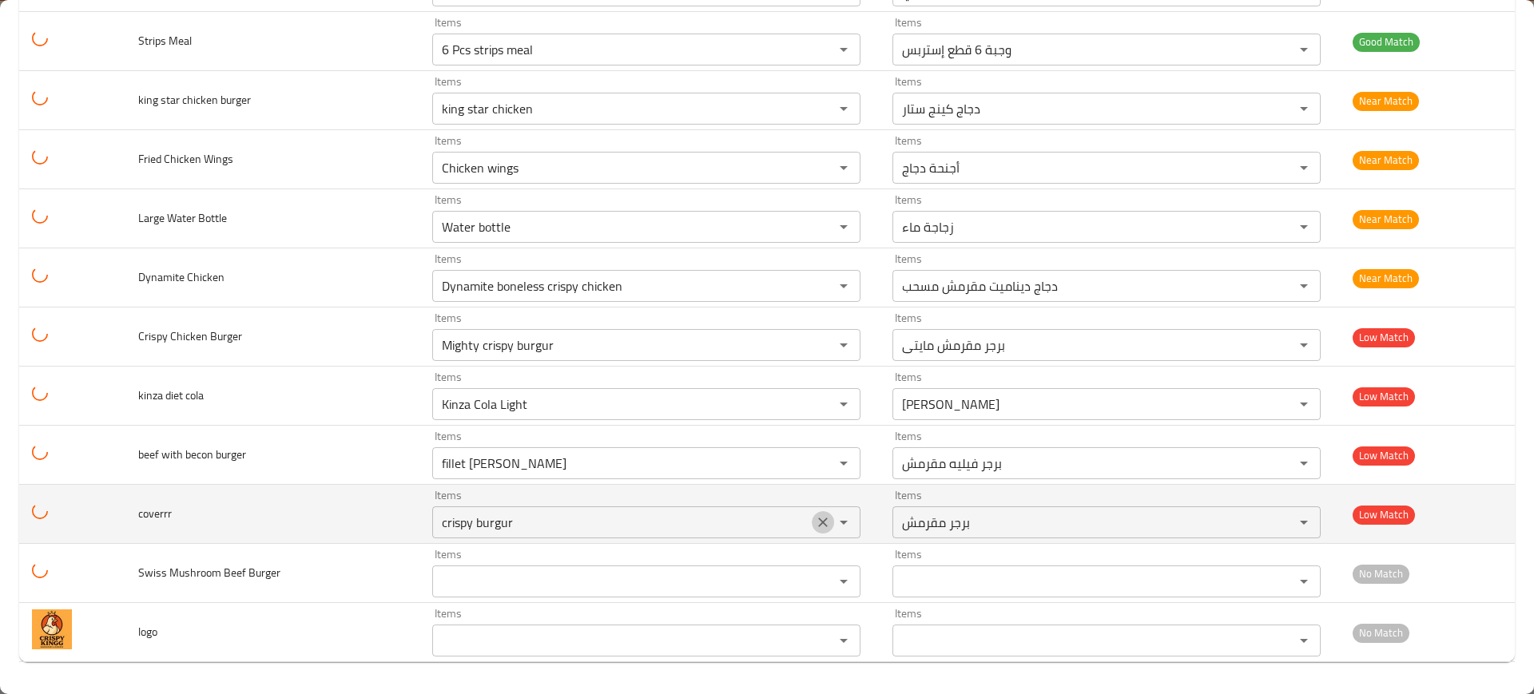
click at [815, 522] on icon "Clear" at bounding box center [823, 522] width 16 height 16
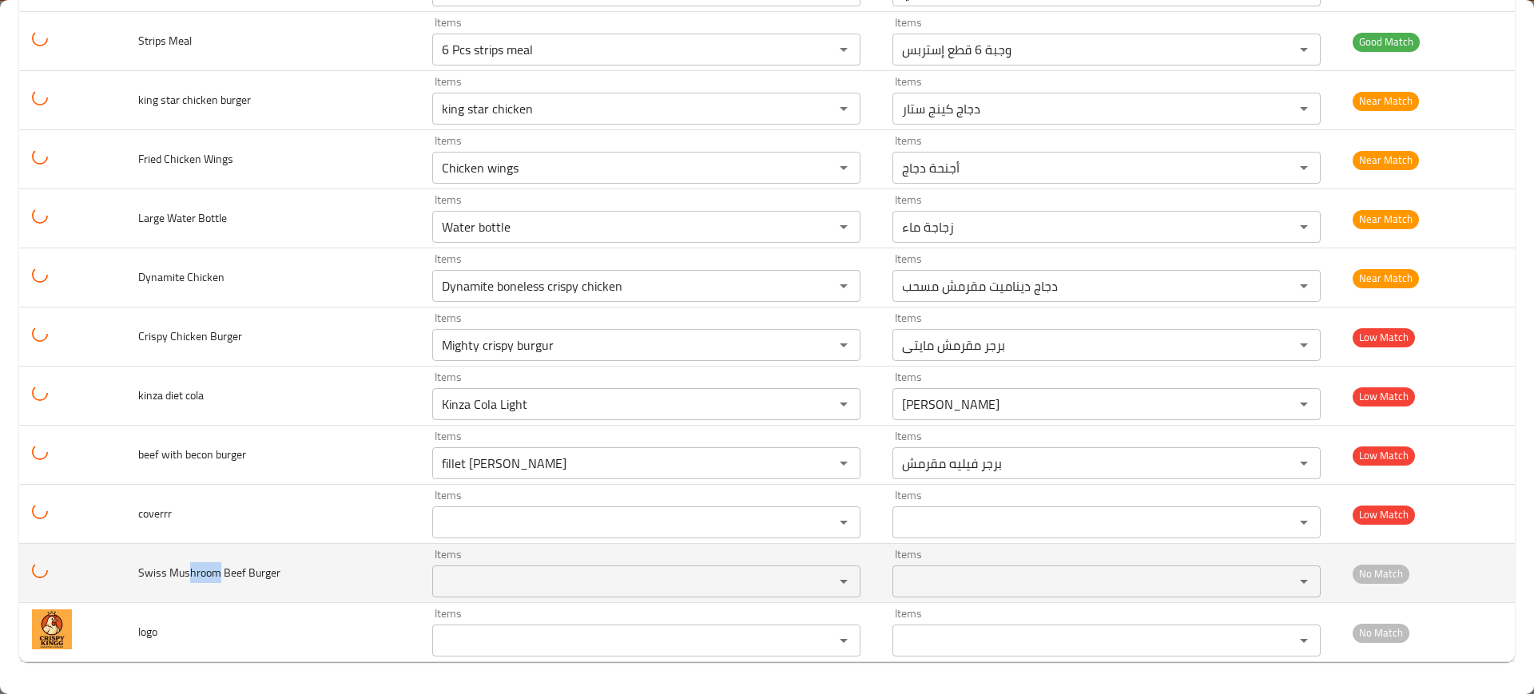
drag, startPoint x: 189, startPoint y: 571, endPoint x: 217, endPoint y: 580, distance: 30.1
click at [217, 580] on span "Swiss Mushroom Beef Burger" at bounding box center [209, 572] width 142 height 21
copy span "hroom"
click at [482, 570] on Burger "Items" at bounding box center [622, 581] width 371 height 22
paste Burger "hroom"
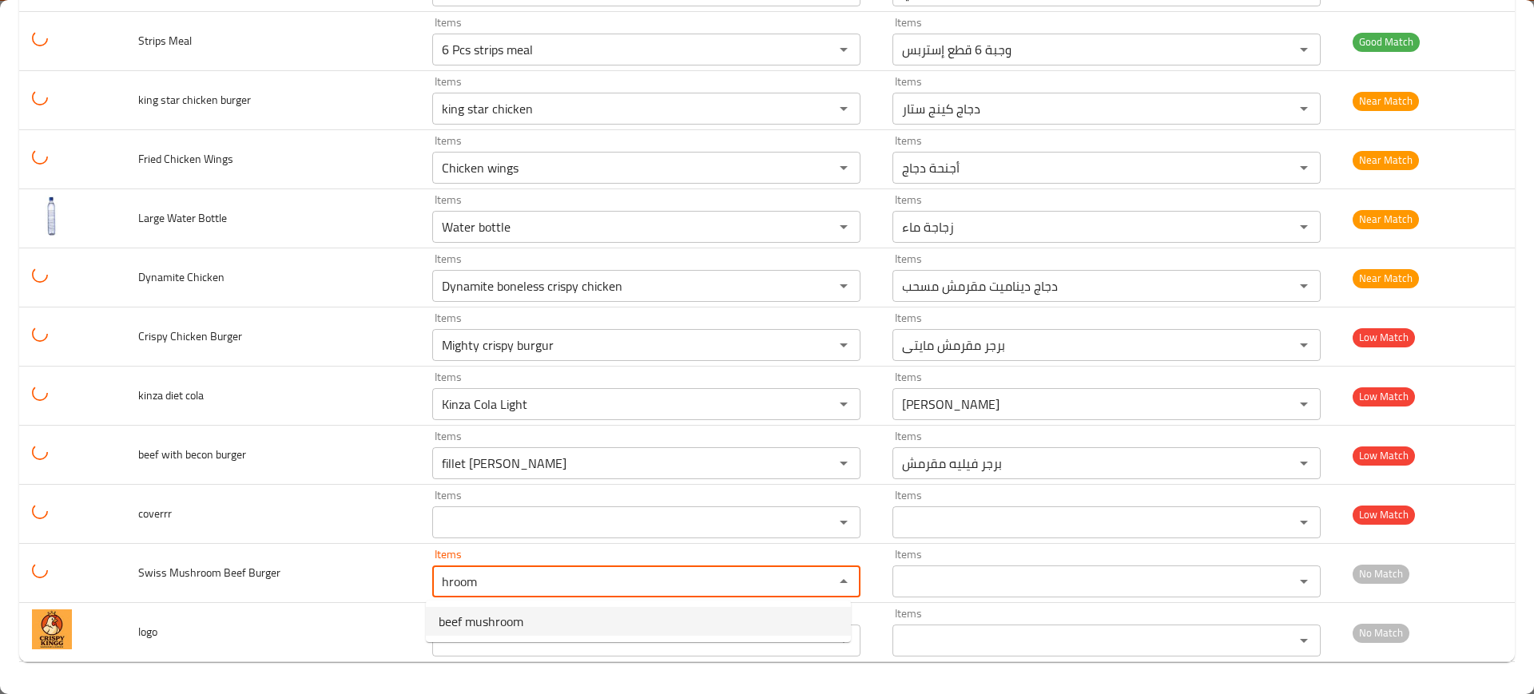
click at [464, 619] on span "beef mushroom" at bounding box center [481, 621] width 85 height 19
type Burger "beef mushroom"
type Burger-ar "لحم بقري بالمشروم"
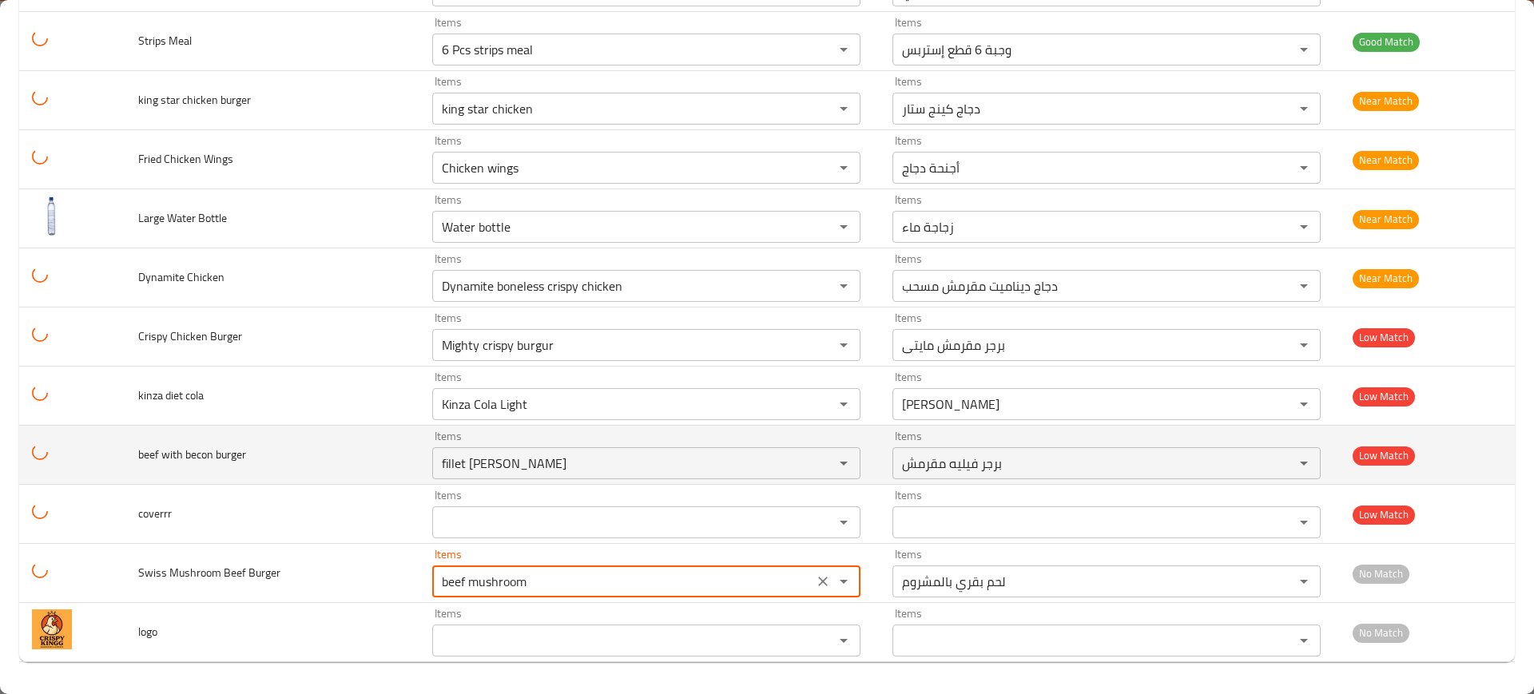
type Burger "beef mushroom"
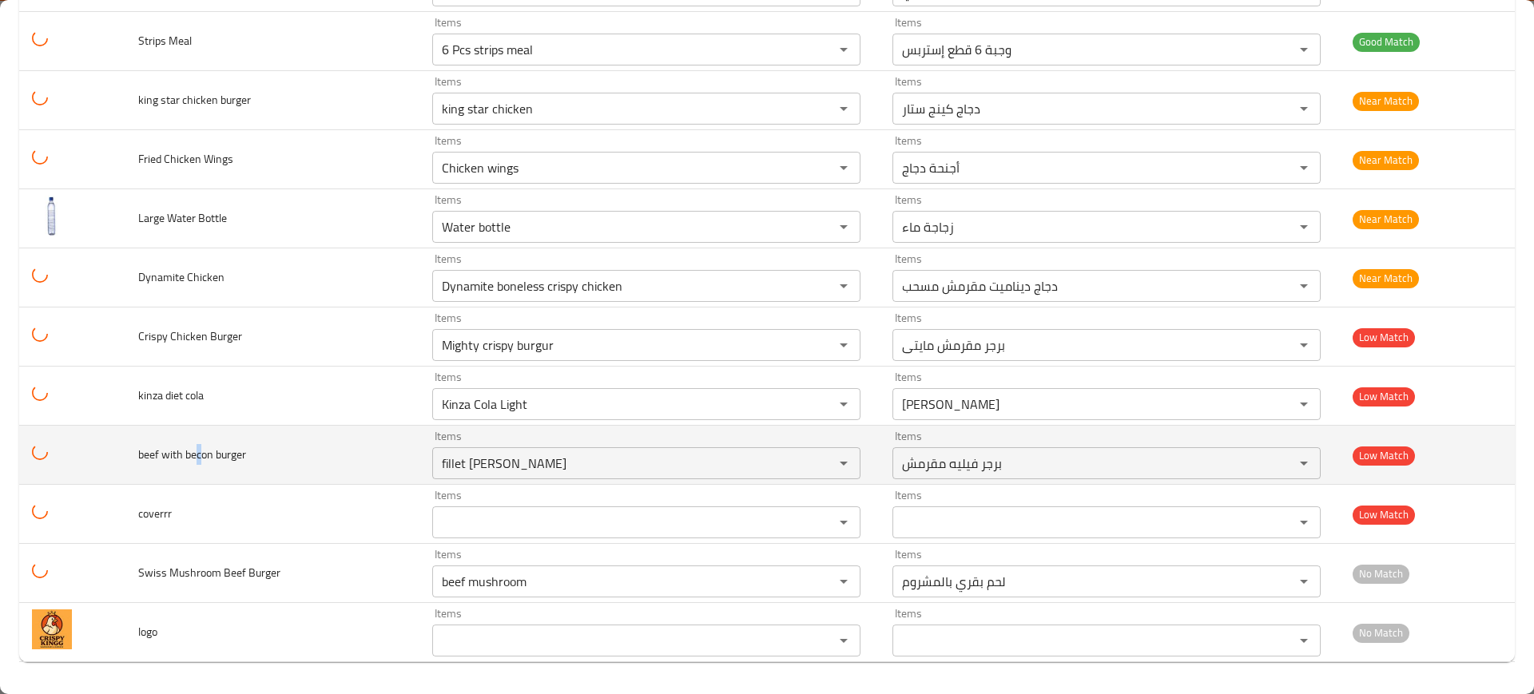
click at [203, 451] on span "beef with becon burger" at bounding box center [192, 454] width 108 height 21
click at [212, 456] on span "beef with becon burger" at bounding box center [192, 454] width 108 height 21
drag, startPoint x: 209, startPoint y: 451, endPoint x: 183, endPoint y: 458, distance: 27.1
click at [183, 458] on span "beef with becon burger" at bounding box center [192, 454] width 108 height 21
copy span "becon"
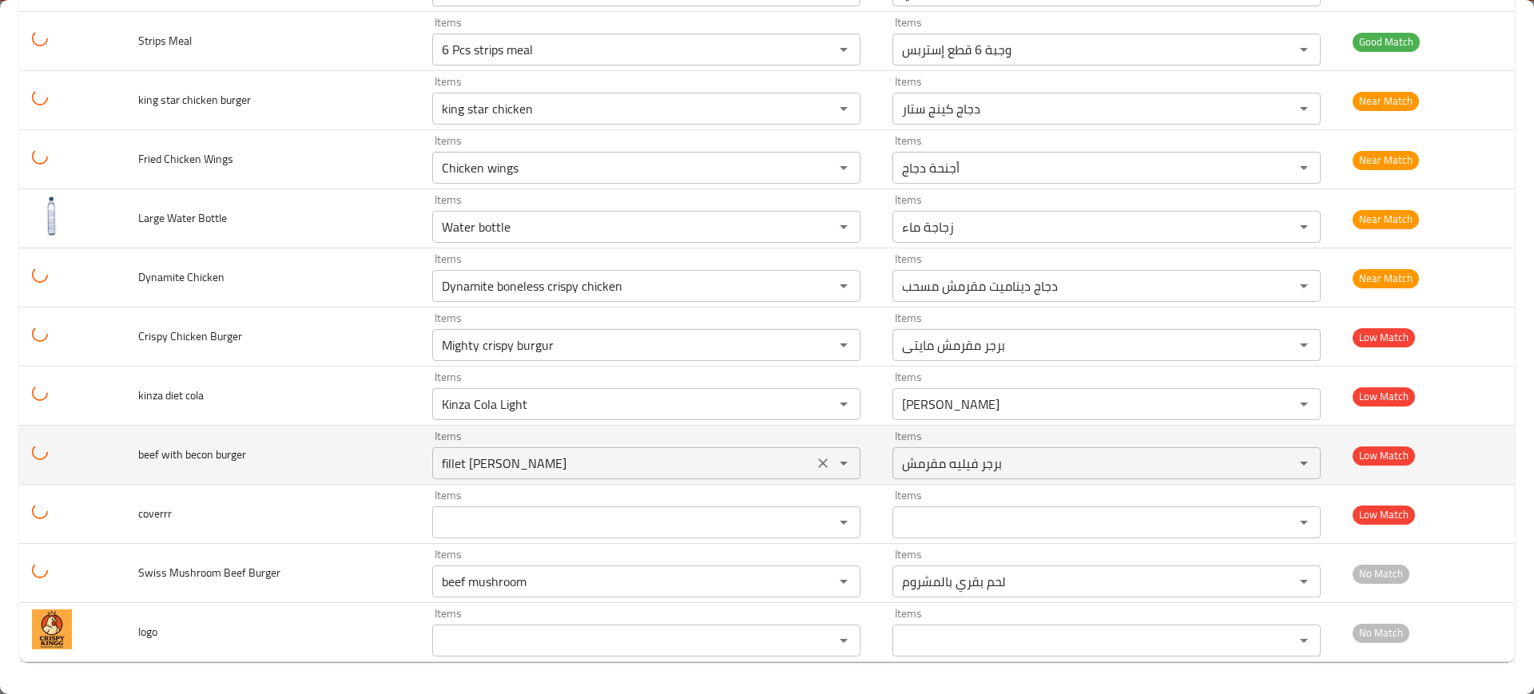
click at [457, 466] on burger "fillet [PERSON_NAME]" at bounding box center [622, 463] width 371 height 22
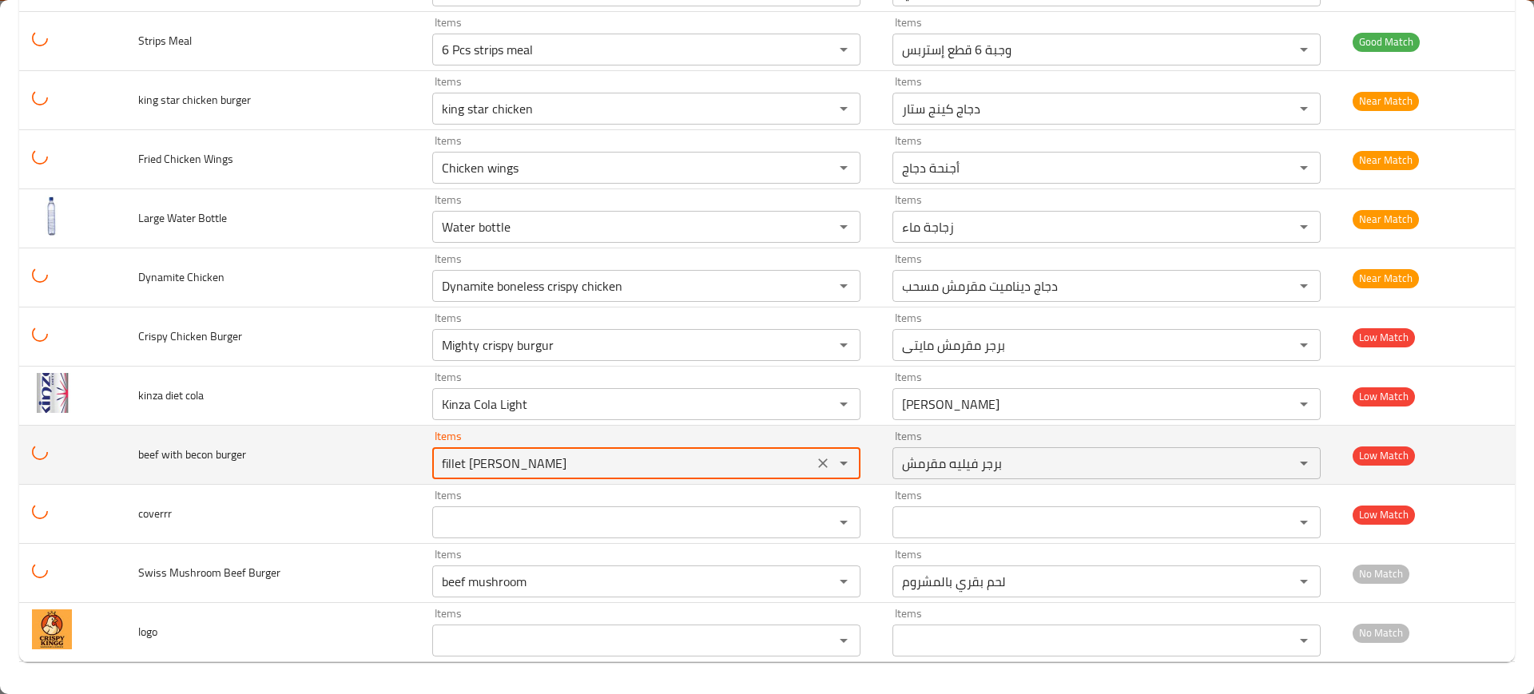
paste burger "becon"
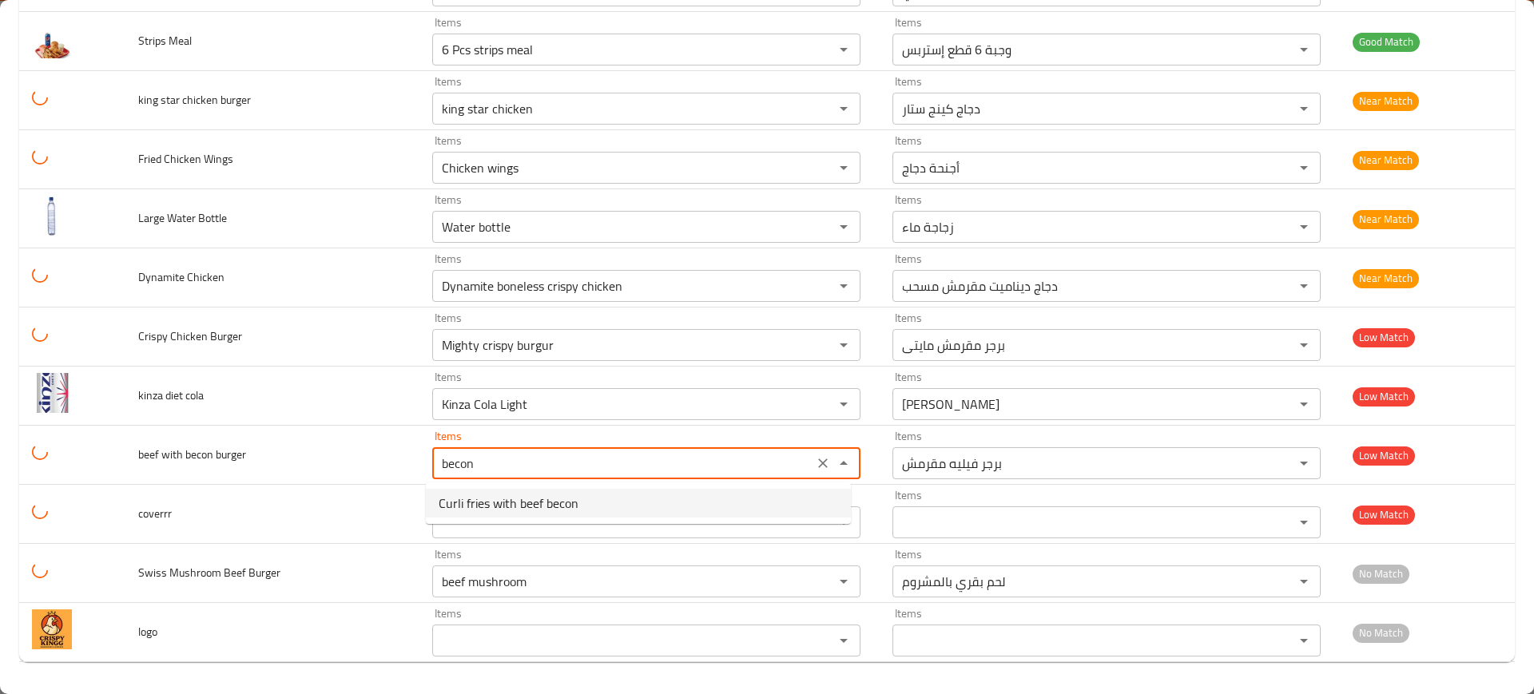
click at [474, 498] on span "Curli fries with beef becon" at bounding box center [509, 503] width 140 height 19
type burger "Curli fries with beef becon"
type burger-ar "بطاطس مقليه كيرلي مع لحم بقري مقدد"
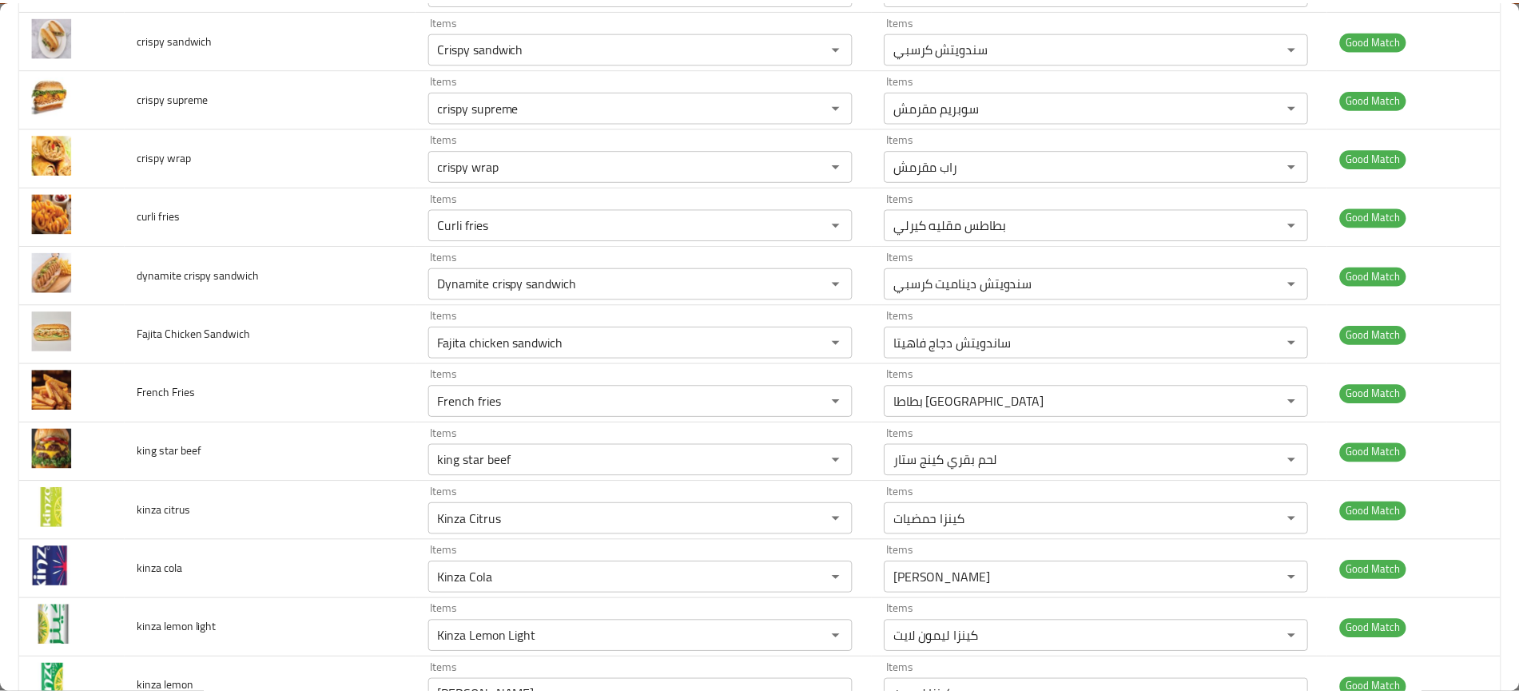
scroll to position [0, 0]
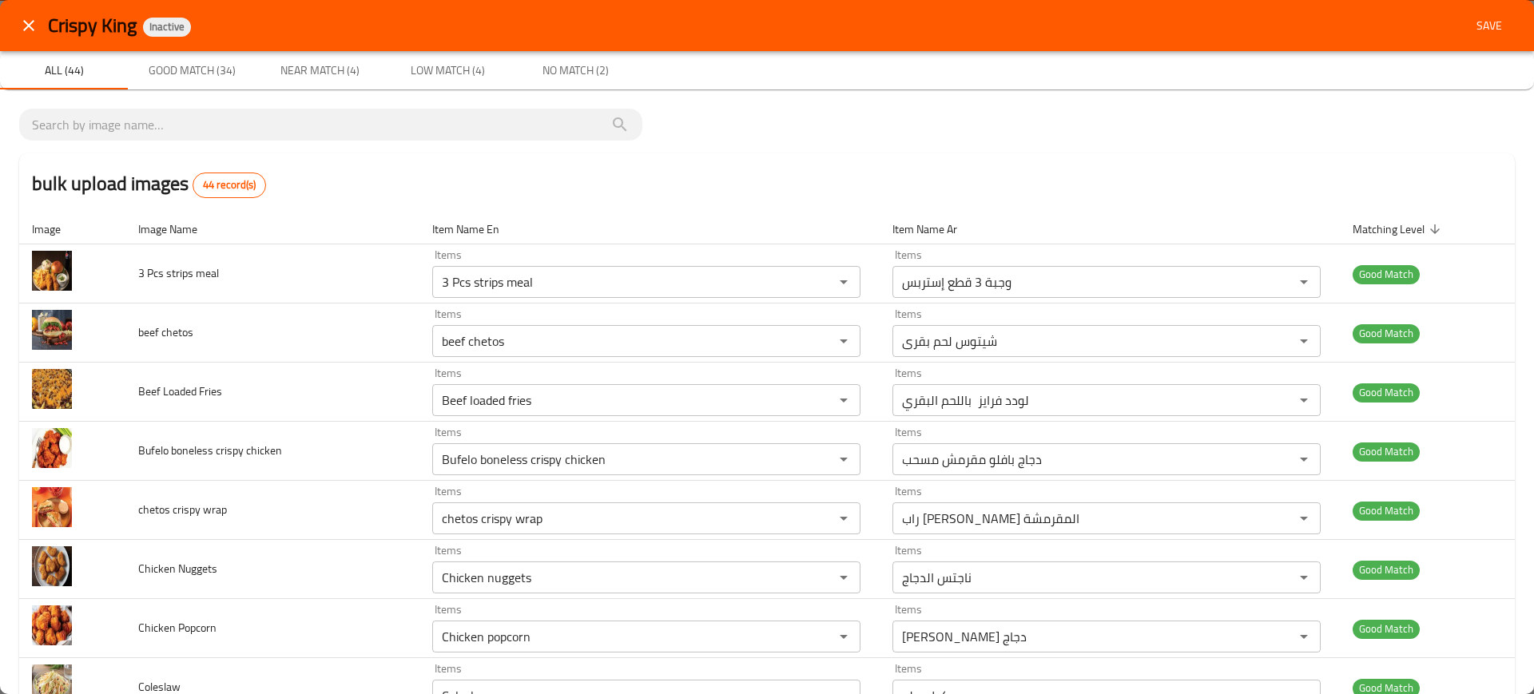
type burger "Curli fries with beef becon"
click at [1470, 25] on span "Save" at bounding box center [1489, 26] width 38 height 20
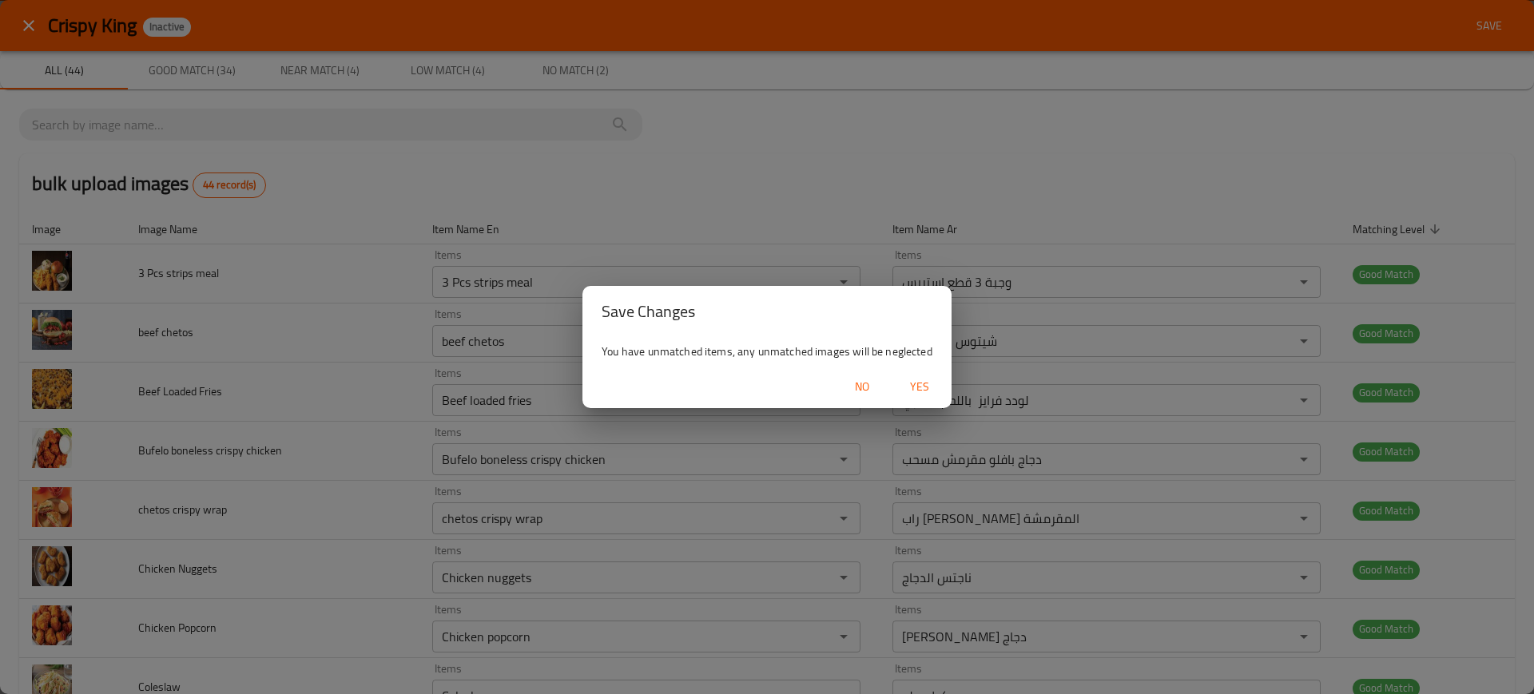
click at [933, 369] on div "No Yes" at bounding box center [766, 387] width 369 height 42
click at [927, 386] on span "Yes" at bounding box center [919, 387] width 38 height 20
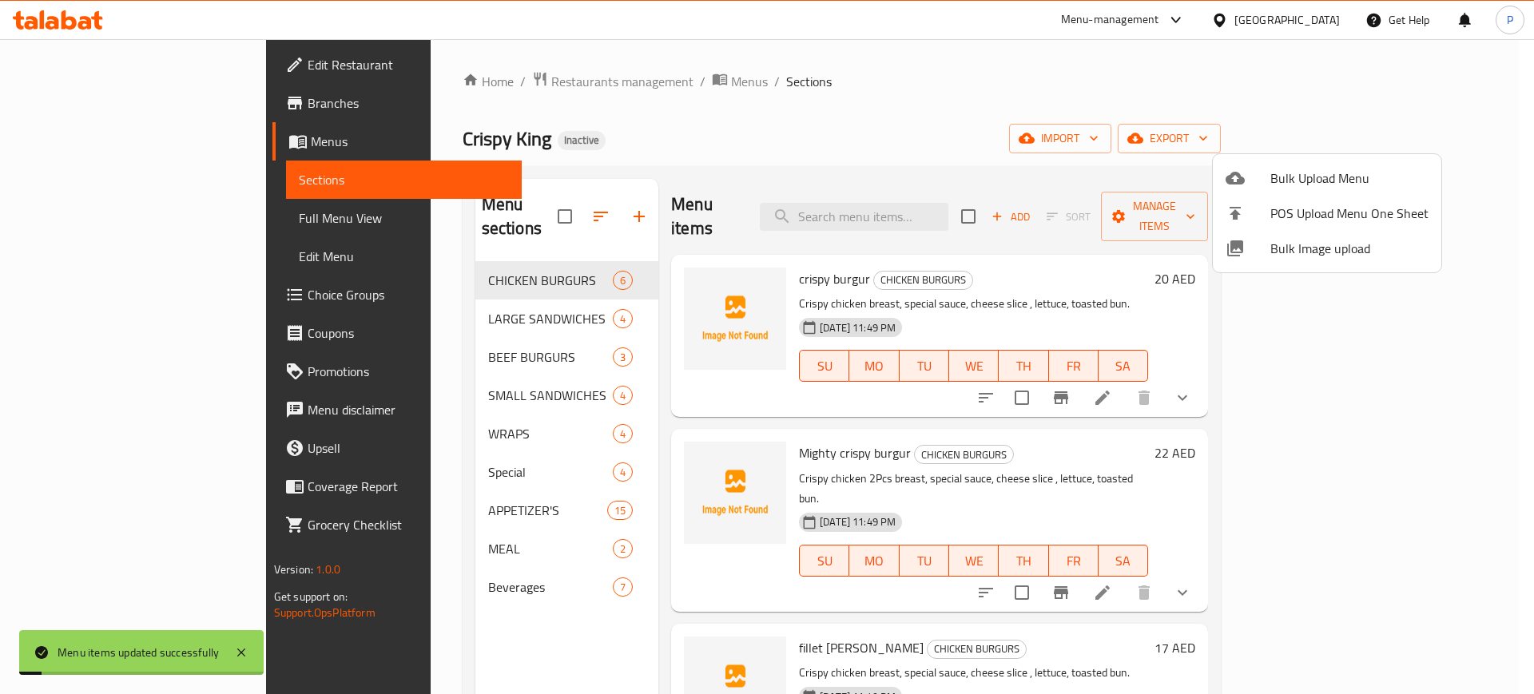
click at [444, 326] on div at bounding box center [767, 347] width 1534 height 694
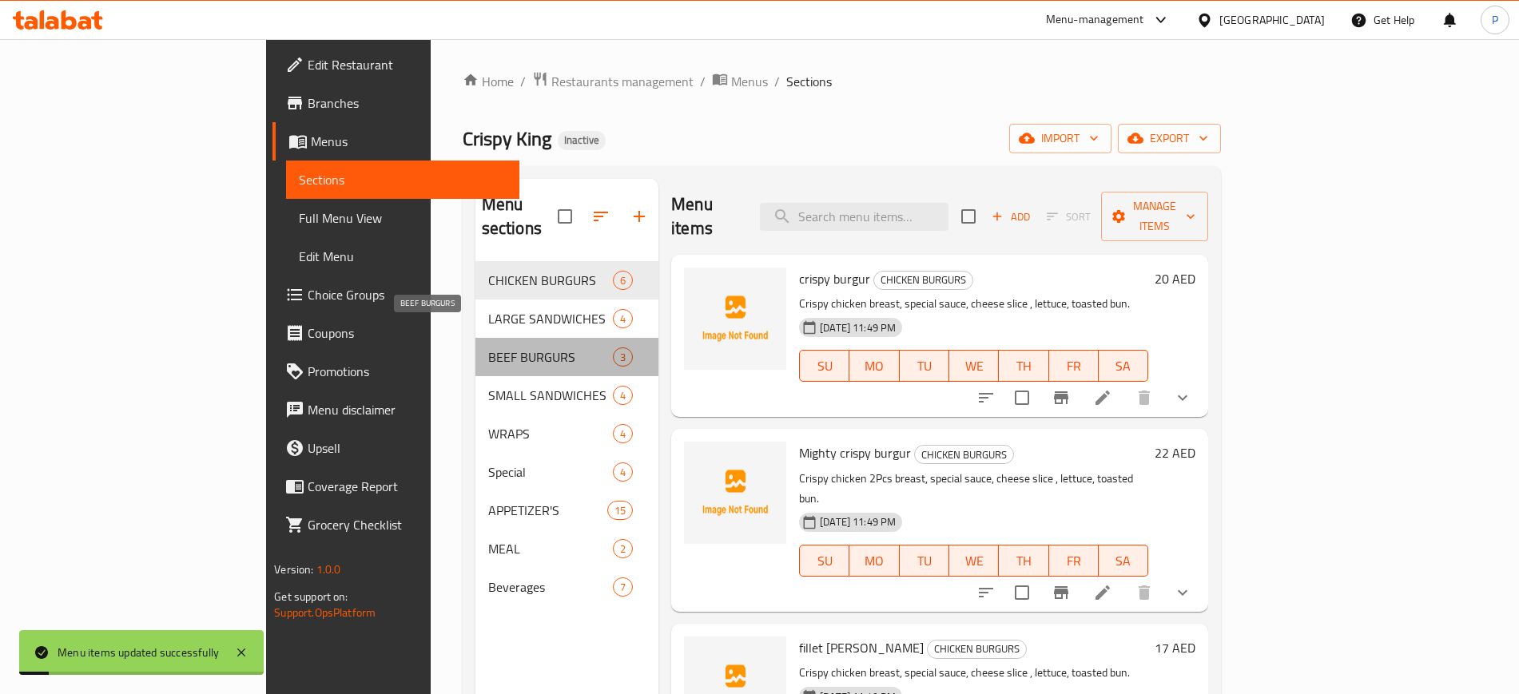
click at [488, 347] on span "BEEF BURGURS" at bounding box center [550, 356] width 125 height 19
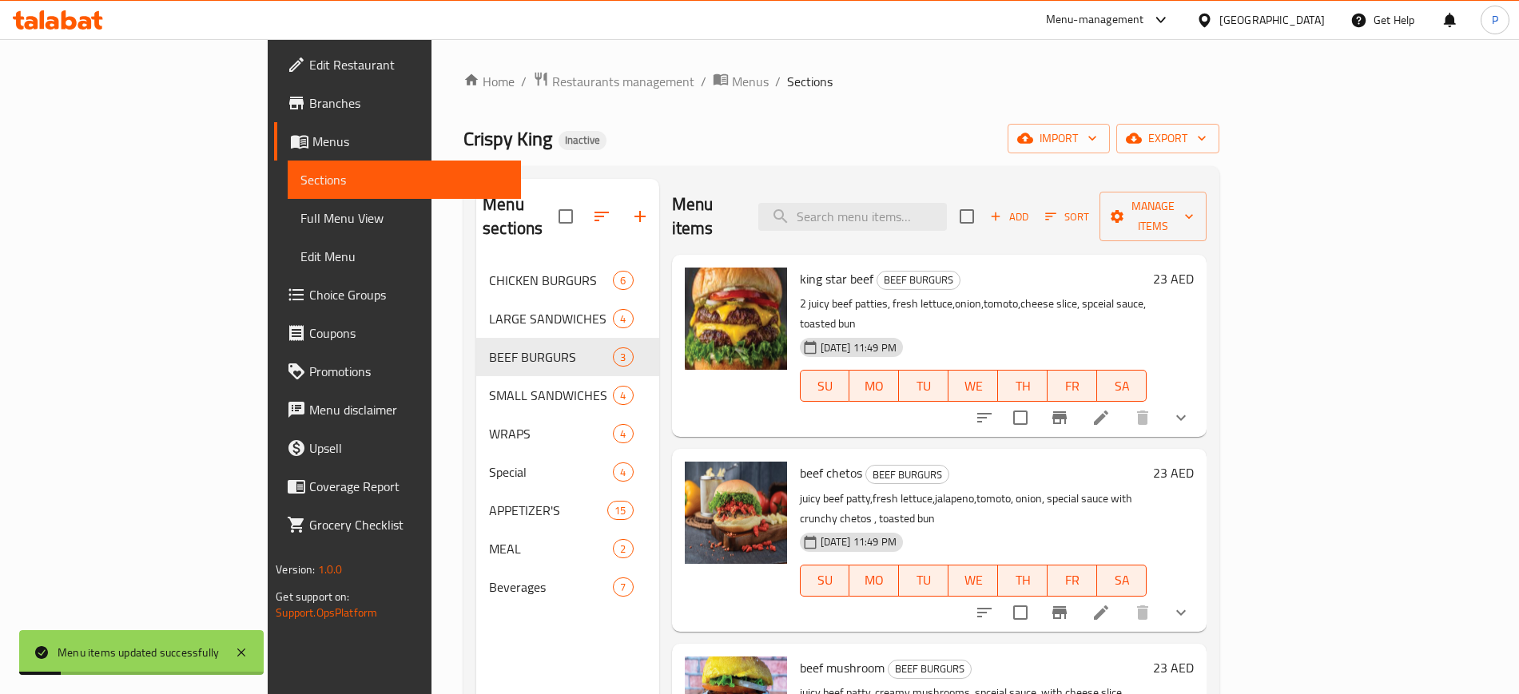
click at [476, 310] on div "LARGE SANDWICHES 4" at bounding box center [567, 319] width 183 height 38
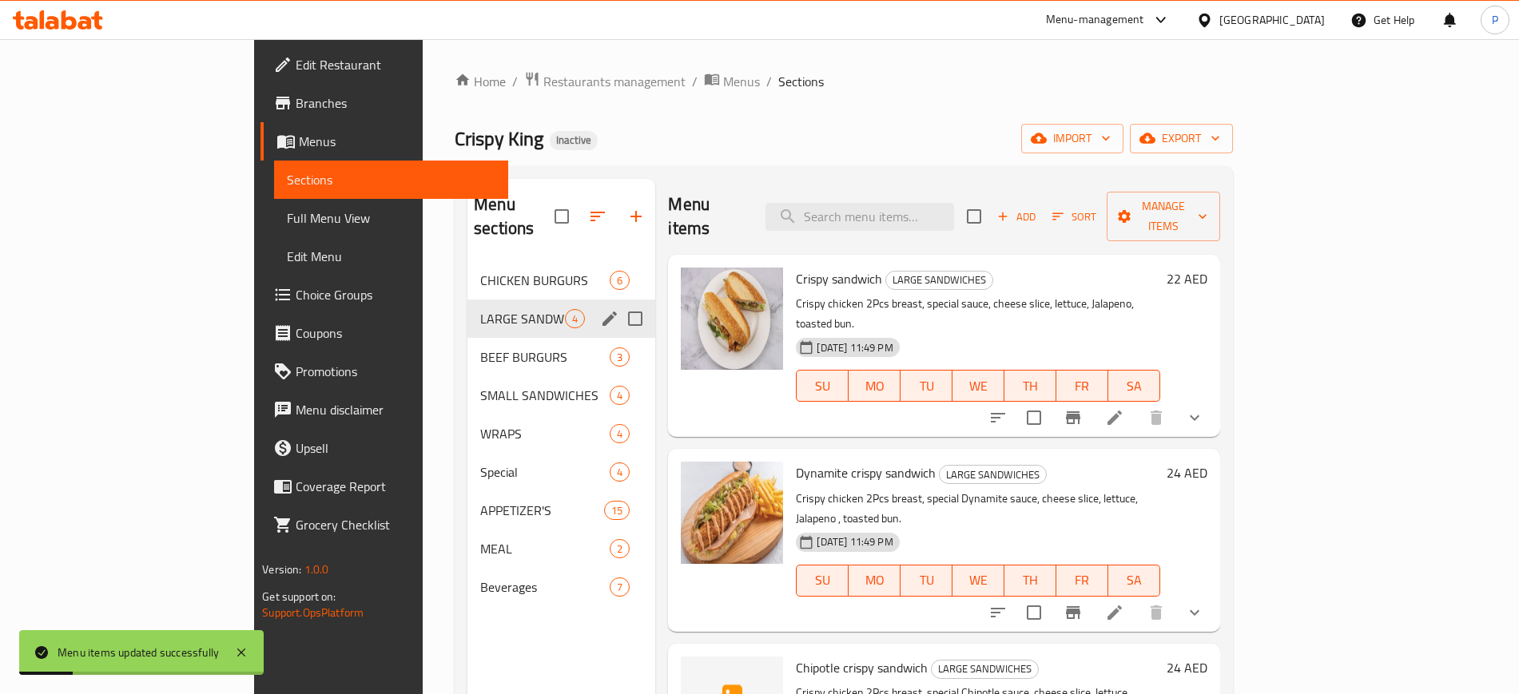
click at [501, 300] on div "LARGE SANDWICHES 4" at bounding box center [561, 319] width 188 height 38
click at [566, 273] on span "6" at bounding box center [575, 280] width 18 height 15
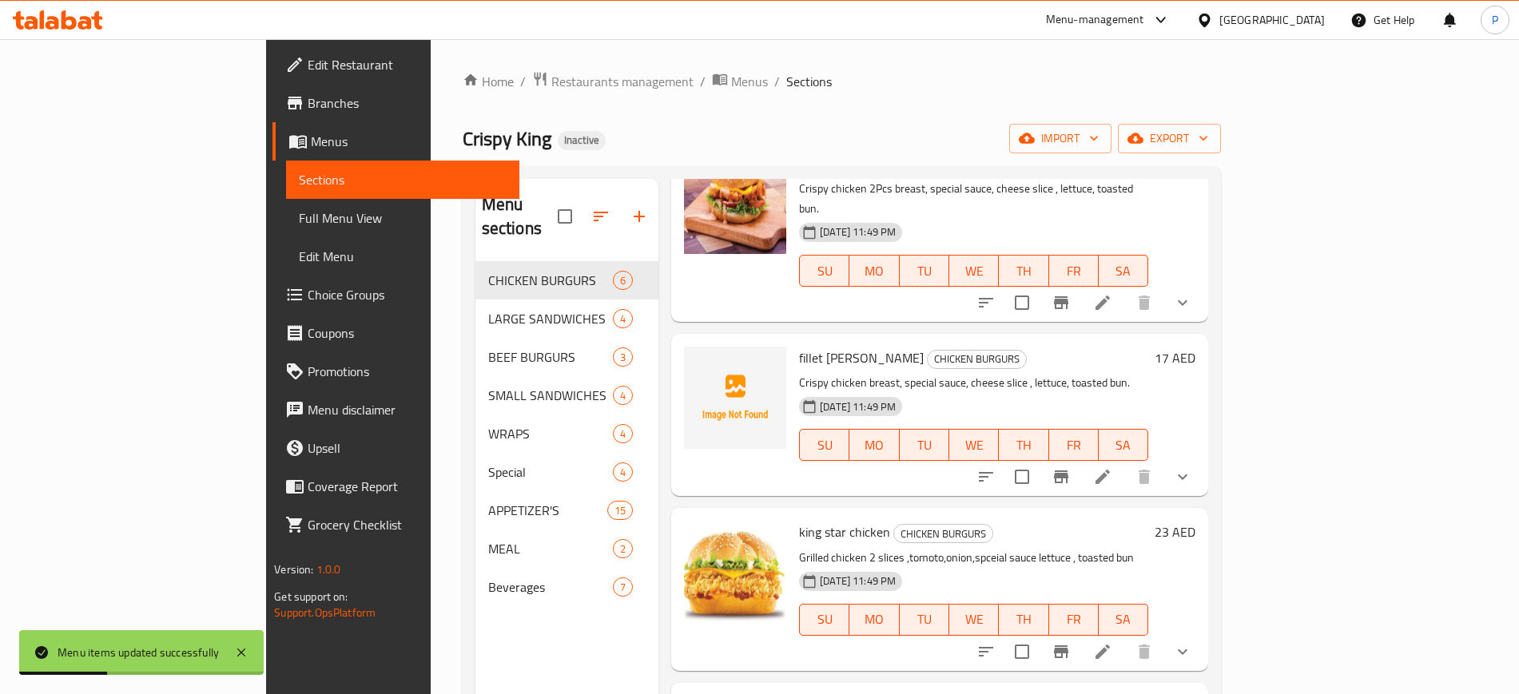
scroll to position [393, 0]
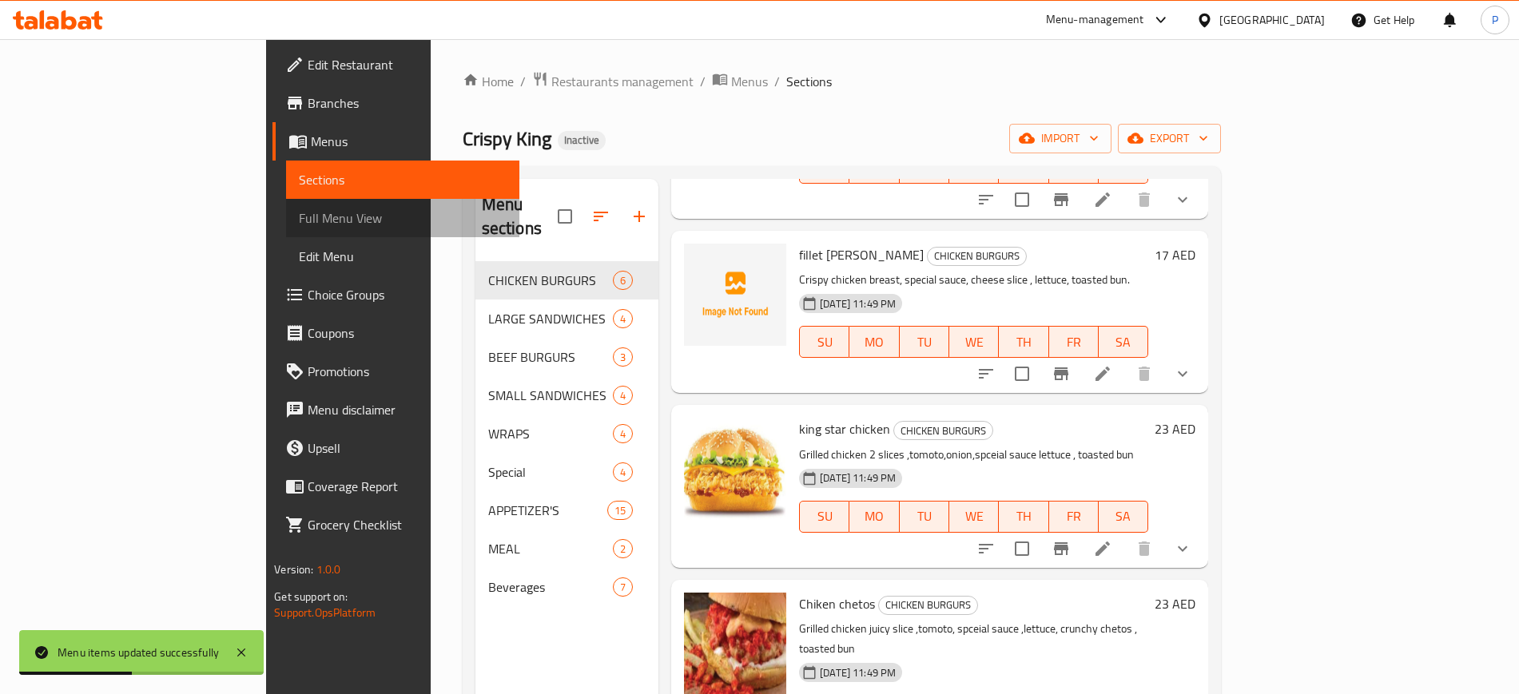
click at [299, 225] on span "Full Menu View" at bounding box center [403, 217] width 208 height 19
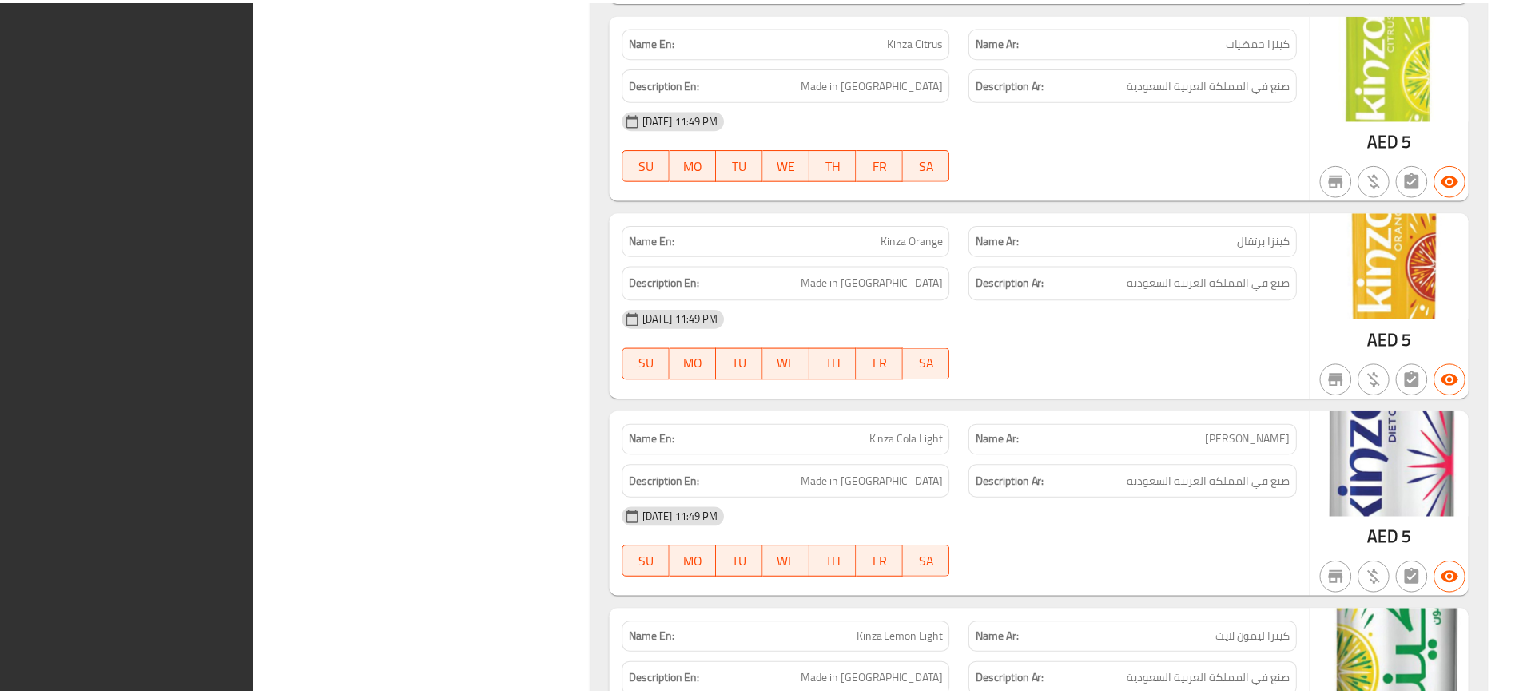
scroll to position [15269, 0]
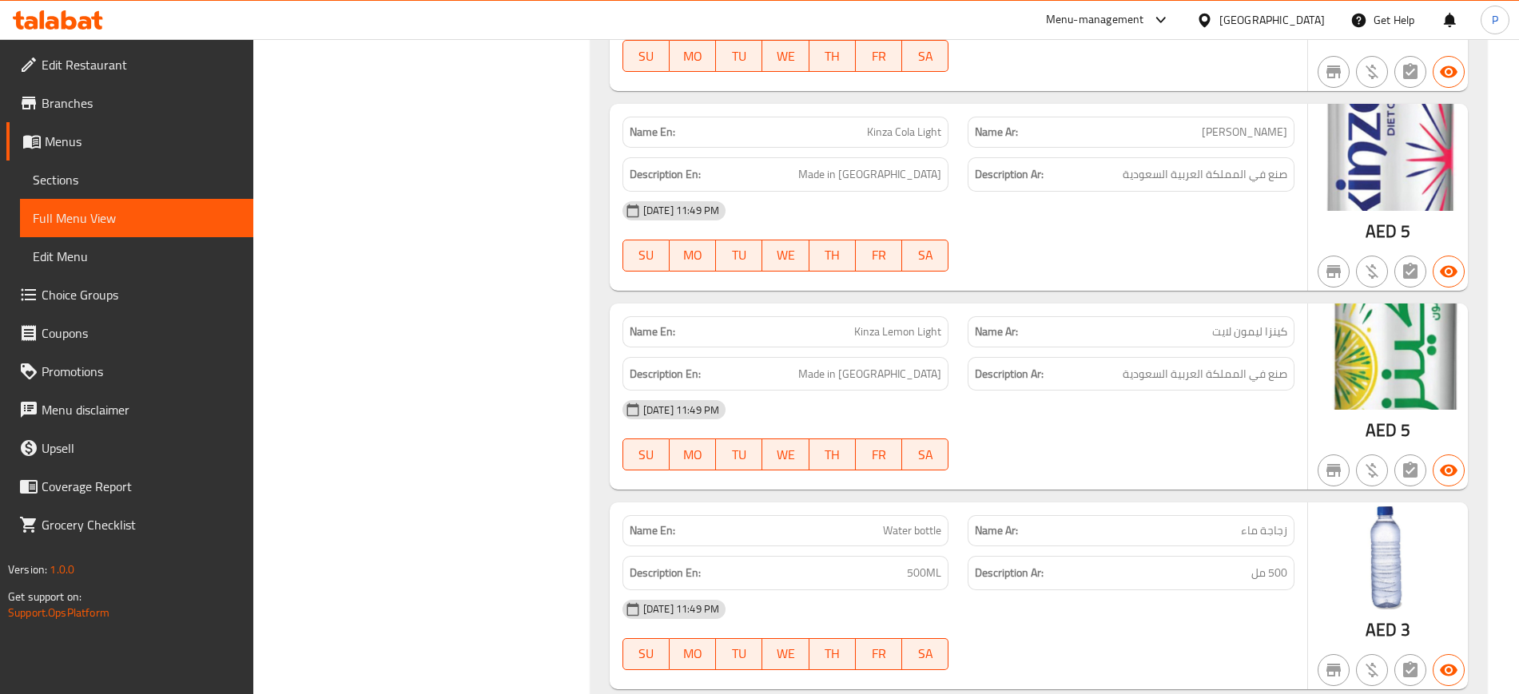
click at [1243, 21] on div "[GEOGRAPHIC_DATA]" at bounding box center [1271, 20] width 105 height 18
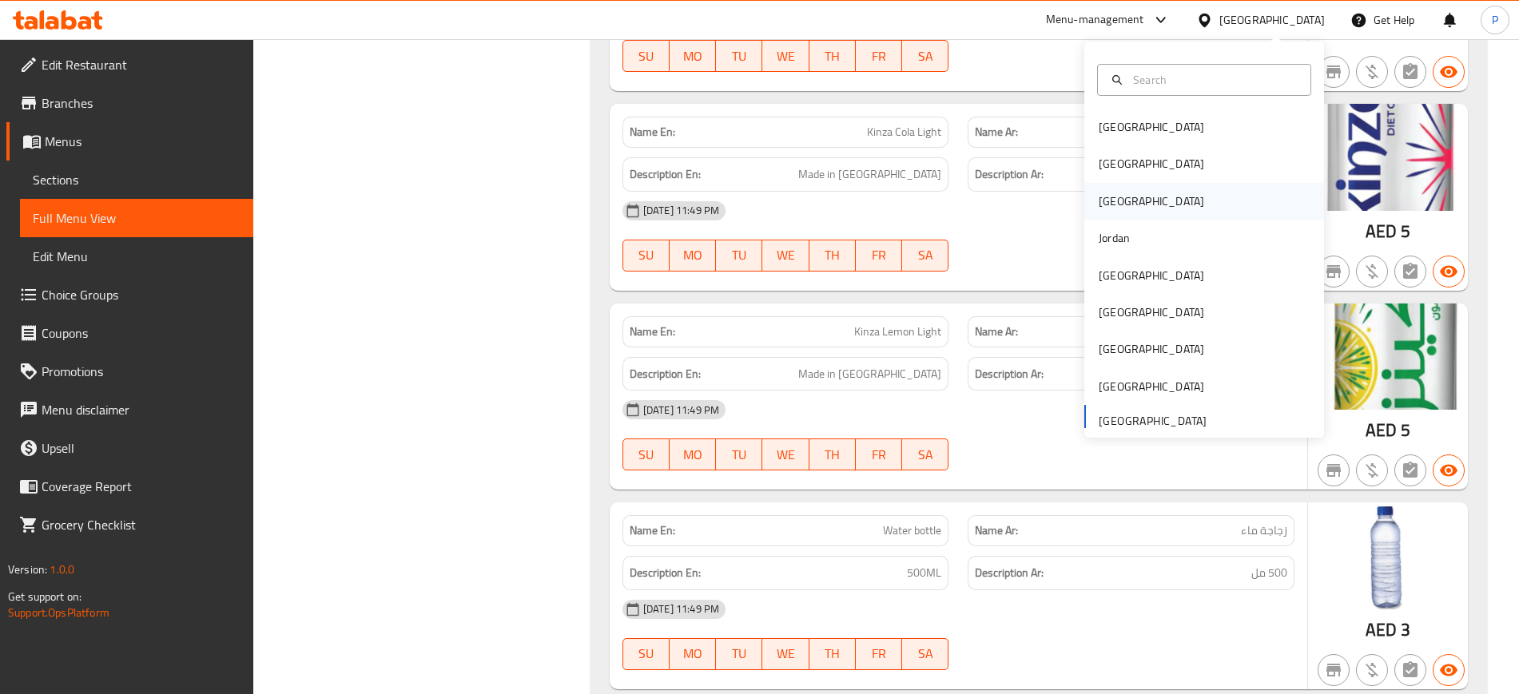
click at [1139, 196] on div "[GEOGRAPHIC_DATA]" at bounding box center [1204, 201] width 240 height 37
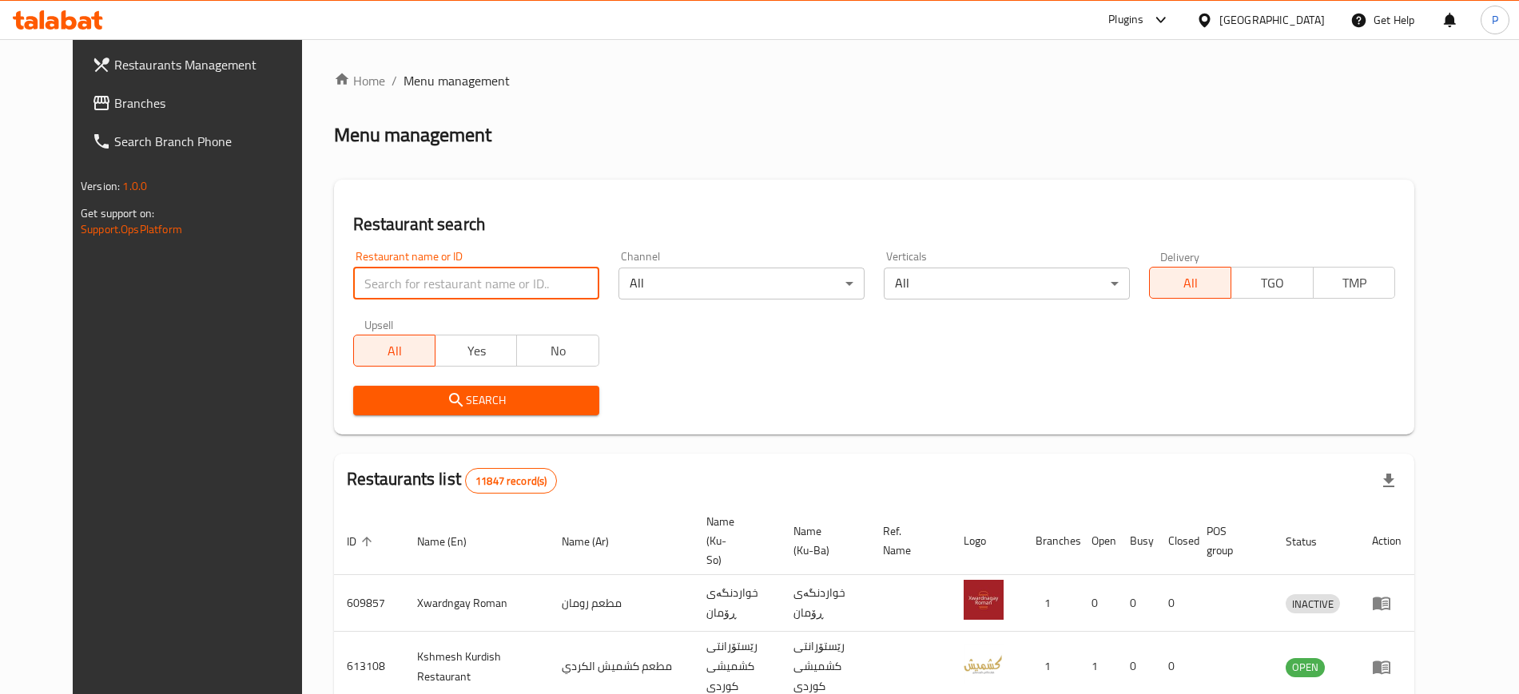
click at [546, 272] on input "search" at bounding box center [476, 284] width 246 height 32
paste input "Leanbite"
type input "Leanbite"
click button "Search" at bounding box center [476, 401] width 246 height 30
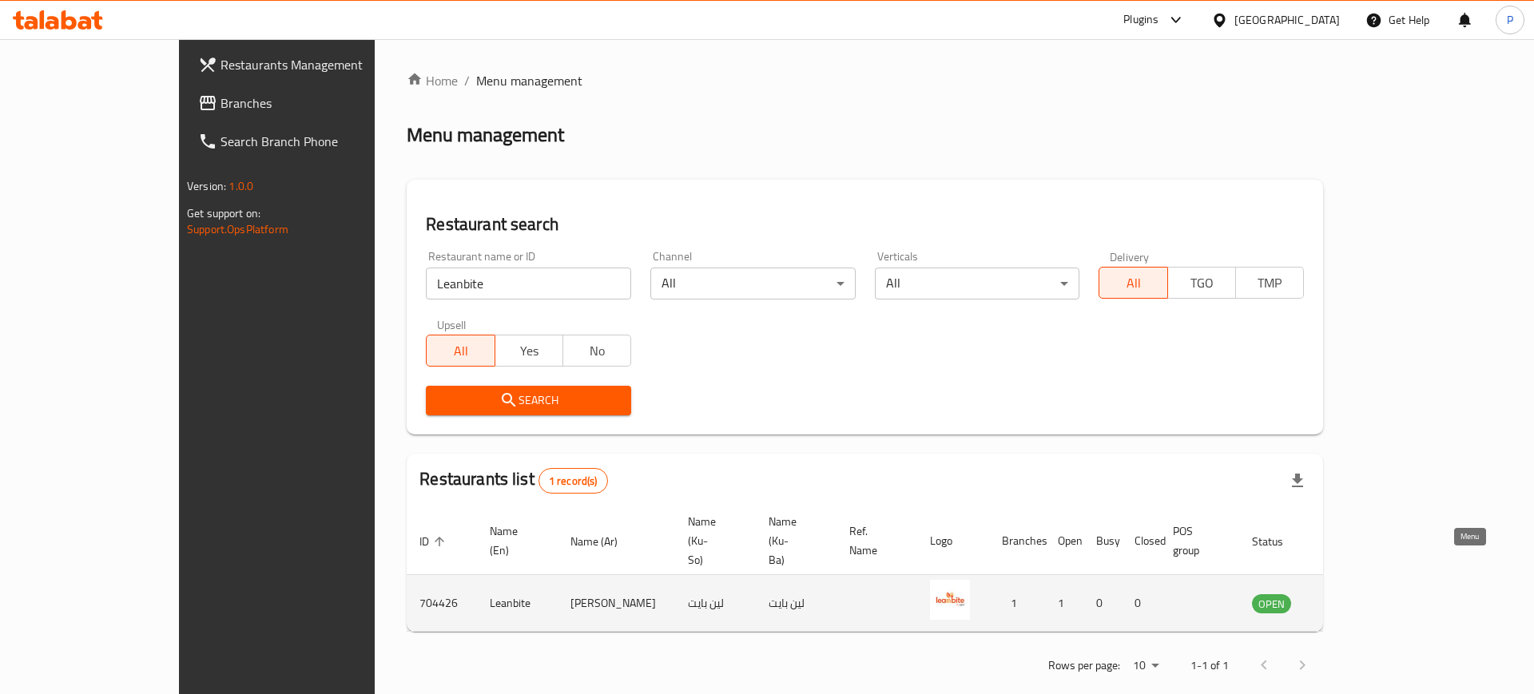
click at [1355, 594] on icon "enhanced table" at bounding box center [1345, 603] width 19 height 19
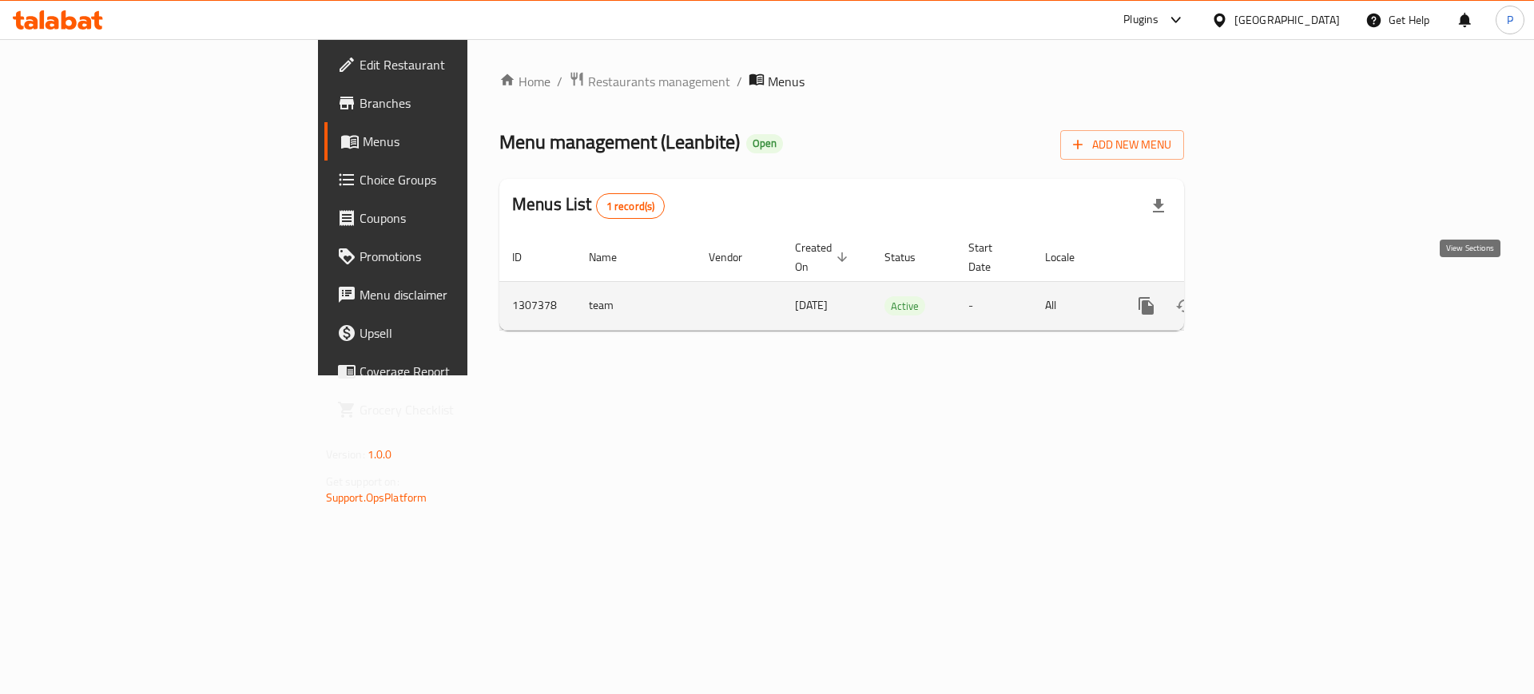
click at [1271, 296] on icon "enhanced table" at bounding box center [1261, 305] width 19 height 19
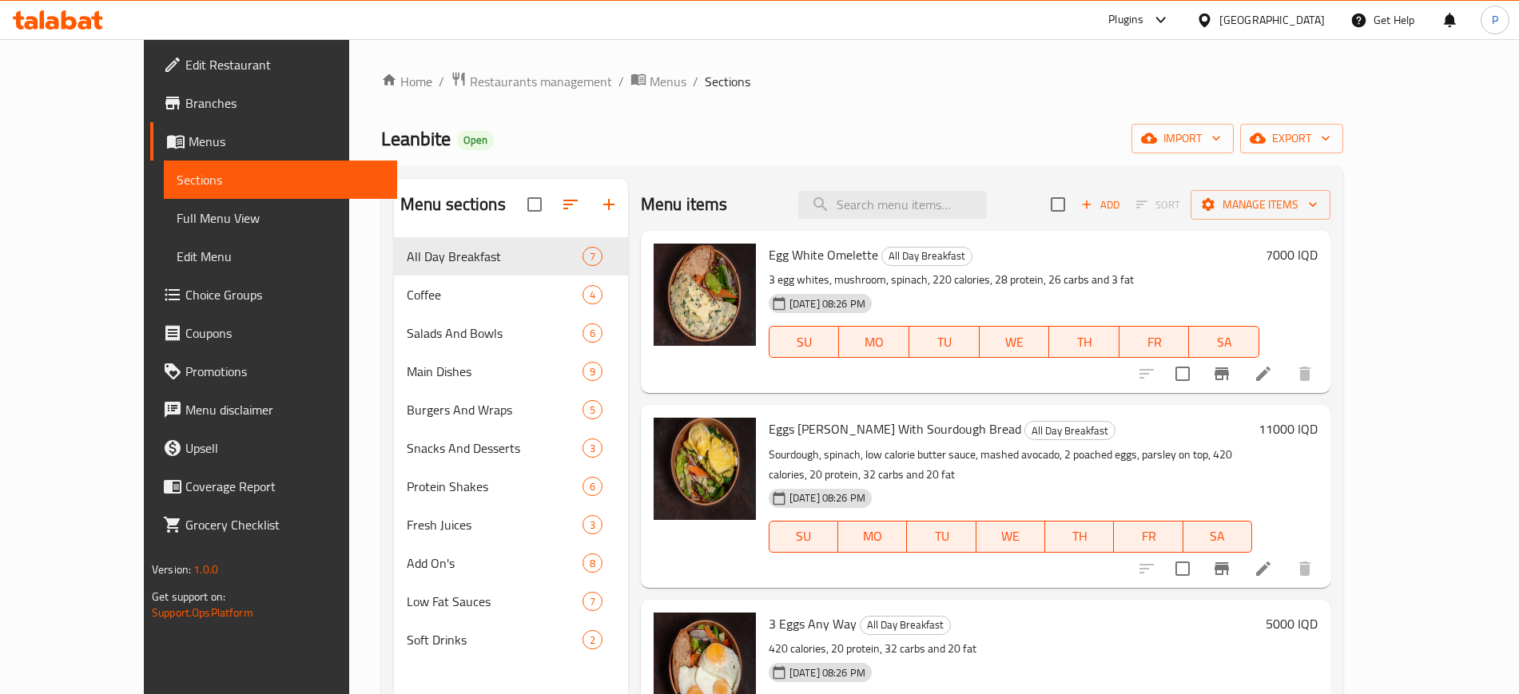
click at [1343, 71] on ol "Home / Restaurants management / Menus / Sections" at bounding box center [862, 81] width 962 height 21
click at [1221, 130] on span "import" at bounding box center [1182, 139] width 77 height 20
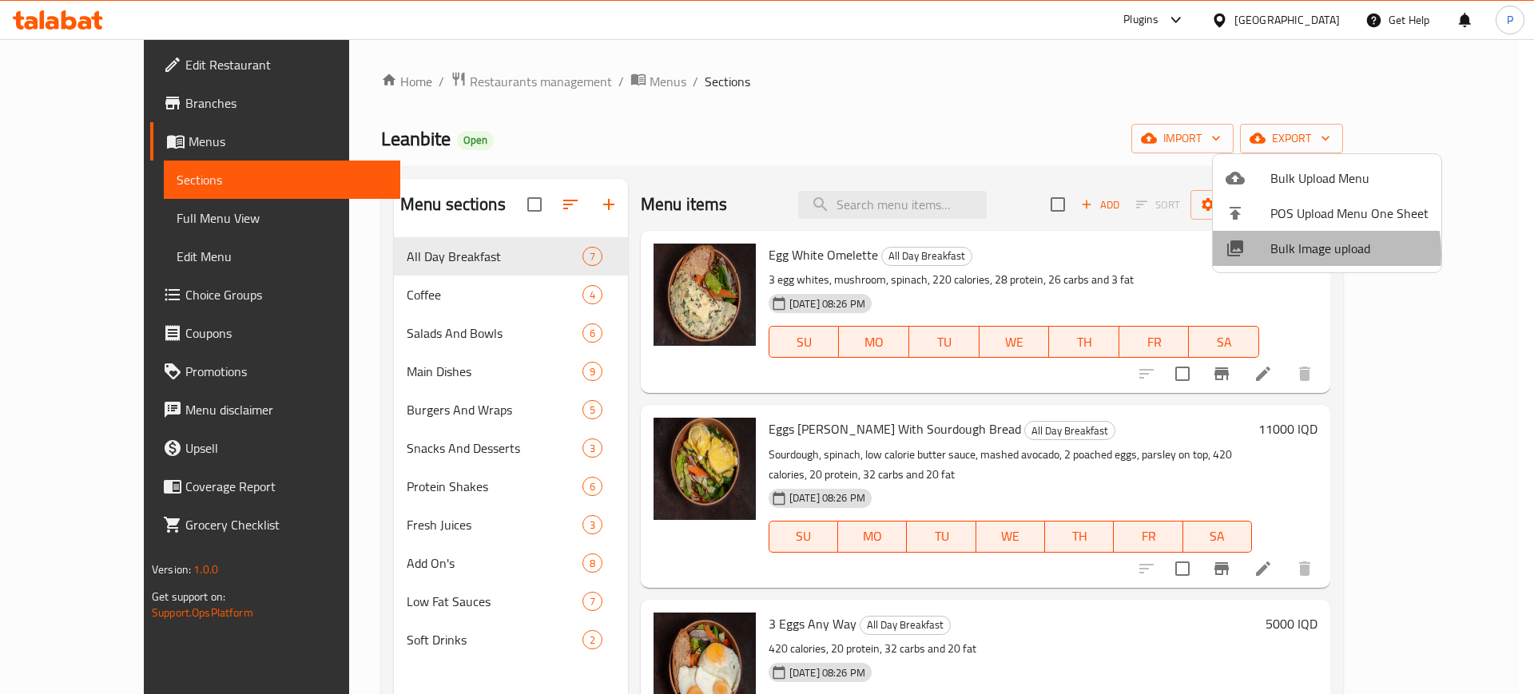
click at [1299, 253] on span "Bulk Image upload" at bounding box center [1349, 248] width 158 height 19
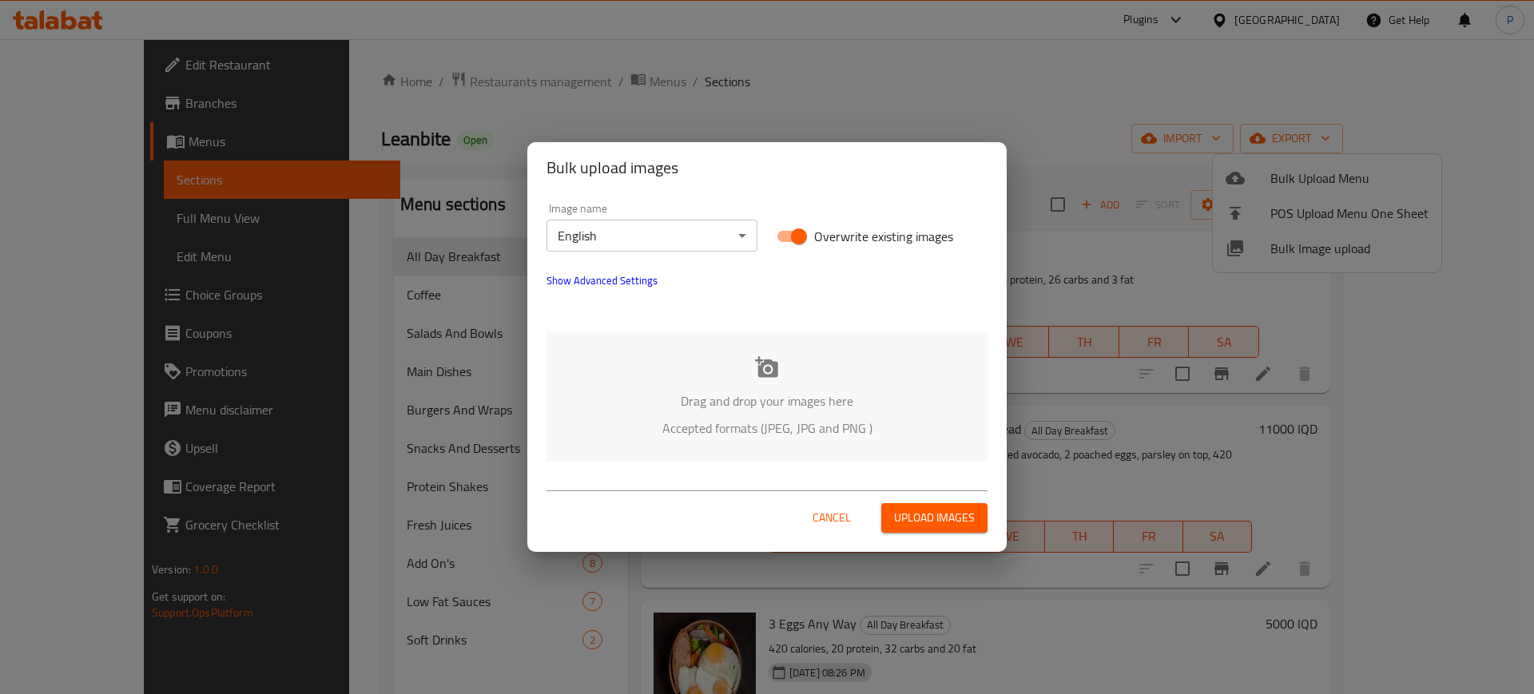
click at [895, 391] on p "Drag and drop your images here" at bounding box center [766, 400] width 393 height 19
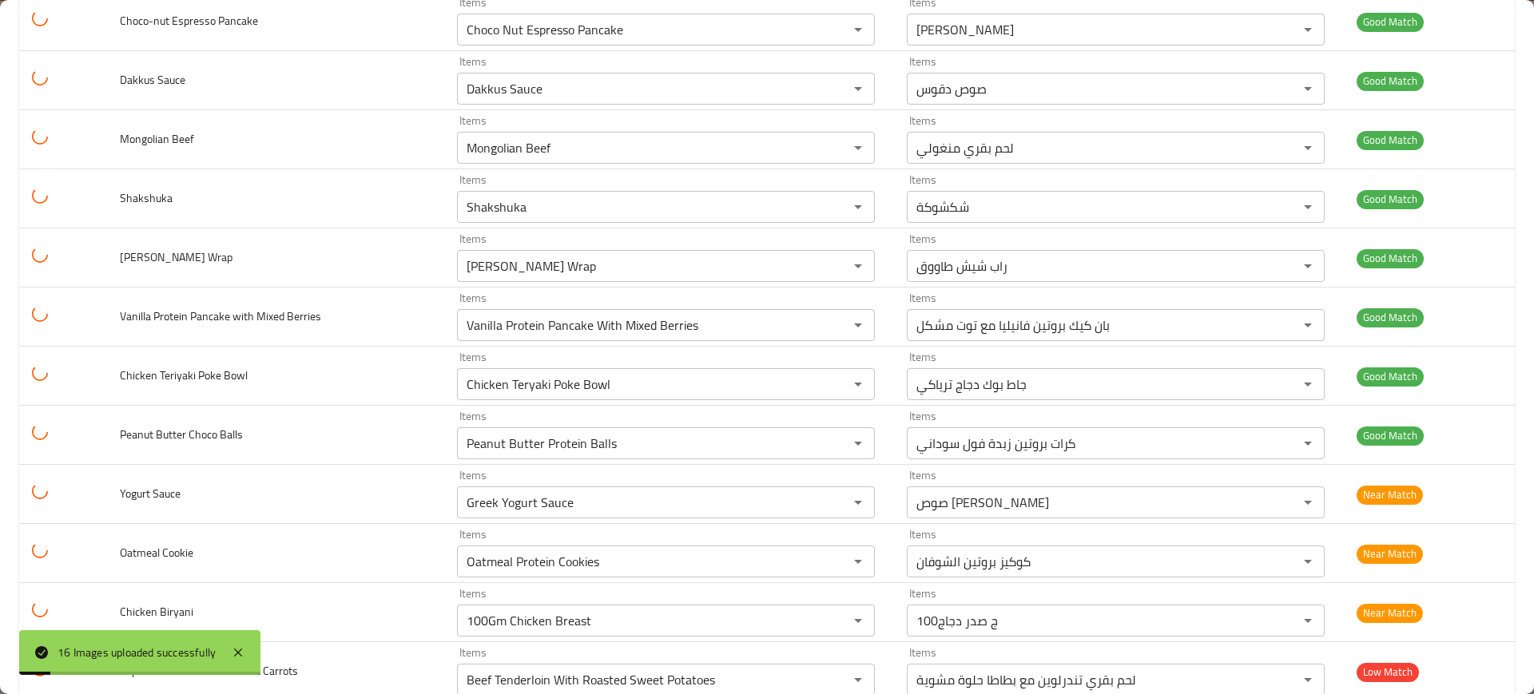
scroll to position [528, 0]
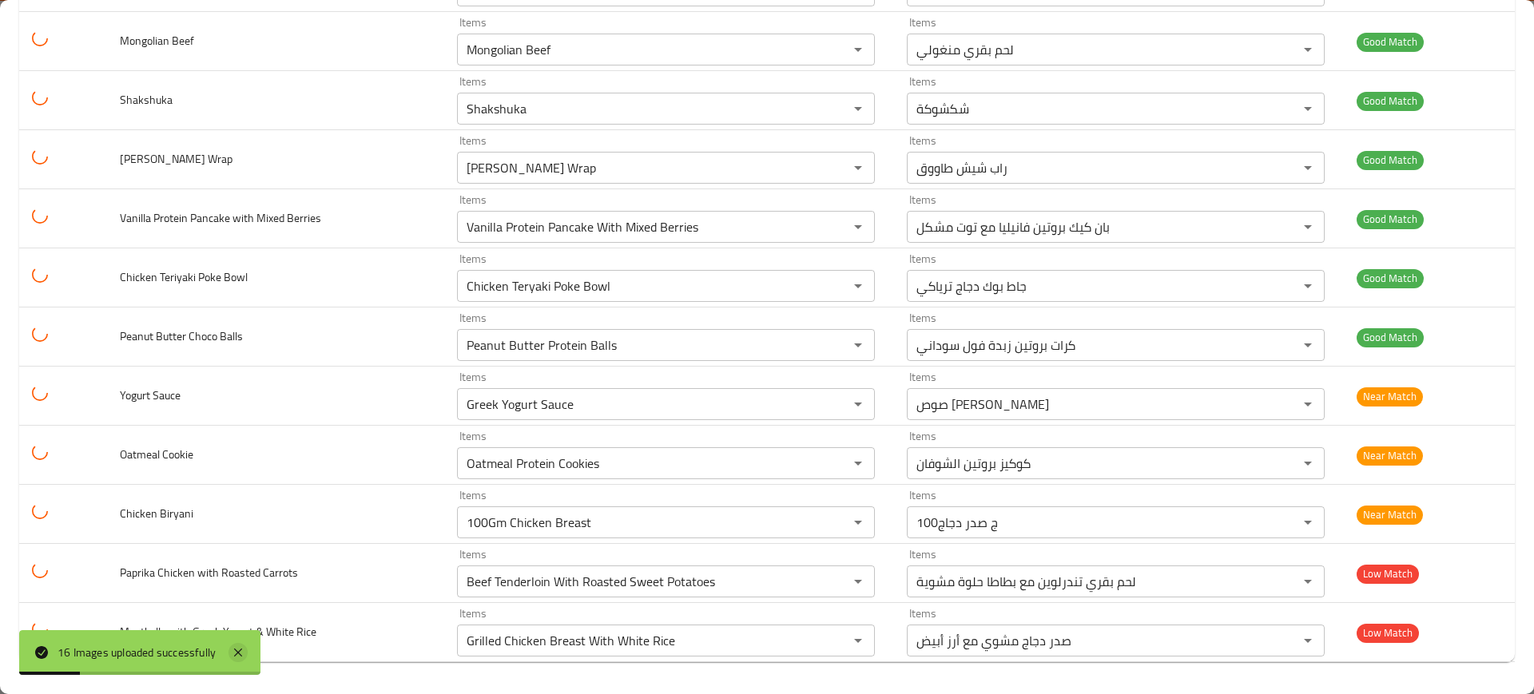
click at [244, 643] on icon at bounding box center [237, 652] width 19 height 19
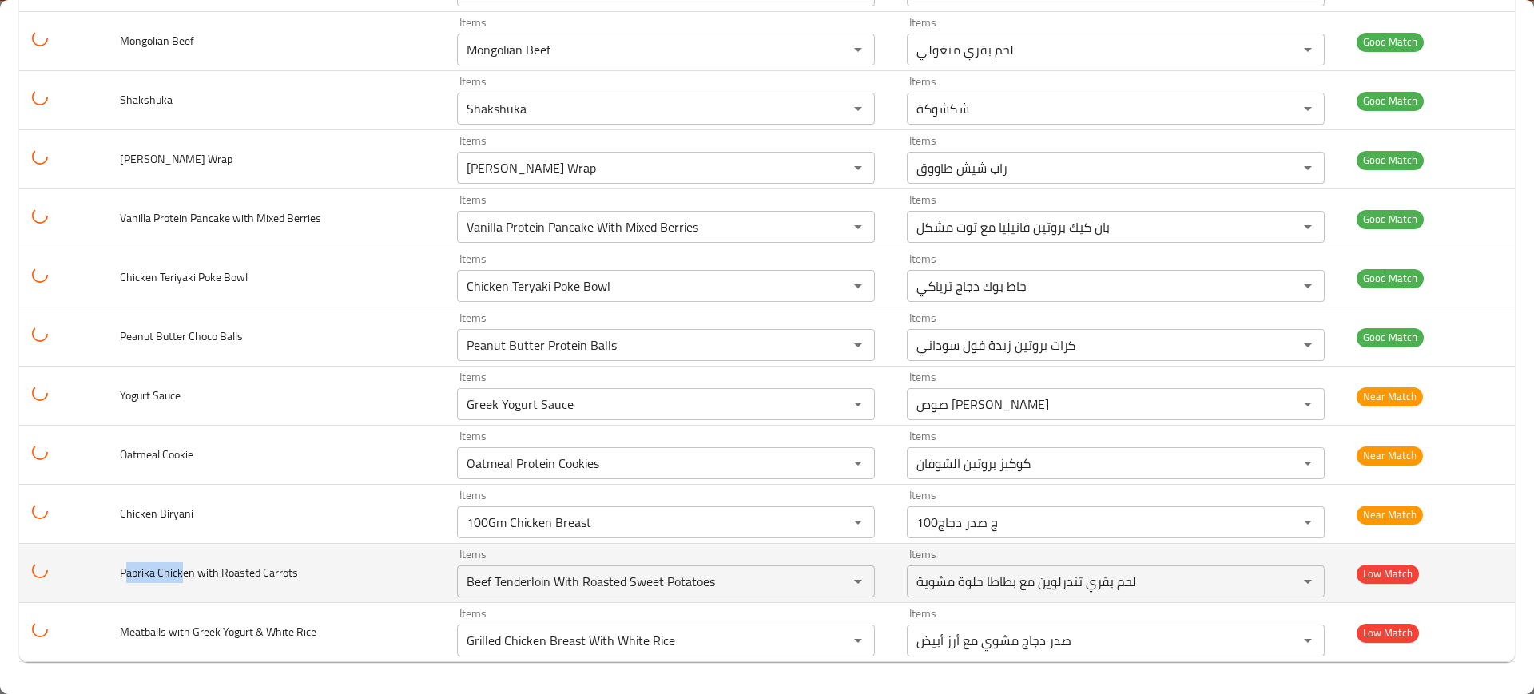
drag, startPoint x: 180, startPoint y: 572, endPoint x: 123, endPoint y: 573, distance: 56.7
click at [123, 573] on span "Paprika Chicken with Roasted Carrots" at bounding box center [209, 572] width 178 height 21
copy span "aprika [DEMOGRAPHIC_DATA]"
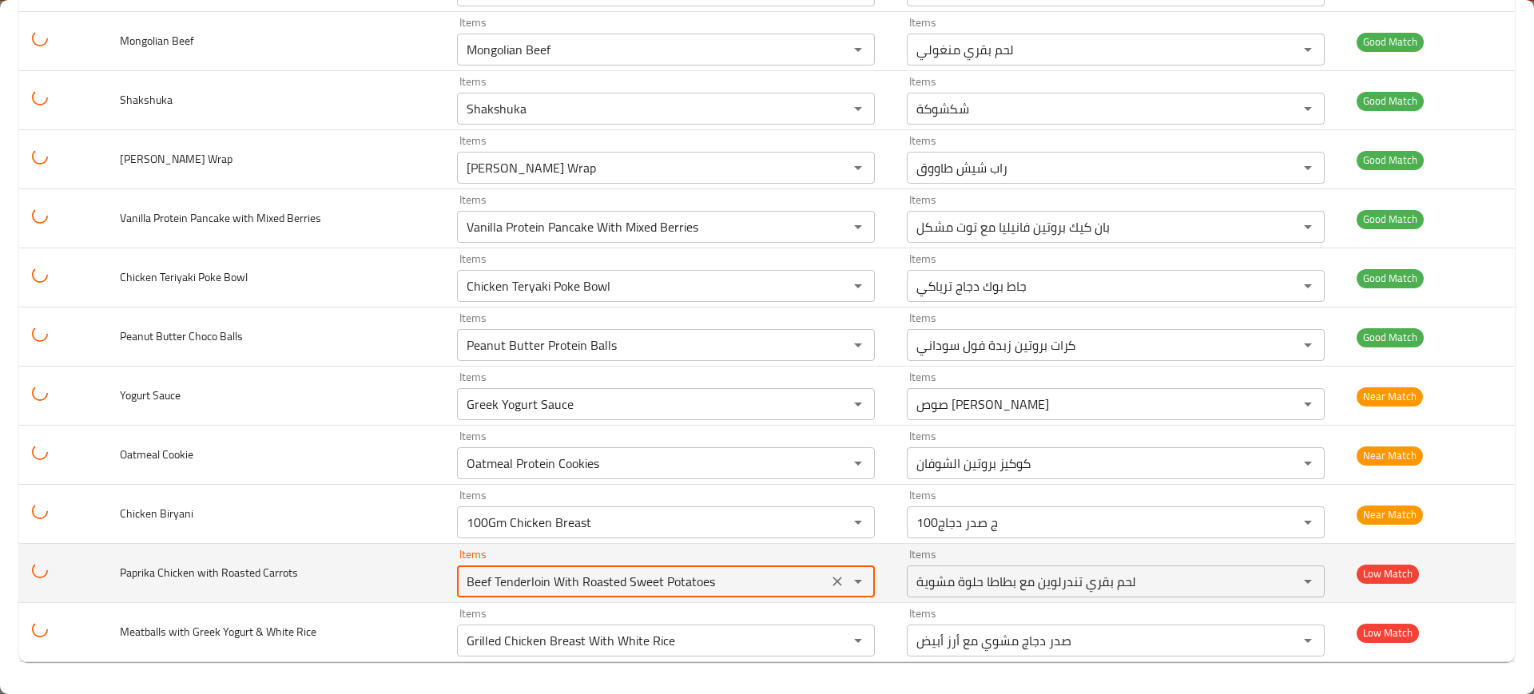
click at [586, 578] on Carrots "Beef Tenderloin With Roasted Sweet Potatoes" at bounding box center [642, 581] width 361 height 22
paste Carrots "aprika [DEMOGRAPHIC_DATA]"
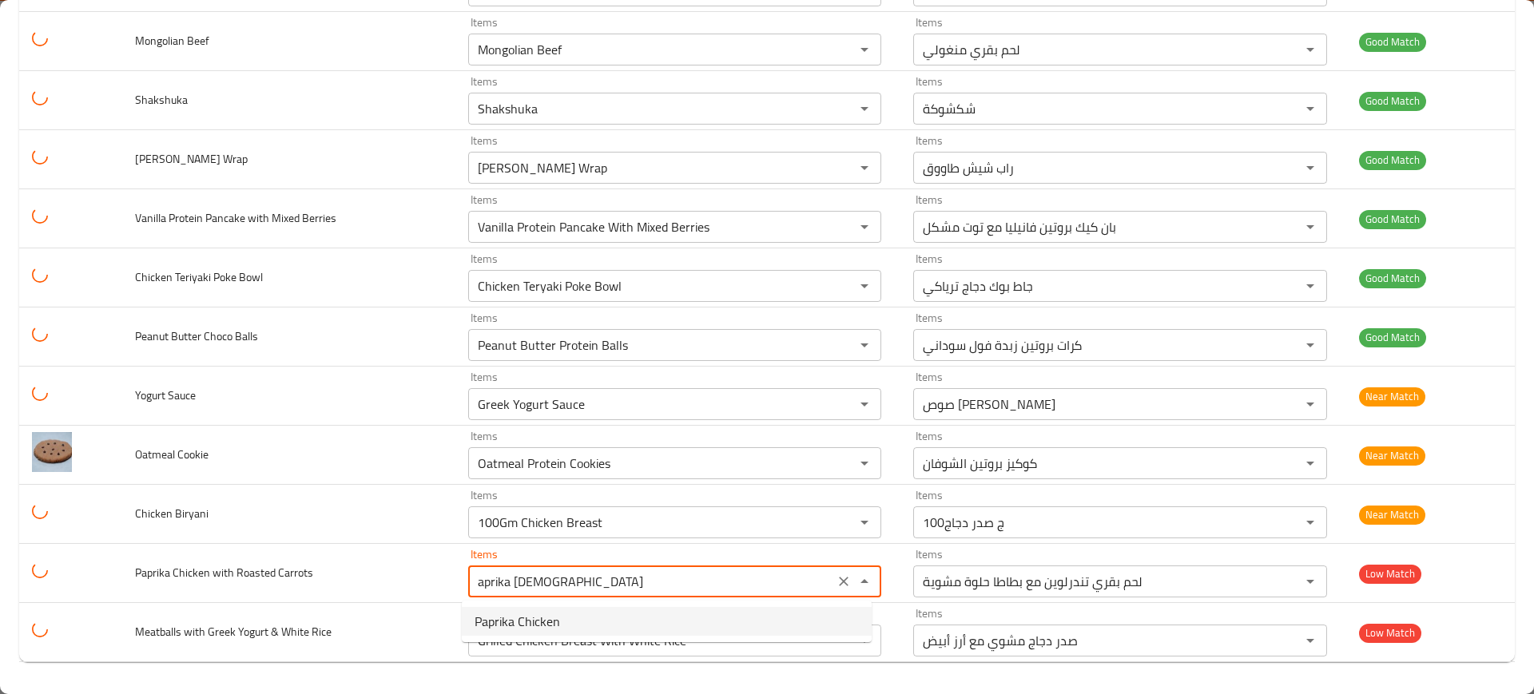
click at [556, 622] on span "Paprika Chicken" at bounding box center [517, 621] width 85 height 19
type Carrots "Paprika Chicken"
type Carrots-ar "دجاج بابريكا"
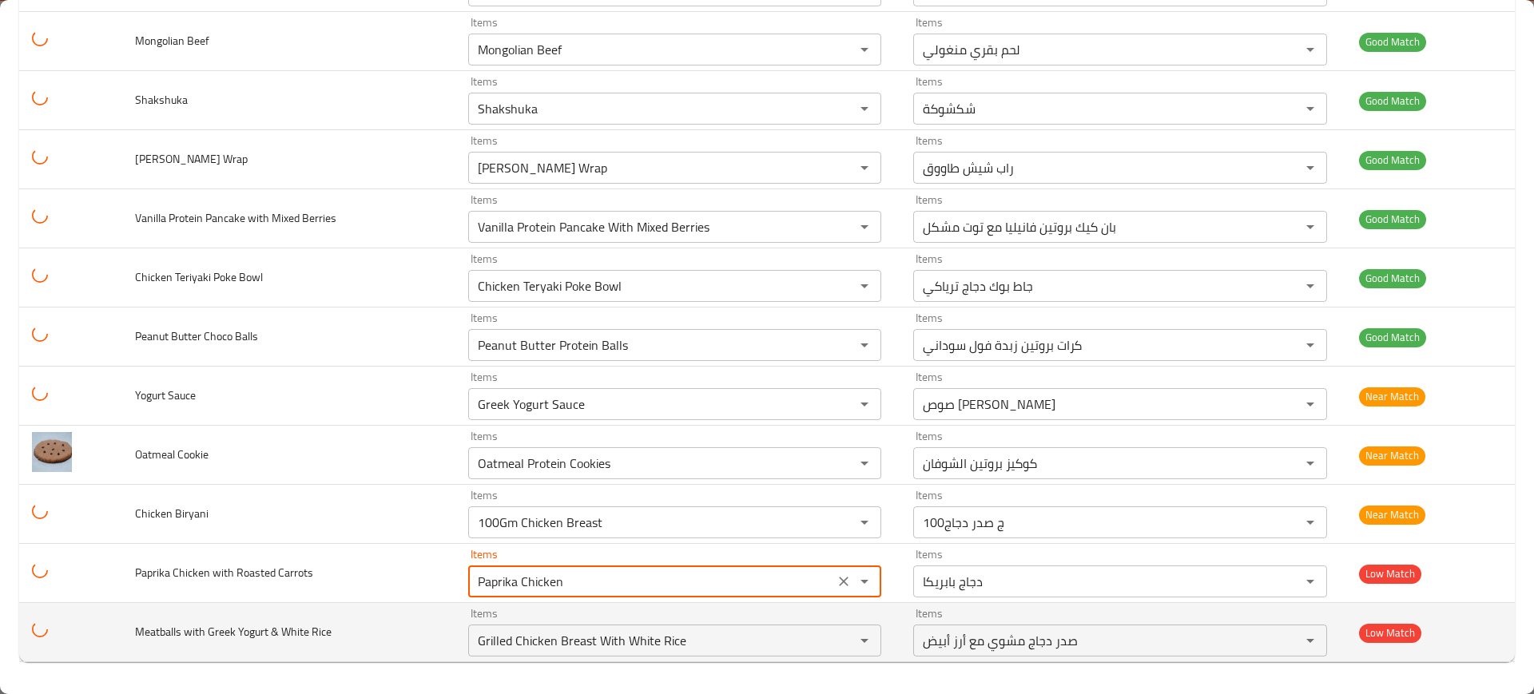
type Carrots "Paprika Chicken"
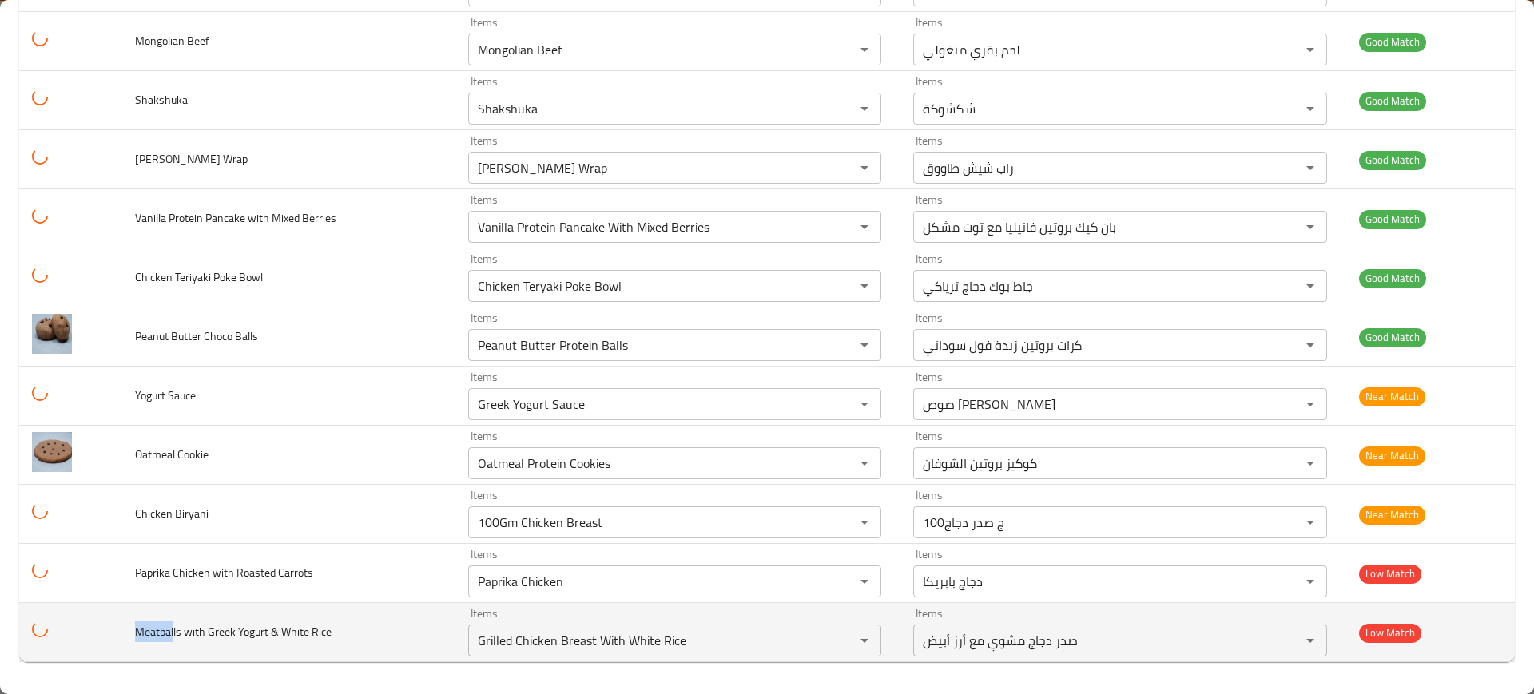
drag, startPoint x: 173, startPoint y: 634, endPoint x: 120, endPoint y: 639, distance: 53.7
click at [115, 639] on tr "Meatballs with Greek Yogurt & White Rice Items Grilled Chicken Breast With Whit…" at bounding box center [766, 632] width 1495 height 59
copy span "Meatbal"
click at [516, 642] on Rice "Grilled Chicken Breast With White Rice" at bounding box center [651, 640] width 356 height 22
paste Rice "Meatbal"
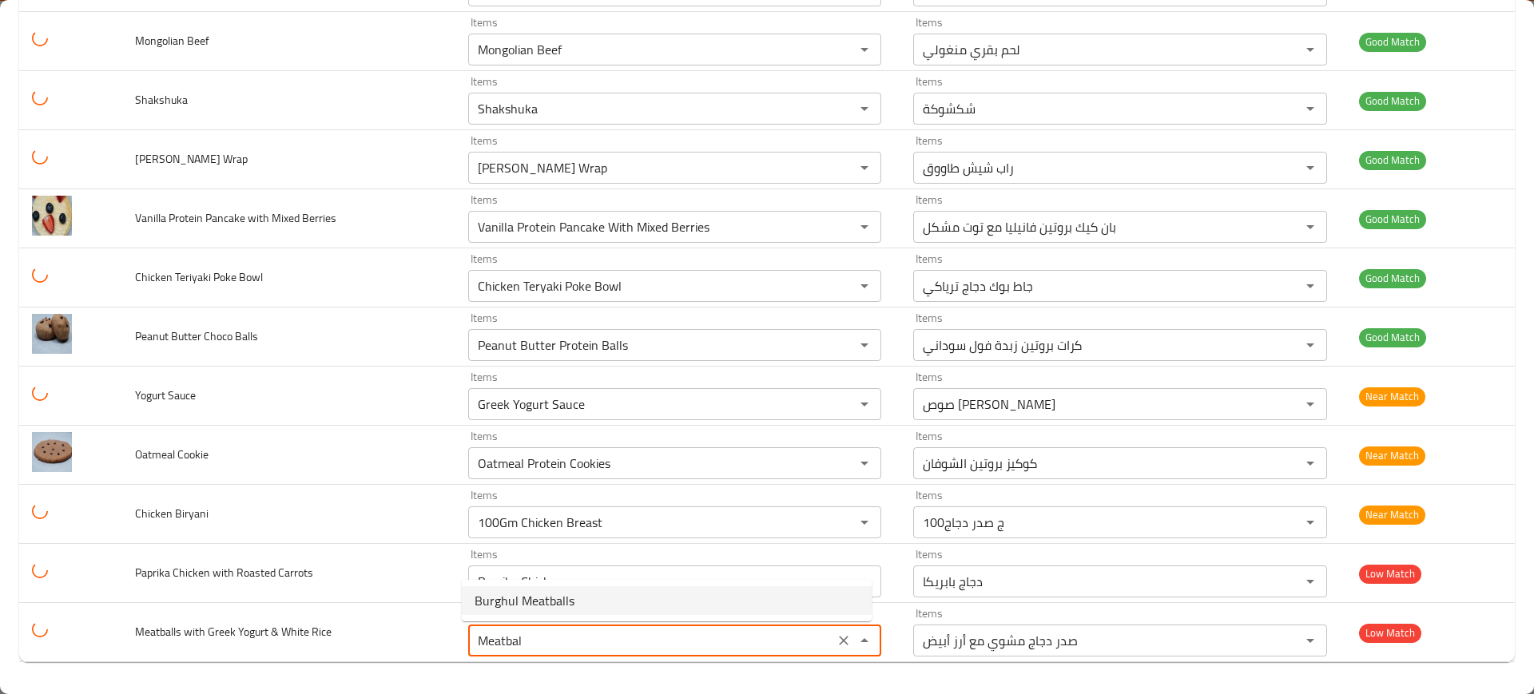
click at [526, 603] on span "Burghul Meatballs" at bounding box center [525, 600] width 100 height 19
type Rice "Burghul Meatballs"
type Rice-ar "كرات لحم برغل"
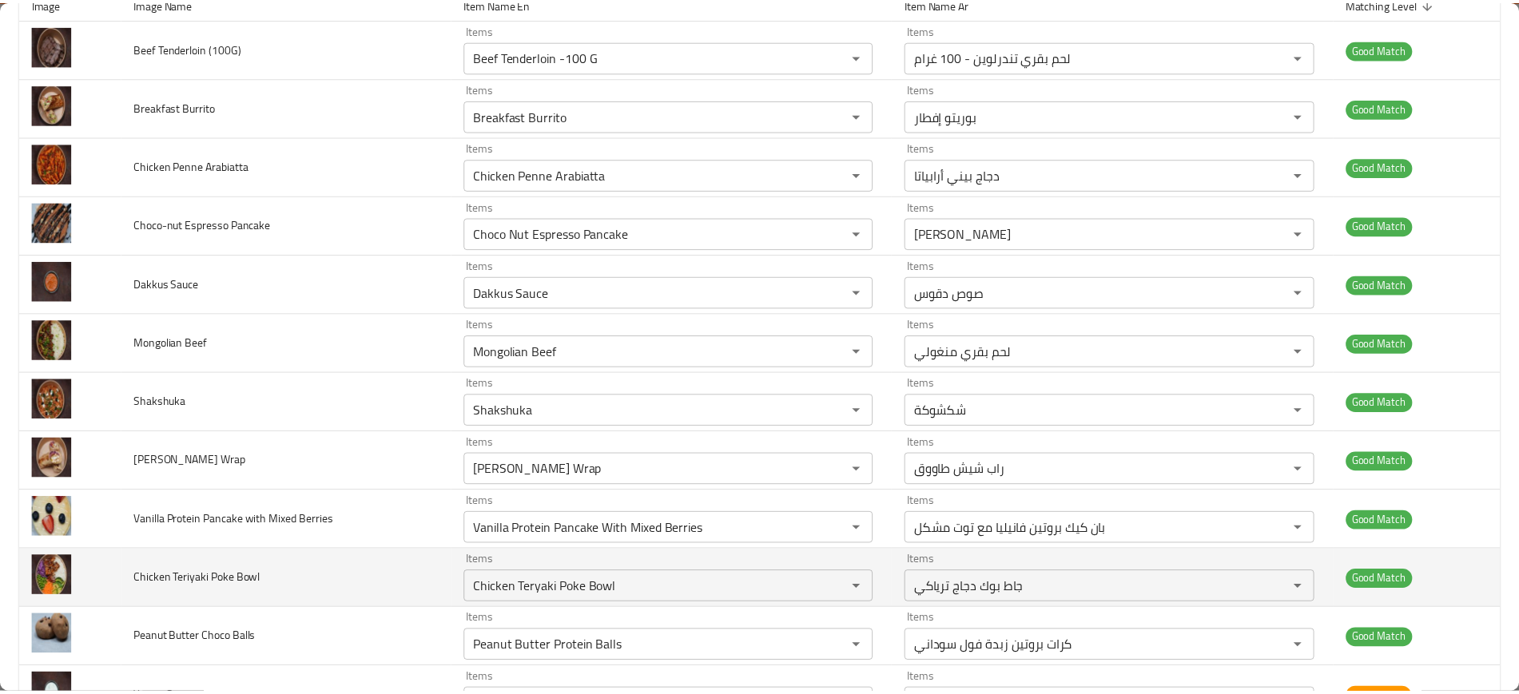
scroll to position [0, 0]
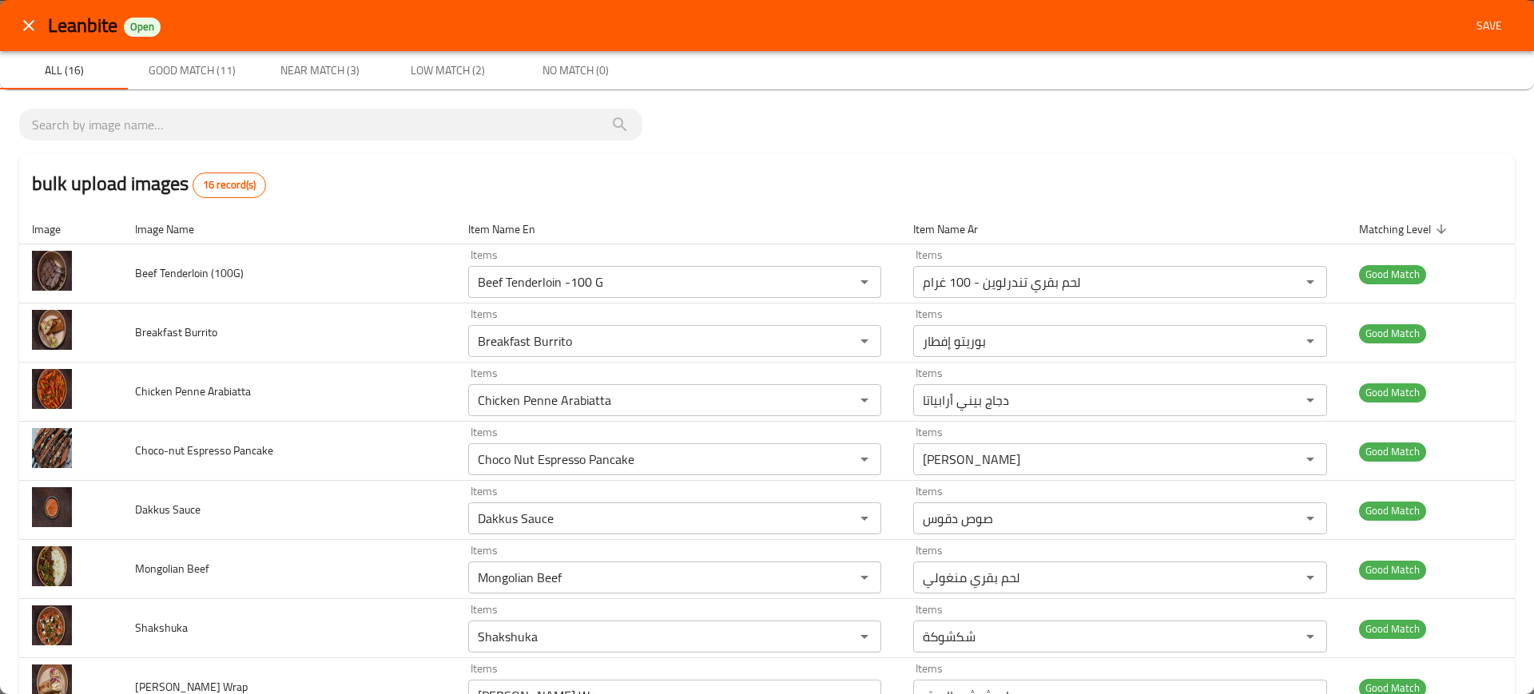
type Rice "Burghul Meatballs"
click at [1470, 22] on span "Save" at bounding box center [1489, 26] width 38 height 20
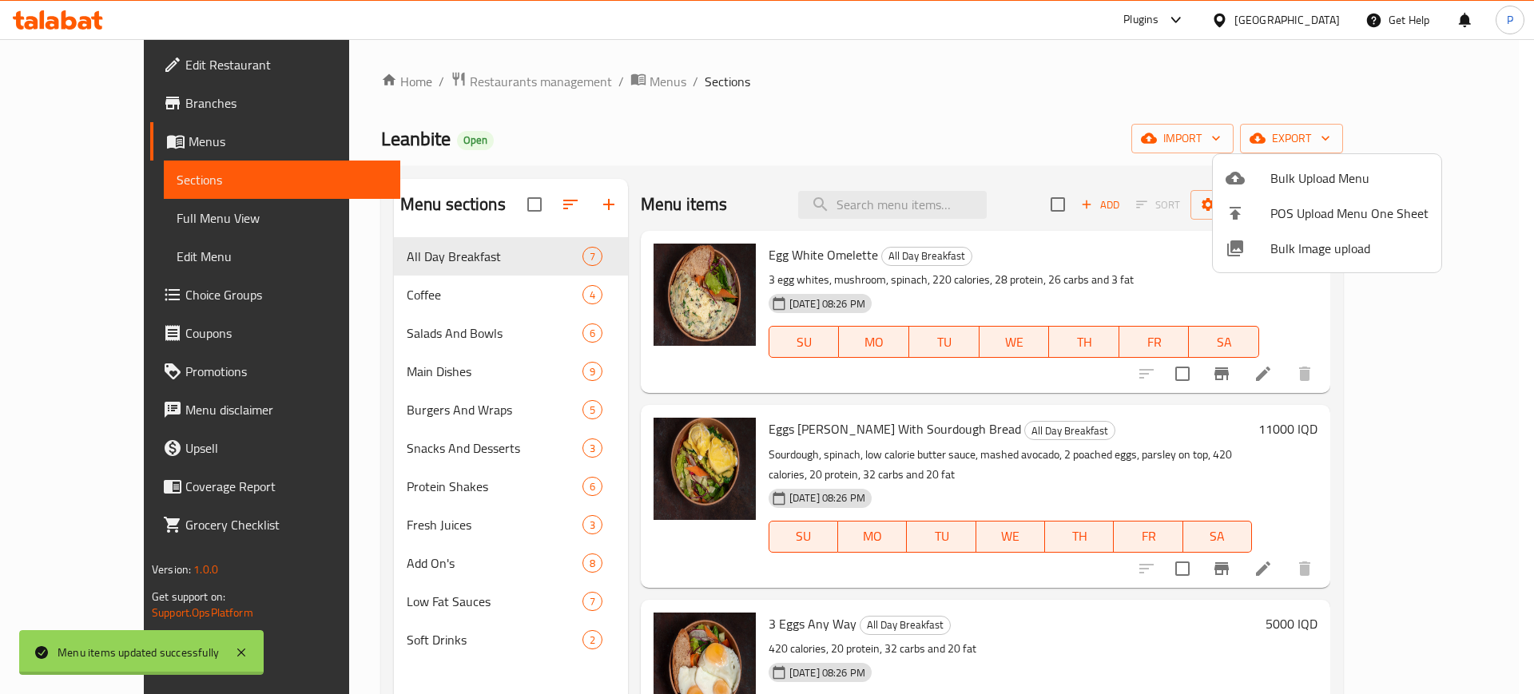
click at [456, 351] on div at bounding box center [767, 347] width 1534 height 694
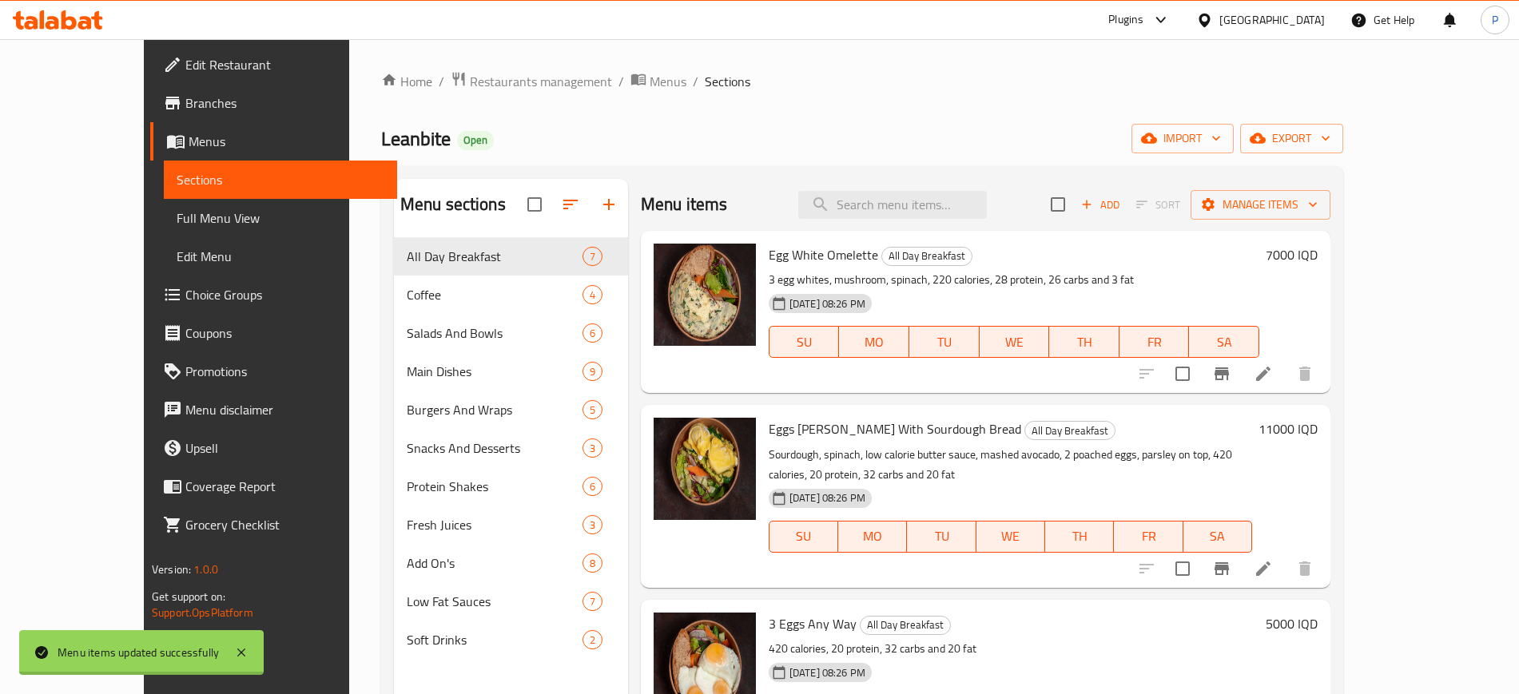
click at [177, 217] on span "Full Menu View" at bounding box center [281, 217] width 208 height 19
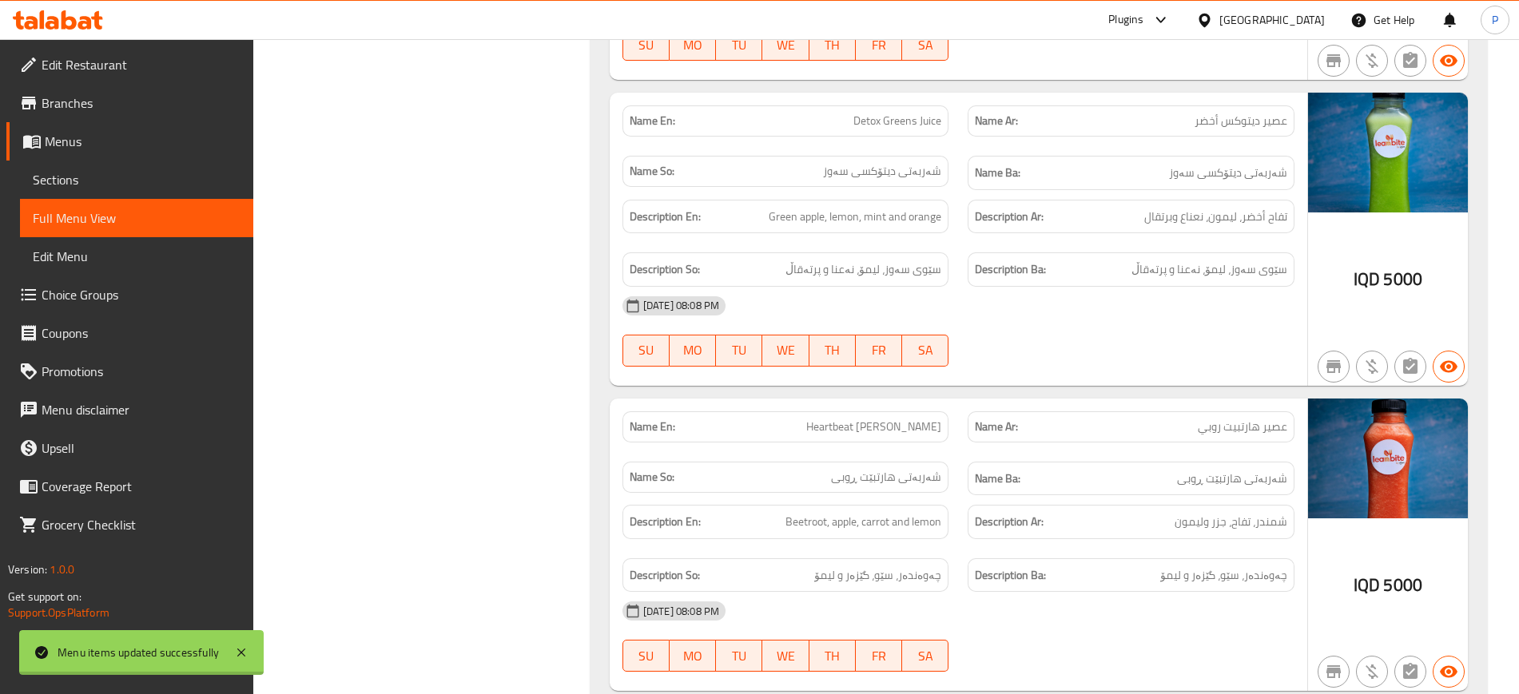
scroll to position [16605, 0]
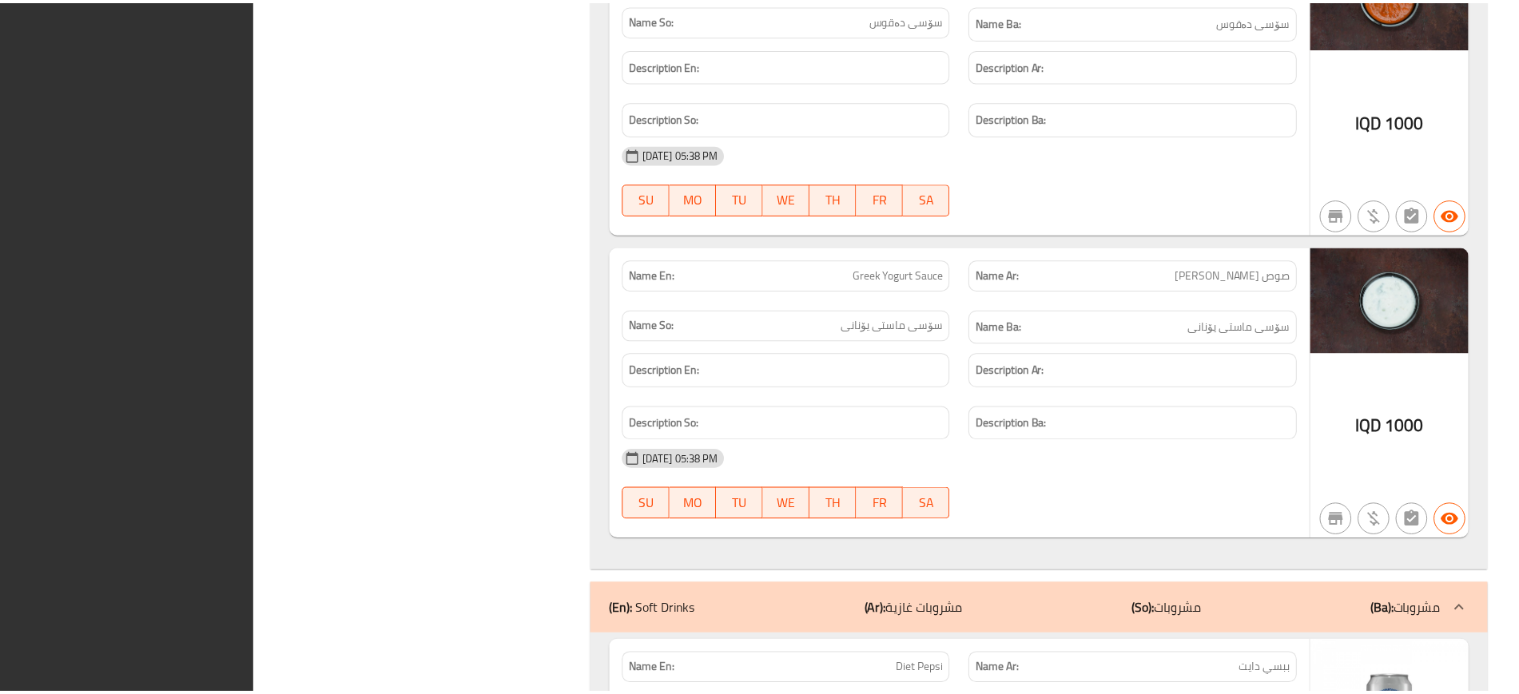
scroll to position [21858, 0]
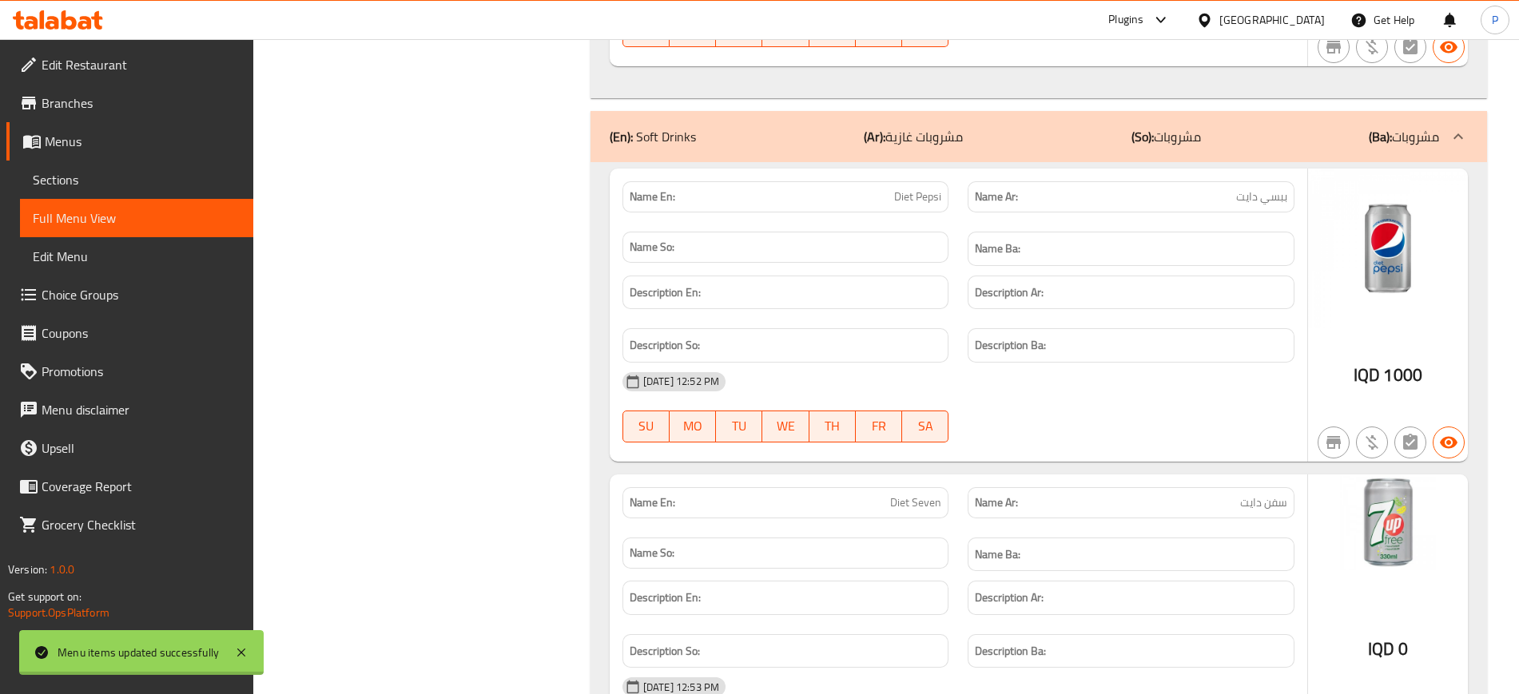
click at [1213, 19] on icon at bounding box center [1204, 20] width 17 height 17
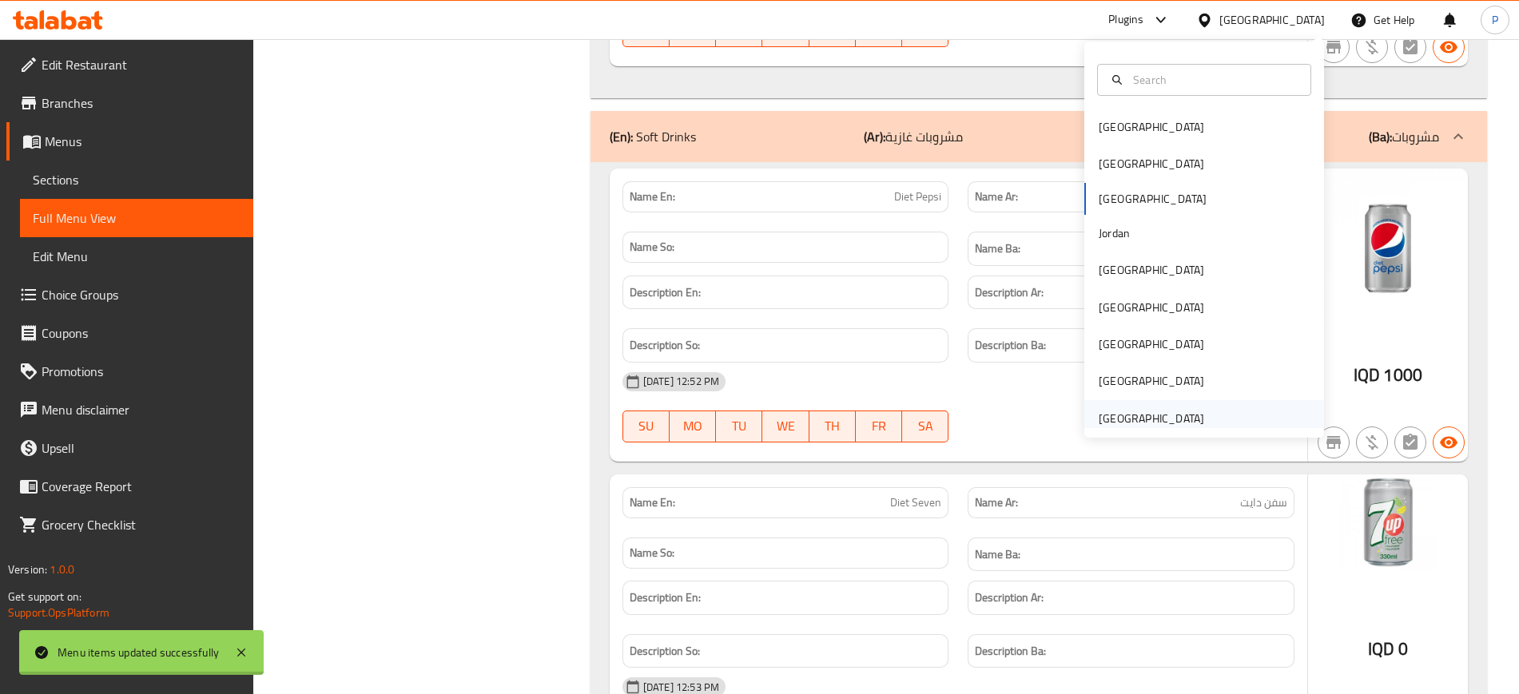
click at [1148, 415] on div "[GEOGRAPHIC_DATA]" at bounding box center [1150, 419] width 105 height 18
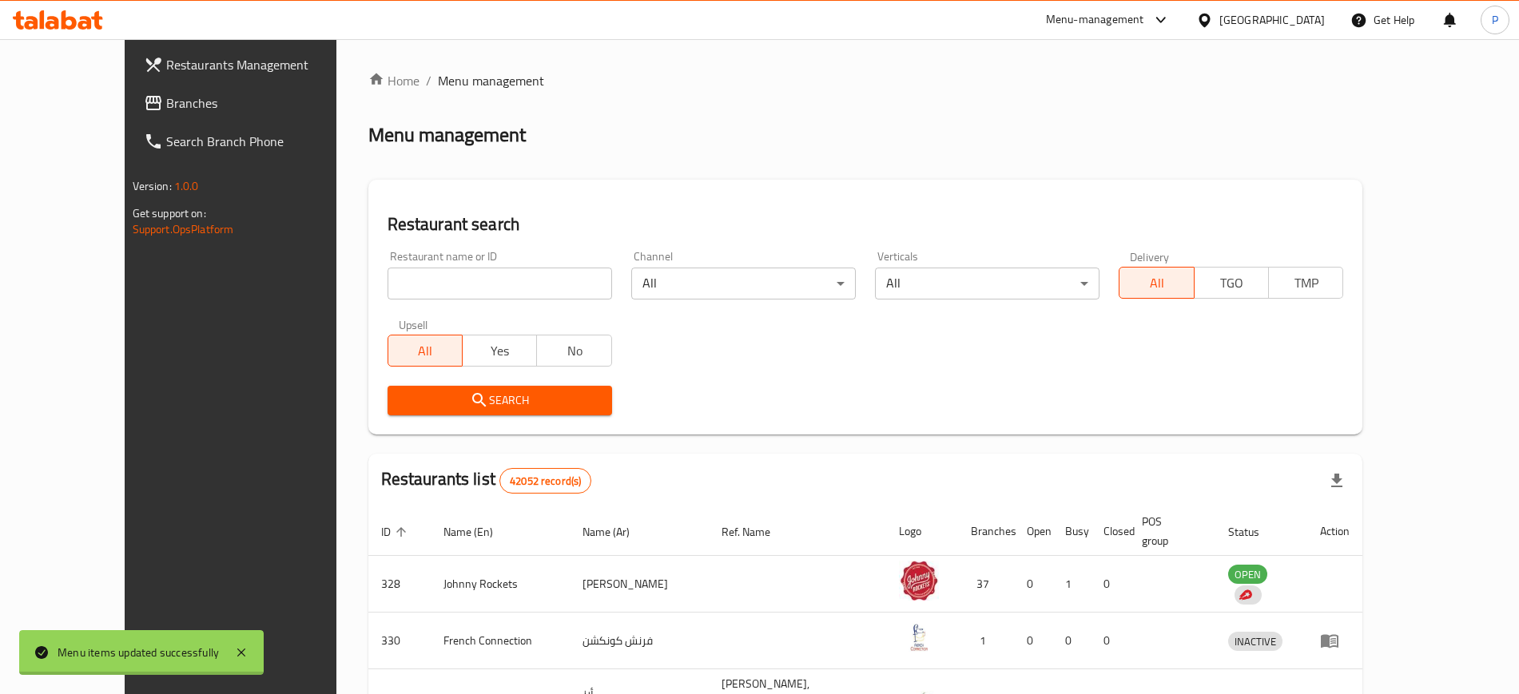
click at [469, 260] on div "Restaurant name or ID Restaurant name or ID" at bounding box center [499, 275] width 224 height 49
click at [477, 276] on input "search" at bounding box center [499, 284] width 224 height 32
paste input "The Red Doo"
type input "The Red Doo"
click button "Search" at bounding box center [499, 401] width 224 height 30
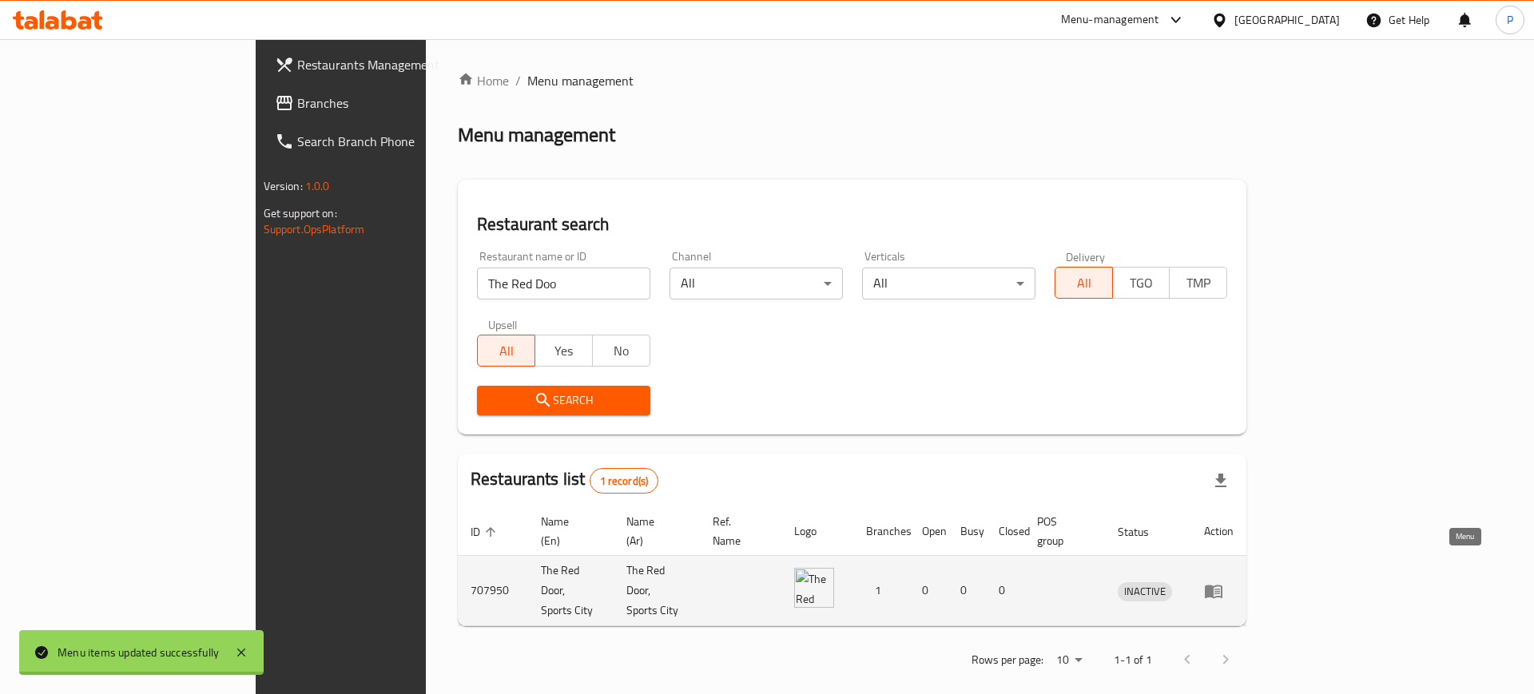
click at [1220, 589] on icon "enhanced table" at bounding box center [1217, 592] width 6 height 6
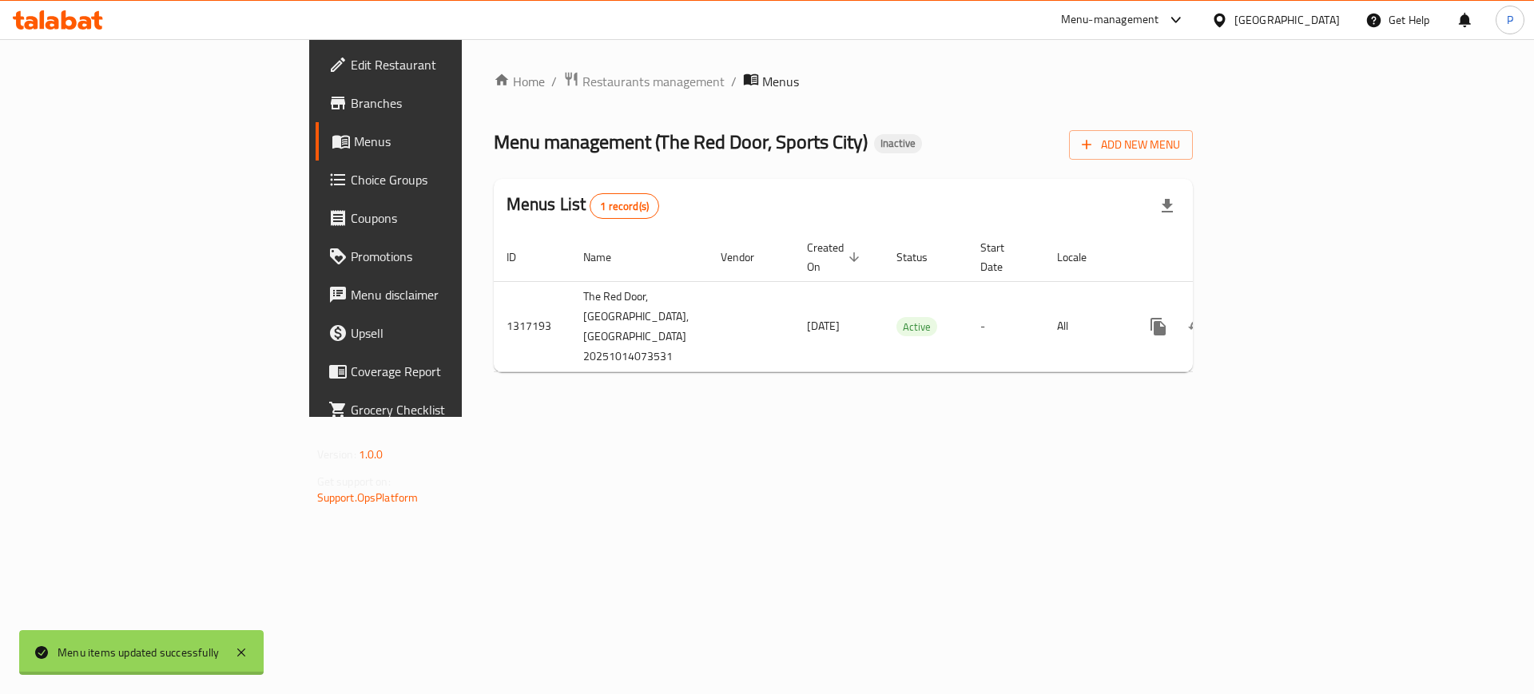
drag, startPoint x: 129, startPoint y: 61, endPoint x: 153, endPoint y: 42, distance: 30.2
click at [351, 61] on span "Edit Restaurant" at bounding box center [452, 64] width 202 height 19
